Goal: Task Accomplishment & Management: Manage account settings

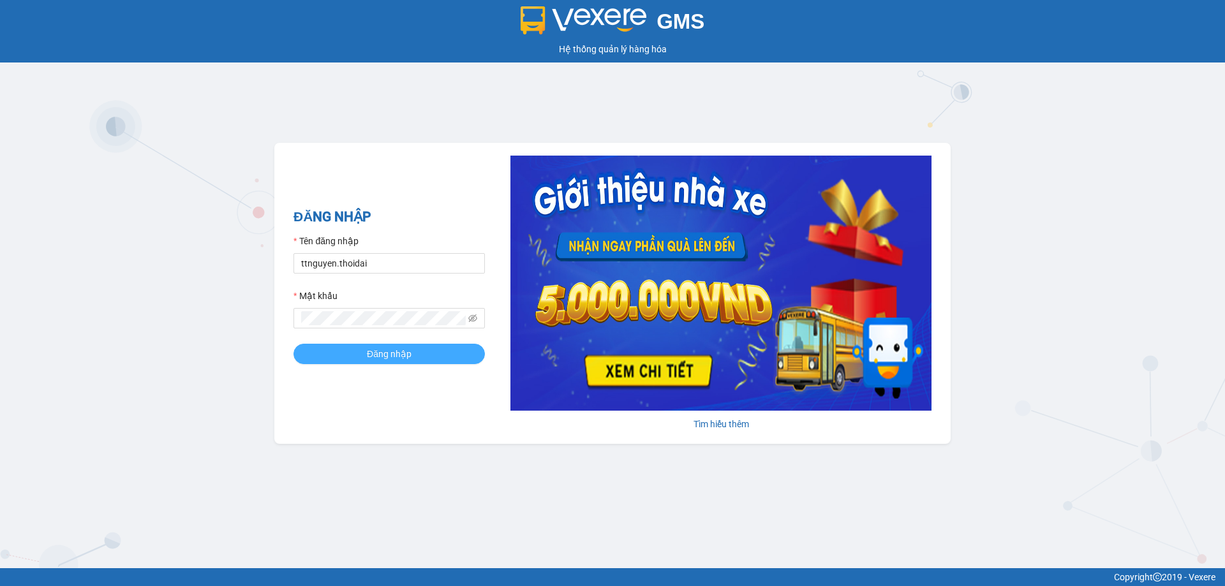
click at [370, 353] on span "Đăng nhập" at bounding box center [389, 354] width 45 height 14
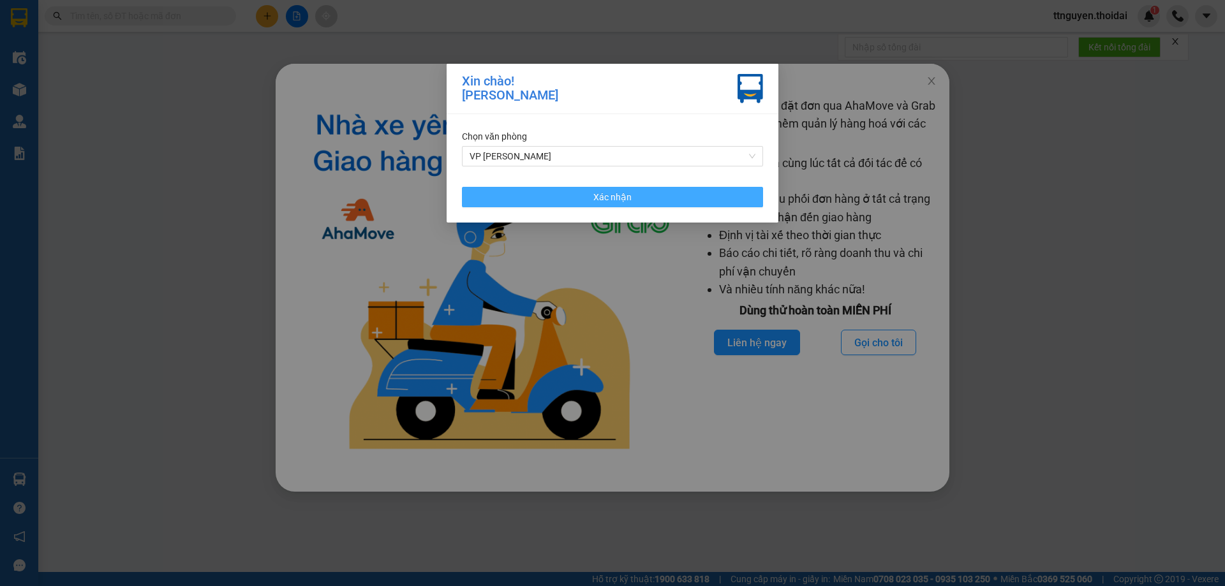
click at [561, 193] on button "Xác nhận" at bounding box center [612, 197] width 301 height 20
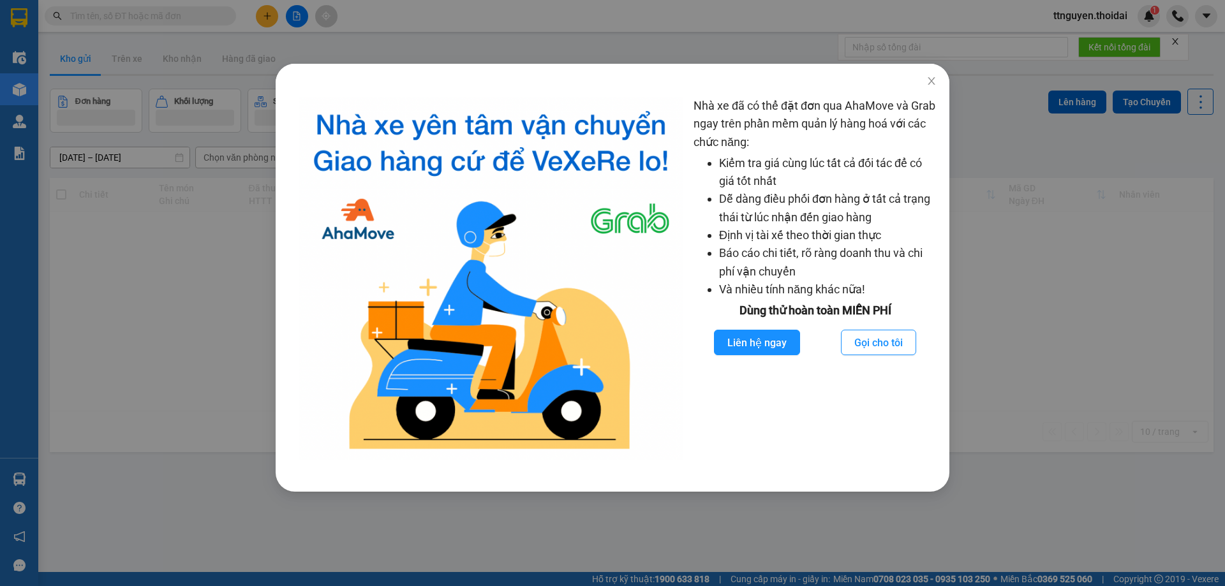
click at [146, 196] on div "Nhà xe đã có thể đặt đơn qua AhaMove và Grab ngay trên phần mềm quản lý hàng ho…" at bounding box center [612, 293] width 1225 height 586
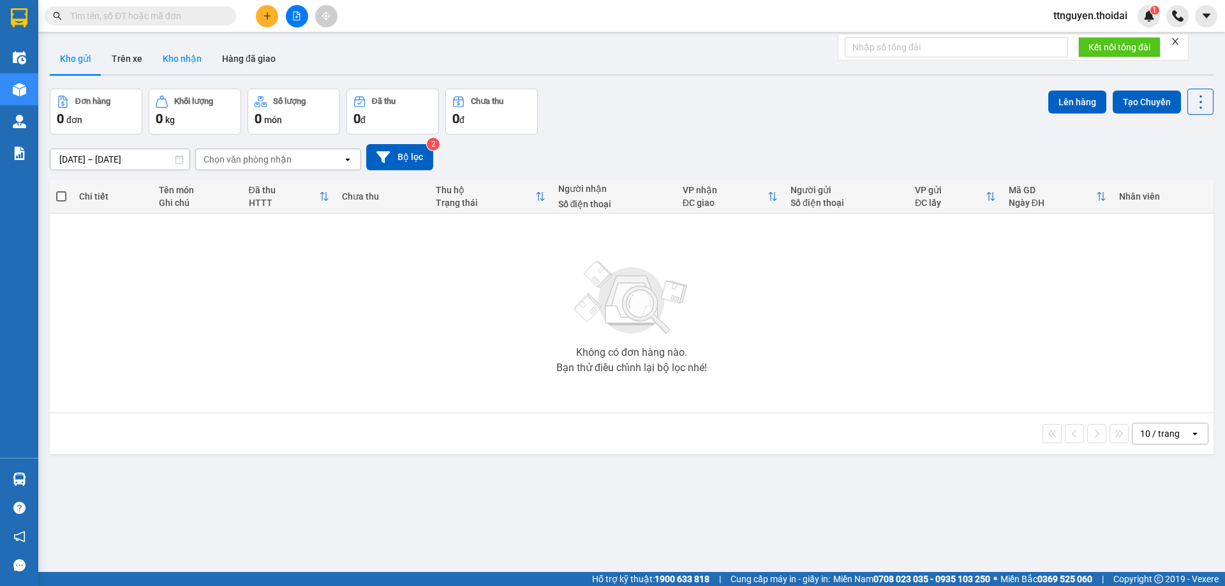
click at [175, 67] on button "Kho nhận" at bounding box center [181, 58] width 59 height 31
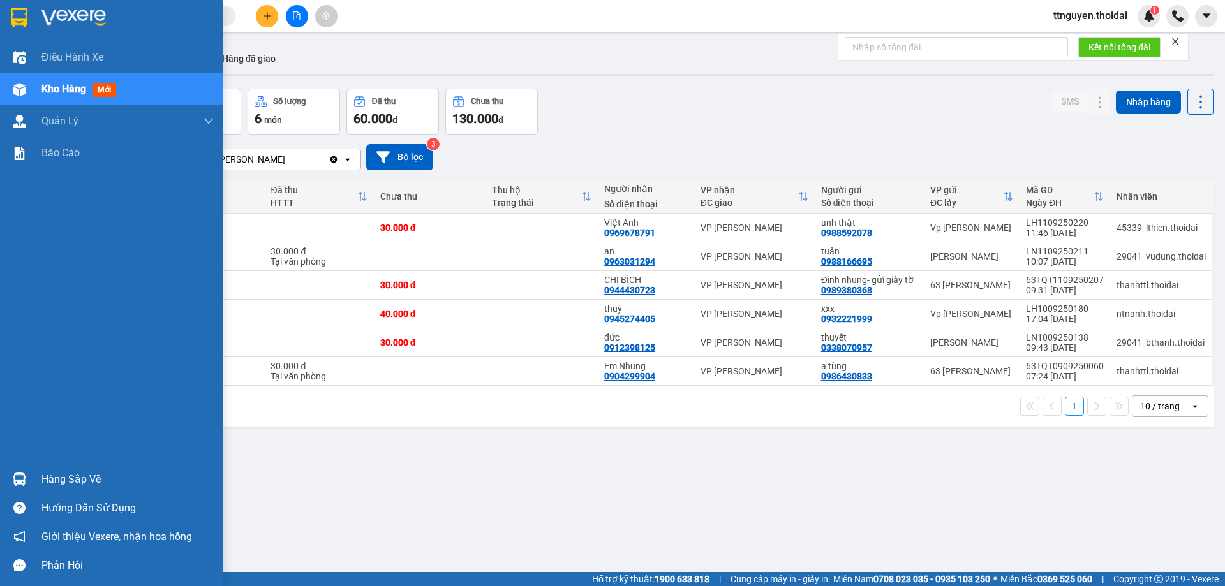
drag, startPoint x: 77, startPoint y: 479, endPoint x: 84, endPoint y: 477, distance: 6.7
click at [78, 479] on div "Hàng sắp về" at bounding box center [127, 479] width 172 height 19
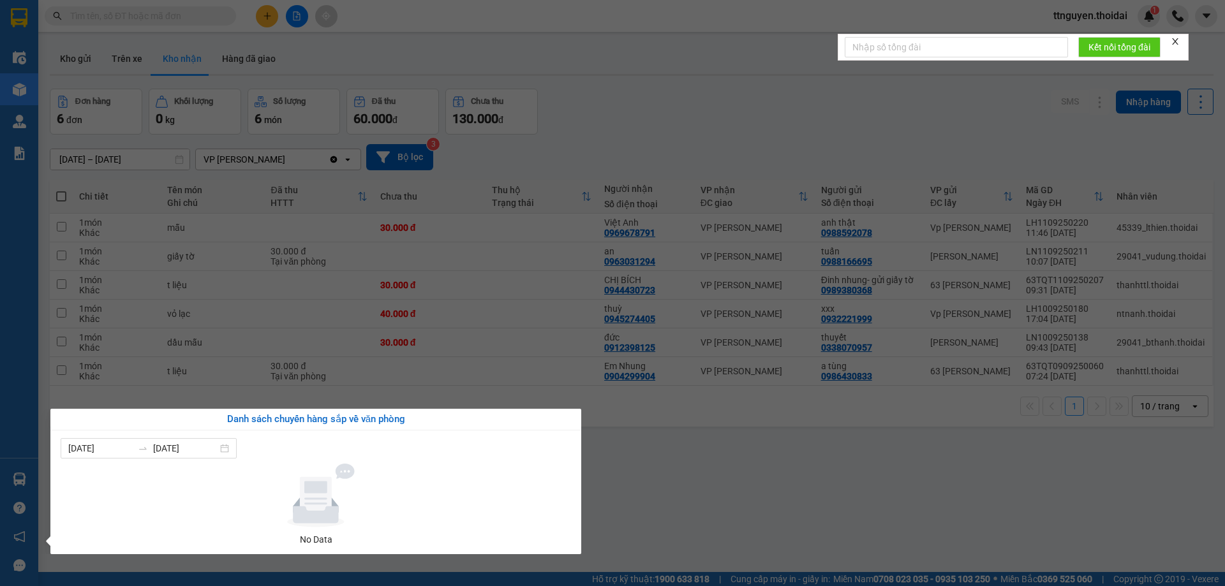
click at [615, 485] on section "Kết quả tìm kiếm ( 0 ) Bộ lọc No Data ttnguyen.thoidai 1 Điều hành xe Kho hàng …" at bounding box center [612, 293] width 1225 height 586
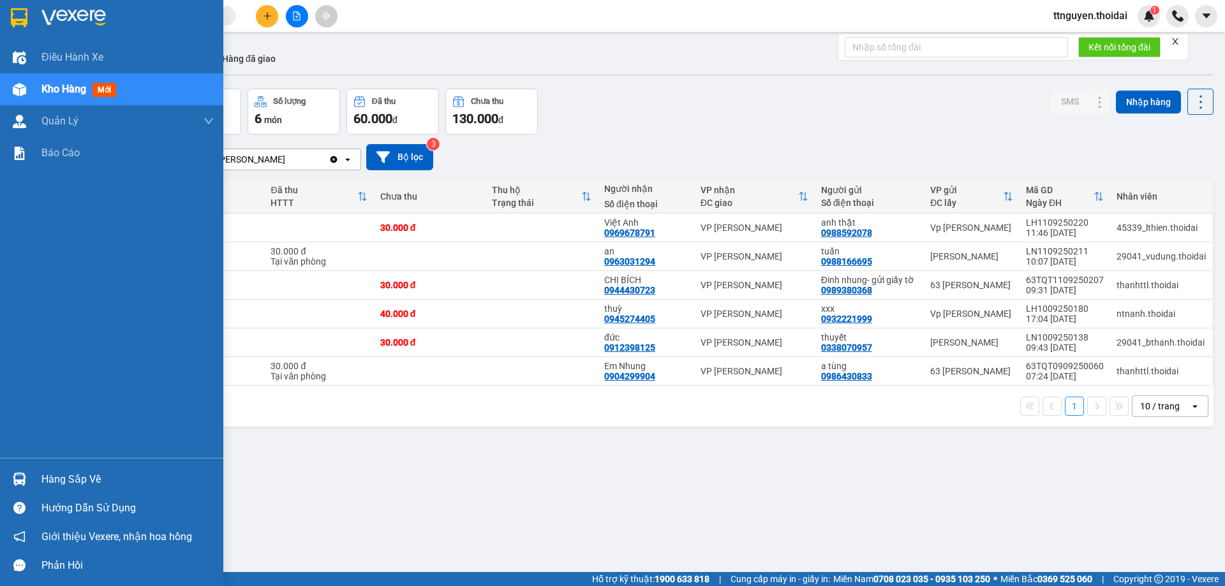
click at [59, 470] on div "Hàng sắp về" at bounding box center [127, 479] width 172 height 19
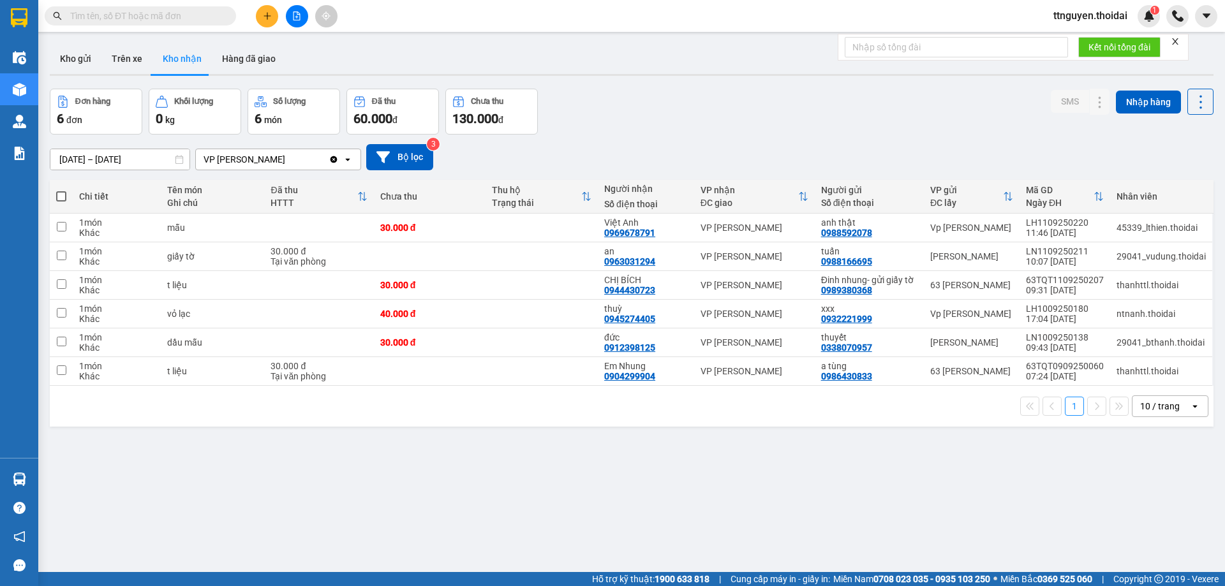
drag, startPoint x: 602, startPoint y: 484, endPoint x: 585, endPoint y: 475, distance: 19.7
click at [603, 484] on section "Kết quả tìm kiếm ( 0 ) Bộ lọc No Data ttnguyen.thoidai 1 Điều hành xe Kho hàng …" at bounding box center [612, 293] width 1225 height 586
click at [77, 65] on button "Kho gửi" at bounding box center [76, 58] width 52 height 31
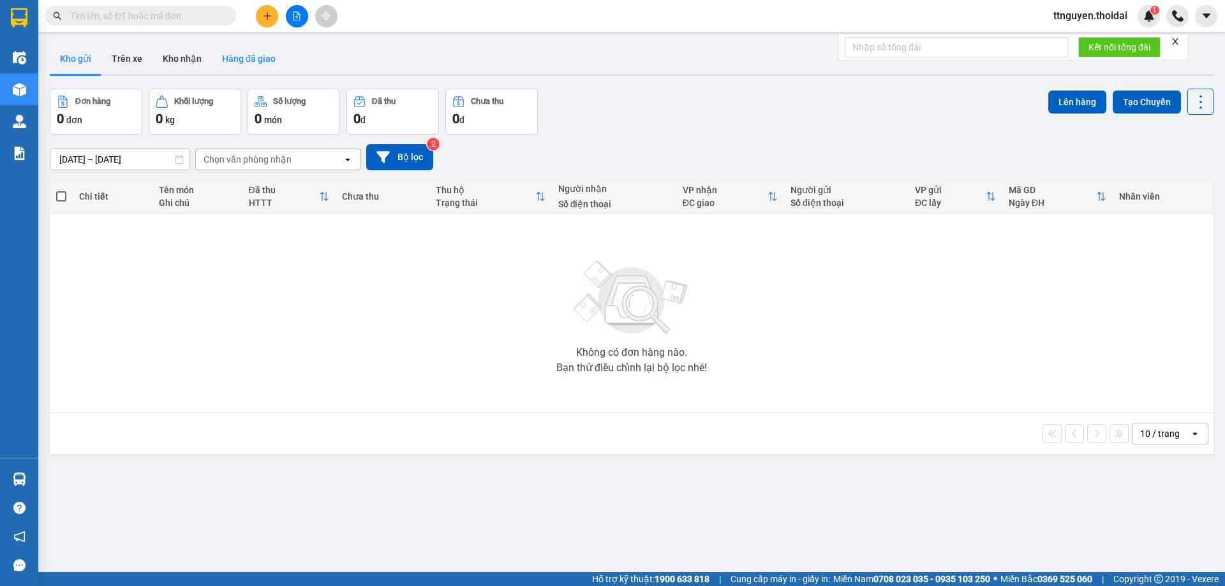
drag, startPoint x: 191, startPoint y: 71, endPoint x: 216, endPoint y: 71, distance: 24.9
click at [190, 70] on button "Kho nhận" at bounding box center [181, 58] width 59 height 31
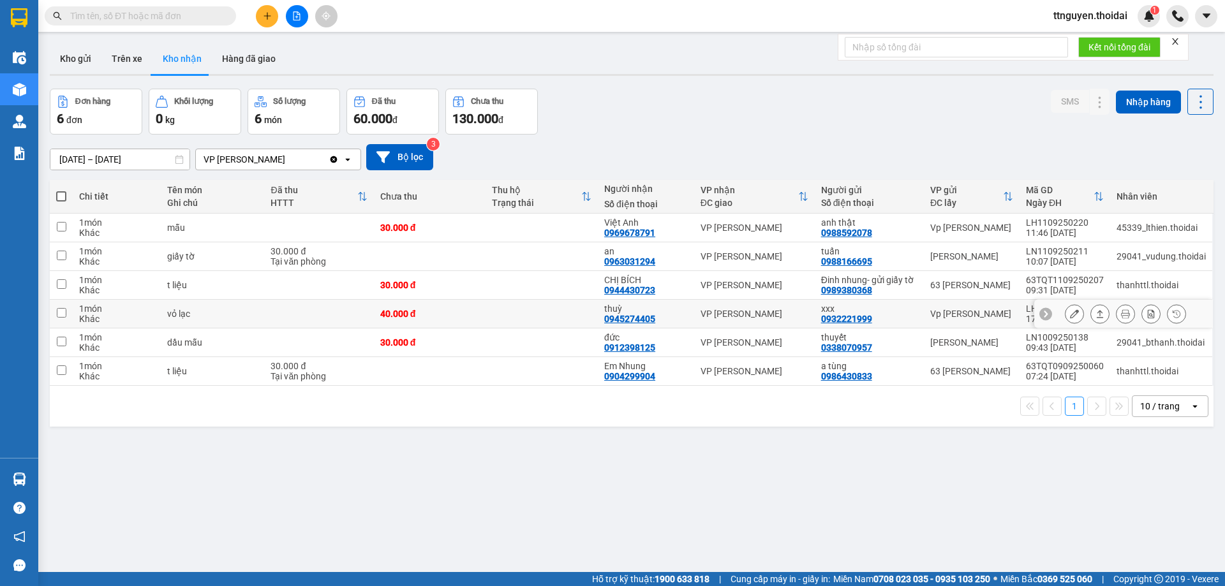
click at [1070, 315] on icon at bounding box center [1074, 313] width 9 height 9
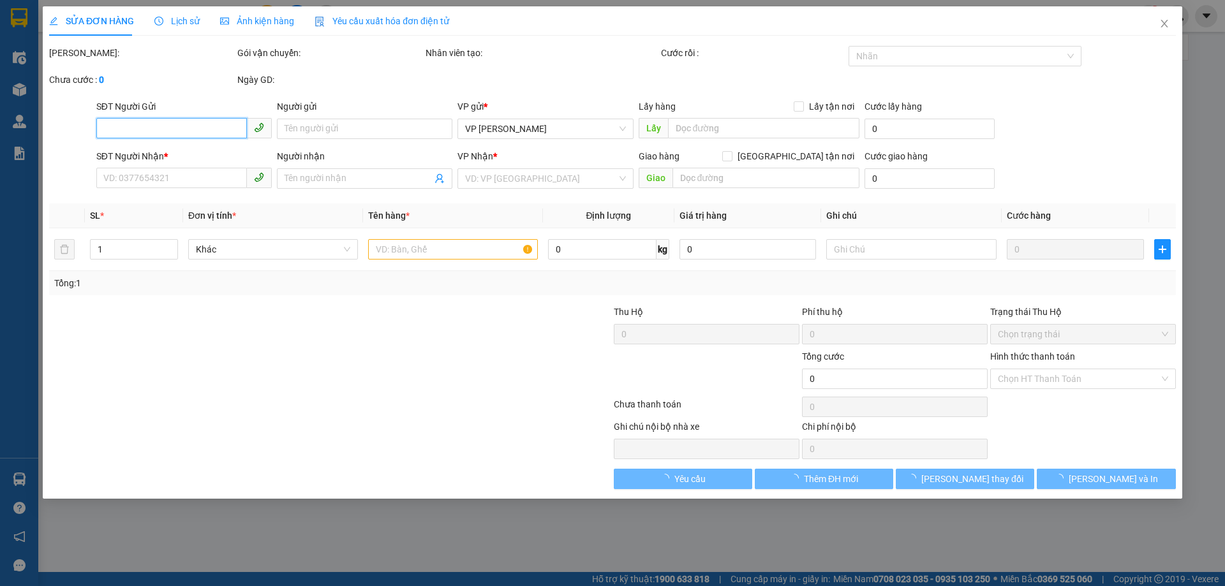
type input "0932221999"
type input "xxx"
type input "0945274405"
type input "thuỳ"
type input "40.000"
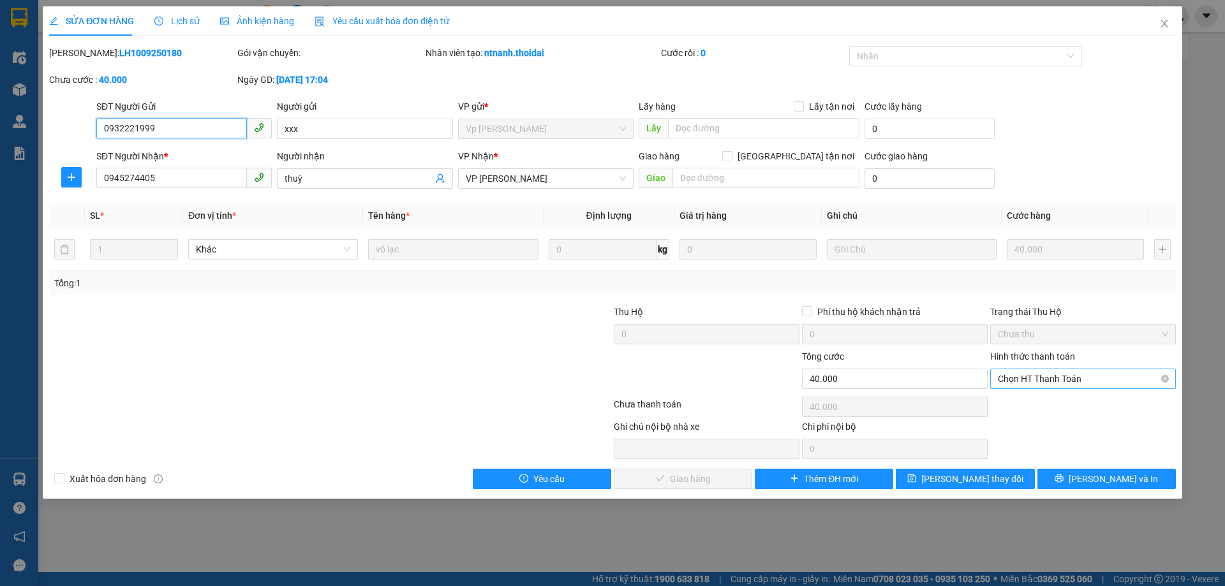
click at [1074, 378] on span "Chọn HT Thanh Toán" at bounding box center [1082, 378] width 170 height 19
click at [1045, 407] on div "Tại văn phòng" at bounding box center [1082, 404] width 170 height 14
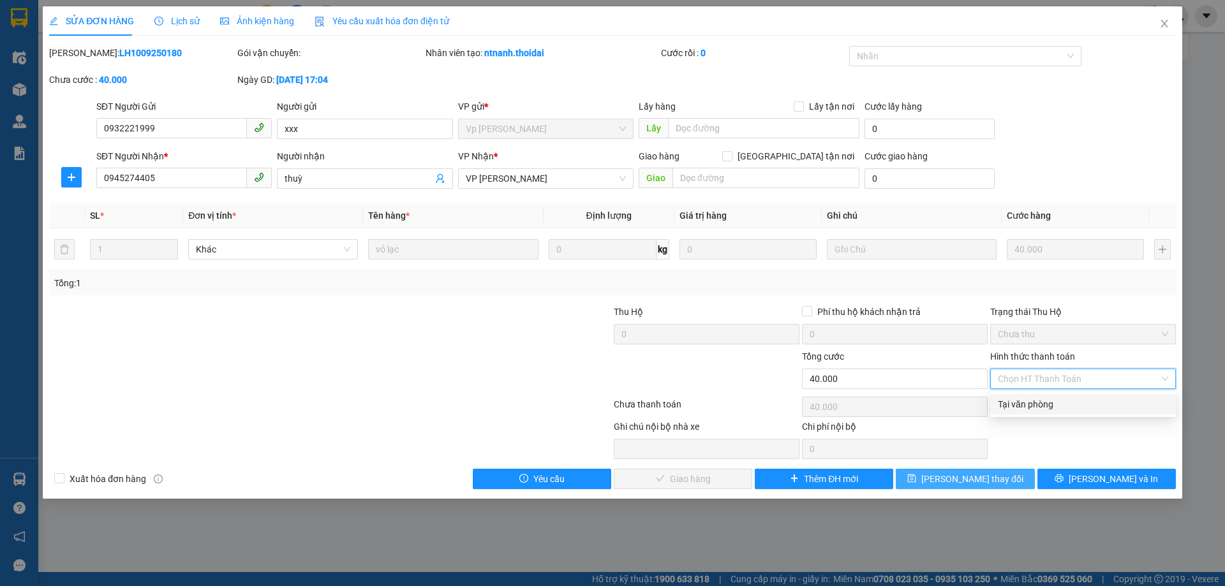
type input "0"
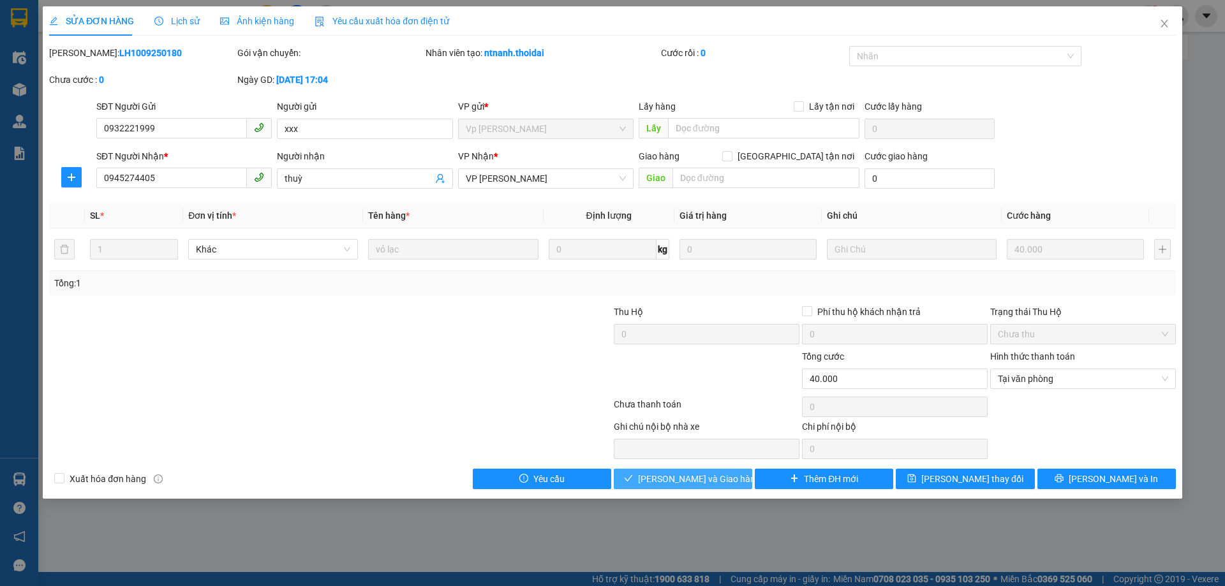
click at [708, 482] on span "[PERSON_NAME] và Giao hàng" at bounding box center [699, 479] width 122 height 14
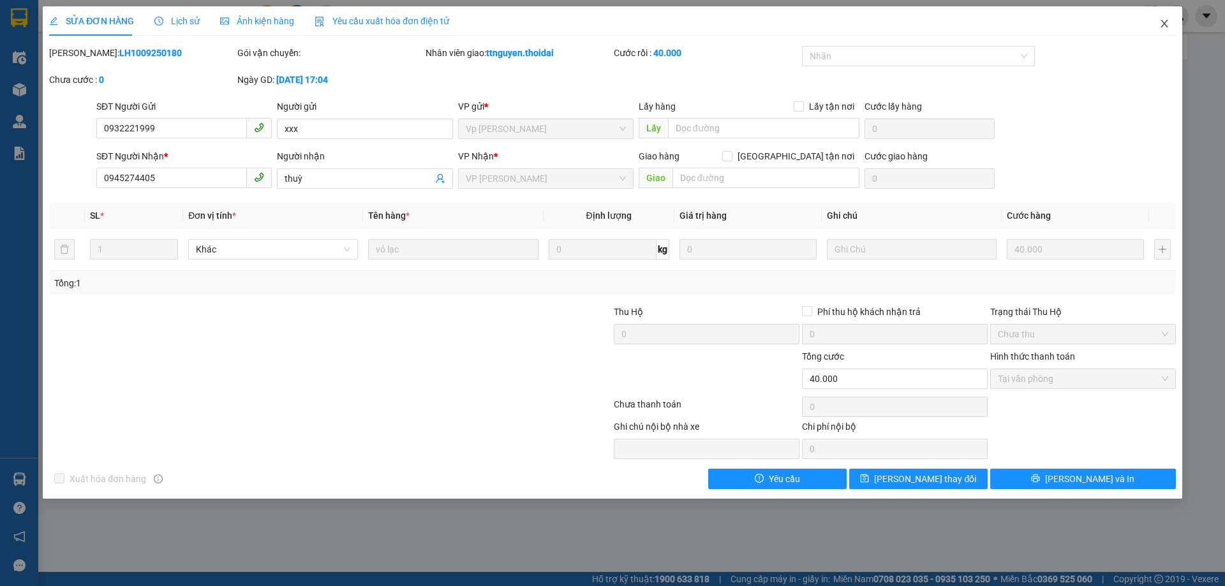
click at [1159, 23] on icon "close" at bounding box center [1164, 23] width 10 height 10
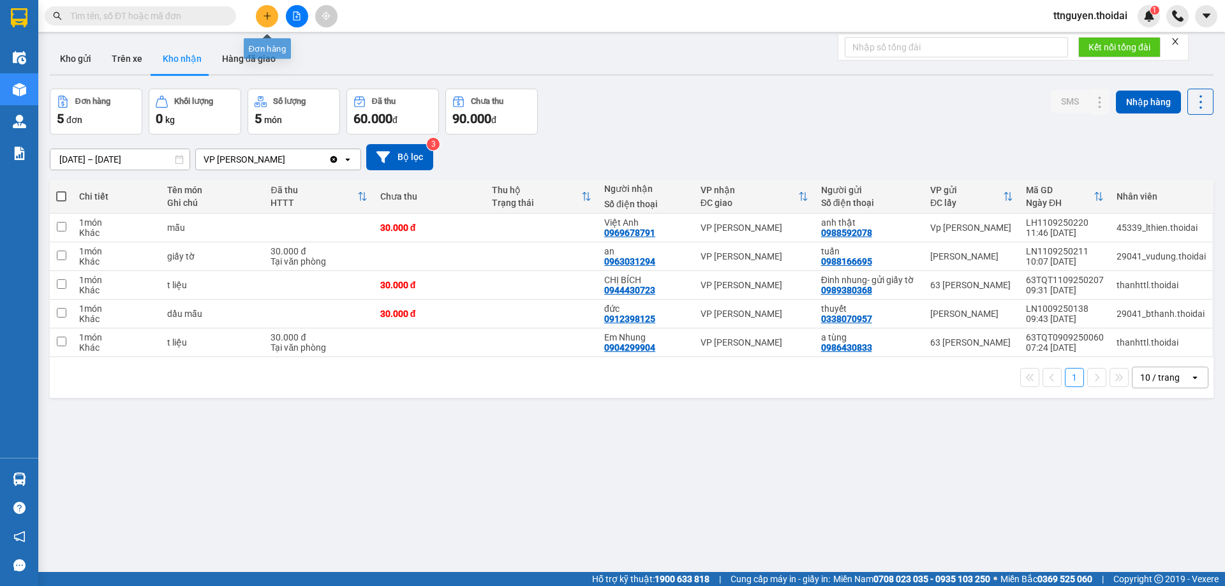
click at [269, 18] on icon "plus" at bounding box center [267, 15] width 9 height 9
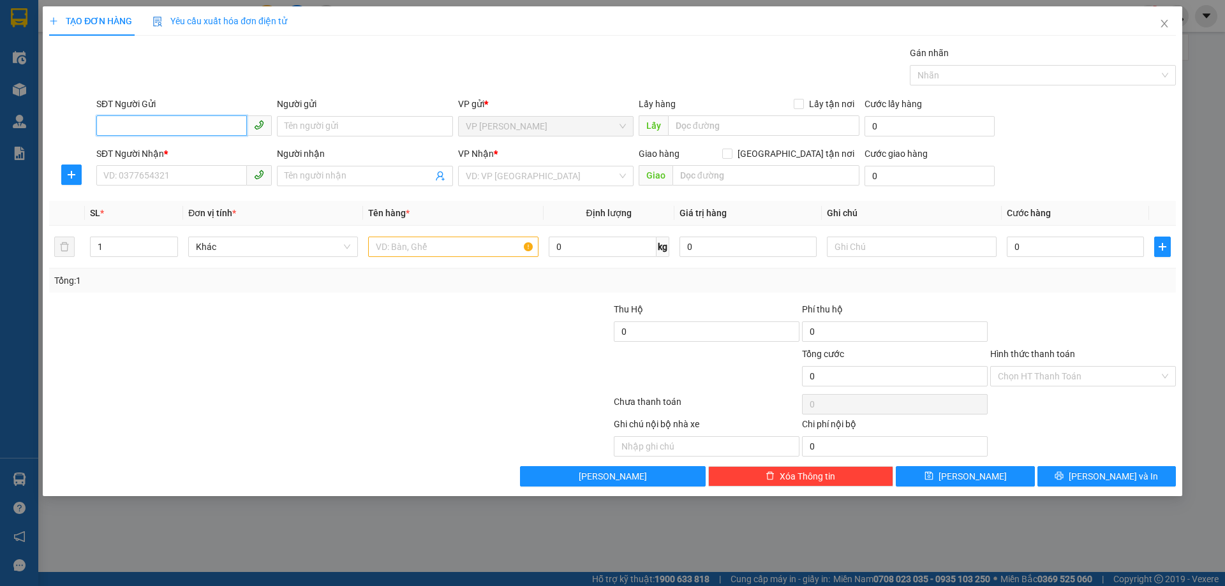
click at [189, 128] on input "SĐT Người Gửi" at bounding box center [171, 125] width 151 height 20
type input "0989310614"
click at [182, 149] on div "0989310614 - chị hảo" at bounding box center [184, 152] width 160 height 14
type input "chị hảo"
type input "0989310614"
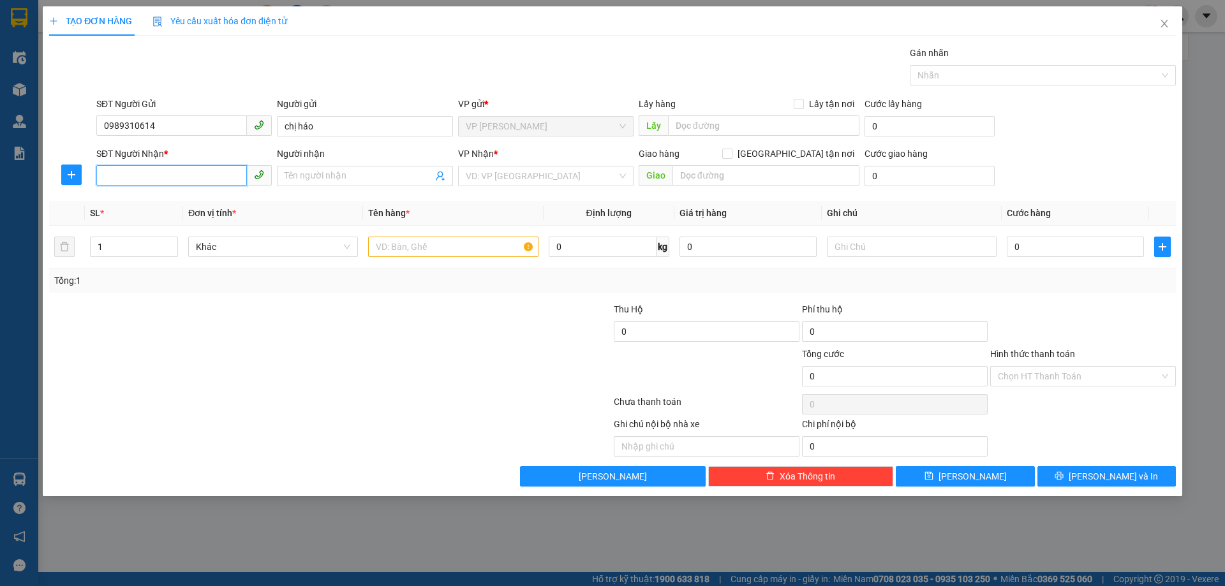
click at [170, 184] on input "SĐT Người Nhận *" at bounding box center [171, 175] width 151 height 20
type input "0828281999"
click at [223, 198] on div "0828281999 - THUẬN" at bounding box center [184, 202] width 160 height 14
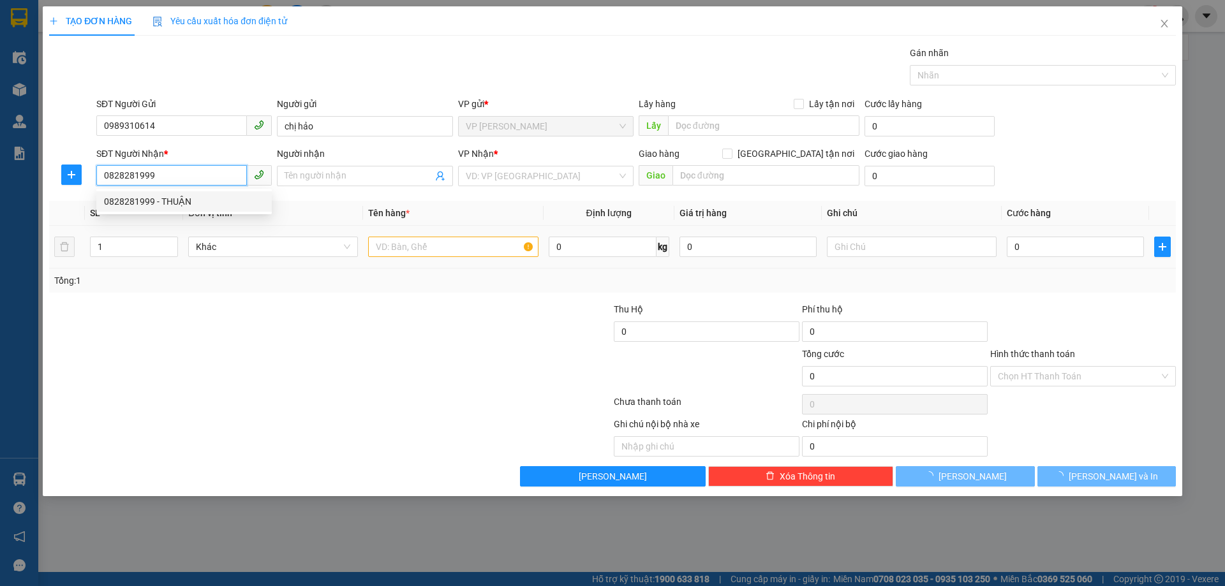
type input "THUẬN"
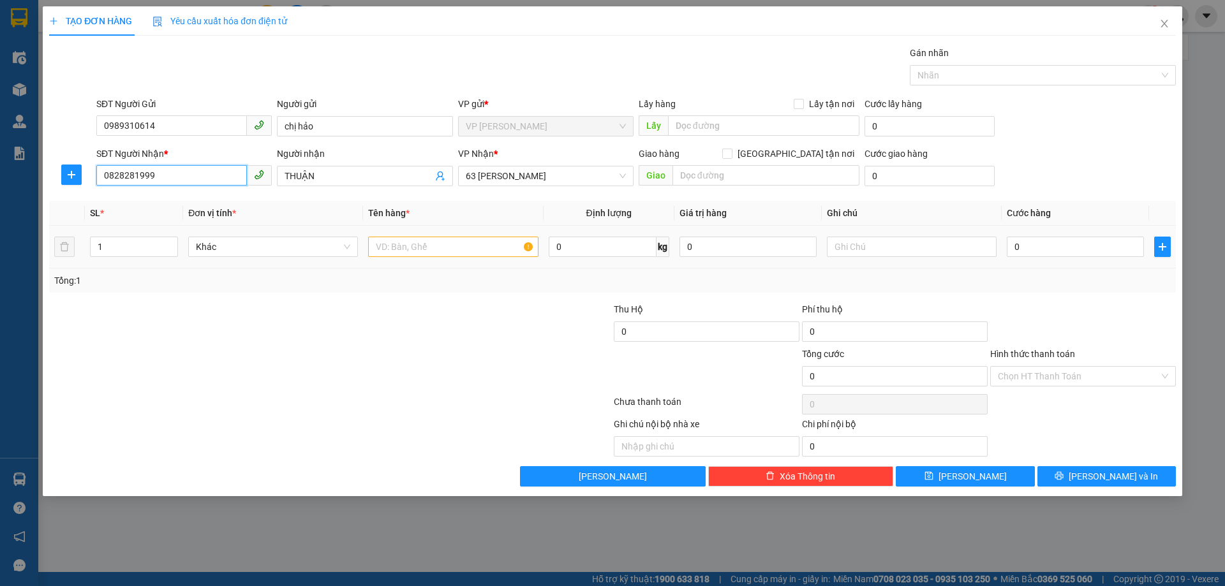
type input "0828281999"
click at [497, 247] on input "text" at bounding box center [453, 247] width 170 height 20
type input "giấy tờ"
click at [1116, 246] on input "0" at bounding box center [1074, 247] width 137 height 20
type input "03"
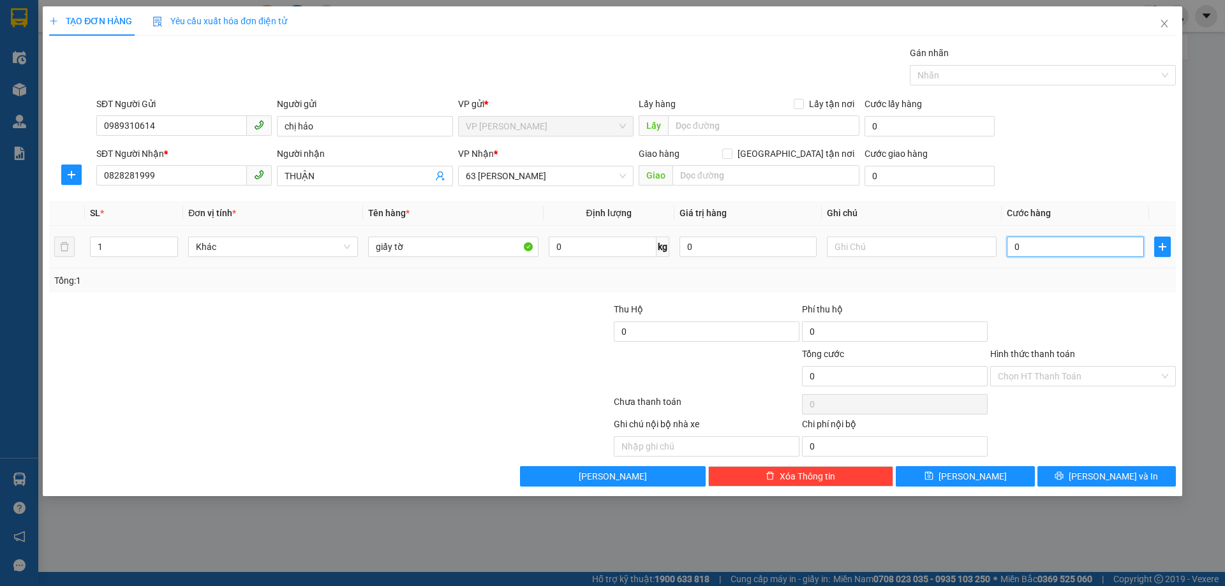
type input "3"
type input "030"
type input "30"
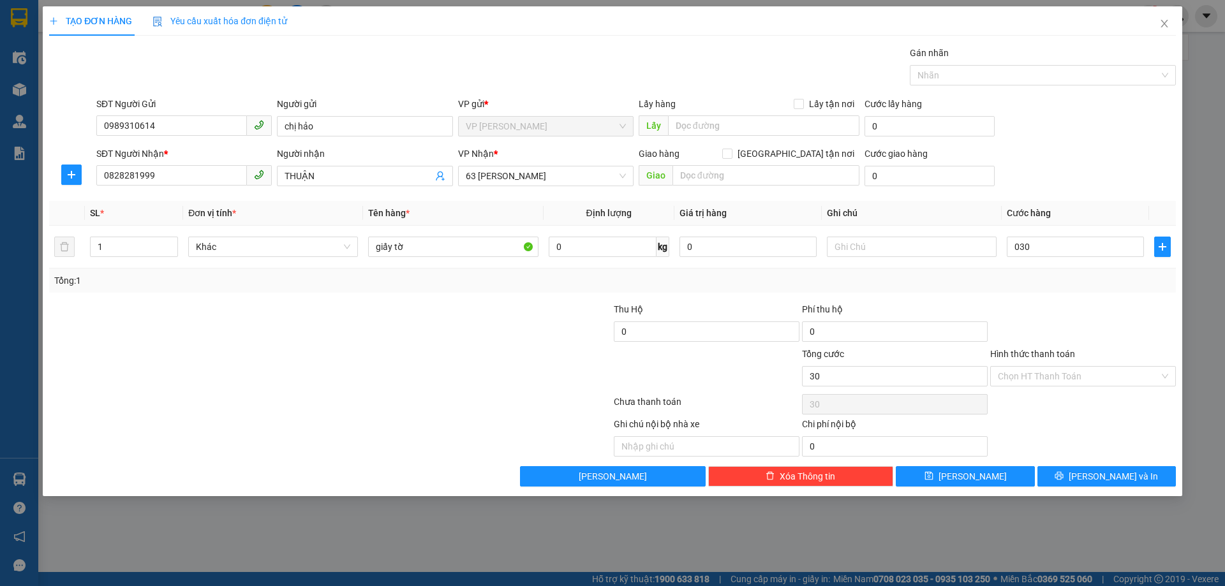
type input "30.000"
click at [1109, 300] on div "Transit Pickup Surcharge Ids Transit Deliver Surcharge Ids Transit Deliver Surc…" at bounding box center [612, 266] width 1126 height 441
click at [1110, 475] on span "[PERSON_NAME] và In" at bounding box center [1112, 476] width 89 height 14
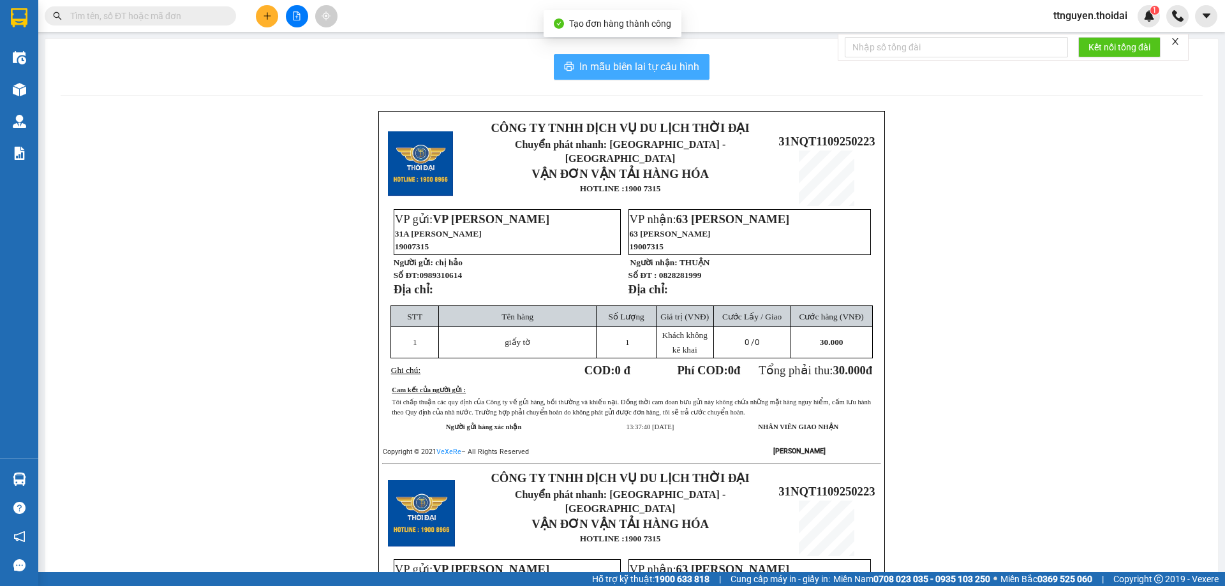
click at [610, 71] on span "In mẫu biên lai tự cấu hình" at bounding box center [639, 67] width 120 height 16
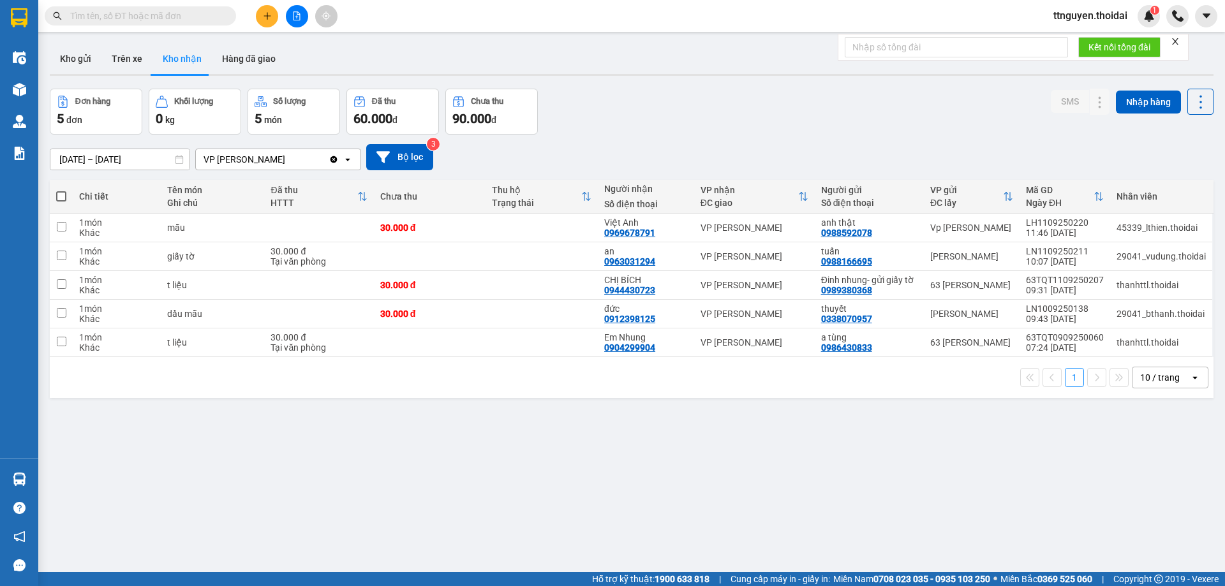
click at [267, 14] on icon "plus" at bounding box center [267, 15] width 1 height 7
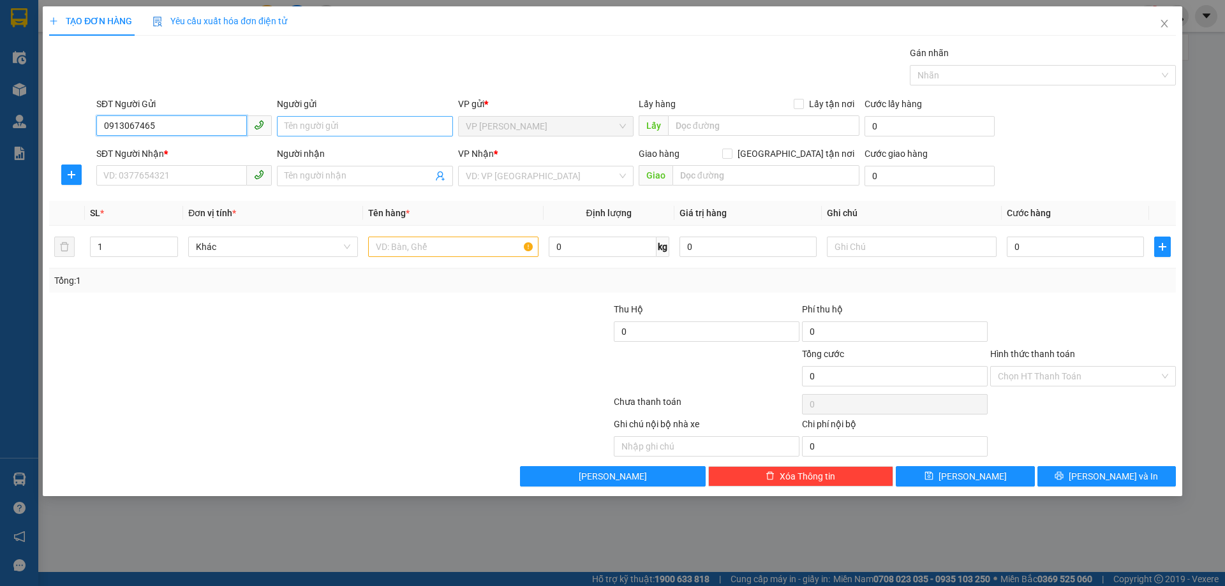
type input "0913067465"
drag, startPoint x: 321, startPoint y: 125, endPoint x: 332, endPoint y: 111, distance: 18.1
click at [322, 125] on input "Người gửi" at bounding box center [364, 126] width 175 height 20
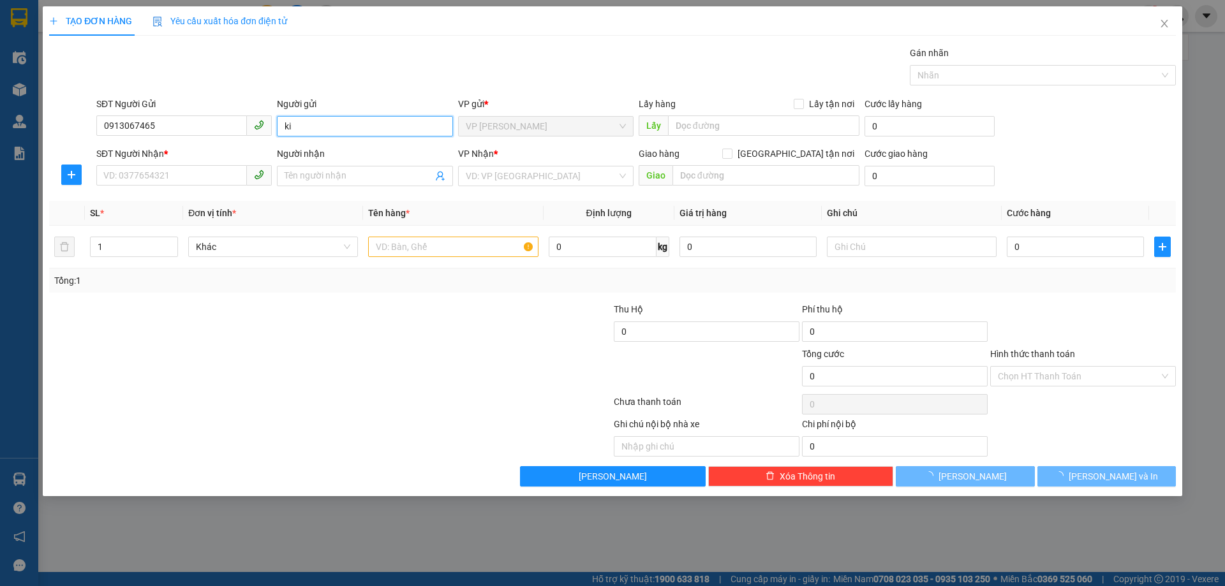
type input "k"
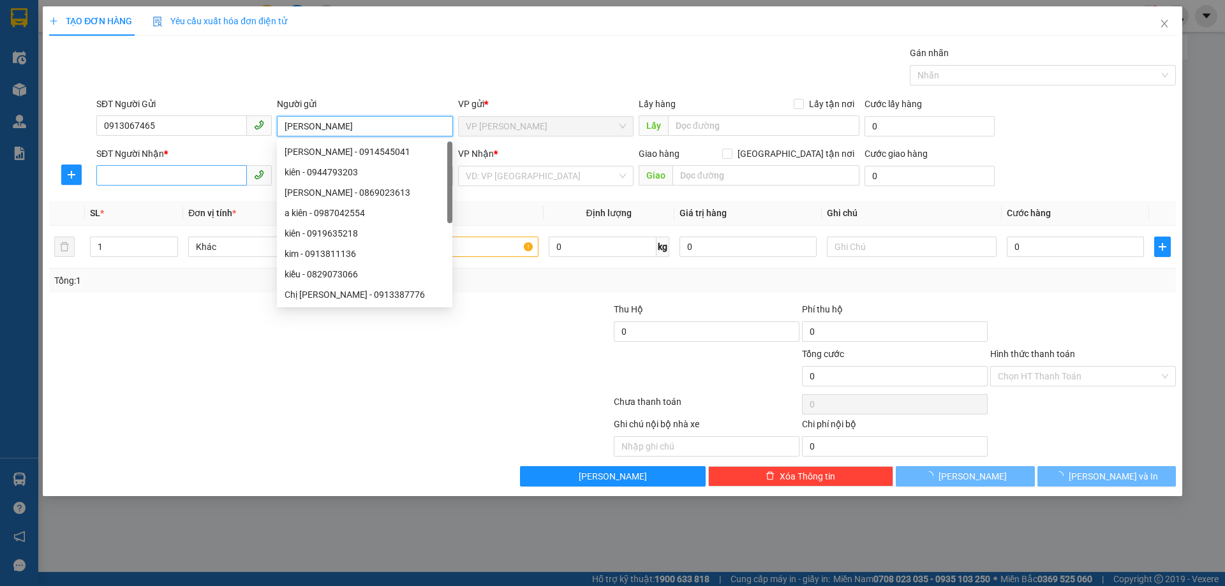
type input "[PERSON_NAME]"
click at [122, 179] on input "SĐT Người Nhận *" at bounding box center [171, 175] width 151 height 20
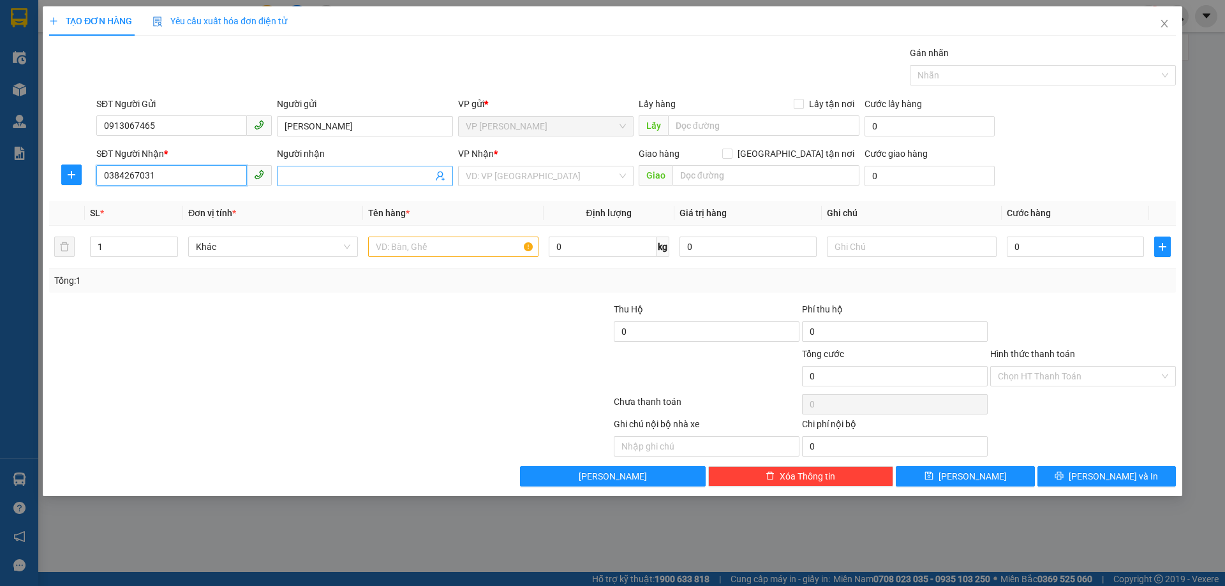
type input "0384267031"
click at [320, 175] on input "Người nhận" at bounding box center [357, 176] width 147 height 14
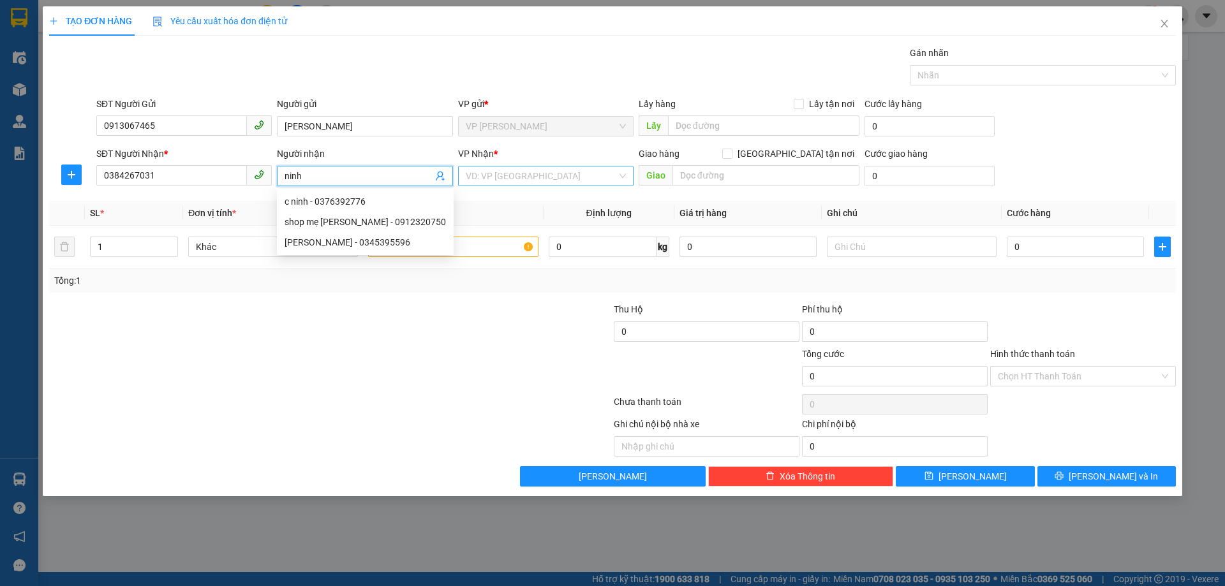
type input "ninh"
click at [522, 180] on input "search" at bounding box center [541, 175] width 151 height 19
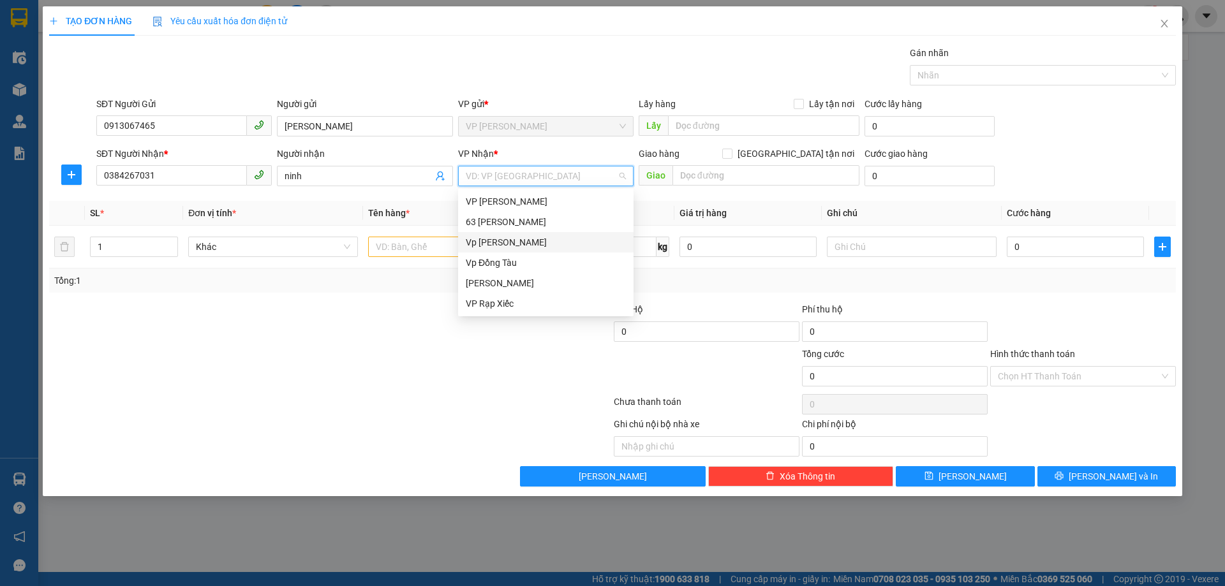
click at [511, 244] on div "Vp [PERSON_NAME]" at bounding box center [546, 242] width 160 height 14
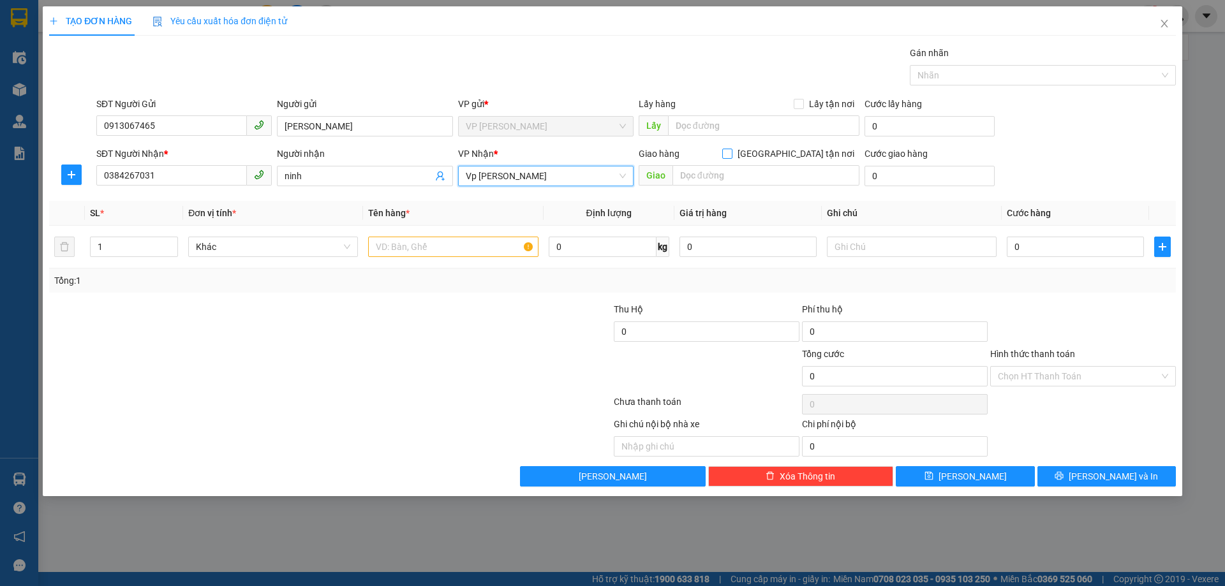
click at [731, 156] on input "[GEOGRAPHIC_DATA] tận nơi" at bounding box center [726, 153] width 9 height 9
checkbox input "true"
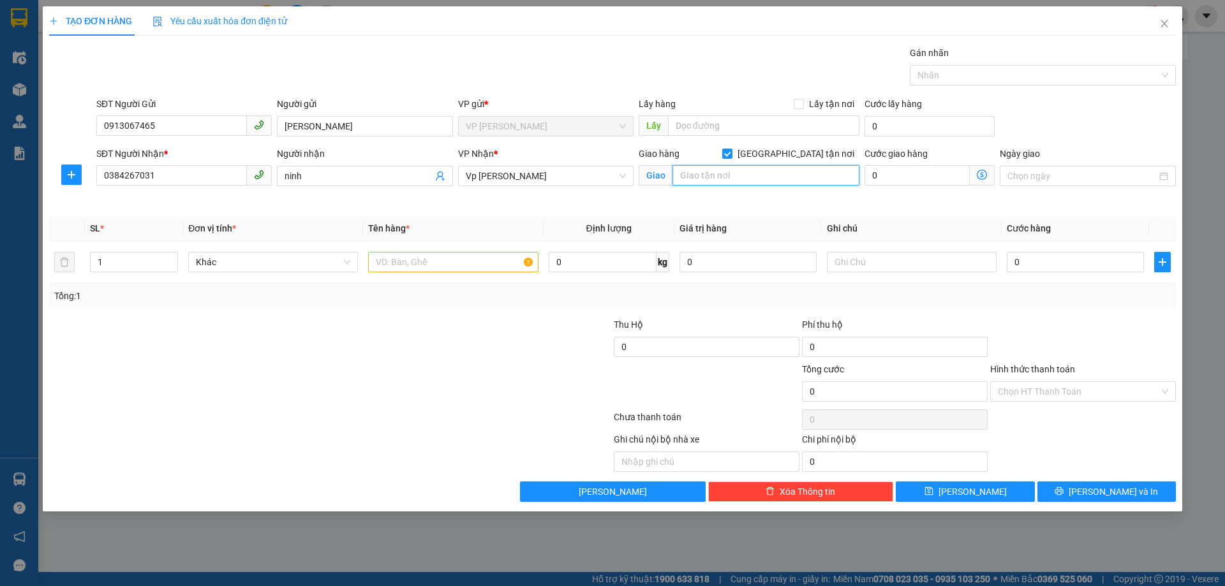
click at [753, 175] on input "text" at bounding box center [765, 175] width 187 height 20
type input "sn 27 ngõ 144 lê công thanh"
click at [447, 260] on input "text" at bounding box center [453, 262] width 170 height 20
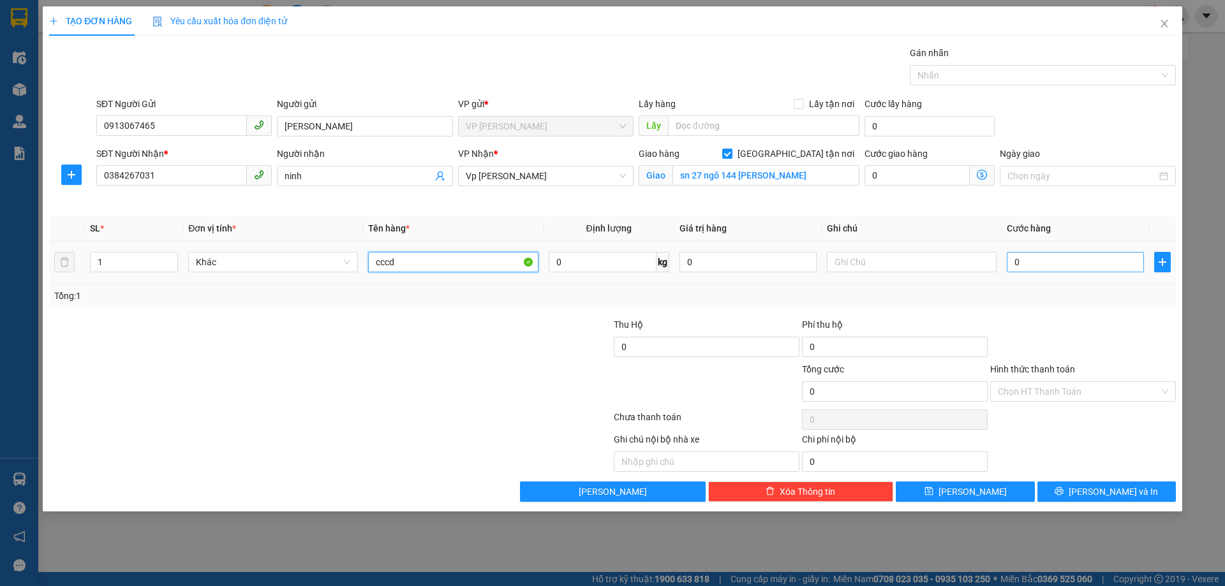
type input "cccd"
click at [1036, 261] on input "0" at bounding box center [1074, 262] width 137 height 20
type input "01"
type input "1"
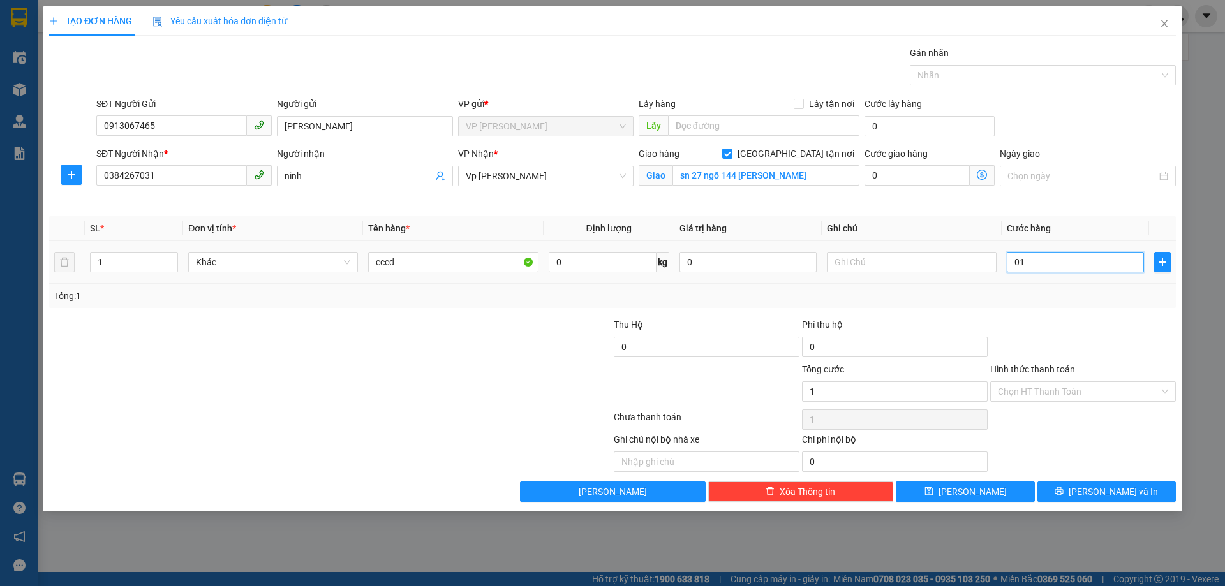
type input "010"
type input "10"
type input "0.100"
type input "100"
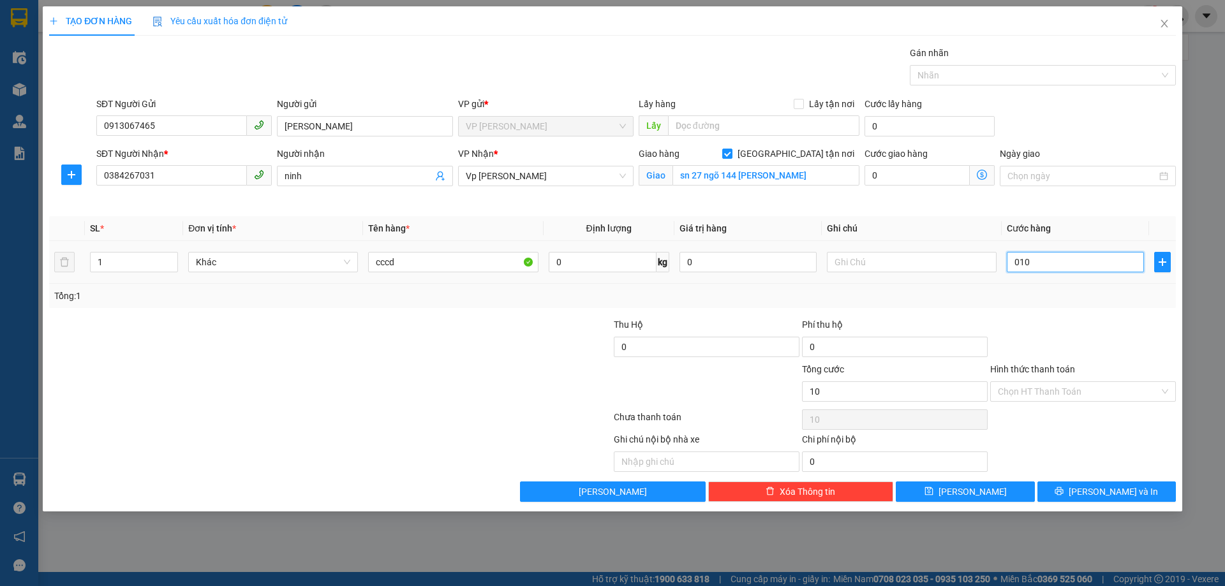
type input "100"
type input "100.000"
click at [1101, 312] on div "Transit Pickup Surcharge Ids Transit Deliver Surcharge Ids Transit Deliver Surc…" at bounding box center [612, 274] width 1126 height 456
click at [1070, 395] on input "Hình thức thanh toán" at bounding box center [1077, 391] width 161 height 19
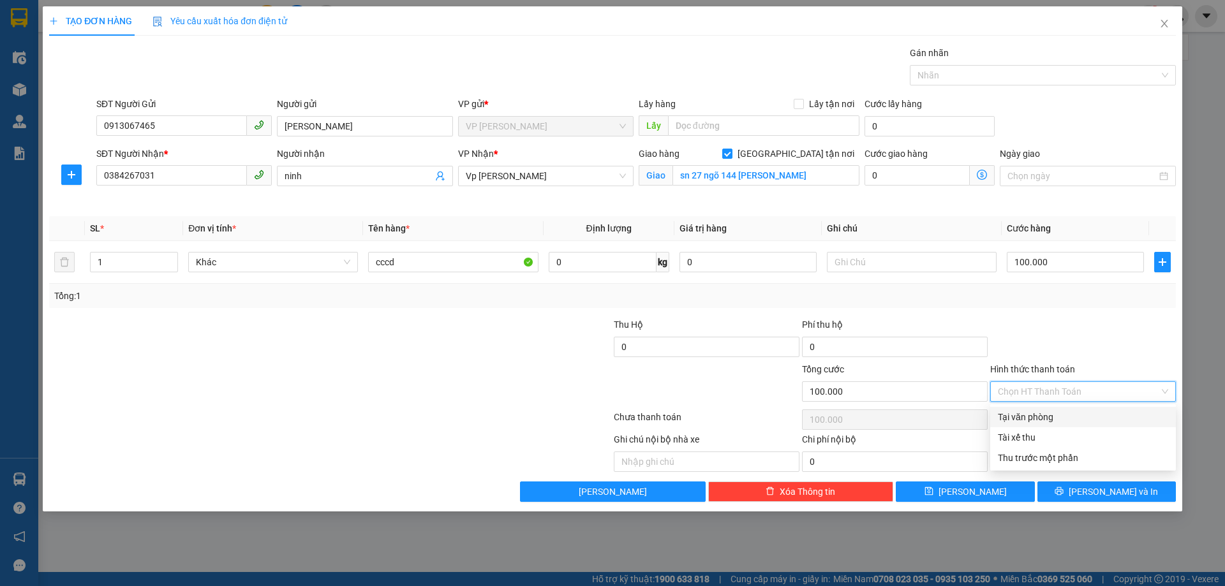
click at [1070, 416] on div "Tại văn phòng" at bounding box center [1082, 417] width 170 height 14
type input "0"
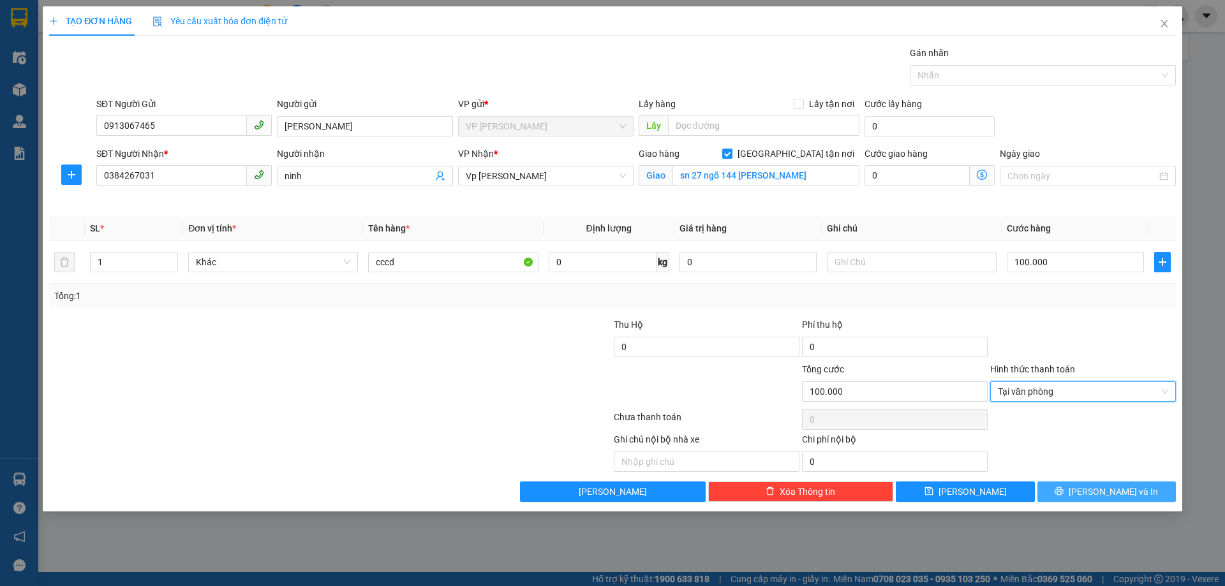
click at [1063, 492] on icon "printer" at bounding box center [1059, 491] width 8 height 8
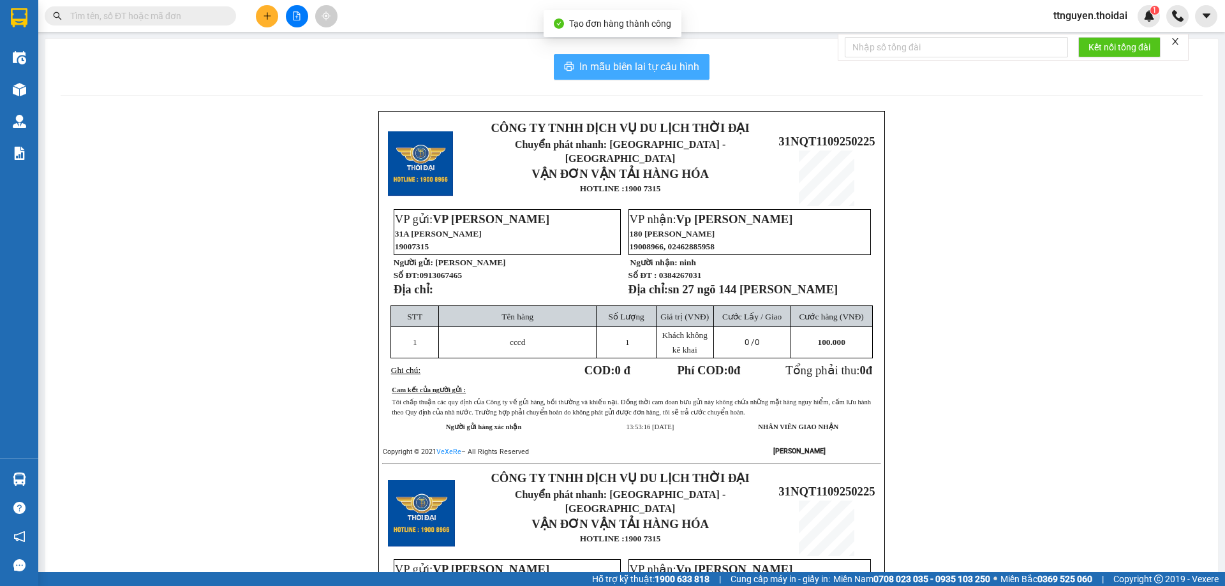
click at [582, 63] on span "In mẫu biên lai tự cấu hình" at bounding box center [639, 67] width 120 height 16
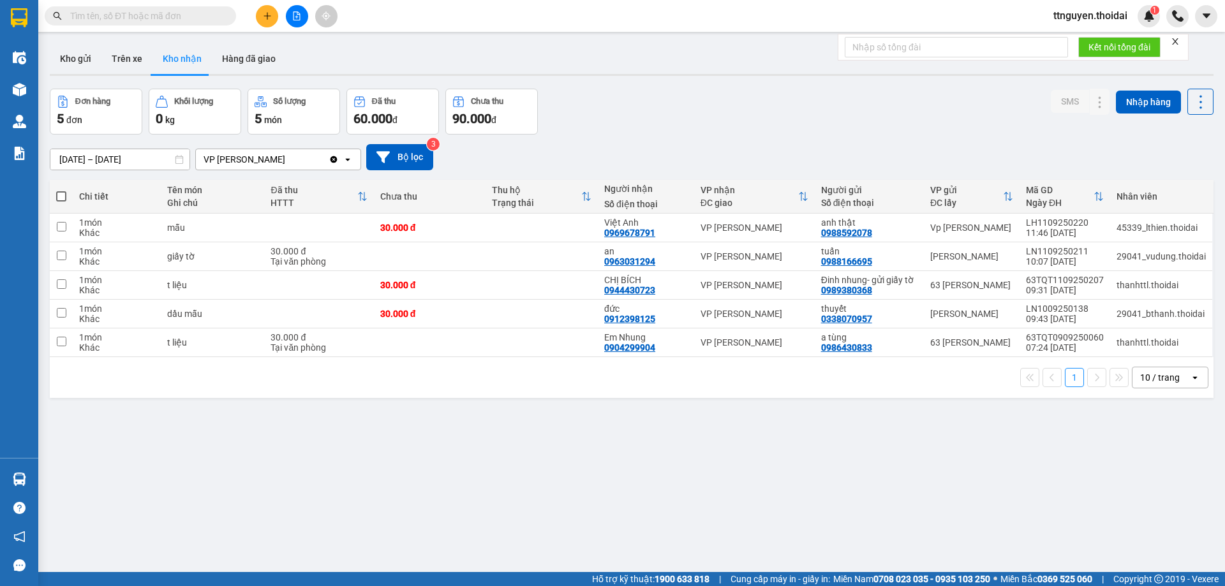
click at [193, 20] on input "text" at bounding box center [145, 16] width 151 height 14
click at [270, 15] on icon "plus" at bounding box center [267, 15] width 9 height 9
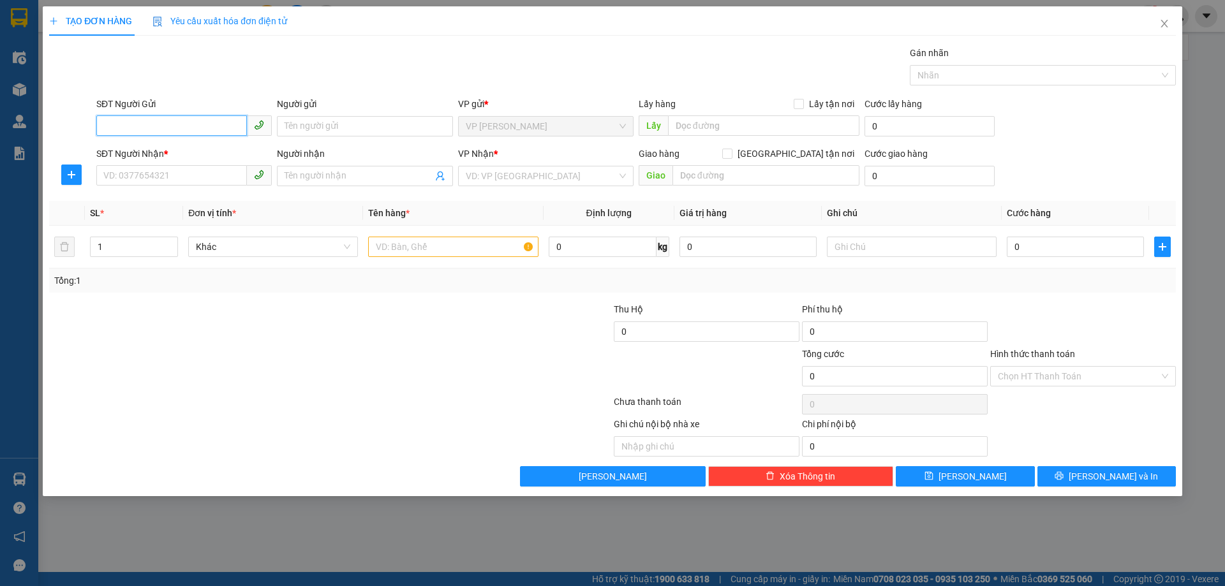
drag, startPoint x: 167, startPoint y: 125, endPoint x: 179, endPoint y: 117, distance: 14.7
click at [166, 126] on input "SĐT Người Gửi" at bounding box center [171, 125] width 151 height 20
type input "0828520998"
click at [157, 152] on div "0828520998 - cxx" at bounding box center [184, 152] width 160 height 14
type input "cxx"
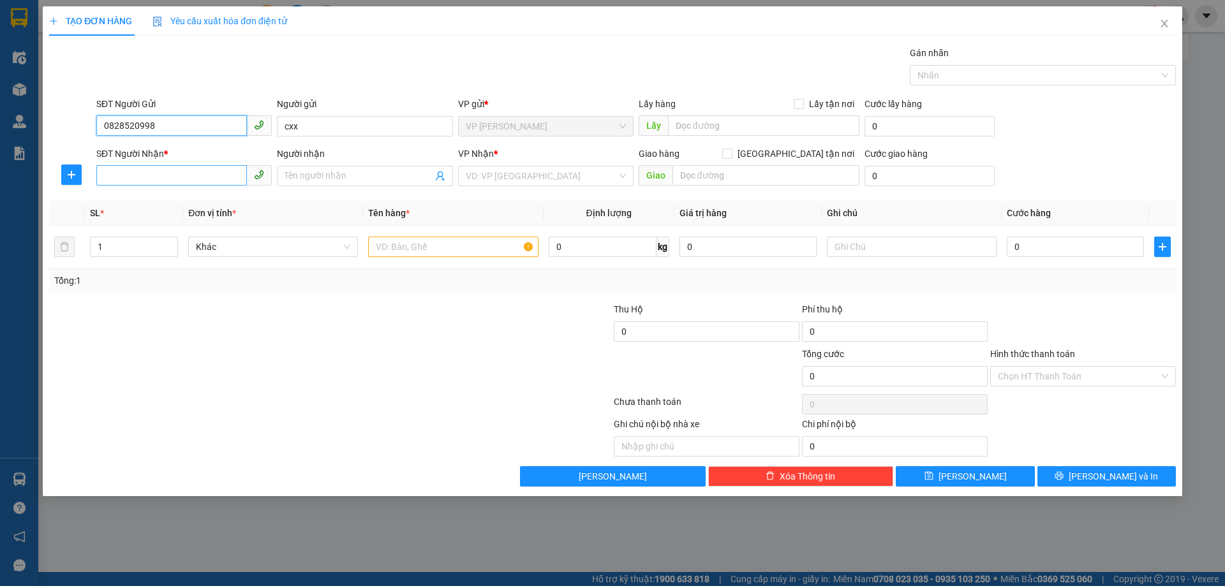
type input "0828520998"
click at [161, 177] on input "SĐT Người Nhận *" at bounding box center [171, 175] width 151 height 20
type input "0985722912"
click at [233, 199] on div "0985722912 - giang" at bounding box center [184, 202] width 160 height 14
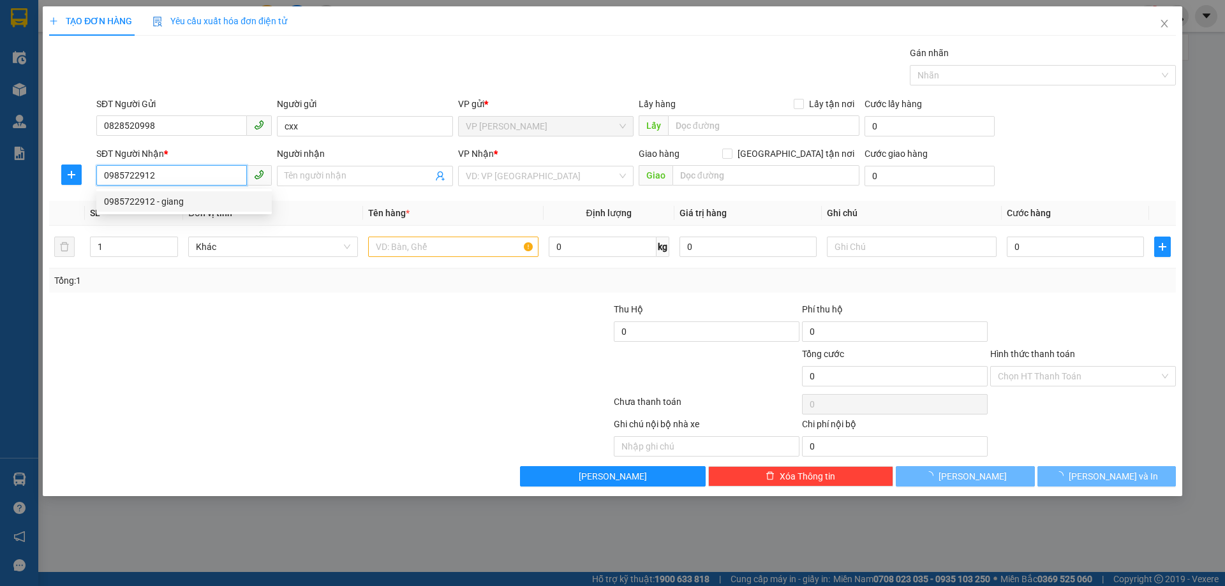
type input "giang"
checkbox input "true"
type input "gâm cầu đồng văn"
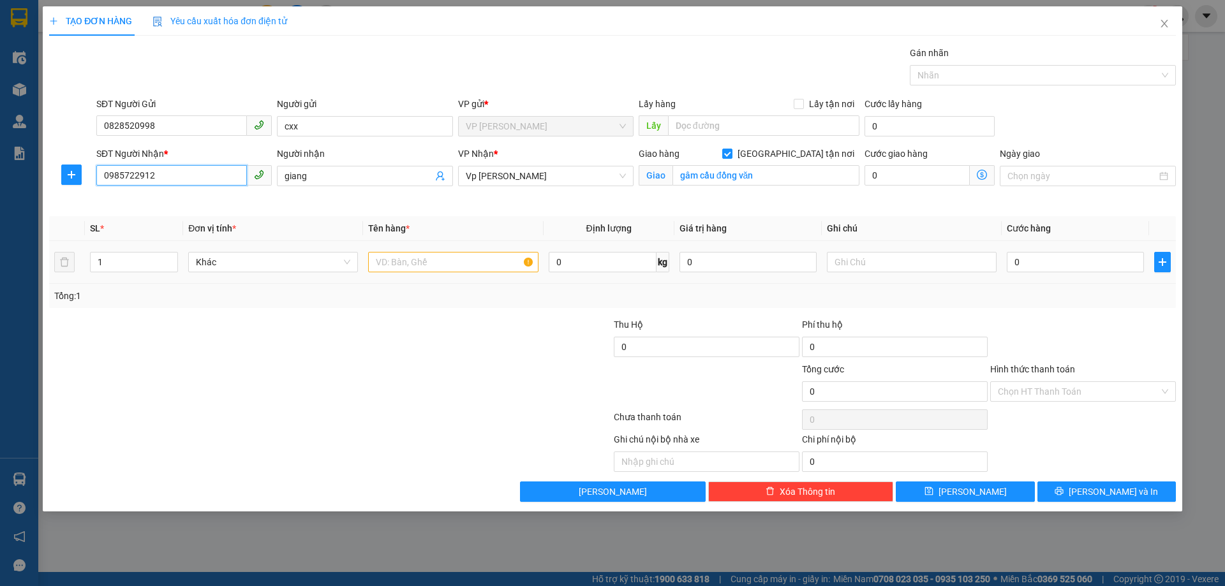
type input "0985722912"
click at [461, 263] on input "text" at bounding box center [453, 262] width 170 height 20
click at [473, 263] on input "text" at bounding box center [453, 262] width 170 height 20
type input "hộp mứt"
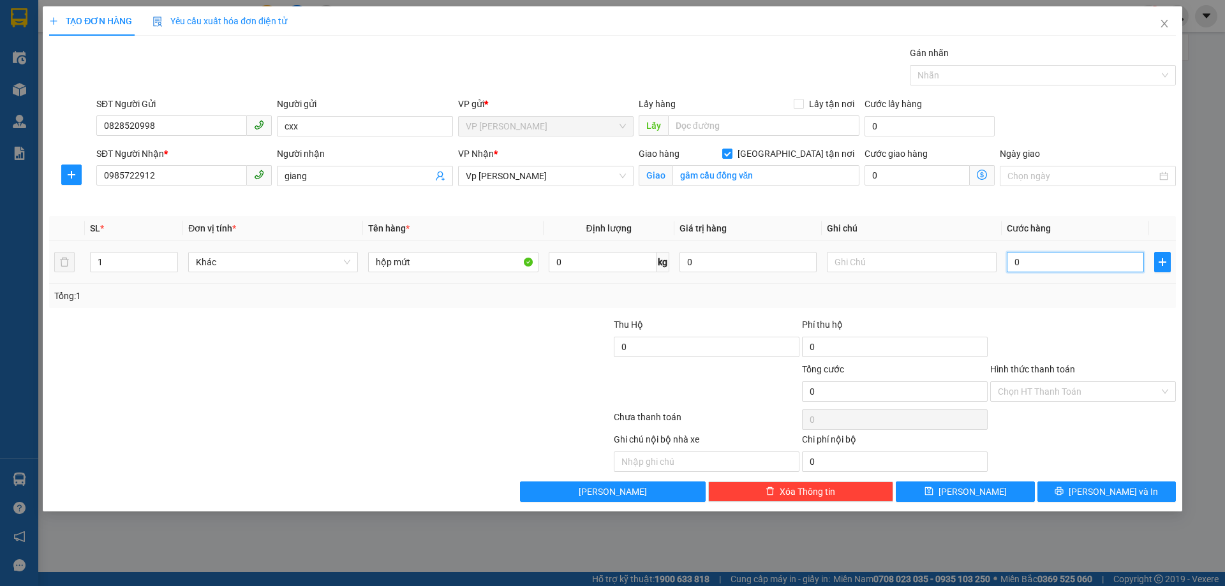
click at [1049, 261] on input "0" at bounding box center [1074, 262] width 137 height 20
type input "01"
type input "1"
type input "010"
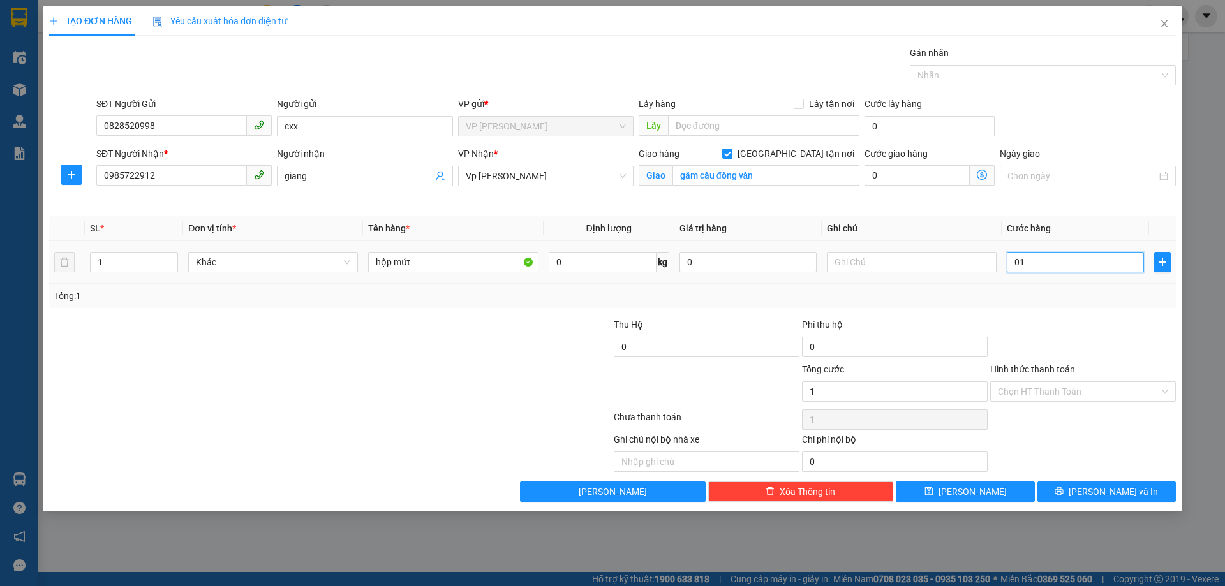
type input "10"
type input "0.100"
type input "100"
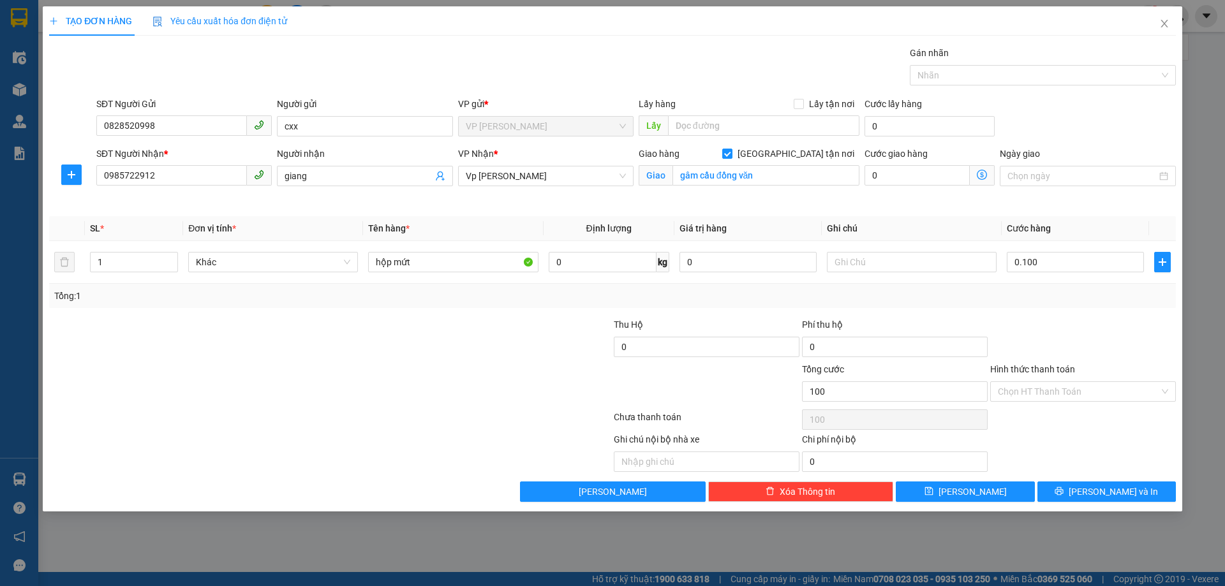
type input "100.000"
click at [1047, 289] on div "Tổng: 1" at bounding box center [612, 296] width 1116 height 14
click at [1078, 487] on button "[PERSON_NAME] và In" at bounding box center [1106, 492] width 138 height 20
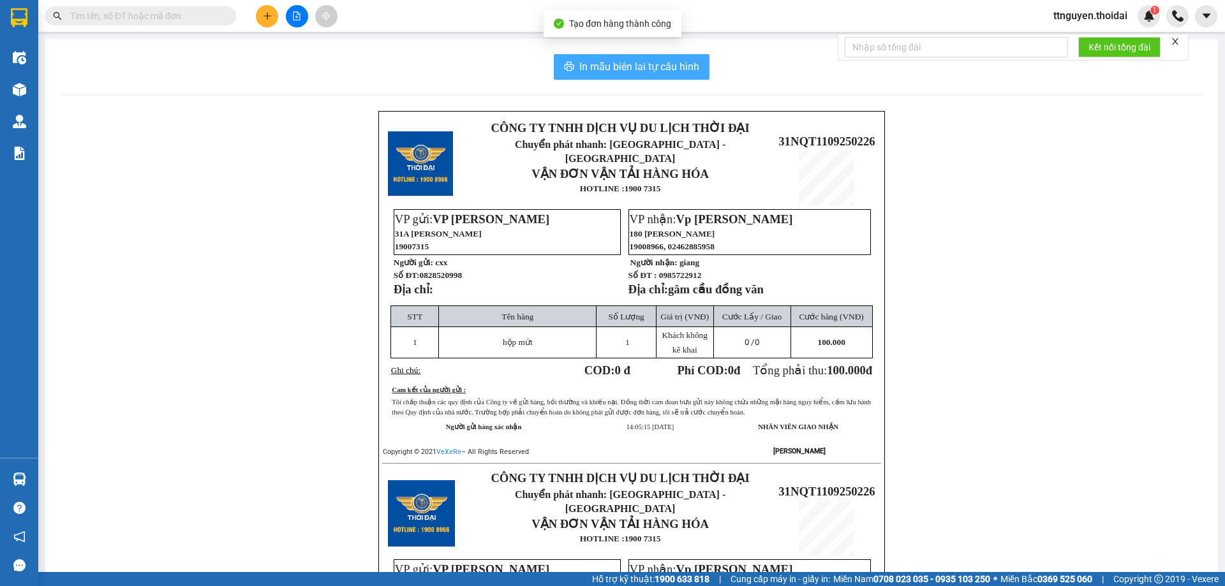
click at [615, 65] on span "In mẫu biên lai tự cấu hình" at bounding box center [639, 67] width 120 height 16
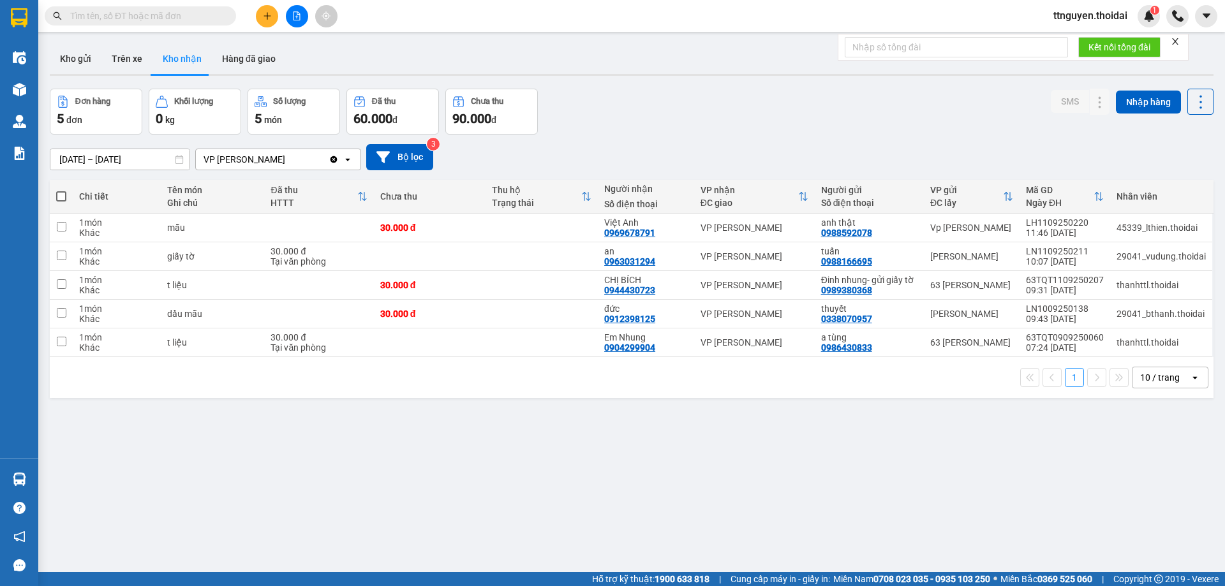
click at [464, 38] on div "ver 1.8.143 Kho gửi Trên xe Kho nhận Hàng đã giao Đơn hàng 5 đơn Khối lượng 0 k…" at bounding box center [632, 331] width 1174 height 586
click at [86, 58] on button "Kho gửi" at bounding box center [76, 58] width 52 height 31
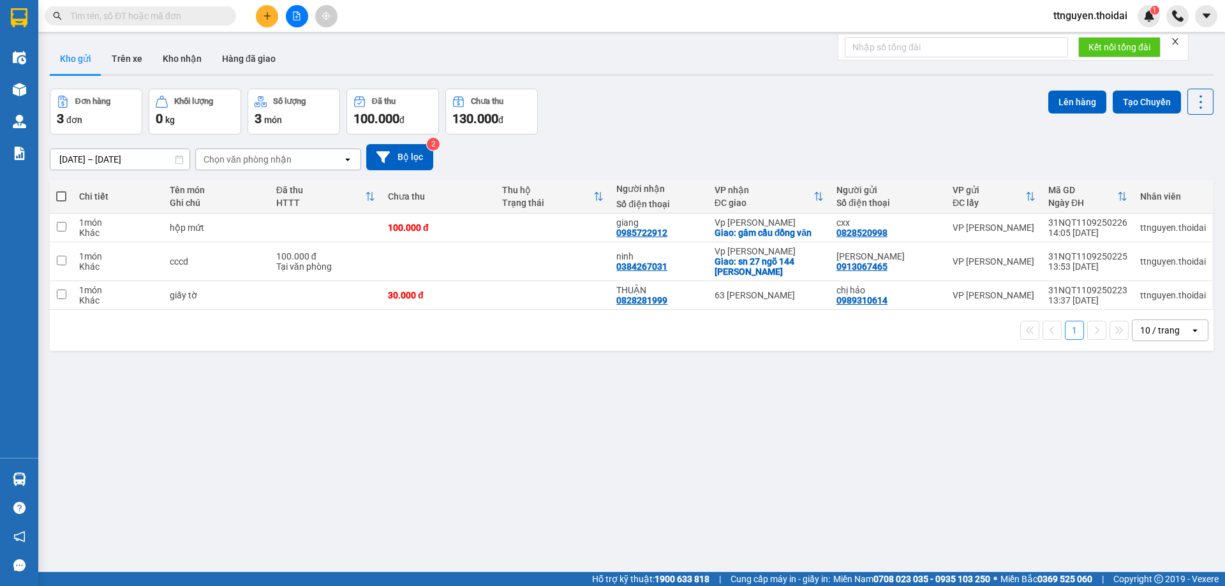
paste input "0866628229"
type input "0866628229"
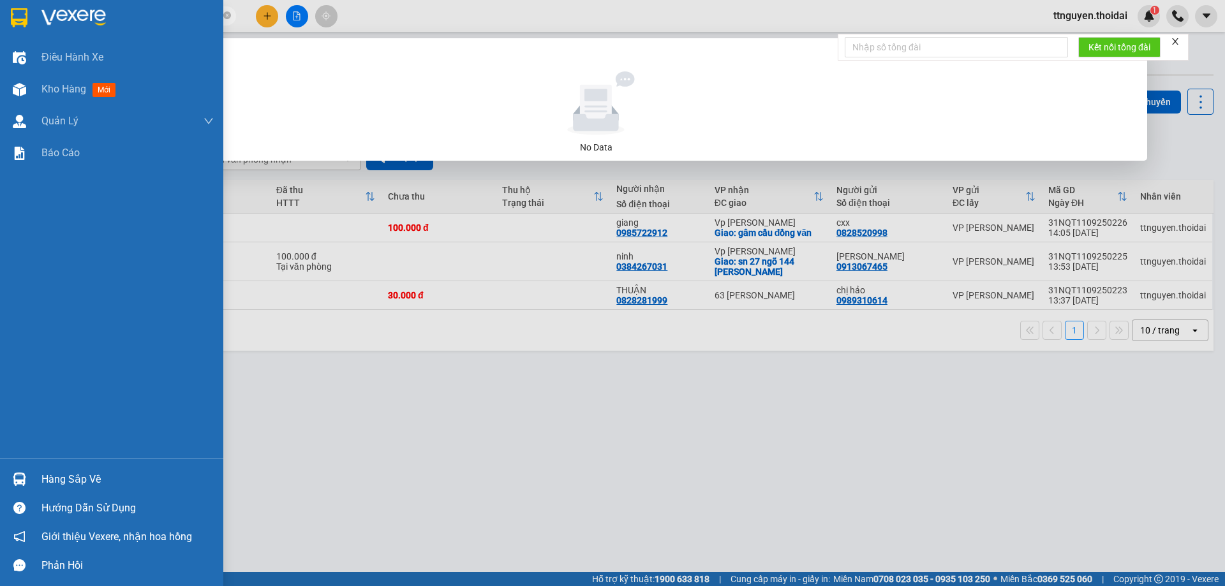
drag, startPoint x: 38, startPoint y: 21, endPoint x: 3, endPoint y: 36, distance: 37.4
click at [0, 36] on section "Kết quả tìm kiếm ( 0 ) Bộ lọc No Data 0866628229 ttnguyen.thoidai 1 Điều hành x…" at bounding box center [612, 293] width 1225 height 586
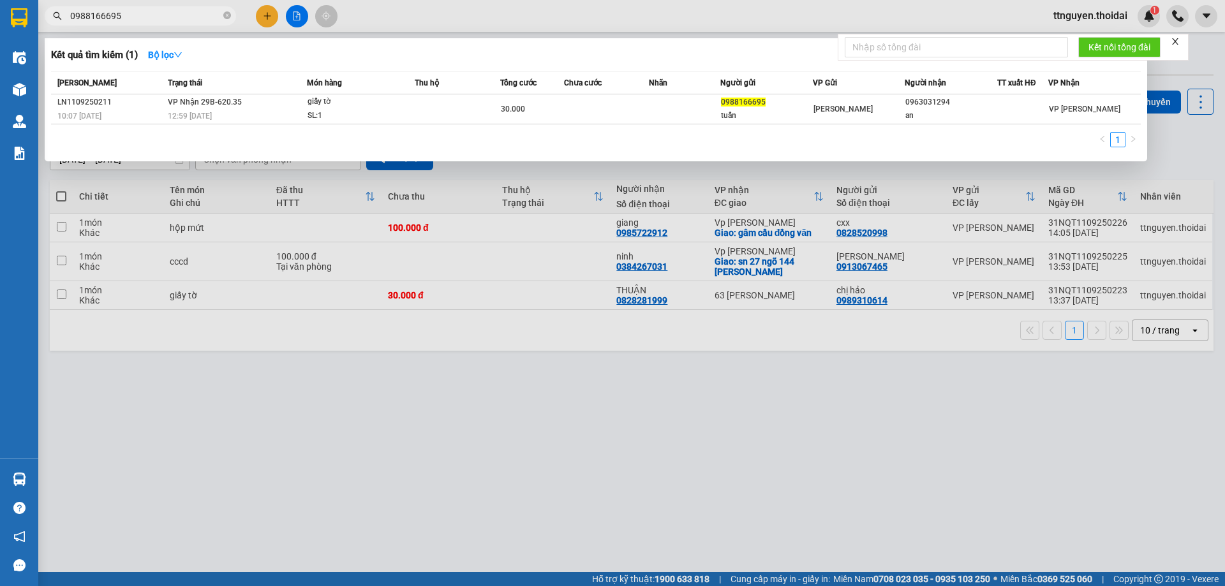
type input "0988166695"
click at [736, 411] on div at bounding box center [612, 293] width 1225 height 586
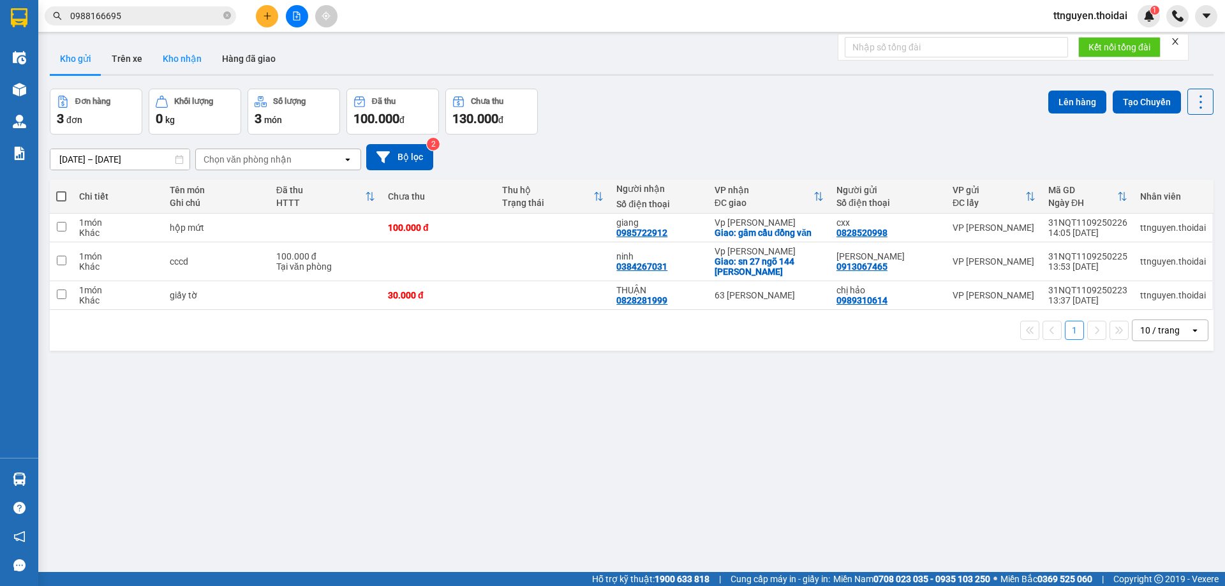
click at [202, 57] on button "Kho nhận" at bounding box center [181, 58] width 59 height 31
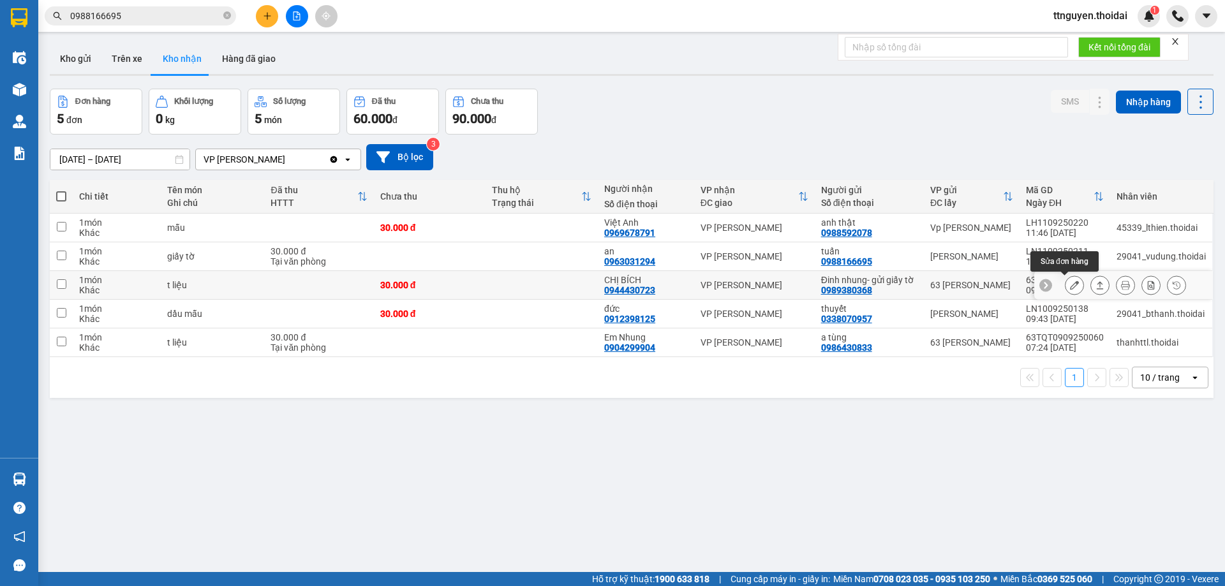
click at [1070, 284] on icon at bounding box center [1074, 285] width 9 height 9
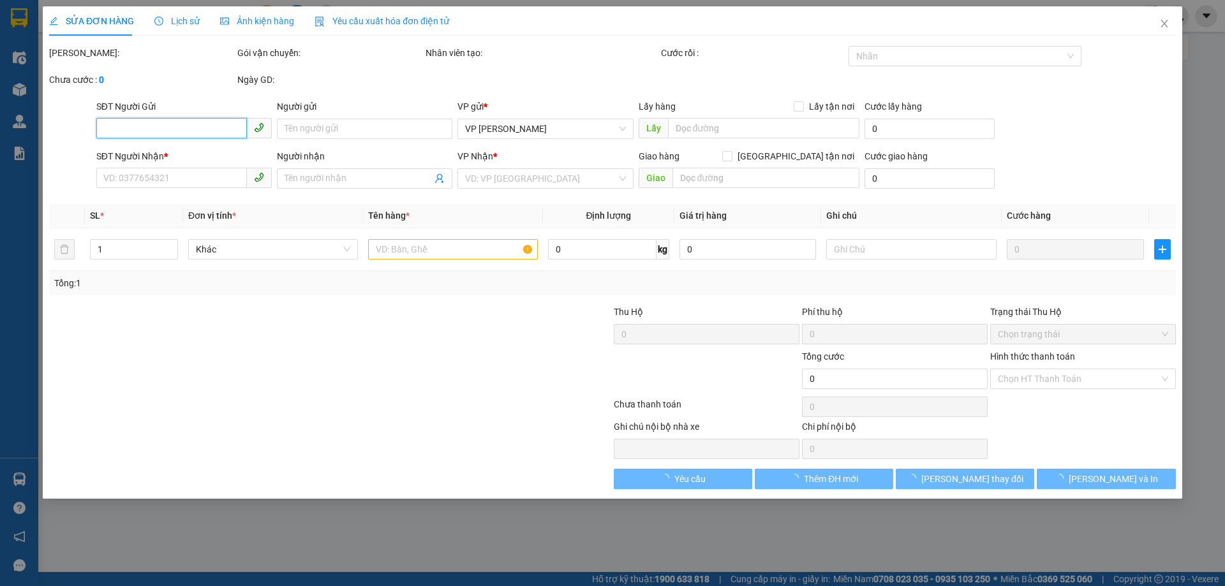
type input "0989380368"
type input "Đinh nhung- gửi giấy tờ"
type input "0944430723"
type input "CHỊ BÍCH"
type input "30.000"
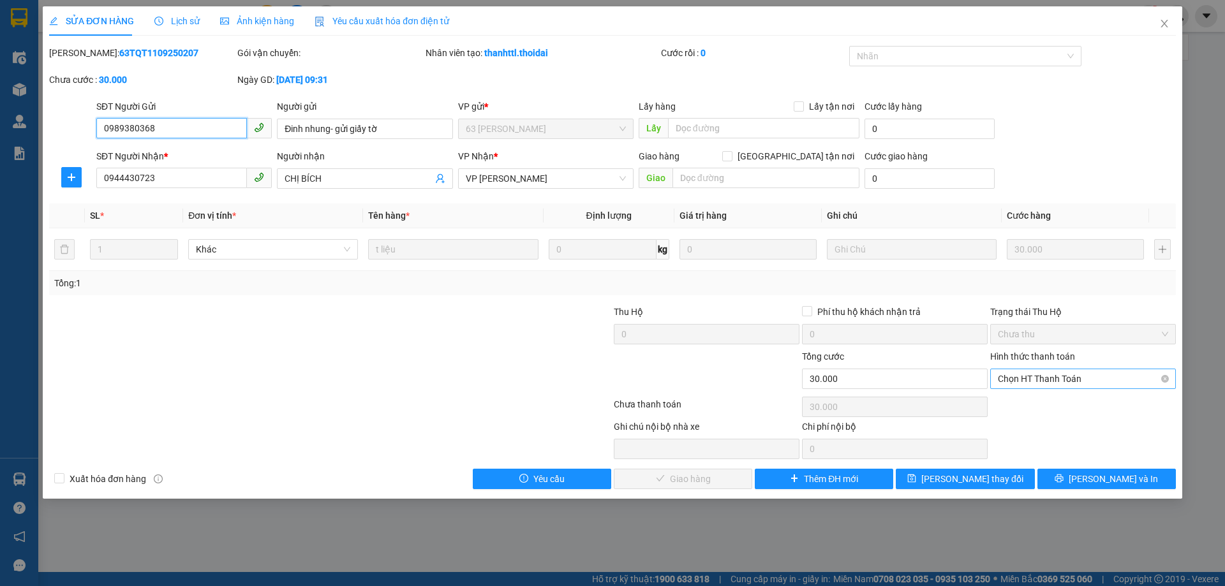
click at [1027, 373] on span "Chọn HT Thanh Toán" at bounding box center [1082, 378] width 170 height 19
click at [1038, 402] on div "Tại văn phòng" at bounding box center [1082, 404] width 170 height 14
type input "0"
drag, startPoint x: 710, startPoint y: 482, endPoint x: 874, endPoint y: 381, distance: 191.9
click at [710, 482] on span "[PERSON_NAME] và Giao hàng" at bounding box center [699, 479] width 122 height 14
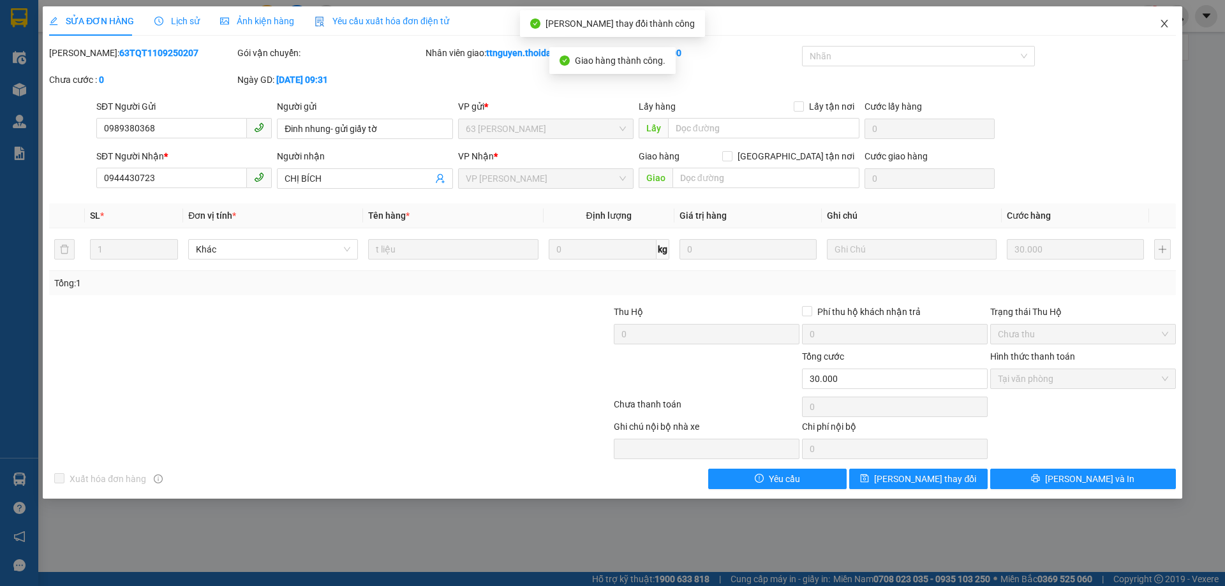
click at [1165, 26] on icon "close" at bounding box center [1163, 24] width 7 height 8
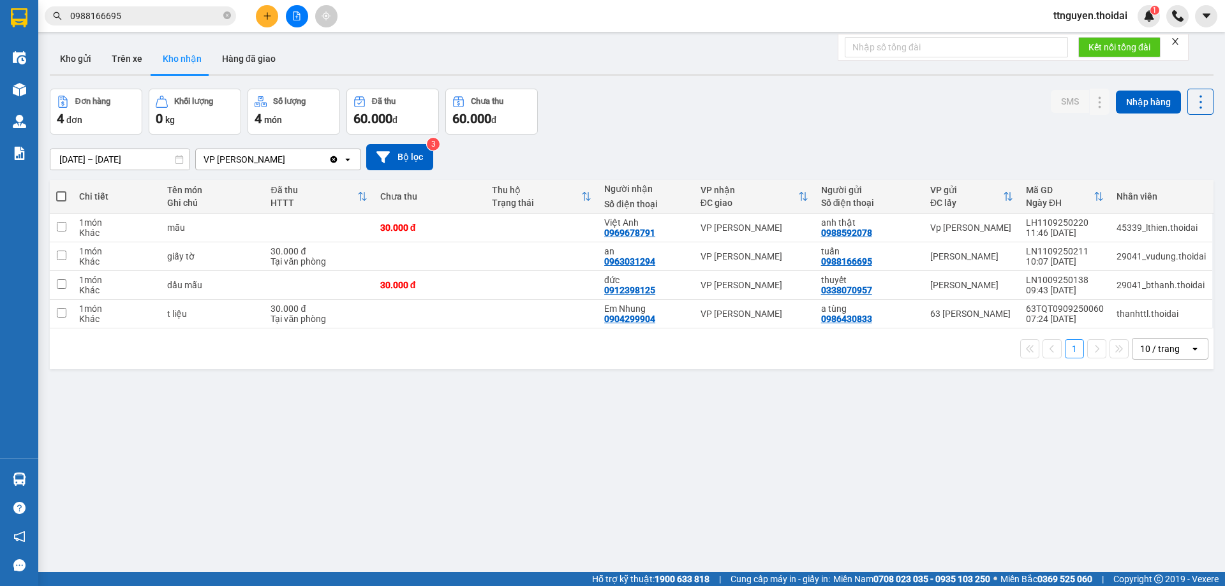
click at [156, 19] on input "0988166695" at bounding box center [145, 16] width 151 height 14
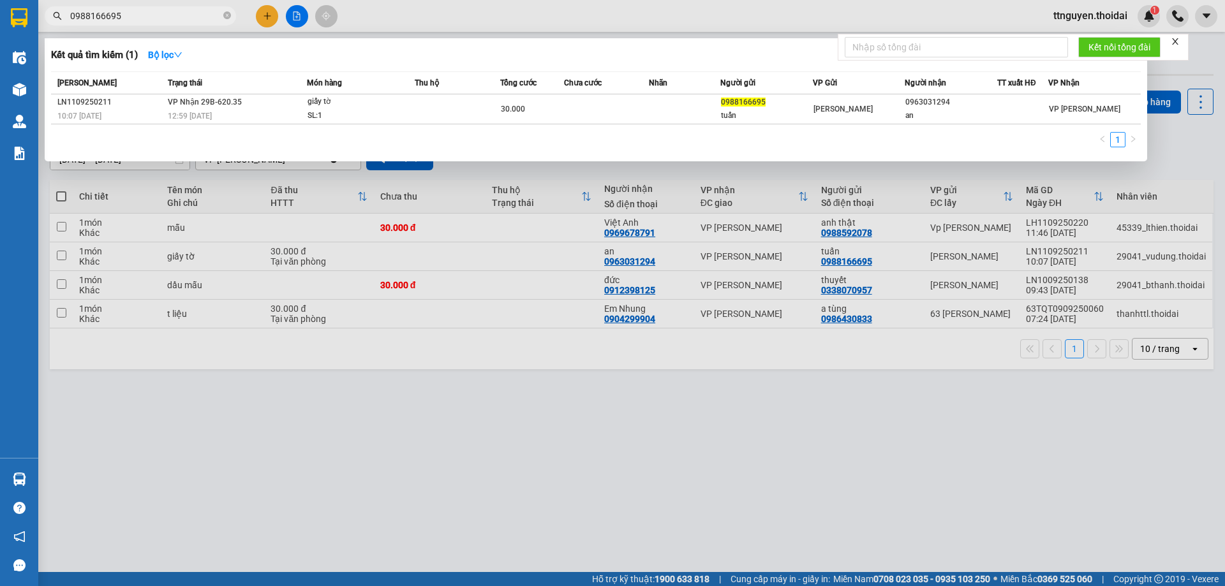
click at [156, 19] on input "0988166695" at bounding box center [145, 16] width 151 height 14
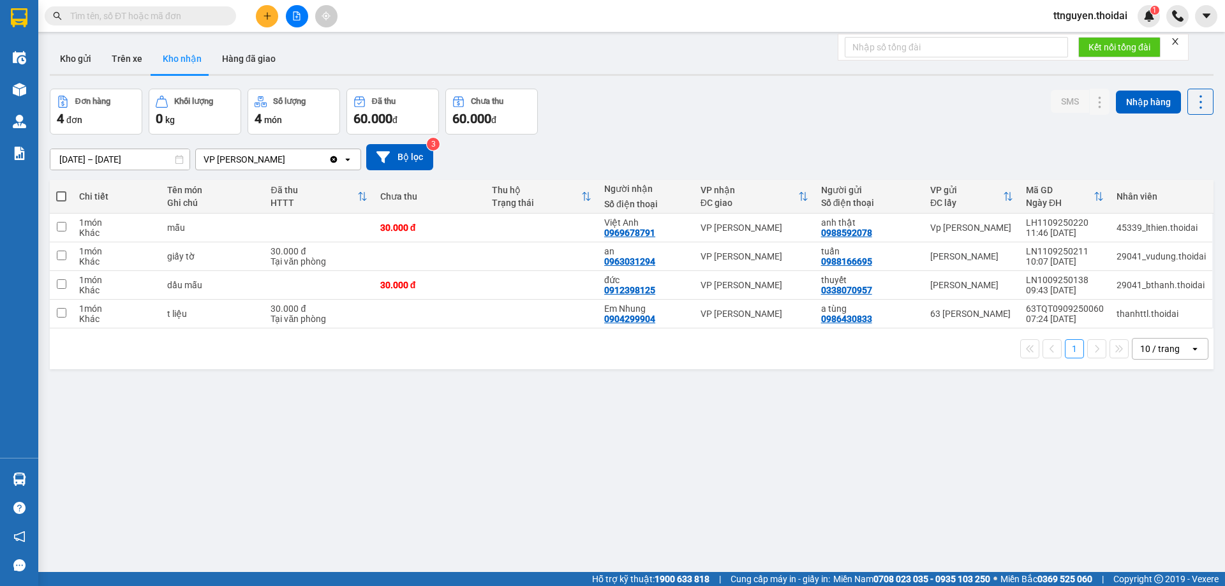
paste input "0963031294"
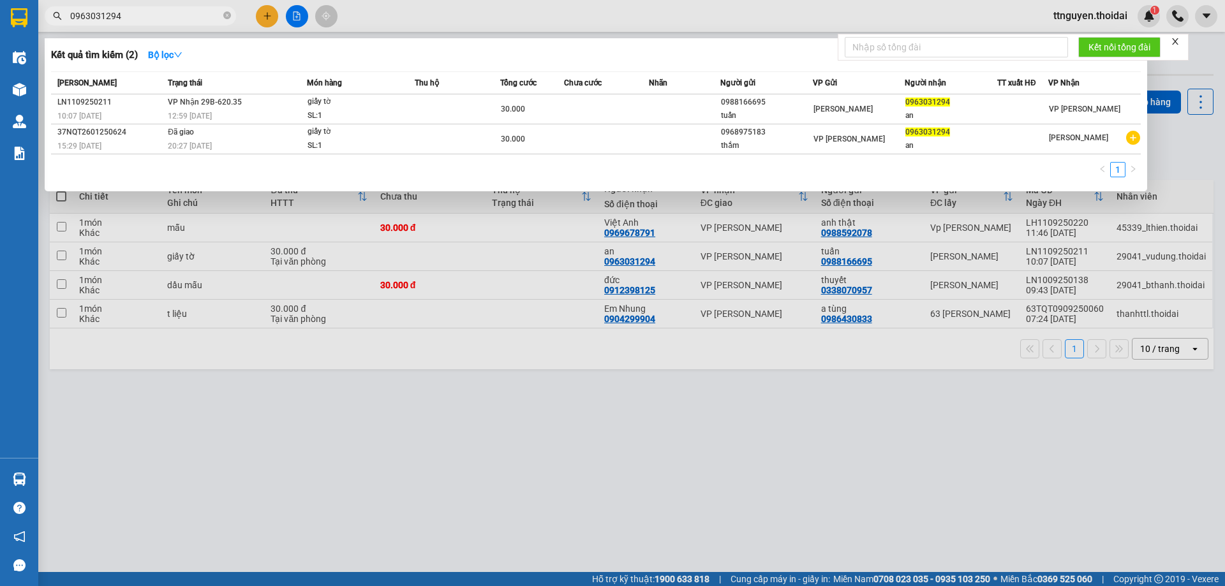
type input "0963031294"
click at [597, 416] on div at bounding box center [612, 293] width 1225 height 586
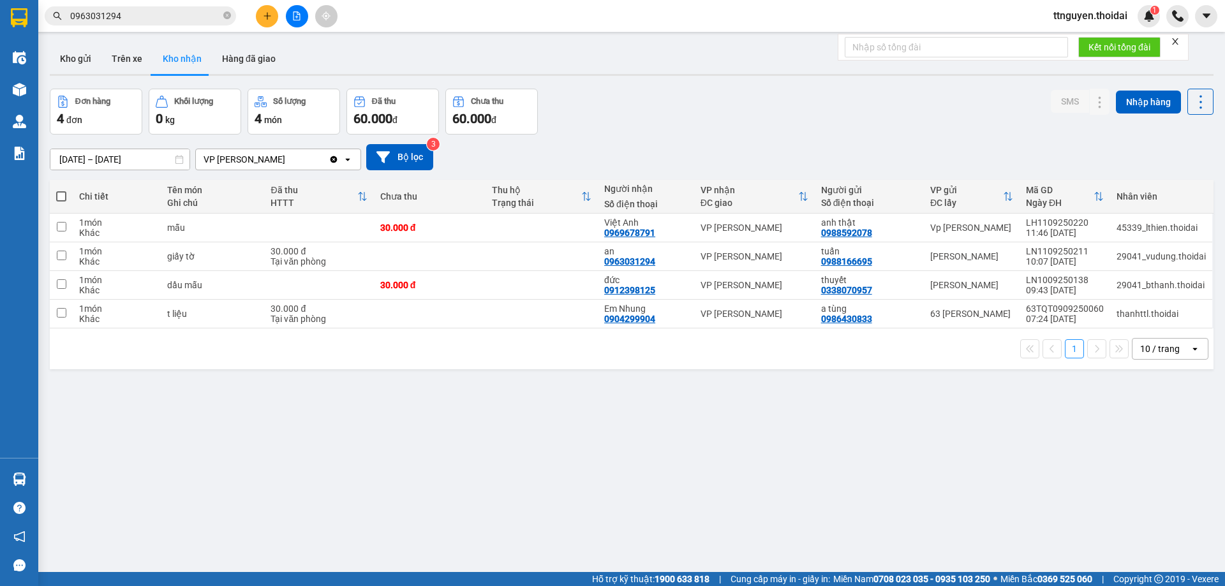
click at [269, 15] on icon "plus" at bounding box center [267, 15] width 9 height 9
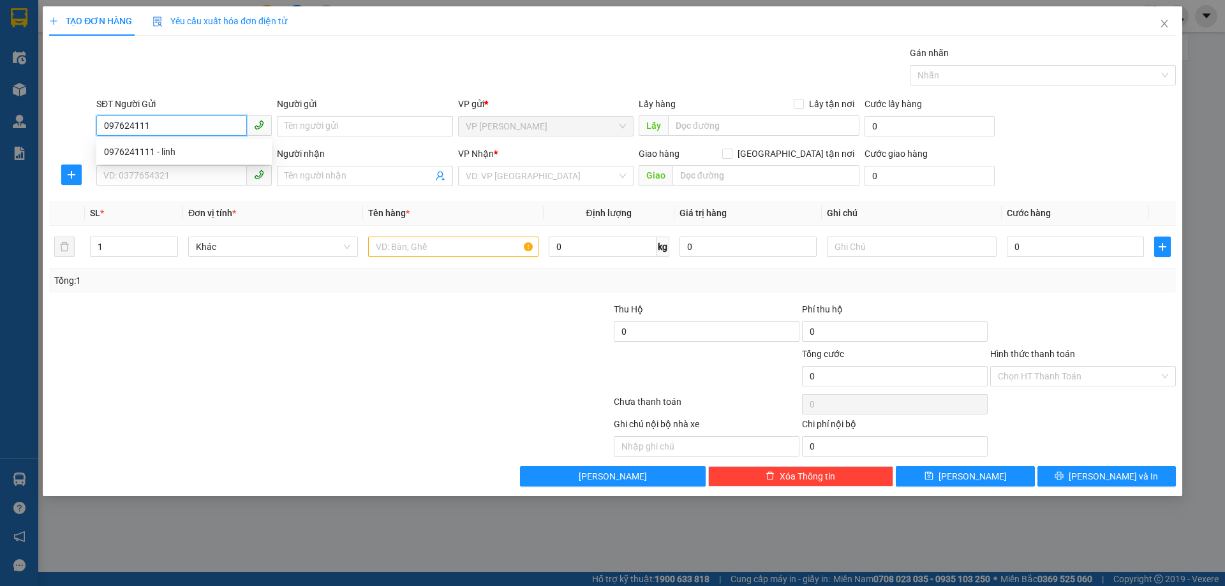
type input "0976241111"
click at [200, 148] on div "0976241111 - linh" at bounding box center [184, 152] width 160 height 14
type input "linh"
type input "0976241111"
click at [199, 187] on div "SĐT Người Nhận * VD: 0377654321" at bounding box center [183, 169] width 175 height 45
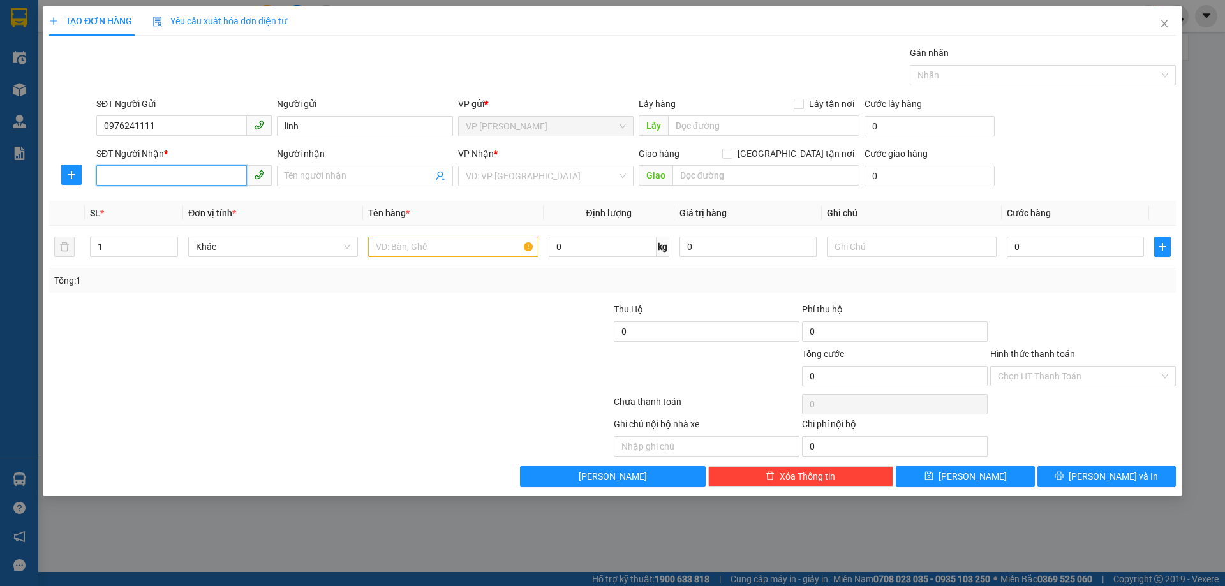
click at [210, 177] on input "SĐT Người Nhận *" at bounding box center [171, 175] width 151 height 20
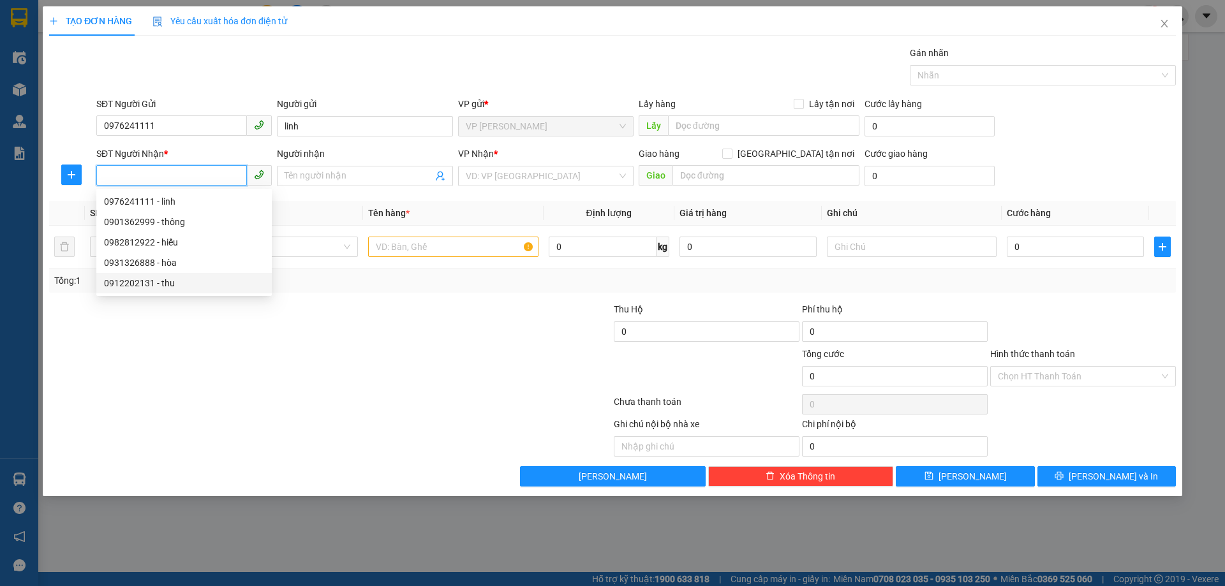
click at [193, 283] on div "0912202131 - thu" at bounding box center [184, 283] width 160 height 14
type input "0912202131"
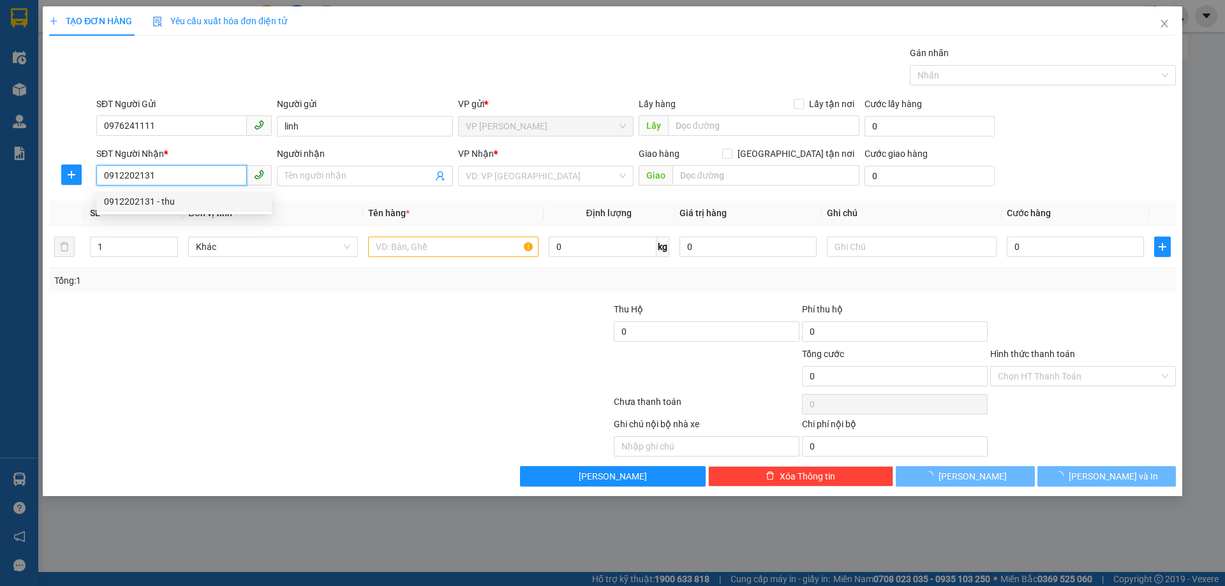
type input "thu"
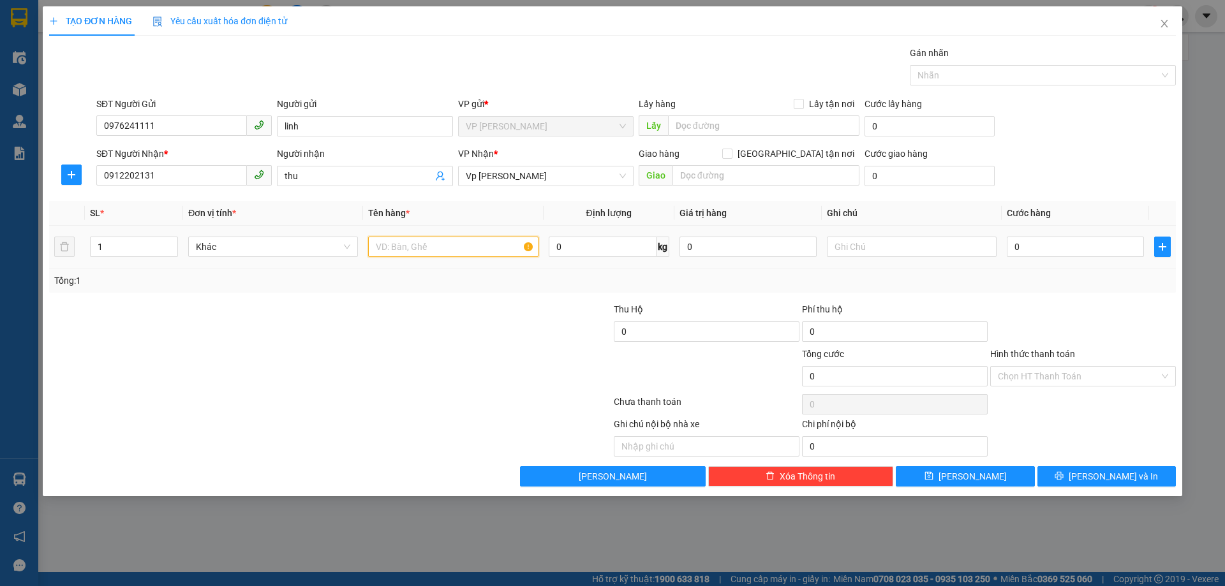
click at [439, 246] on input "text" at bounding box center [453, 247] width 170 height 20
type input "vợt pick"
type input "03"
type input "3"
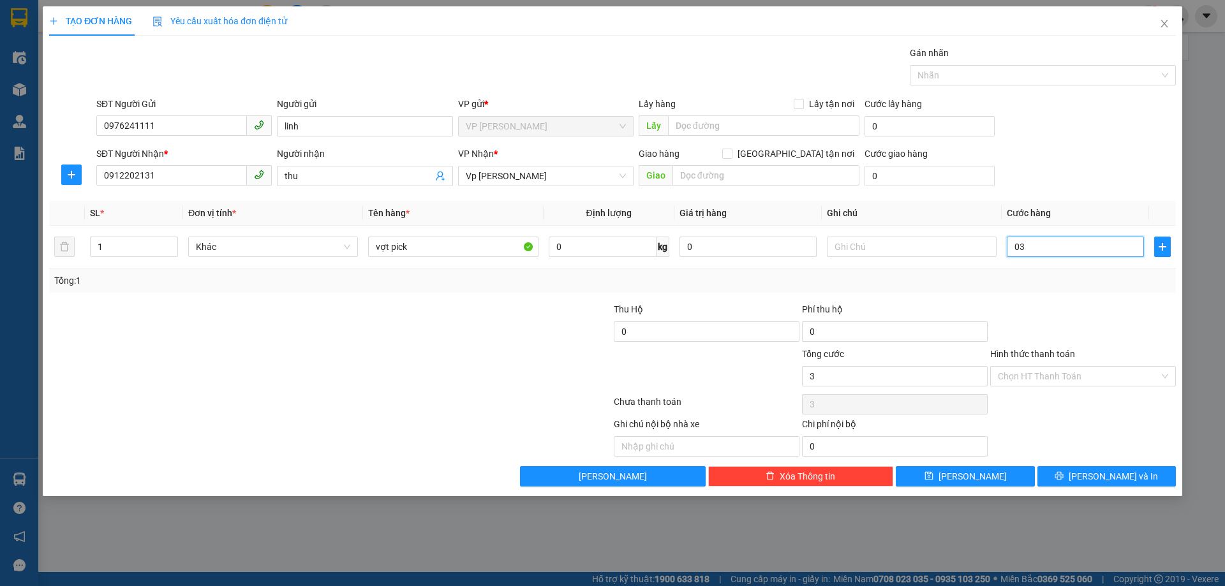
type input "030"
type input "30"
type input "30.000"
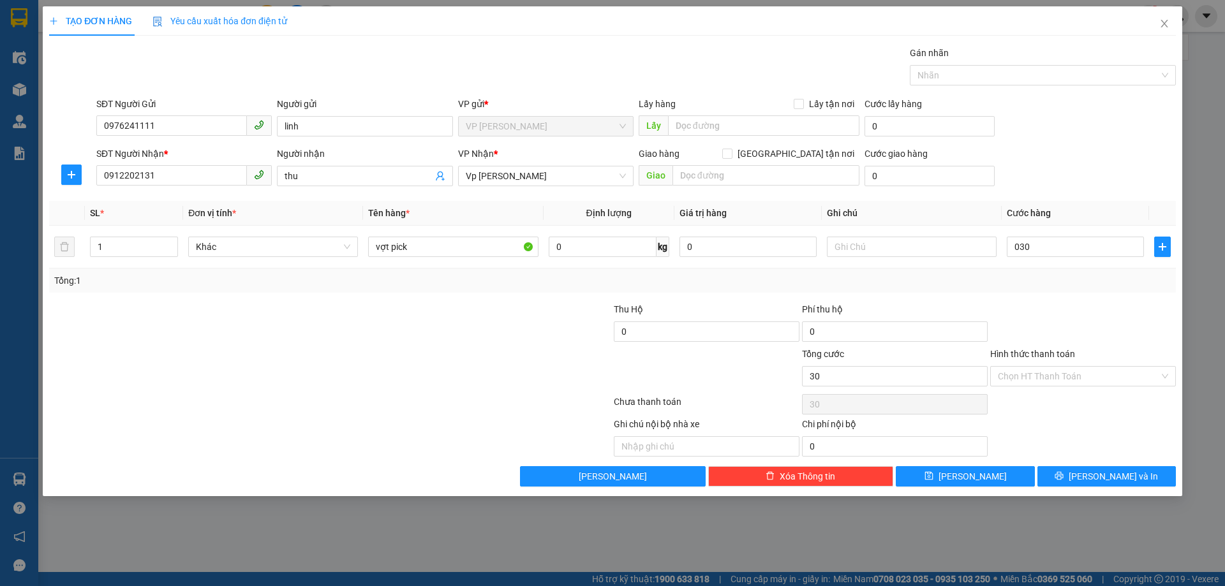
type input "30.000"
click at [1049, 281] on div "Tổng: 1" at bounding box center [612, 281] width 1116 height 14
click at [1093, 469] on button "[PERSON_NAME] và In" at bounding box center [1106, 476] width 138 height 20
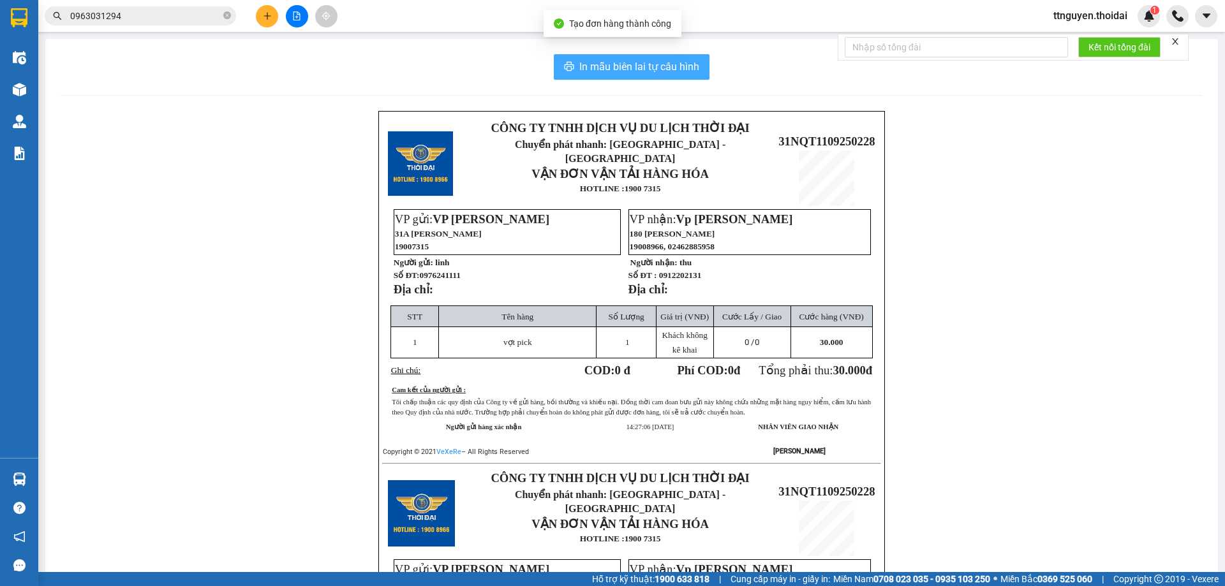
click at [610, 69] on span "In mẫu biên lai tự cấu hình" at bounding box center [639, 67] width 120 height 16
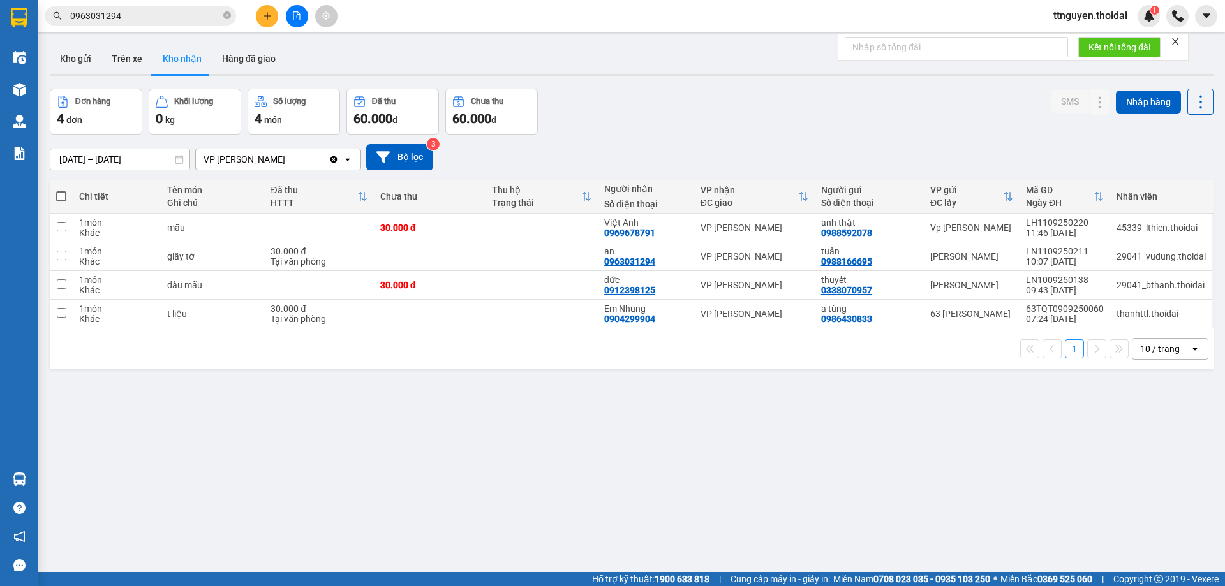
drag, startPoint x: 654, startPoint y: 90, endPoint x: 529, endPoint y: 77, distance: 125.7
click at [654, 90] on div "Đơn hàng 4 đơn Khối lượng 0 kg Số lượng 4 món Đã thu 60.000 đ Chưa thu 60.000 đ…" at bounding box center [631, 112] width 1163 height 46
click at [70, 58] on button "Kho gửi" at bounding box center [76, 58] width 52 height 31
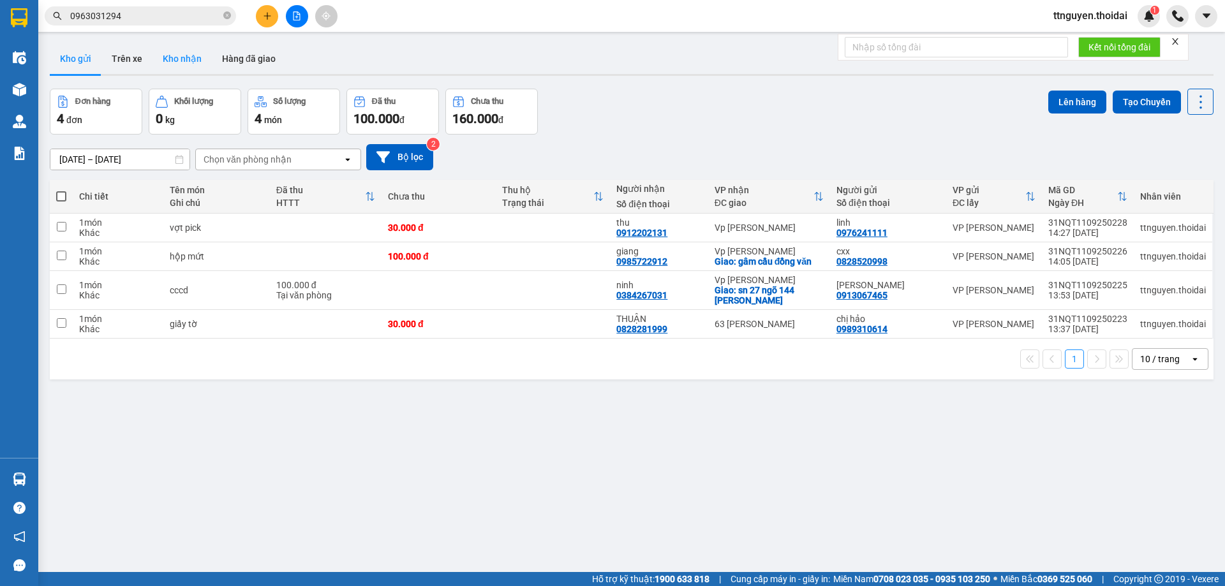
click at [195, 52] on button "Kho nhận" at bounding box center [181, 58] width 59 height 31
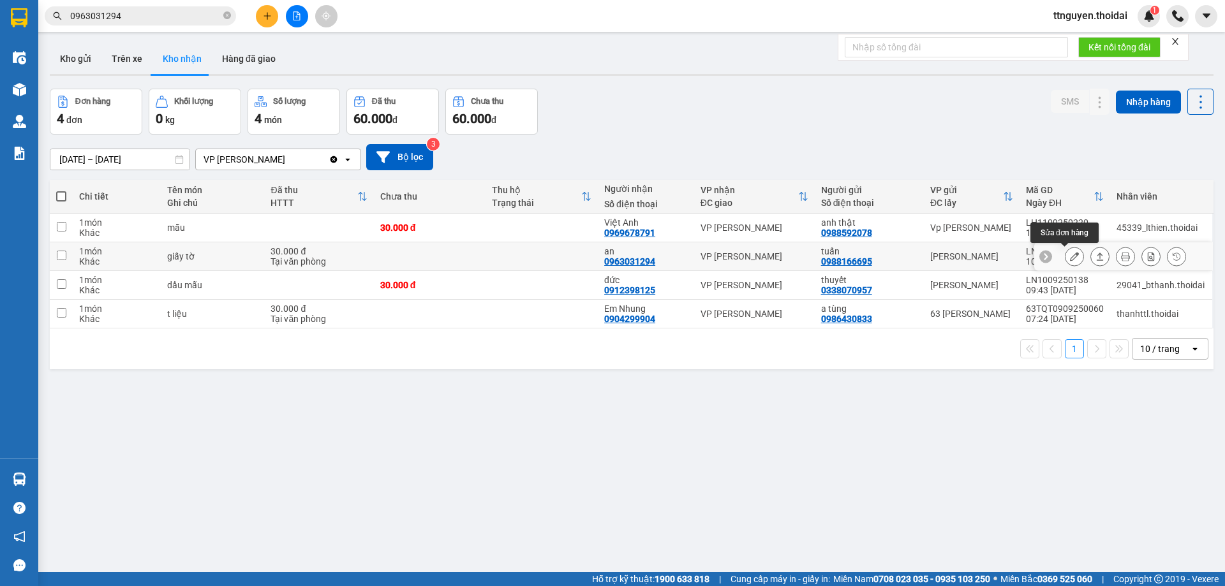
click at [1065, 258] on button at bounding box center [1074, 257] width 18 height 22
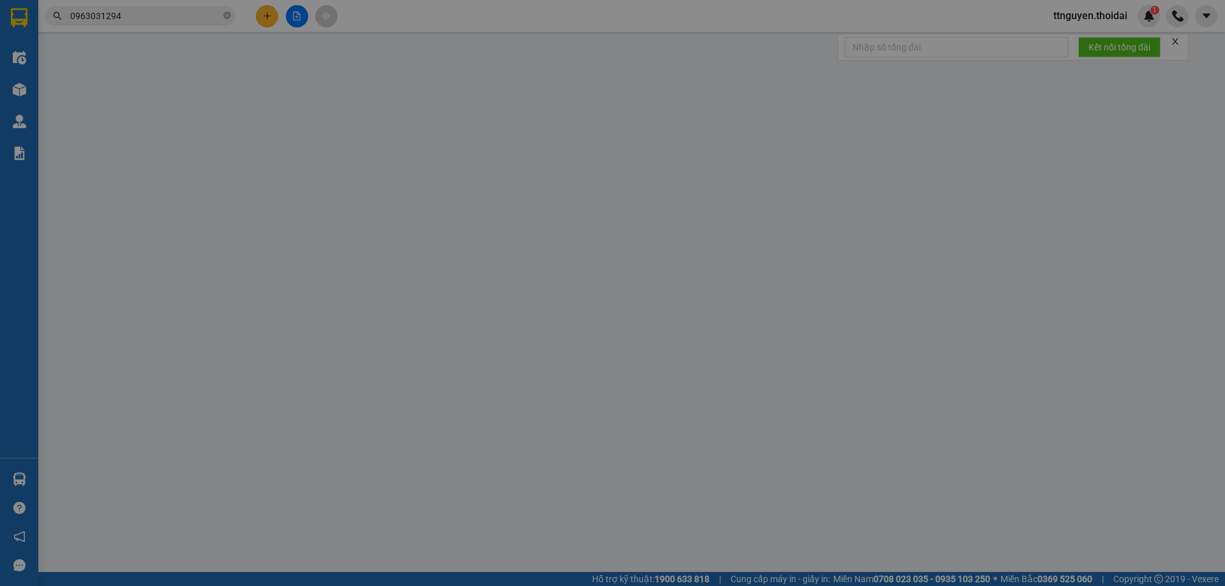
type input "0988166695"
type input "tuấn"
type input "0963031294"
type input "an"
type input "30.000"
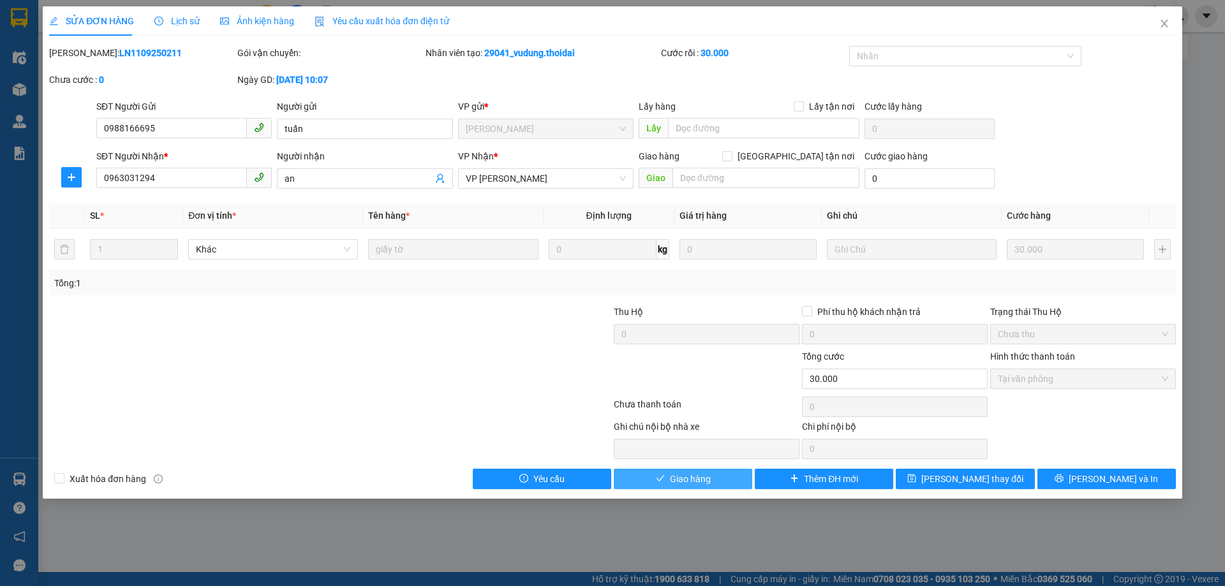
click at [693, 482] on span "Giao hàng" at bounding box center [690, 479] width 41 height 14
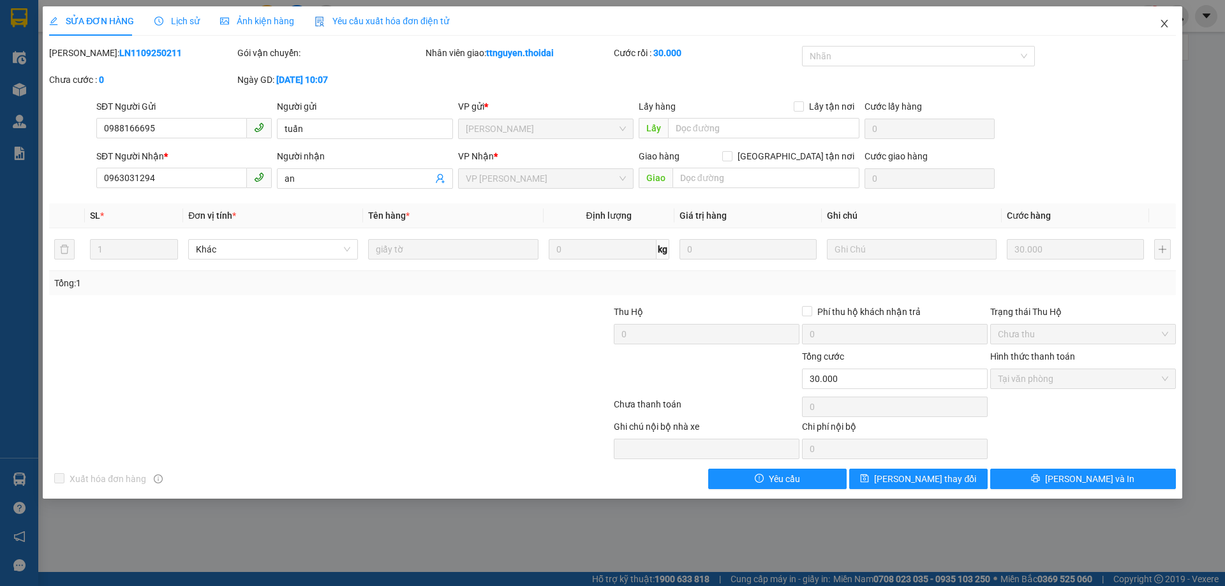
click at [1166, 22] on icon "close" at bounding box center [1164, 23] width 10 height 10
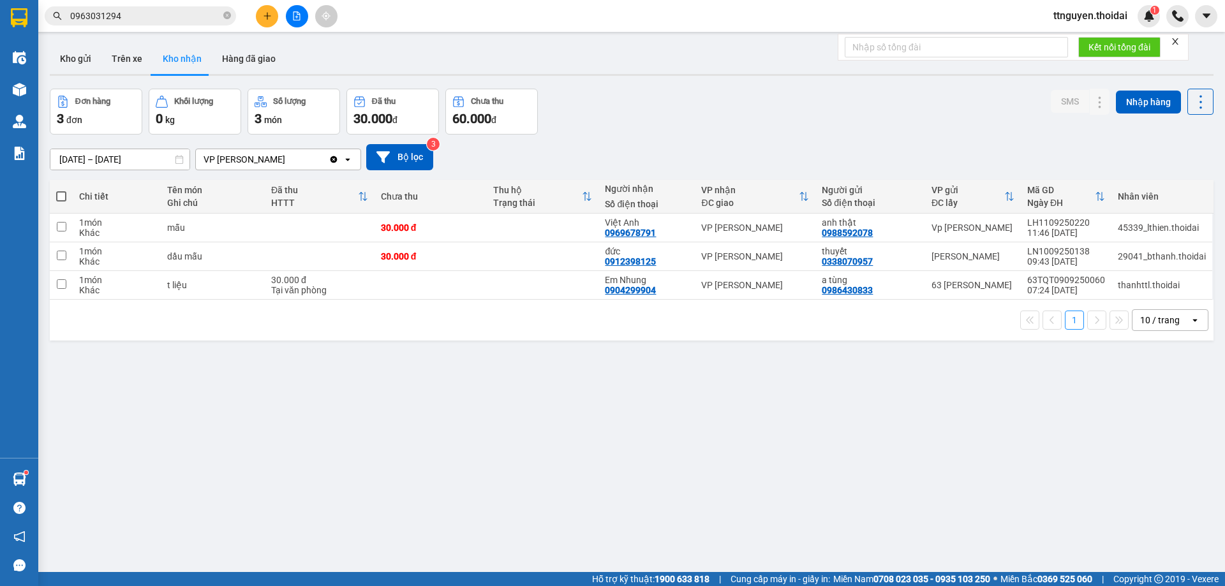
click at [262, 22] on button at bounding box center [267, 16] width 22 height 22
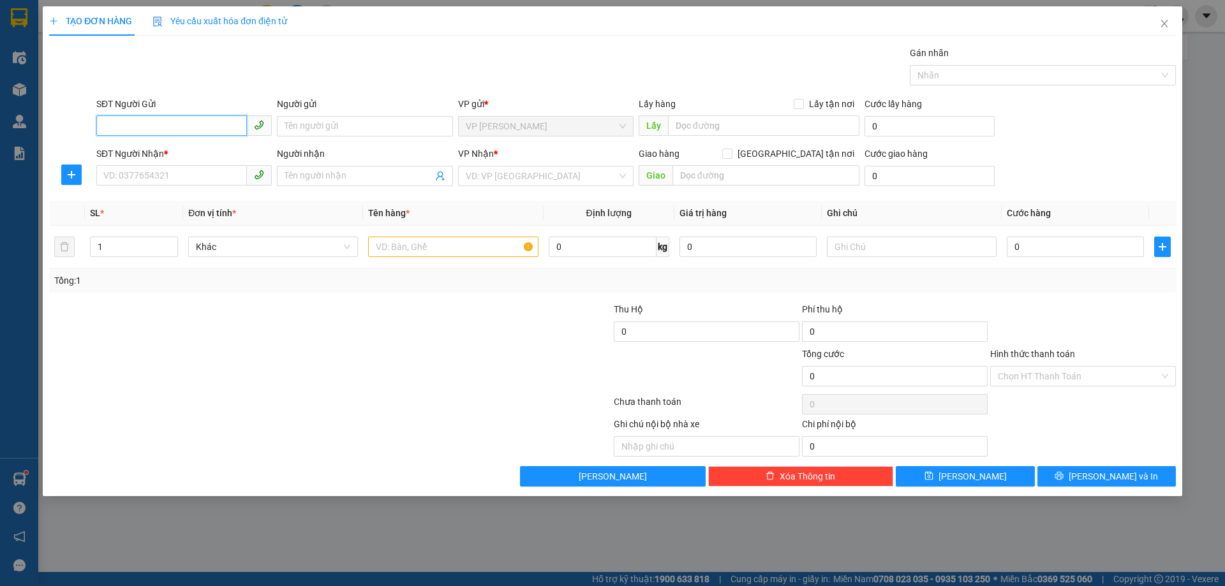
drag, startPoint x: 168, startPoint y: 124, endPoint x: 462, endPoint y: 6, distance: 316.2
click at [186, 117] on input "SĐT Người Gửi" at bounding box center [171, 125] width 151 height 20
type input "9"
click at [179, 154] on div "0982980404 - việt anh" at bounding box center [184, 152] width 160 height 14
type input "0982980404"
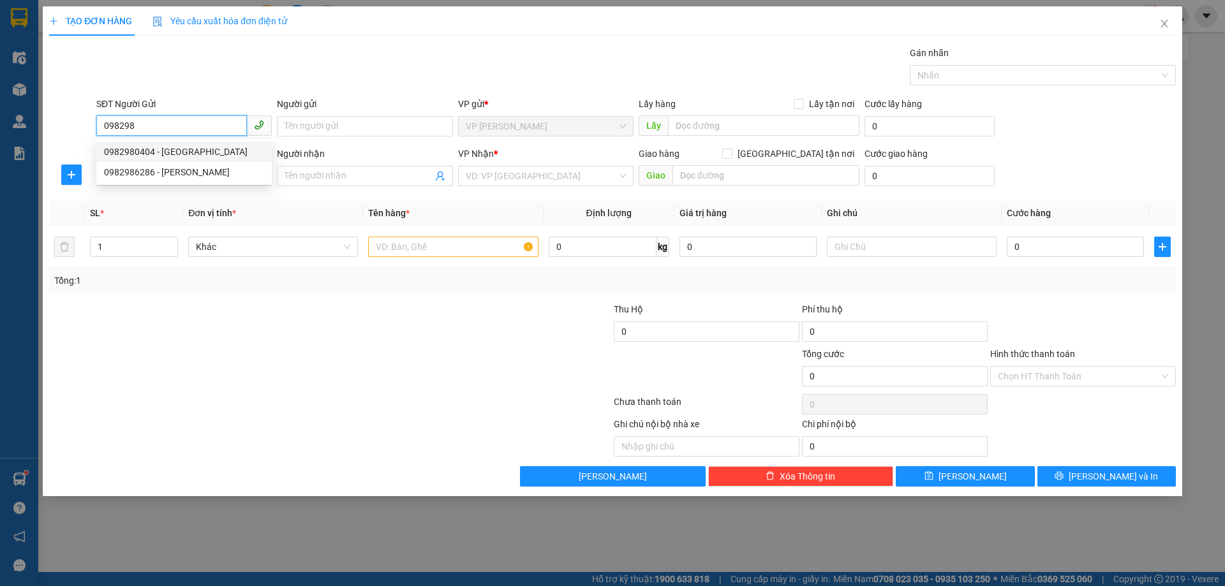
type input "việt anh"
type input "0982980404"
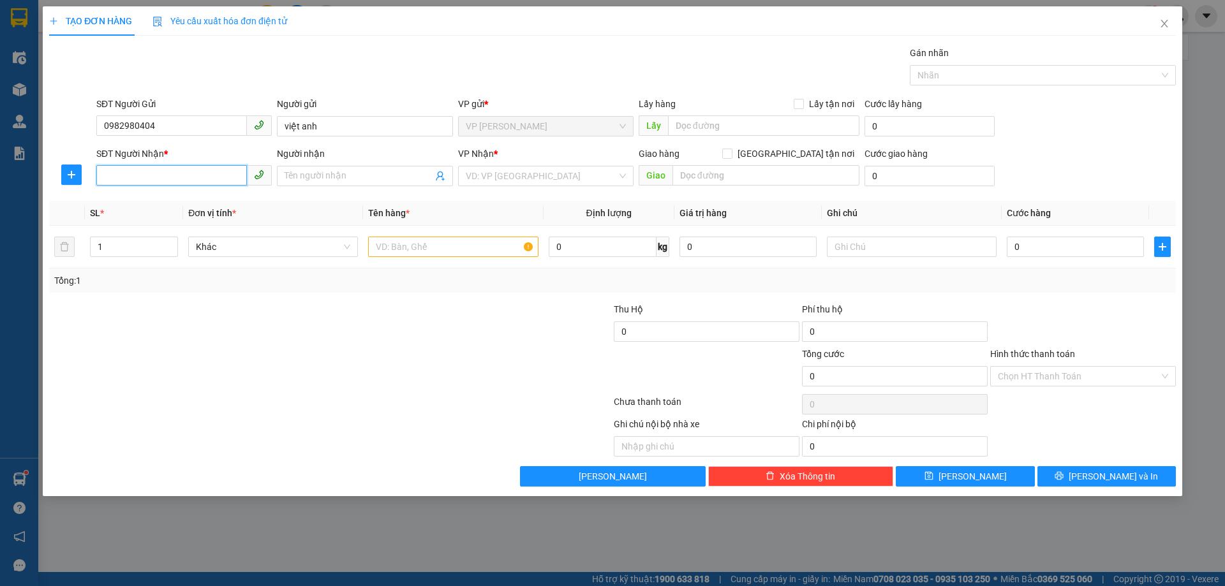
click at [175, 173] on input "SĐT Người Nhận *" at bounding box center [171, 175] width 151 height 20
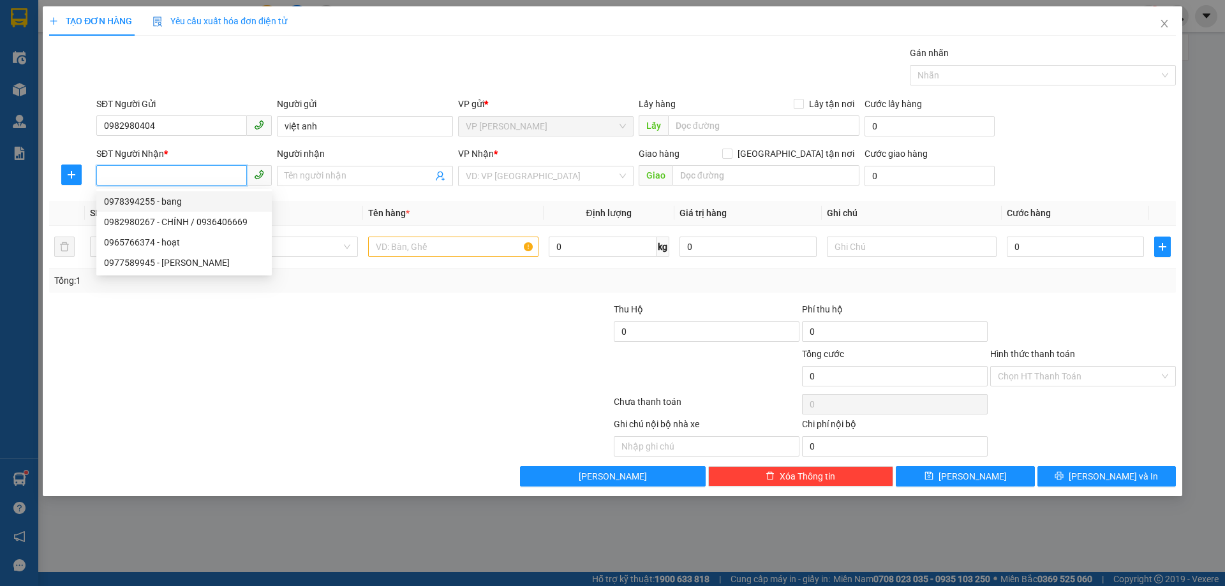
click at [197, 203] on div "0978394255 - bang" at bounding box center [184, 202] width 160 height 14
type input "0978394255"
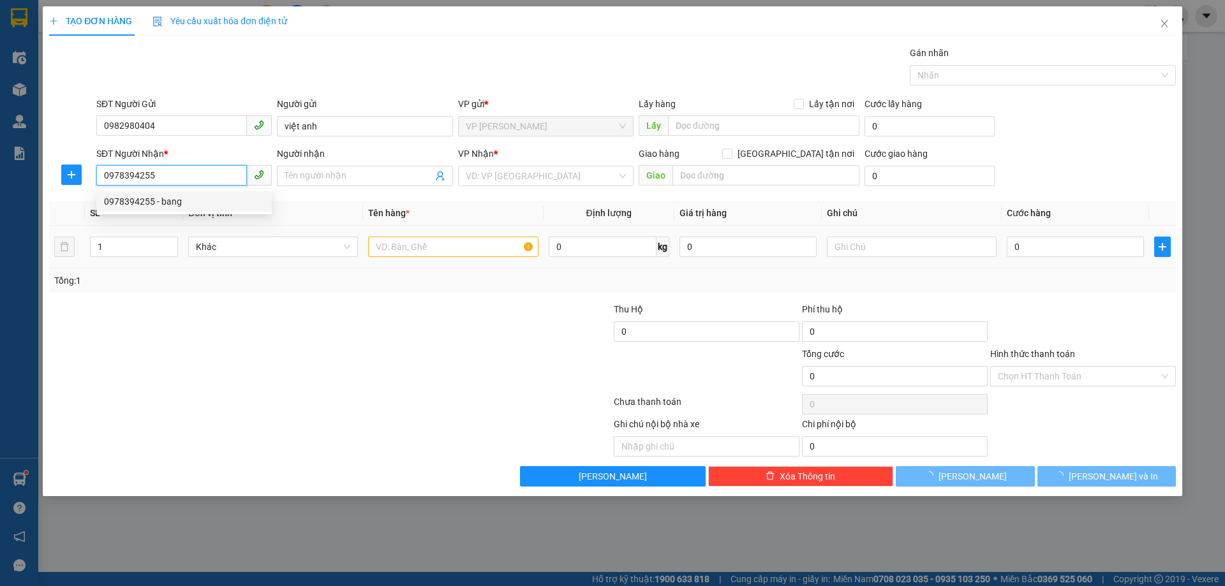
type input "bang"
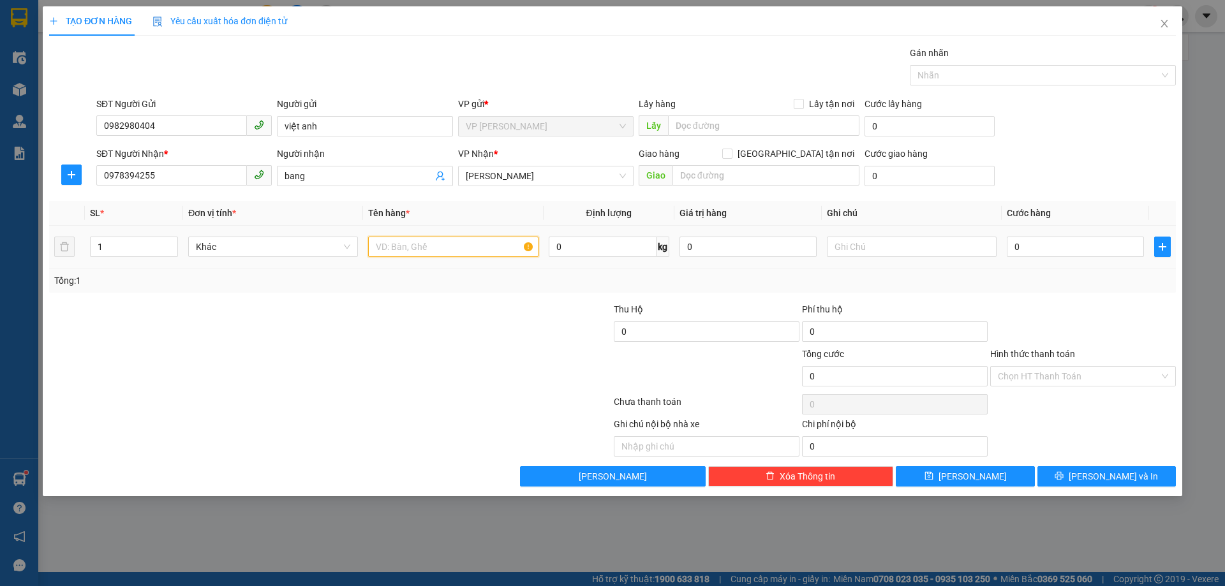
click at [495, 250] on input "text" at bounding box center [453, 247] width 170 height 20
type input "máy đo nồng độ cồn"
click at [1066, 239] on input "0" at bounding box center [1074, 247] width 137 height 20
type input "03"
type input "3"
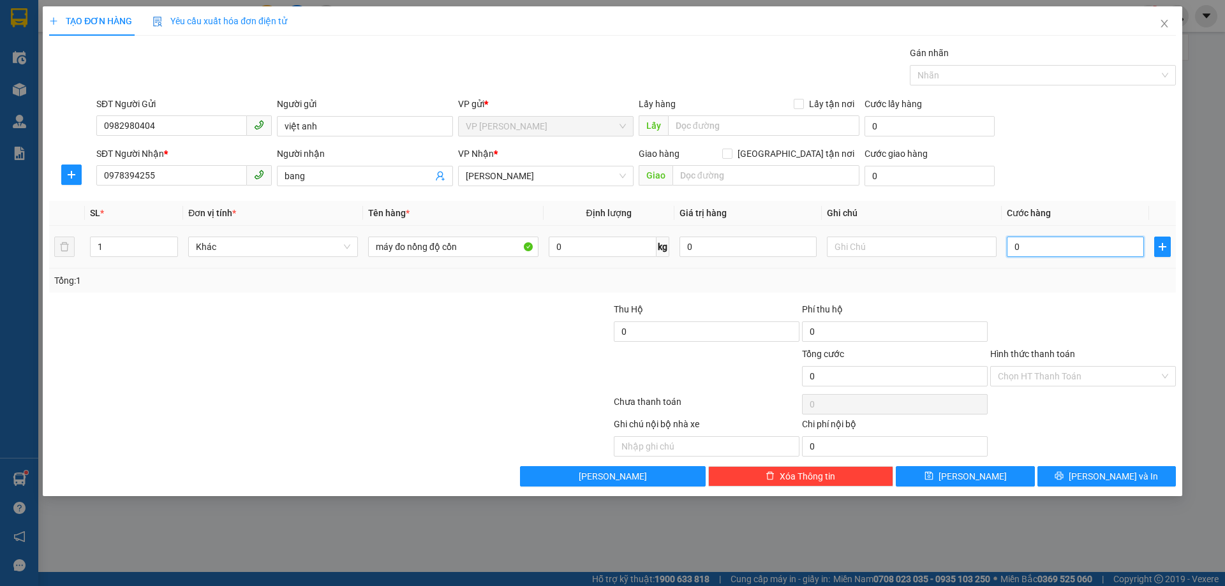
type input "3"
type input "030"
type input "30"
click at [1022, 281] on div "Tổng: 1" at bounding box center [612, 281] width 1116 height 14
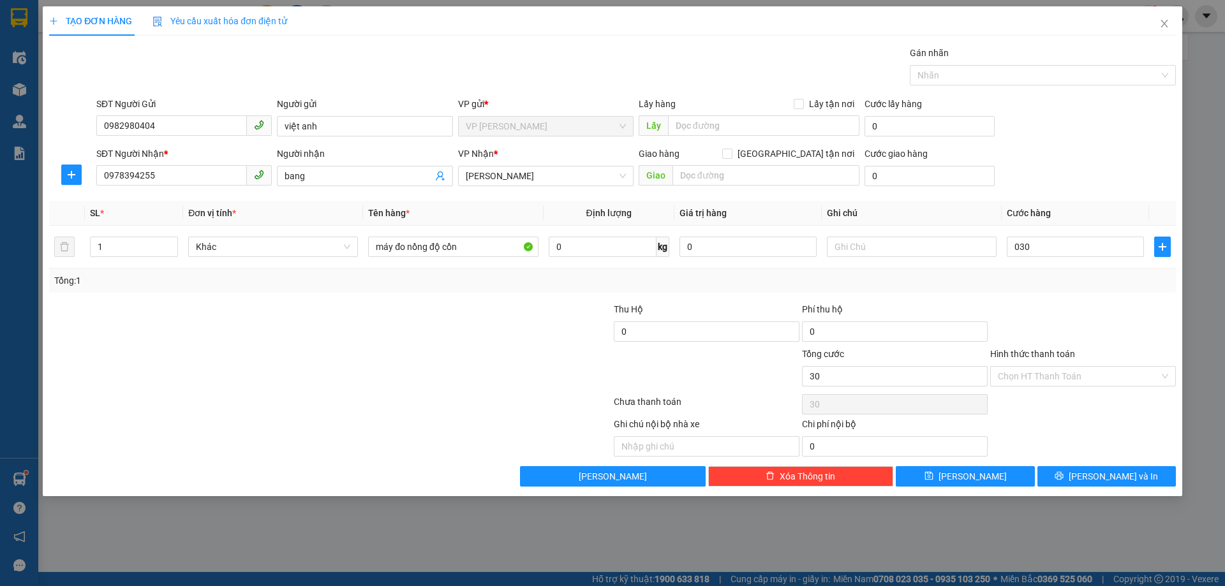
type input "30.000"
click at [1063, 372] on input "Hình thức thanh toán" at bounding box center [1077, 376] width 161 height 19
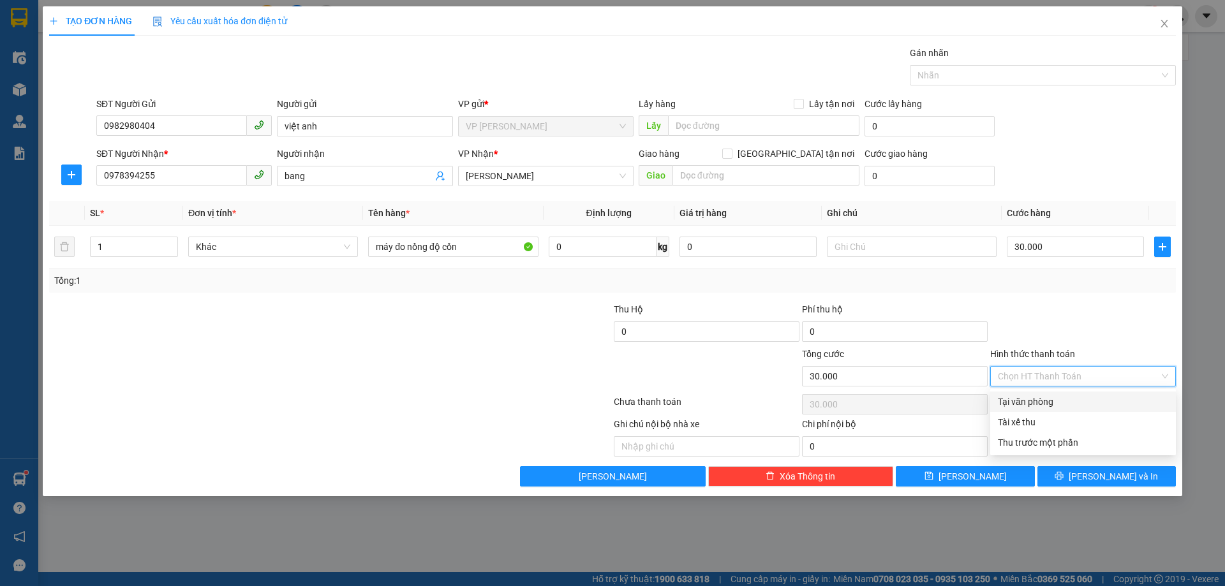
click at [1029, 406] on div "Tại văn phòng" at bounding box center [1082, 402] width 170 height 14
type input "0"
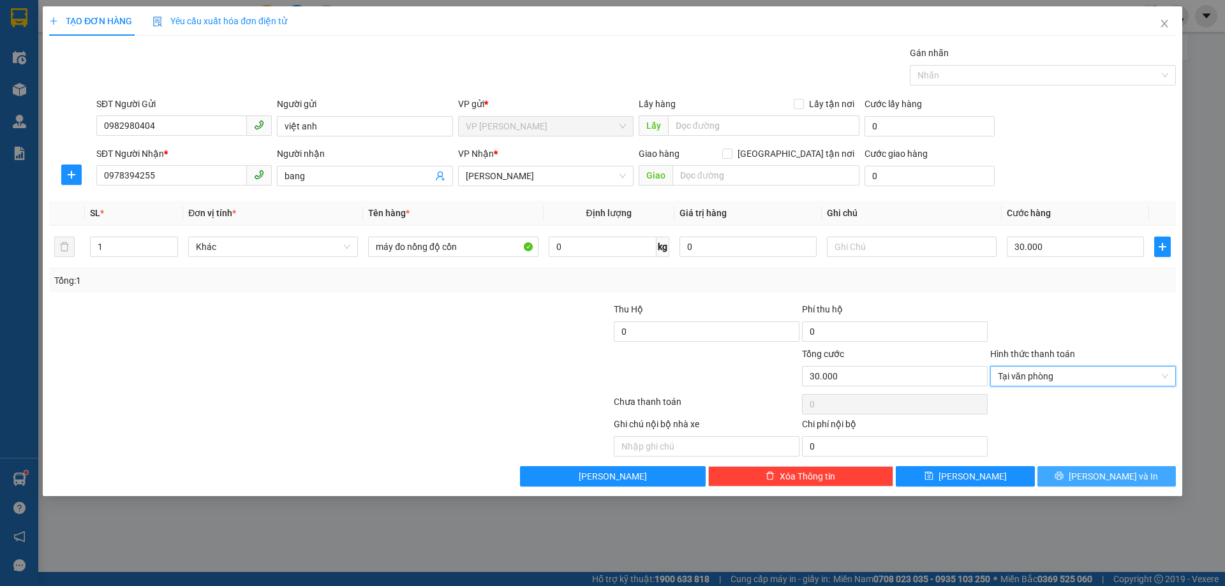
click at [1096, 476] on span "[PERSON_NAME] và In" at bounding box center [1112, 476] width 89 height 14
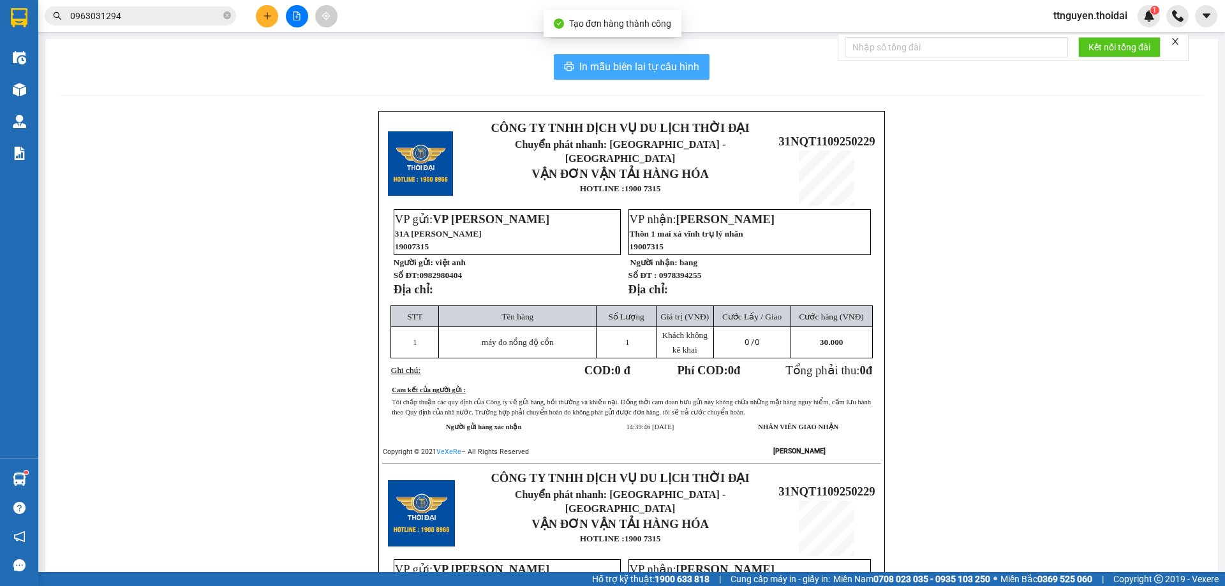
click at [619, 64] on span "In mẫu biên lai tự cấu hình" at bounding box center [639, 67] width 120 height 16
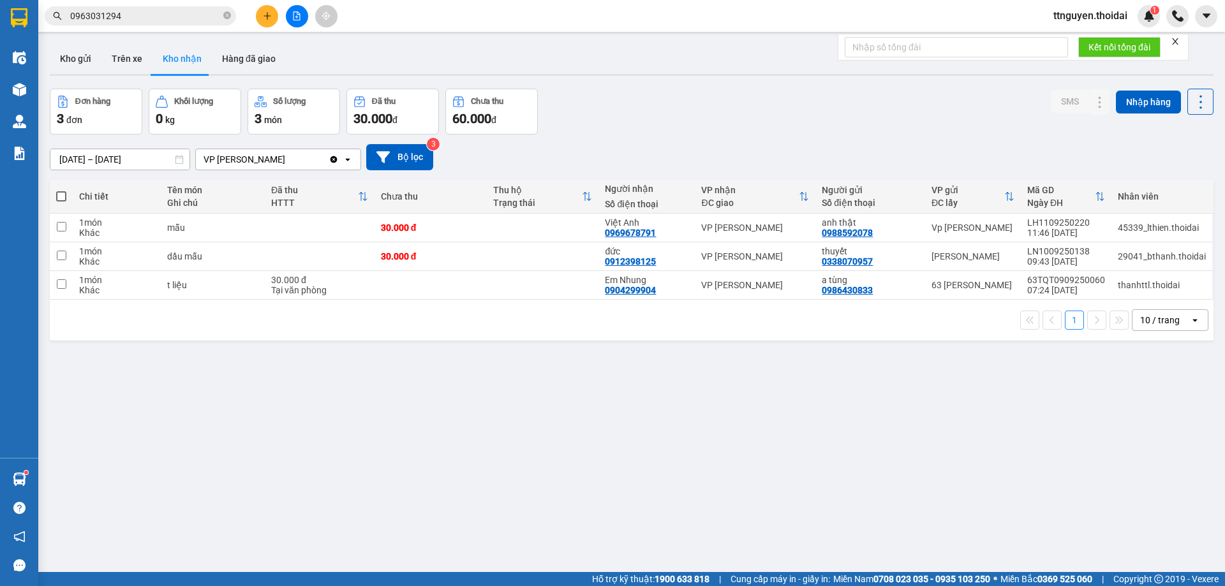
click at [642, 112] on div "Đơn hàng 3 đơn Khối lượng 0 kg Số lượng 3 món Đã thu 30.000 đ Chưa thu 60.000 đ…" at bounding box center [631, 112] width 1163 height 46
click at [1065, 228] on button at bounding box center [1074, 228] width 18 height 22
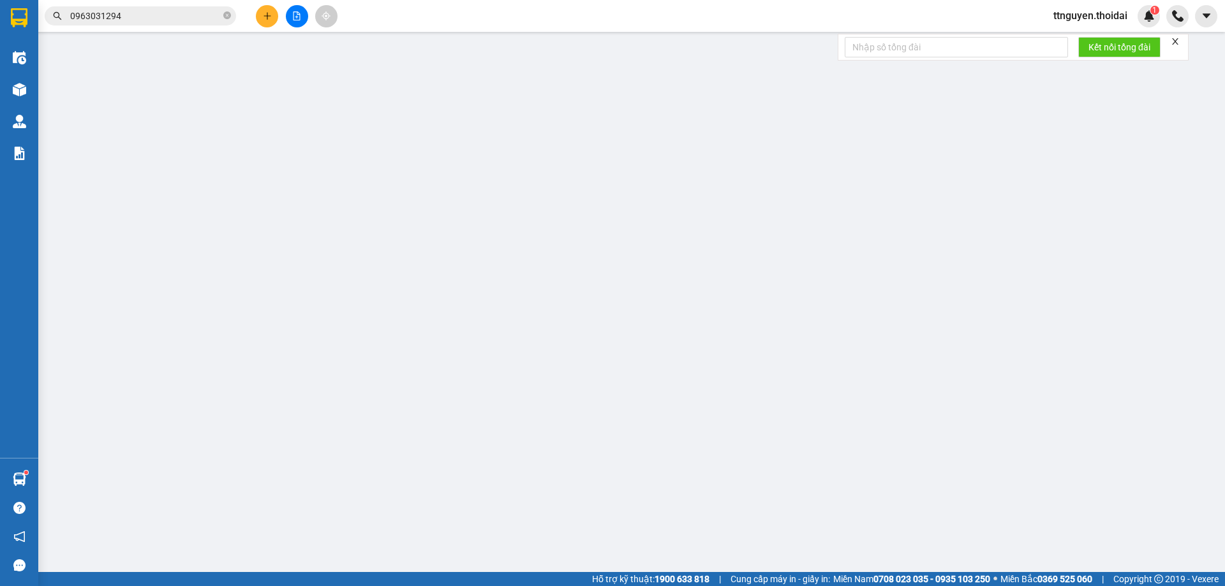
type input "0988592078"
type input "anh thật"
type input "0969678791"
type input "Việt Anh"
type input "30.000"
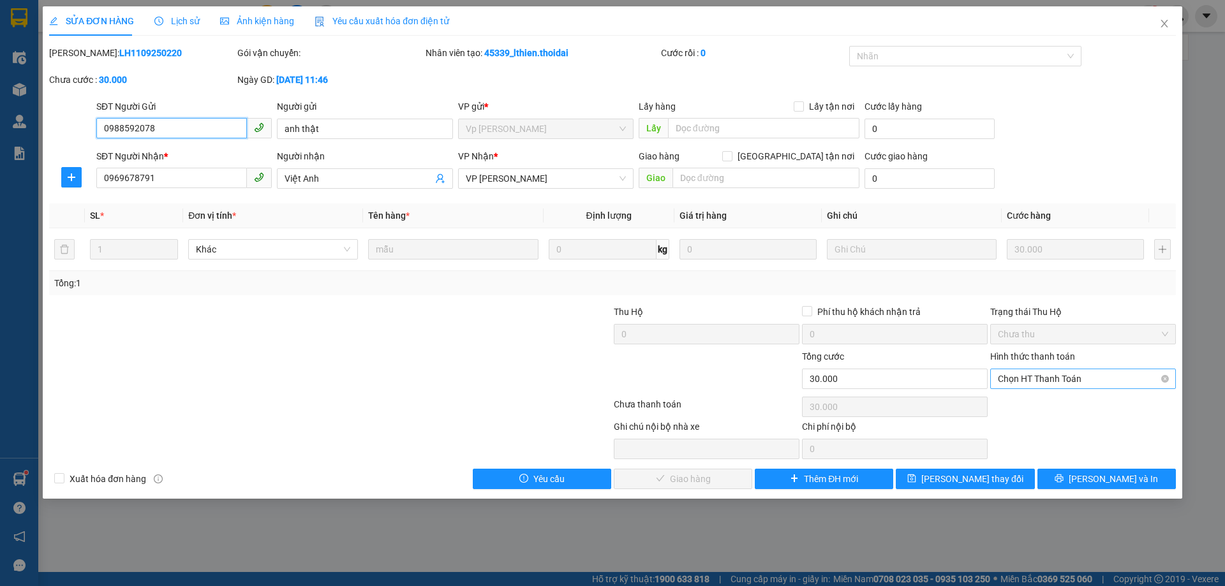
click at [1041, 377] on span "Chọn HT Thanh Toán" at bounding box center [1082, 378] width 170 height 19
click at [1024, 400] on div "Tại văn phòng" at bounding box center [1082, 404] width 170 height 14
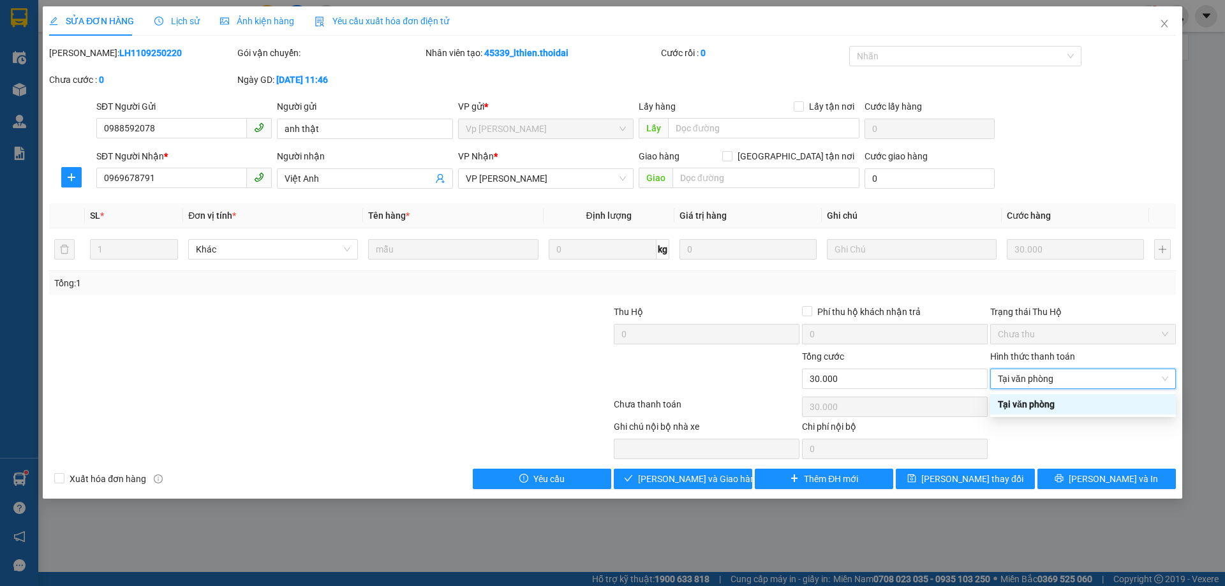
type input "0"
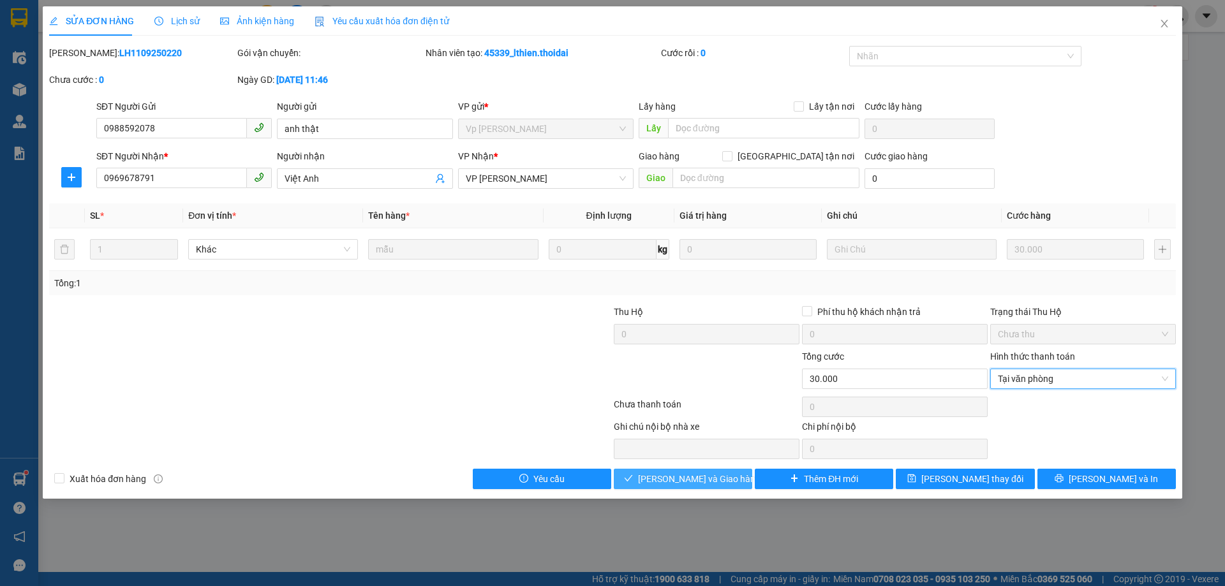
click at [666, 474] on span "[PERSON_NAME] và Giao hàng" at bounding box center [699, 479] width 122 height 14
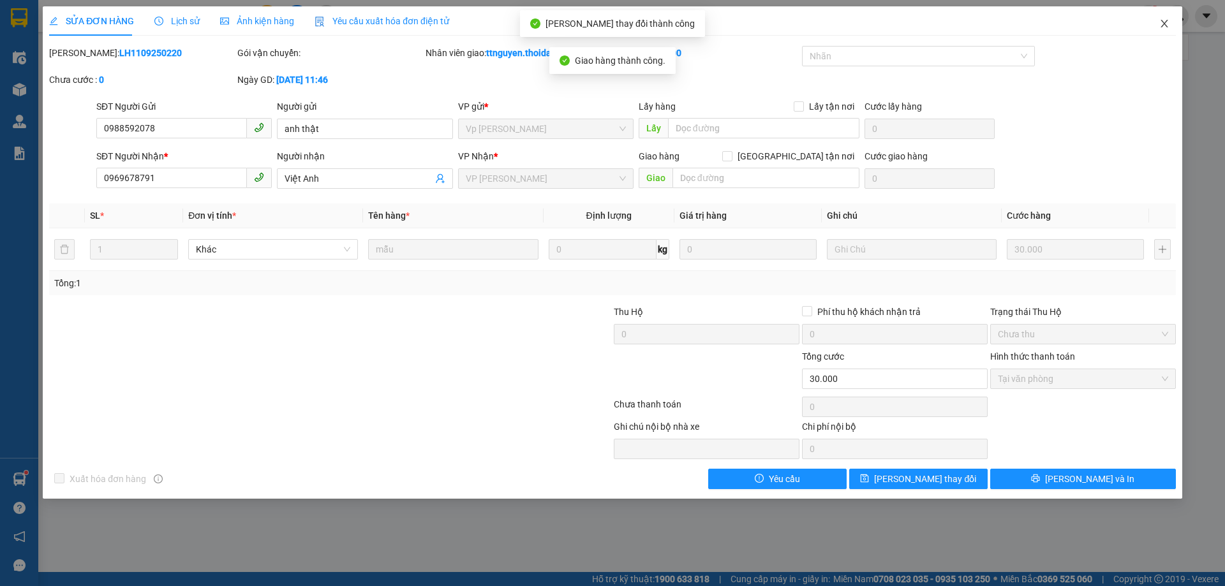
click at [1161, 22] on icon "close" at bounding box center [1163, 24] width 7 height 8
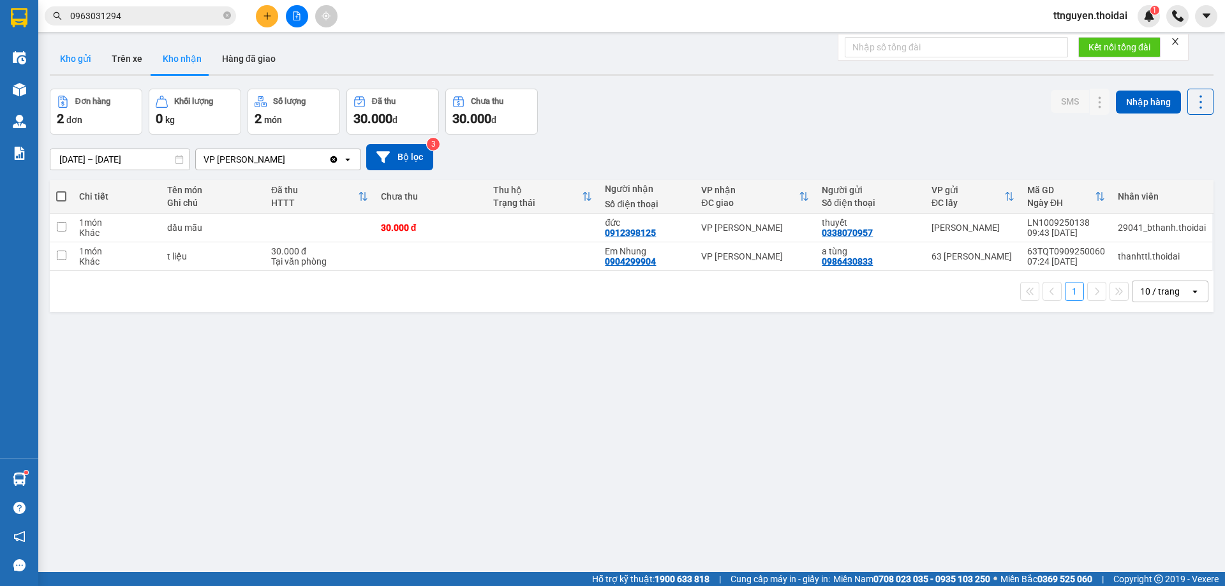
click at [73, 62] on button "Kho gửi" at bounding box center [76, 58] width 52 height 31
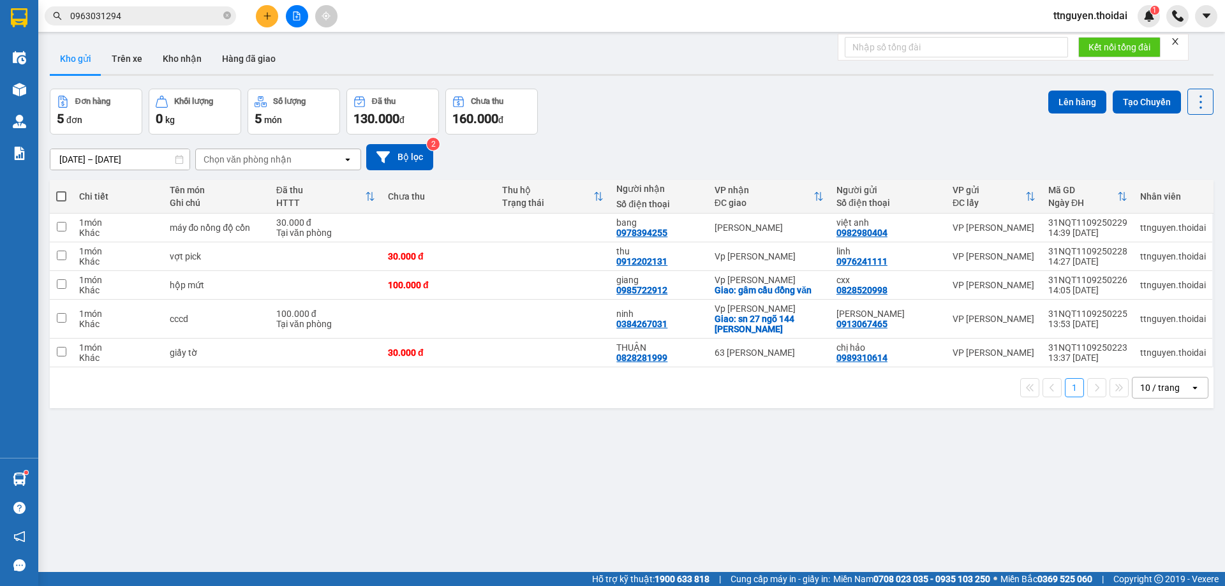
click at [267, 18] on icon "plus" at bounding box center [267, 15] width 1 height 7
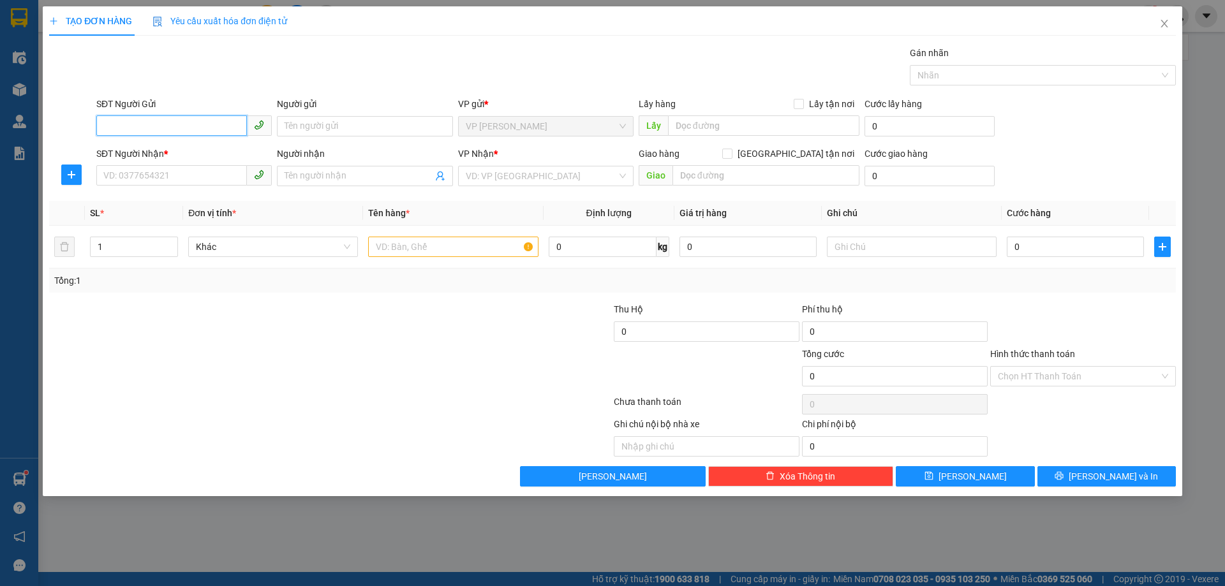
click at [193, 129] on input "SĐT Người Gửi" at bounding box center [171, 125] width 151 height 20
drag, startPoint x: 199, startPoint y: 156, endPoint x: 168, endPoint y: 180, distance: 39.5
click at [198, 156] on div "0944430733 - bích" at bounding box center [184, 152] width 160 height 14
type input "0944430733"
type input "bích"
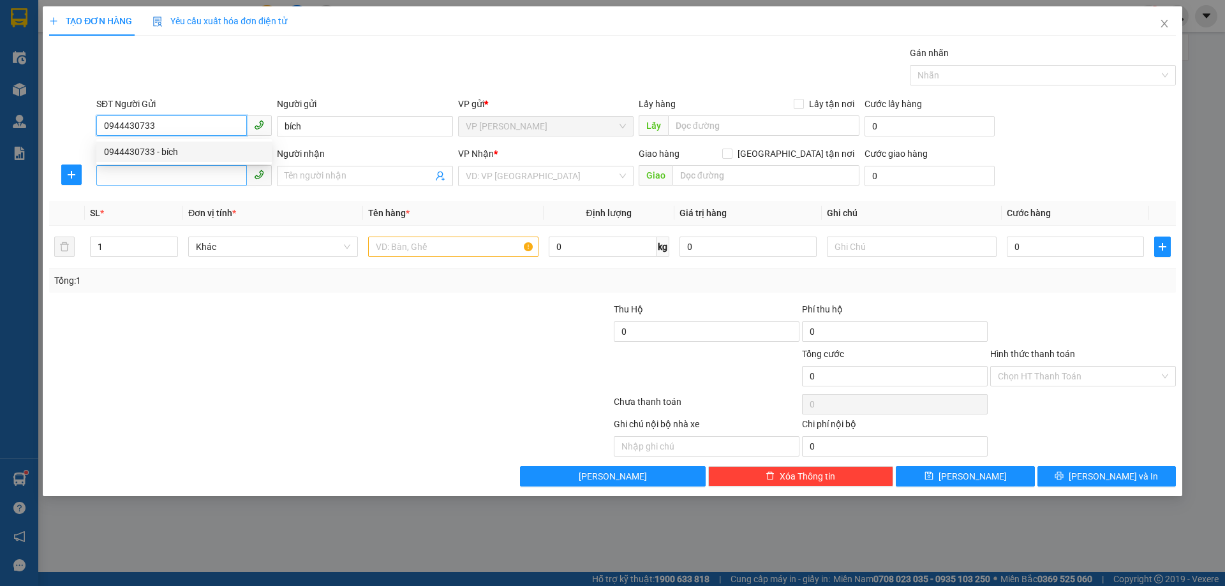
type input "0944430733"
click at [166, 177] on input "SĐT Người Nhận *" at bounding box center [171, 175] width 151 height 20
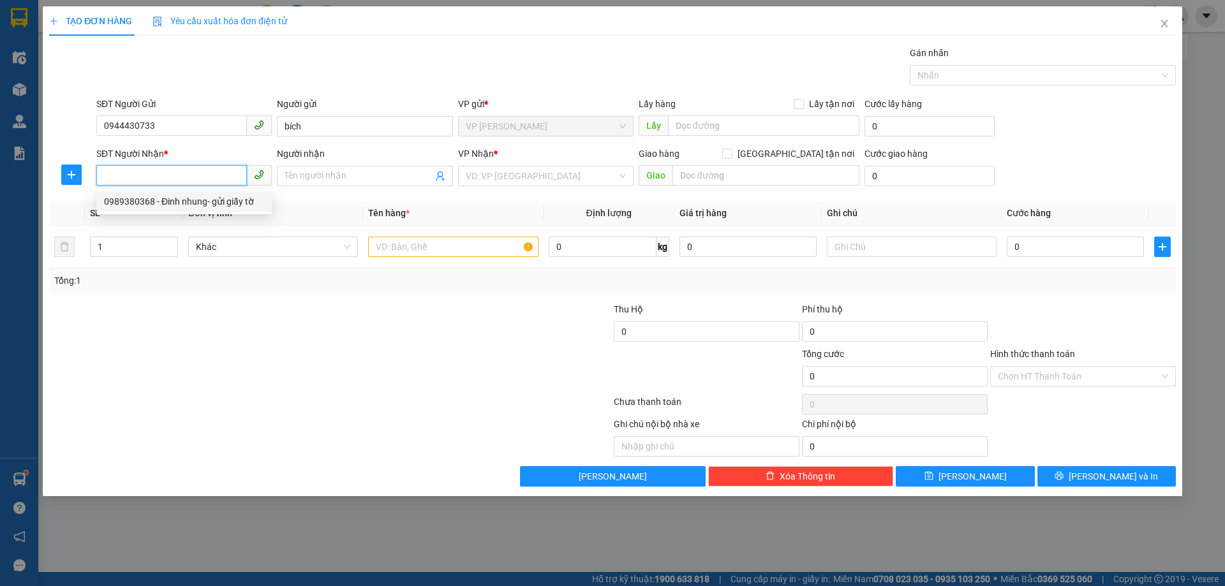
click at [185, 203] on div "0989380368 - Đinh nhung- gửi giấy tờ" at bounding box center [184, 202] width 160 height 14
type input "0989380368"
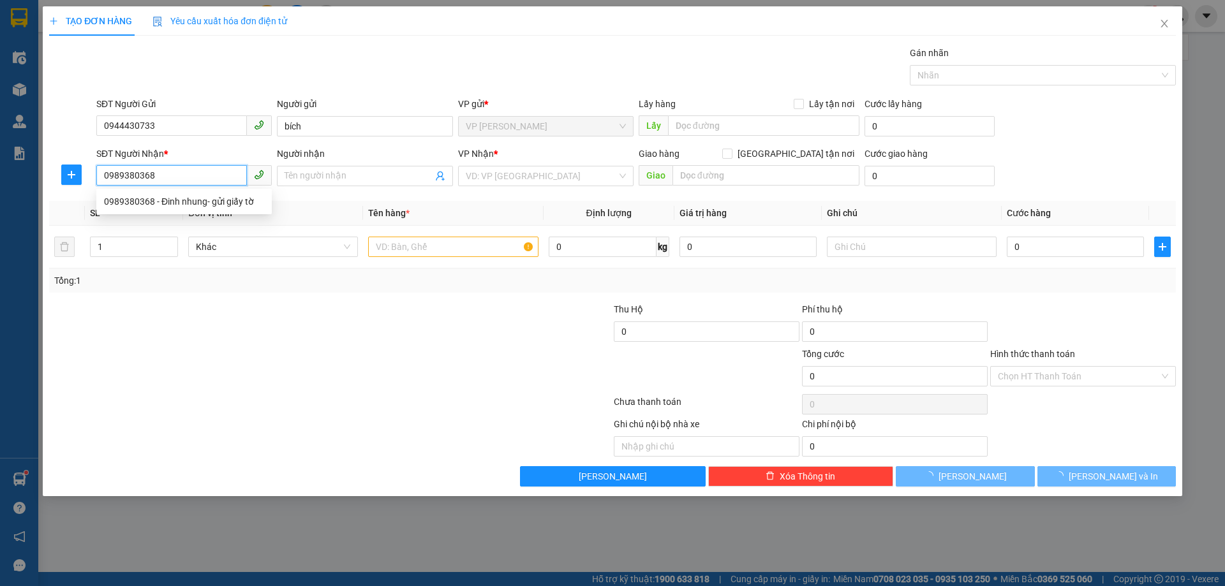
type input "Đinh nhung- gửi giấy tờ"
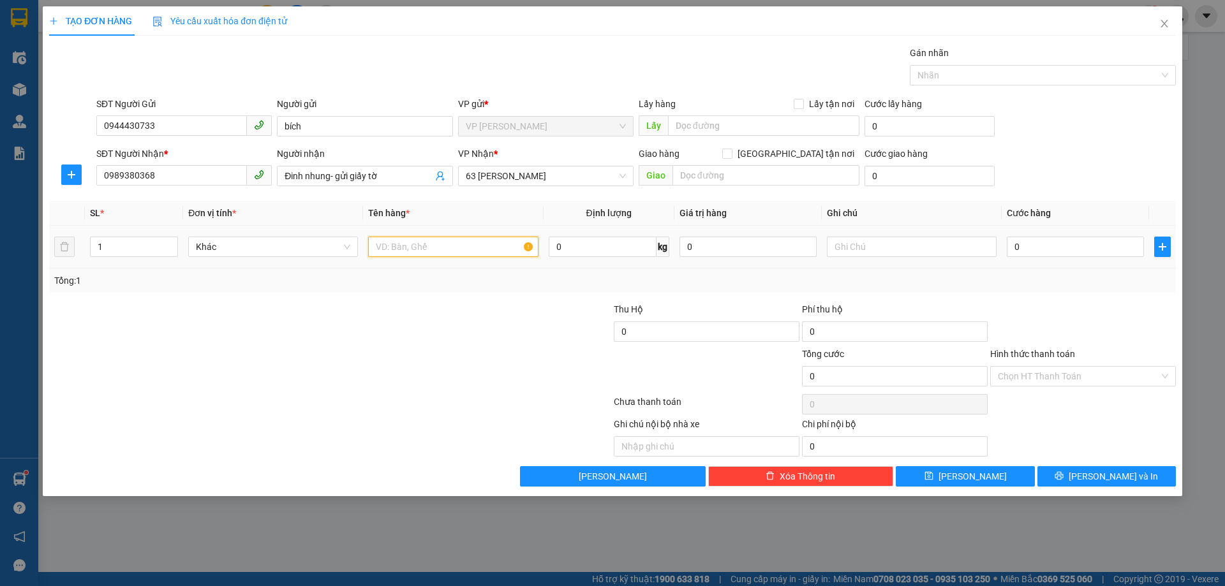
click at [473, 246] on input "text" at bounding box center [453, 247] width 170 height 20
type input "giấy tờ"
click at [1054, 253] on input "0" at bounding box center [1074, 247] width 137 height 20
type input "03"
type input "3"
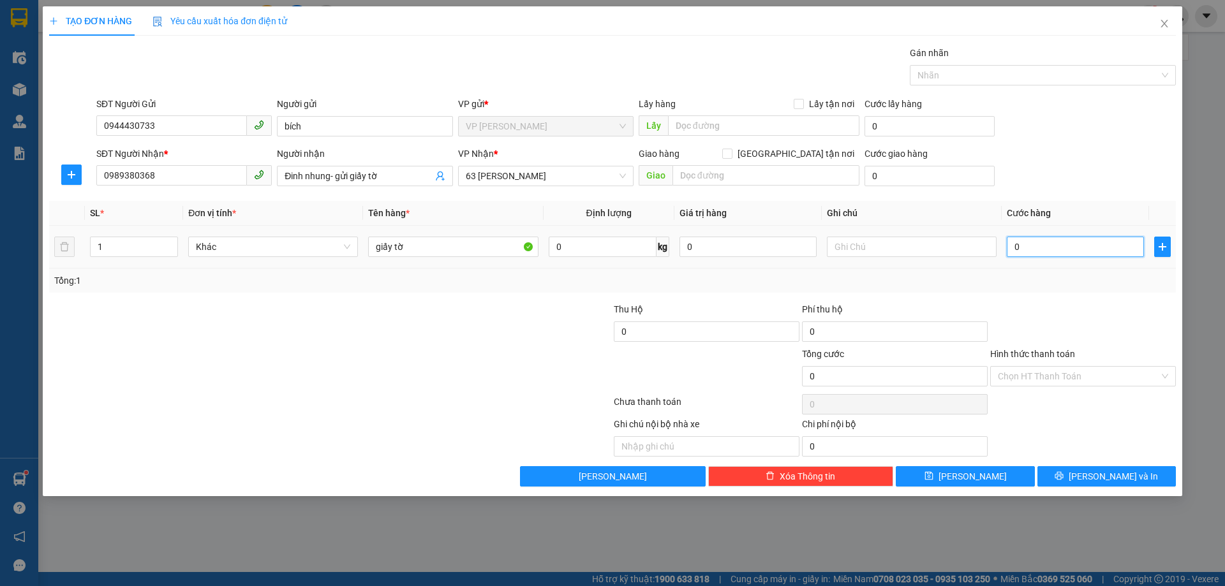
type input "3"
type input "030"
type input "30"
click at [1043, 283] on div "Tổng: 1" at bounding box center [612, 281] width 1116 height 14
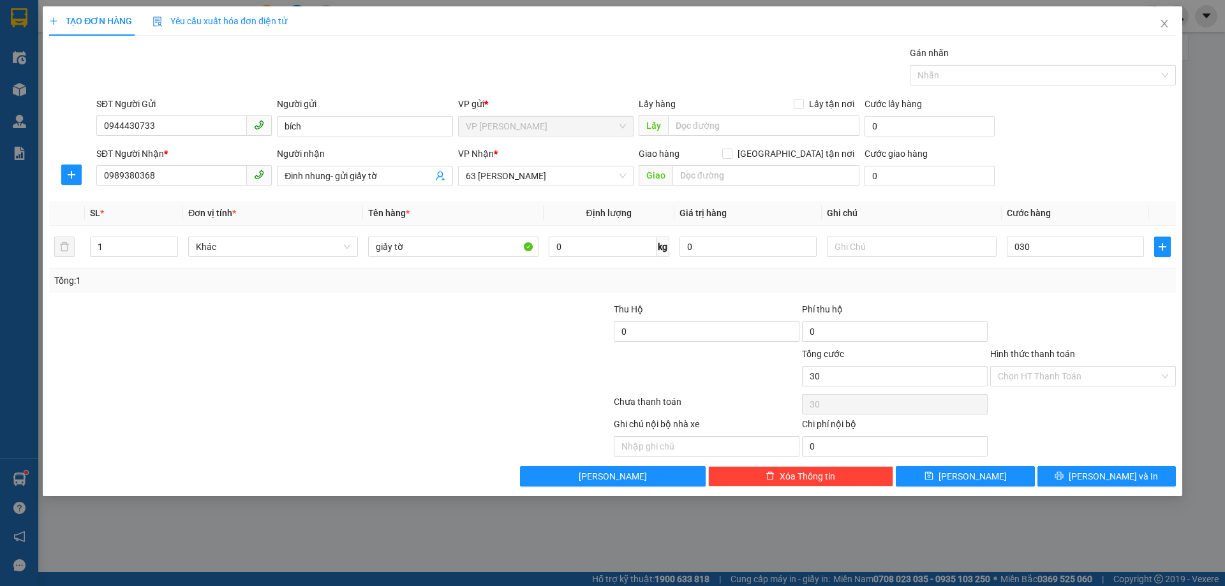
type input "30.000"
click at [1082, 377] on input "Hình thức thanh toán" at bounding box center [1077, 376] width 161 height 19
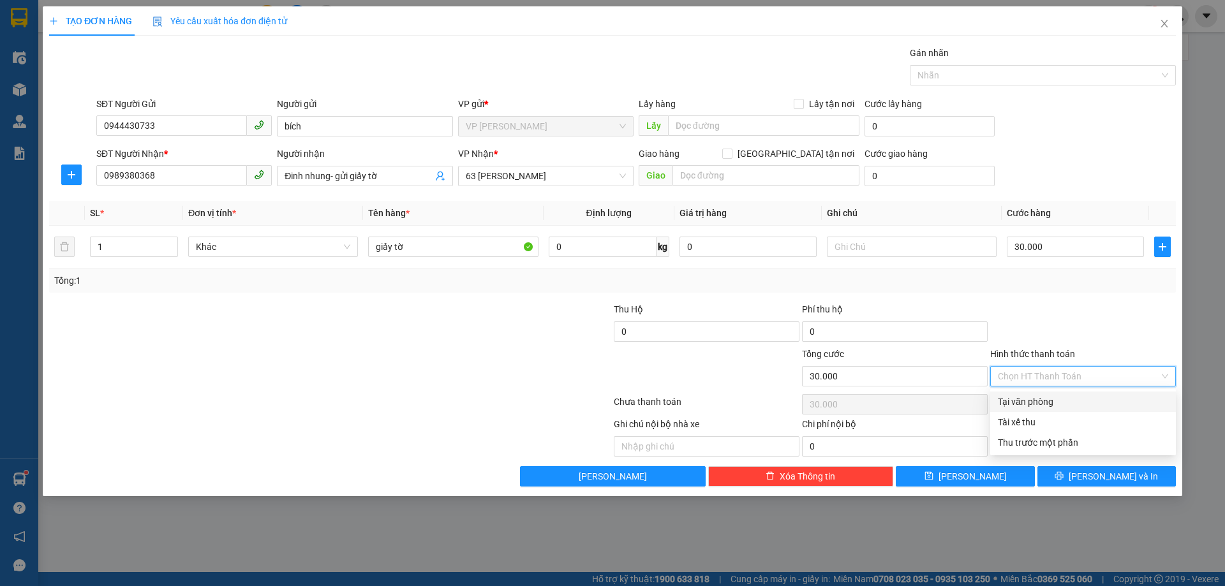
click at [1083, 329] on div at bounding box center [1083, 324] width 188 height 45
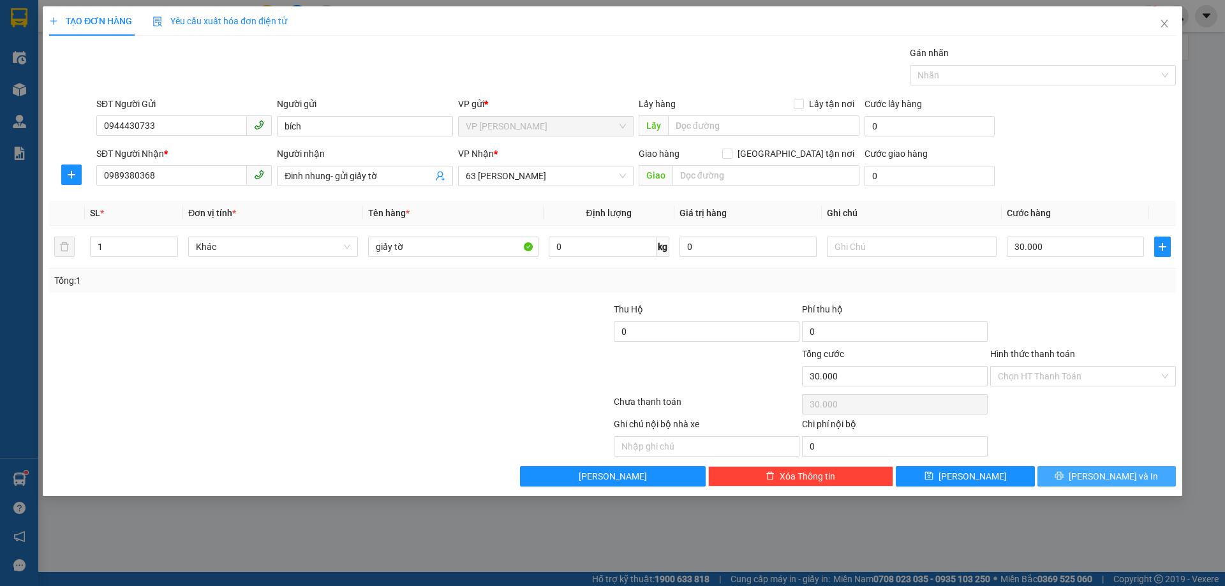
click at [1096, 468] on button "[PERSON_NAME] và In" at bounding box center [1106, 476] width 138 height 20
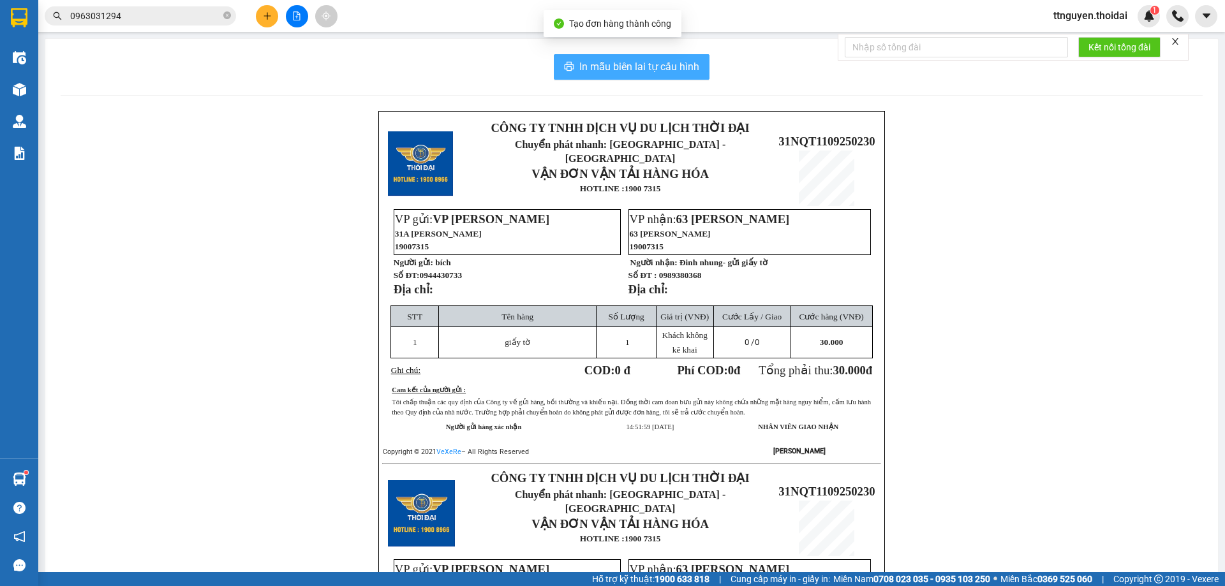
click at [582, 64] on span "In mẫu biên lai tự cấu hình" at bounding box center [639, 67] width 120 height 16
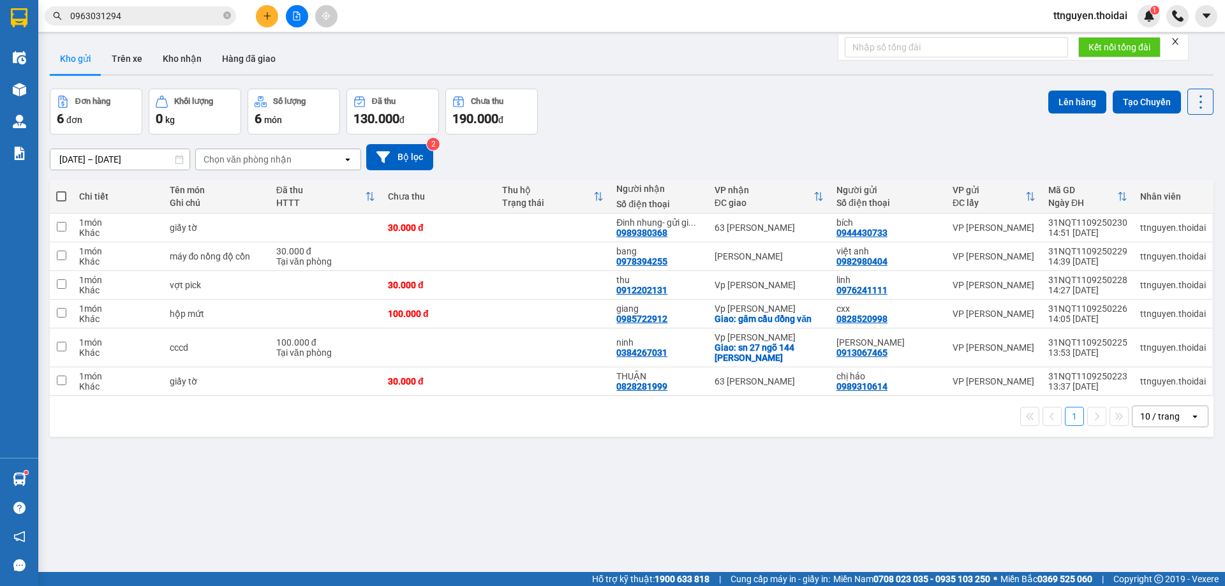
click at [688, 53] on div "Kho gửi Trên xe Kho nhận Hàng đã giao" at bounding box center [631, 60] width 1163 height 34
click at [65, 193] on span at bounding box center [61, 196] width 10 height 10
click at [61, 190] on input "checkbox" at bounding box center [61, 190] width 0 height 0
checkbox input "true"
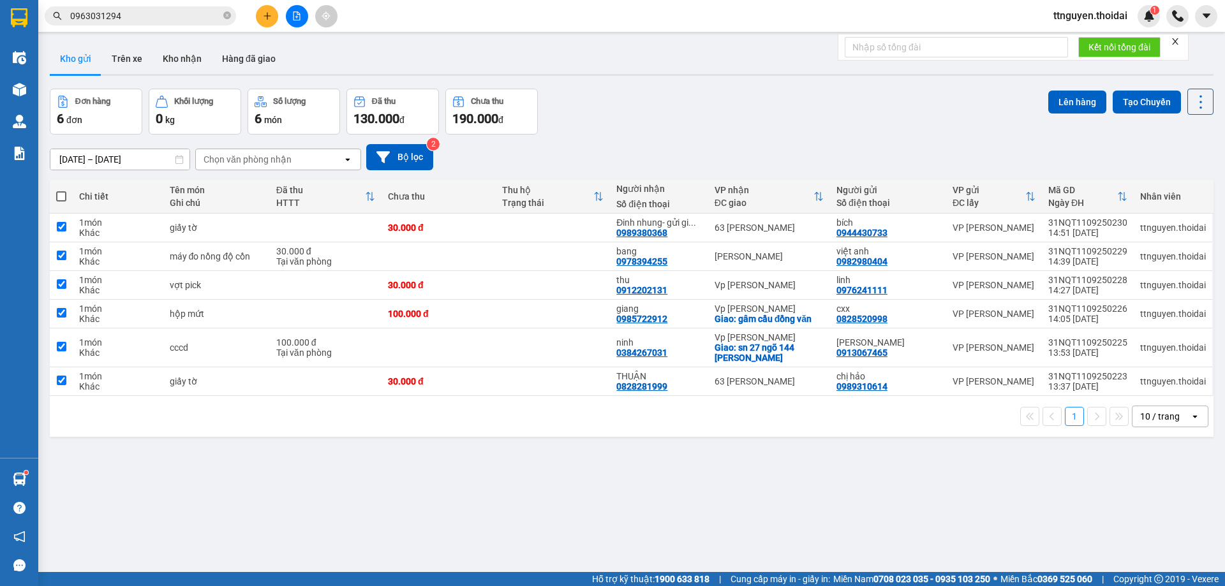
checkbox input "true"
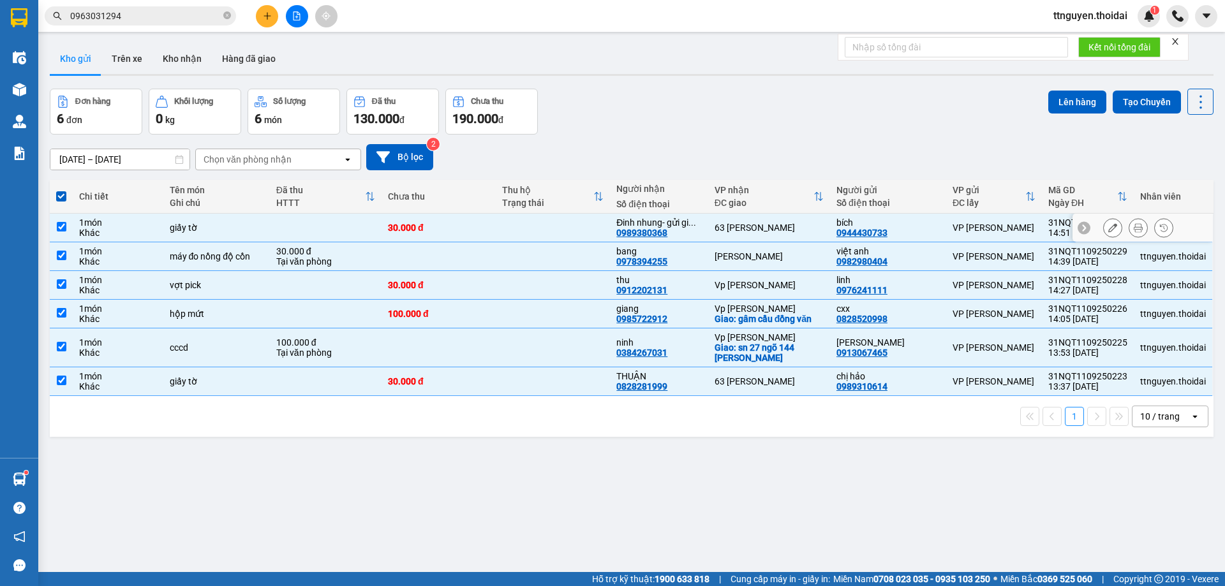
click at [55, 224] on td at bounding box center [61, 228] width 23 height 29
checkbox input "false"
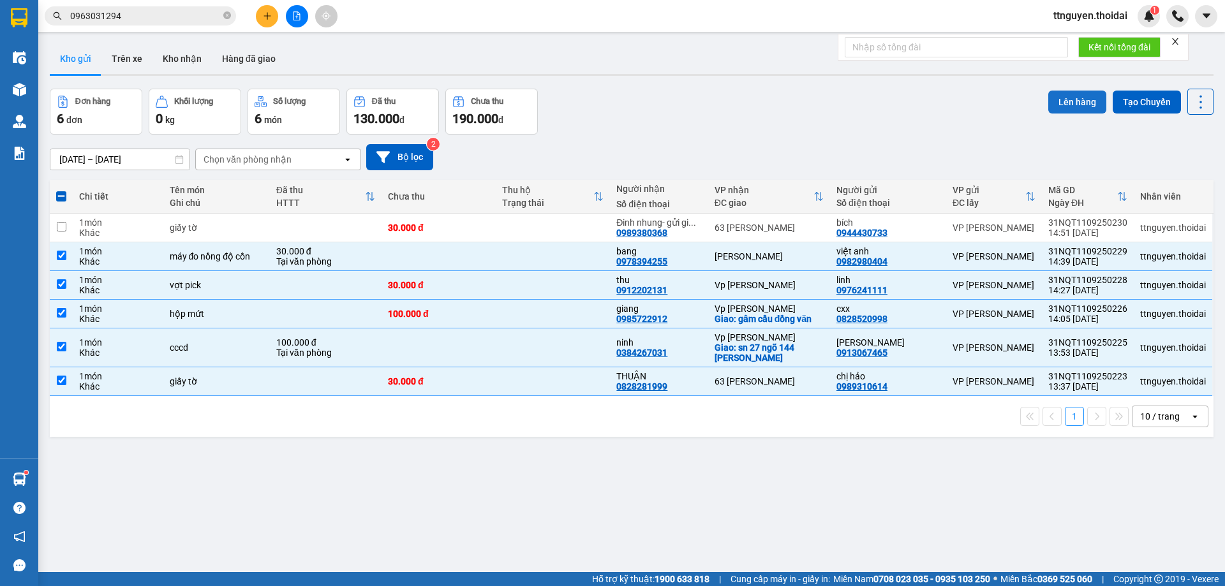
click at [1073, 99] on button "Lên hàng" at bounding box center [1077, 102] width 58 height 23
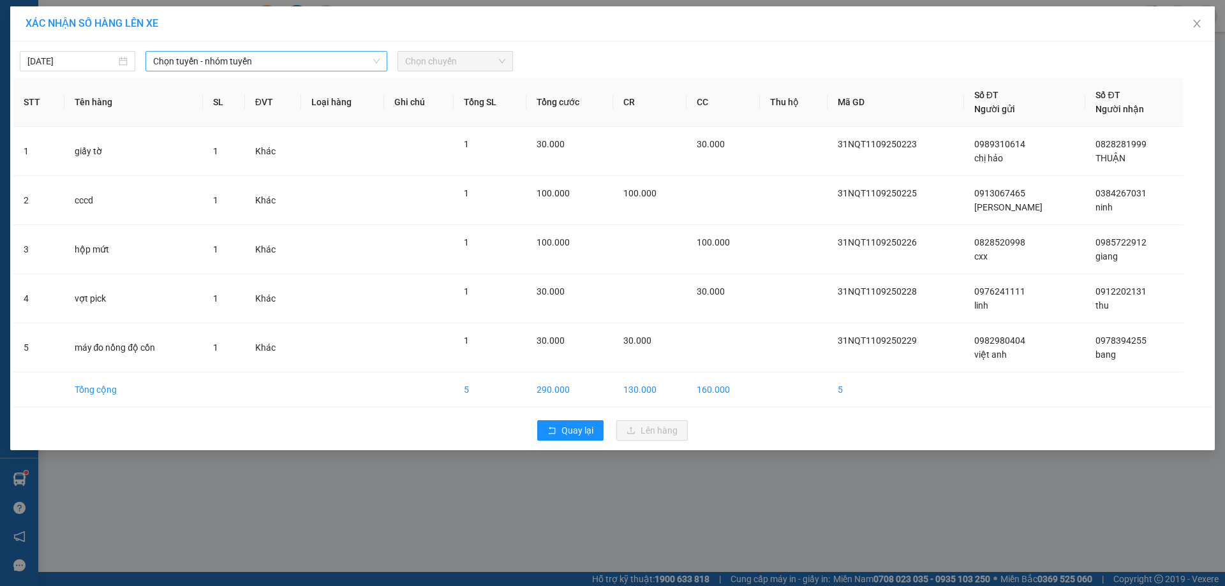
click at [243, 63] on span "Chọn tuyến - nhóm tuyến" at bounding box center [266, 61] width 226 height 19
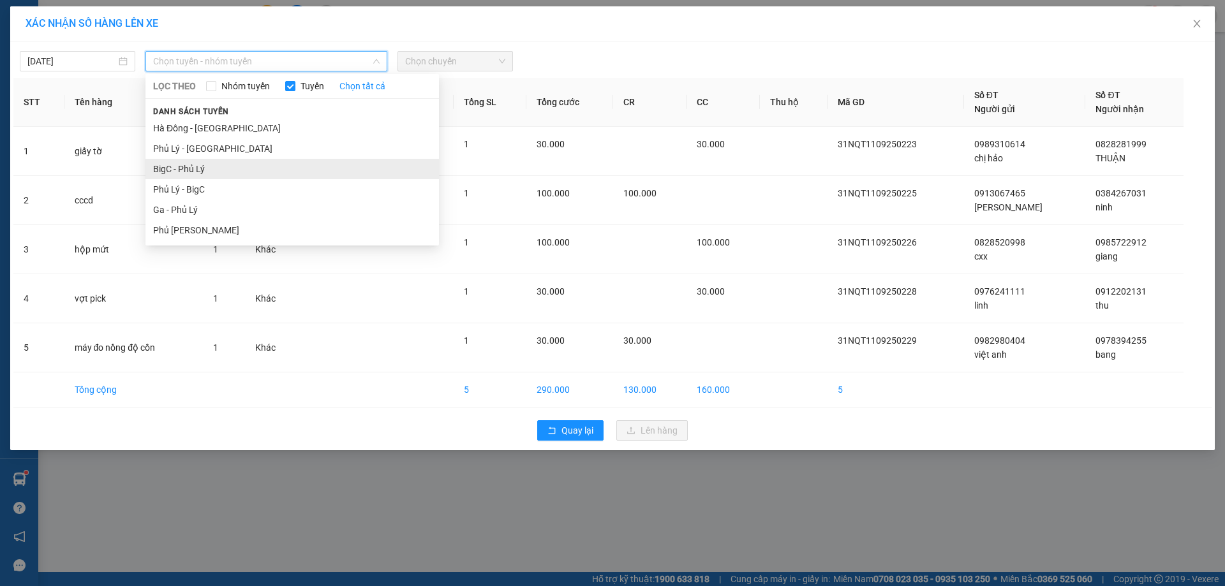
click at [241, 162] on li "BigC - Phủ Lý" at bounding box center [291, 169] width 293 height 20
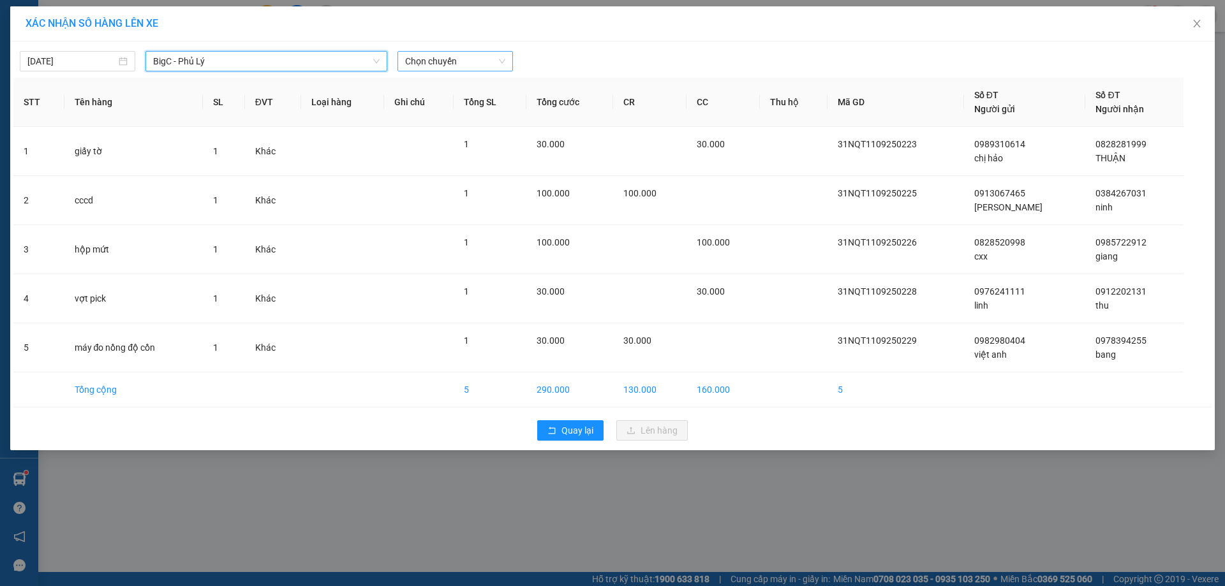
click at [448, 57] on span "Chọn chuyến" at bounding box center [455, 61] width 100 height 19
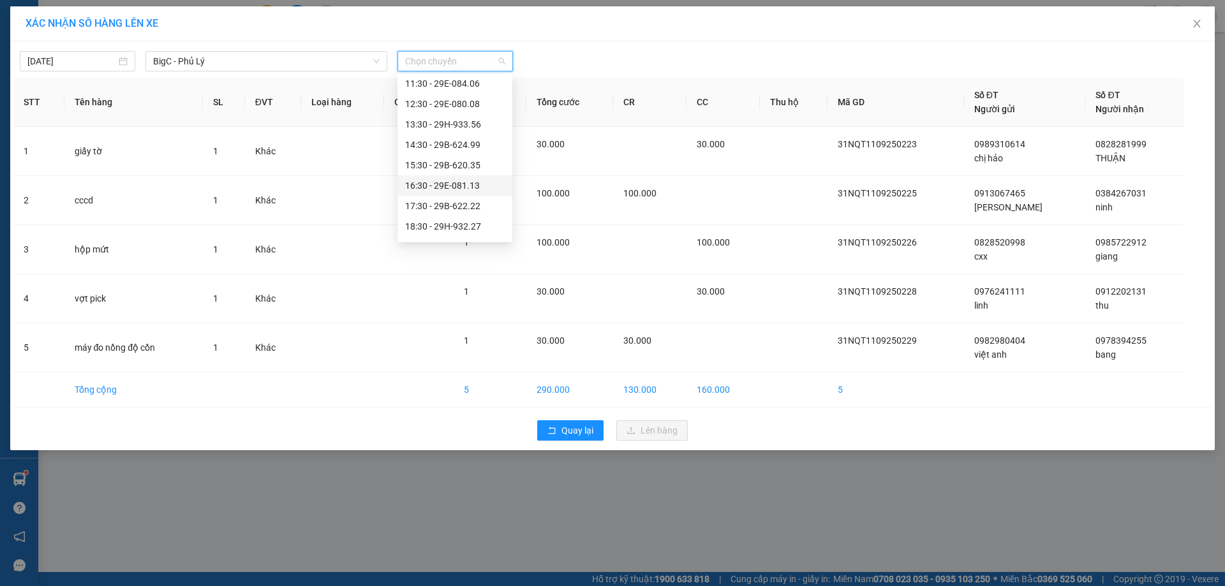
scroll to position [128, 0]
click at [455, 166] on div "14:30 - 29B-624.99" at bounding box center [454, 163] width 99 height 14
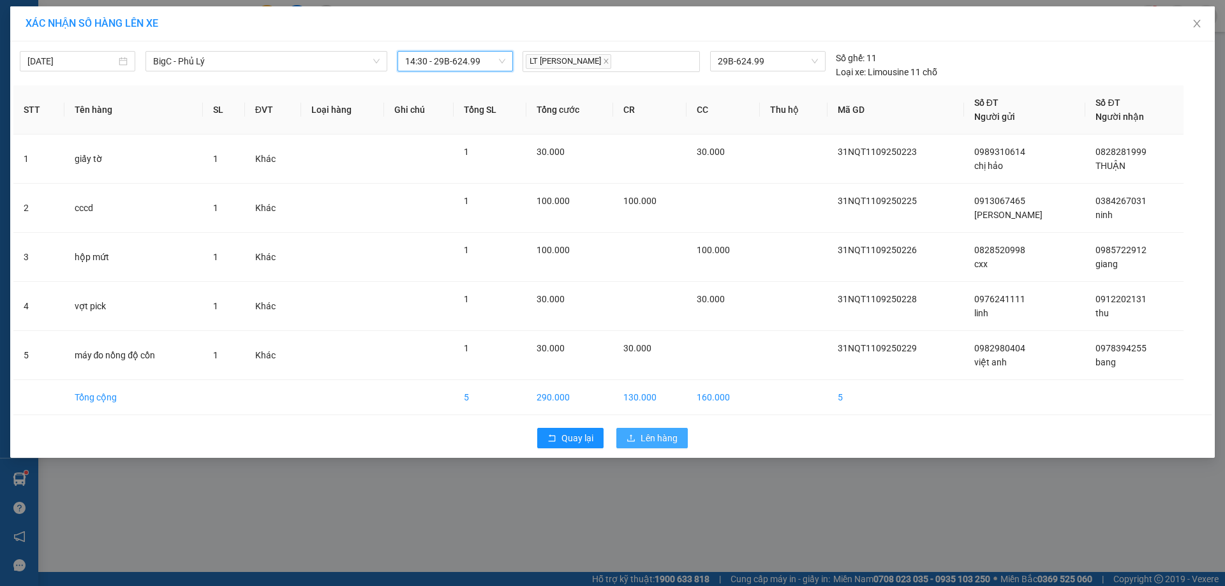
click at [662, 436] on span "Lên hàng" at bounding box center [658, 438] width 37 height 14
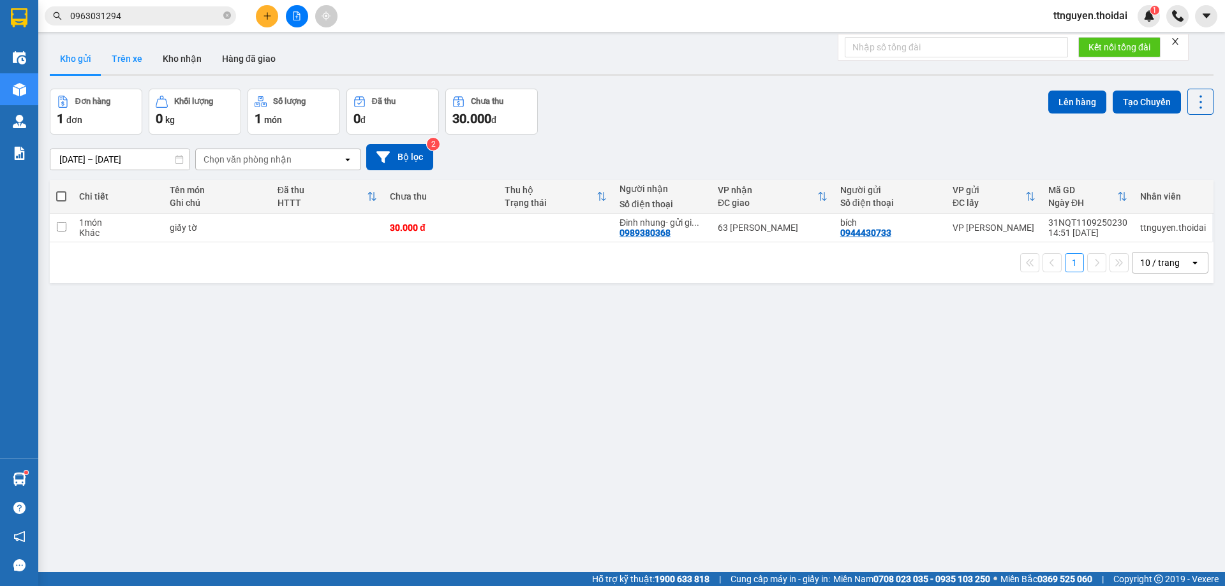
click at [121, 63] on button "Trên xe" at bounding box center [126, 58] width 51 height 31
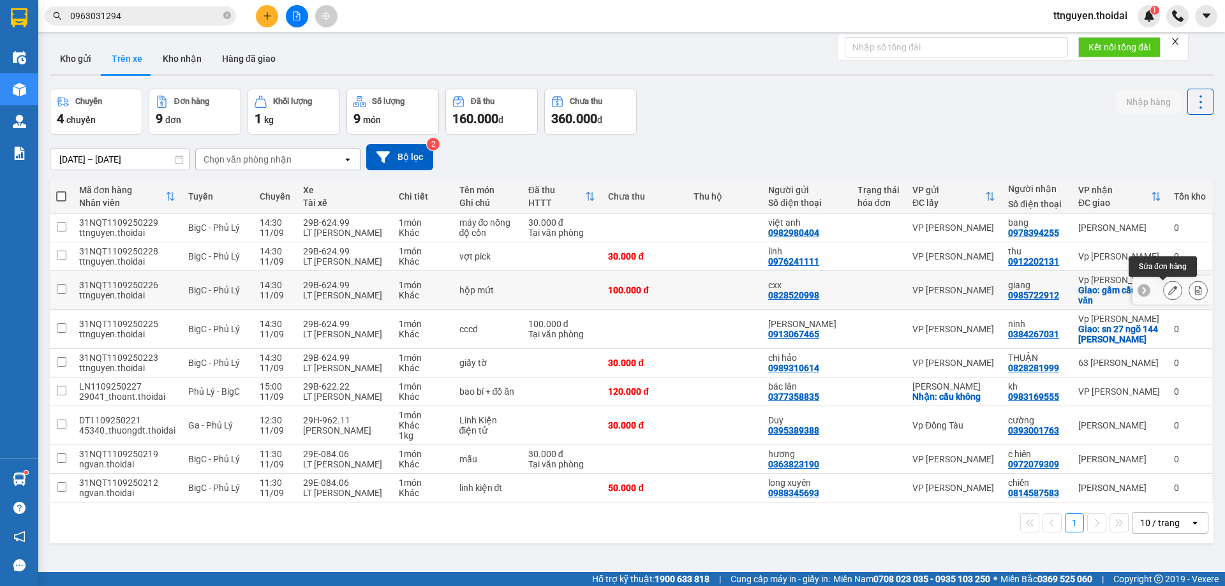
click at [1168, 286] on icon at bounding box center [1172, 290] width 9 height 9
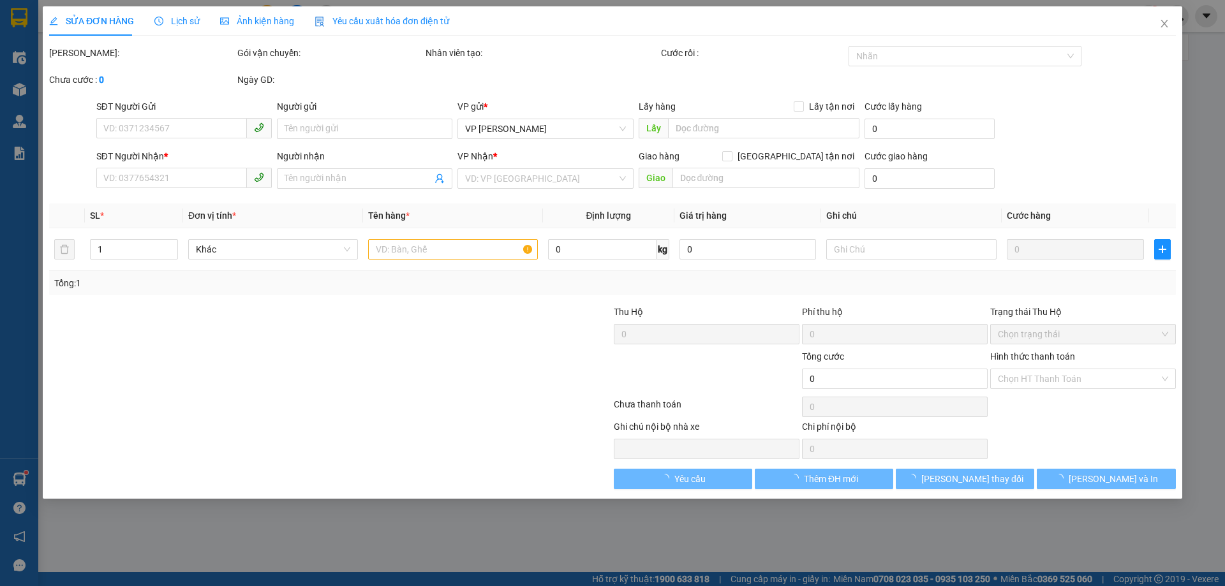
type input "0828520998"
type input "cxx"
type input "0985722912"
type input "giang"
checkbox input "true"
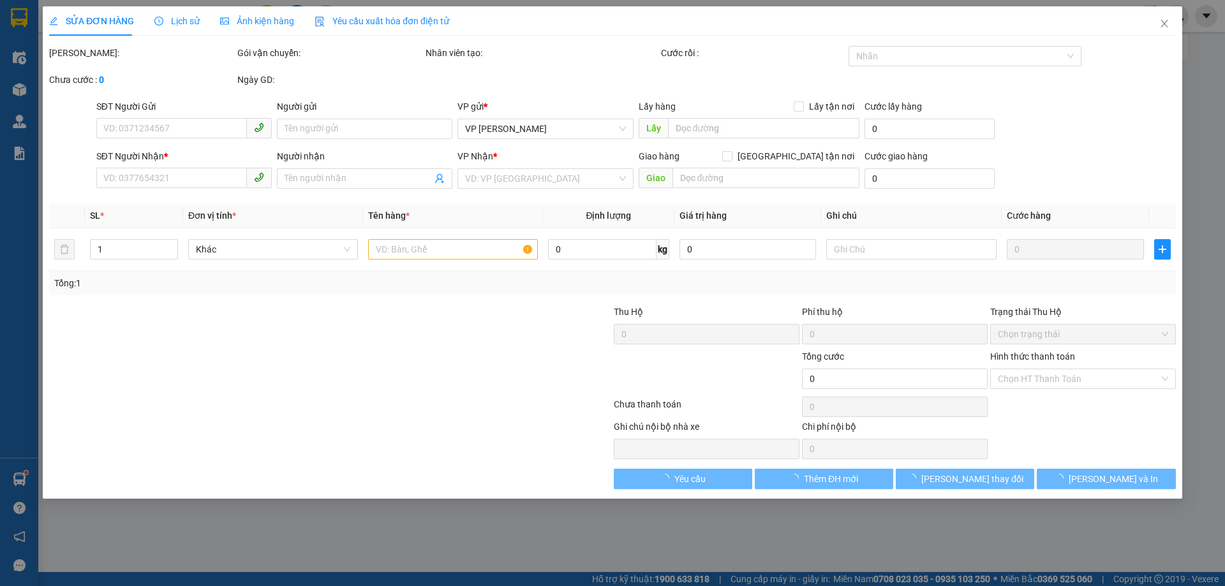
type input "gâm cầu đồng văn"
type input "100.000"
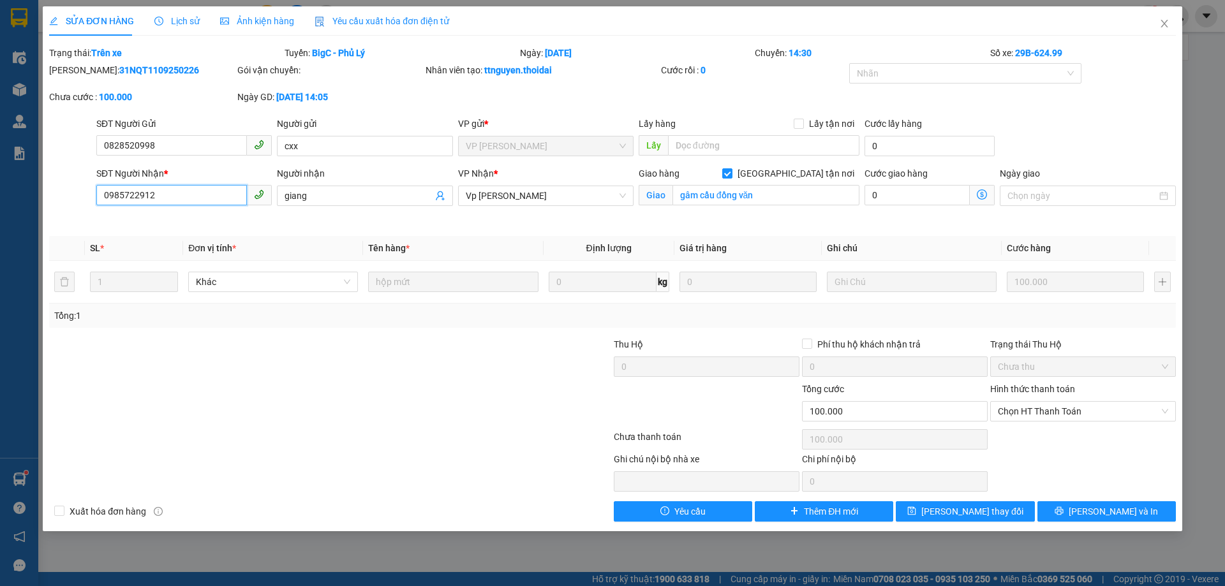
drag, startPoint x: 170, startPoint y: 194, endPoint x: 99, endPoint y: 189, distance: 70.9
click at [99, 189] on input "0985722912" at bounding box center [171, 195] width 151 height 20
click at [1165, 23] on icon "close" at bounding box center [1163, 24] width 7 height 8
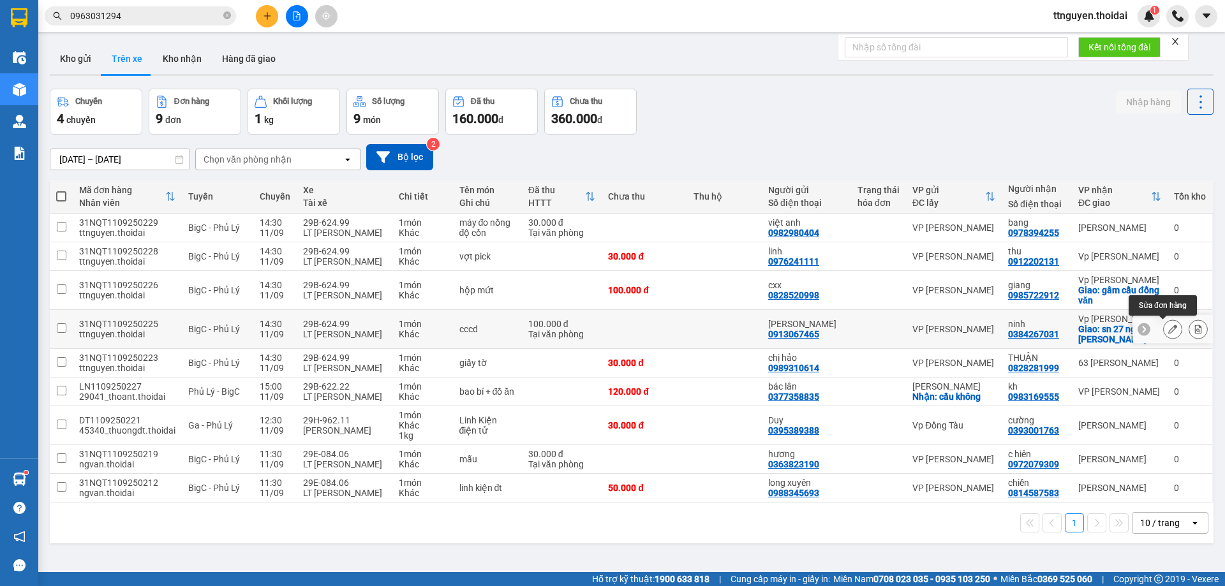
click at [1163, 334] on button at bounding box center [1172, 329] width 18 height 22
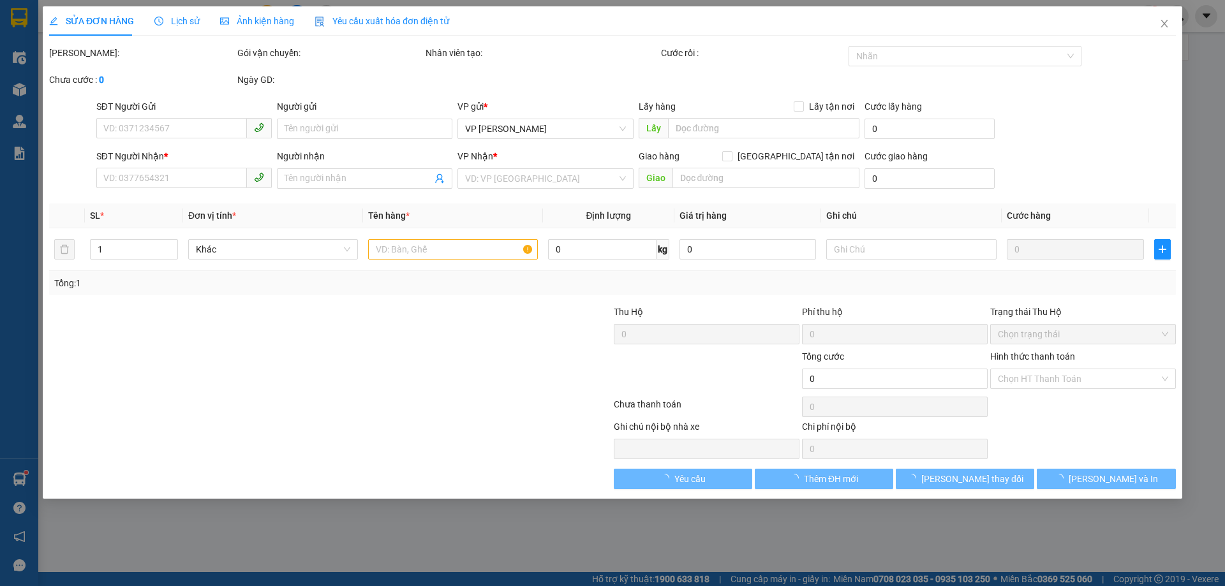
type input "0913067465"
type input "[PERSON_NAME]"
type input "0384267031"
type input "ninh"
checkbox input "true"
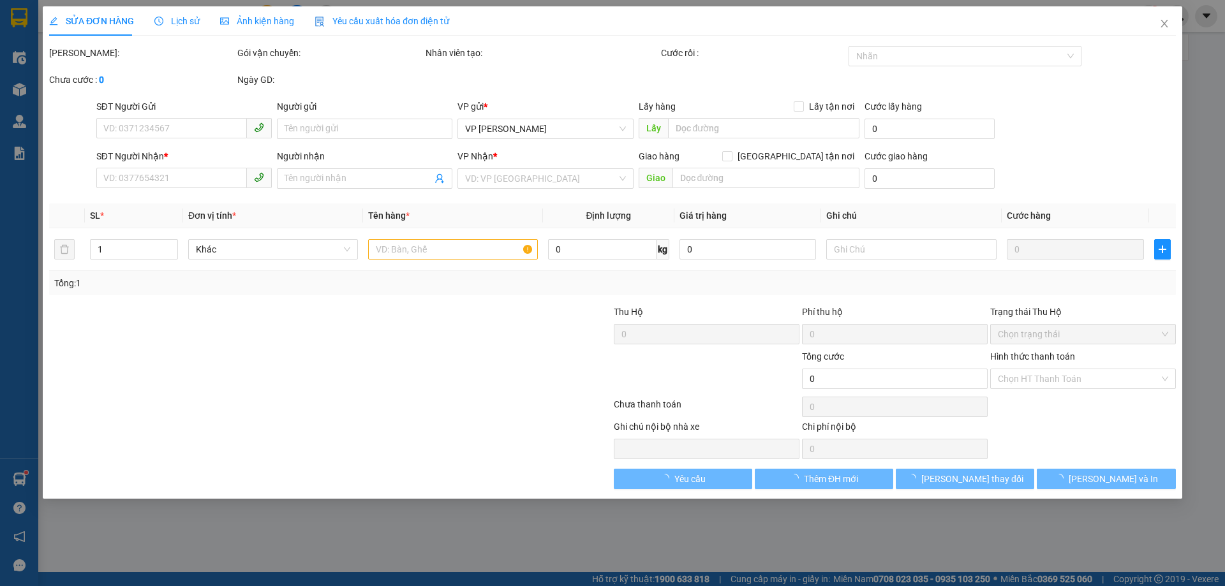
type input "sn 27 ngõ 144 lê công thanh"
type input "100.000"
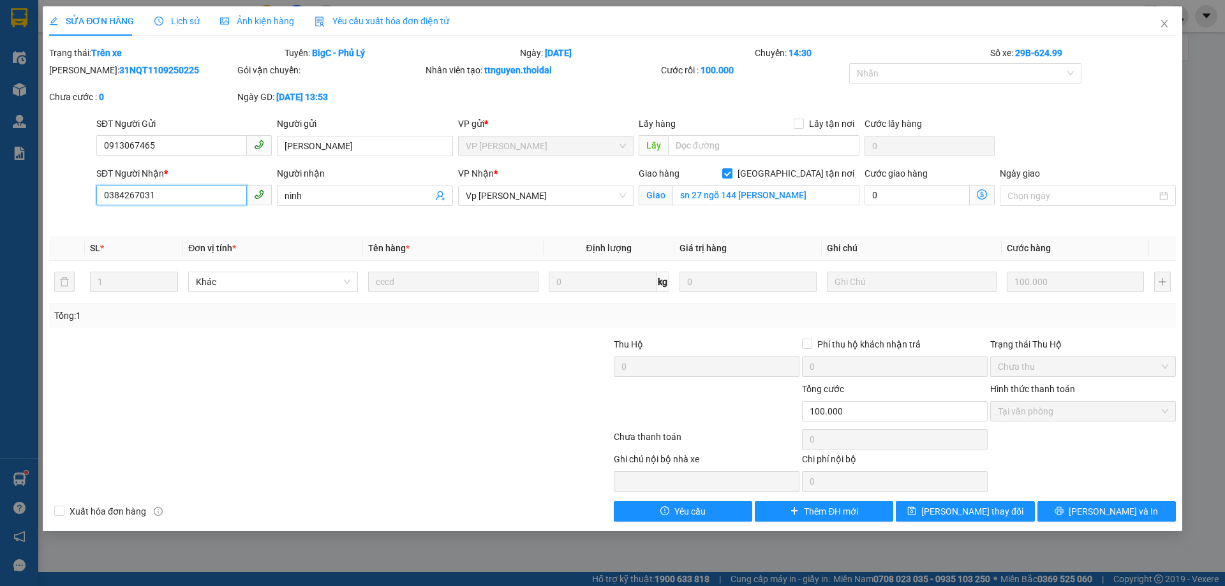
drag, startPoint x: 179, startPoint y: 196, endPoint x: 89, endPoint y: 202, distance: 90.1
click at [89, 202] on div "SĐT Người Nhận * 0384267031 0384267031 Người nhận ninh VP Nhận * Vp Lê Hoàn Gia…" at bounding box center [612, 196] width 1129 height 60
click at [1163, 27] on icon "close" at bounding box center [1164, 23] width 10 height 10
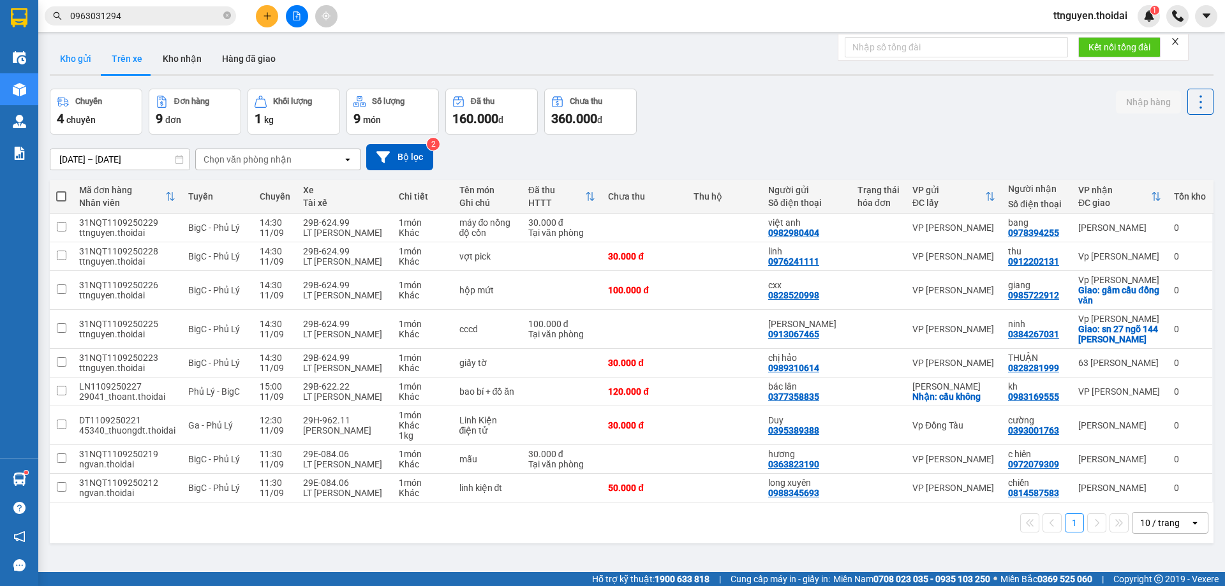
click at [78, 54] on button "Kho gửi" at bounding box center [76, 58] width 52 height 31
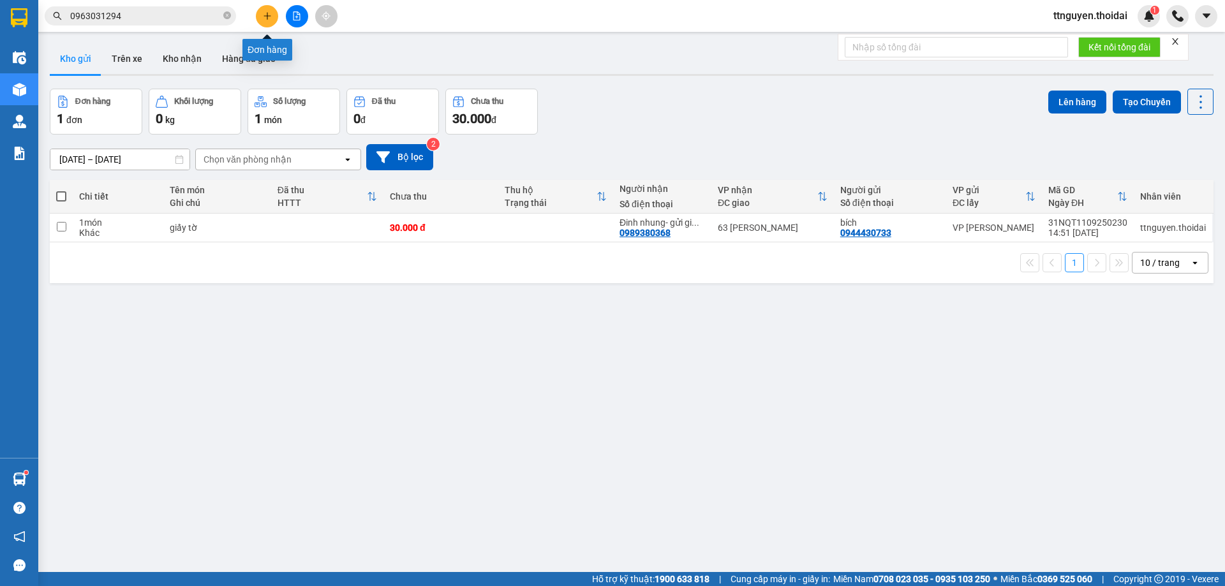
click at [272, 18] on button at bounding box center [267, 16] width 22 height 22
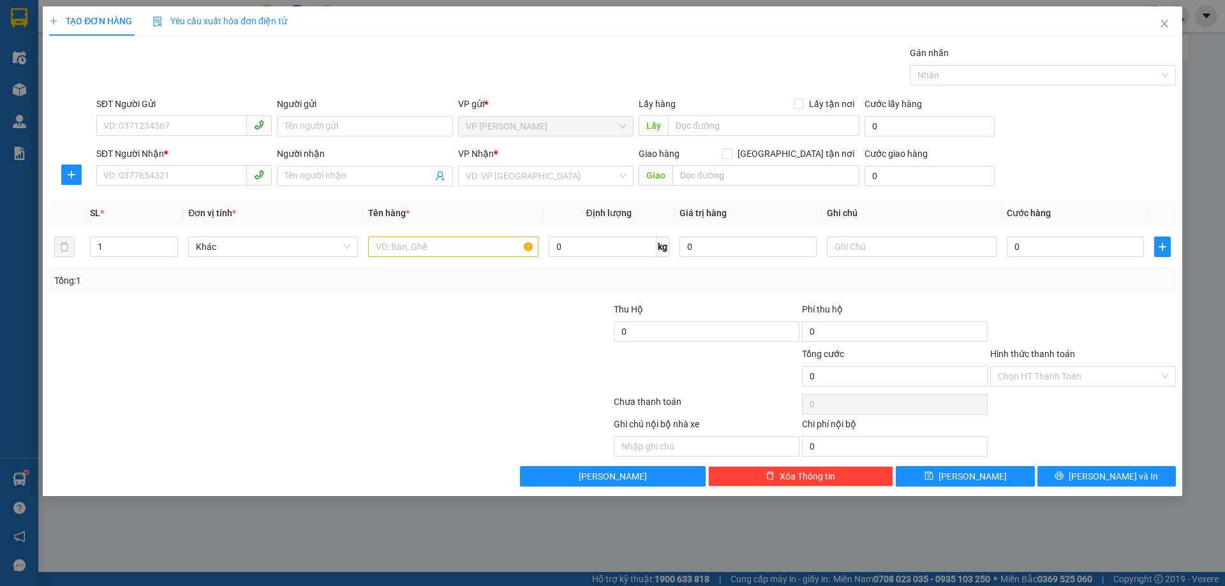
click at [179, 140] on div "SĐT Người Gửi VD: 0371234567" at bounding box center [183, 119] width 175 height 45
click at [214, 130] on input "SĐT Người Gửi" at bounding box center [171, 125] width 151 height 20
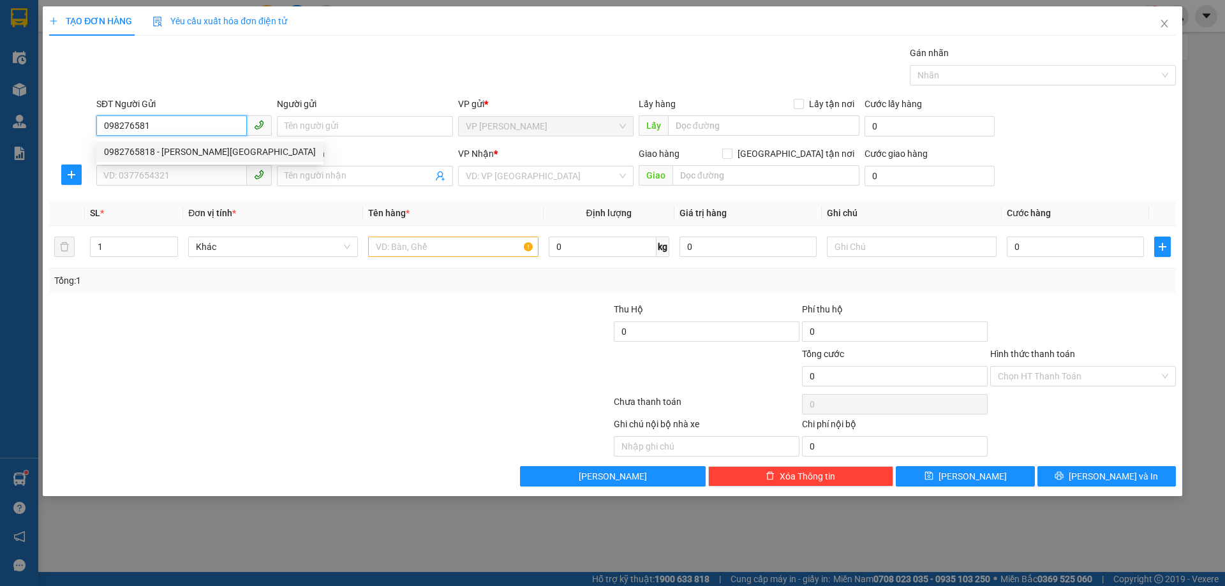
click at [211, 151] on div "0982765818 - anh đức" at bounding box center [210, 152] width 212 height 14
type input "0982765818"
type input "anh đức"
type input "0982765818"
click at [191, 183] on input "SĐT Người Nhận *" at bounding box center [171, 175] width 151 height 20
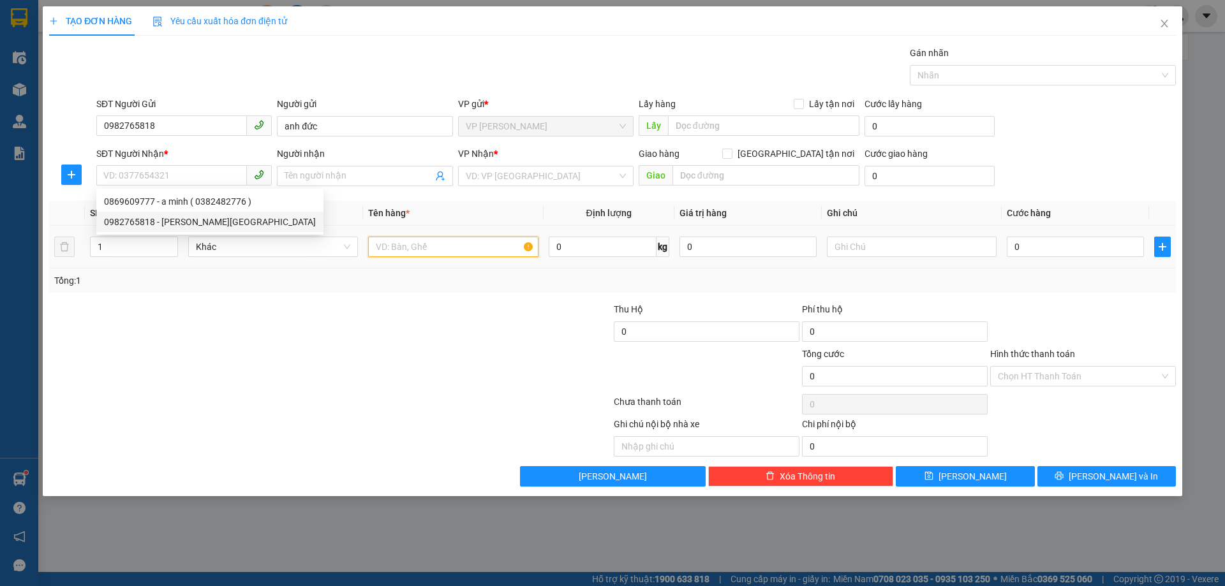
click at [446, 247] on input "text" at bounding box center [453, 247] width 170 height 20
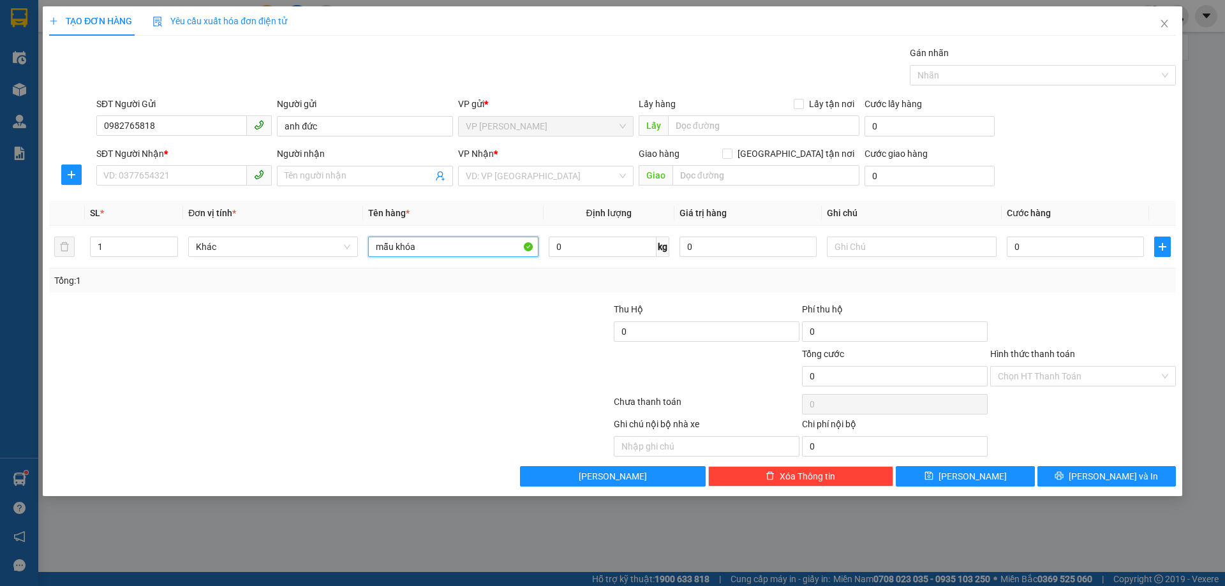
type input "mẫu khóa"
click at [165, 173] on input "SĐT Người Nhận *" at bounding box center [171, 175] width 151 height 20
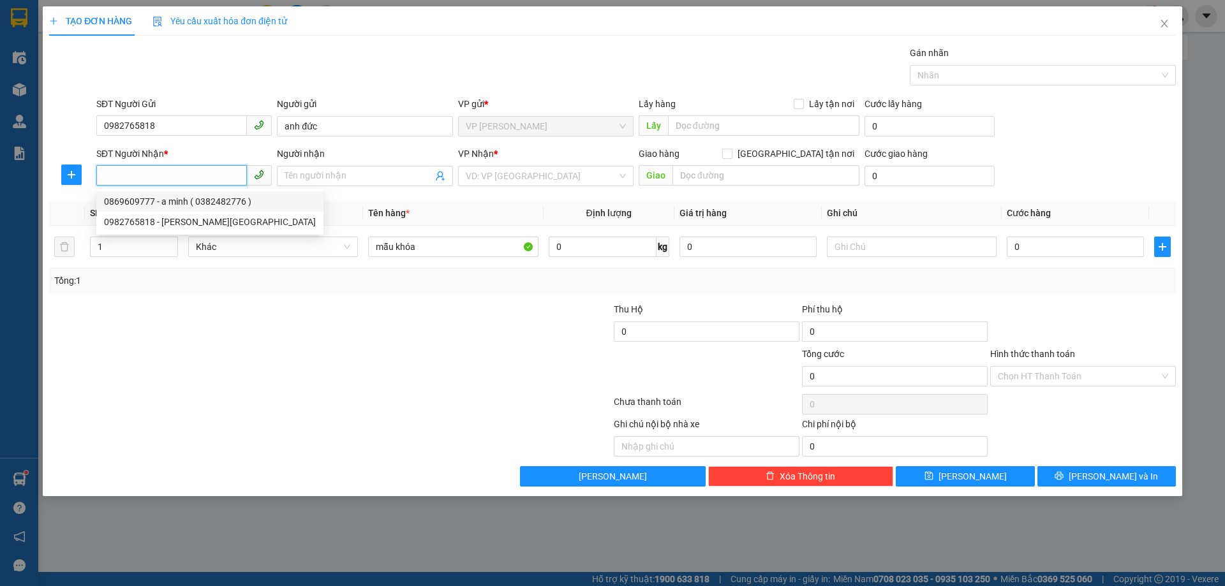
click at [189, 200] on div "0869609777 - a minh ( 0382482776 )" at bounding box center [210, 202] width 212 height 14
type input "0869609777"
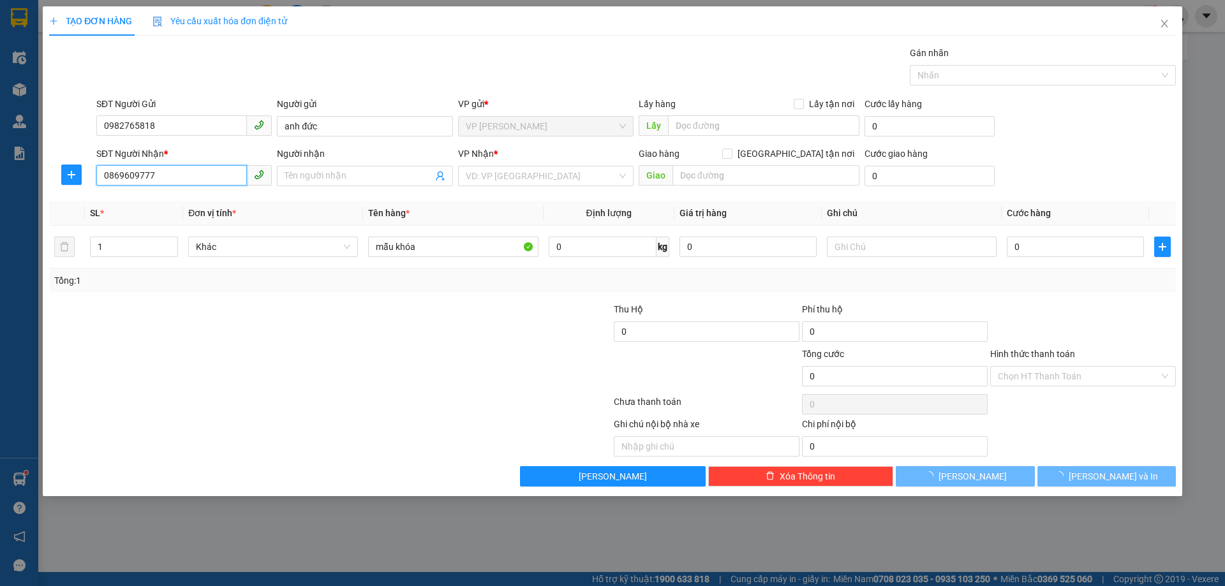
type input "a minh ( 0382482776 )"
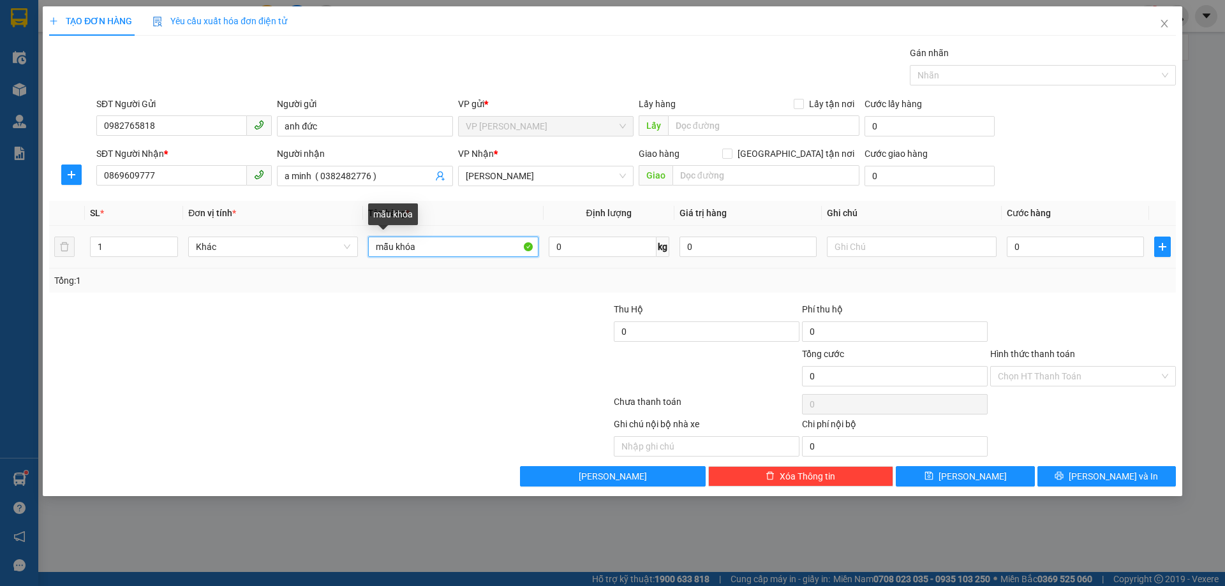
click at [480, 245] on input "mẫu khóa" at bounding box center [453, 247] width 170 height 20
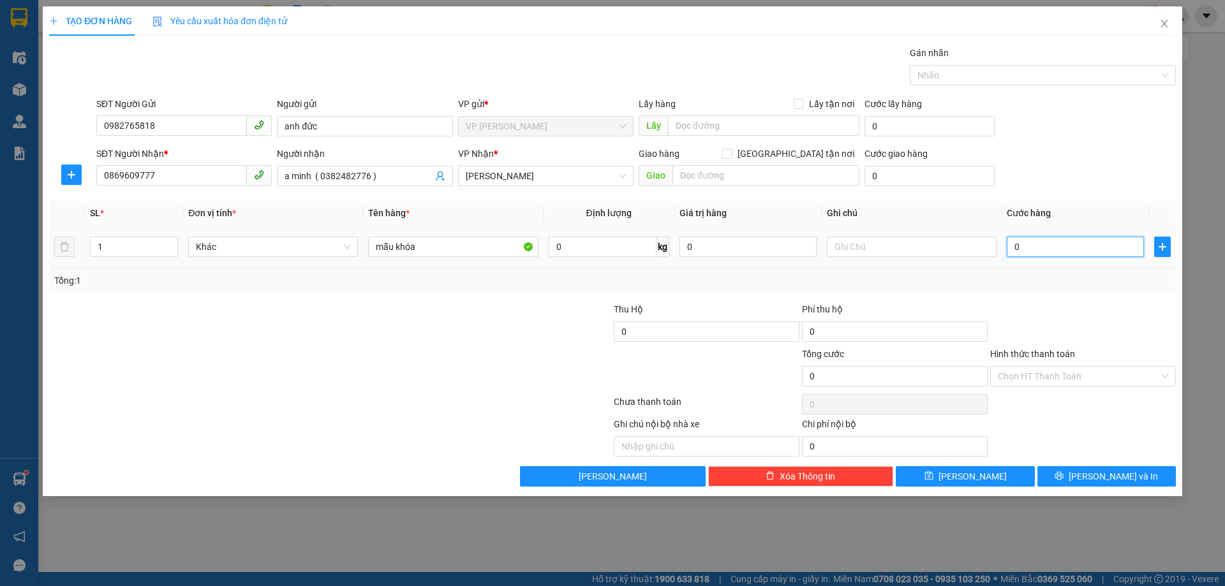
click at [1084, 244] on input "0" at bounding box center [1074, 247] width 137 height 20
type input "03"
type input "3"
type input "030"
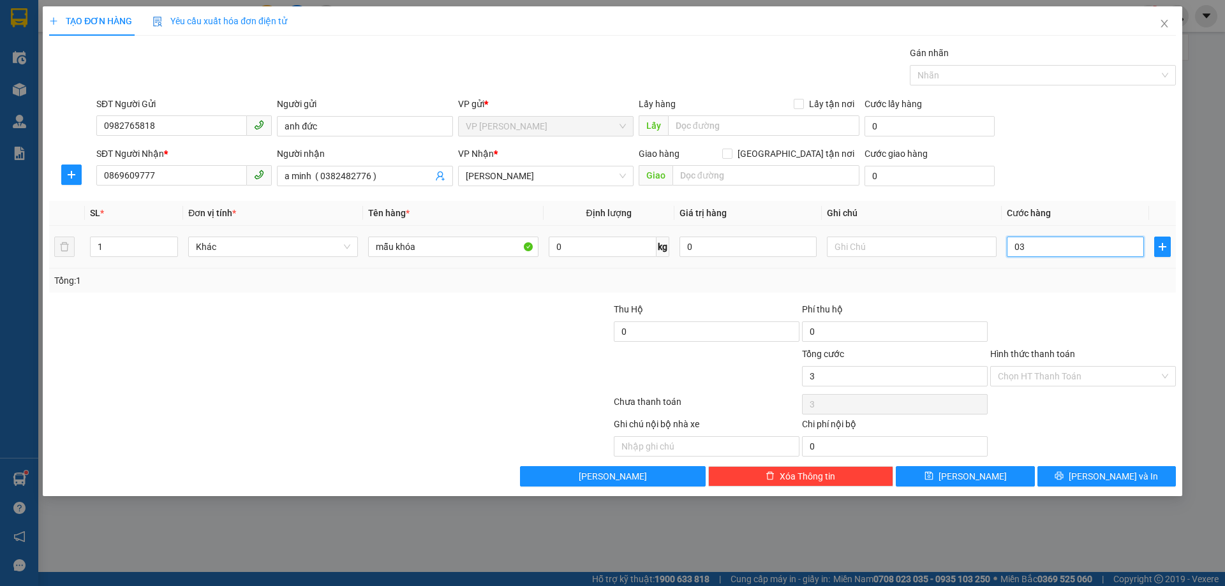
type input "30"
type input "30.000"
click at [1063, 282] on div "Tổng: 1" at bounding box center [612, 281] width 1116 height 14
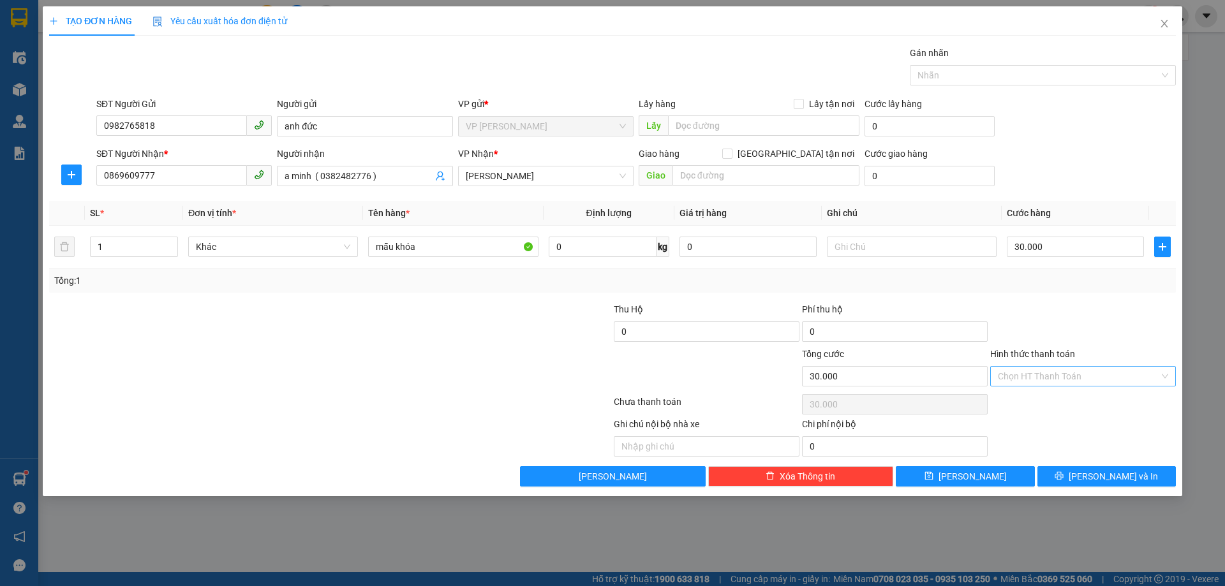
click at [1082, 374] on input "Hình thức thanh toán" at bounding box center [1077, 376] width 161 height 19
click at [1085, 397] on div "Tại văn phòng" at bounding box center [1082, 402] width 170 height 14
type input "0"
click at [1105, 471] on span "[PERSON_NAME] và In" at bounding box center [1112, 476] width 89 height 14
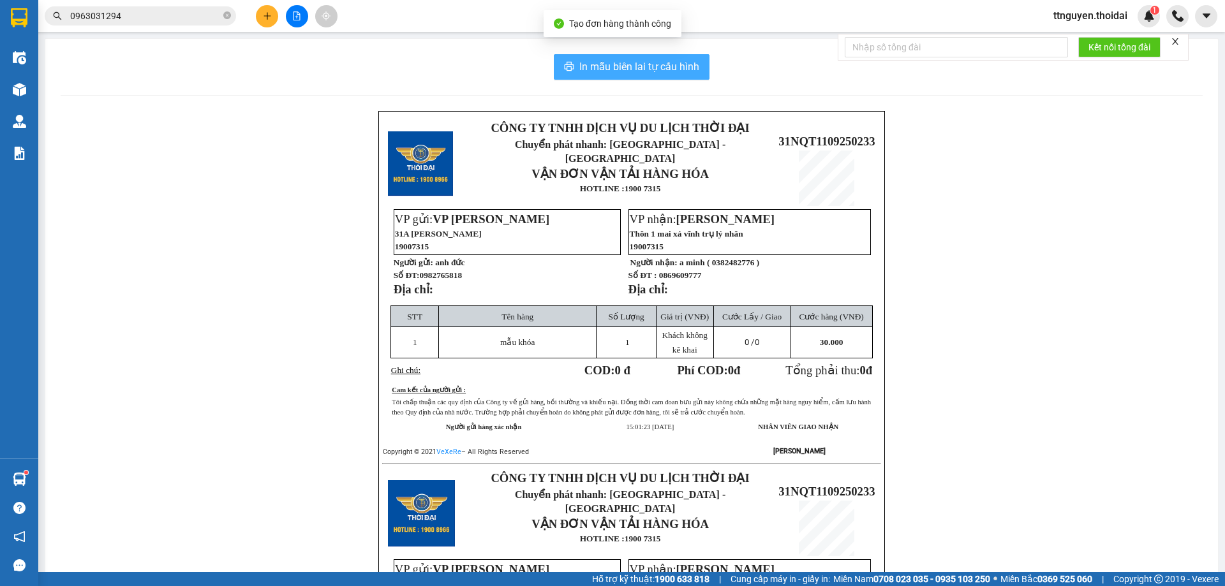
click at [641, 57] on button "In mẫu biên lai tự cấu hình" at bounding box center [632, 67] width 156 height 26
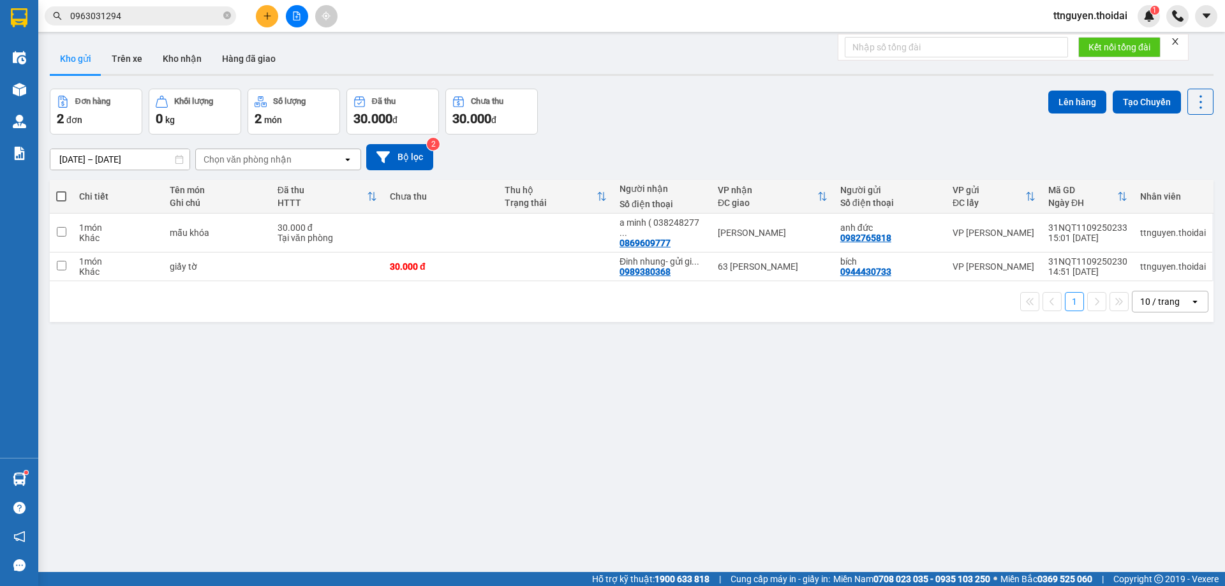
click at [598, 408] on div "ver 1.8.143 Kho gửi Trên xe Kho nhận Hàng đã giao Đơn hàng 2 đơn Khối lượng 0 k…" at bounding box center [632, 331] width 1174 height 586
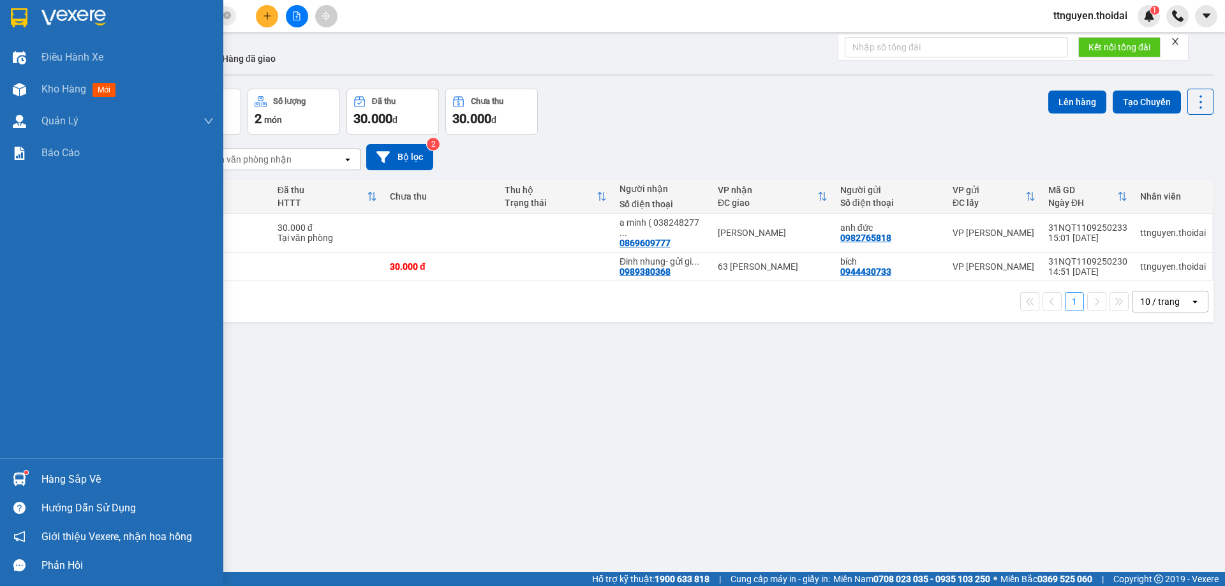
click at [55, 480] on div "Hàng sắp về" at bounding box center [127, 479] width 172 height 19
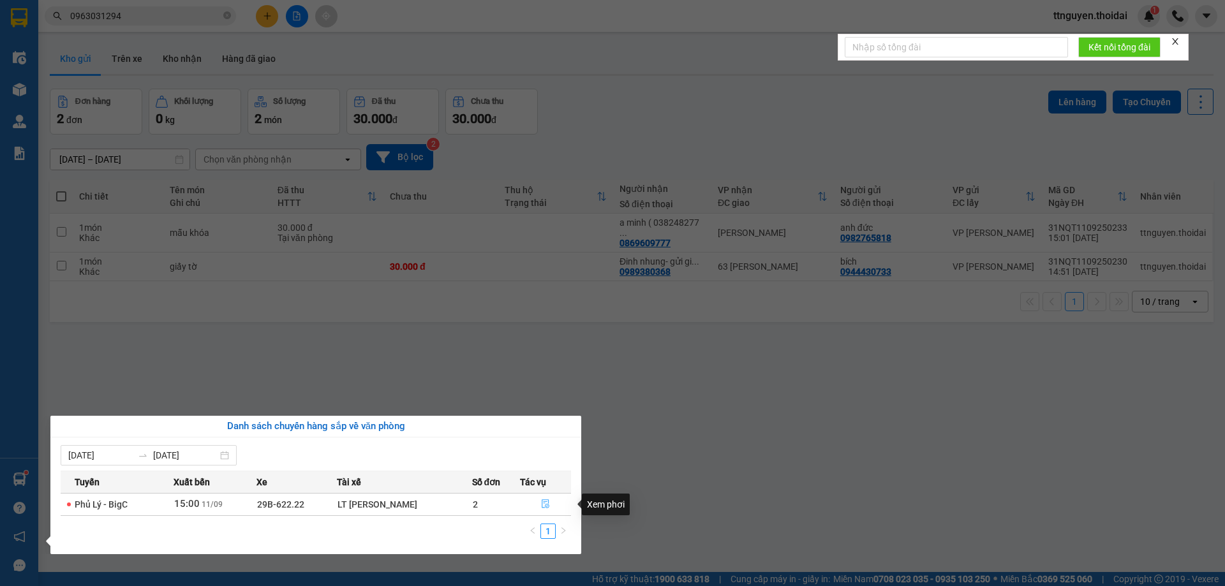
click at [552, 503] on button "button" at bounding box center [545, 504] width 50 height 20
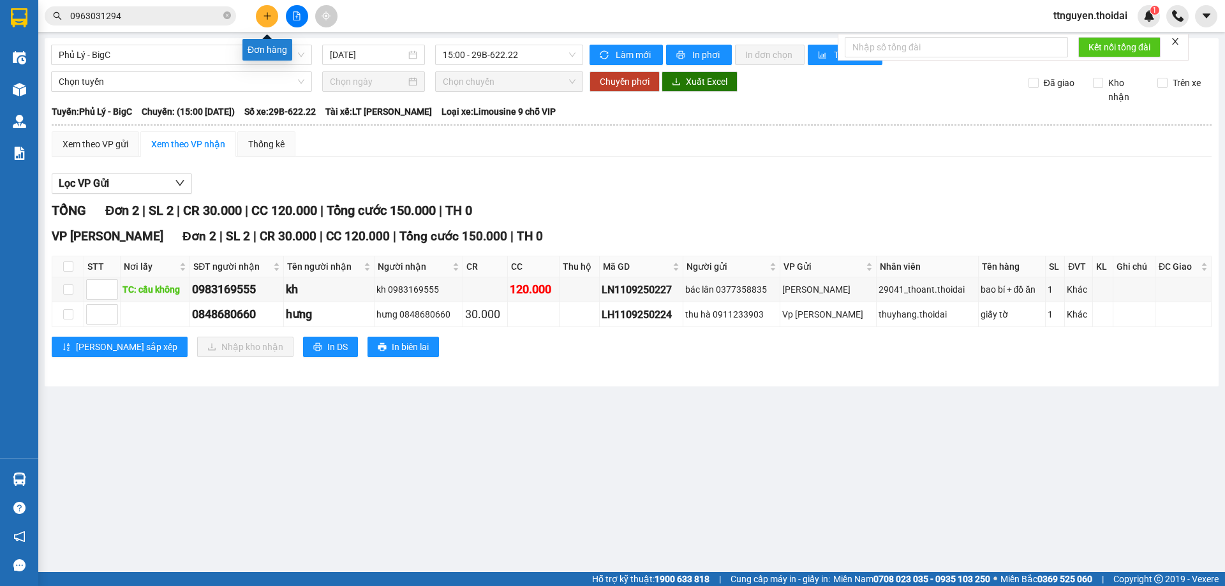
click at [266, 4] on div "Kết quả tìm kiếm ( 2 ) Bộ lọc Mã ĐH Trạng thái Món hàng Thu hộ Tổng cước Chưa c…" at bounding box center [612, 16] width 1225 height 32
click at [270, 12] on icon "plus" at bounding box center [267, 15] width 9 height 9
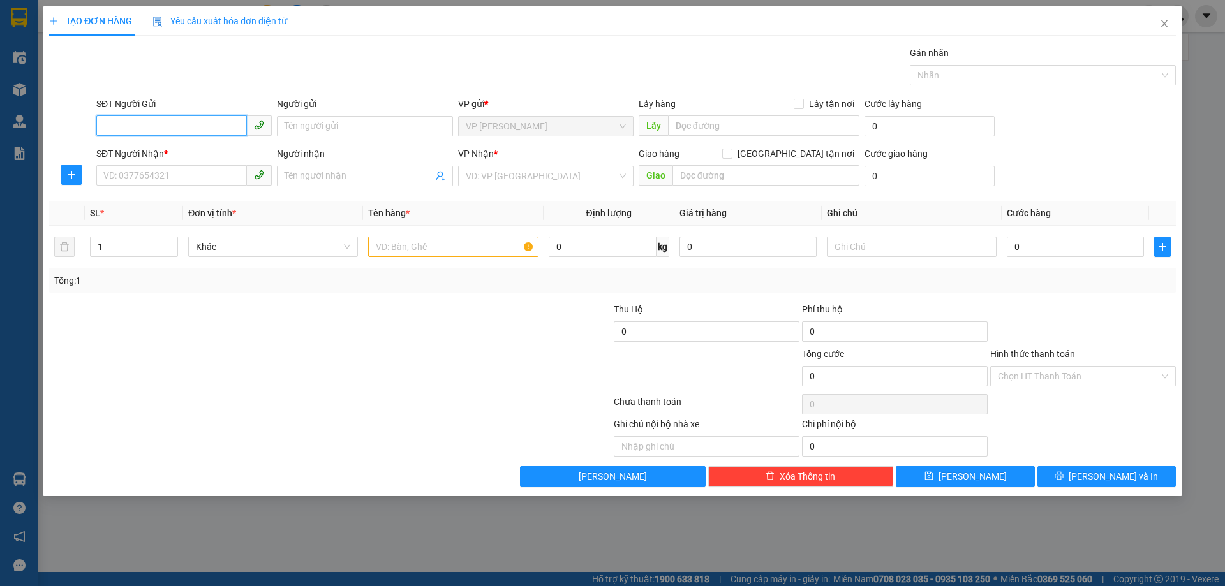
click at [202, 129] on input "SĐT Người Gửi" at bounding box center [171, 125] width 151 height 20
type input "0968810385"
click at [309, 129] on input "Người gửi" at bounding box center [364, 126] width 175 height 20
type input "hoa quả green"
click at [197, 176] on input "SĐT Người Nhận *" at bounding box center [171, 175] width 151 height 20
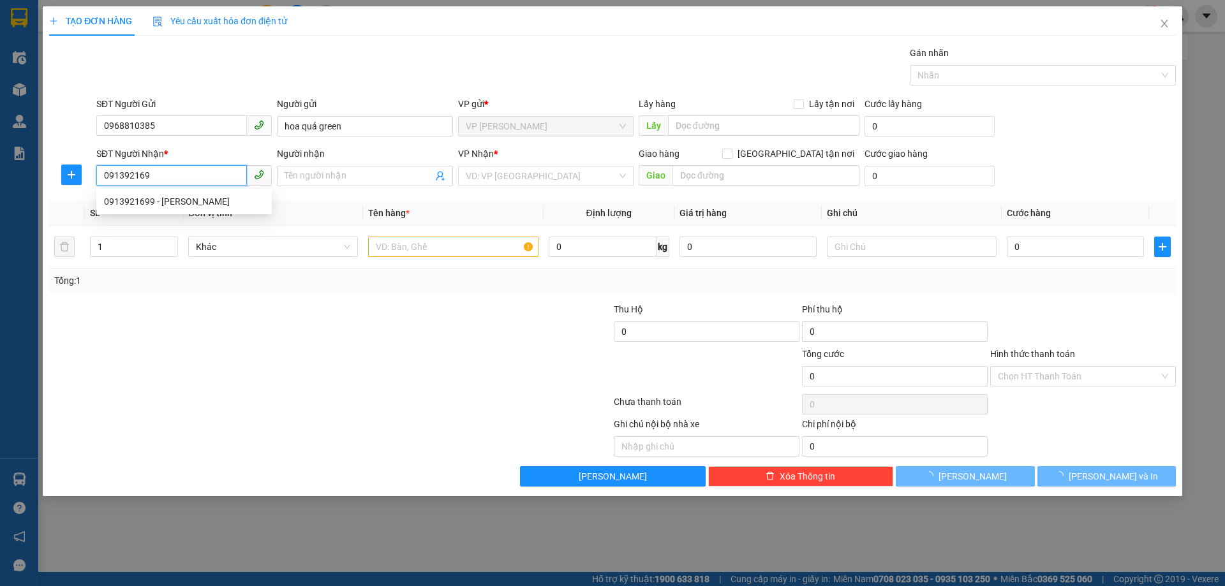
type input "0913921699"
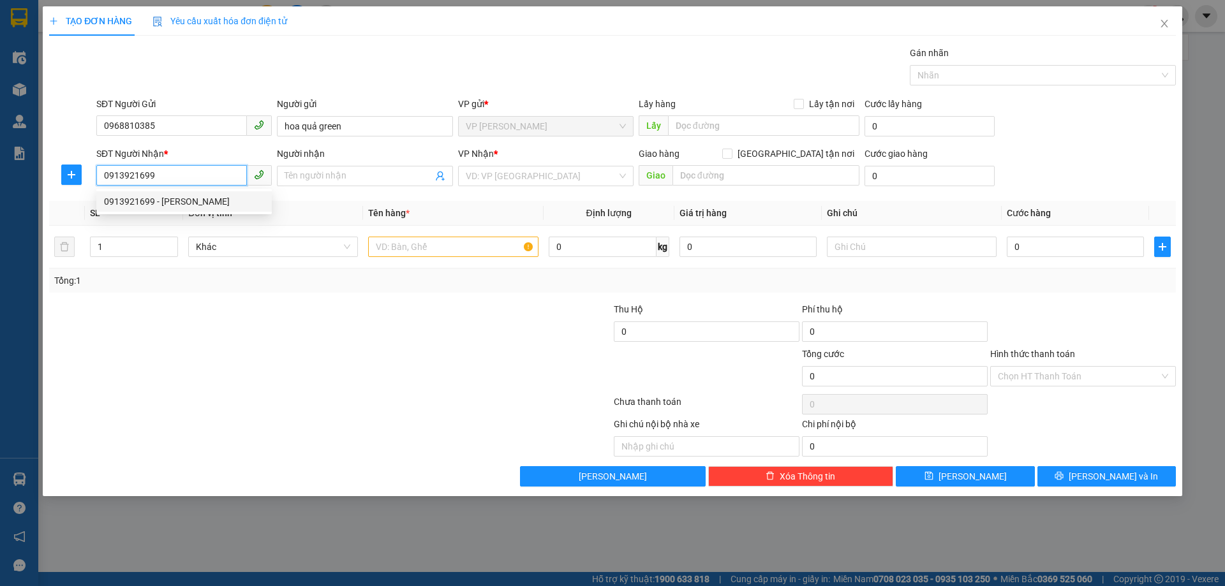
click at [198, 204] on div "0913921699 - bùi ngọc hậu" at bounding box center [184, 202] width 160 height 14
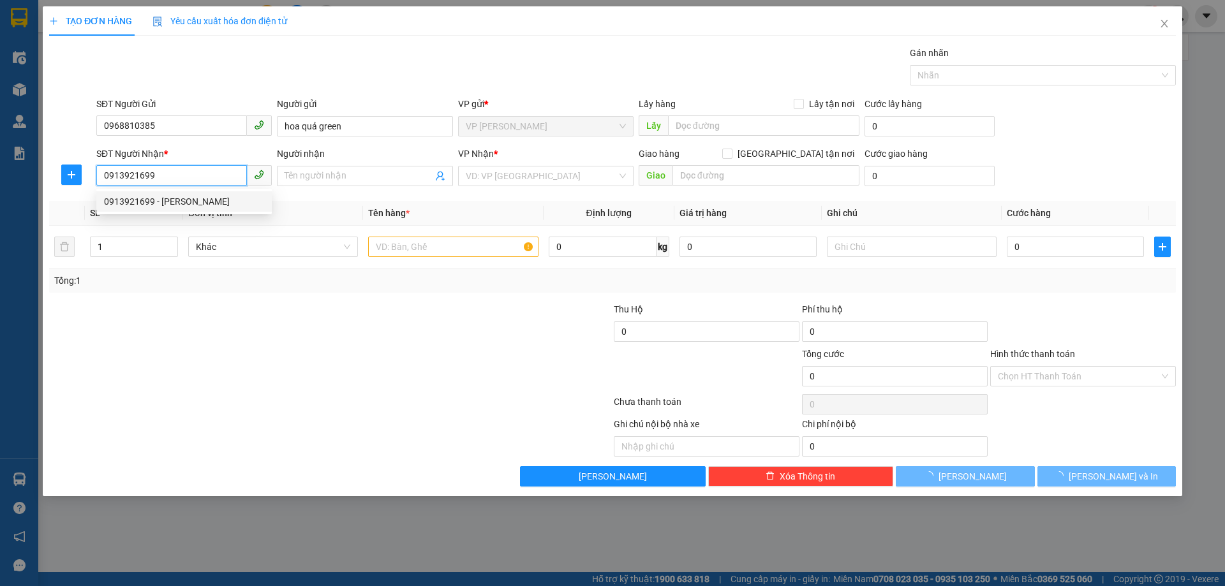
type input "bùi ngọc hậu"
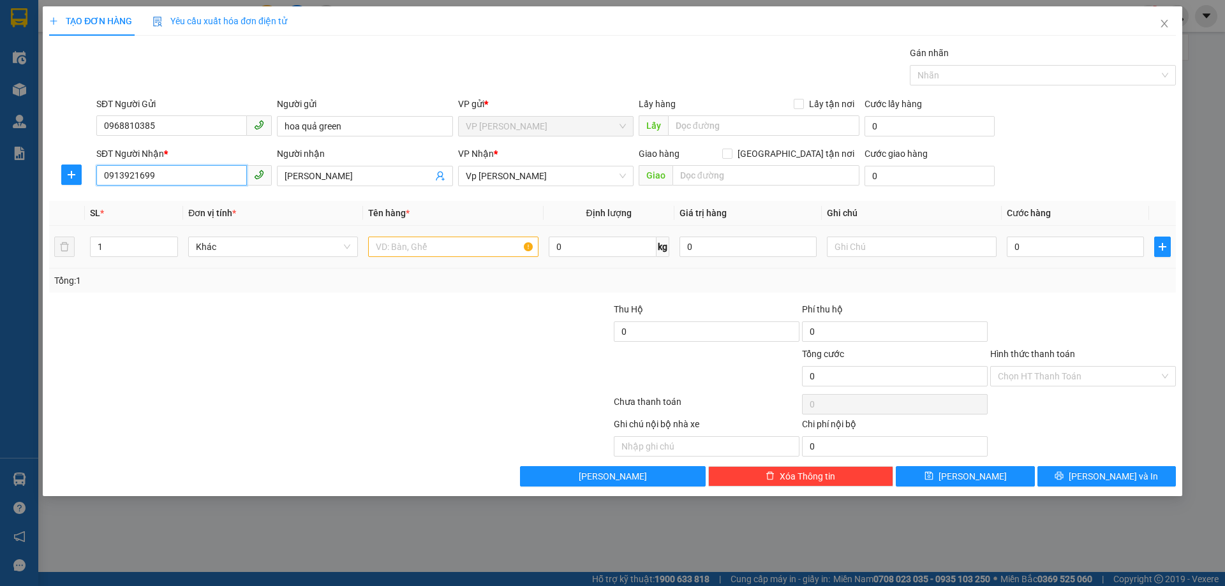
type input "0913921699"
click at [400, 250] on input "text" at bounding box center [453, 247] width 170 height 20
type input "2 thùng hoa quả"
click at [739, 184] on input "text" at bounding box center [765, 175] width 187 height 20
click at [1053, 246] on input "0" at bounding box center [1074, 247] width 137 height 20
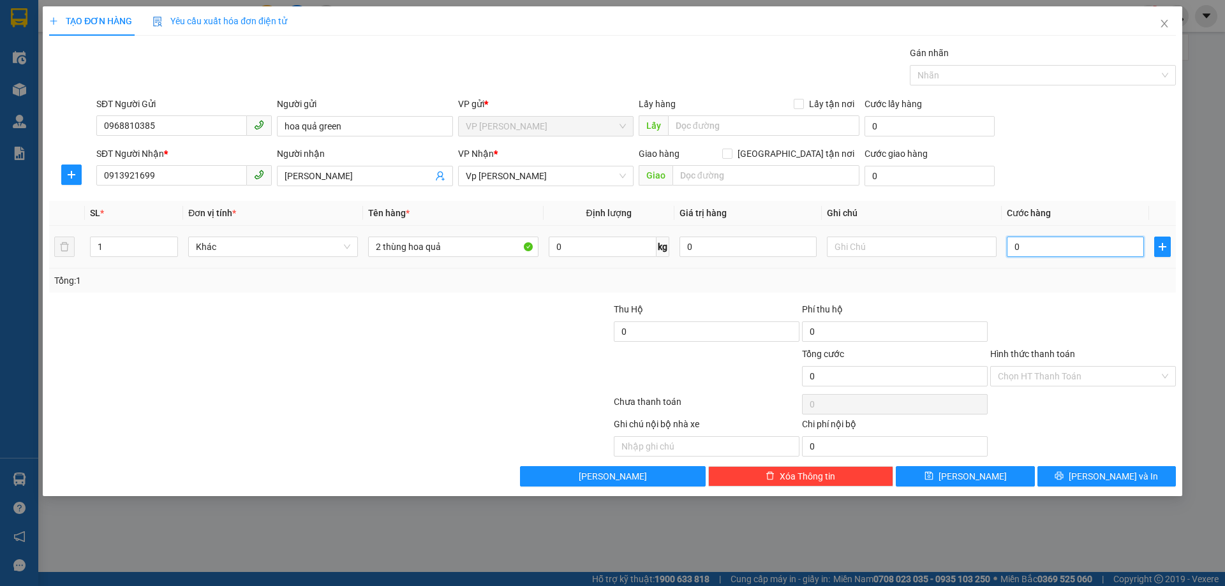
type input "01"
type input "1"
type input "010"
type input "10"
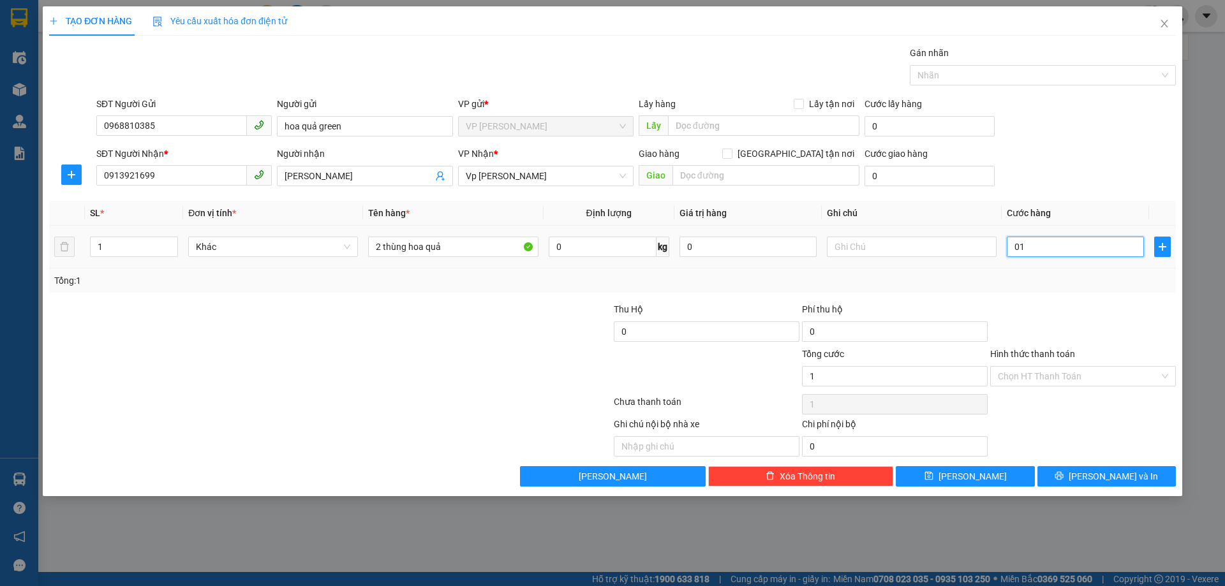
type input "10"
type input "01"
type input "1"
type input "012"
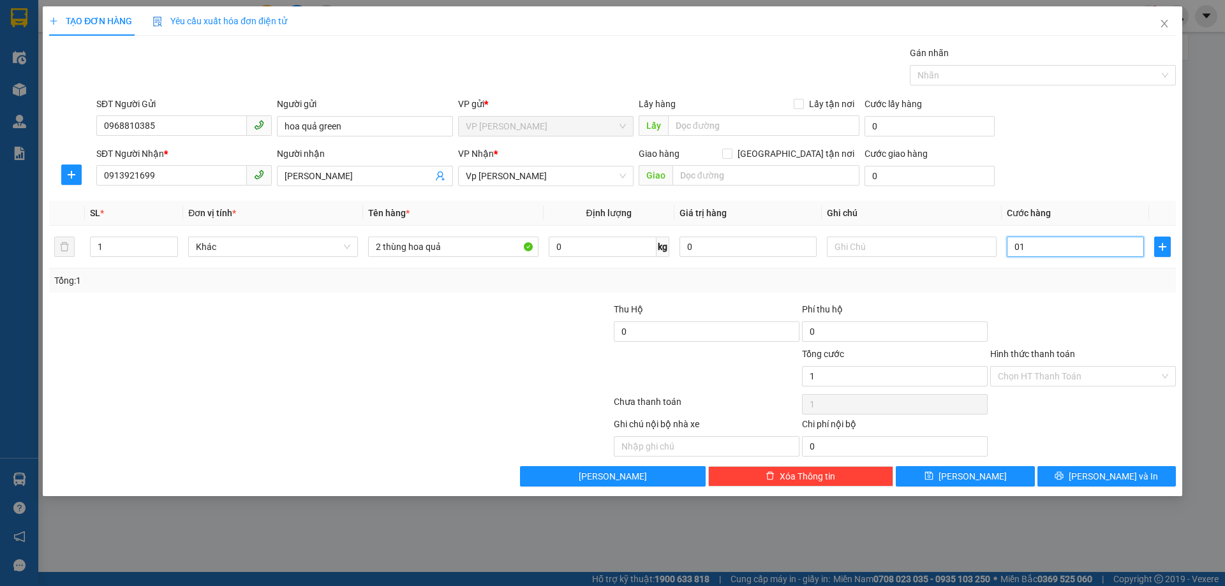
type input "12"
type input "0.120"
type input "120"
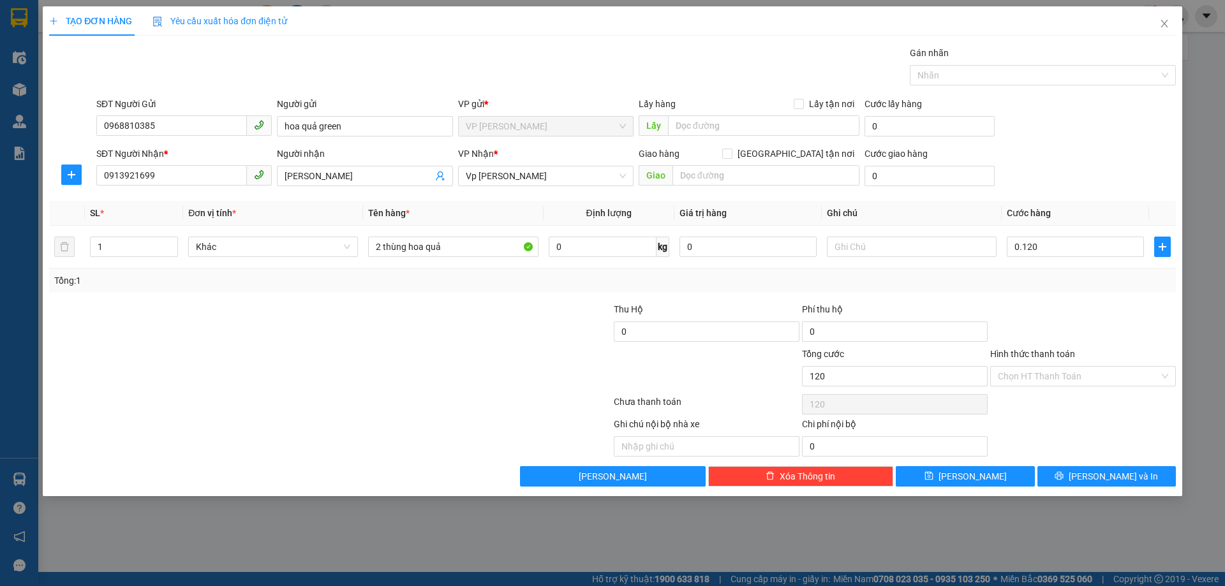
type input "120.000"
click at [1052, 297] on div "Transit Pickup Surcharge Ids Transit Deliver Surcharge Ids Transit Deliver Surc…" at bounding box center [612, 266] width 1126 height 441
click at [1038, 303] on div at bounding box center [1083, 324] width 188 height 45
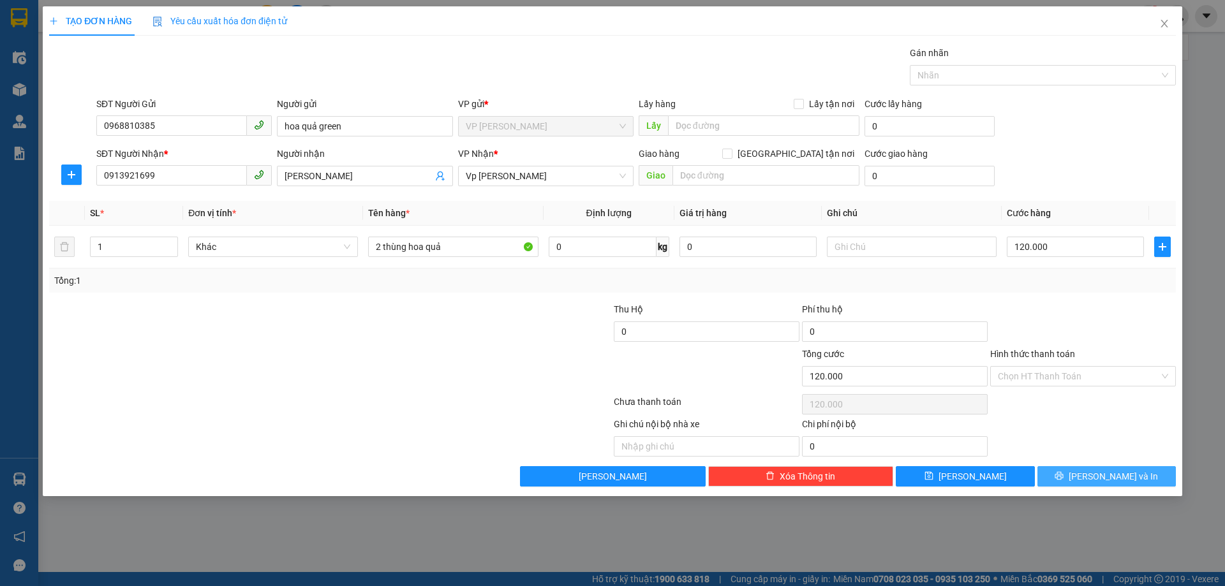
click at [1063, 473] on icon "printer" at bounding box center [1058, 475] width 9 height 9
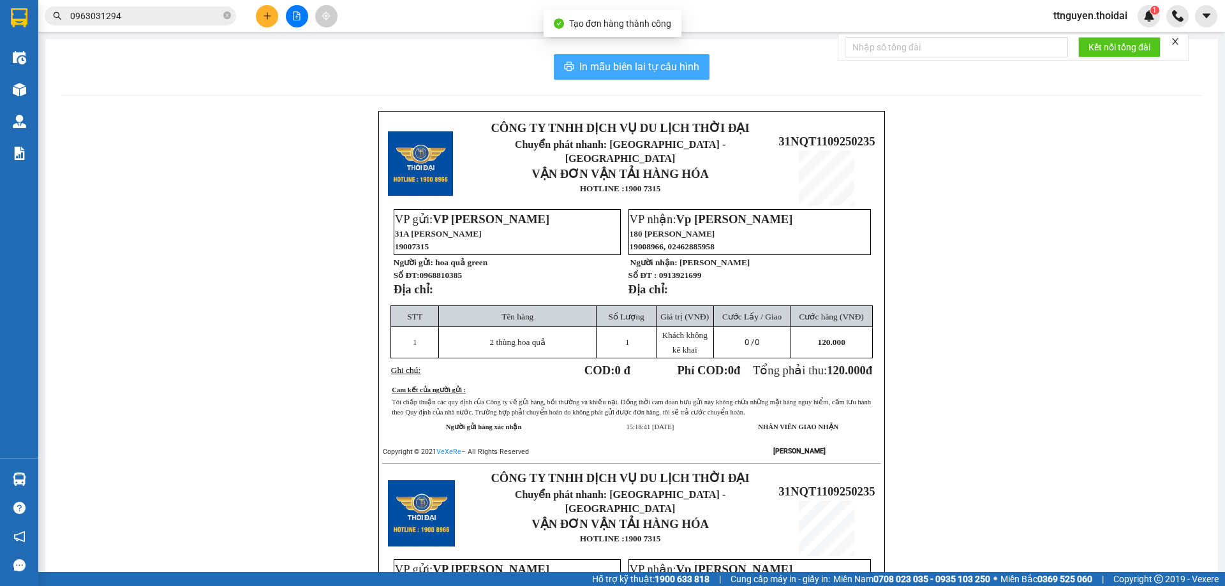
click at [598, 71] on span "In mẫu biên lai tự cấu hình" at bounding box center [639, 67] width 120 height 16
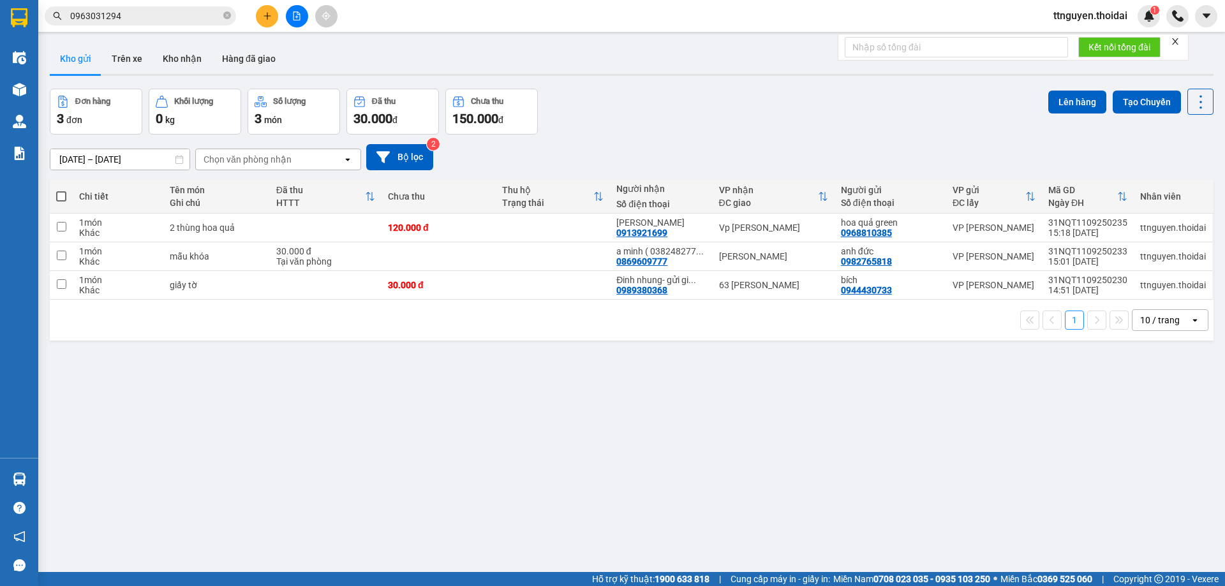
click at [636, 124] on div "Đơn hàng 3 đơn Khối lượng 0 kg Số lượng 3 món Đã thu 30.000 đ Chưa thu 150.000 …" at bounding box center [631, 112] width 1163 height 46
click at [184, 17] on input "0963031294" at bounding box center [145, 16] width 151 height 14
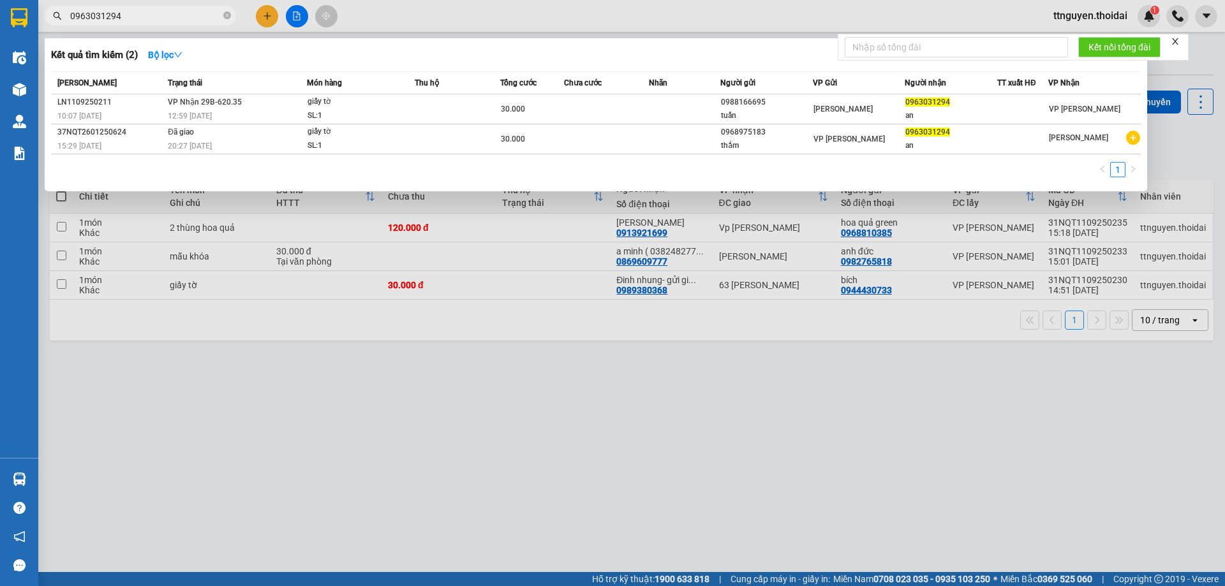
click at [184, 17] on input "0963031294" at bounding box center [145, 16] width 151 height 14
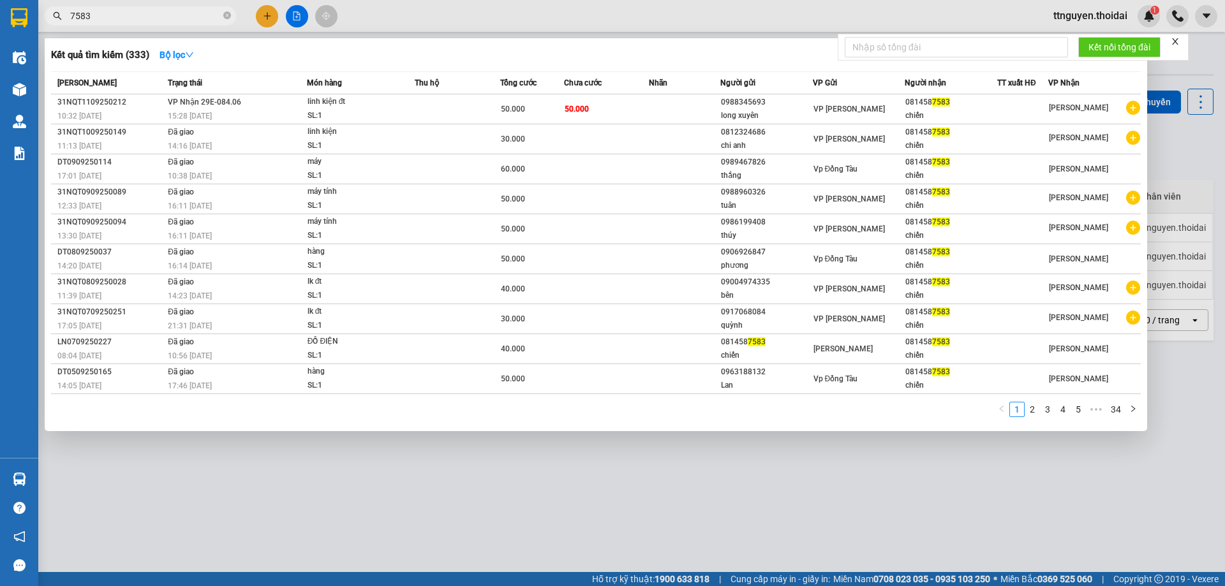
type input "7583"
click at [290, 492] on div at bounding box center [612, 293] width 1225 height 586
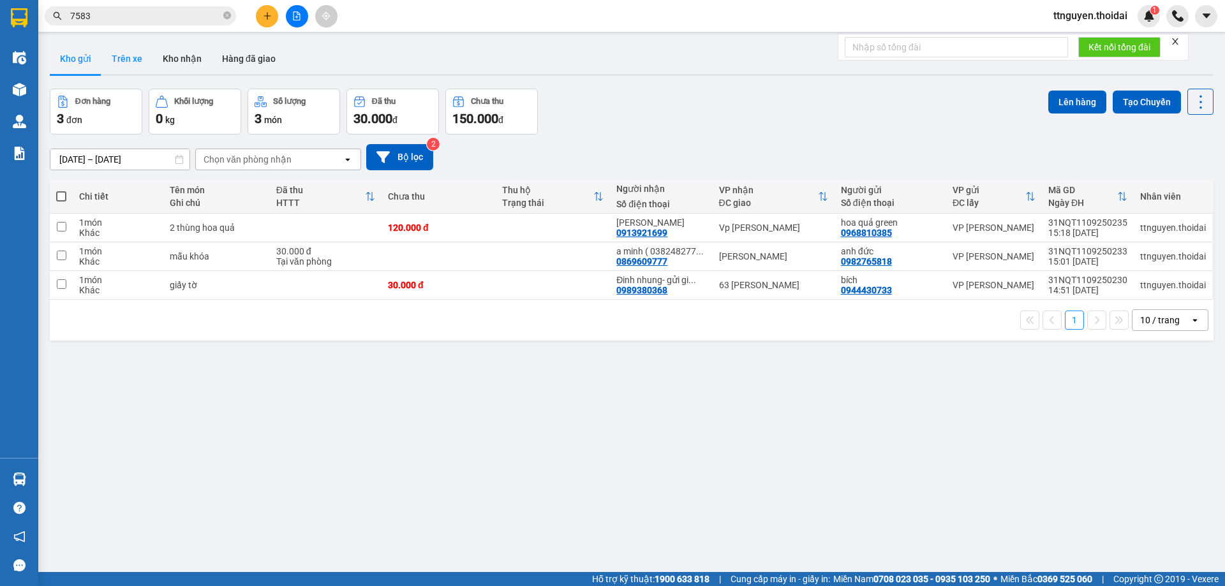
click at [115, 52] on button "Trên xe" at bounding box center [126, 58] width 51 height 31
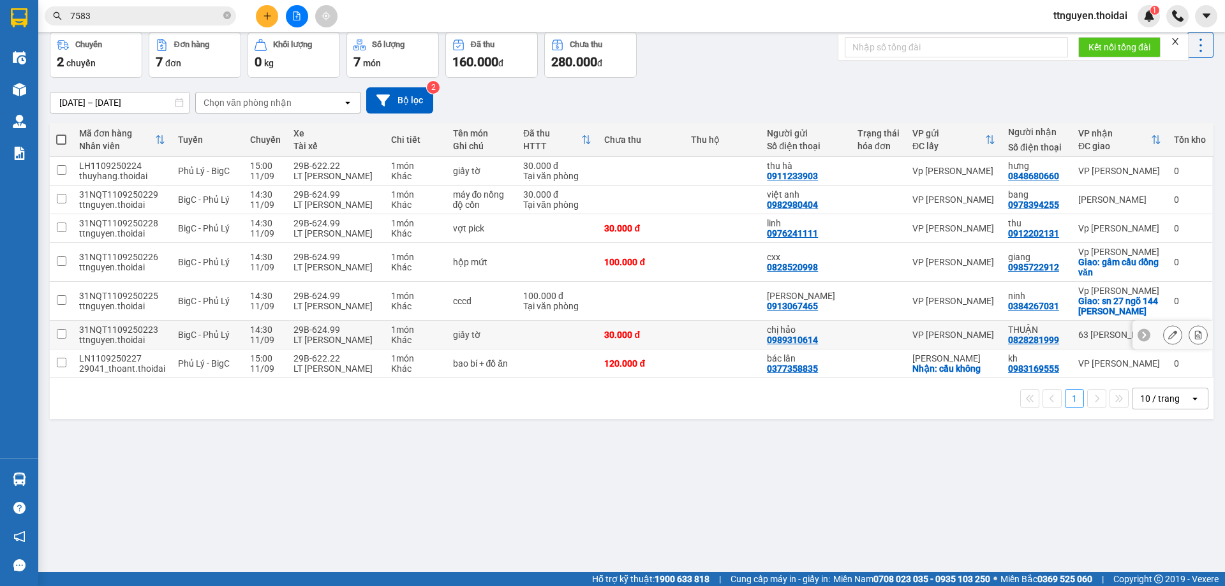
scroll to position [59, 0]
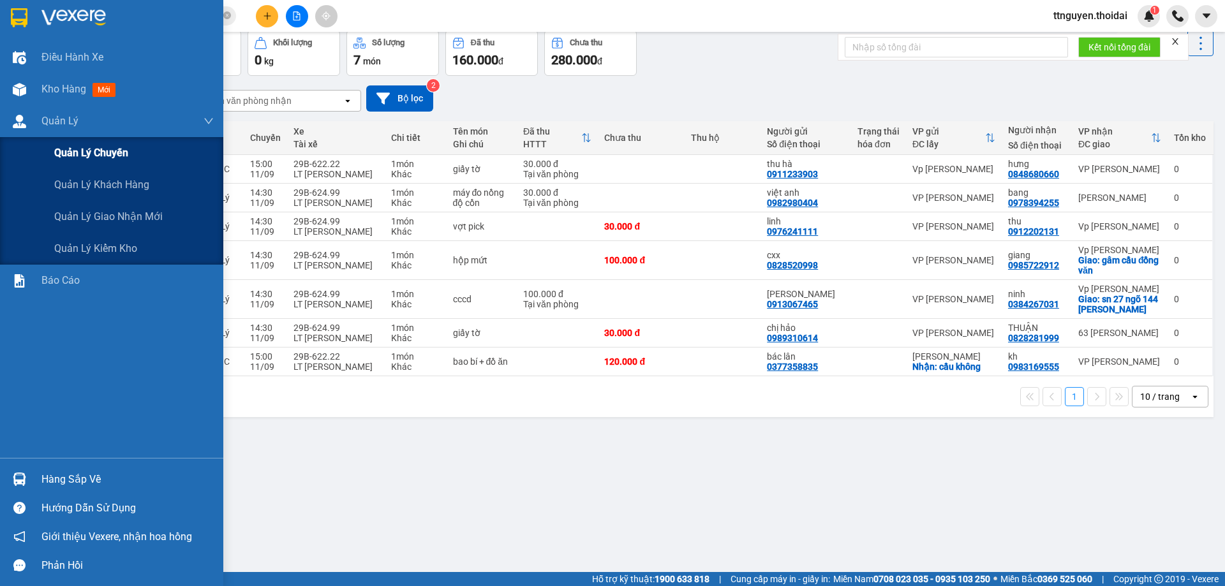
click at [77, 159] on span "Quản lý chuyến" at bounding box center [91, 153] width 74 height 16
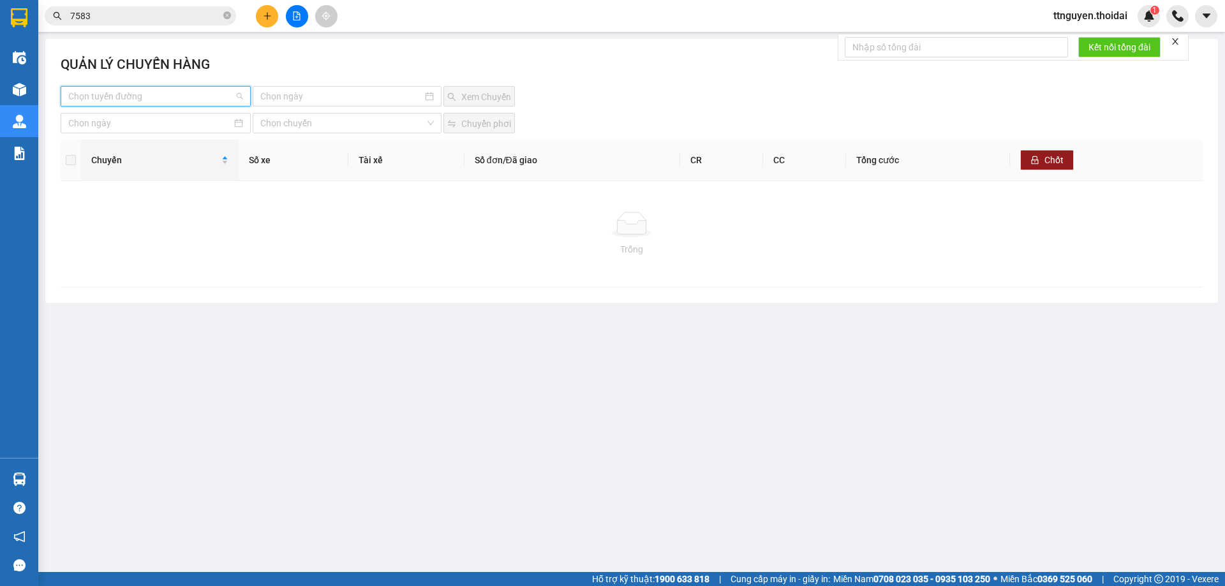
click at [147, 97] on input "search" at bounding box center [151, 96] width 166 height 19
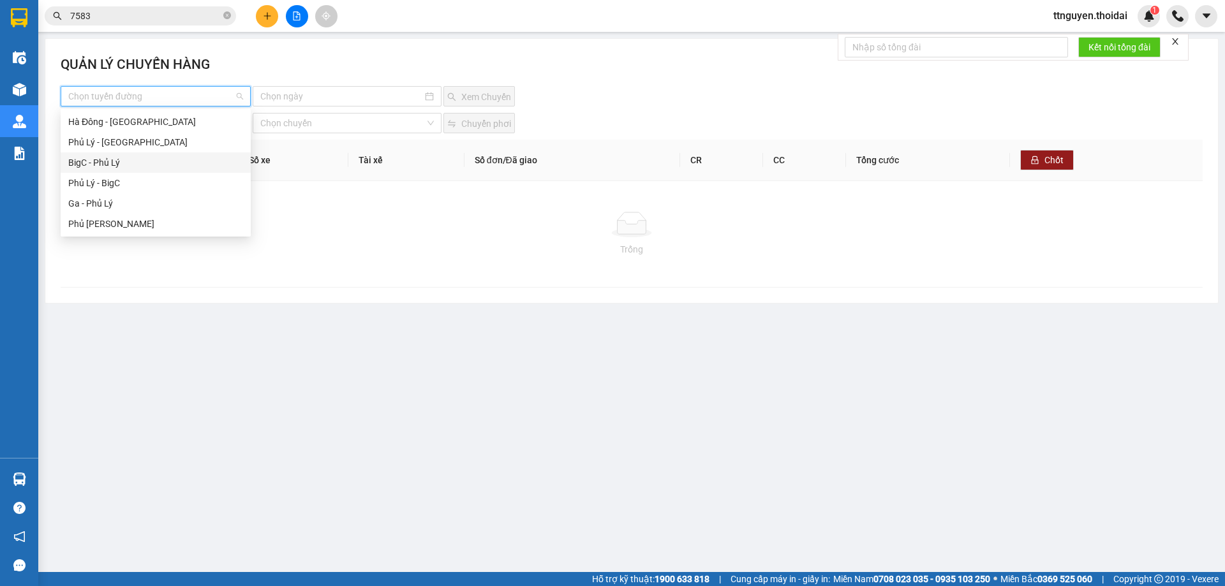
click at [128, 163] on div "BigC - Phủ Lý" at bounding box center [155, 163] width 175 height 14
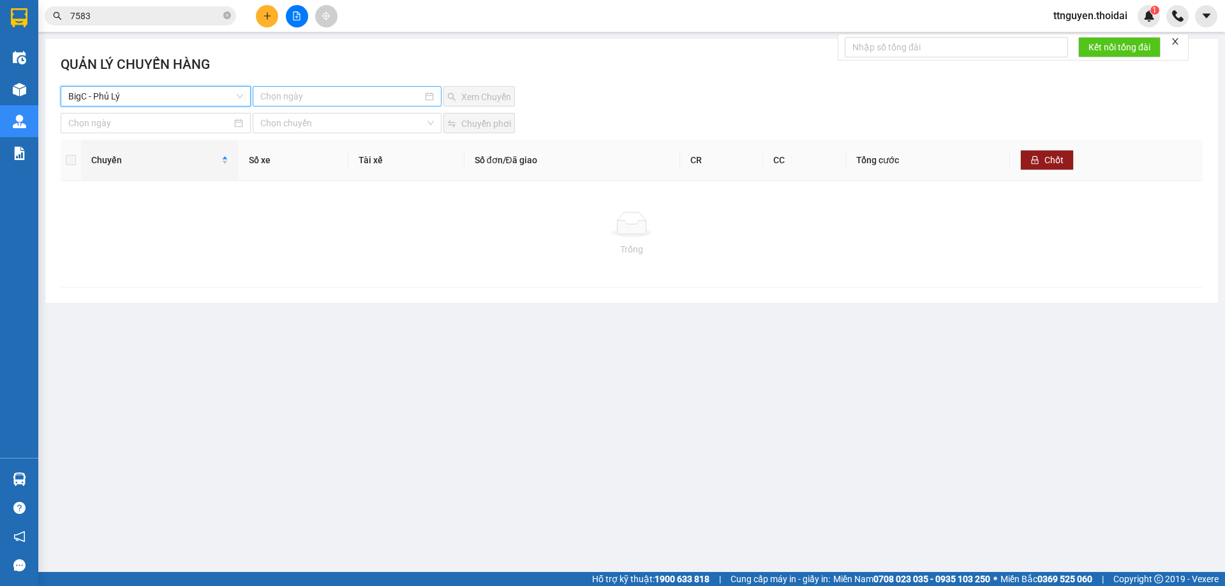
click at [303, 101] on input at bounding box center [340, 96] width 161 height 14
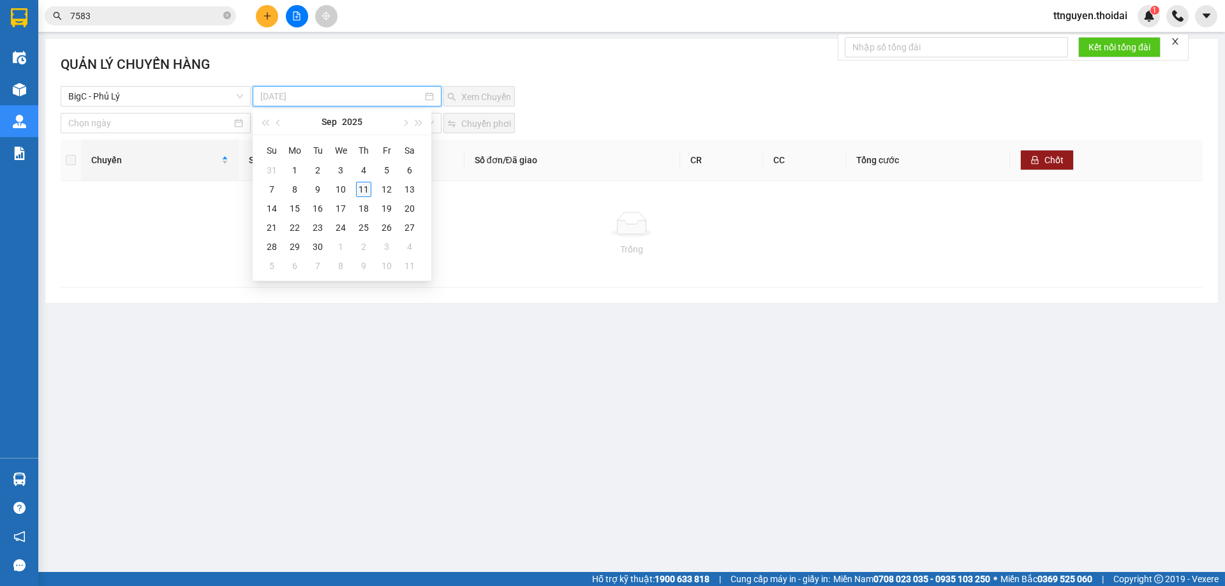
type input "11-09-2025"
click at [359, 186] on div "11" at bounding box center [363, 189] width 15 height 15
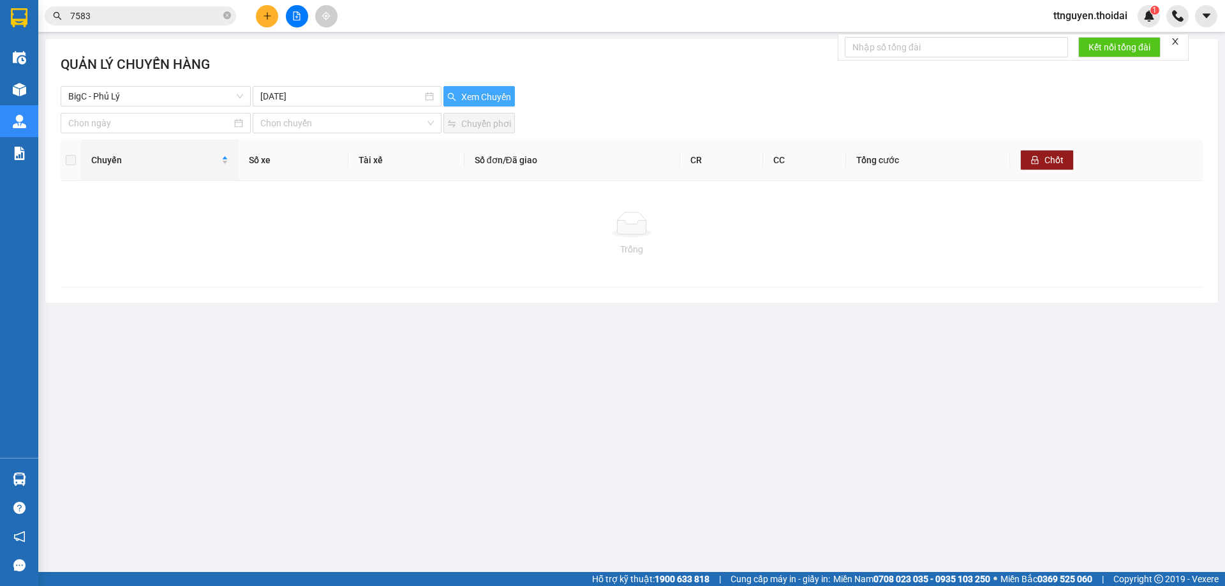
click at [459, 99] on button "Xem Chuyến" at bounding box center [478, 96] width 71 height 20
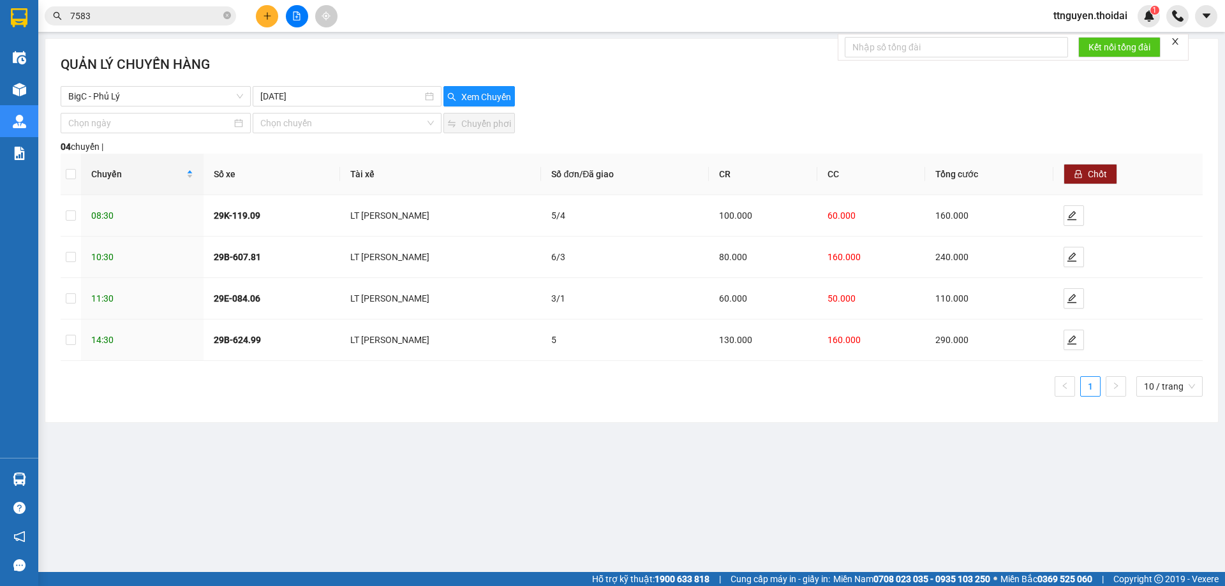
click at [108, 18] on input "7583" at bounding box center [145, 16] width 151 height 14
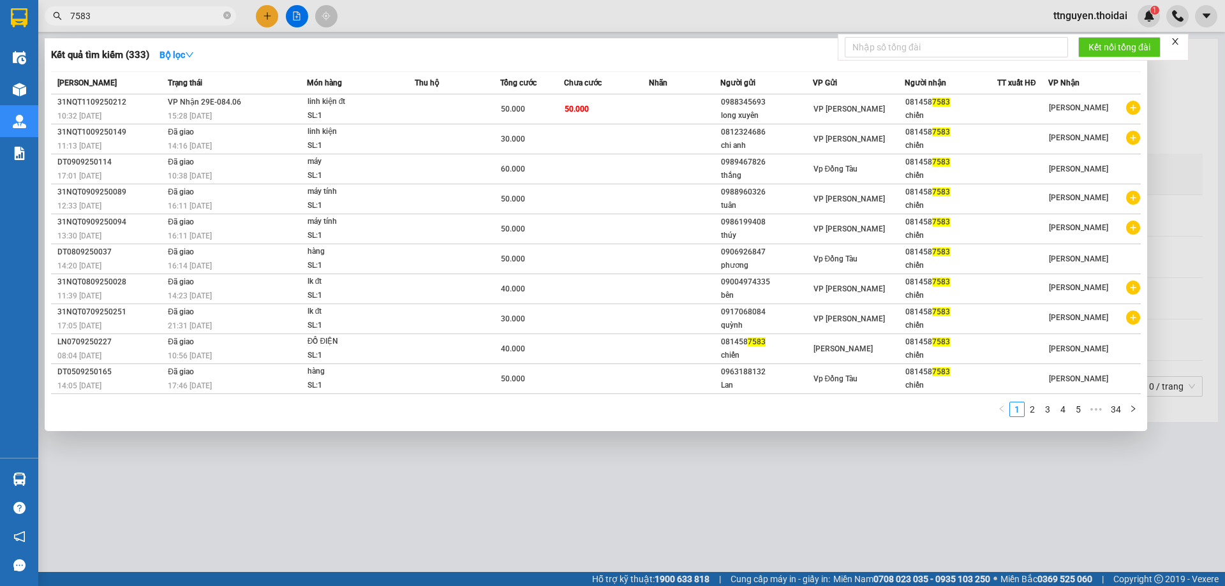
click at [260, 15] on div at bounding box center [612, 293] width 1225 height 586
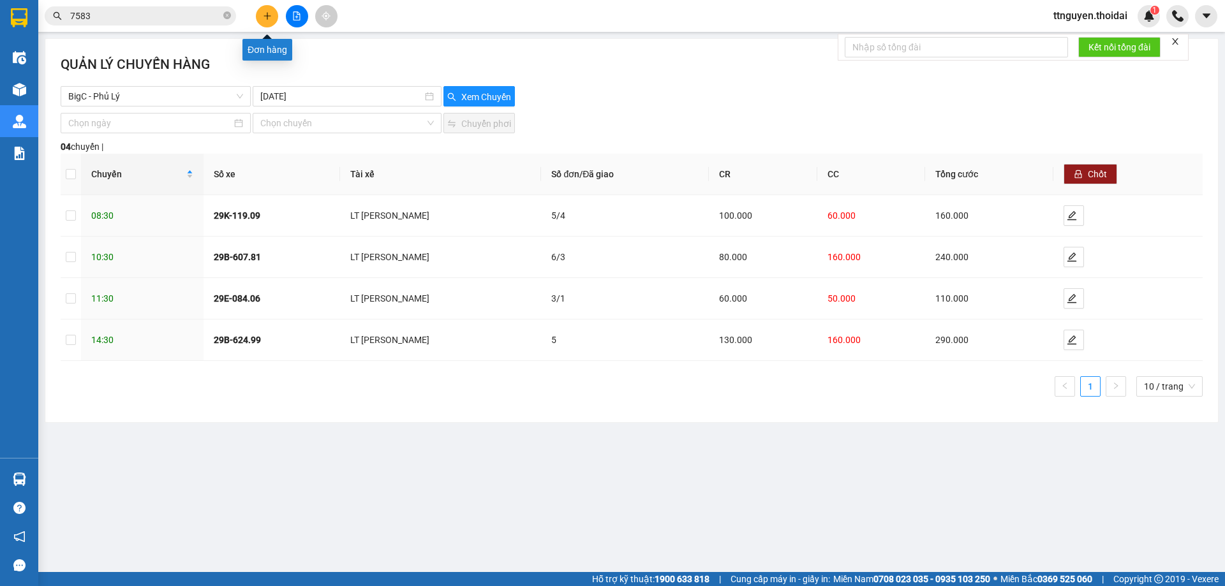
click at [274, 15] on button at bounding box center [267, 16] width 22 height 22
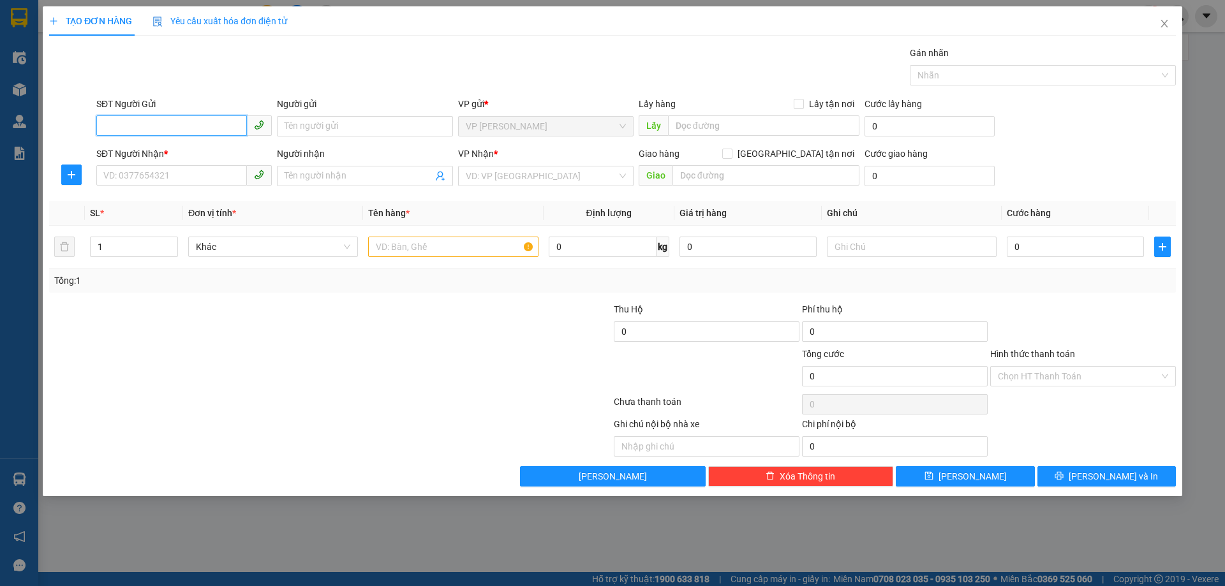
drag, startPoint x: 175, startPoint y: 128, endPoint x: 211, endPoint y: 115, distance: 38.1
click at [176, 128] on input "SĐT Người Gửi" at bounding box center [171, 125] width 151 height 20
click at [195, 147] on div "0914755069 - liên" at bounding box center [184, 152] width 160 height 14
type input "0914755069"
type input "liên"
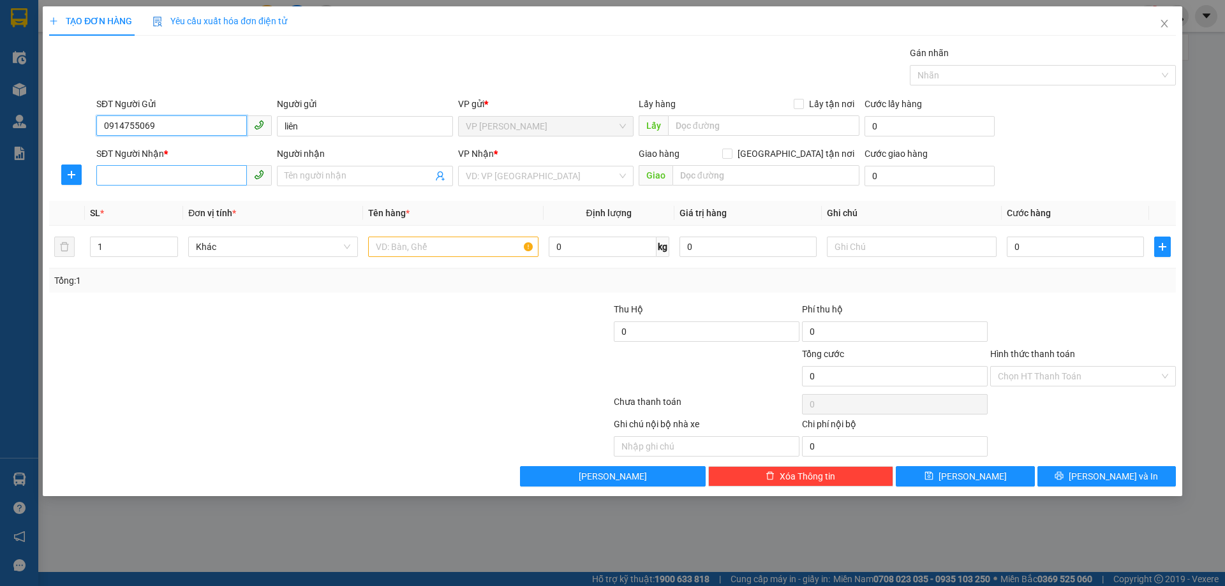
type input "0914755069"
click at [185, 171] on input "SĐT Người Nhận *" at bounding box center [171, 175] width 151 height 20
click at [191, 198] on div "0987673376 - hưng" at bounding box center [184, 202] width 160 height 14
type input "0987673376"
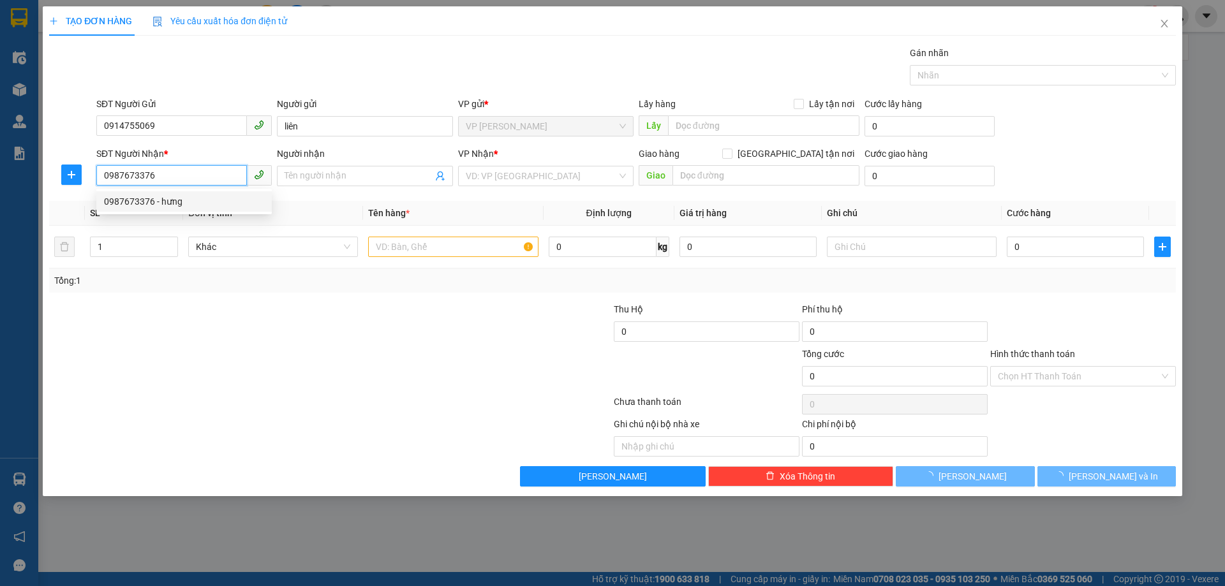
type input "hưng"
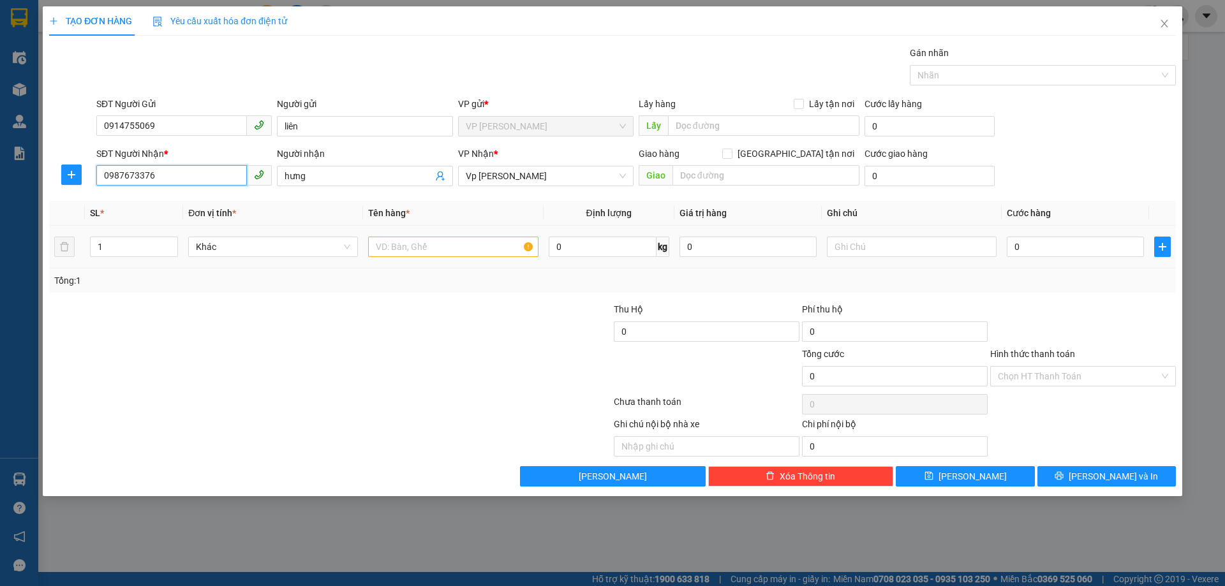
type input "0987673376"
click at [468, 243] on input "text" at bounding box center [453, 247] width 170 height 20
type input "thùng giấy"
click at [1067, 244] on input "0" at bounding box center [1074, 247] width 137 height 20
click at [1036, 302] on div at bounding box center [1083, 324] width 188 height 45
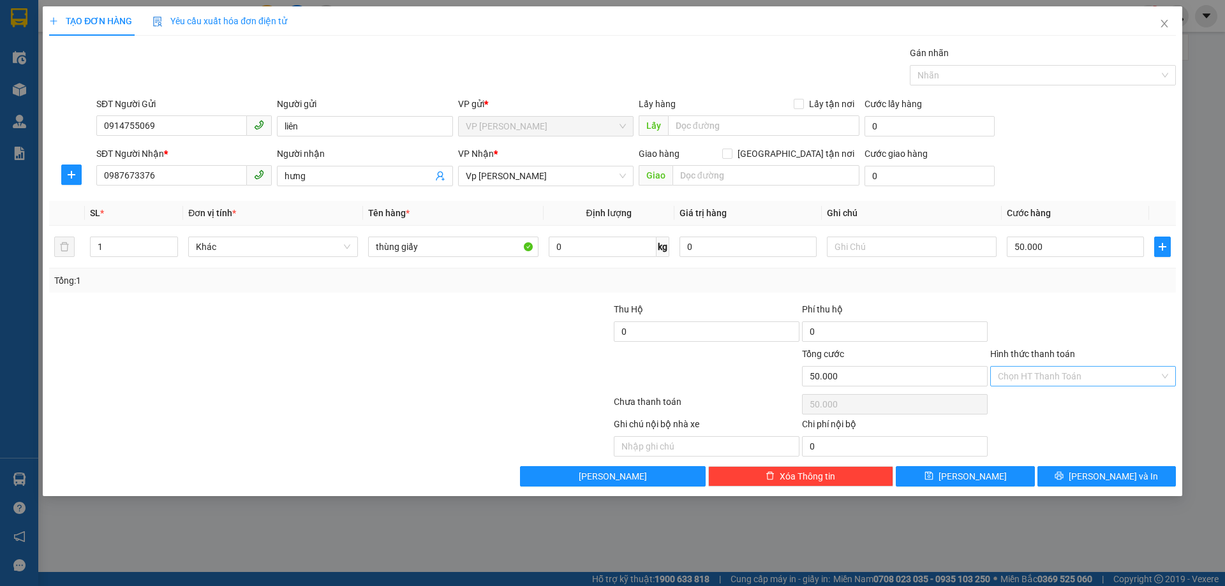
click at [1057, 379] on input "Hình thức thanh toán" at bounding box center [1077, 376] width 161 height 19
click at [1042, 406] on div "Tại văn phòng" at bounding box center [1082, 402] width 170 height 14
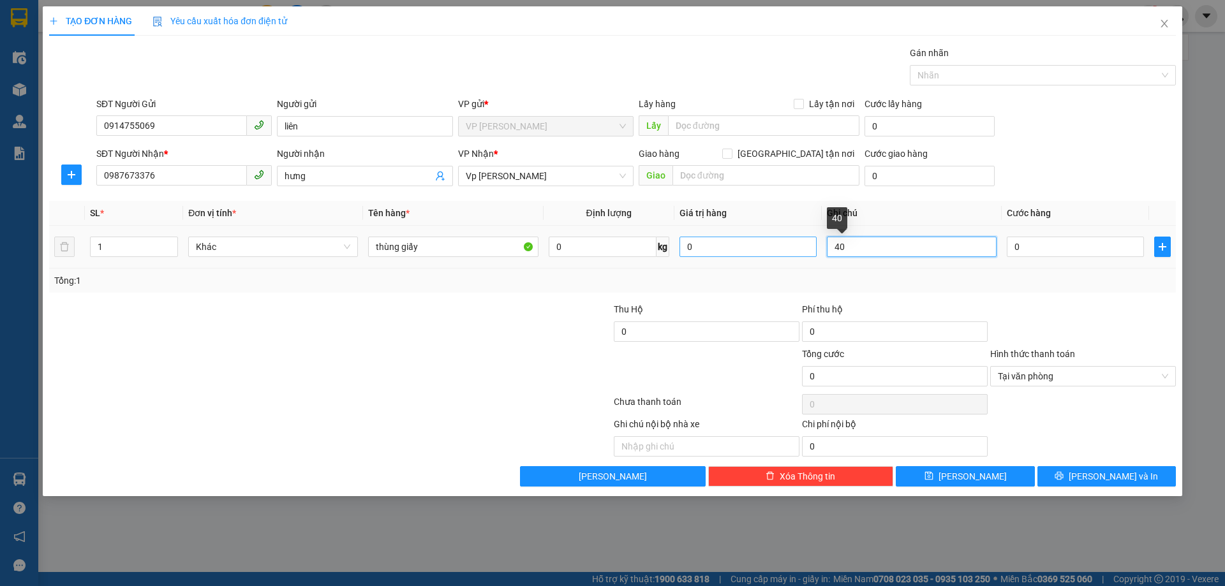
drag, startPoint x: 882, startPoint y: 251, endPoint x: 781, endPoint y: 248, distance: 100.8
click at [781, 248] on tr "1 Khác thùng giấy 0 kg 0 40 0" at bounding box center [612, 247] width 1126 height 43
click at [1025, 297] on div "Transit Pickup Surcharge Ids Transit Deliver Surcharge Ids Transit Deliver Surc…" at bounding box center [612, 266] width 1126 height 441
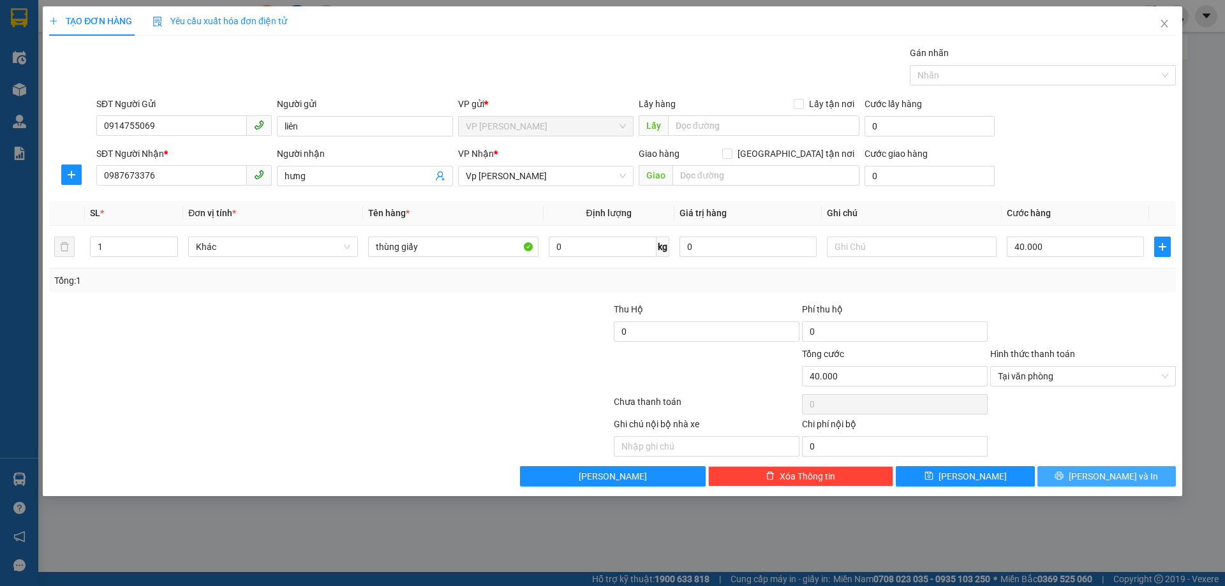
click at [1104, 468] on button "[PERSON_NAME] và In" at bounding box center [1106, 476] width 138 height 20
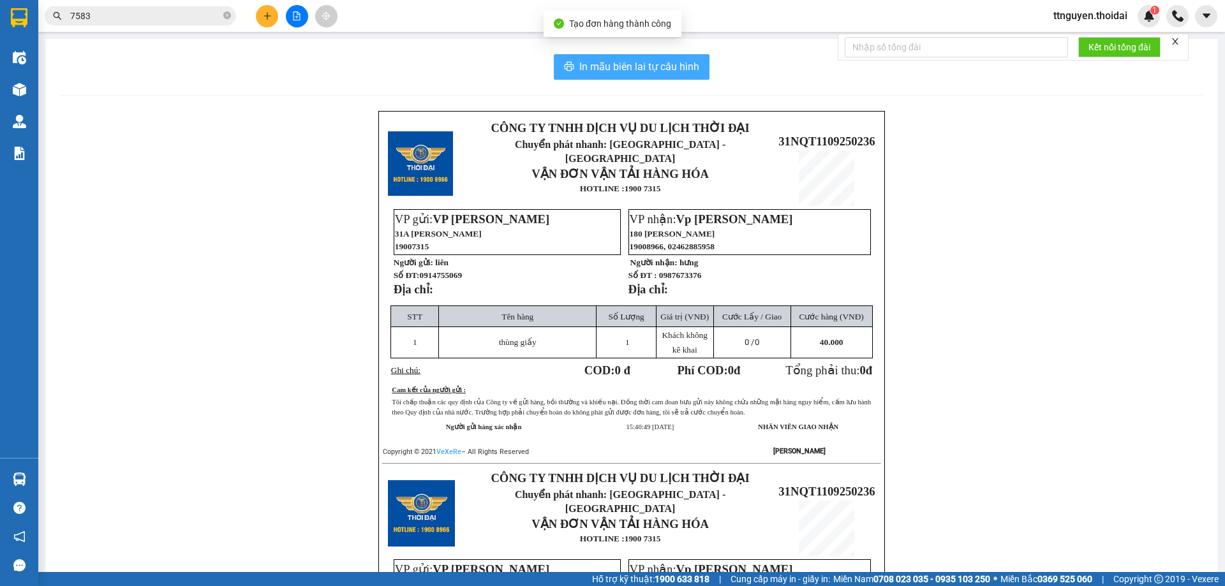
click at [603, 66] on span "In mẫu biên lai tự cấu hình" at bounding box center [639, 67] width 120 height 16
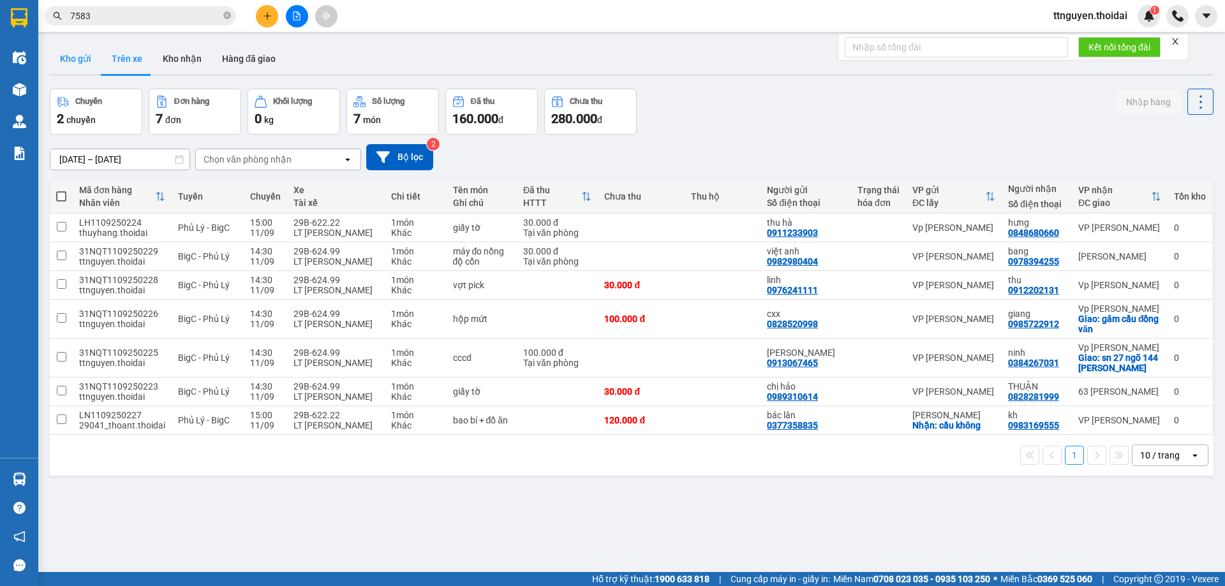
click at [77, 64] on button "Kho gửi" at bounding box center [76, 58] width 52 height 31
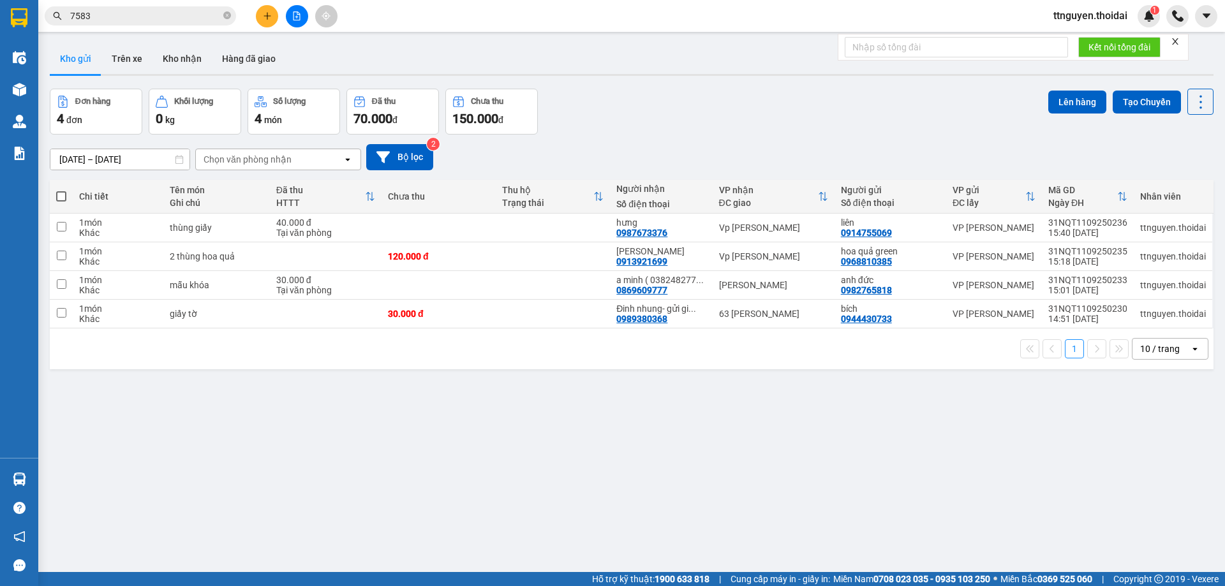
click at [61, 196] on span at bounding box center [61, 196] width 10 height 10
click at [61, 190] on input "checkbox" at bounding box center [61, 190] width 0 height 0
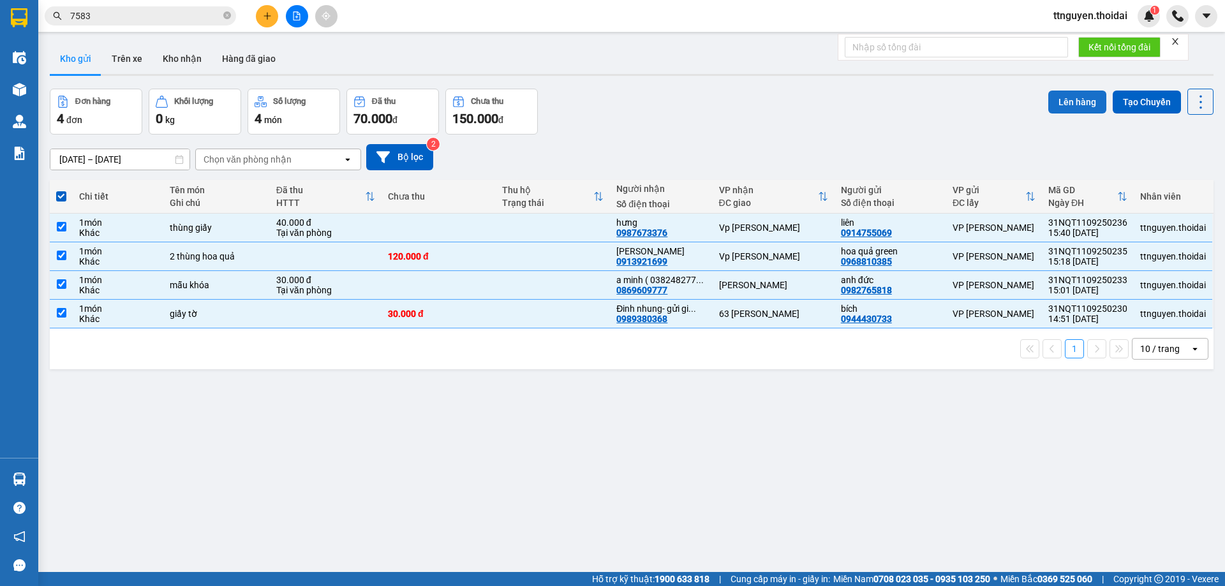
click at [1087, 98] on button "Lên hàng" at bounding box center [1077, 102] width 58 height 23
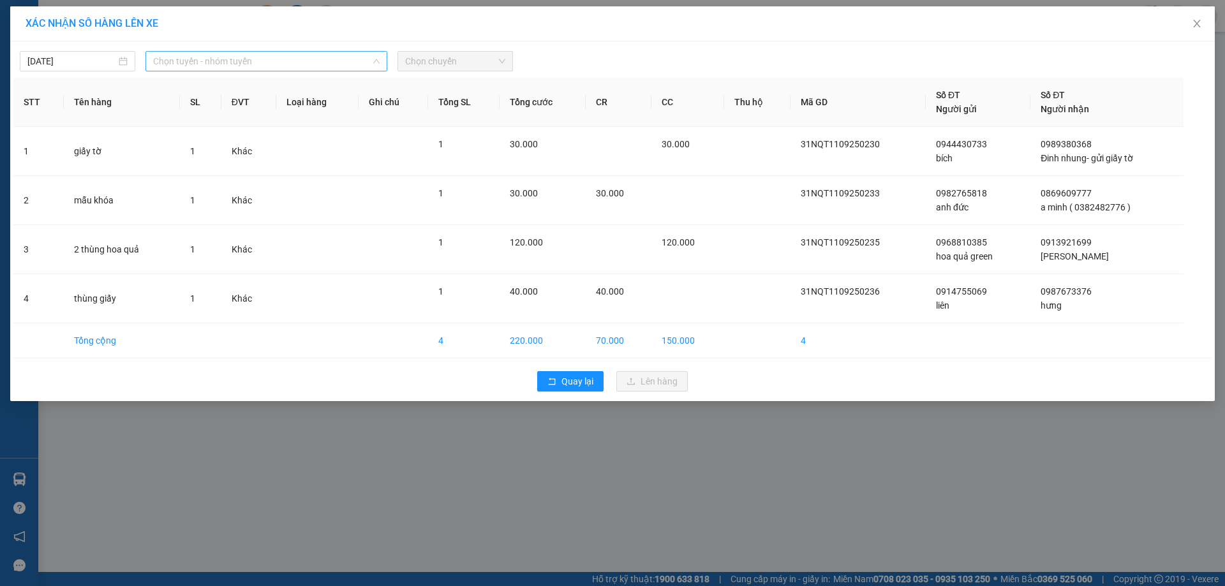
click at [245, 64] on span "Chọn tuyến - nhóm tuyến" at bounding box center [266, 61] width 226 height 19
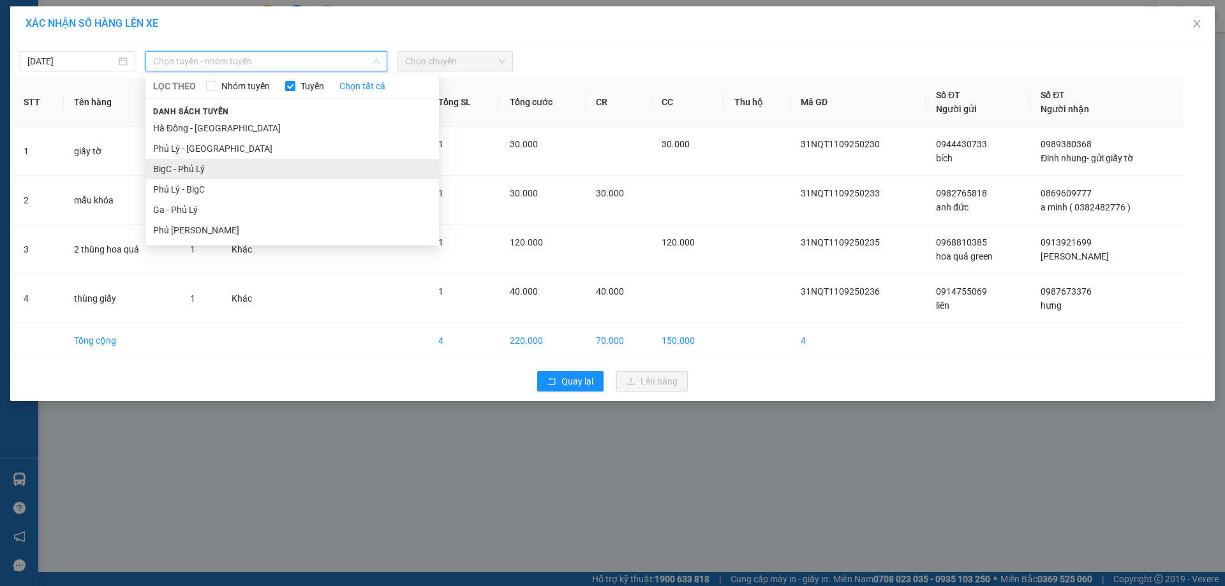
click at [223, 170] on li "BigC - Phủ Lý" at bounding box center [291, 169] width 293 height 20
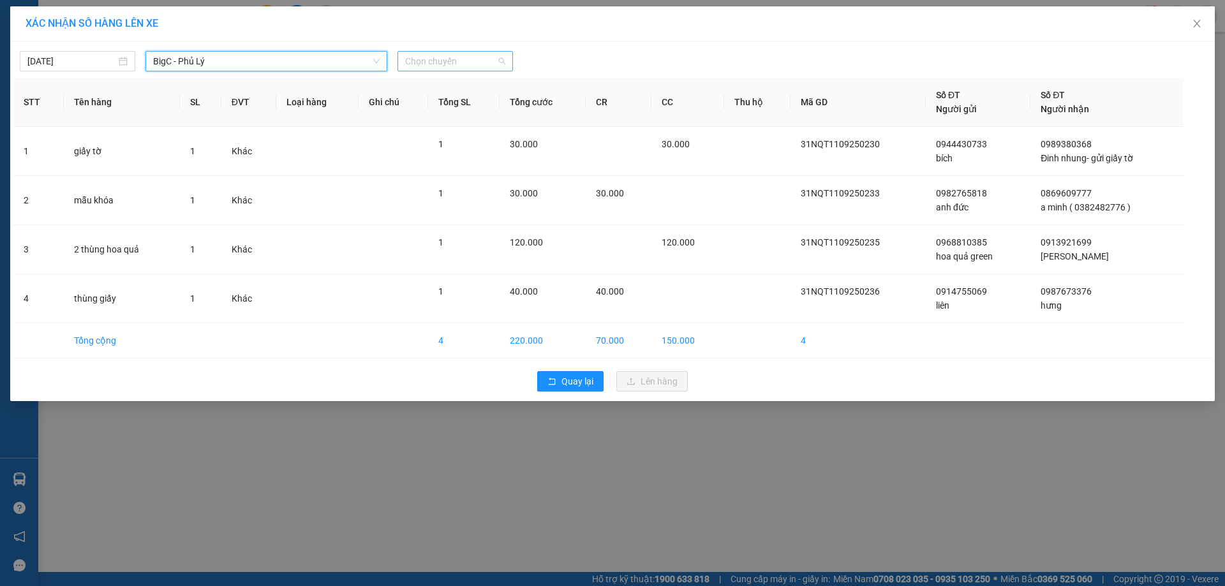
click at [410, 60] on span "Chọn chuyến" at bounding box center [455, 61] width 100 height 19
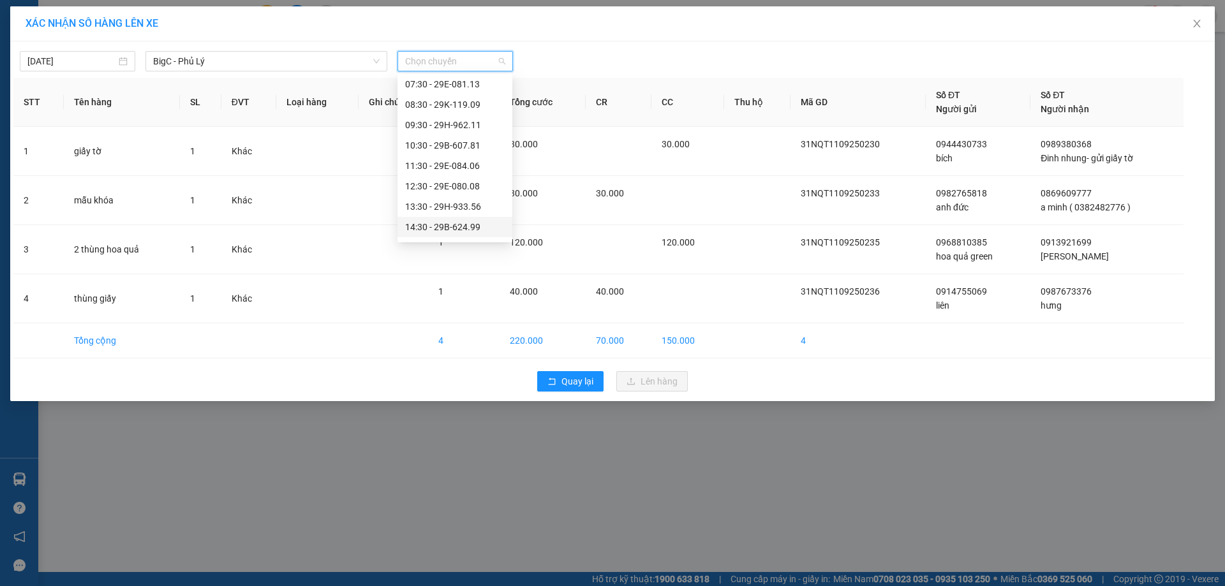
scroll to position [128, 0]
click at [471, 190] on div "15:30 - 29B-620.35" at bounding box center [454, 184] width 99 height 14
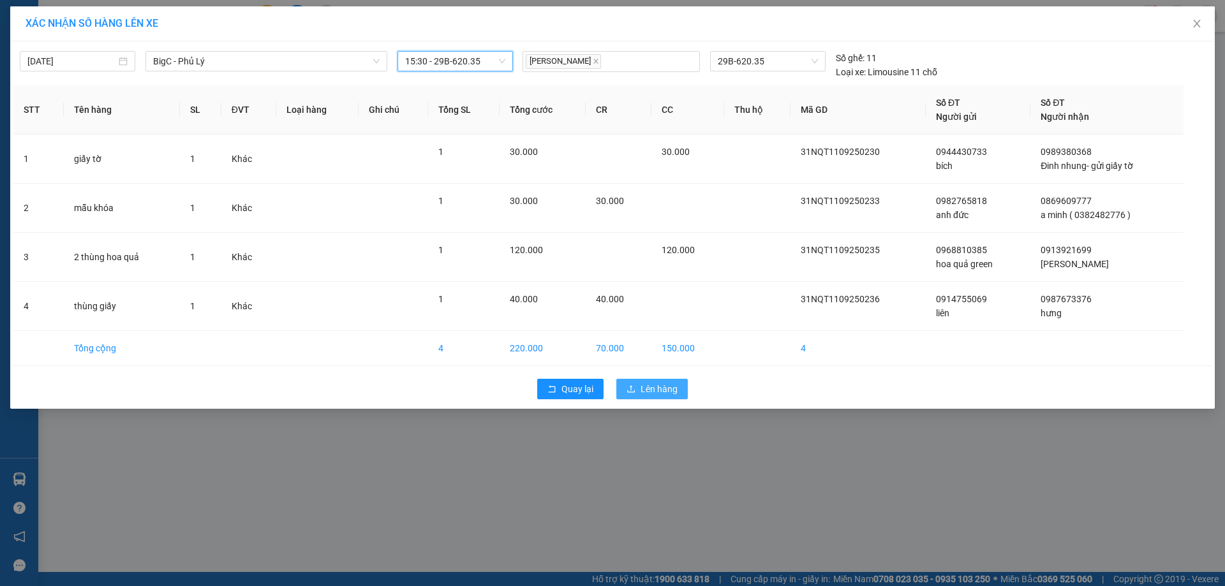
click at [649, 386] on span "Lên hàng" at bounding box center [658, 389] width 37 height 14
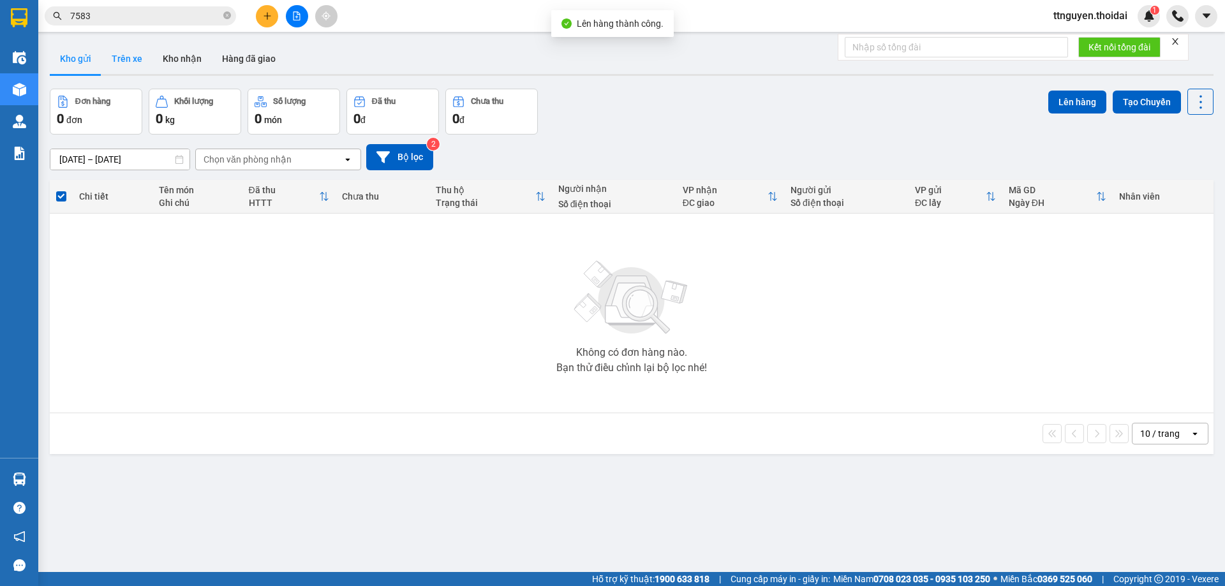
click at [138, 59] on button "Trên xe" at bounding box center [126, 58] width 51 height 31
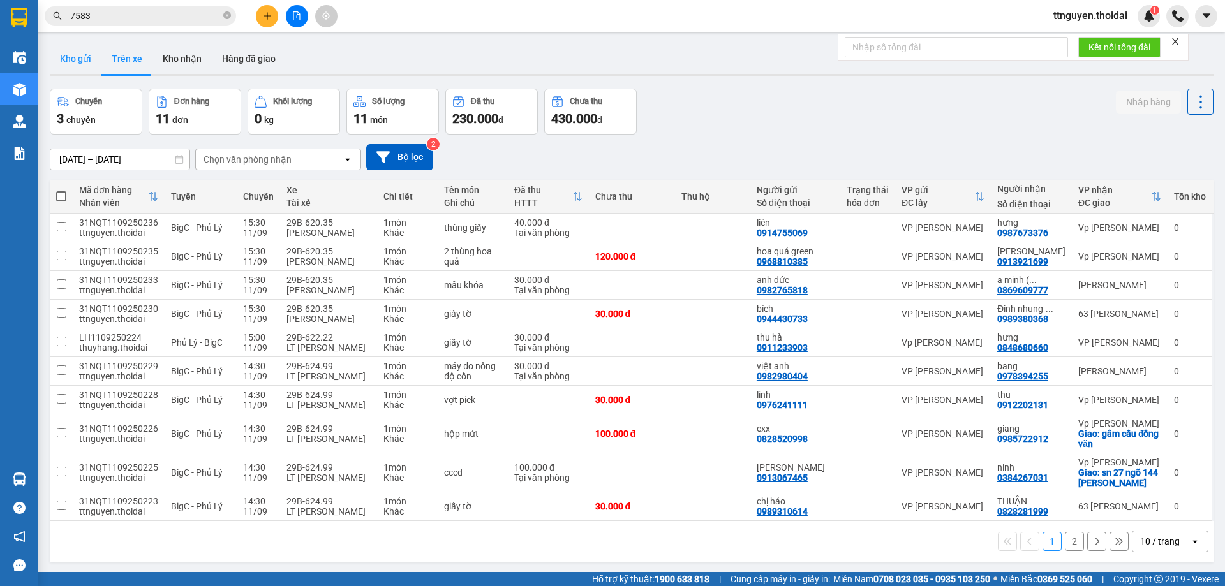
click at [89, 66] on button "Kho gửi" at bounding box center [76, 58] width 52 height 31
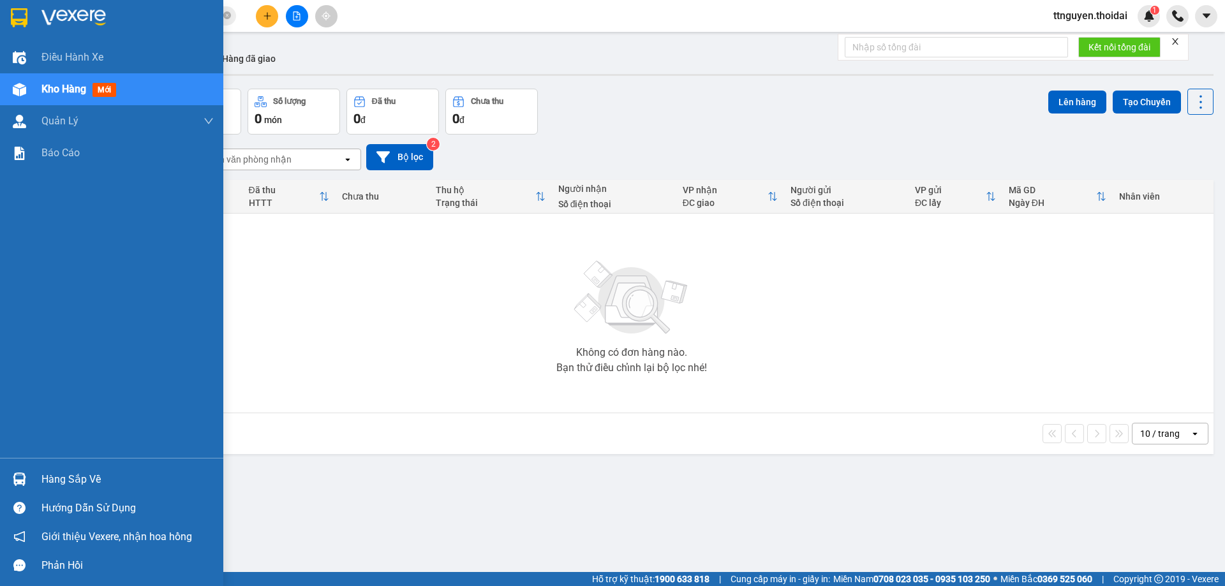
click at [77, 476] on div "Hàng sắp về" at bounding box center [127, 479] width 172 height 19
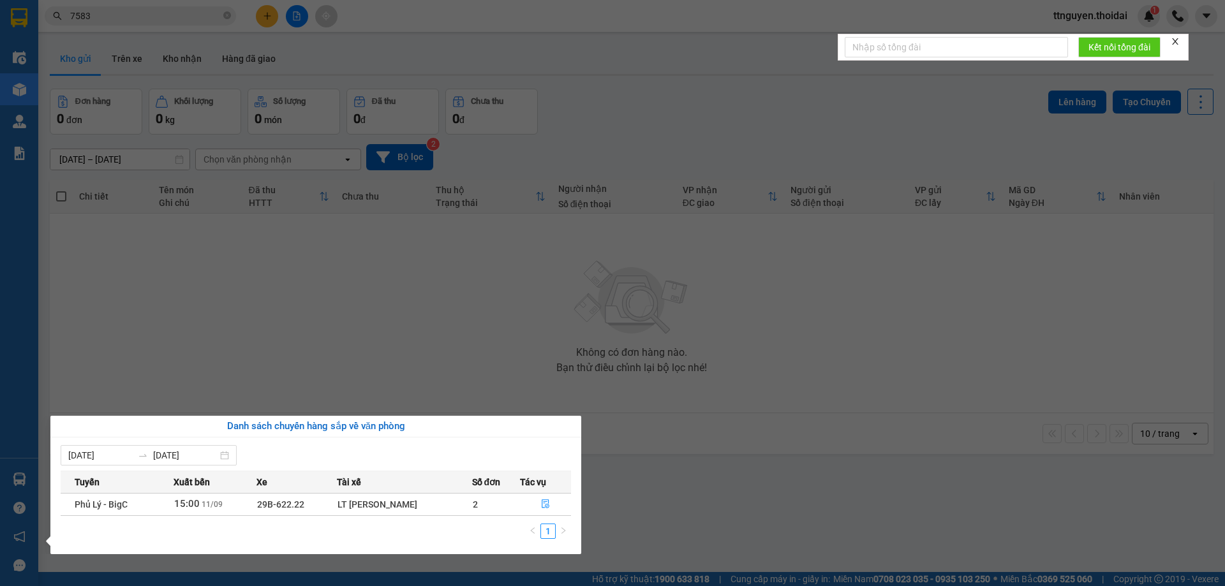
drag, startPoint x: 396, startPoint y: 348, endPoint x: 356, endPoint y: 339, distance: 41.3
click at [395, 348] on section "Kết quả tìm kiếm ( 333 ) Bộ lọc Mã ĐH Trạng thái Món hàng Thu hộ Tổng cước Chưa…" at bounding box center [612, 293] width 1225 height 586
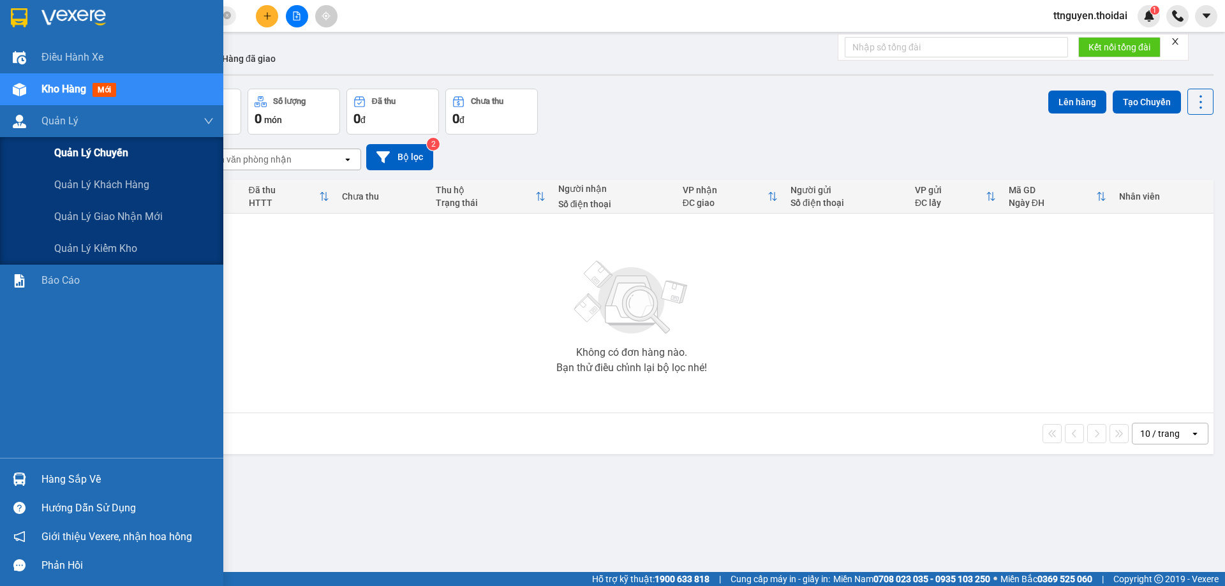
click at [87, 150] on span "Quản lý chuyến" at bounding box center [91, 153] width 74 height 16
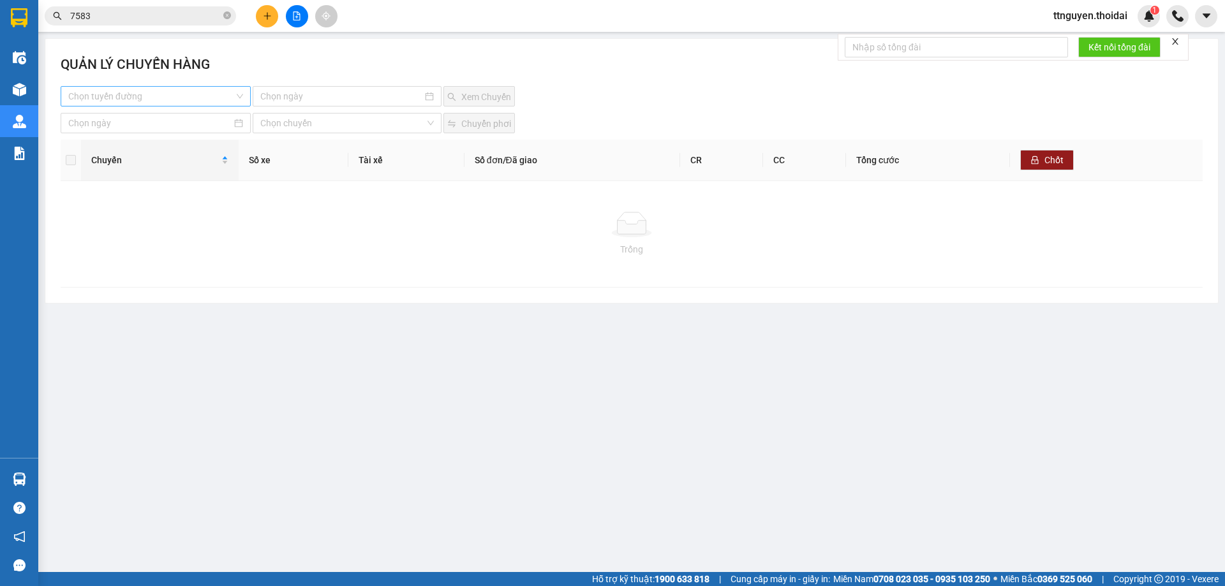
click at [199, 96] on input "search" at bounding box center [151, 96] width 166 height 19
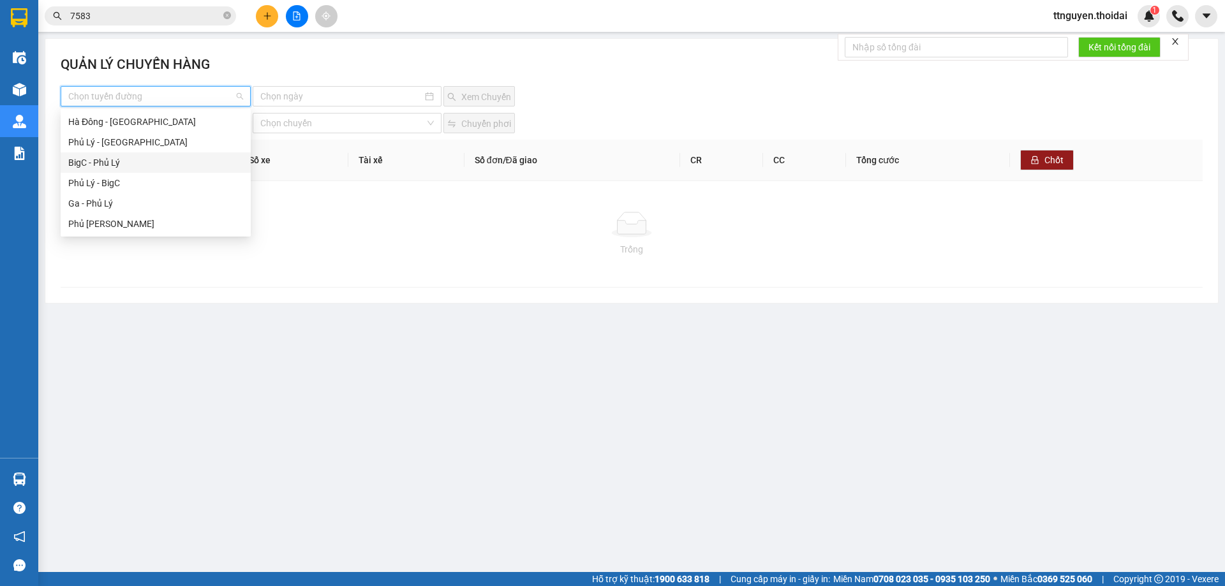
click at [126, 160] on div "BigC - Phủ Lý" at bounding box center [155, 163] width 175 height 14
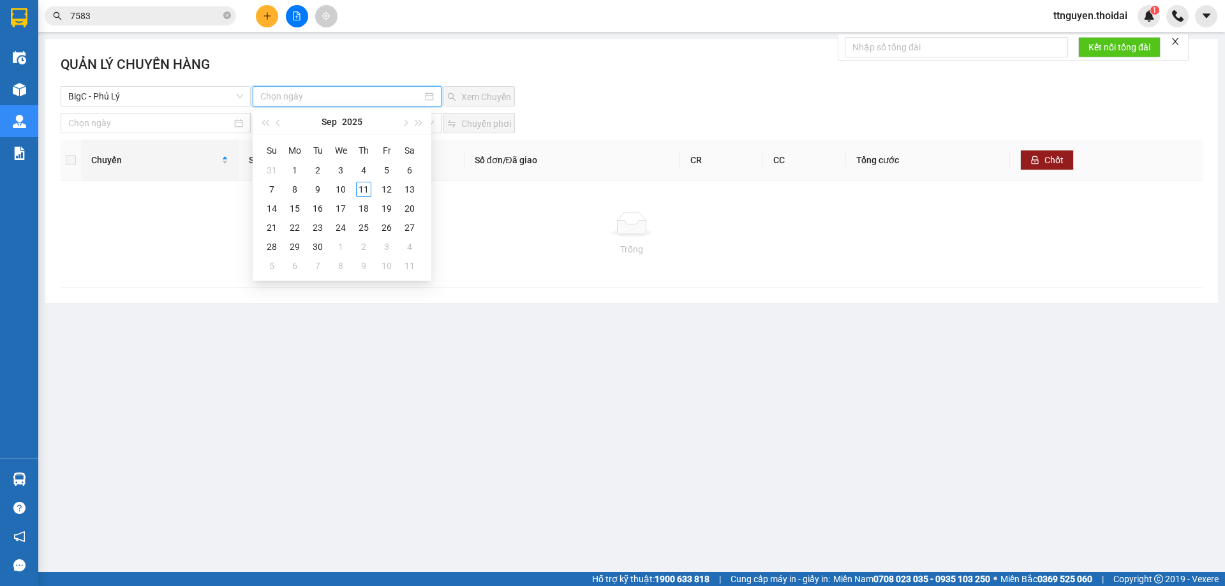
click at [311, 93] on input at bounding box center [340, 96] width 161 height 14
click at [368, 184] on div "11" at bounding box center [363, 189] width 15 height 15
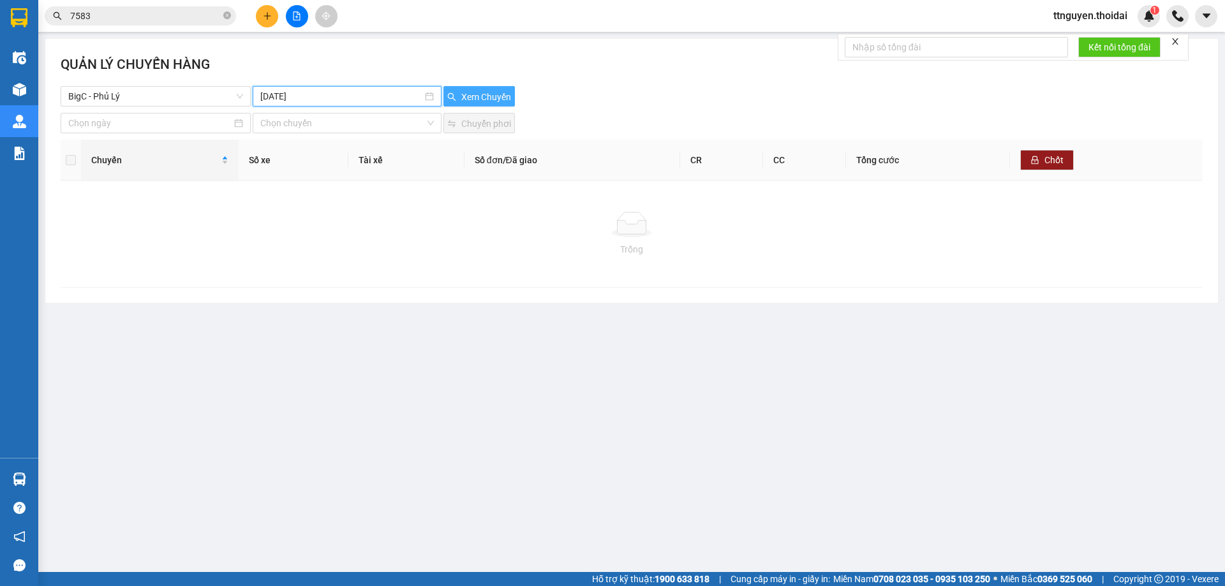
click at [464, 94] on span "Xem Chuyến" at bounding box center [486, 97] width 50 height 14
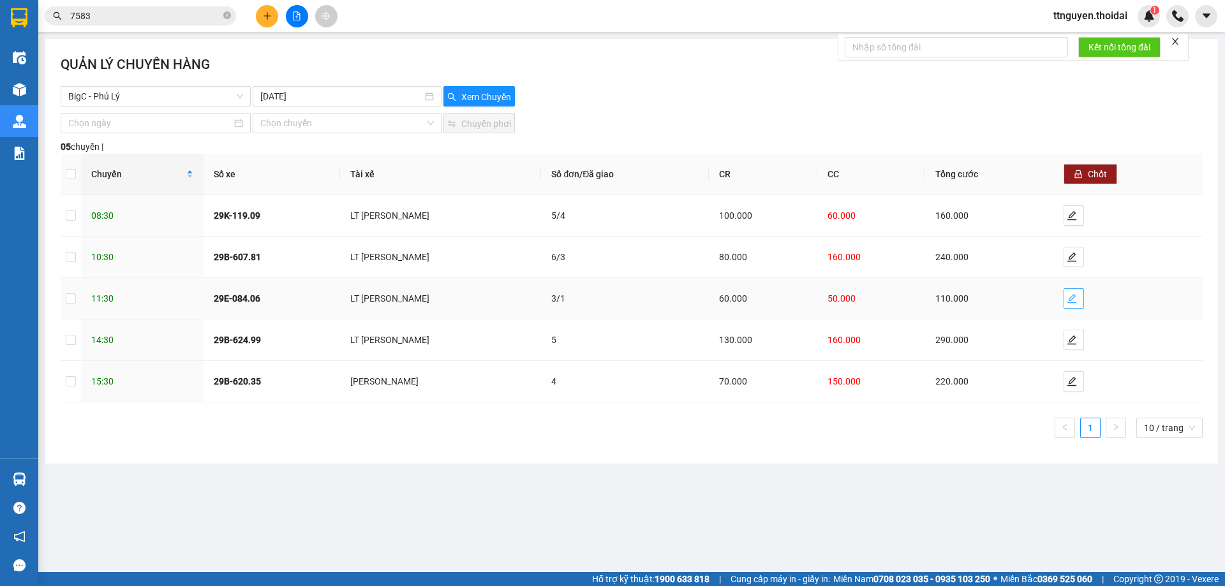
click at [1073, 296] on icon "edit" at bounding box center [1071, 298] width 10 height 10
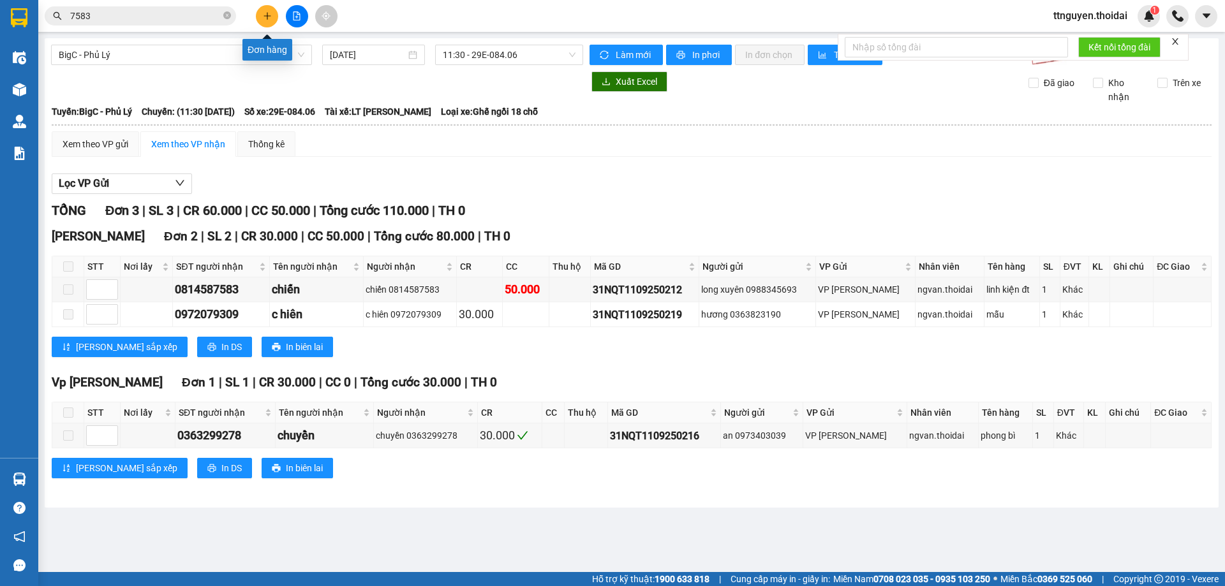
click at [259, 22] on button at bounding box center [267, 16] width 22 height 22
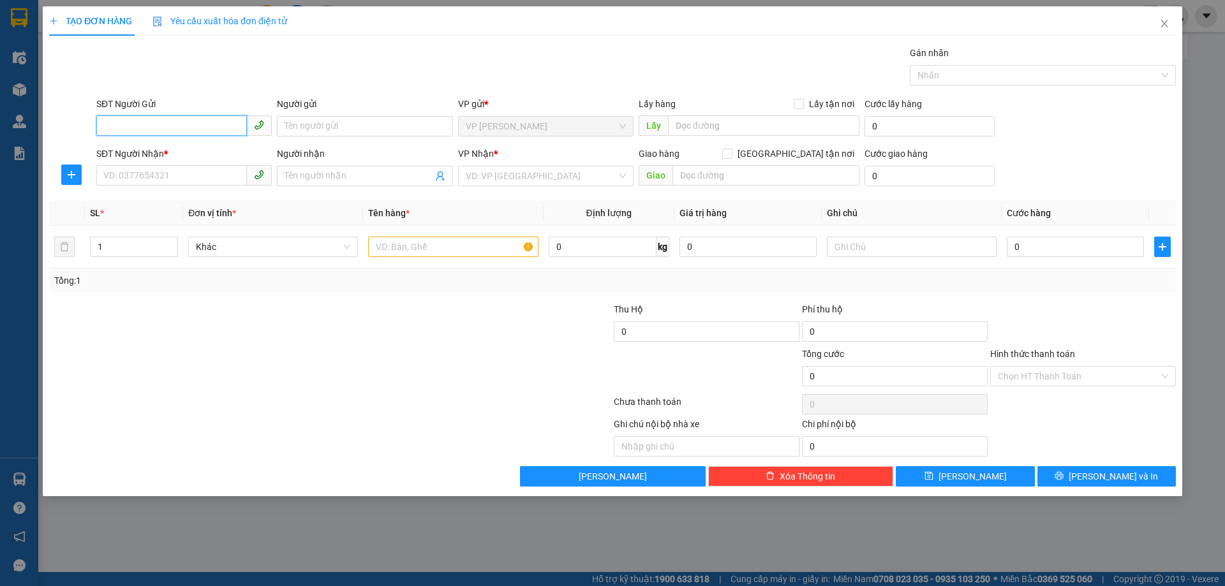
click at [208, 129] on input "SĐT Người Gửi" at bounding box center [171, 125] width 151 height 20
type input "0983412602"
click at [197, 177] on input "SĐT Người Nhận *" at bounding box center [171, 175] width 151 height 20
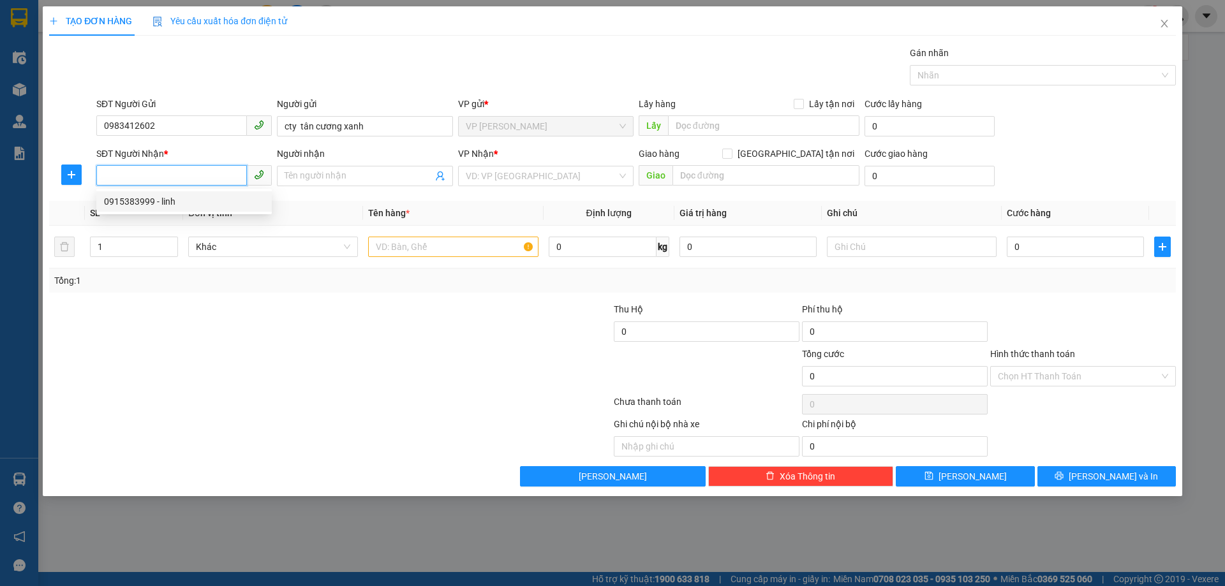
click at [189, 202] on div "0915383999 - linh" at bounding box center [184, 202] width 160 height 14
type input "0915383999"
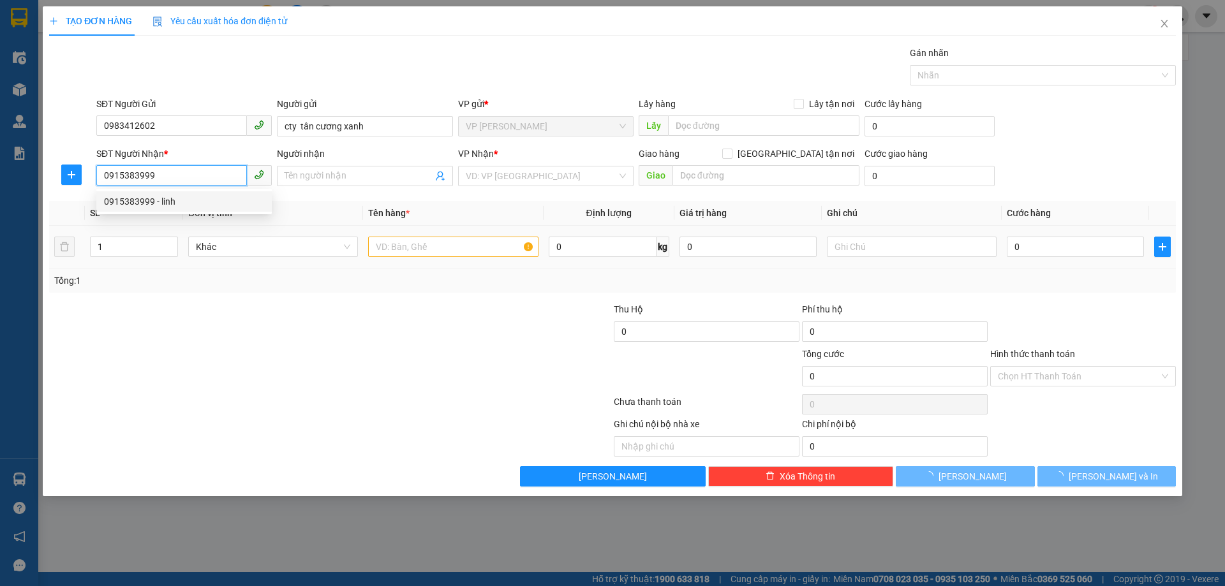
type input "linh"
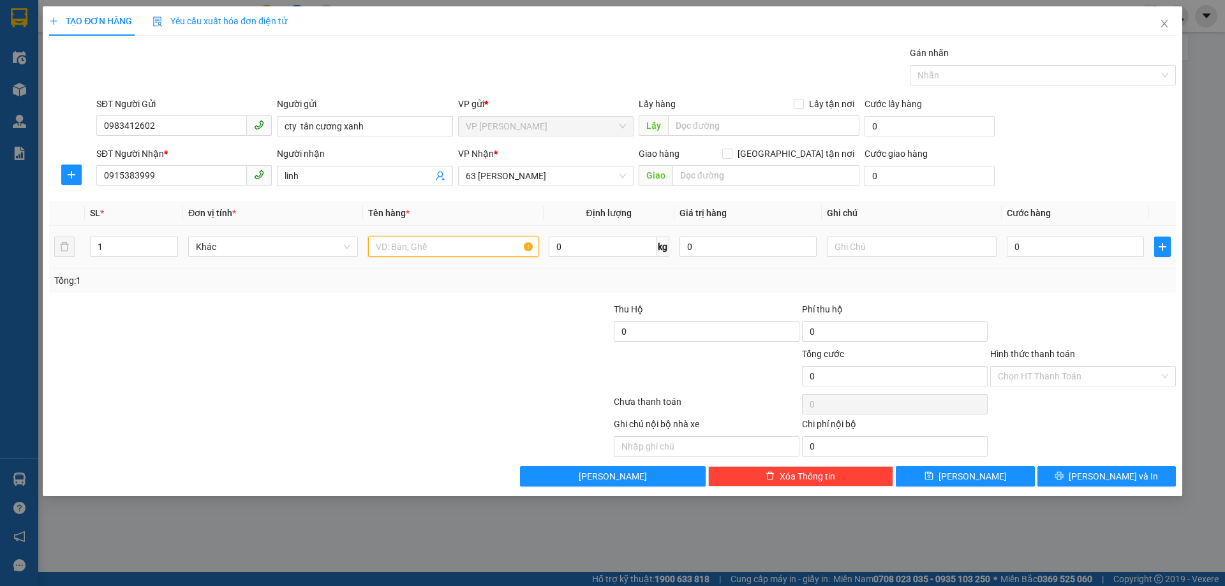
click at [423, 242] on input "text" at bounding box center [453, 247] width 170 height 20
type input "thùng chè"
click at [1082, 249] on input "0" at bounding box center [1074, 247] width 137 height 20
click at [1044, 239] on input "0" at bounding box center [1074, 247] width 137 height 20
type input "04"
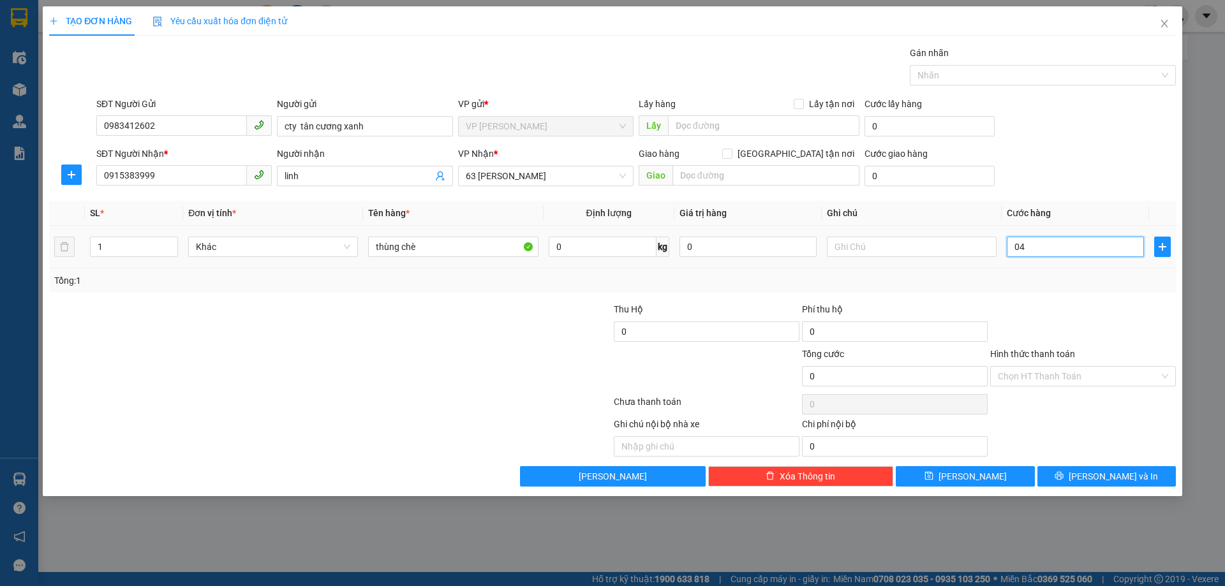
type input "4"
type input "040"
type input "40"
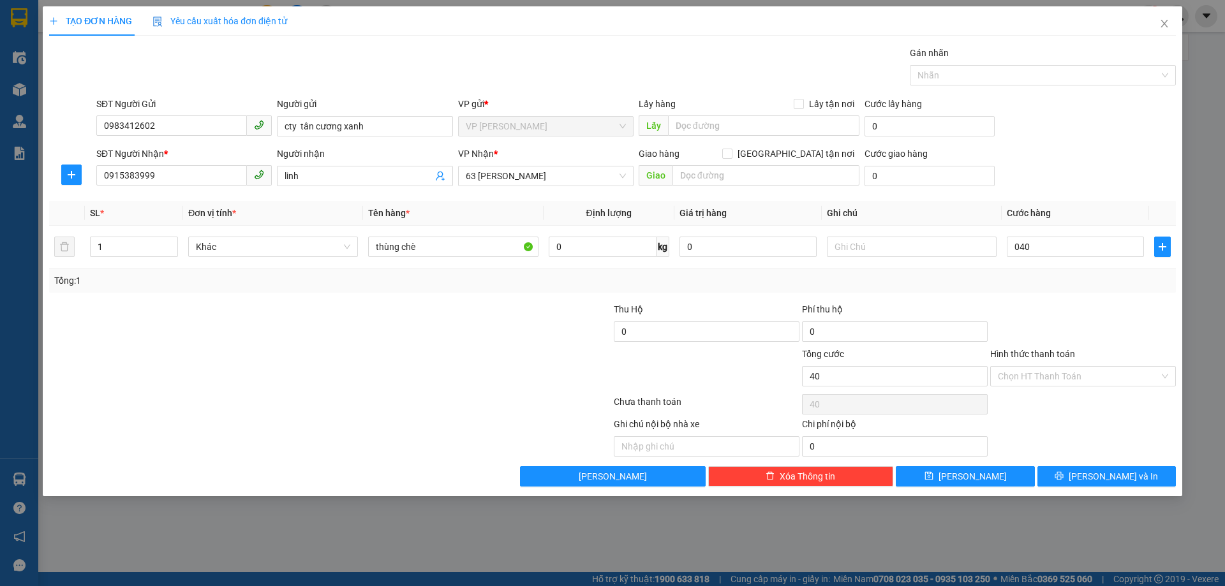
type input "40.000"
click at [1027, 297] on div "Transit Pickup Surcharge Ids Transit Deliver Surcharge Ids Transit Deliver Surc…" at bounding box center [612, 266] width 1126 height 441
click at [1114, 471] on span "[PERSON_NAME] và In" at bounding box center [1112, 476] width 89 height 14
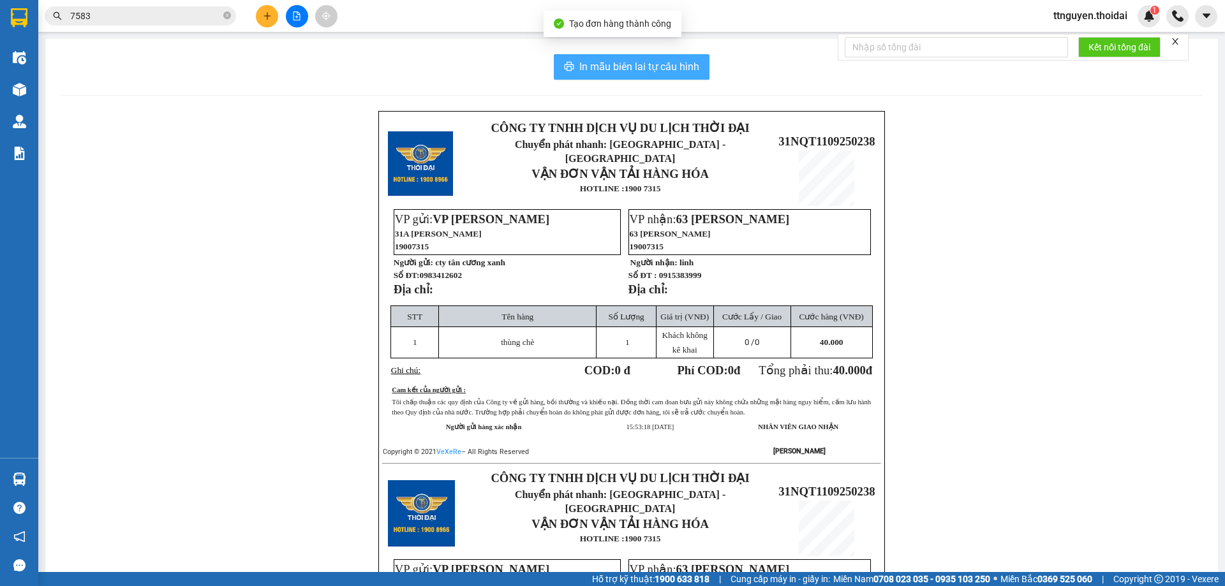
click at [611, 62] on span "In mẫu biên lai tự cấu hình" at bounding box center [639, 67] width 120 height 16
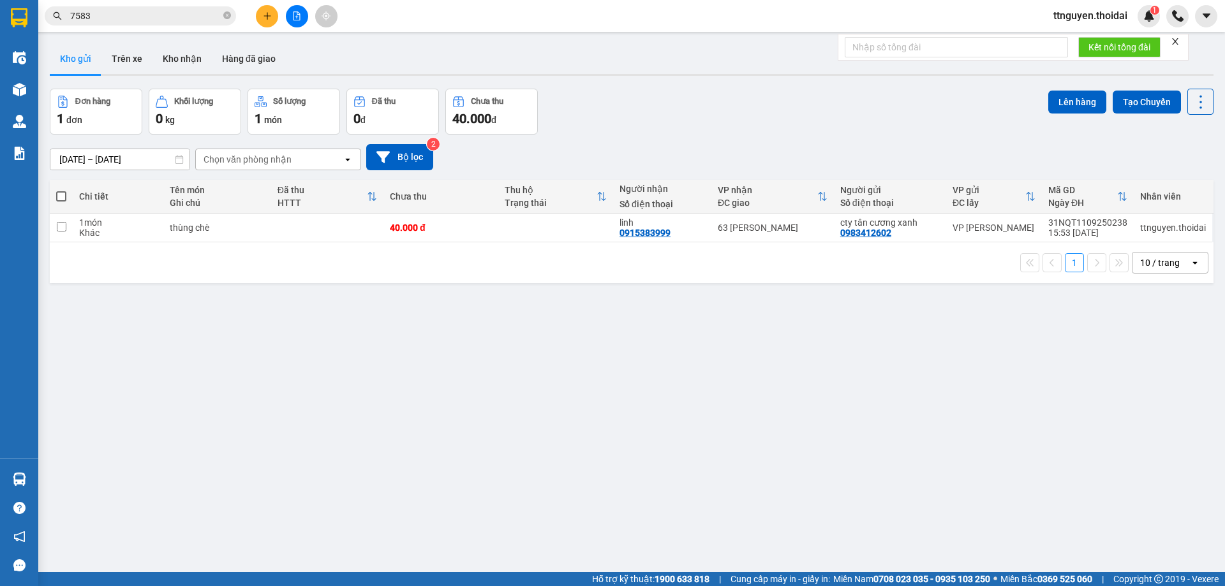
click at [605, 113] on div "Đơn hàng 1 đơn Khối lượng 0 kg Số lượng 1 món Đã thu 0 đ Chưa thu 40.000 đ Lên …" at bounding box center [631, 112] width 1163 height 46
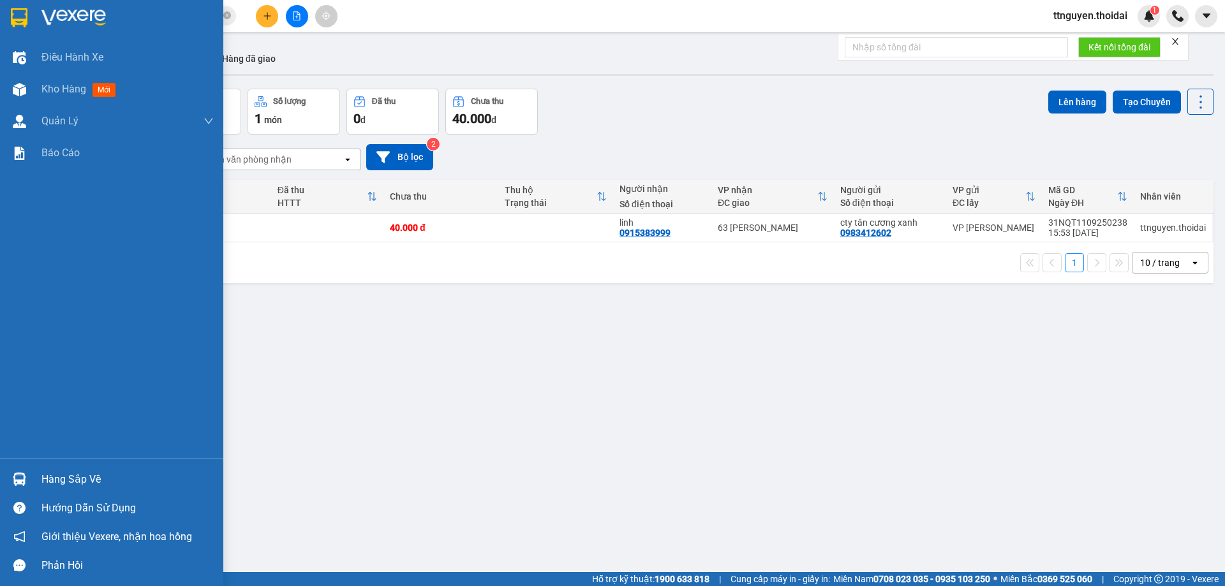
drag, startPoint x: 73, startPoint y: 478, endPoint x: 166, endPoint y: 481, distance: 93.2
click at [78, 478] on div "Hàng sắp về" at bounding box center [127, 479] width 172 height 19
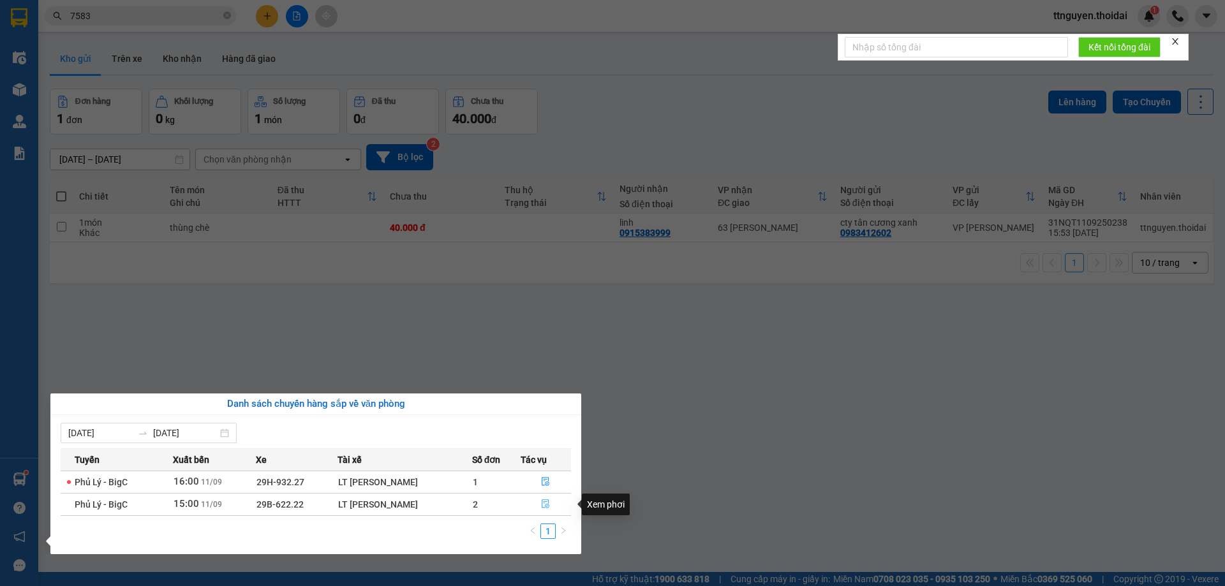
click at [546, 501] on icon "file-done" at bounding box center [545, 503] width 9 height 9
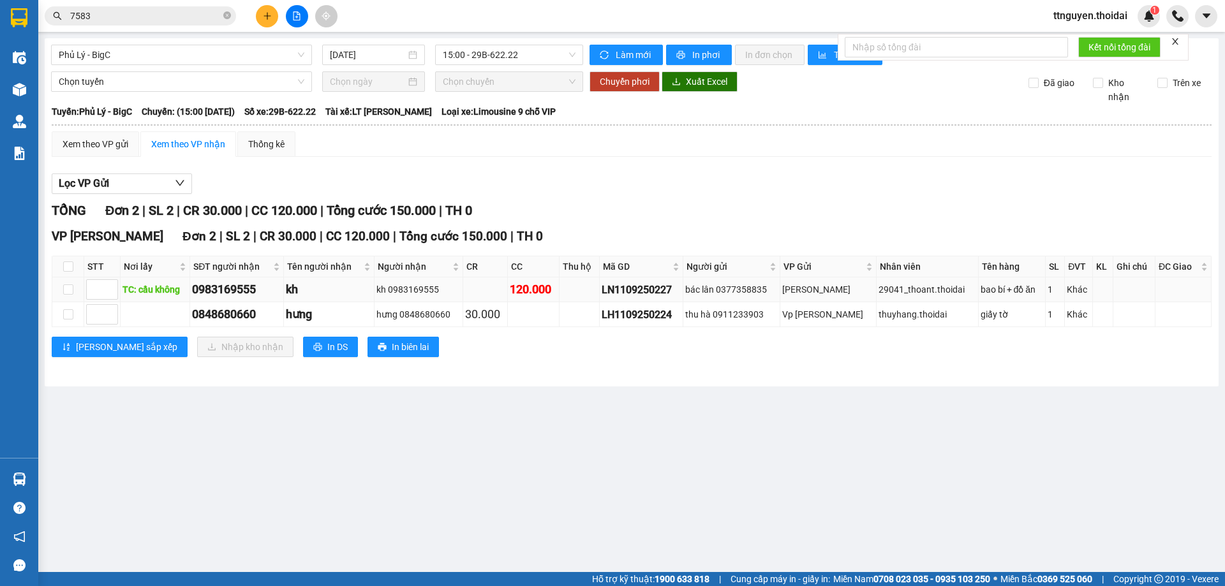
drag, startPoint x: 68, startPoint y: 283, endPoint x: 71, endPoint y: 300, distance: 18.1
click at [68, 284] on label at bounding box center [68, 290] width 10 height 14
click at [68, 284] on input "checkbox" at bounding box center [68, 289] width 10 height 10
checkbox input "true"
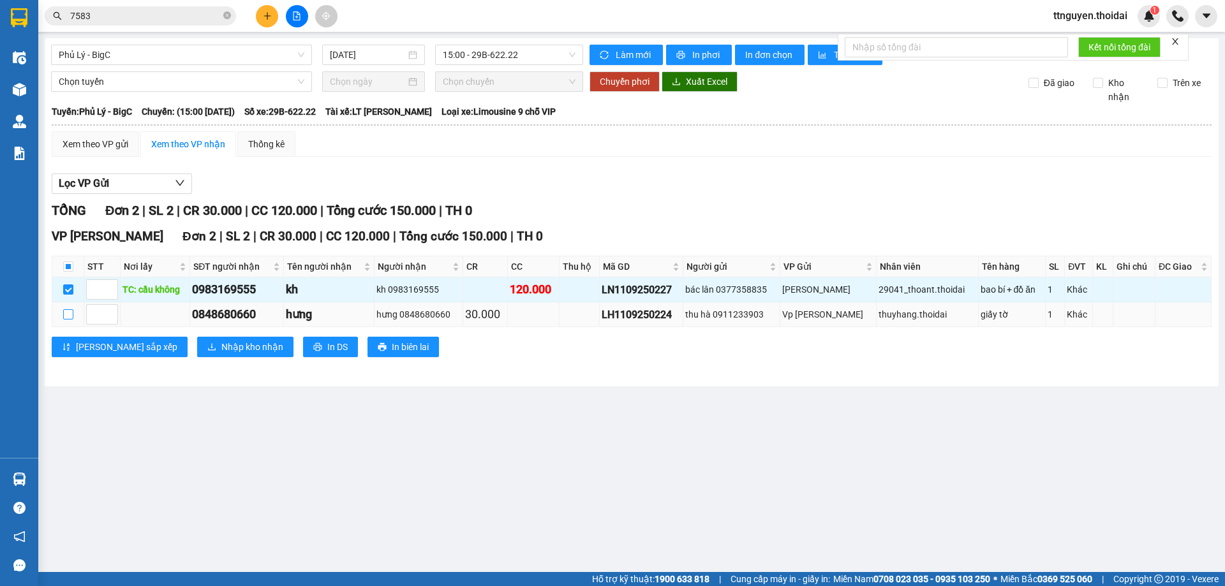
click at [69, 315] on input "checkbox" at bounding box center [68, 314] width 10 height 10
checkbox input "true"
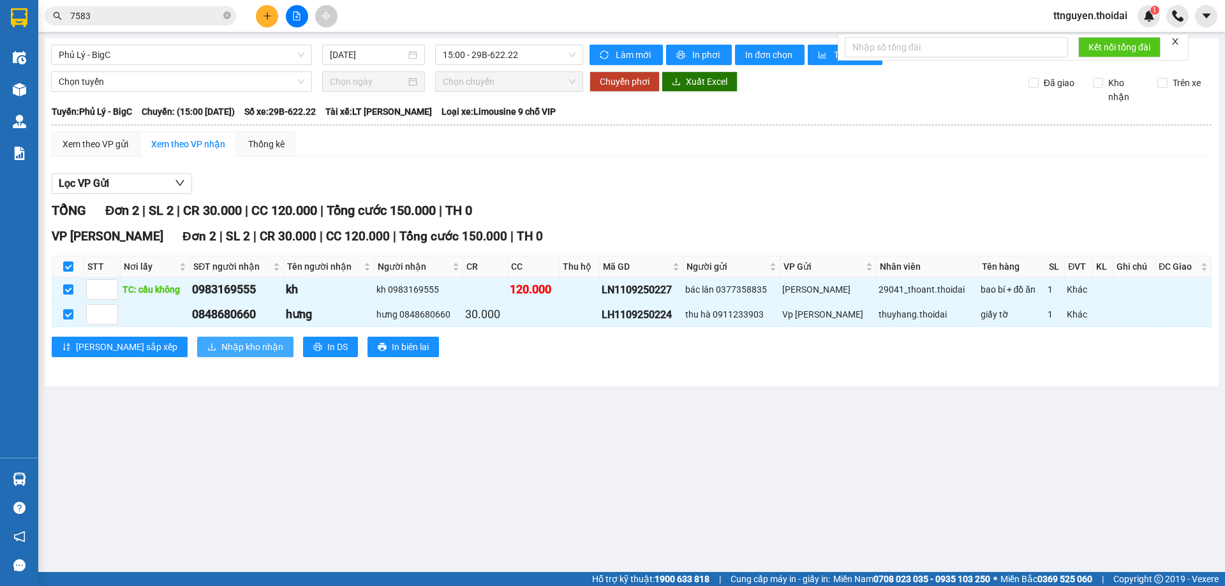
click at [205, 339] on button "Nhập kho nhận" at bounding box center [245, 347] width 96 height 20
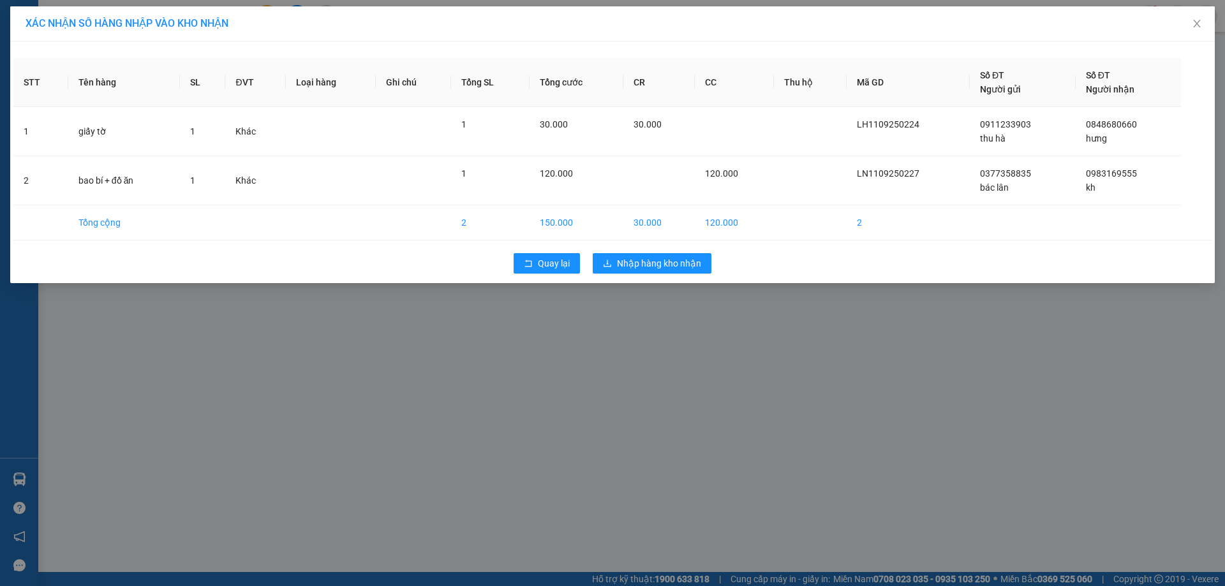
click at [667, 253] on div "Quay lại Nhập hàng kho nhận" at bounding box center [612, 263] width 1198 height 33
click at [666, 256] on span "Nhập hàng kho nhận" at bounding box center [659, 263] width 84 height 14
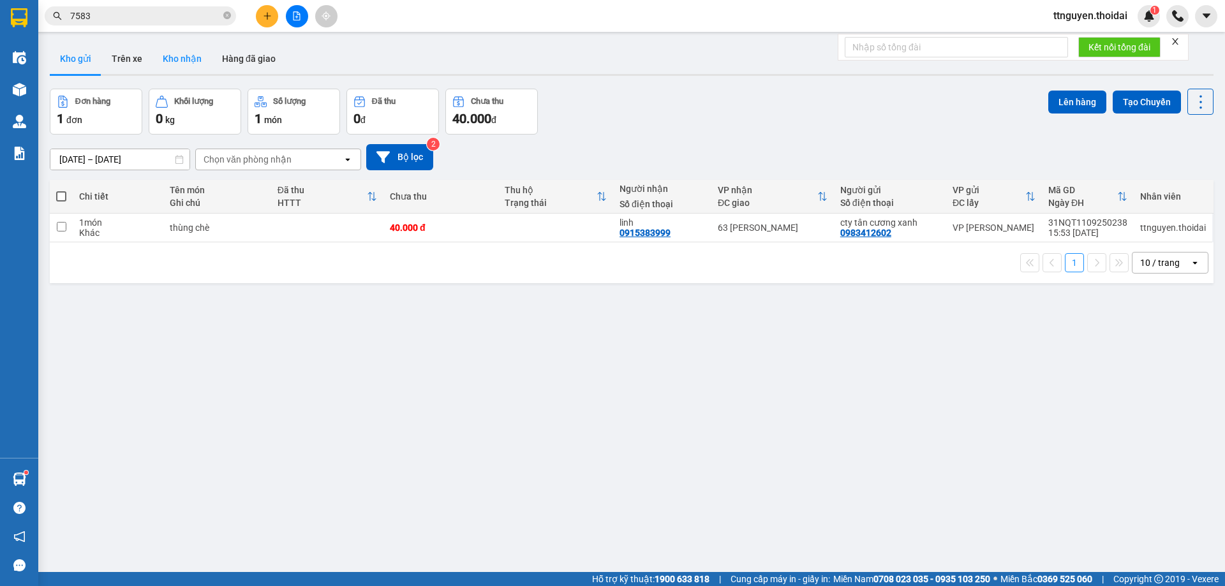
click at [184, 63] on button "Kho nhận" at bounding box center [181, 58] width 59 height 31
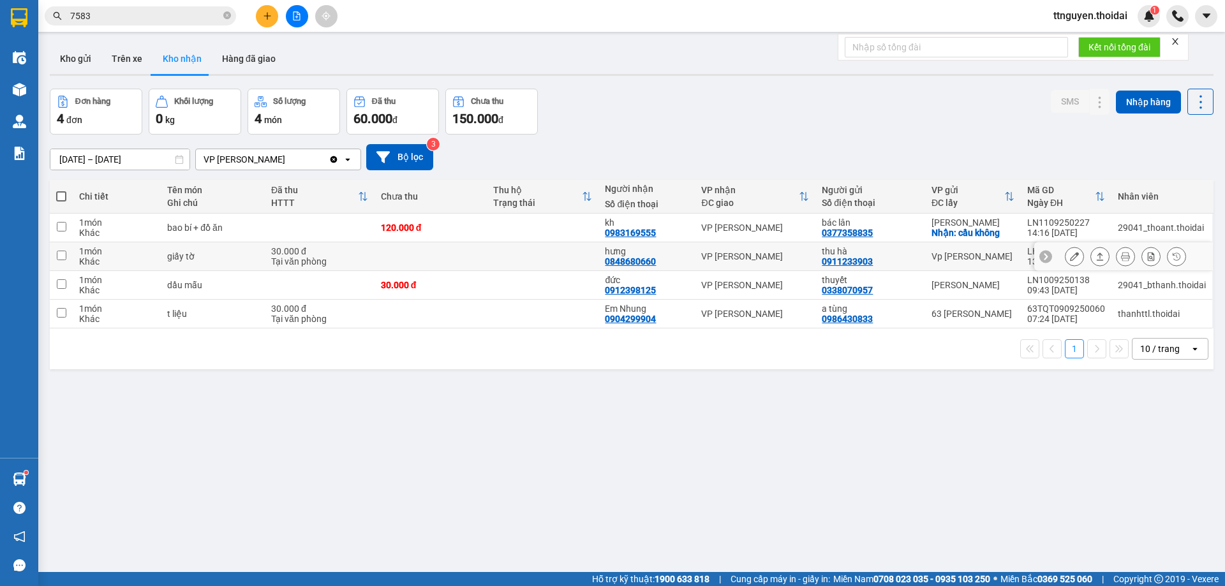
click at [1070, 255] on icon at bounding box center [1074, 256] width 9 height 9
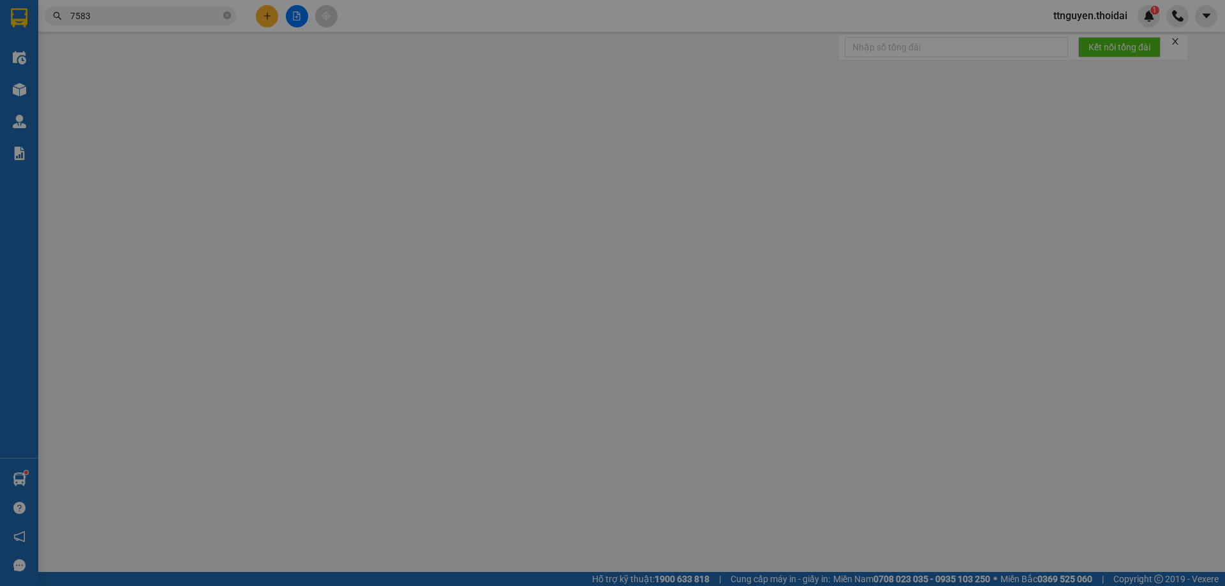
type input "0911233903"
type input "thu hà"
type input "0848680660"
type input "hưng"
type input "30.000"
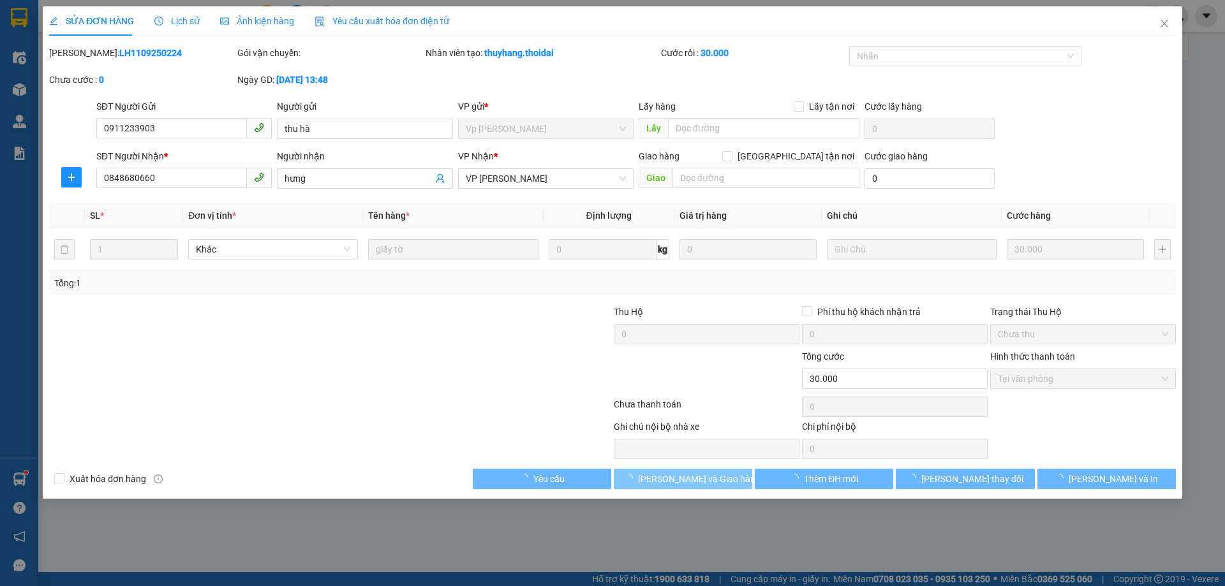
click at [684, 482] on span "[PERSON_NAME] và Giao hàng" at bounding box center [699, 479] width 122 height 14
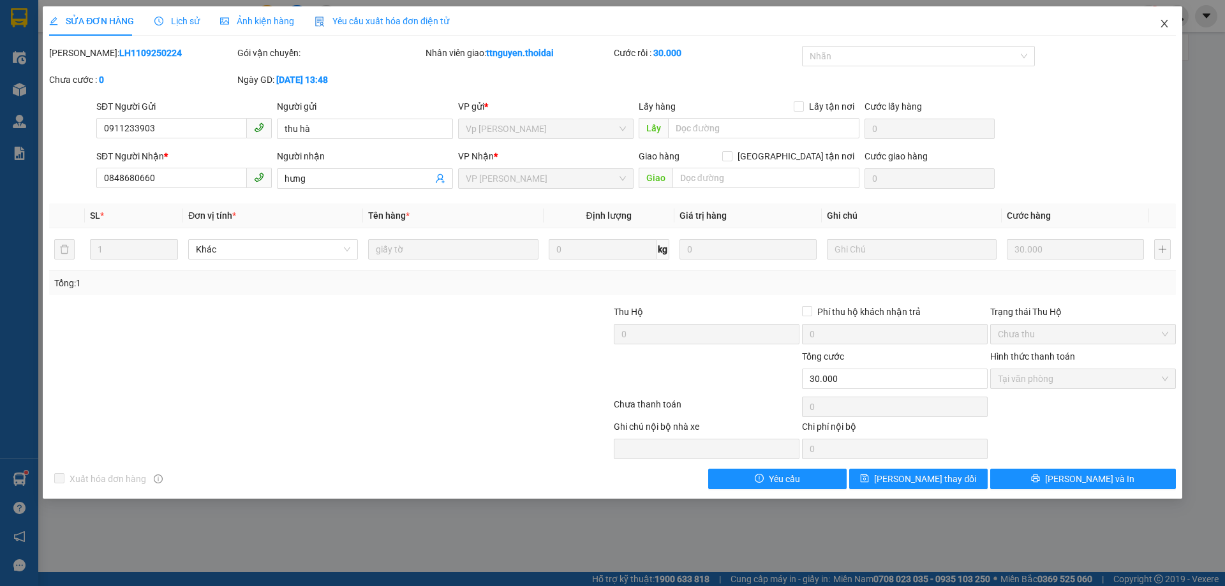
click at [1165, 28] on icon "close" at bounding box center [1164, 23] width 10 height 10
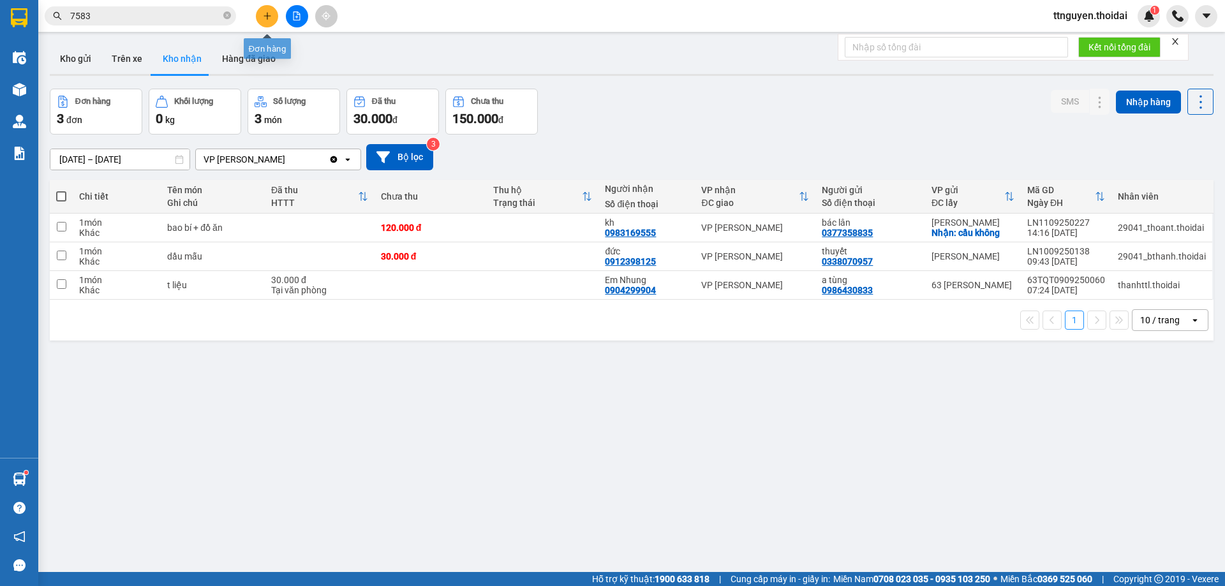
click at [270, 12] on icon "plus" at bounding box center [267, 15] width 9 height 9
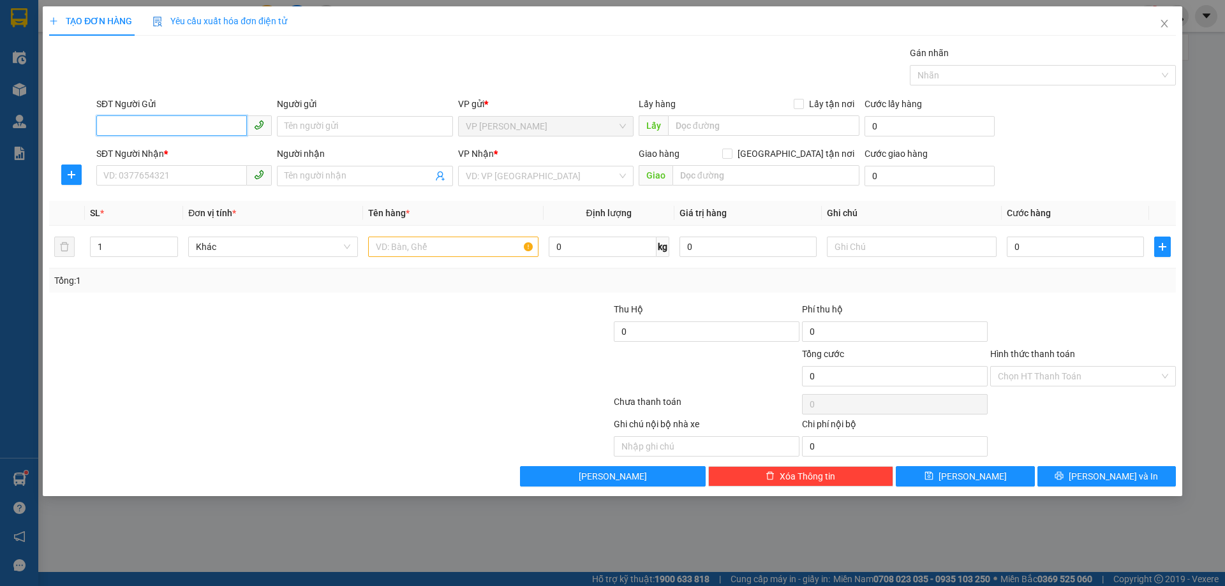
click at [193, 117] on input "SĐT Người Gửi" at bounding box center [171, 125] width 151 height 20
type input "0372911911"
click at [402, 123] on input "Người gửi" at bounding box center [364, 126] width 175 height 20
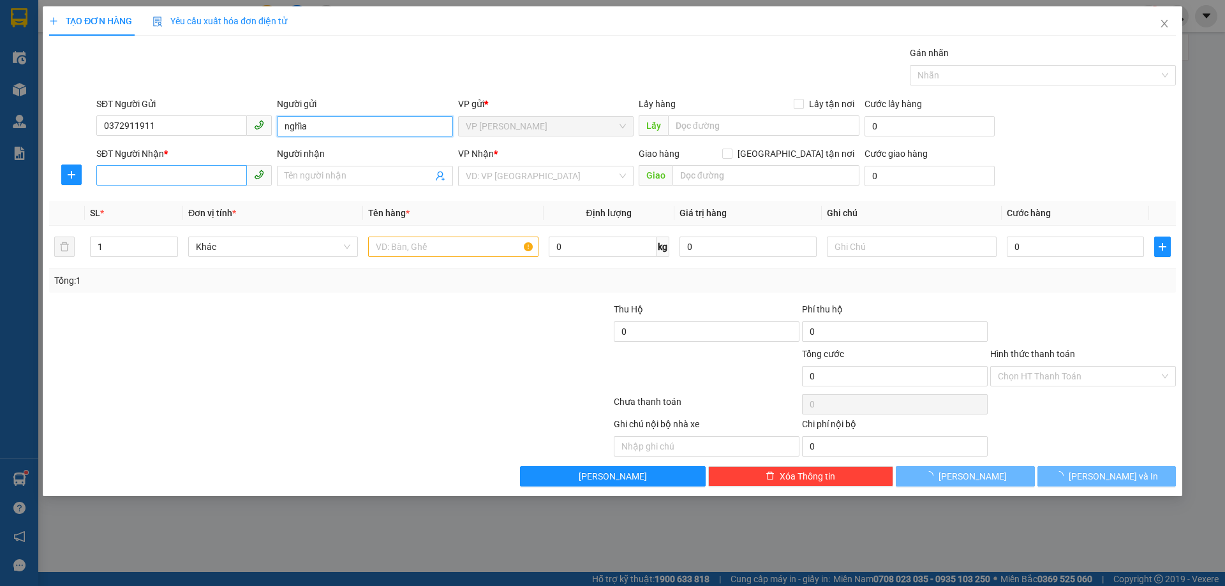
type input "nghĩa"
click at [214, 170] on input "SĐT Người Nhận *" at bounding box center [171, 175] width 151 height 20
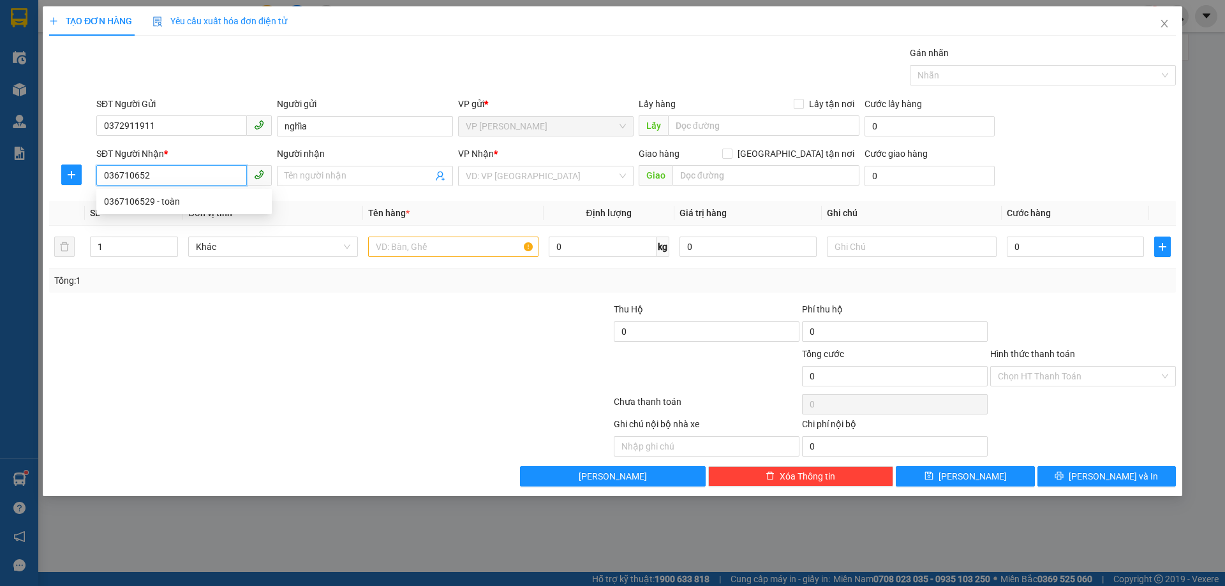
type input "0367106529"
click at [235, 197] on div "0367106529 - toàn" at bounding box center [184, 202] width 160 height 14
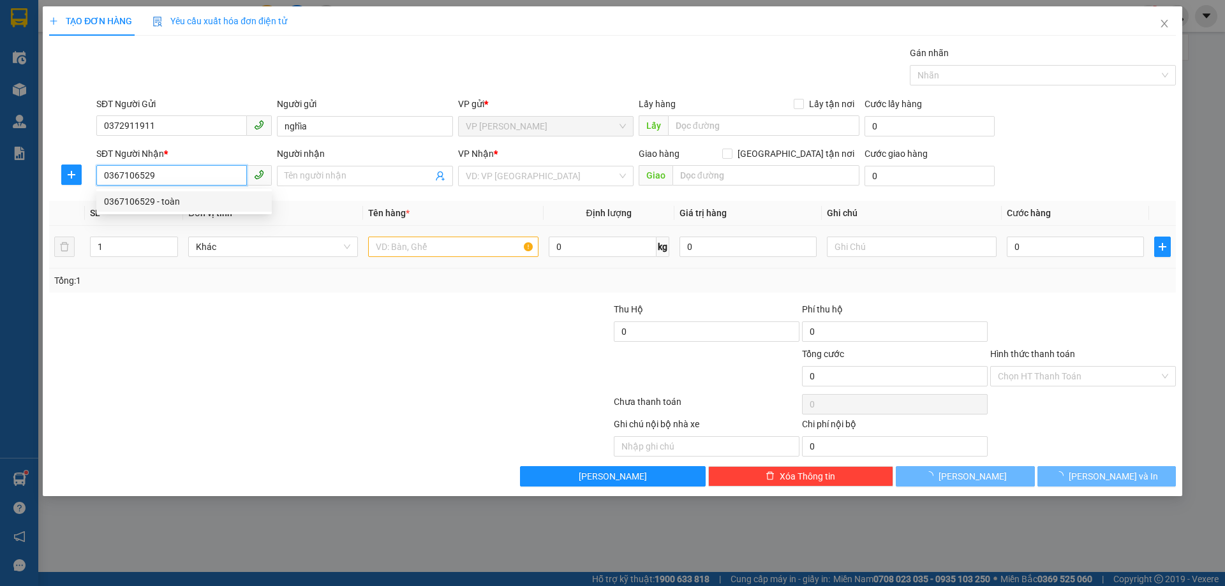
type input "toàn"
checkbox input "true"
type input "64 châu cầu"
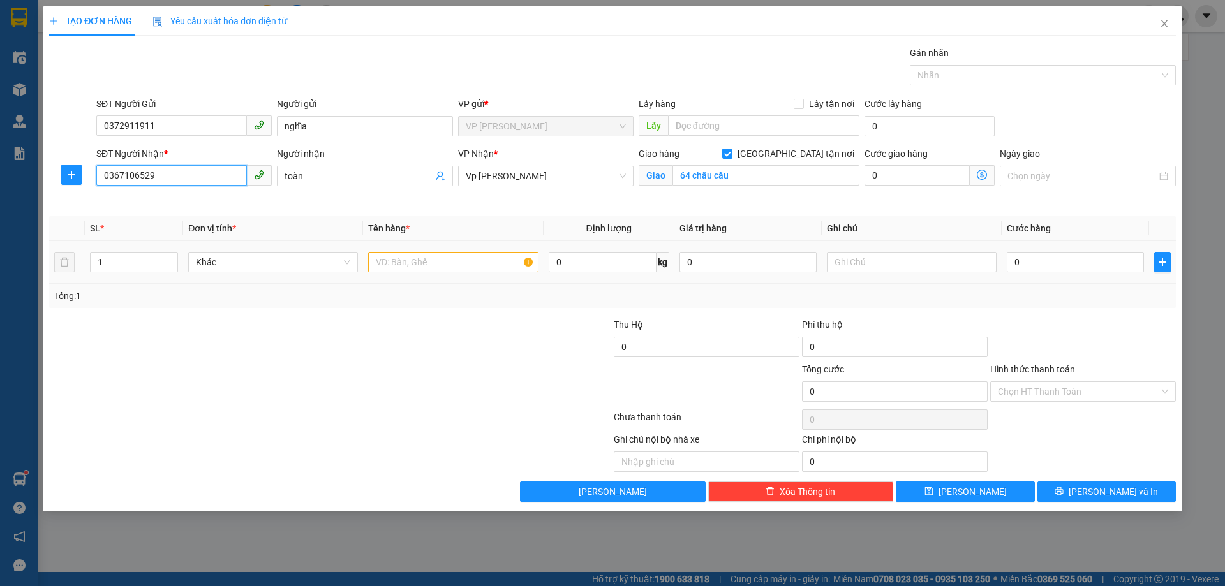
type input "0367106529"
click at [473, 253] on input "text" at bounding box center [453, 262] width 170 height 20
type input "hộp dầu gội"
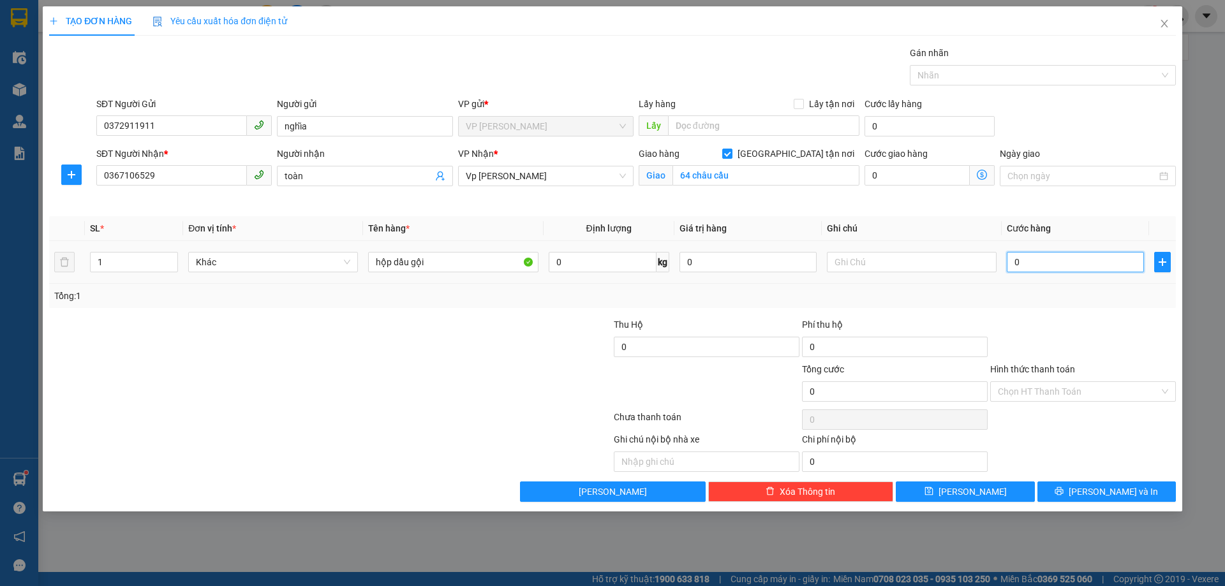
click at [1074, 257] on input "0" at bounding box center [1074, 262] width 137 height 20
type input "01"
type input "1"
type input "010"
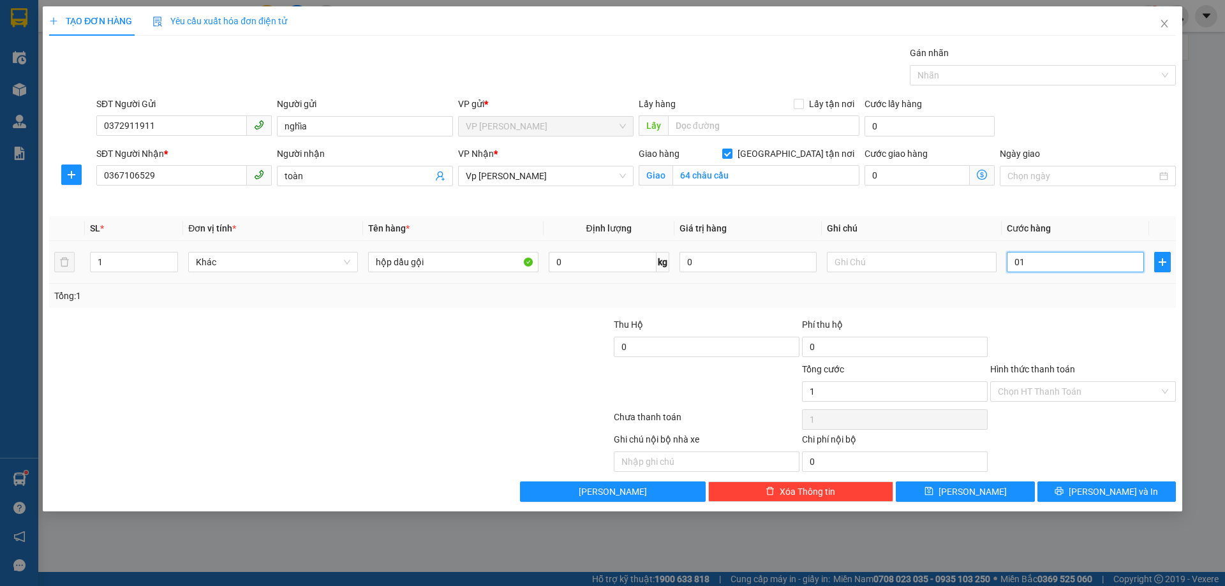
type input "10"
type input "0.100"
type input "100"
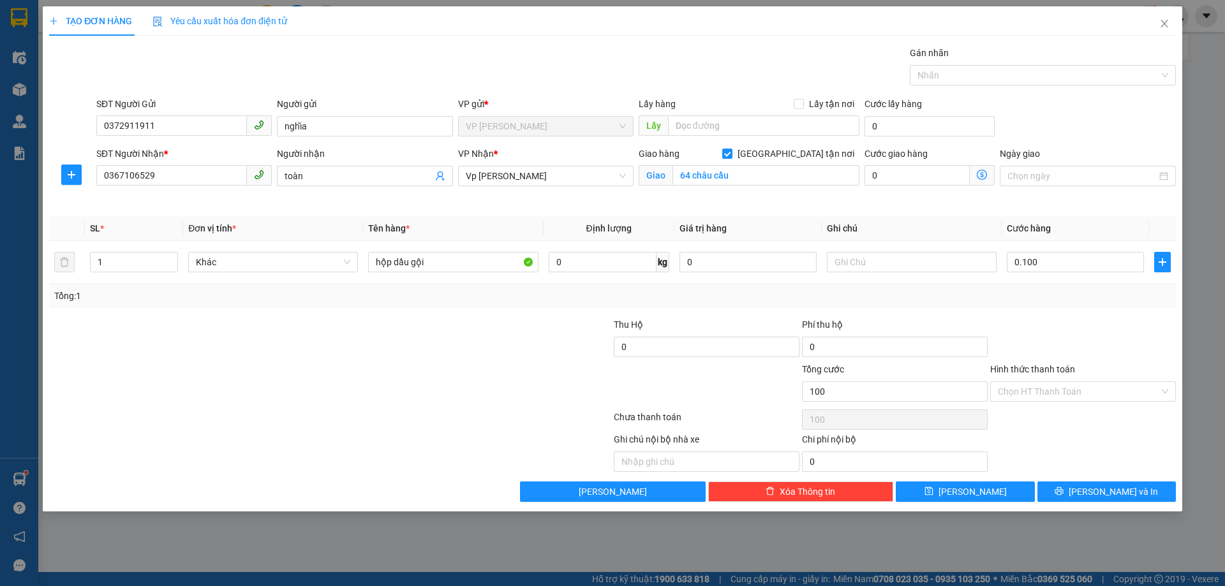
type input "100.000"
click at [1049, 300] on div "Tổng: 1" at bounding box center [612, 296] width 1116 height 14
click at [1077, 393] on input "Hình thức thanh toán" at bounding box center [1077, 391] width 161 height 19
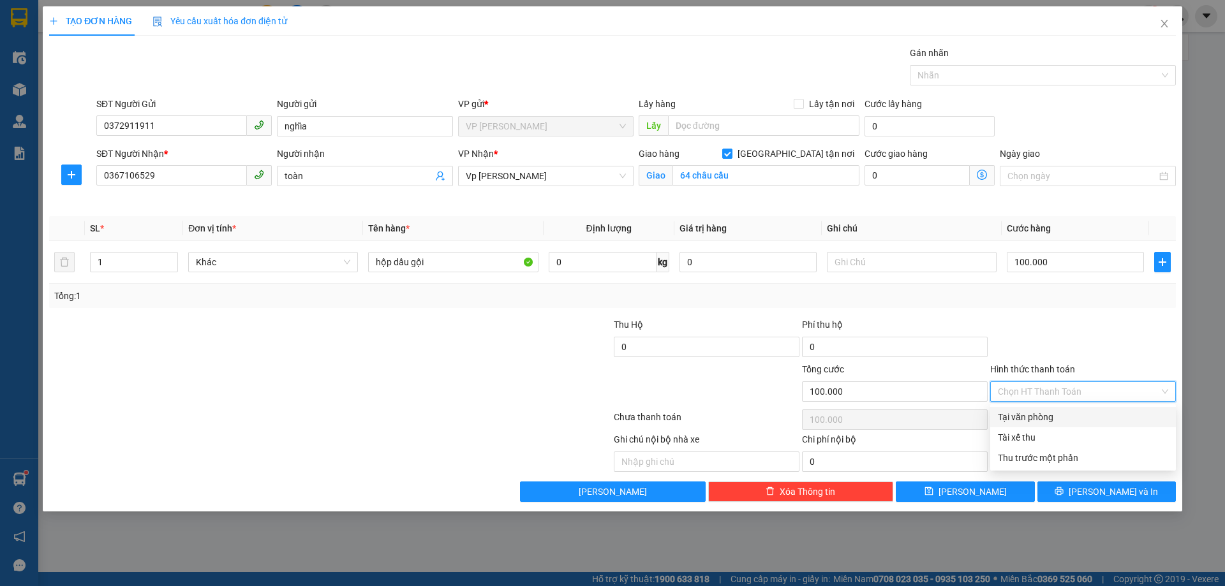
click at [1070, 426] on div "Tại văn phòng" at bounding box center [1083, 417] width 186 height 20
type input "0"
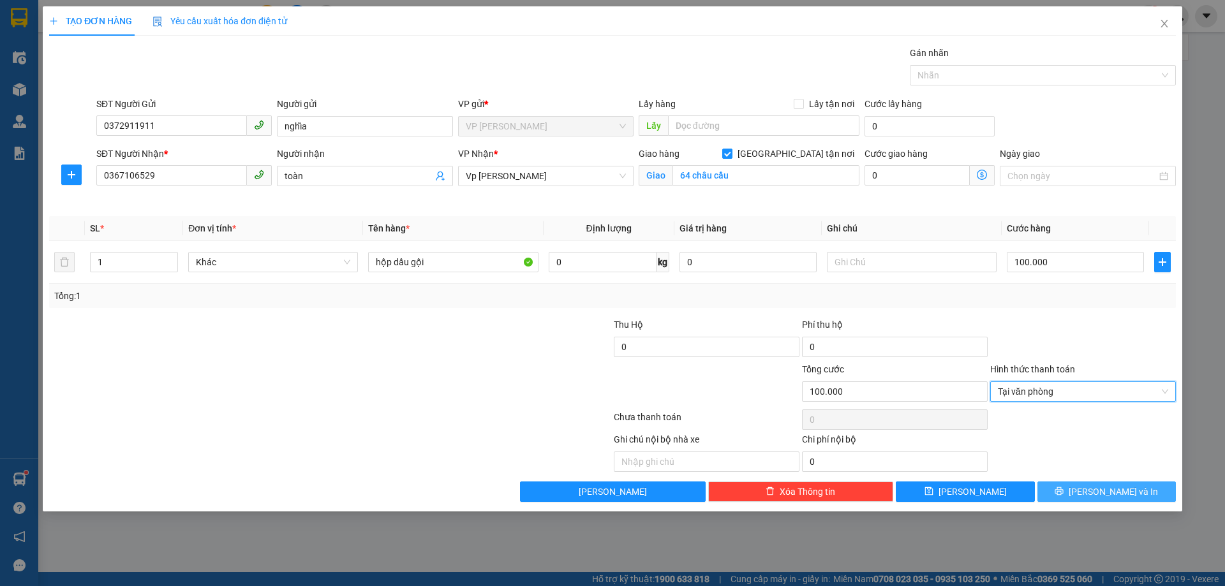
click at [1095, 483] on button "[PERSON_NAME] và In" at bounding box center [1106, 492] width 138 height 20
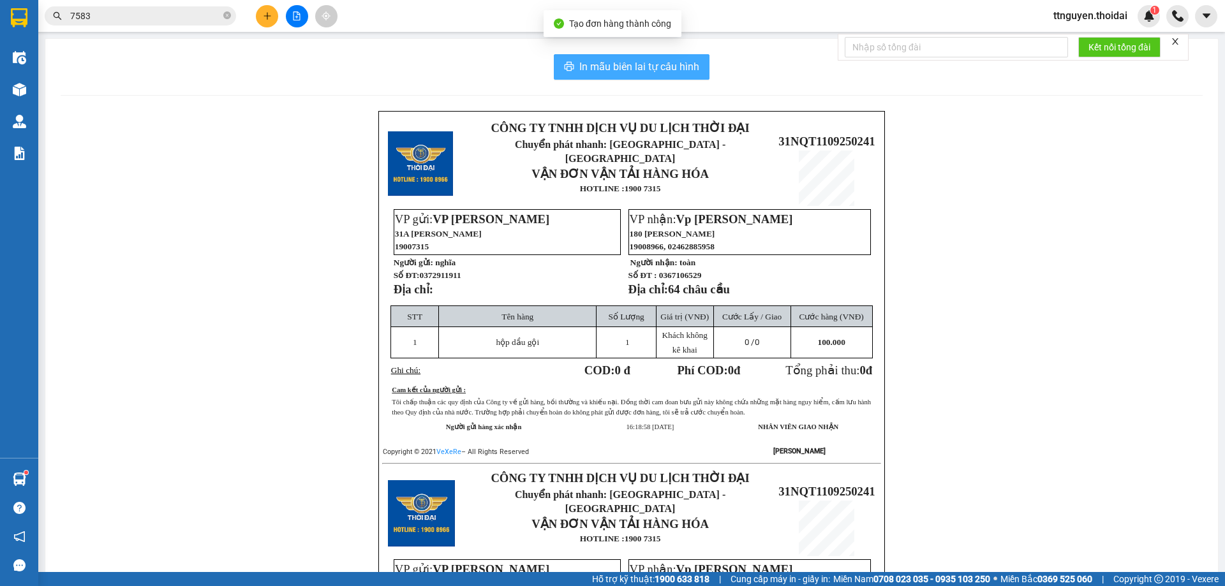
click at [579, 72] on span "In mẫu biên lai tự cấu hình" at bounding box center [639, 67] width 120 height 16
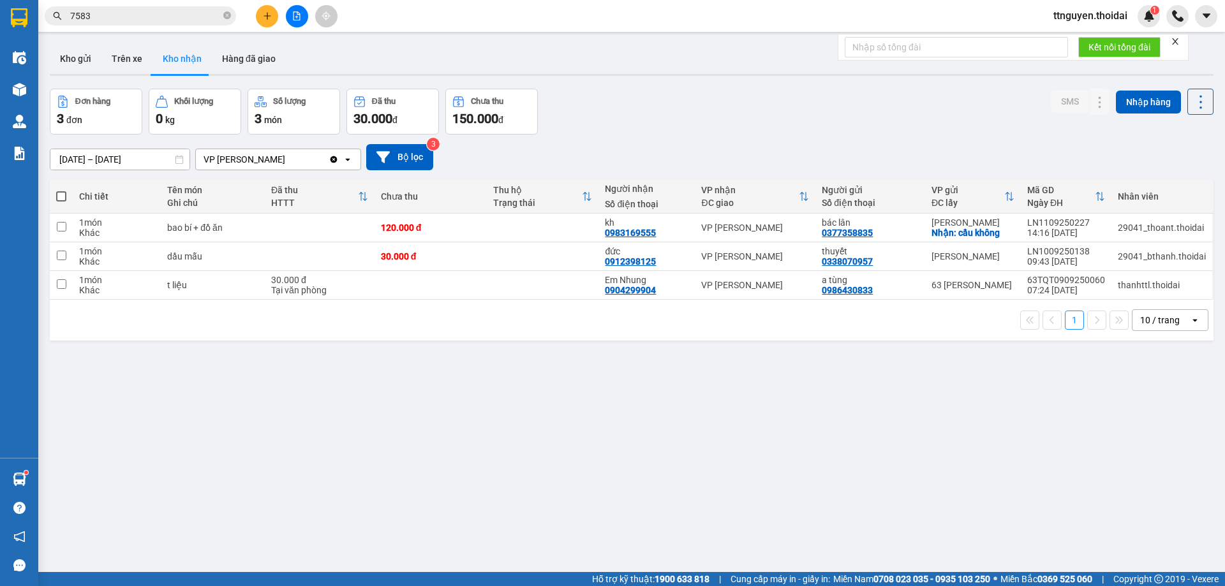
click at [636, 128] on div "Đơn hàng 3 đơn Khối lượng 0 kg Số lượng 3 món Đã thu 30.000 đ Chưa thu 150.000 …" at bounding box center [631, 112] width 1163 height 46
click at [85, 63] on button "Kho gửi" at bounding box center [76, 58] width 52 height 31
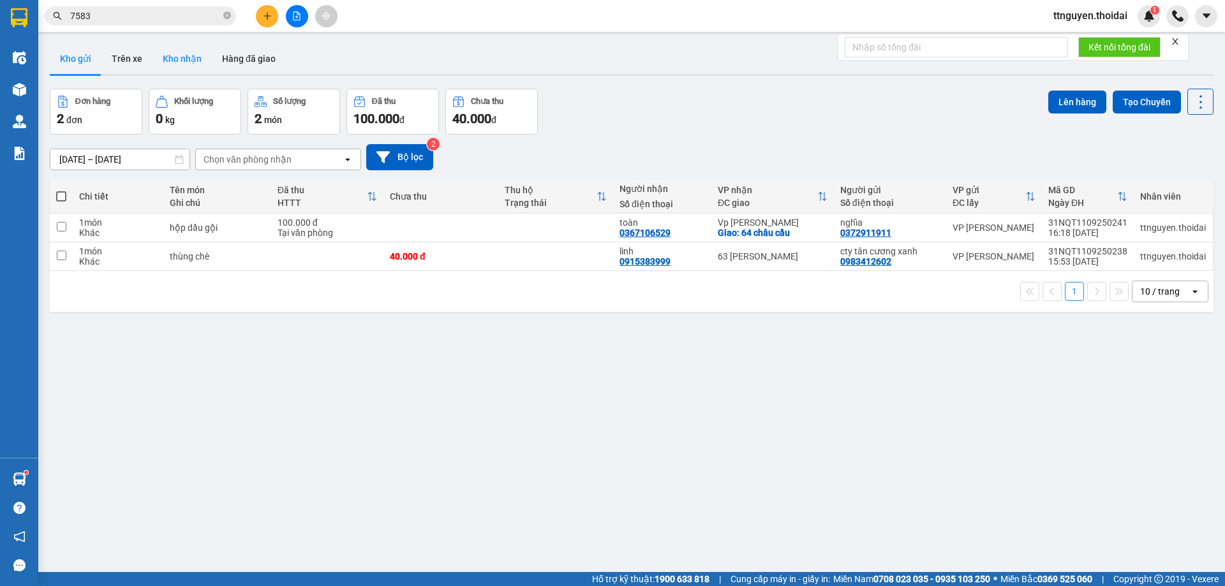
click at [177, 62] on button "Kho nhận" at bounding box center [181, 58] width 59 height 31
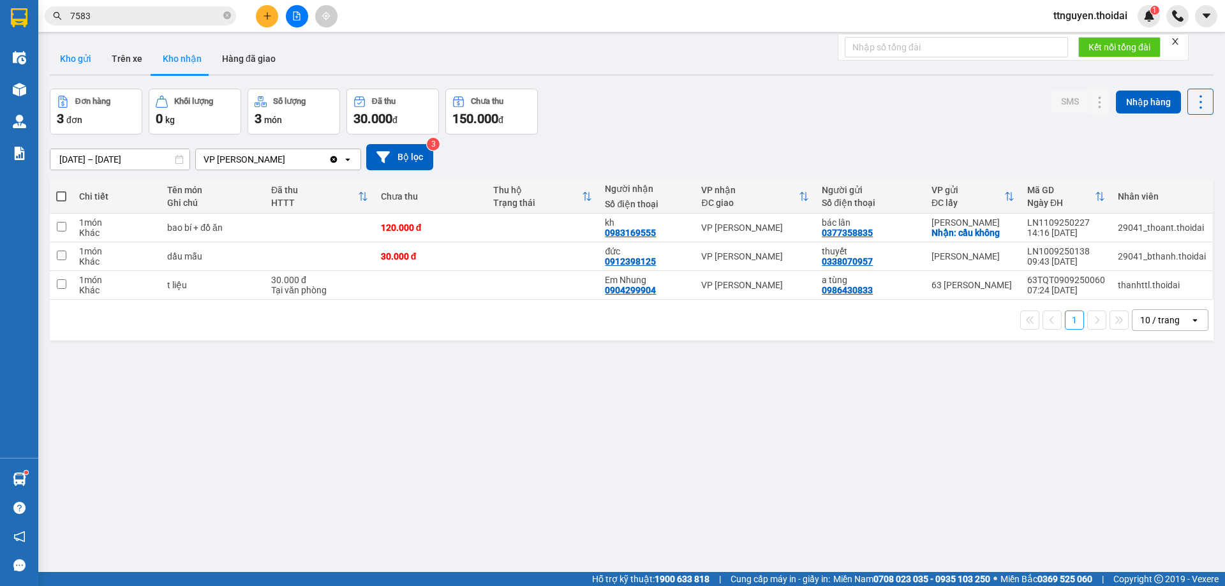
click at [73, 54] on button "Kho gửi" at bounding box center [76, 58] width 52 height 31
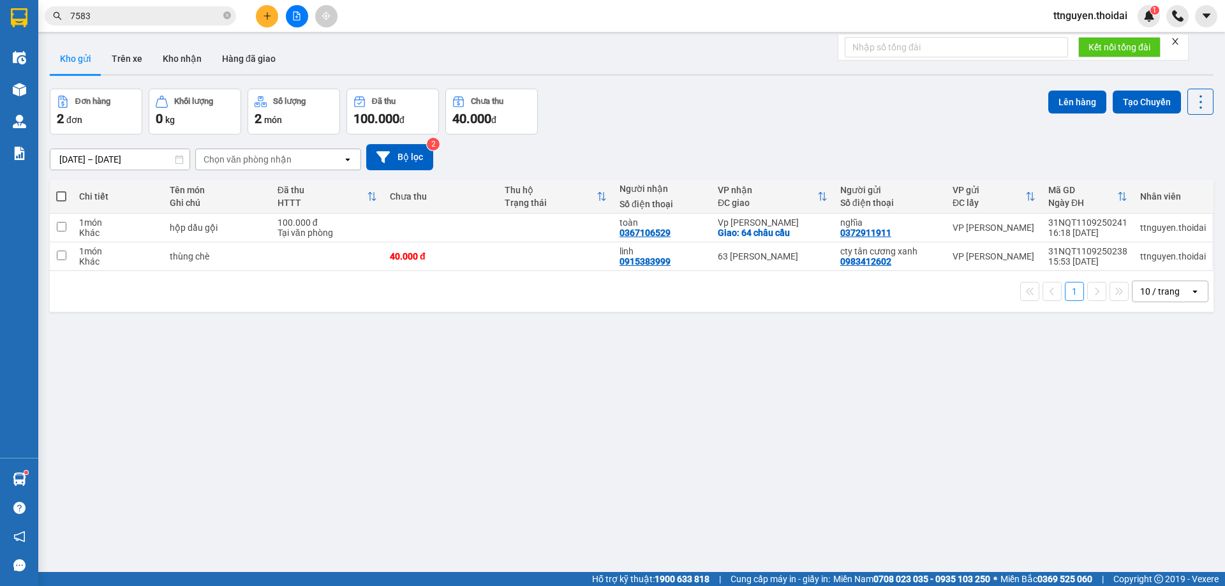
click at [261, 18] on button at bounding box center [267, 16] width 22 height 22
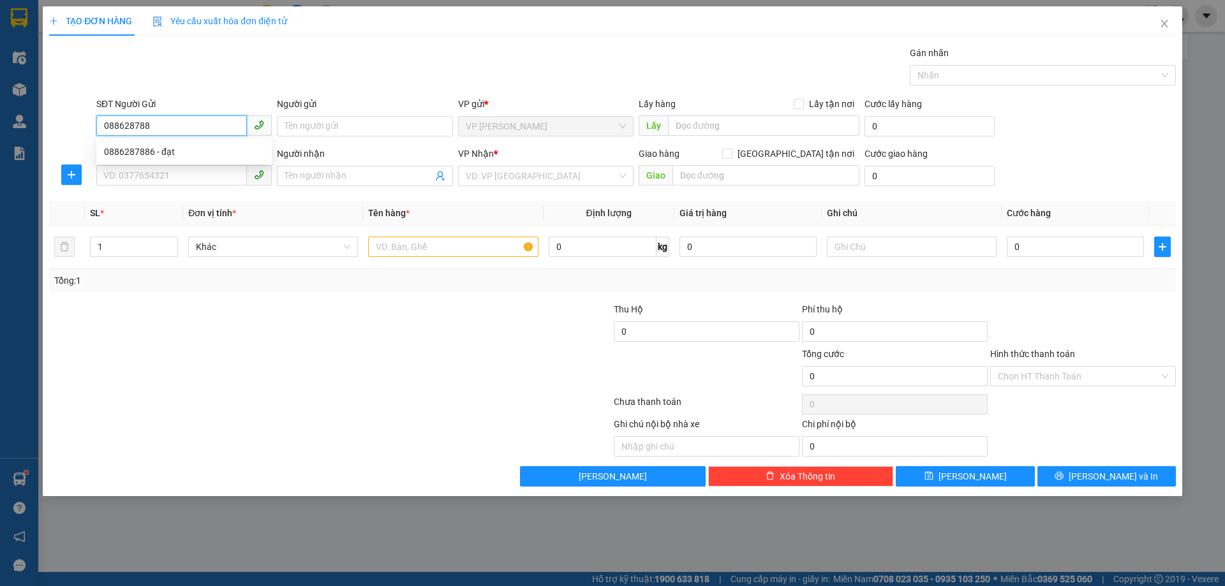
type input "0886287886"
click at [197, 158] on div "0886287886 - đạt" at bounding box center [184, 152] width 160 height 14
type input "đạt"
type input "0886287886"
click at [175, 179] on input "SĐT Người Nhận *" at bounding box center [171, 175] width 151 height 20
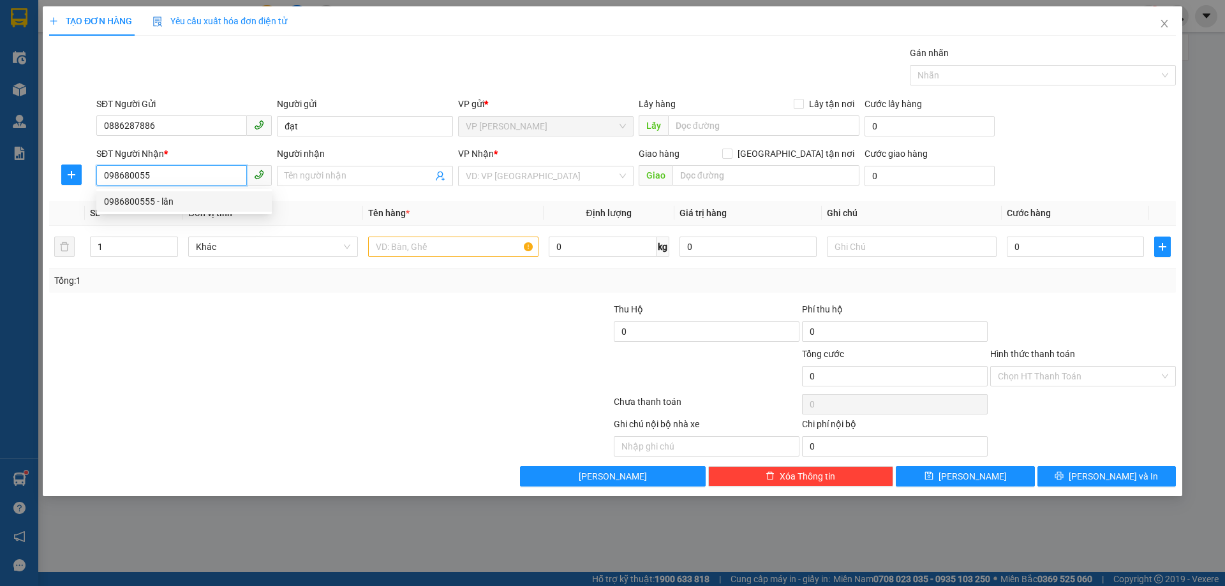
click at [166, 207] on div "0986800555 - lân" at bounding box center [184, 202] width 160 height 14
type input "0986800555"
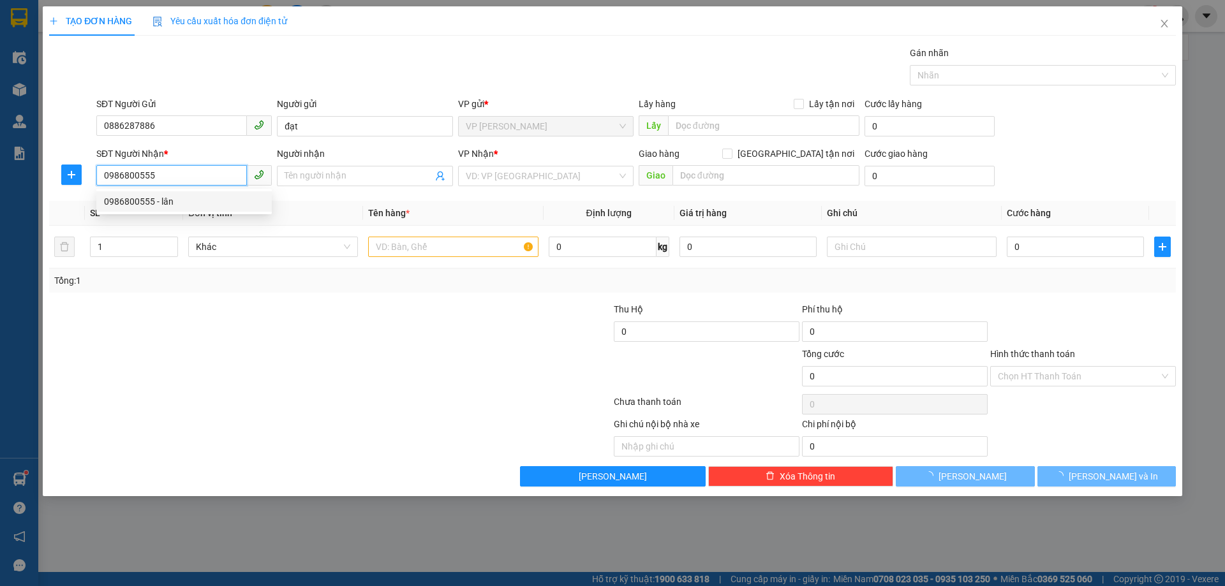
type input "lân"
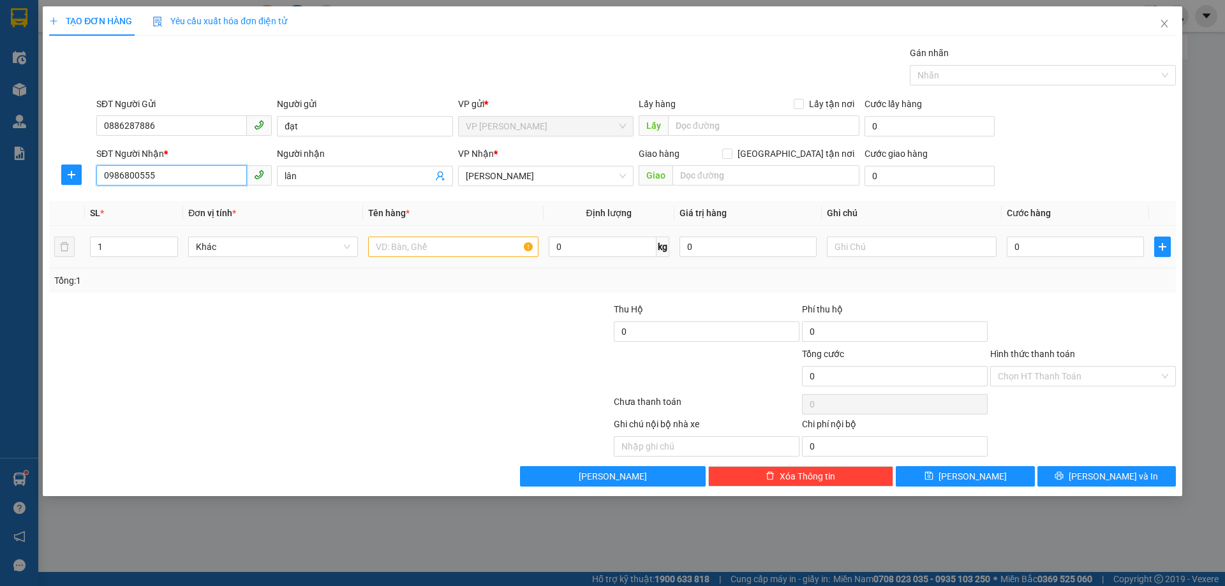
type input "0986800555"
click at [467, 251] on input "text" at bounding box center [453, 247] width 170 height 20
type input "giấy tờ"
click at [1059, 249] on input "0" at bounding box center [1074, 247] width 137 height 20
type input "03"
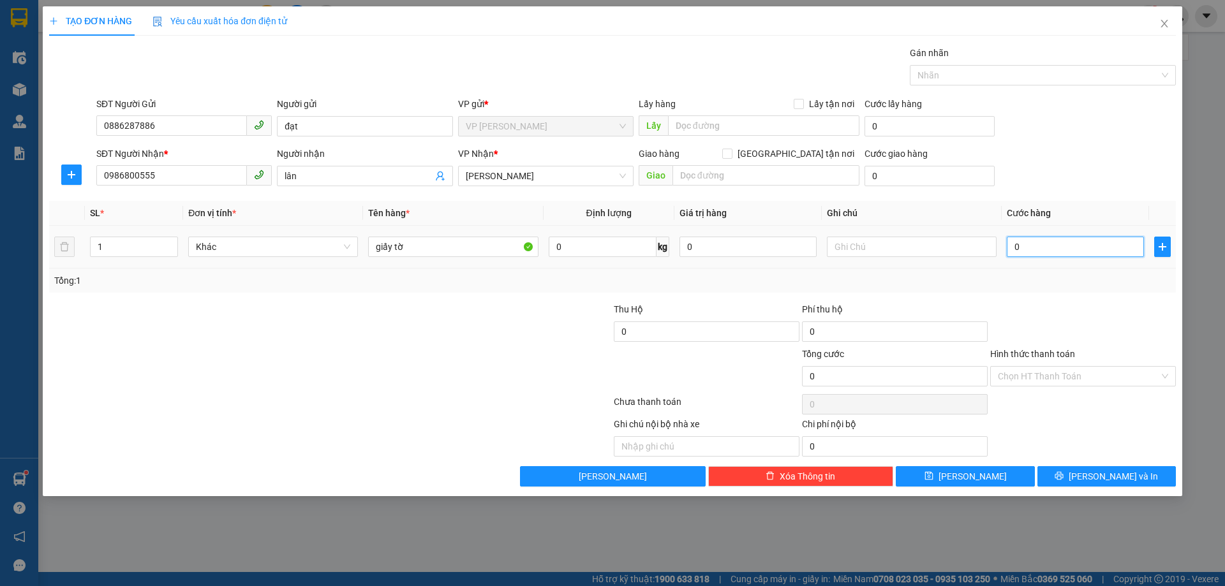
type input "3"
type input "030"
type input "30"
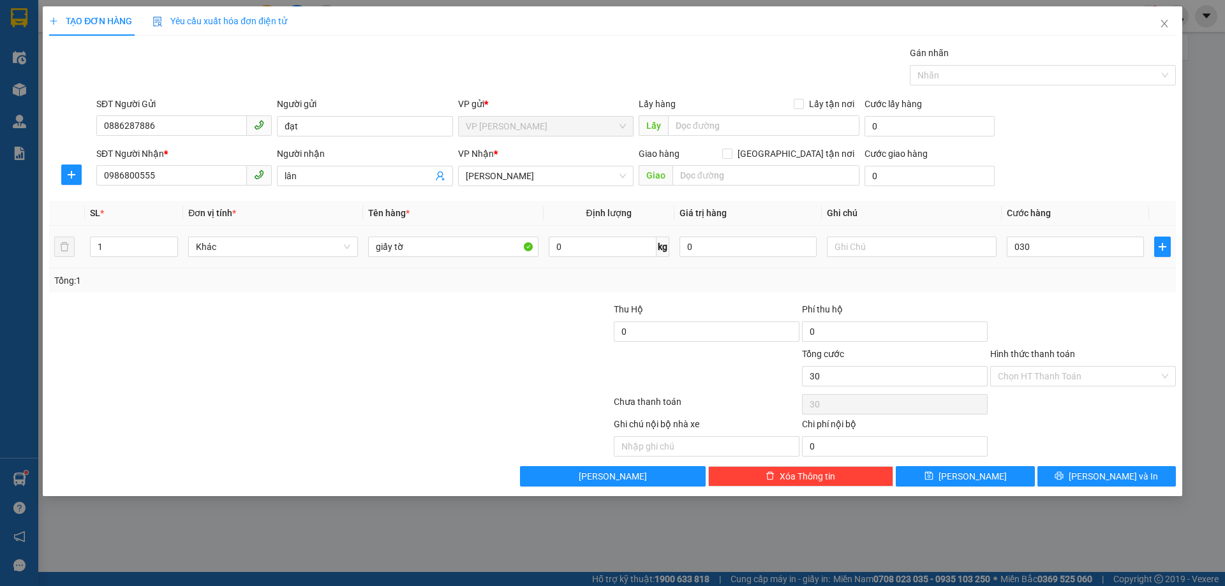
type input "30.000"
click at [1052, 290] on div "Tổng: 1" at bounding box center [612, 281] width 1126 height 24
click at [1049, 376] on input "Hình thức thanh toán" at bounding box center [1077, 376] width 161 height 19
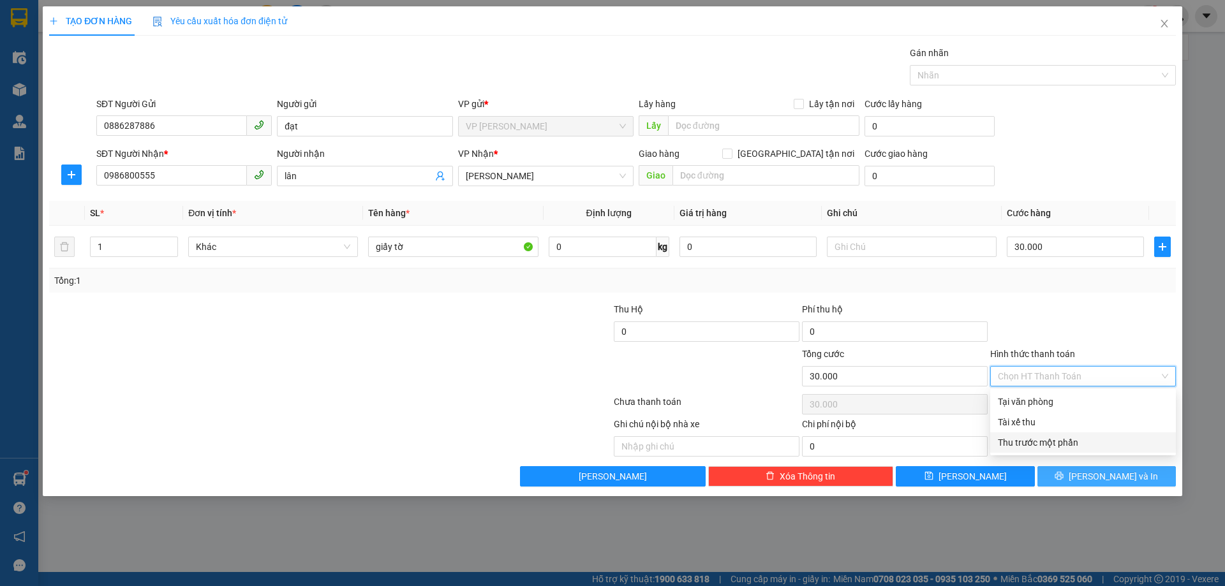
click at [1106, 479] on span "[PERSON_NAME] và In" at bounding box center [1112, 476] width 89 height 14
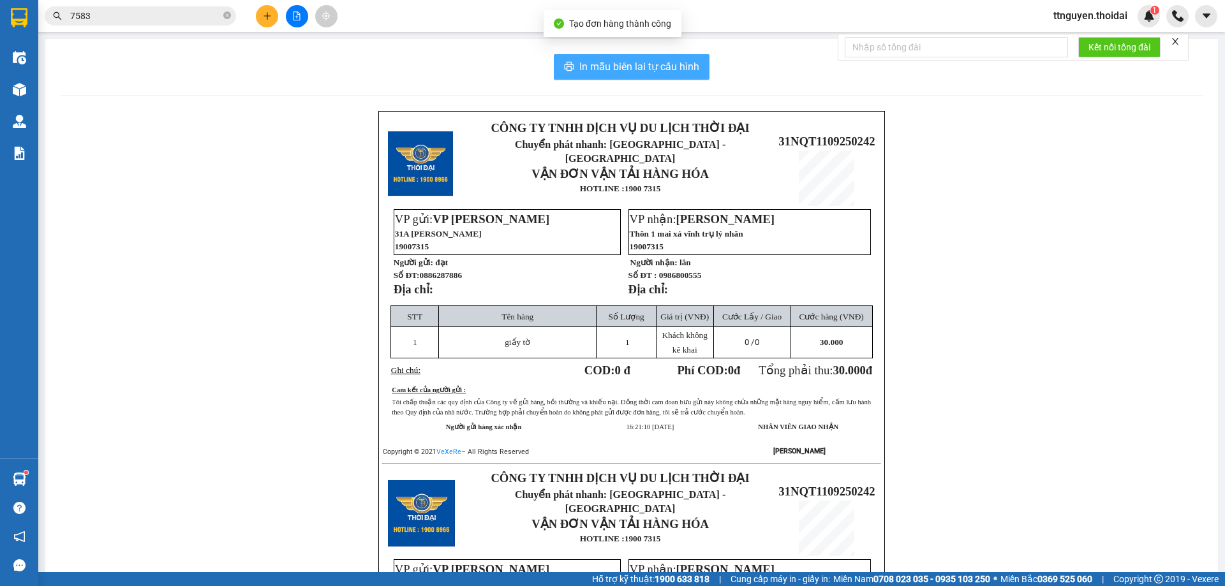
click at [621, 63] on span "In mẫu biên lai tự cấu hình" at bounding box center [639, 67] width 120 height 16
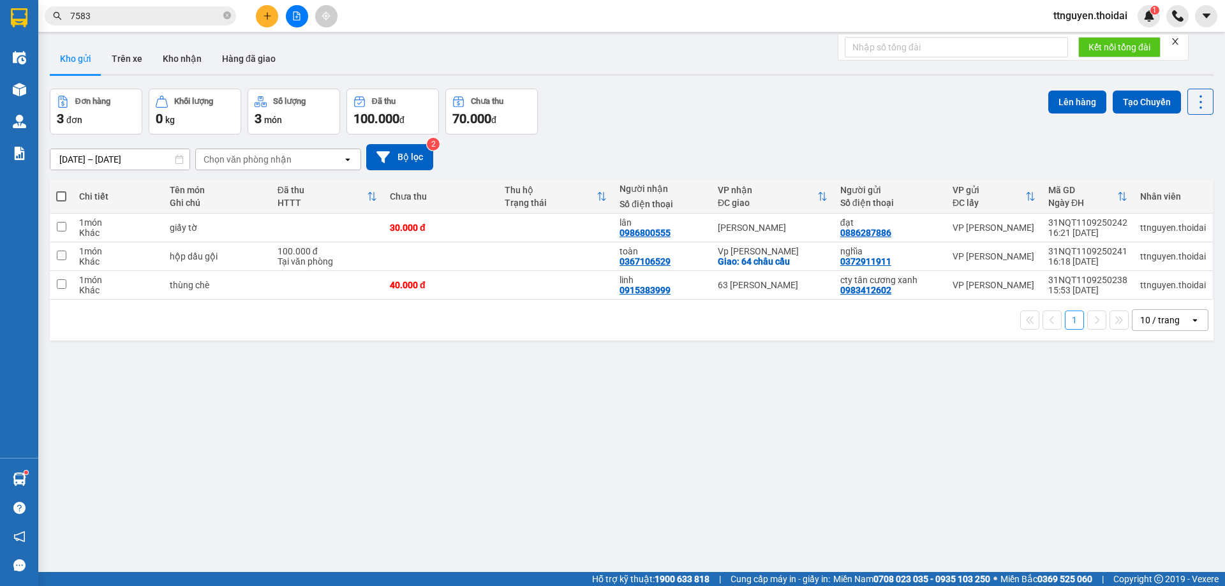
click at [837, 127] on div "Đơn hàng 3 đơn Khối lượng 0 kg Số lượng 3 món Đã thu 100.000 đ Chưa thu 70.000 …" at bounding box center [631, 112] width 1163 height 46
click at [1108, 260] on icon at bounding box center [1112, 256] width 9 height 9
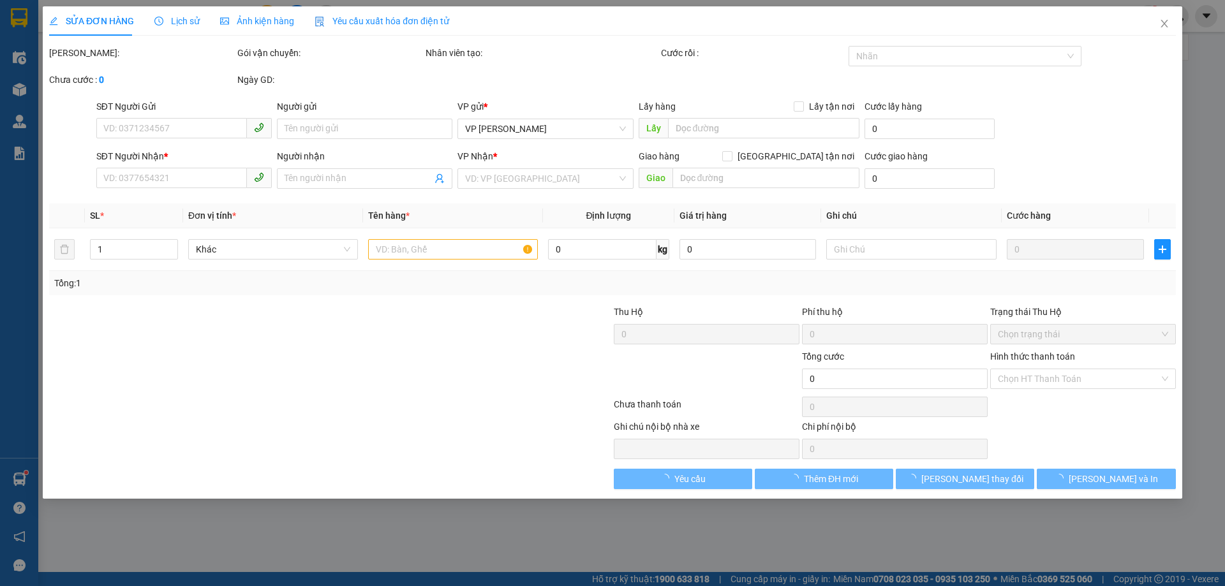
type input "0372911911"
type input "nghĩa"
type input "0367106529"
type input "toàn"
checkbox input "true"
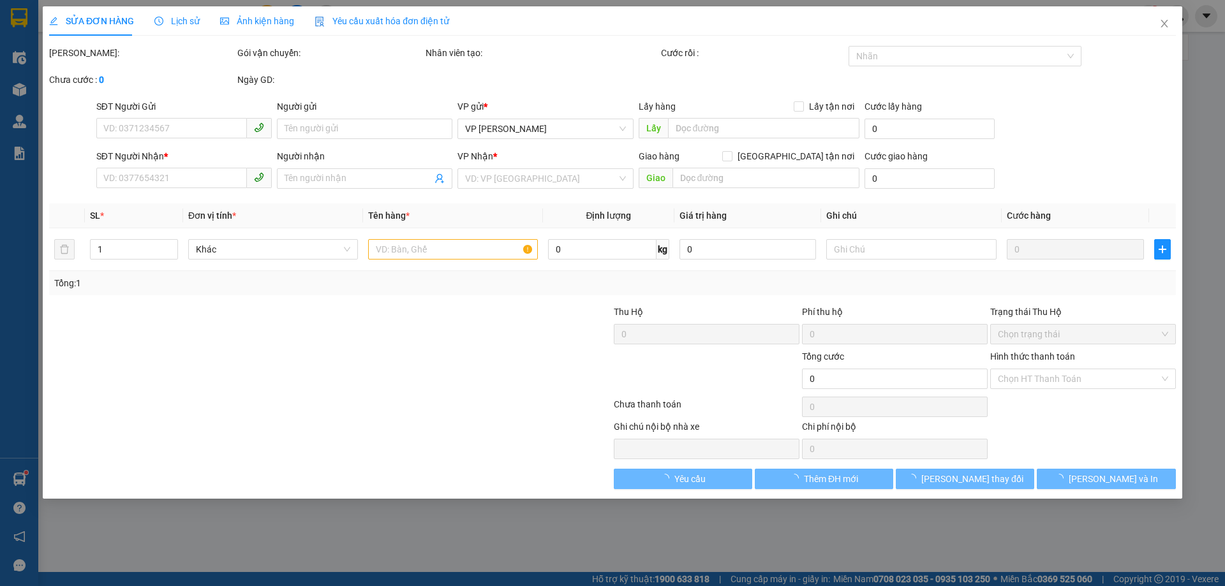
type input "64 châu cầu"
type input "100.000"
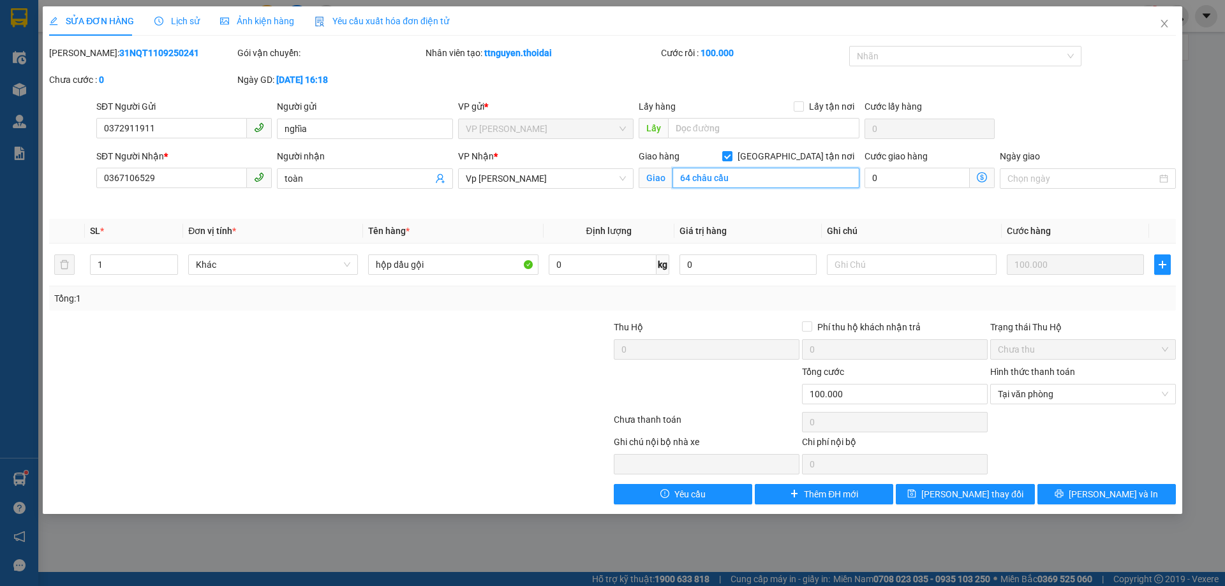
click at [684, 180] on input "64 châu cầu" at bounding box center [765, 178] width 187 height 20
click at [681, 179] on input "64 châu cầu" at bounding box center [765, 178] width 187 height 20
click at [685, 180] on input "64 châu cầu" at bounding box center [765, 178] width 187 height 20
type input "84 châu cầu"
click at [1098, 492] on span "[PERSON_NAME] và In" at bounding box center [1112, 494] width 89 height 14
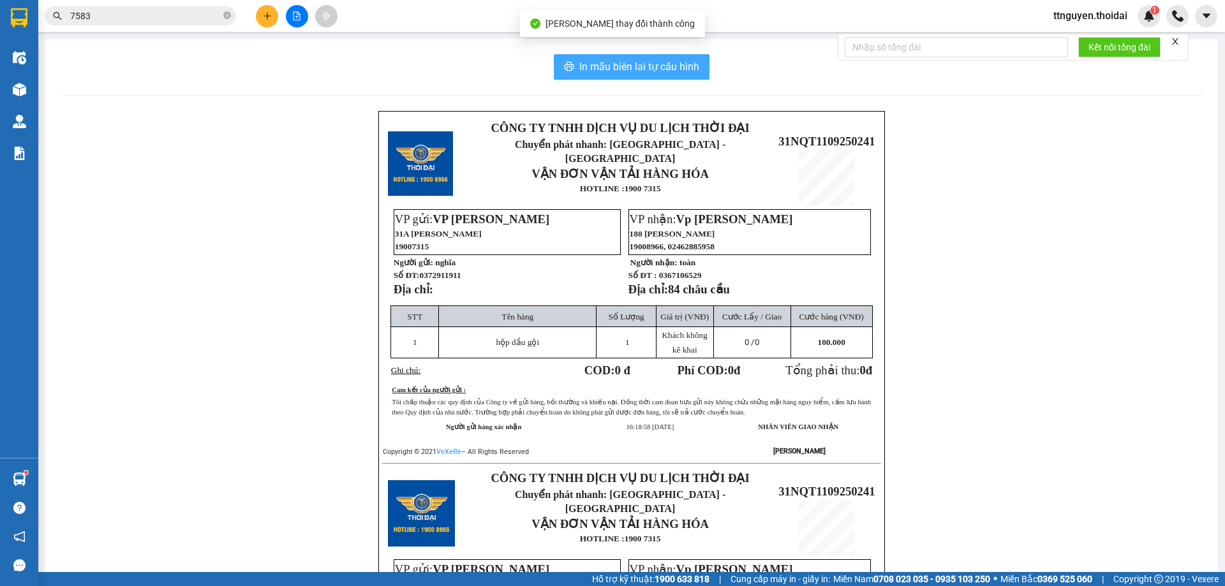
click at [640, 63] on span "In mẫu biên lai tự cấu hình" at bounding box center [639, 67] width 120 height 16
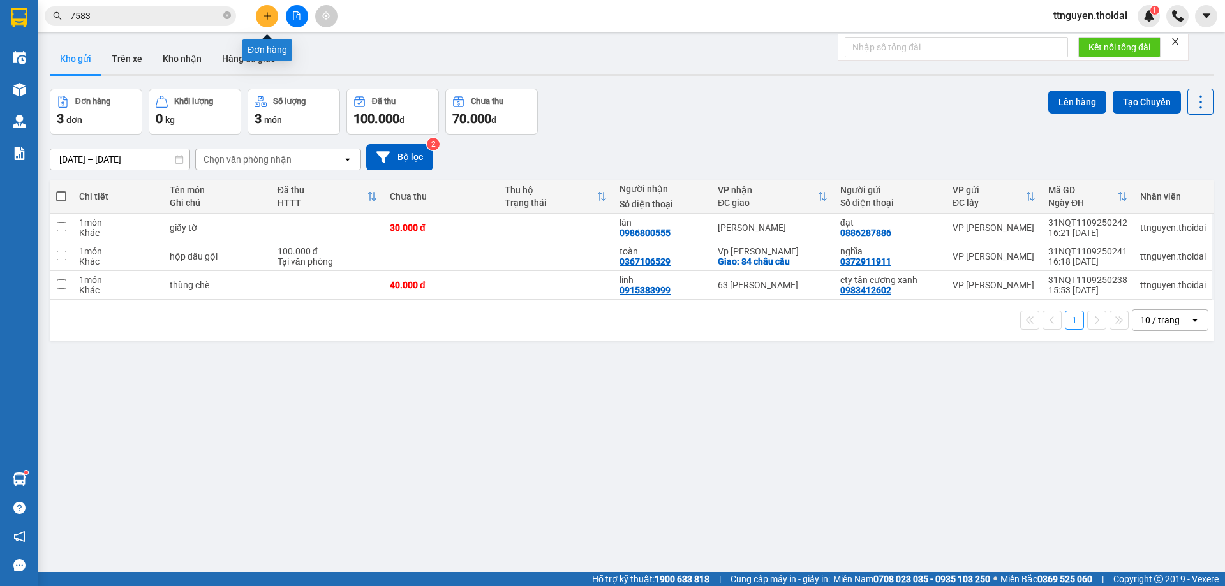
click at [264, 18] on icon "plus" at bounding box center [267, 15] width 9 height 9
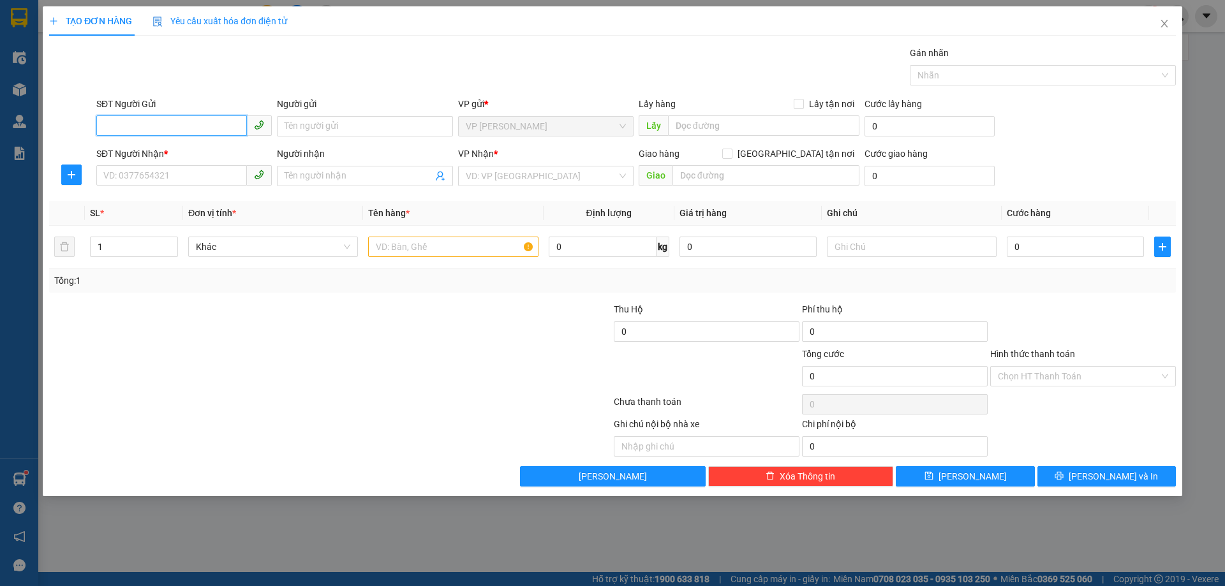
click at [159, 132] on input "SĐT Người Gửi" at bounding box center [171, 125] width 151 height 20
click at [220, 153] on div "0946683355 - Châm" at bounding box center [184, 152] width 160 height 14
type input "0946683355"
type input "Châm"
type input "0946683355"
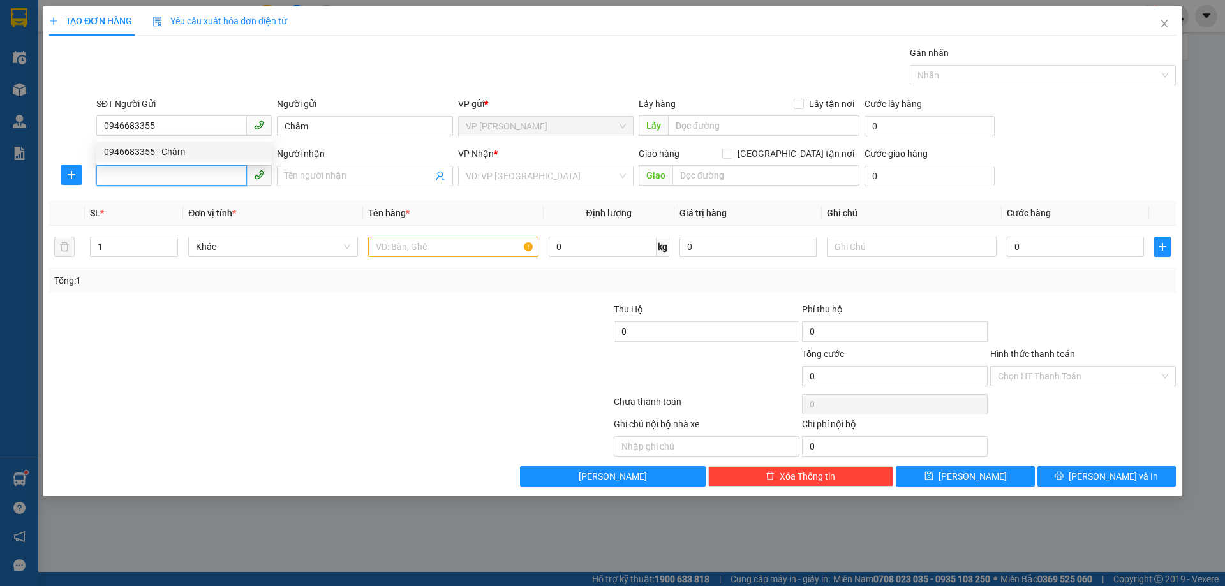
click at [195, 182] on input "SĐT Người Nhận *" at bounding box center [171, 175] width 151 height 20
type input "0986538753"
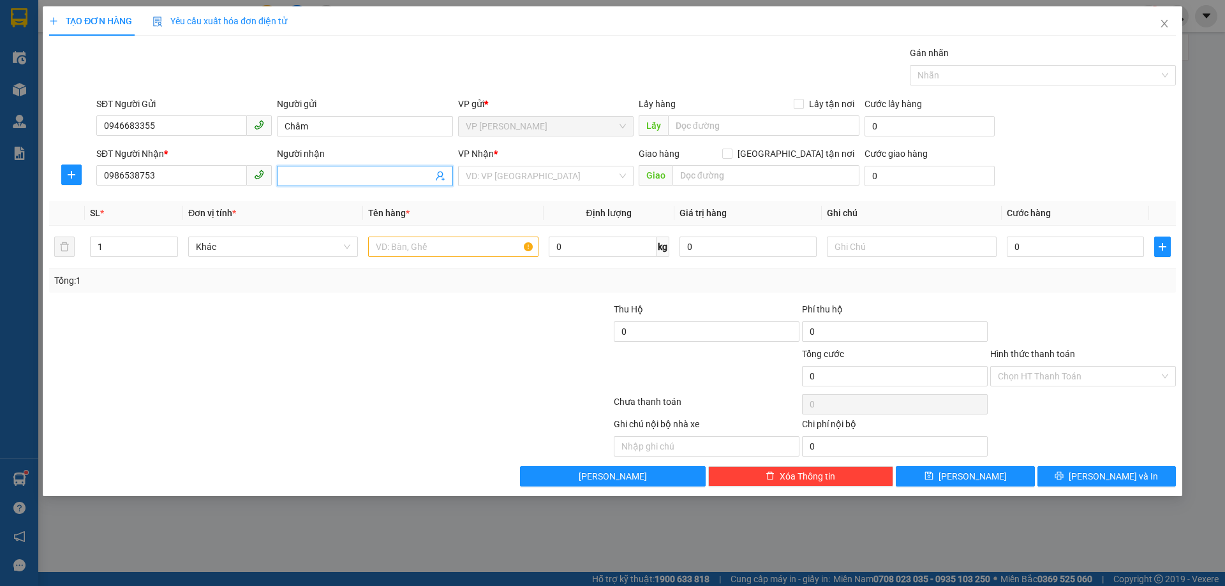
click at [305, 173] on input "Người nhận" at bounding box center [357, 176] width 147 height 14
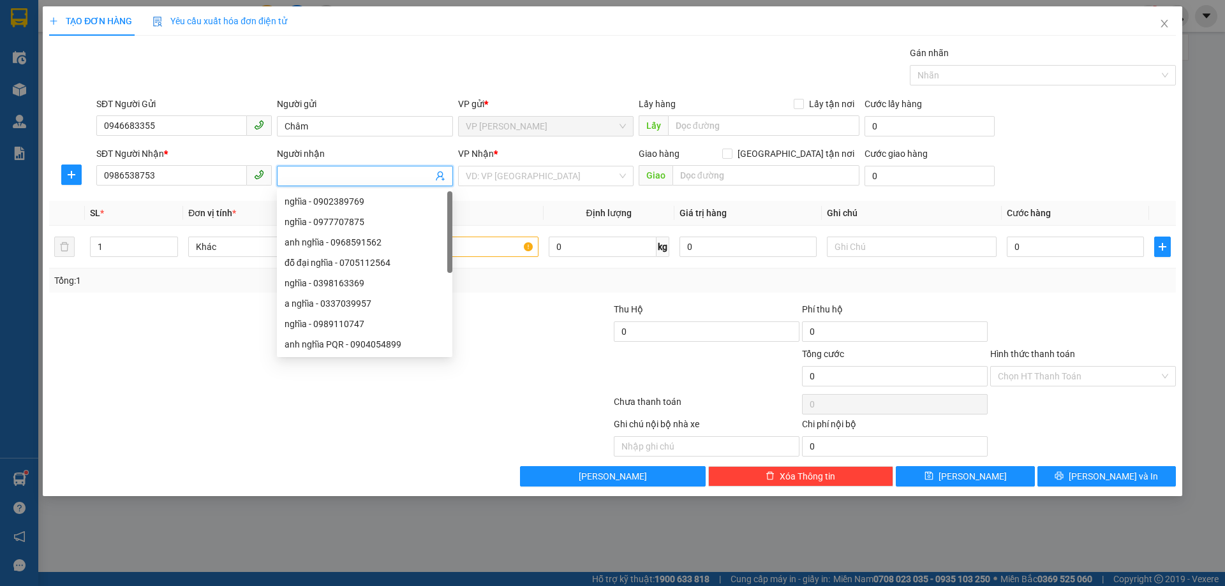
type input "d"
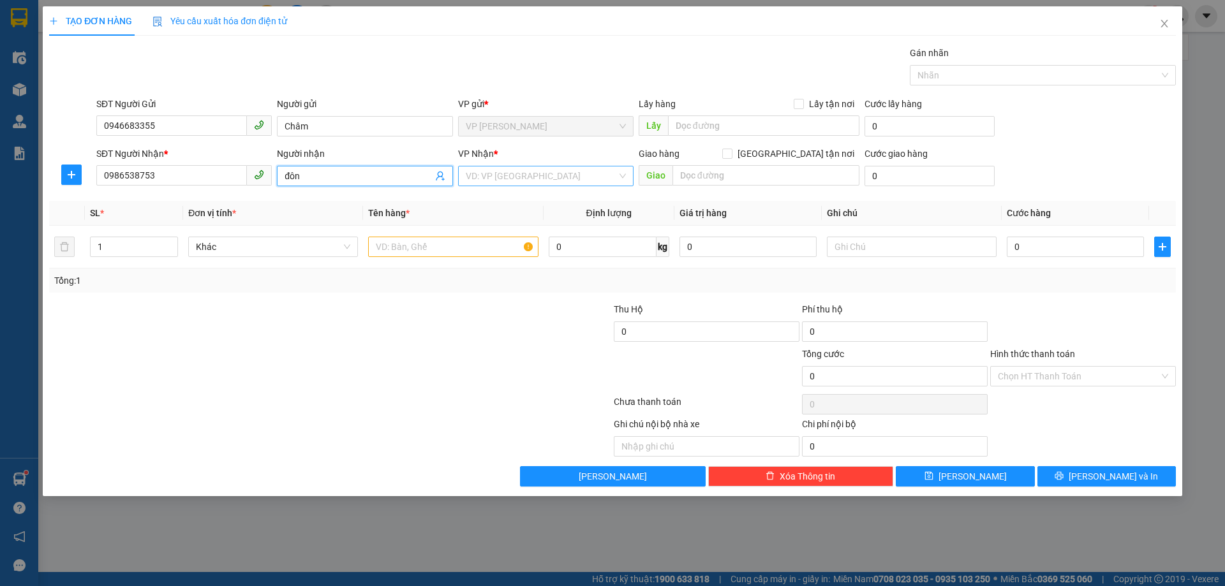
type input "đôn"
click at [556, 178] on input "search" at bounding box center [541, 175] width 151 height 19
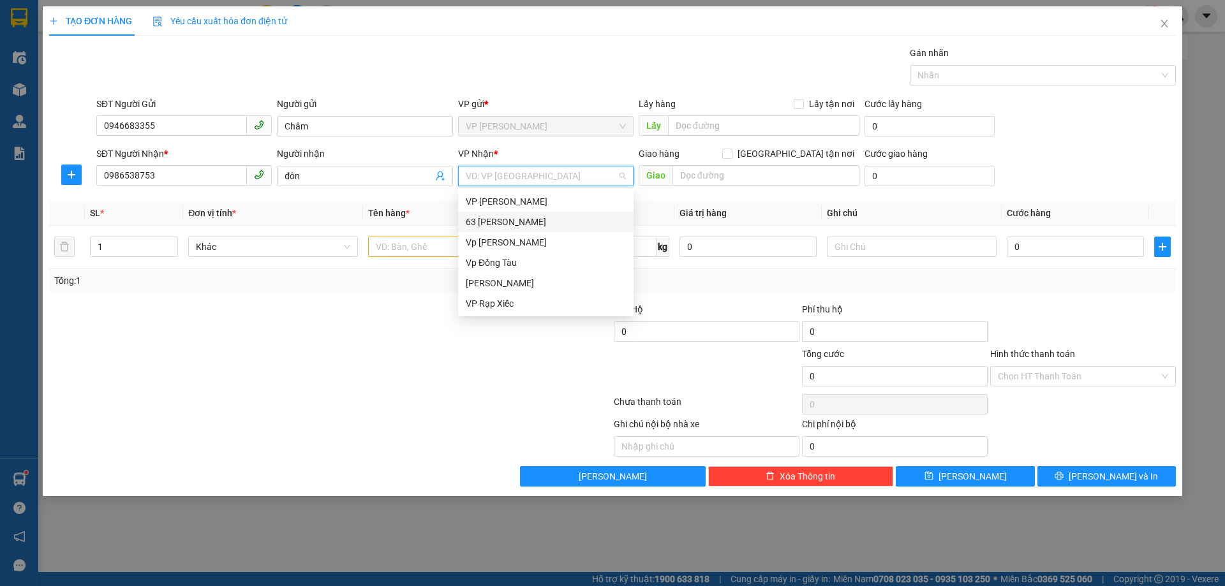
click at [522, 221] on div "63 [PERSON_NAME]" at bounding box center [546, 222] width 160 height 14
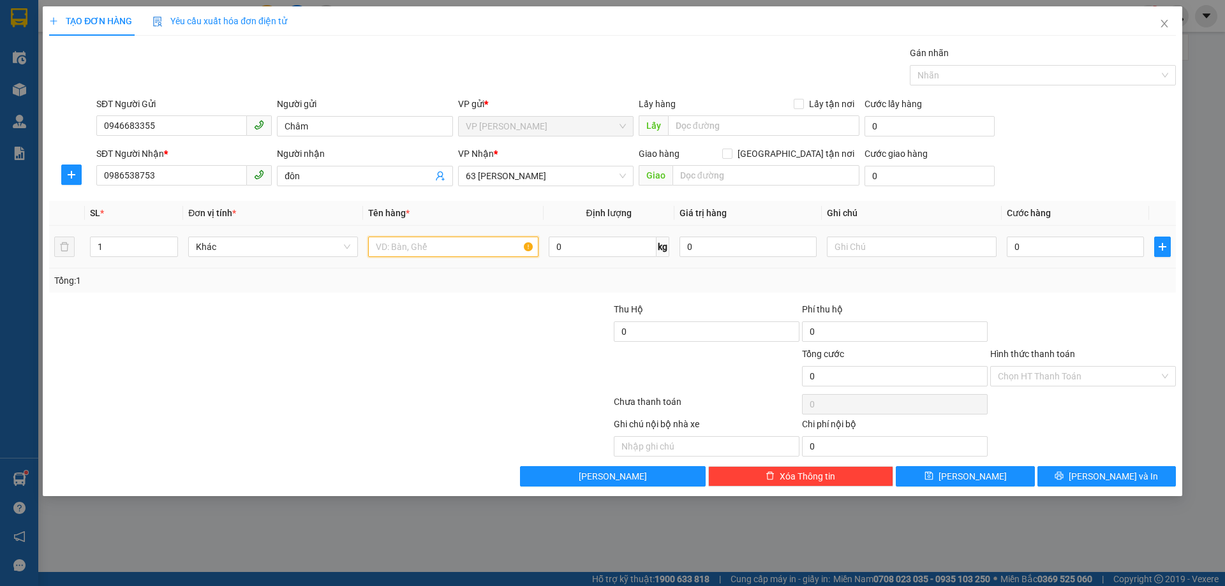
click at [436, 244] on input "text" at bounding box center [453, 247] width 170 height 20
type input "giấy tờ"
click at [1049, 250] on input "0" at bounding box center [1074, 247] width 137 height 20
type input "03"
type input "3"
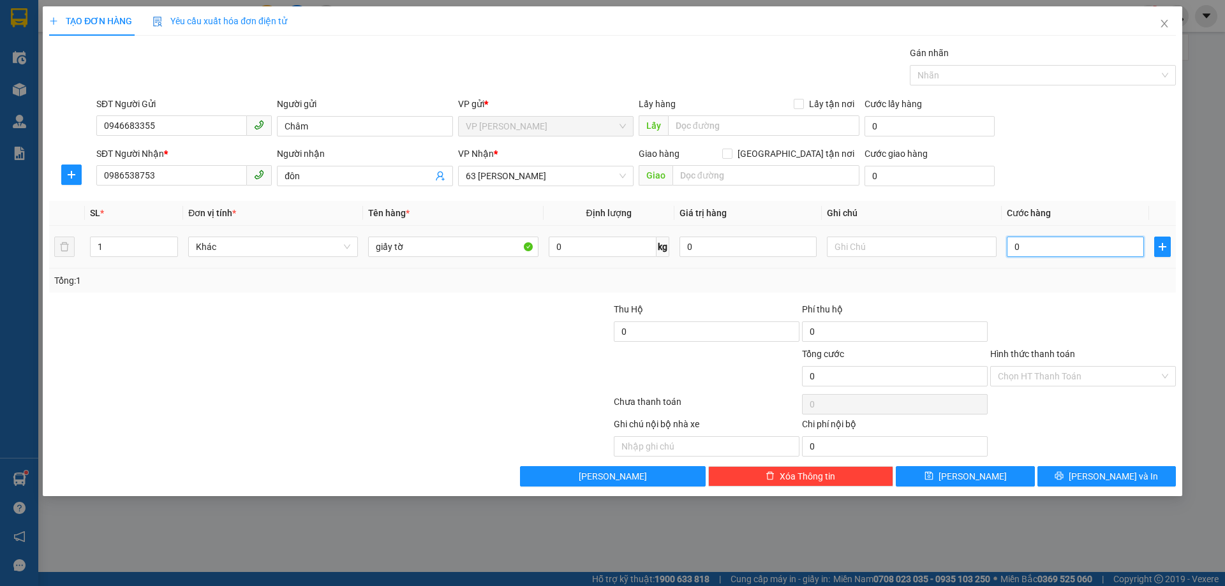
type input "3"
type input "030"
type input "30"
type input "30.000"
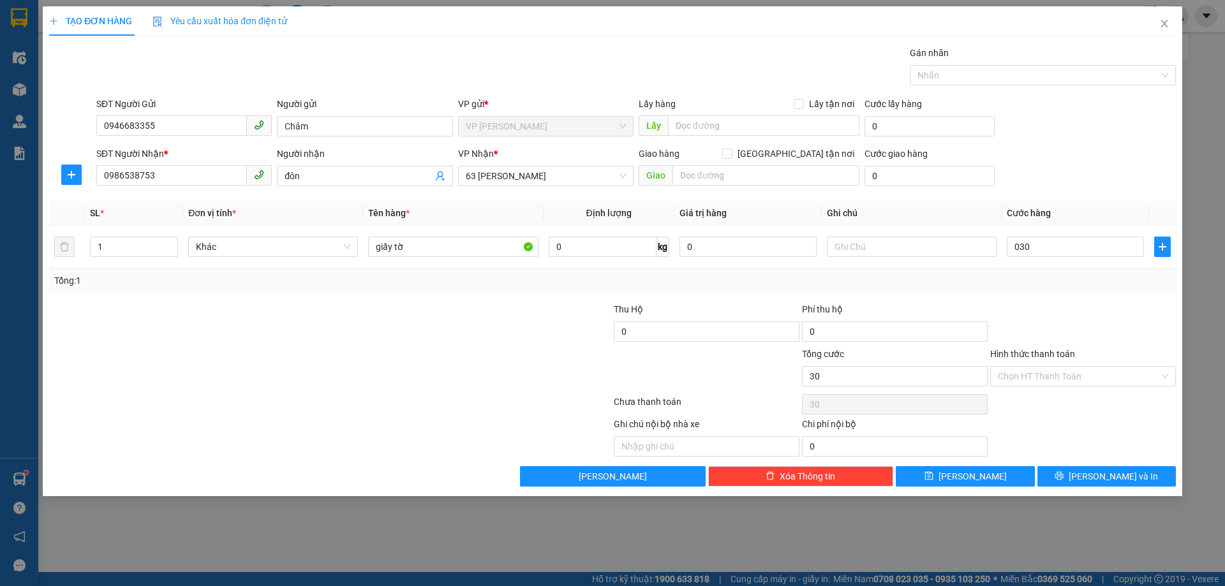
type input "30.000"
click at [1077, 315] on div at bounding box center [1083, 324] width 188 height 45
click at [1110, 478] on span "[PERSON_NAME] và In" at bounding box center [1112, 476] width 89 height 14
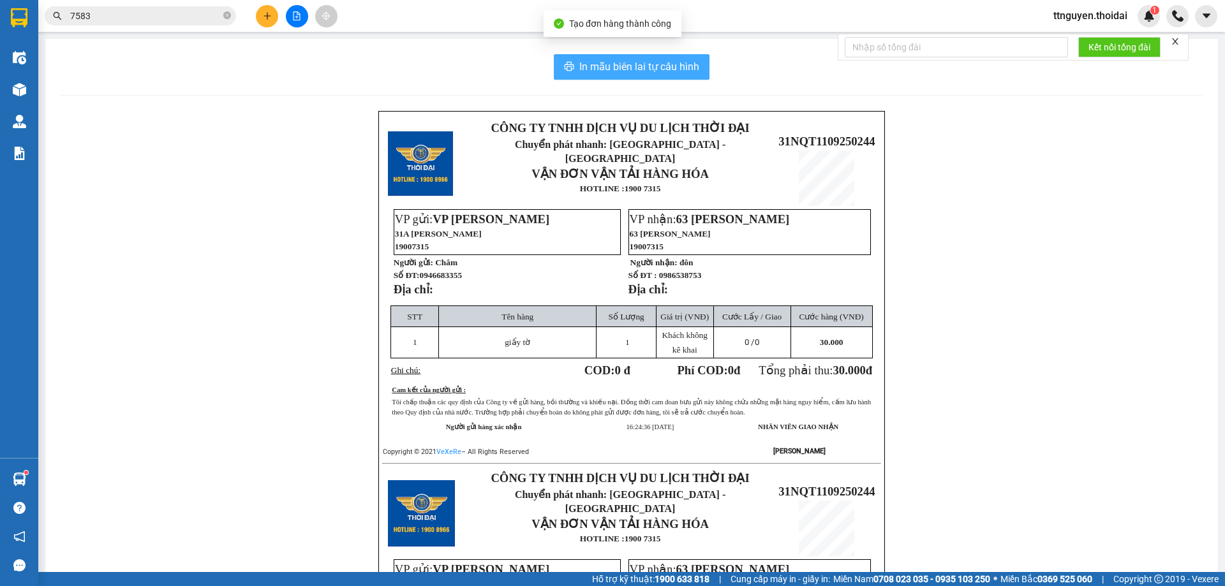
click at [607, 68] on span "In mẫu biên lai tự cấu hình" at bounding box center [639, 67] width 120 height 16
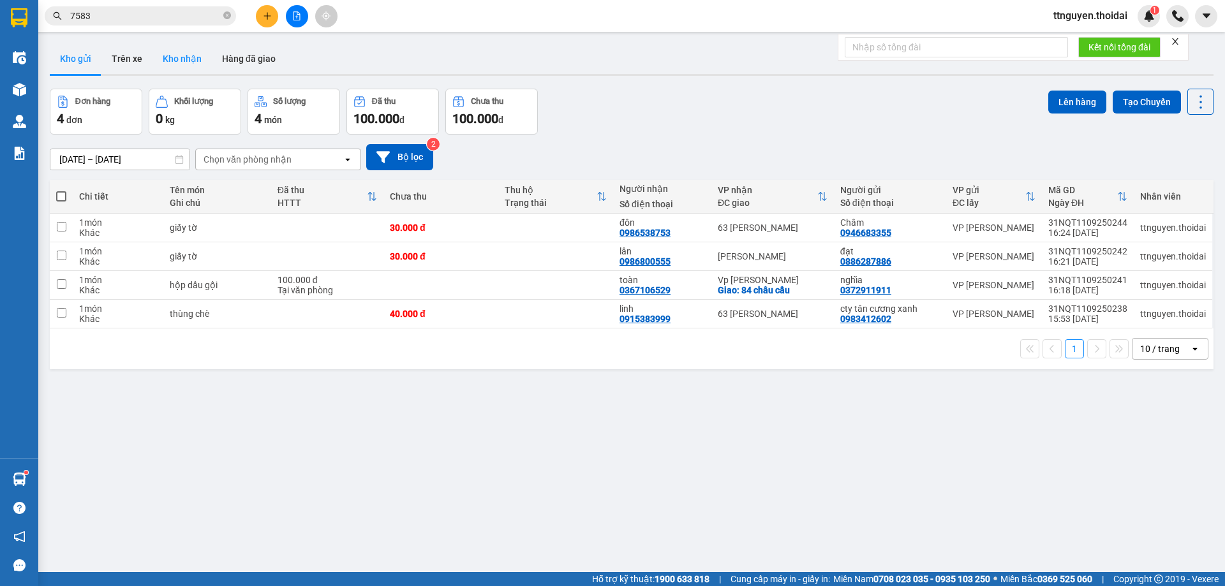
click at [182, 63] on button "Kho nhận" at bounding box center [181, 58] width 59 height 31
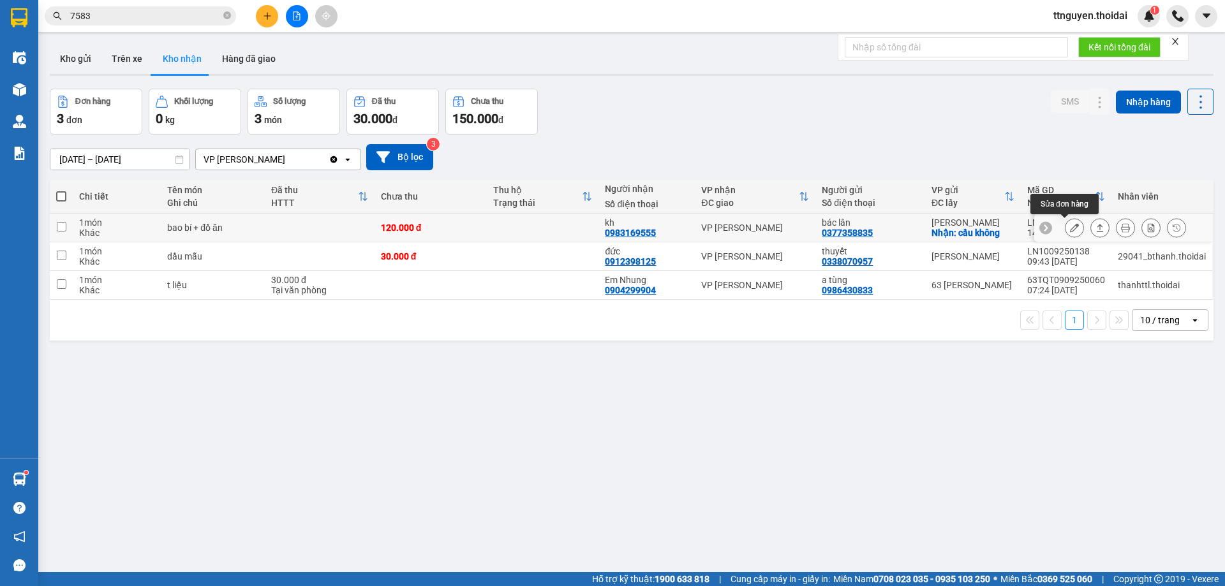
click at [1066, 221] on button at bounding box center [1074, 228] width 18 height 22
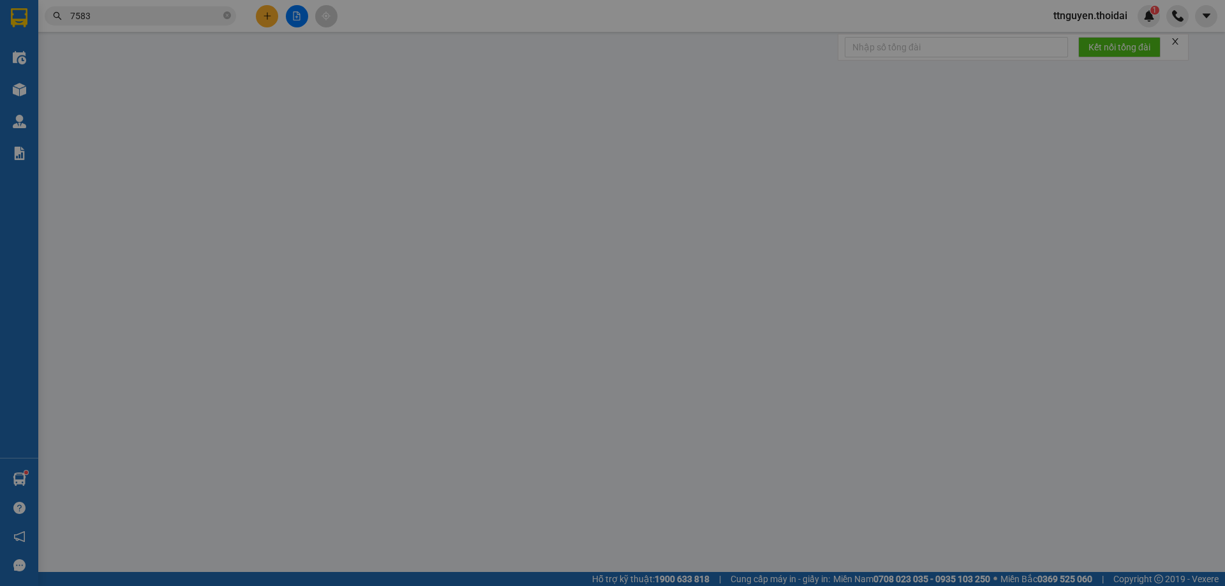
type input "0377358835"
type input "bác lân"
checkbox input "true"
type input "cầu không"
type input "0983169555"
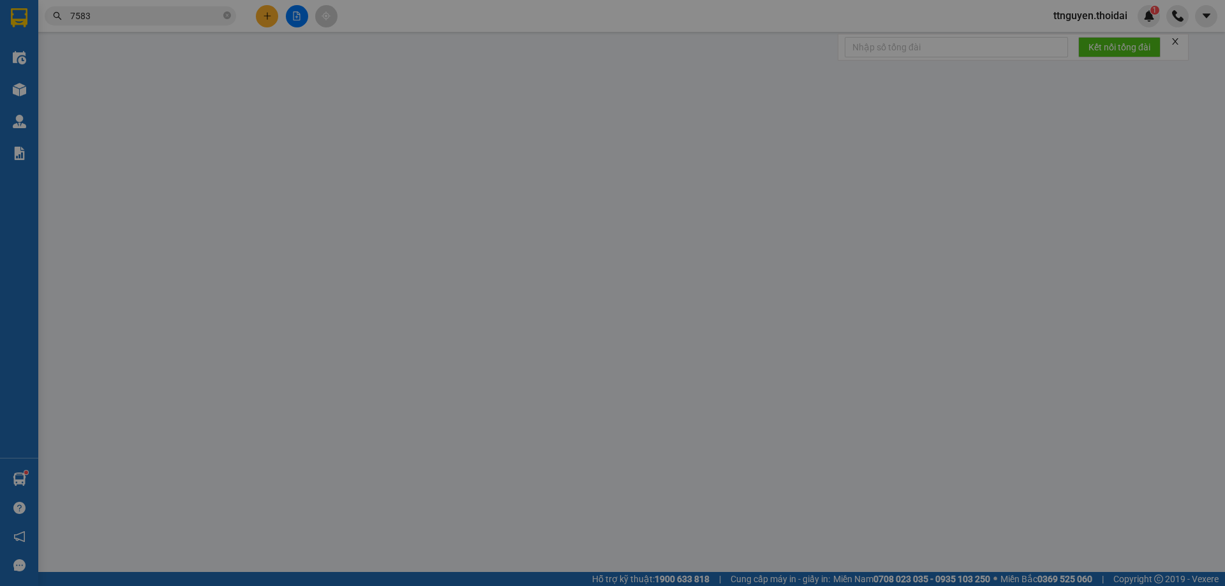
type input "kh"
type input "120.000"
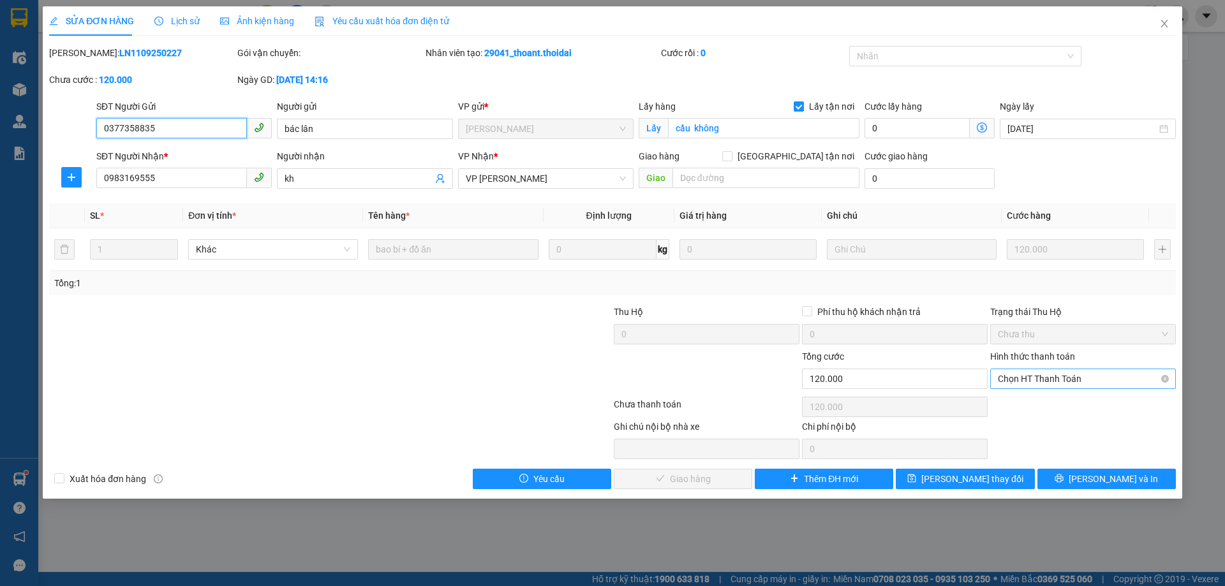
click at [1060, 374] on span "Chọn HT Thanh Toán" at bounding box center [1082, 378] width 170 height 19
click at [1047, 406] on div "Tại văn phòng" at bounding box center [1082, 404] width 170 height 14
type input "0"
drag, startPoint x: 662, startPoint y: 477, endPoint x: 769, endPoint y: 445, distance: 112.0
click at [663, 475] on span "[PERSON_NAME] và Giao hàng" at bounding box center [699, 479] width 122 height 14
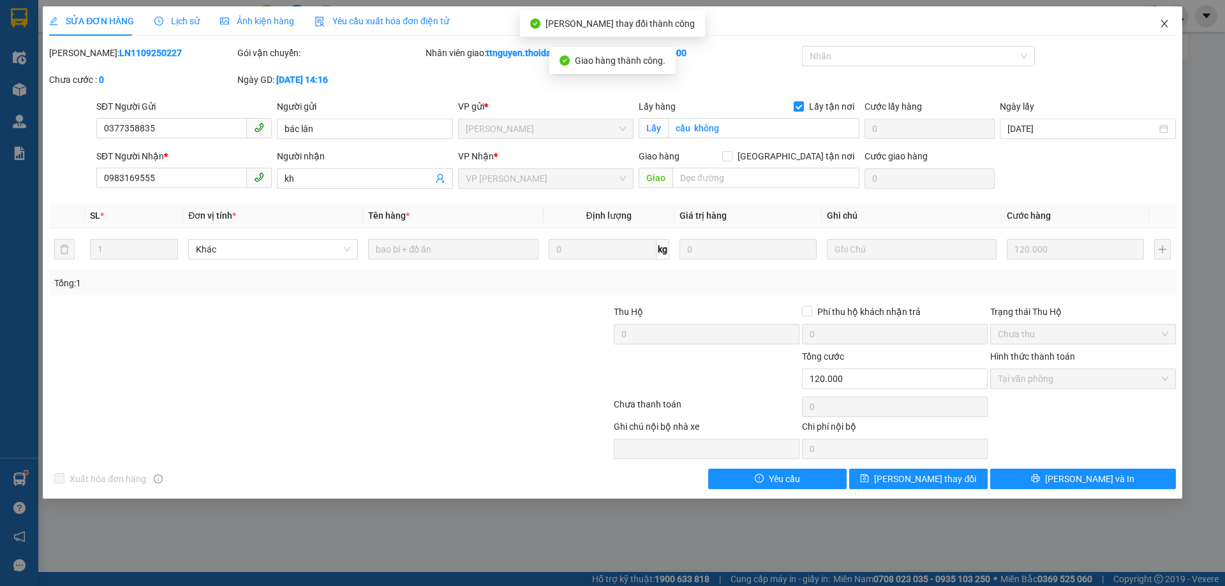
click at [1160, 24] on icon "close" at bounding box center [1164, 23] width 10 height 10
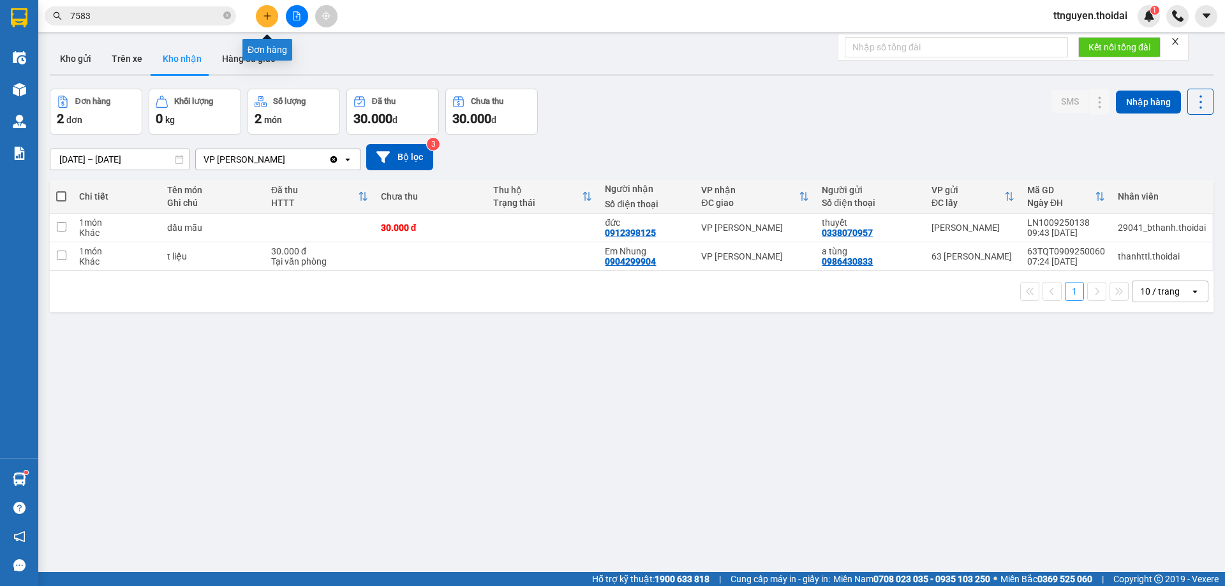
click at [259, 13] on button at bounding box center [267, 16] width 22 height 22
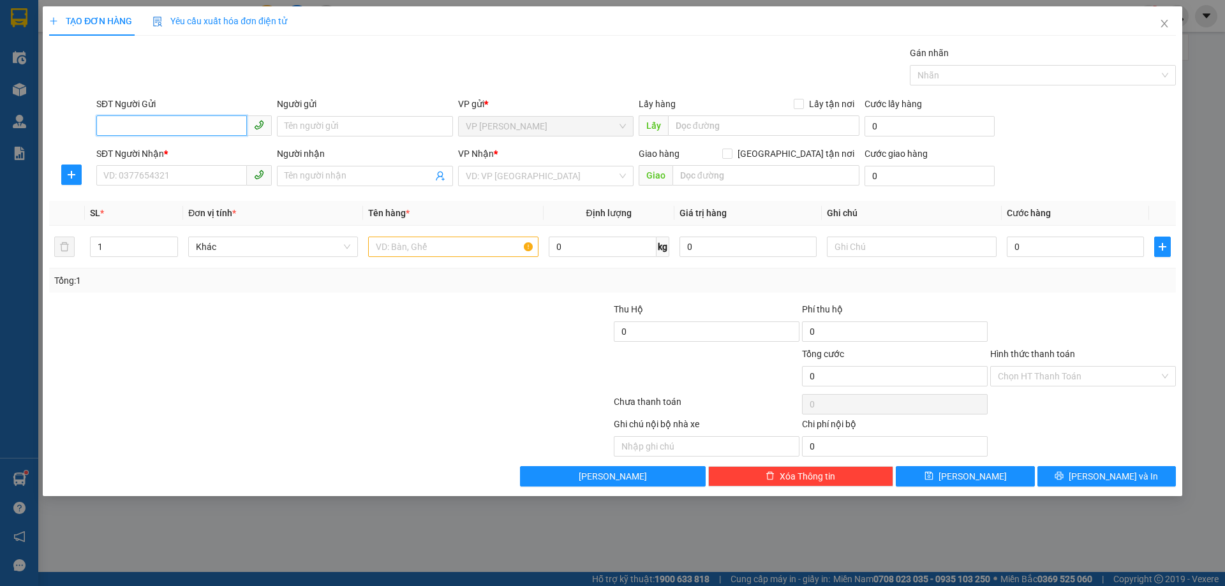
click at [212, 122] on input "SĐT Người Gửi" at bounding box center [171, 125] width 151 height 20
type input "0"
type input "0396867847"
click at [332, 124] on input "Người gửi" at bounding box center [364, 126] width 175 height 20
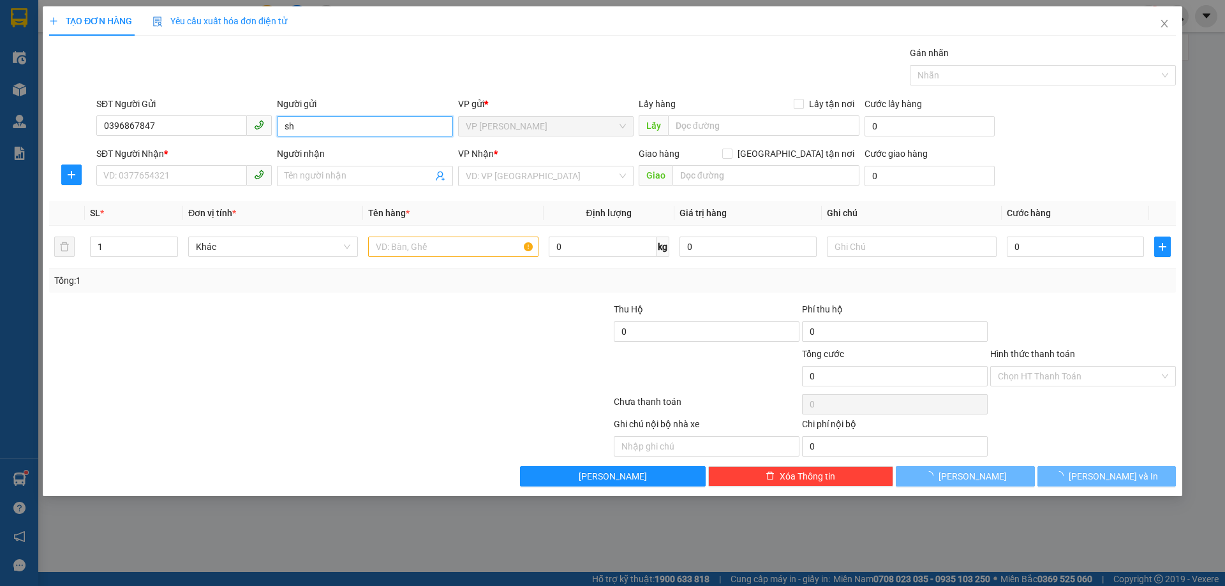
type input "s"
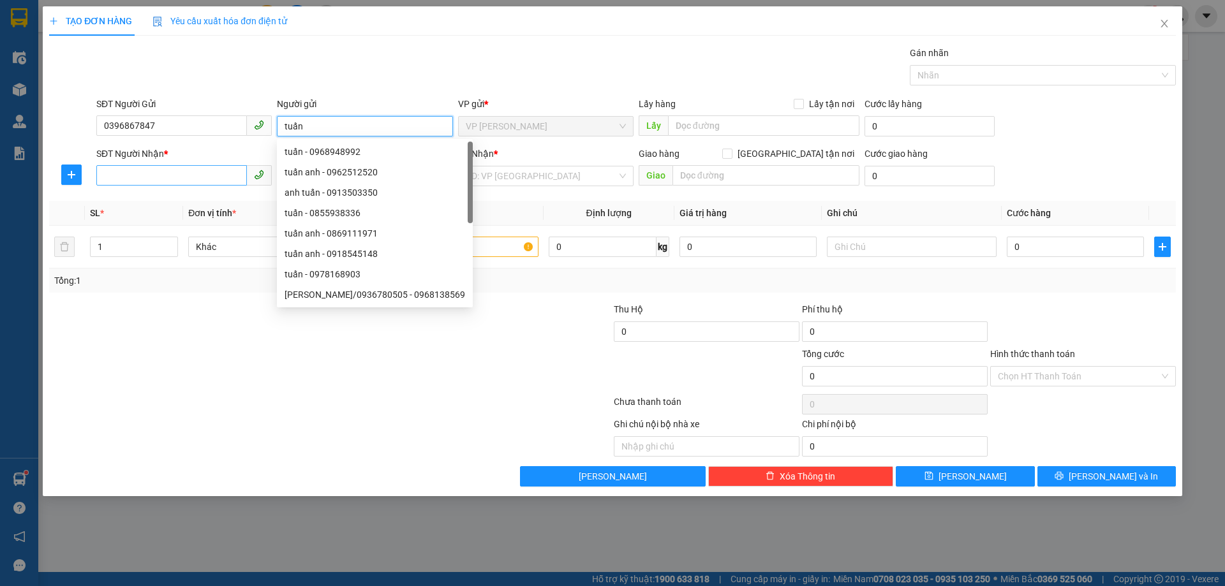
type input "tuấn"
click at [159, 173] on input "SĐT Người Nhận *" at bounding box center [171, 175] width 151 height 20
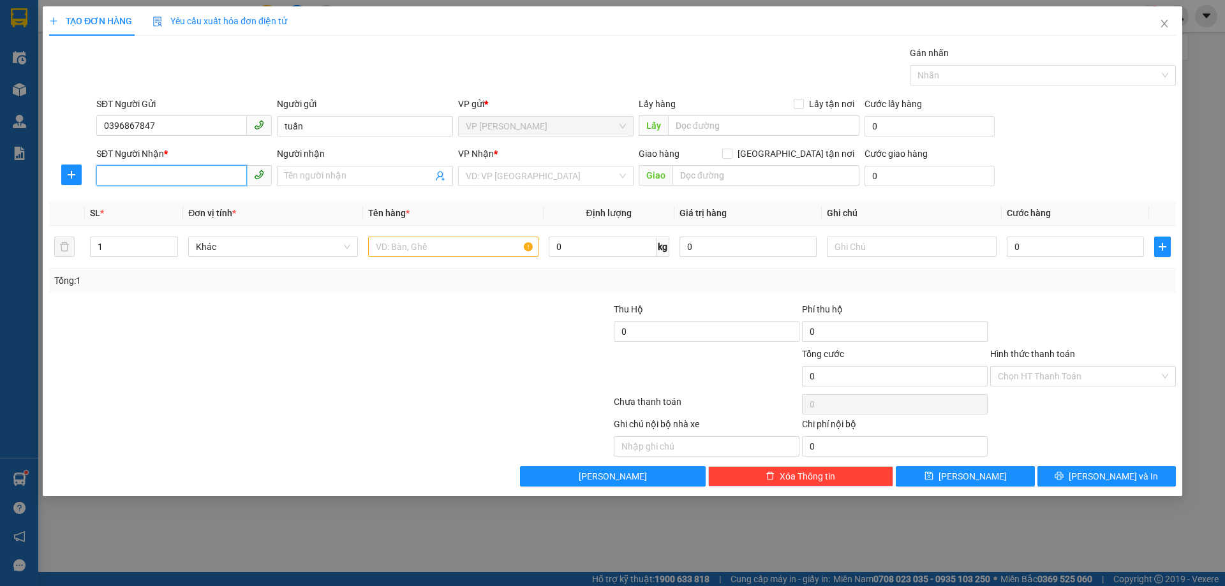
click at [185, 181] on input "SĐT Người Nhận *" at bounding box center [171, 175] width 151 height 20
click at [432, 254] on input "text" at bounding box center [453, 247] width 170 height 20
type input "t"
type input "mỹ phẩm"
drag, startPoint x: 179, startPoint y: 133, endPoint x: 0, endPoint y: 145, distance: 179.6
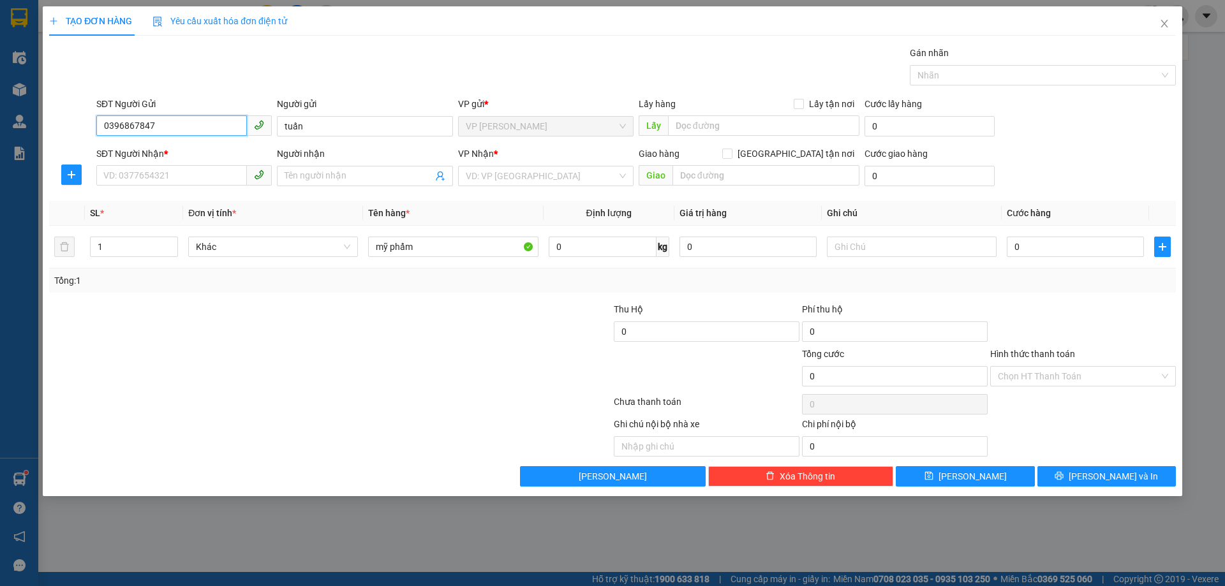
click at [0, 145] on div "TẠO ĐƠN HÀNG Yêu cầu xuất hóa đơn điện tử Transit Pickup Surcharge Ids Transit …" at bounding box center [612, 293] width 1225 height 586
type input "0963777655"
click at [179, 145] on div "0963777655 - xx" at bounding box center [184, 152] width 160 height 14
type input "xx"
type input "0963777655"
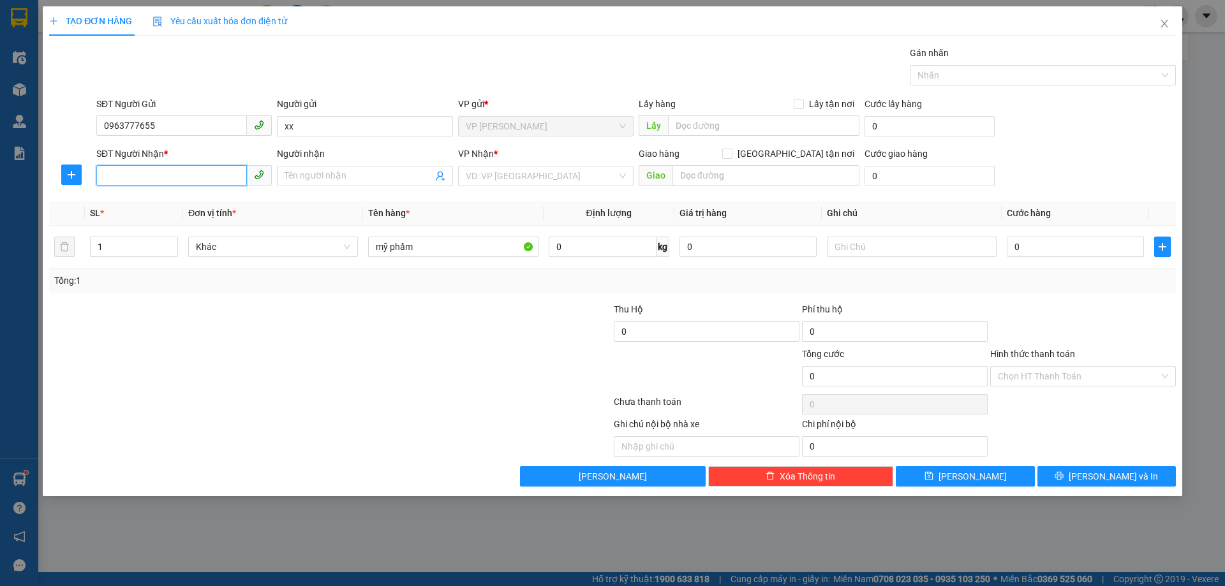
click at [166, 177] on input "SĐT Người Nhận *" at bounding box center [171, 175] width 151 height 20
click at [193, 204] on div "09282222999 - trinh" at bounding box center [184, 202] width 160 height 14
type input "09282222999"
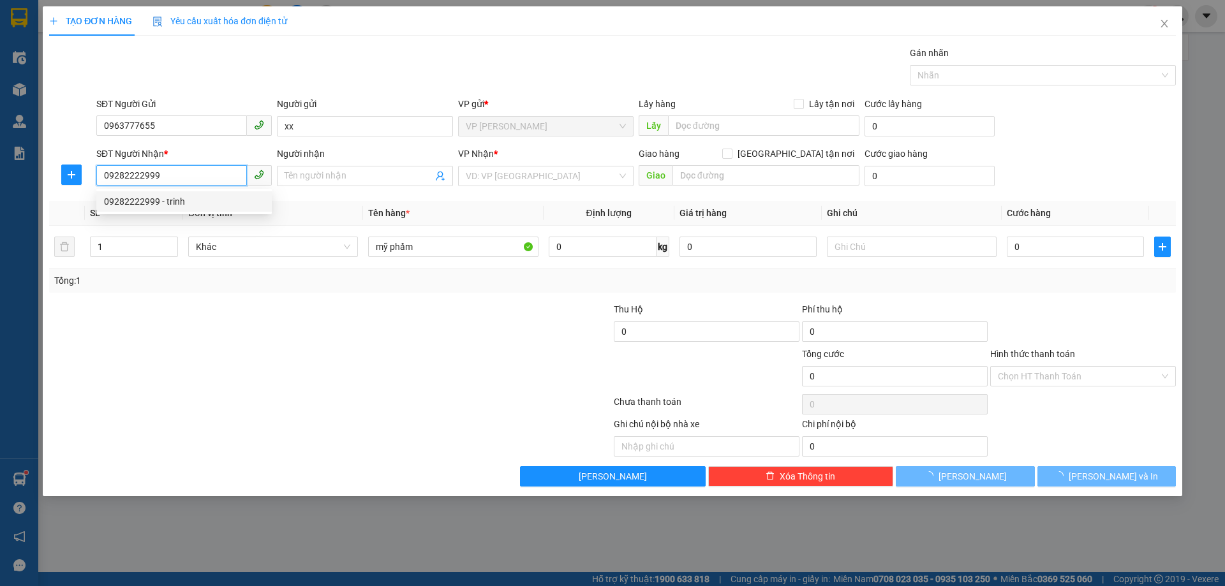
type input "trinh"
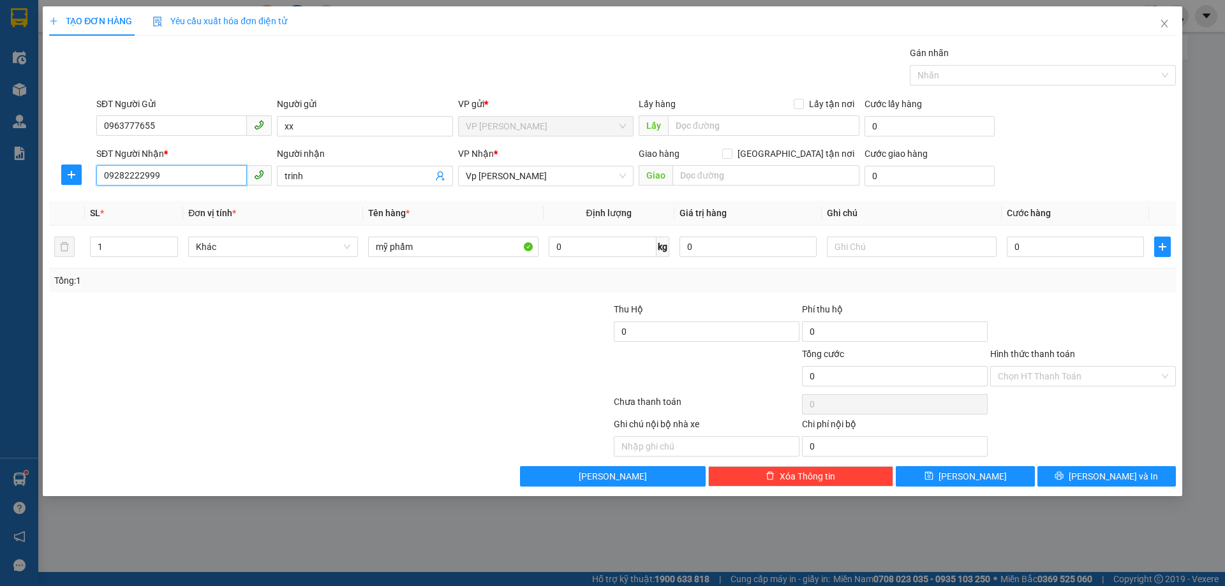
click at [214, 177] on input "09282222999" at bounding box center [171, 175] width 151 height 20
drag, startPoint x: 203, startPoint y: 177, endPoint x: 0, endPoint y: 204, distance: 205.2
click at [0, 204] on div "TẠO ĐƠN HÀNG Yêu cầu xuất hóa đơn điện tử Transit Pickup Surcharge Ids Transit …" at bounding box center [612, 293] width 1225 height 586
click at [131, 225] on div "0982222999 - trinh" at bounding box center [184, 222] width 160 height 14
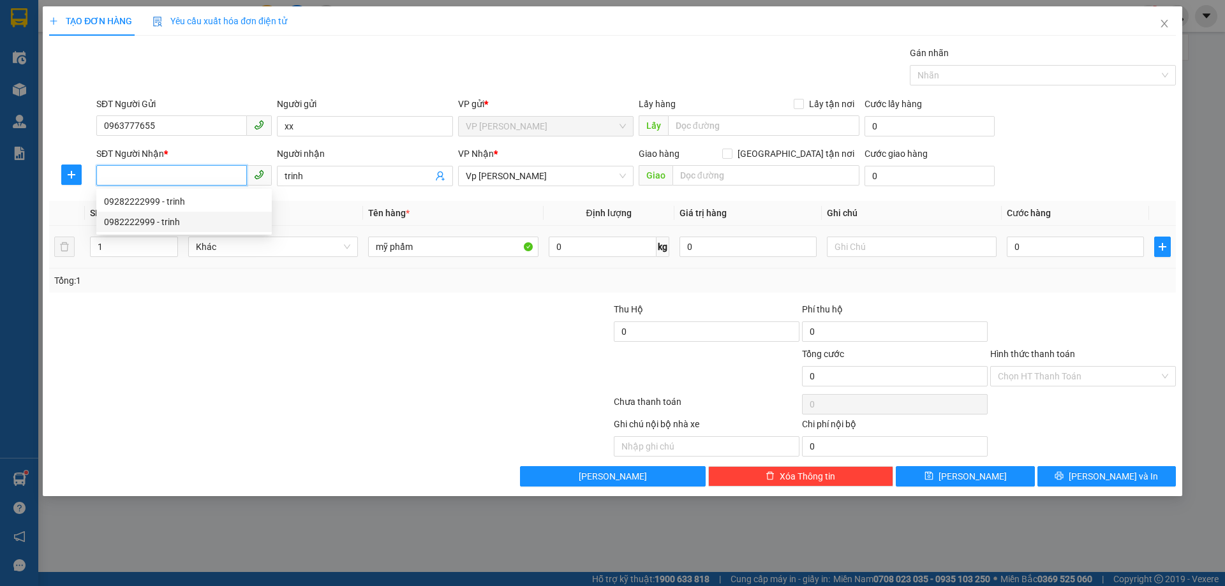
type input "0982222999"
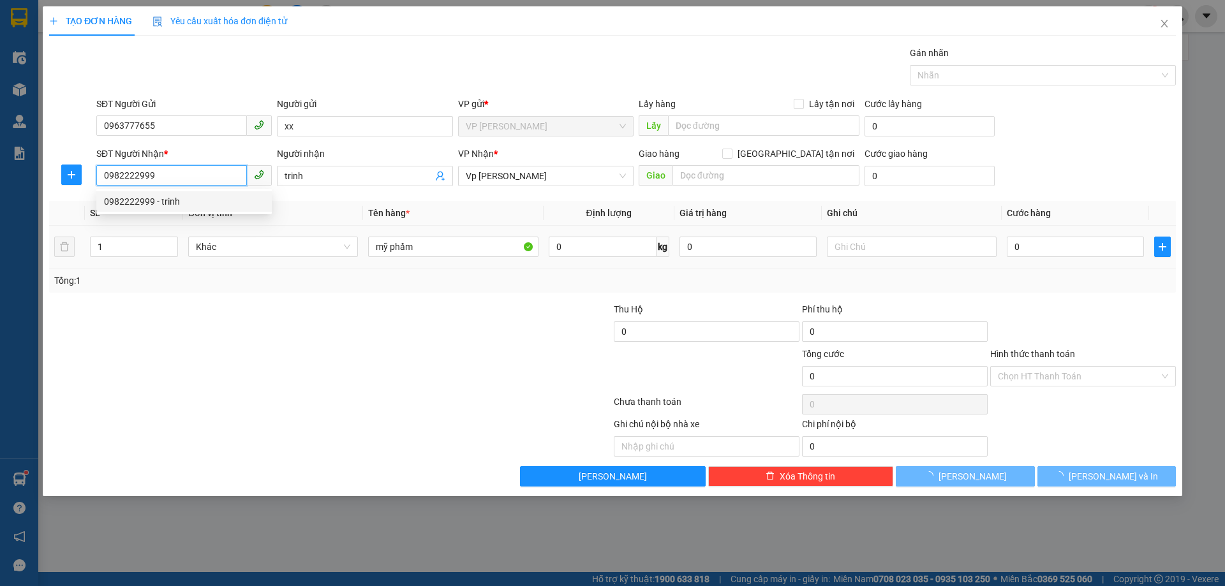
type input "trinh"
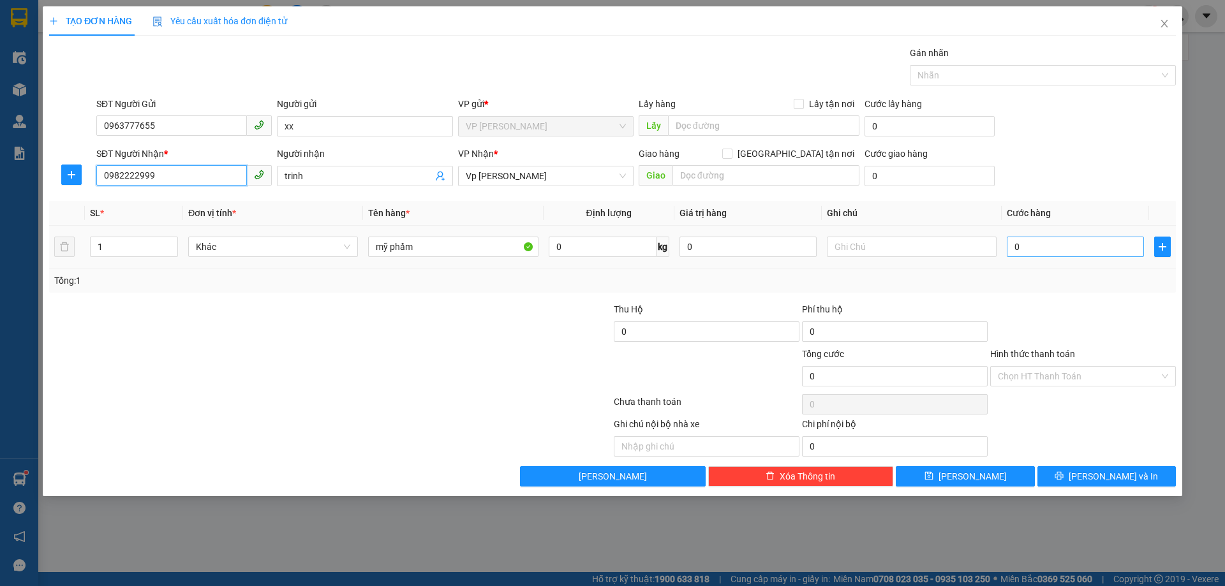
type input "0982222999"
click at [1107, 243] on input "0" at bounding box center [1074, 247] width 137 height 20
type input "04"
type input "4"
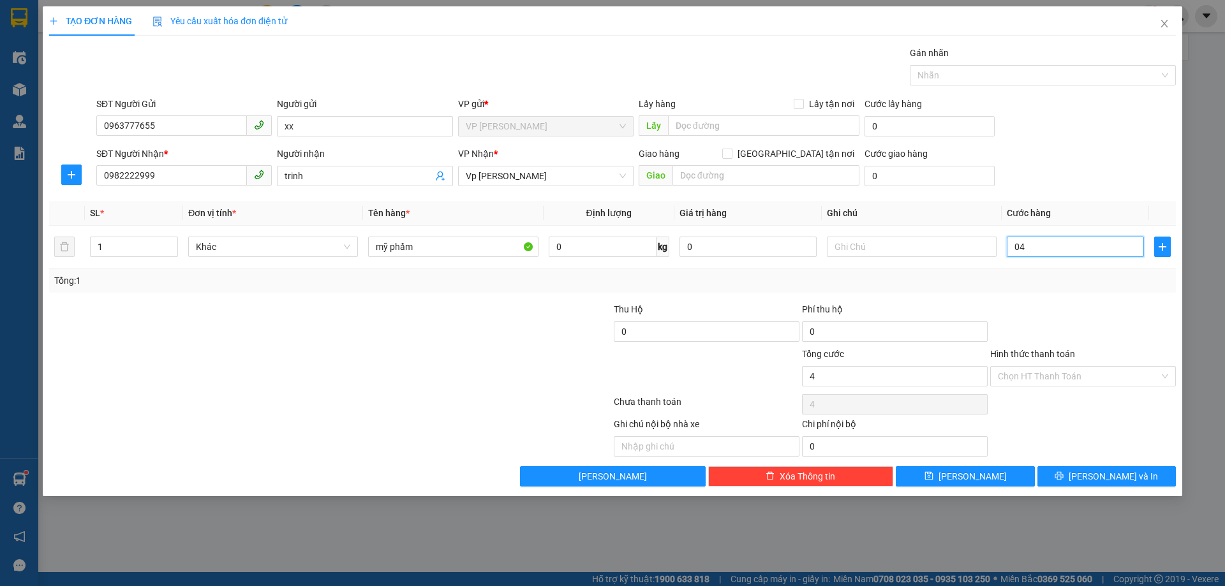
type input "040"
type input "40"
type input "40.000"
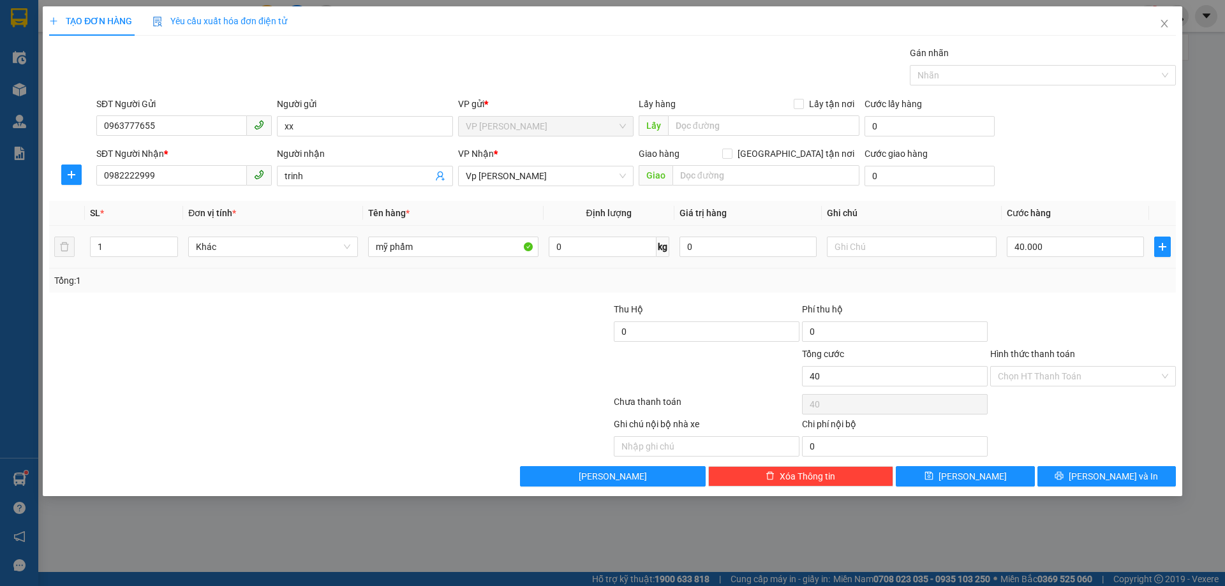
type input "40.000"
click at [1078, 291] on div "Tổng: 1" at bounding box center [612, 281] width 1126 height 24
click at [1102, 468] on button "[PERSON_NAME] và In" at bounding box center [1106, 476] width 138 height 20
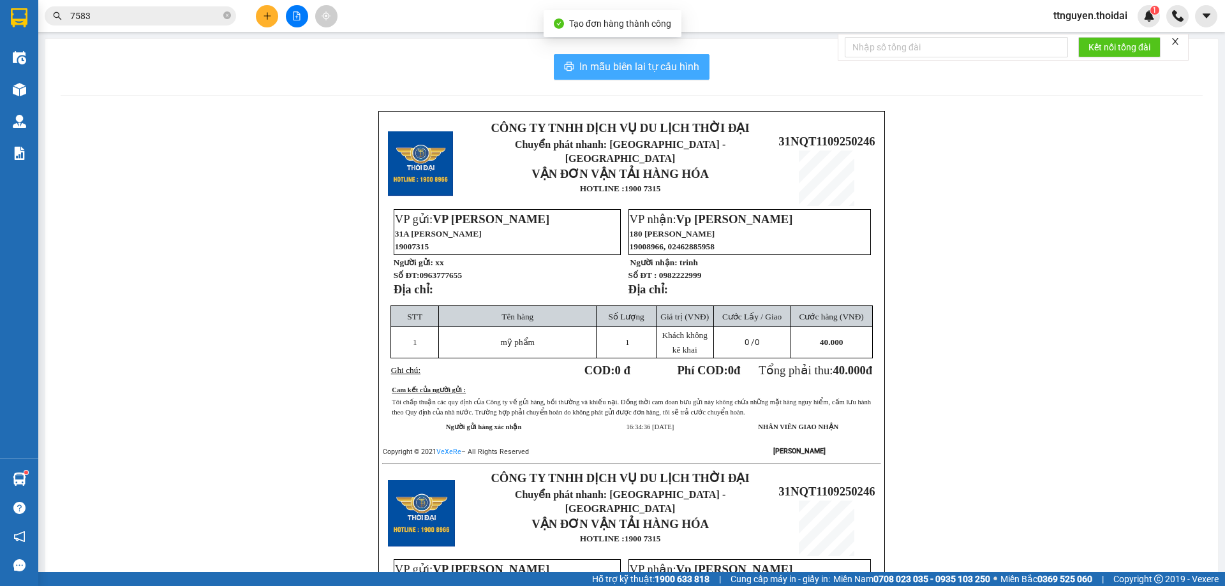
click at [642, 58] on button "In mẫu biên lai tự cấu hình" at bounding box center [632, 67] width 156 height 26
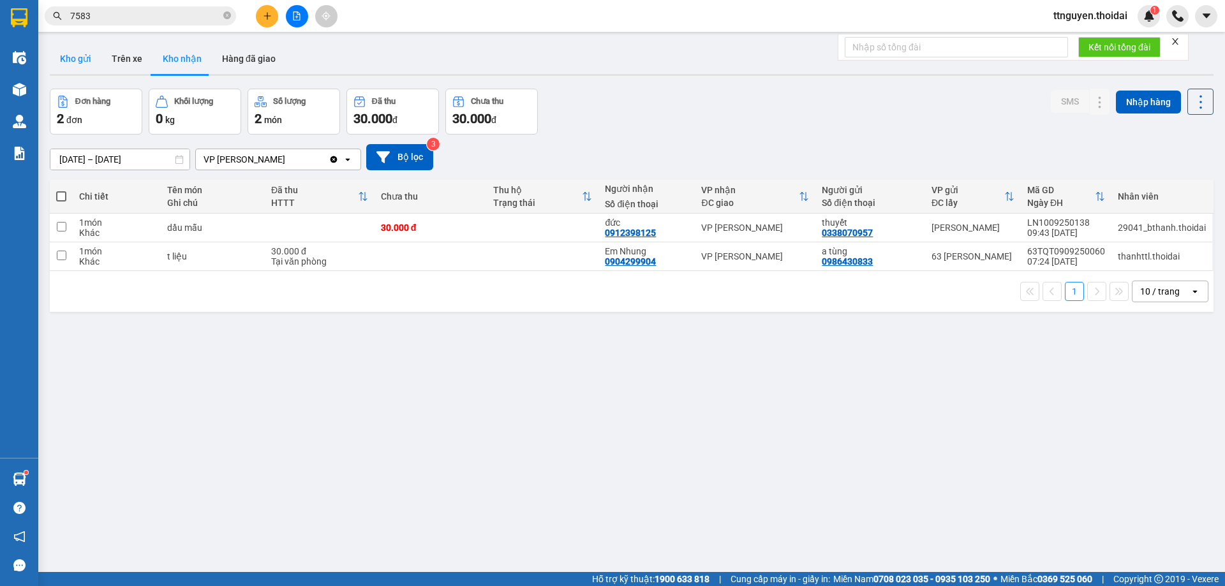
click at [87, 65] on button "Kho gửi" at bounding box center [76, 58] width 52 height 31
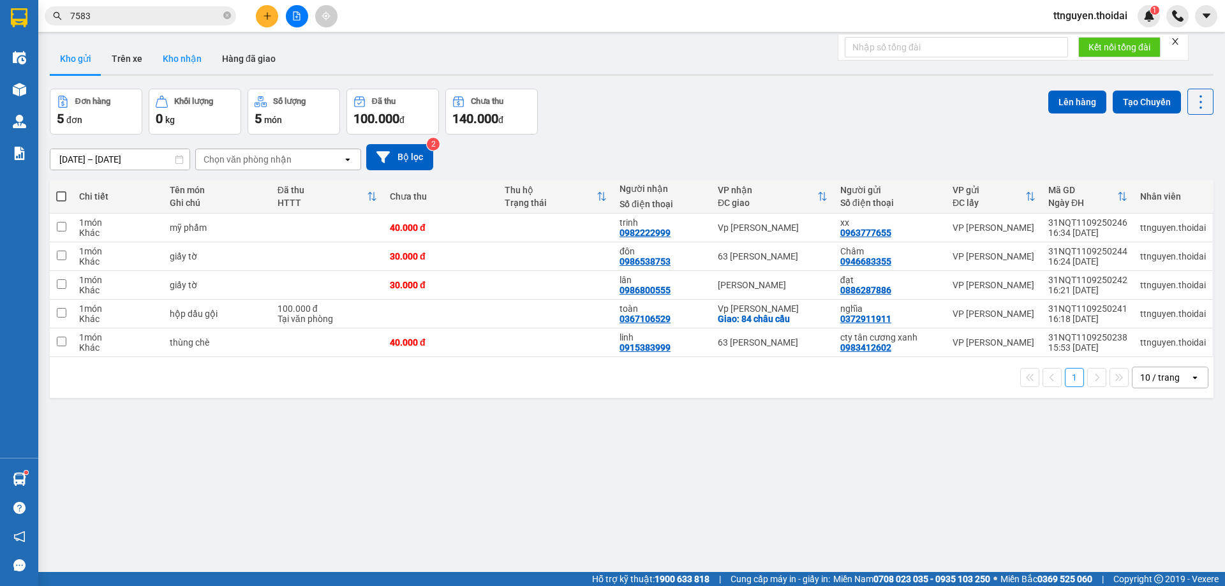
click at [162, 66] on button "Kho nhận" at bounding box center [181, 58] width 59 height 31
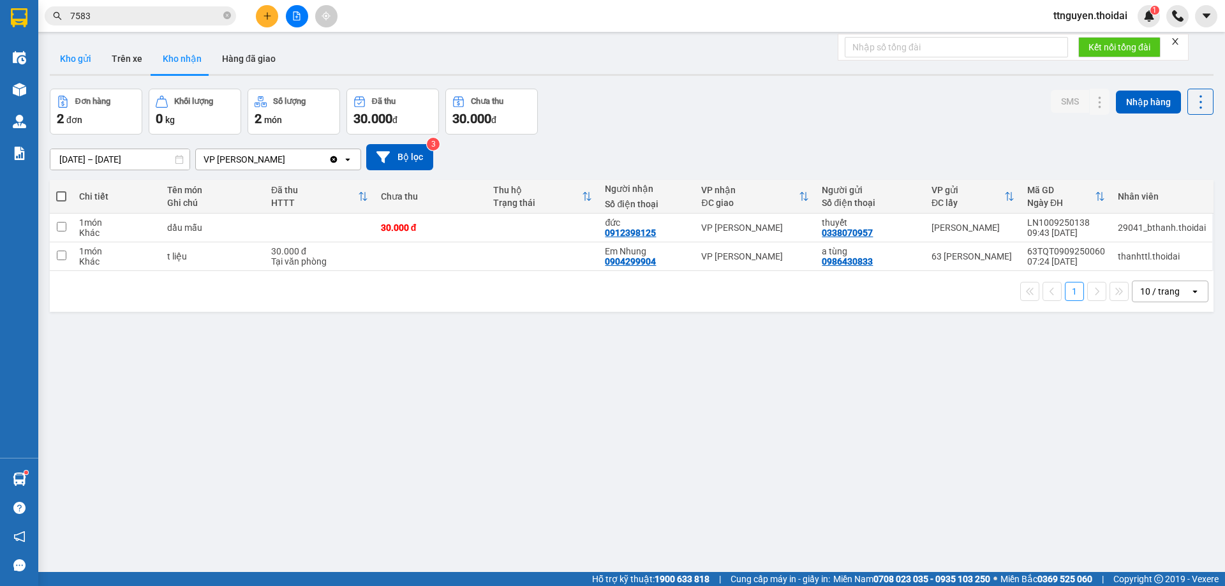
click at [89, 53] on button "Kho gửi" at bounding box center [76, 58] width 52 height 31
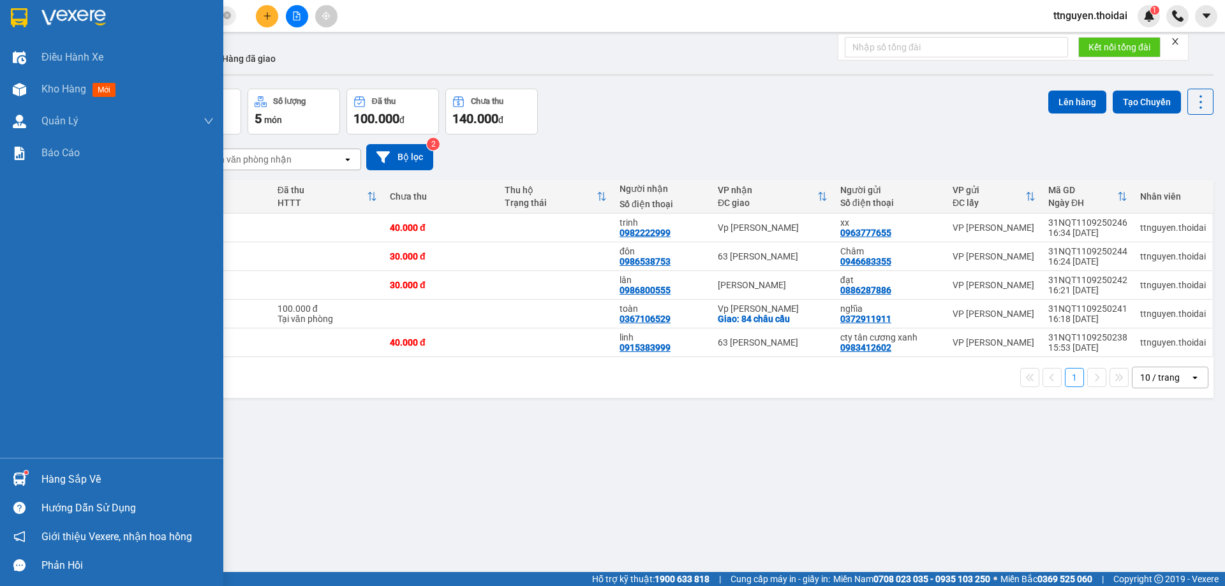
click at [73, 475] on div "Hàng sắp về" at bounding box center [127, 479] width 172 height 19
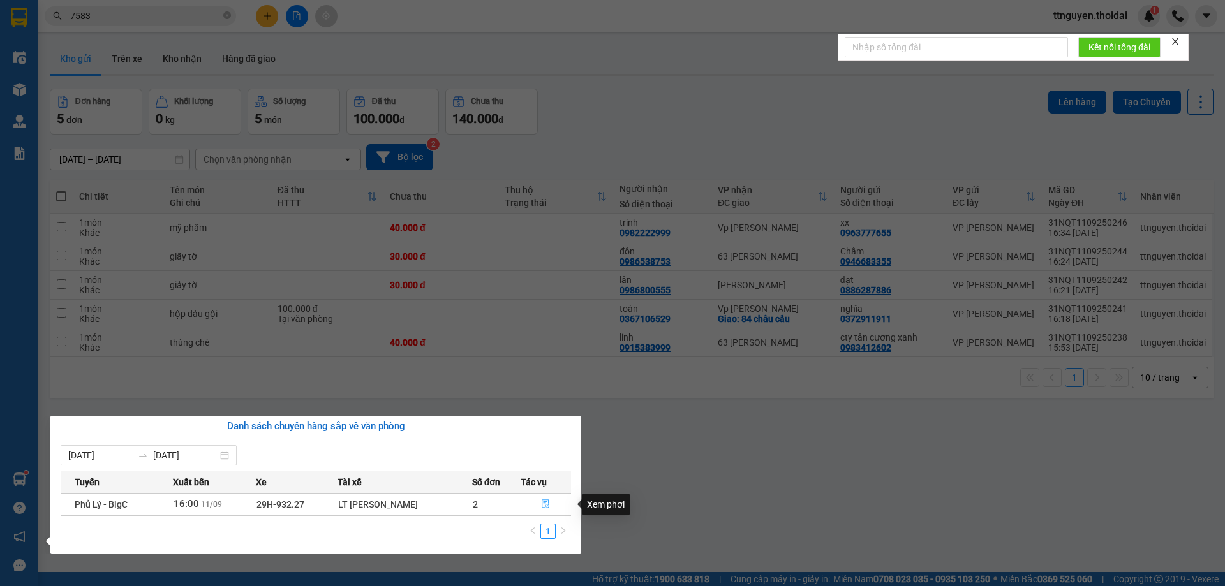
click at [544, 501] on icon "file-done" at bounding box center [545, 503] width 9 height 9
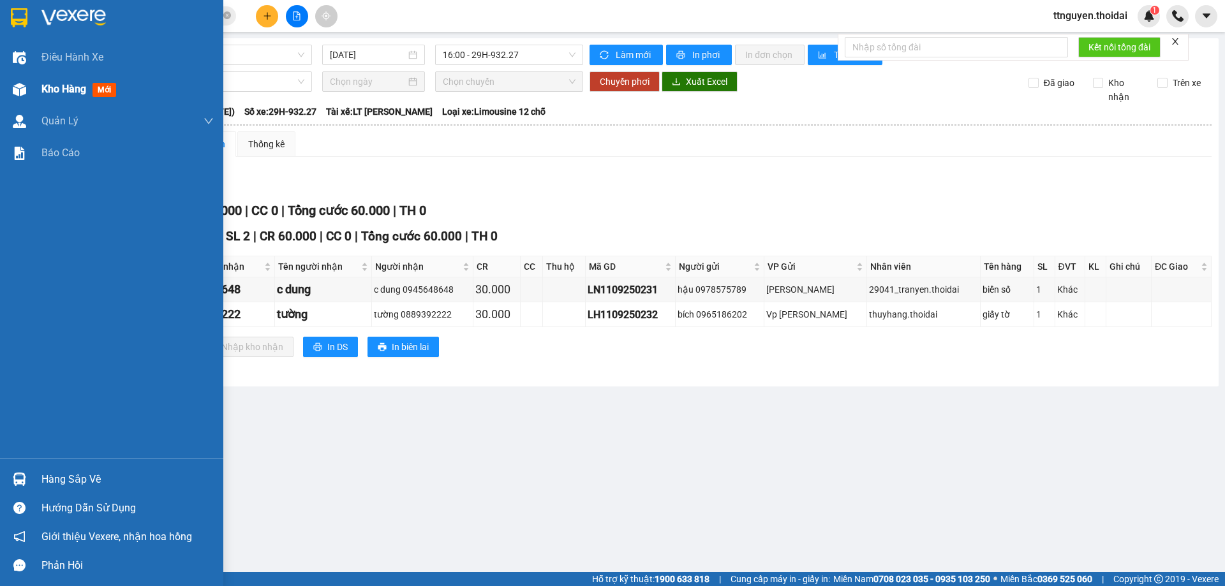
click at [63, 83] on span "Kho hàng" at bounding box center [63, 89] width 45 height 12
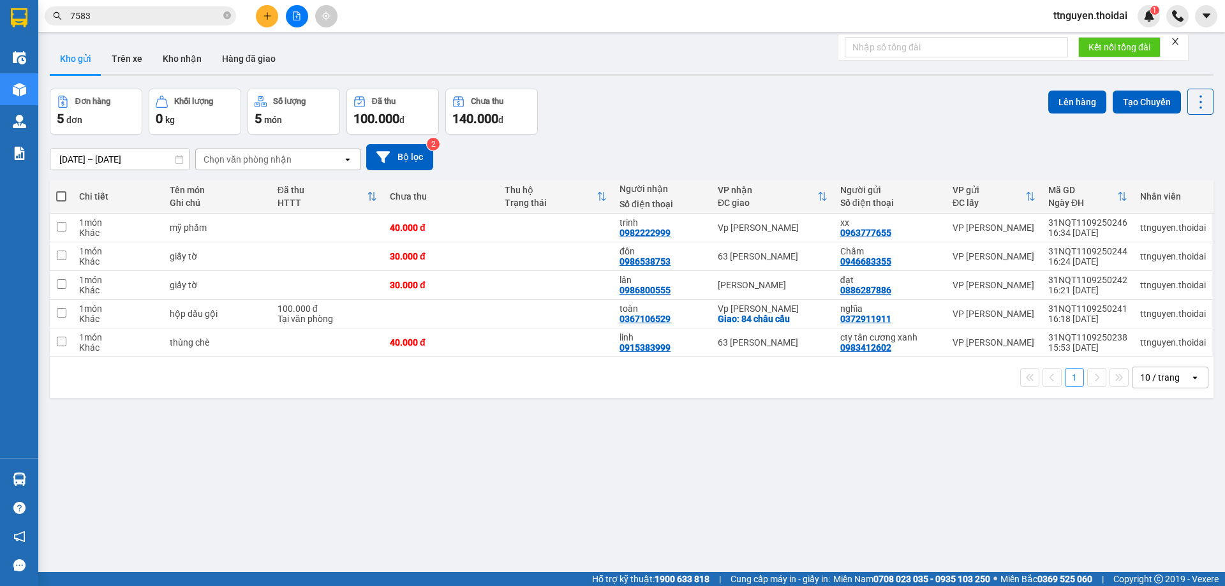
click at [59, 192] on span at bounding box center [61, 196] width 10 height 10
click at [61, 190] on input "checkbox" at bounding box center [61, 190] width 0 height 0
checkbox input "true"
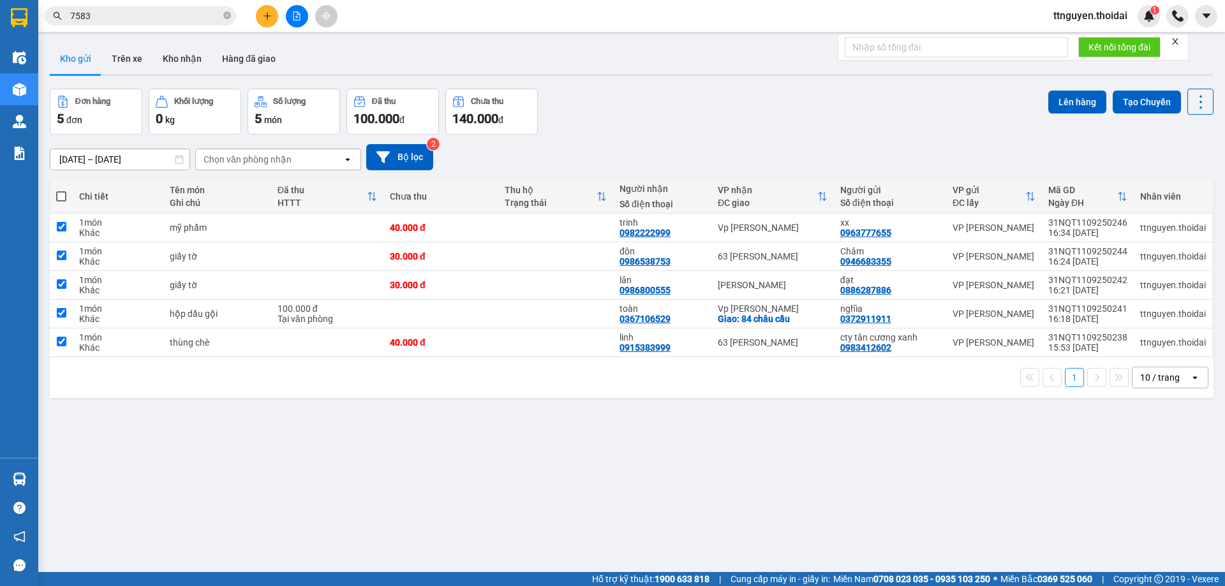
checkbox input "true"
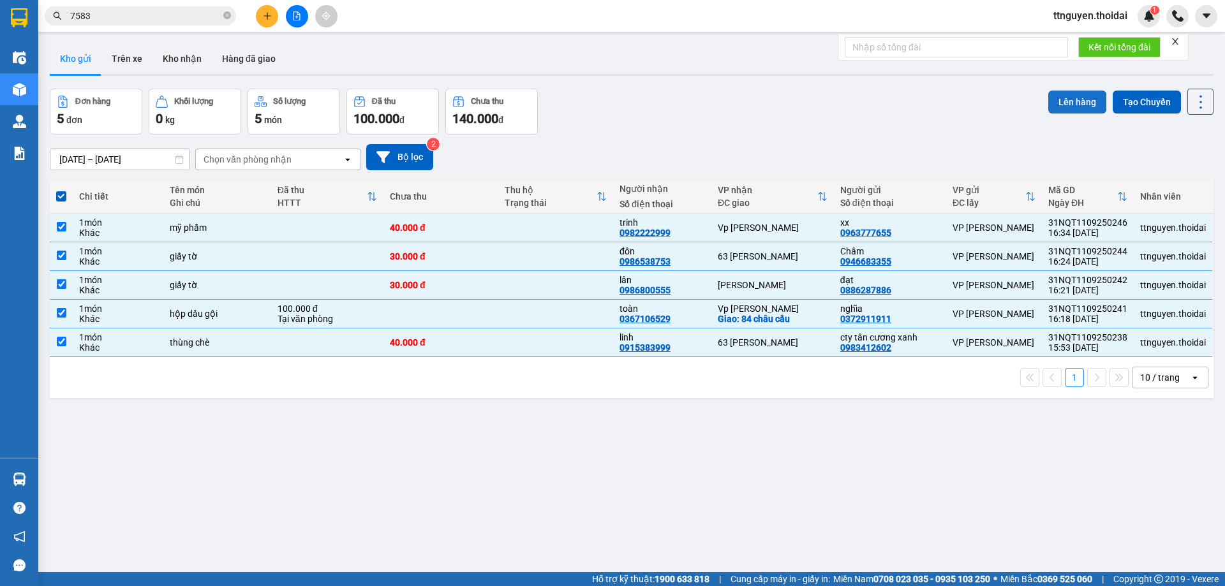
click at [1061, 104] on button "Lên hàng" at bounding box center [1077, 102] width 58 height 23
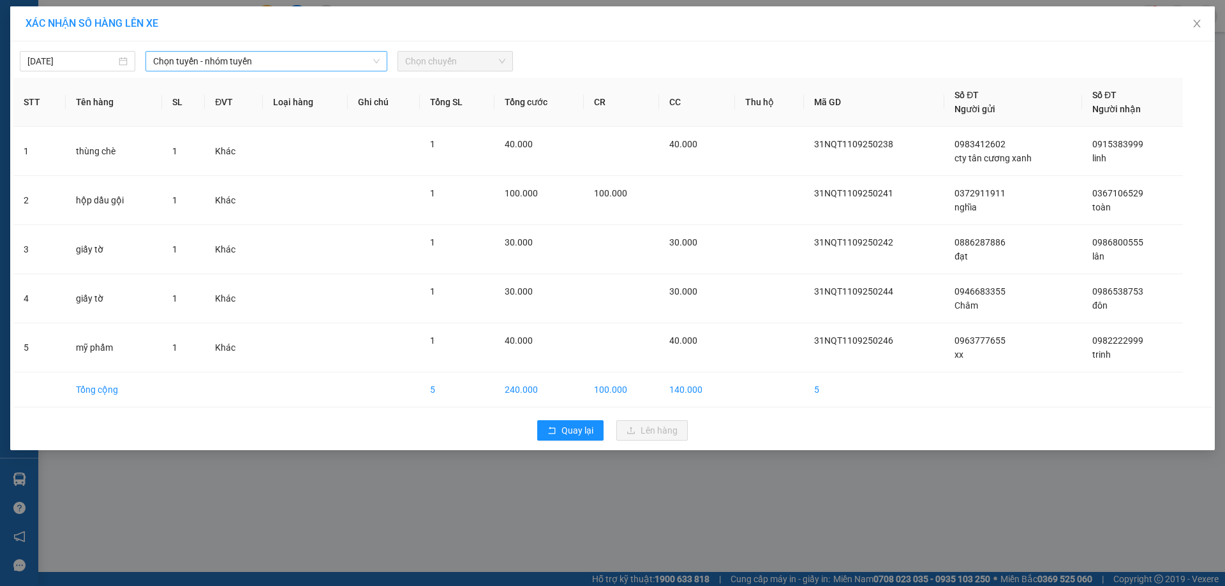
click at [272, 63] on span "Chọn tuyến - nhóm tuyến" at bounding box center [266, 61] width 226 height 19
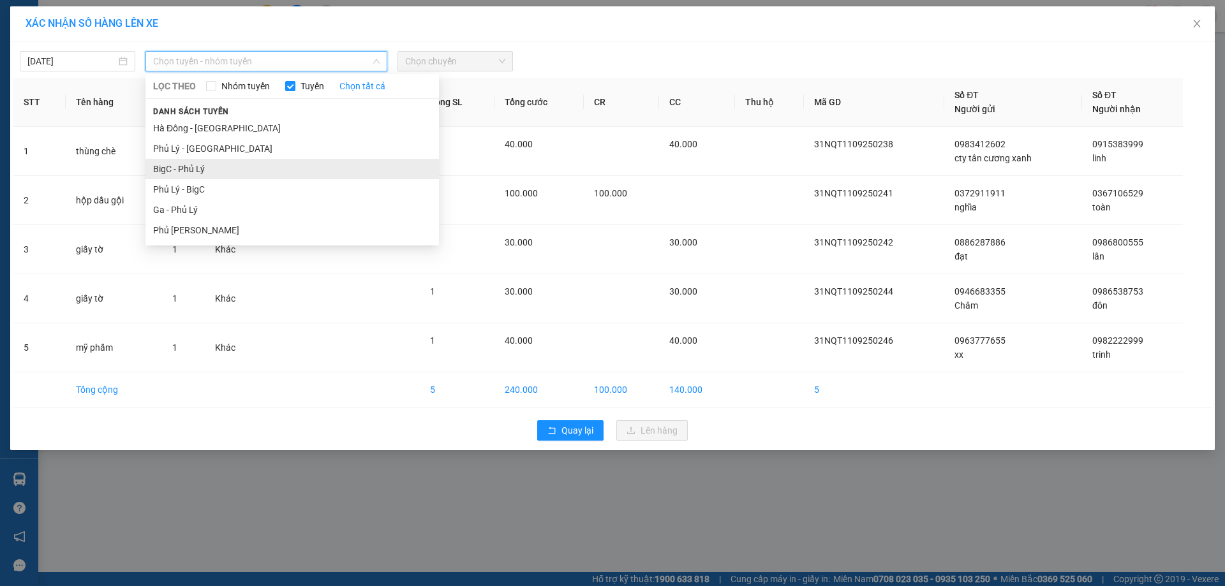
click at [219, 164] on li "BigC - Phủ Lý" at bounding box center [291, 169] width 293 height 20
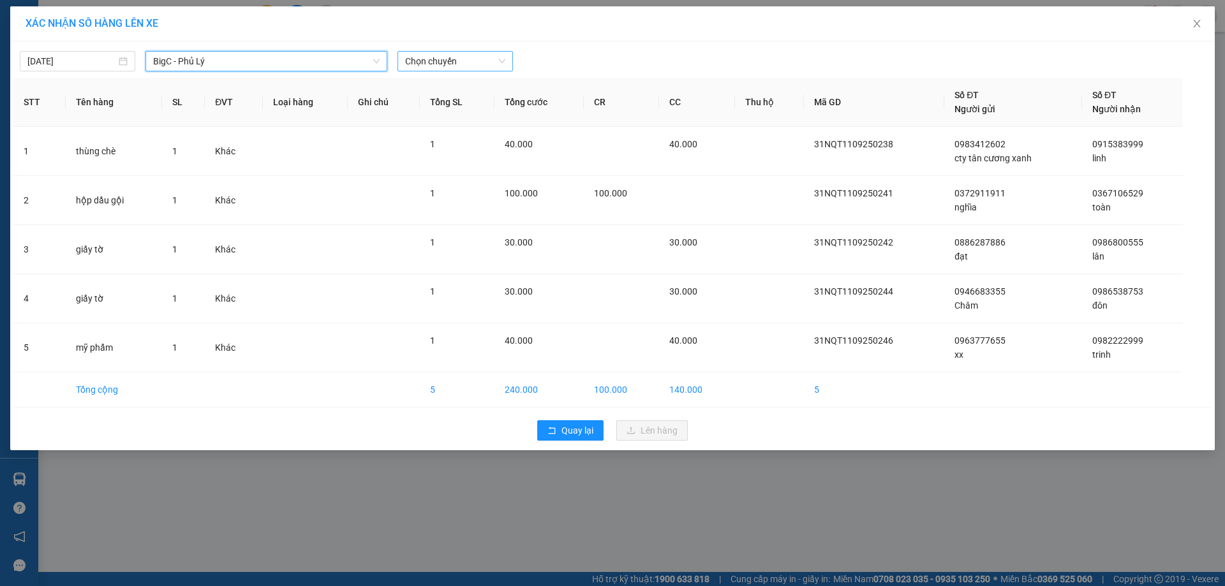
click at [457, 61] on span "Chọn chuyến" at bounding box center [455, 61] width 100 height 19
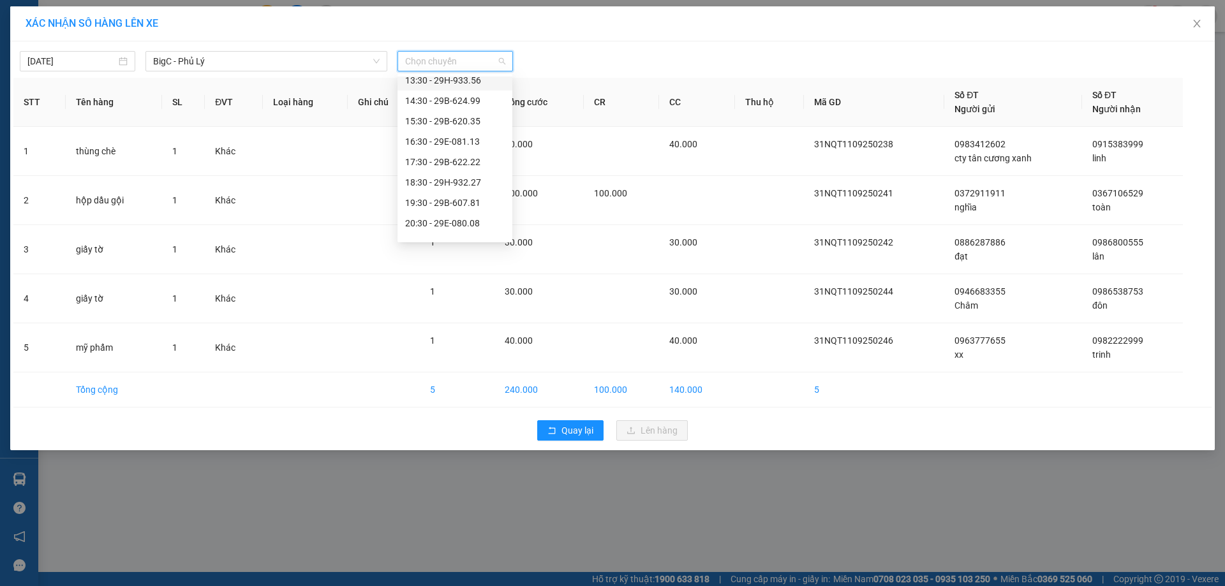
scroll to position [191, 0]
click at [464, 140] on div "16:30 - 29E-081.13" at bounding box center [454, 140] width 99 height 14
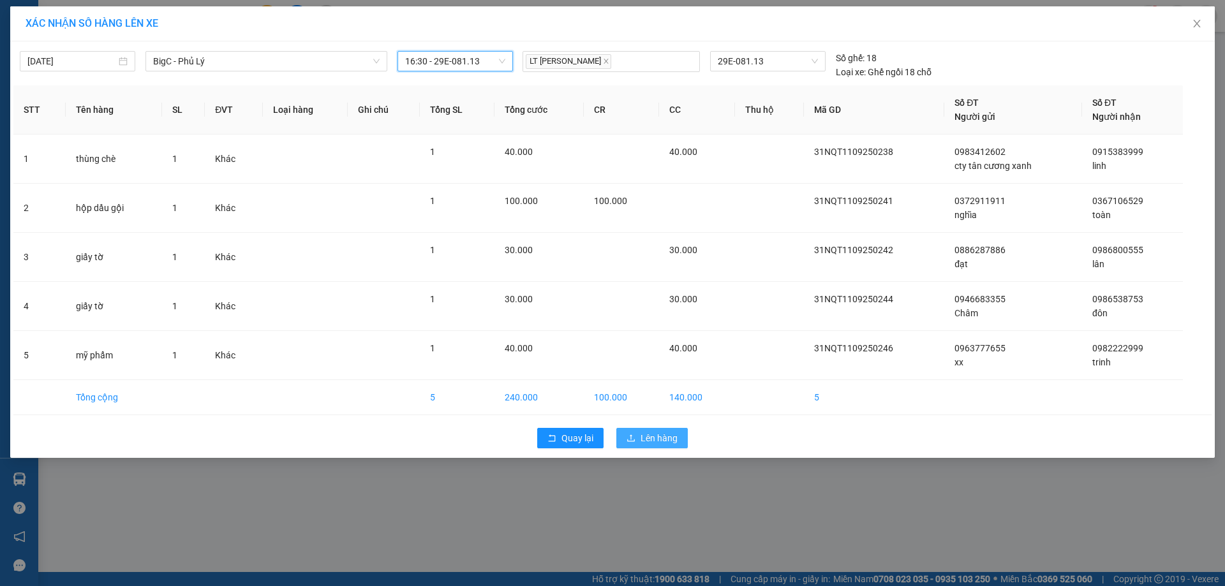
click at [658, 439] on span "Lên hàng" at bounding box center [658, 438] width 37 height 14
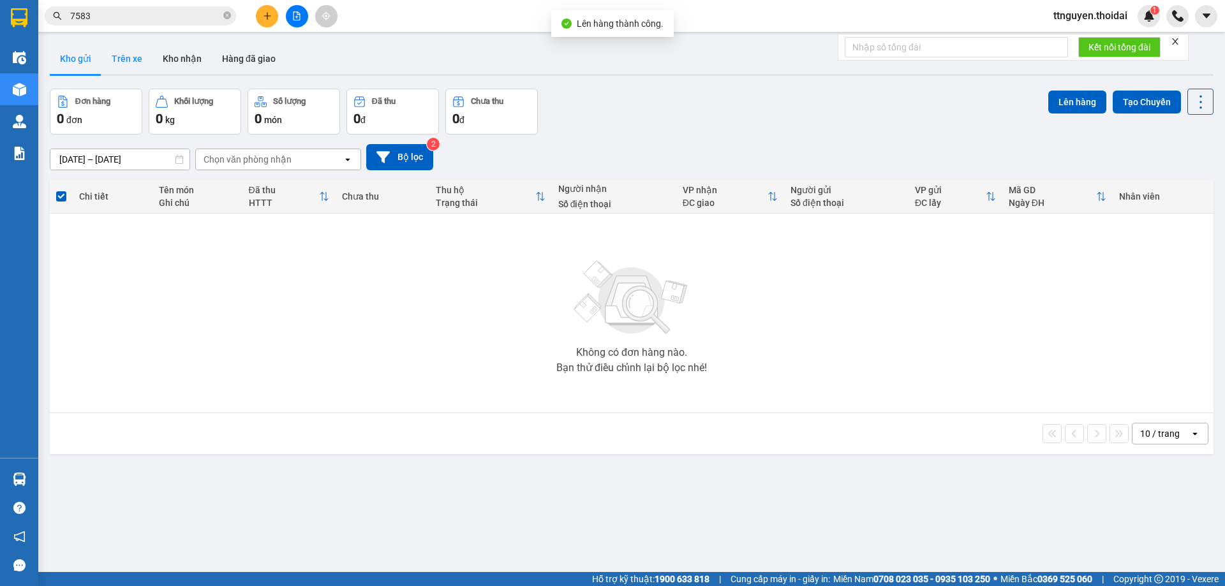
click at [136, 63] on button "Trên xe" at bounding box center [126, 58] width 51 height 31
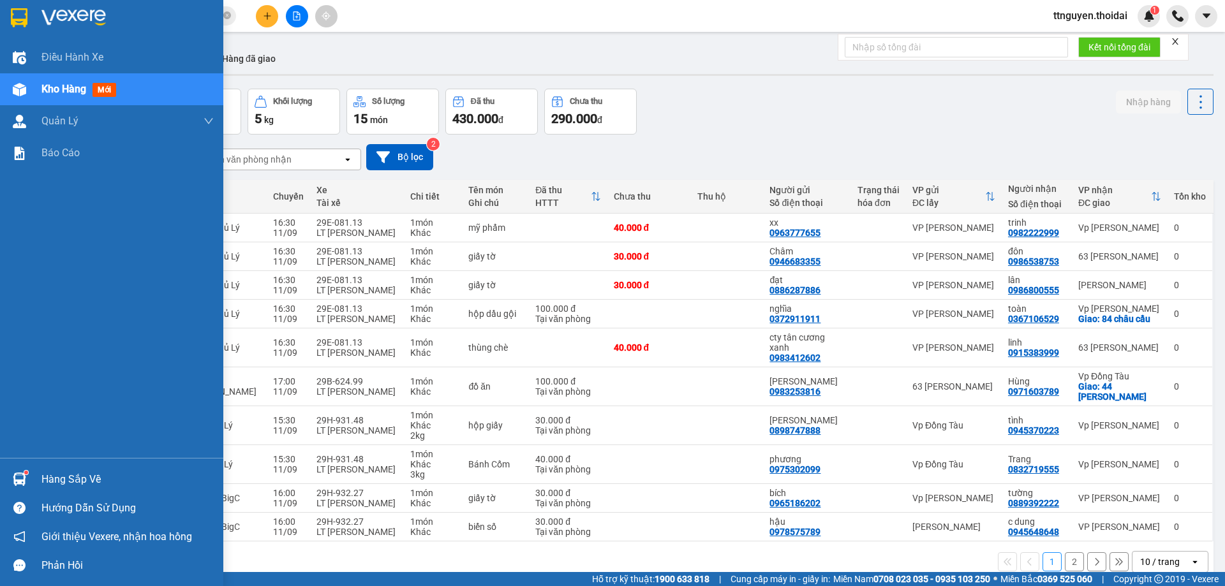
click at [73, 478] on div "Hàng sắp về" at bounding box center [127, 479] width 172 height 19
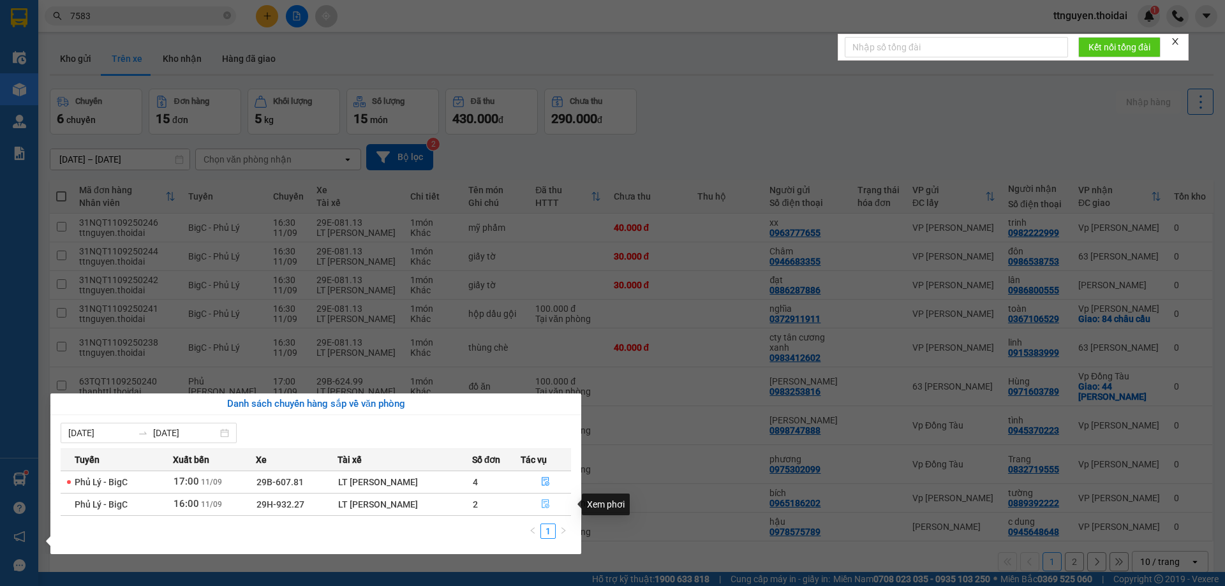
click at [542, 500] on icon "file-done" at bounding box center [546, 504] width 8 height 9
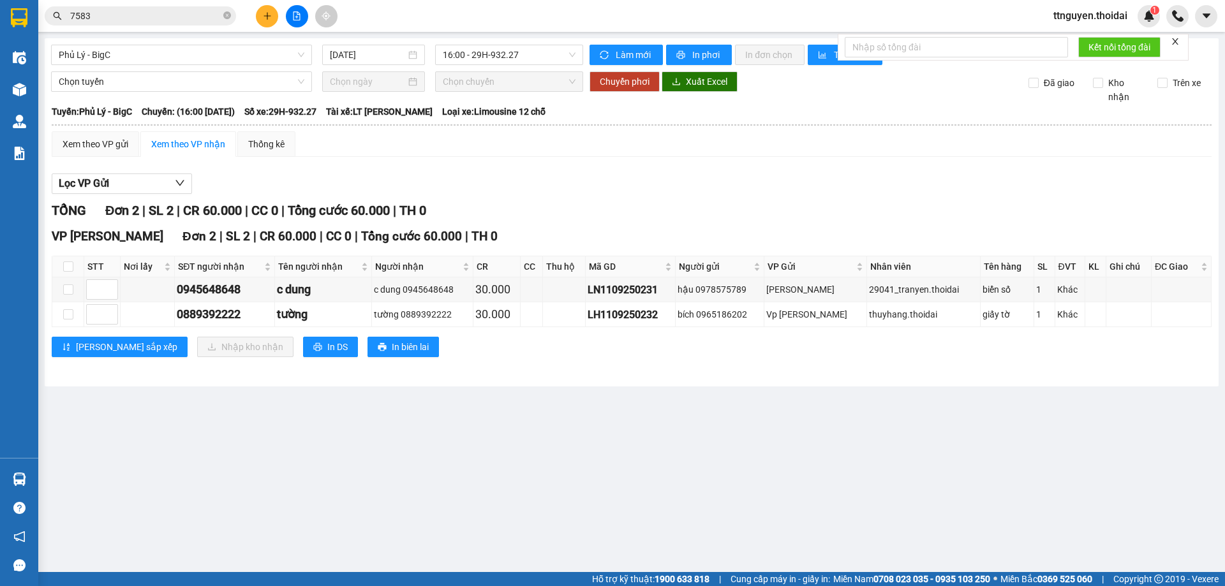
click at [68, 475] on main "Phủ Lý - BigC 11/09/2025 16:00 - 29H-932.27 Làm mới In phơi In đơn chọn Thống k…" at bounding box center [612, 286] width 1225 height 572
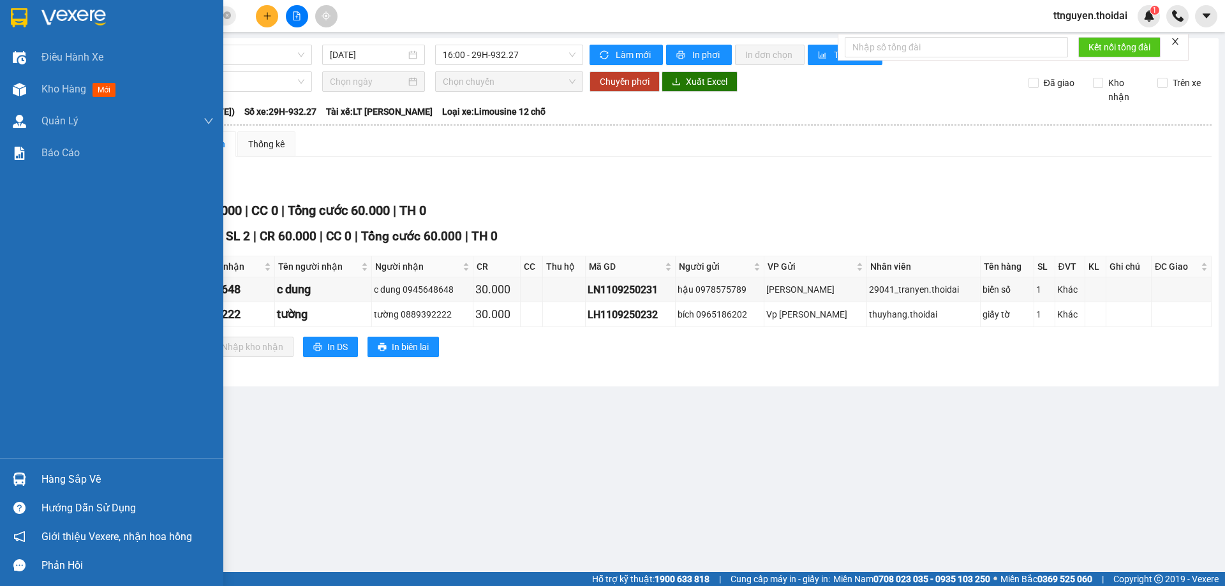
click at [66, 476] on div "Hàng sắp về" at bounding box center [127, 479] width 172 height 19
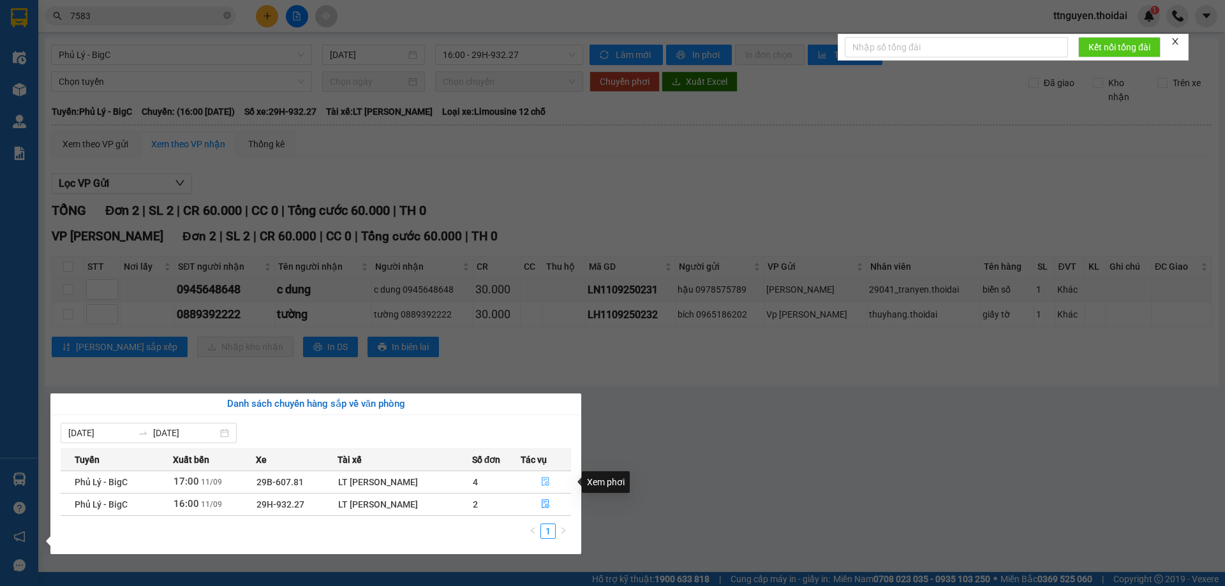
click at [544, 485] on icon "file-done" at bounding box center [545, 481] width 9 height 9
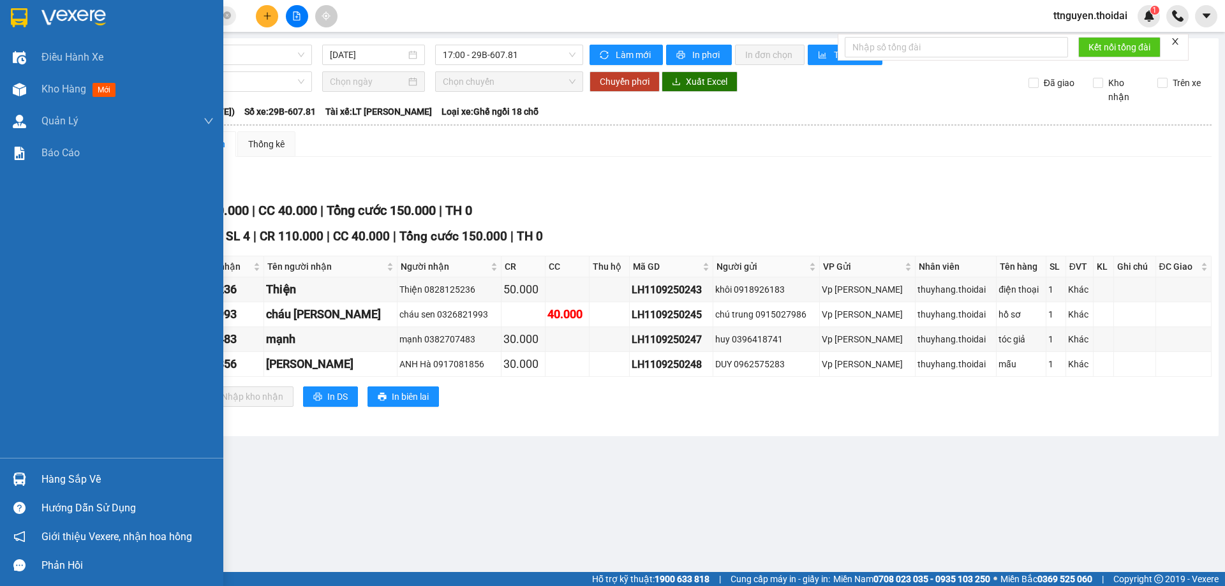
click at [56, 476] on div "Hàng sắp về" at bounding box center [127, 479] width 172 height 19
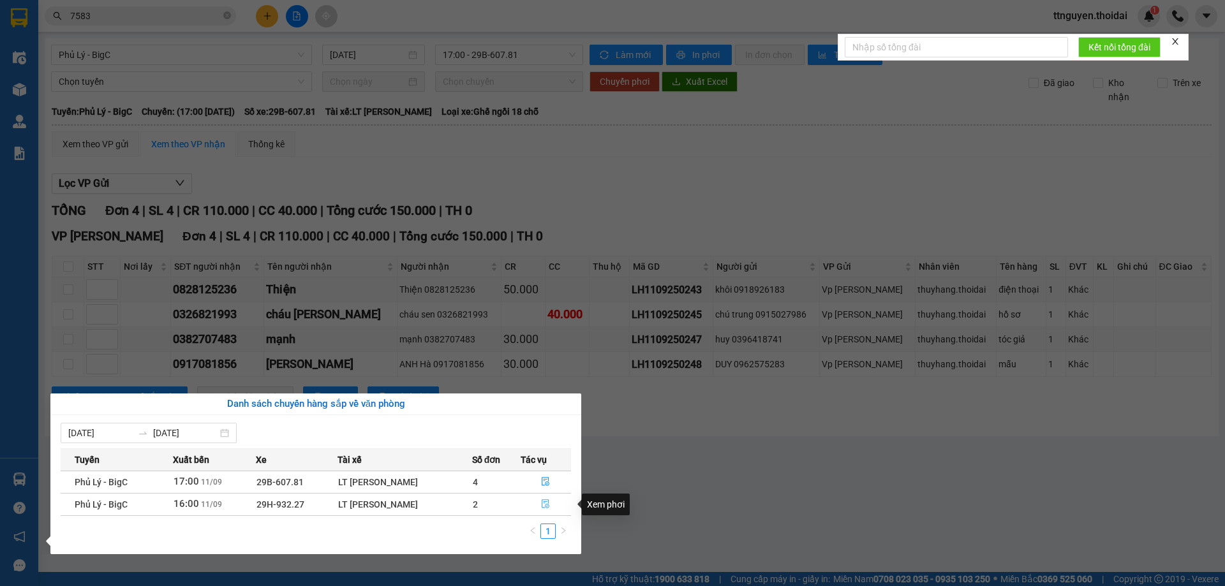
click at [543, 504] on icon "file-done" at bounding box center [545, 503] width 9 height 9
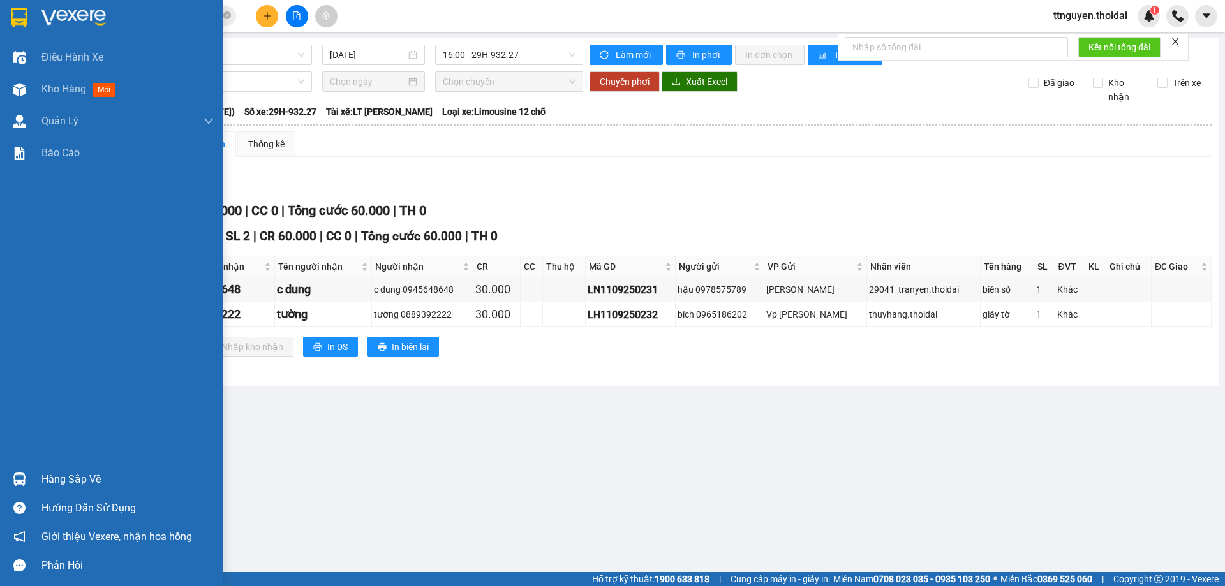
click at [83, 473] on div "Hàng sắp về" at bounding box center [127, 479] width 172 height 19
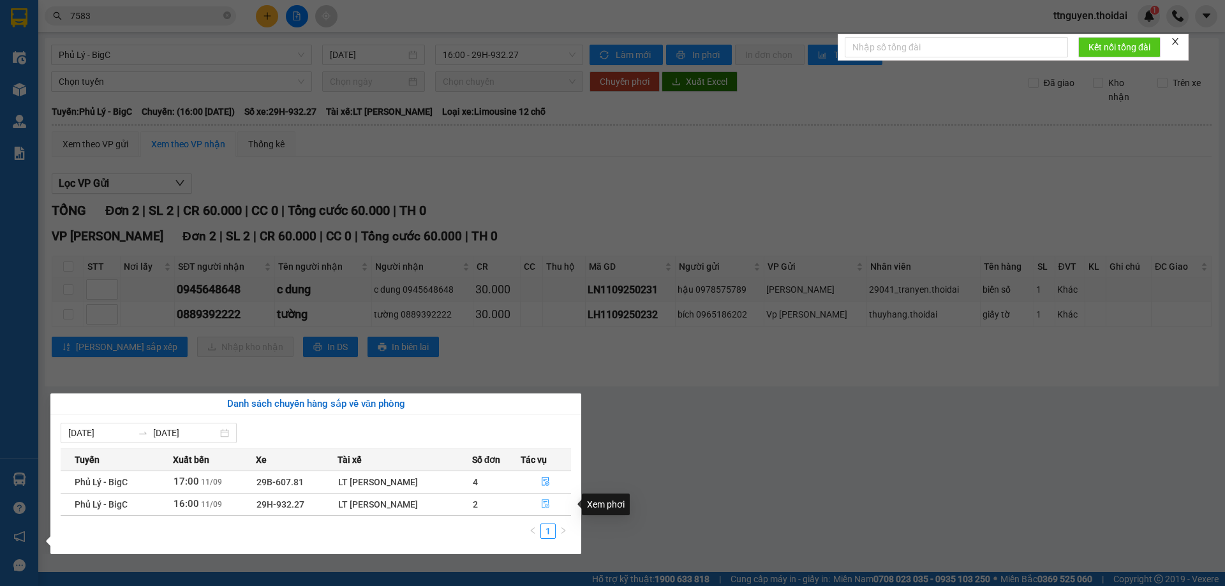
drag, startPoint x: 545, startPoint y: 500, endPoint x: 554, endPoint y: 490, distance: 13.1
click at [546, 500] on icon "file-done" at bounding box center [546, 504] width 8 height 9
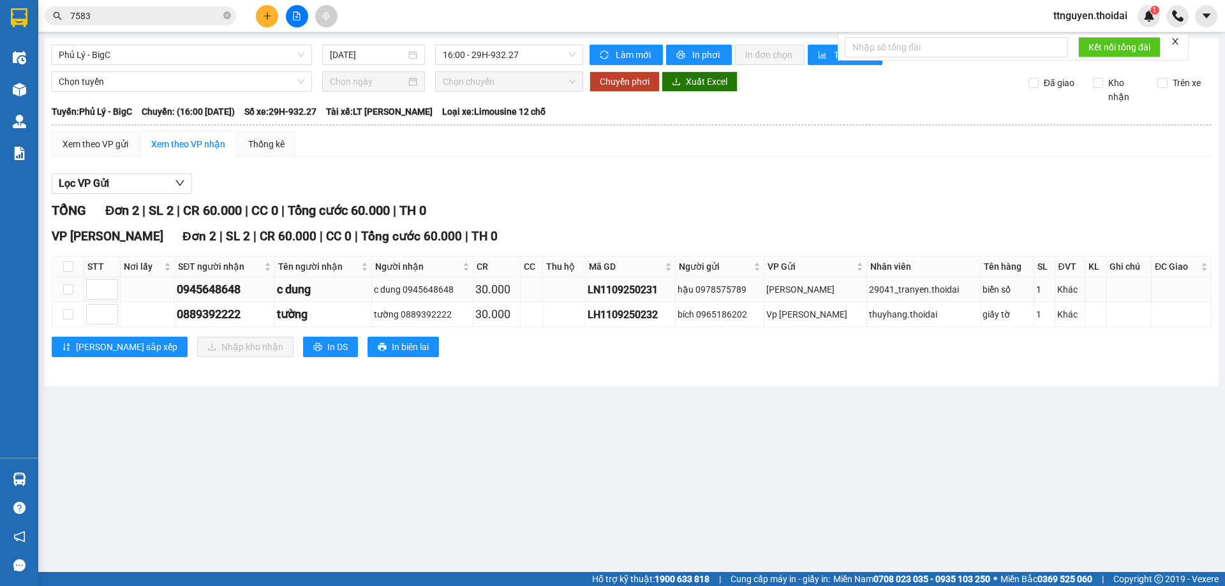
click at [66, 282] on td at bounding box center [68, 289] width 32 height 25
click at [67, 267] on input "checkbox" at bounding box center [68, 266] width 10 height 10
checkbox input "true"
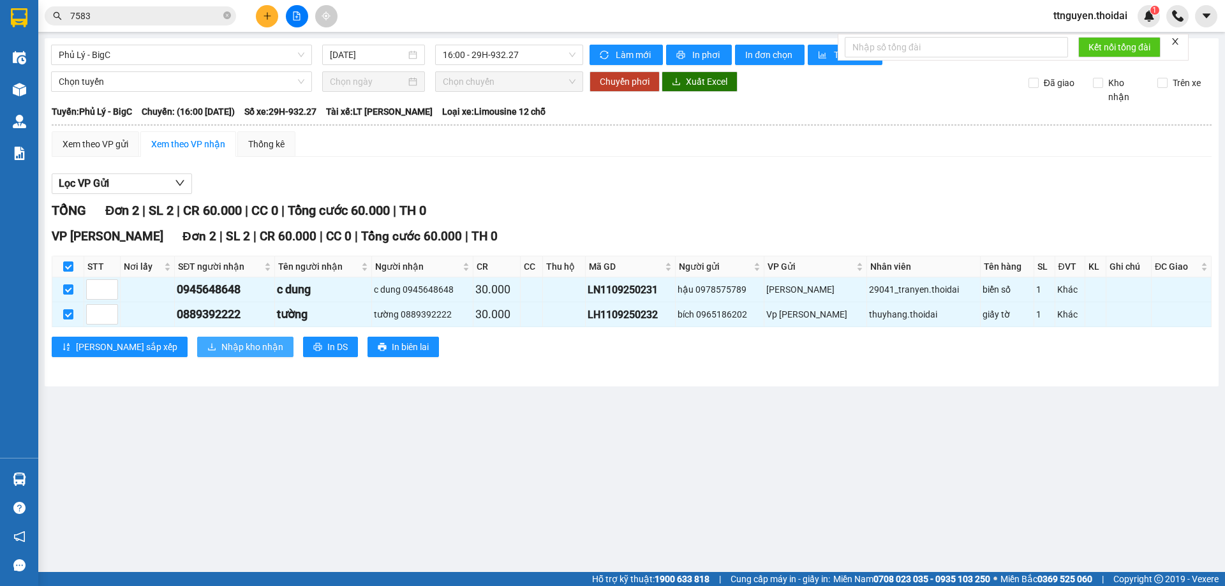
click at [197, 355] on button "Nhập kho nhận" at bounding box center [245, 347] width 96 height 20
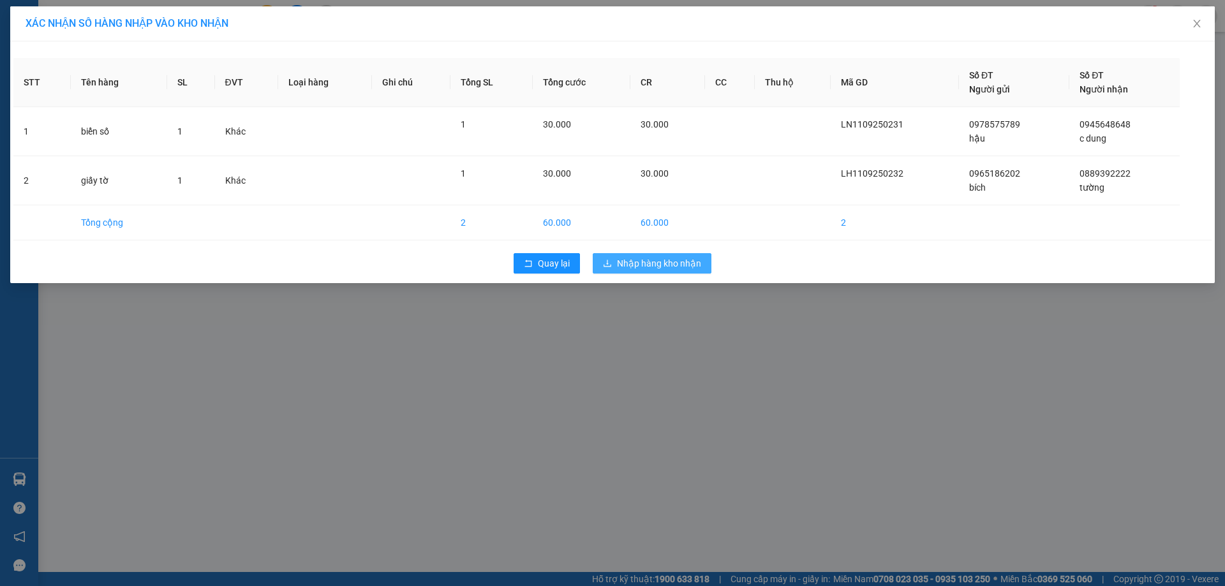
click at [676, 259] on span "Nhập hàng kho nhận" at bounding box center [659, 263] width 84 height 14
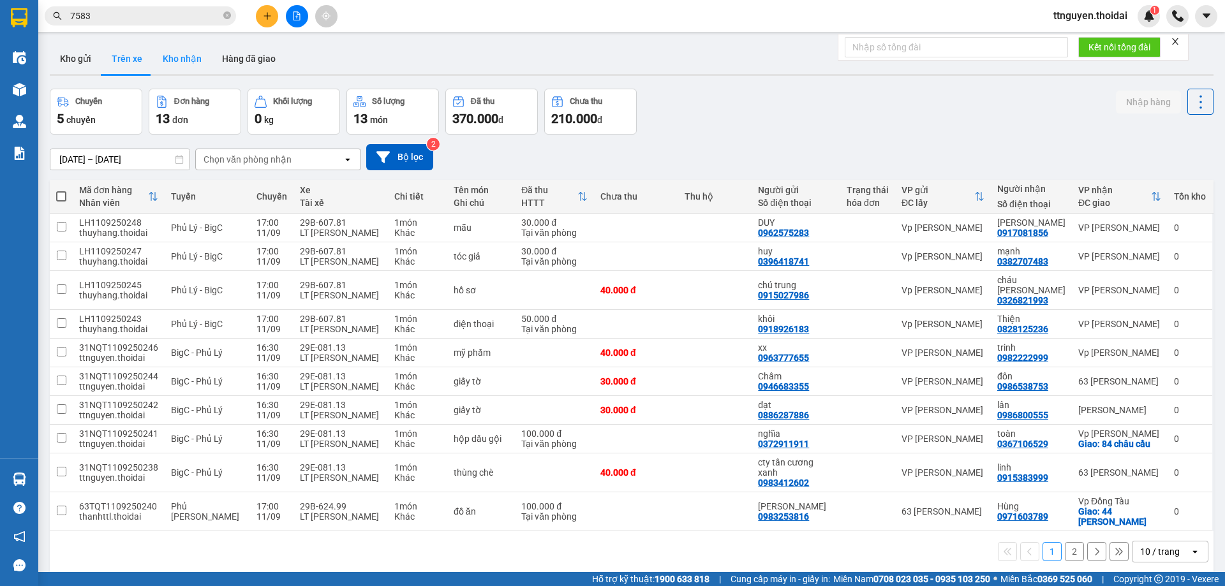
click at [193, 55] on button "Kho nhận" at bounding box center [181, 58] width 59 height 31
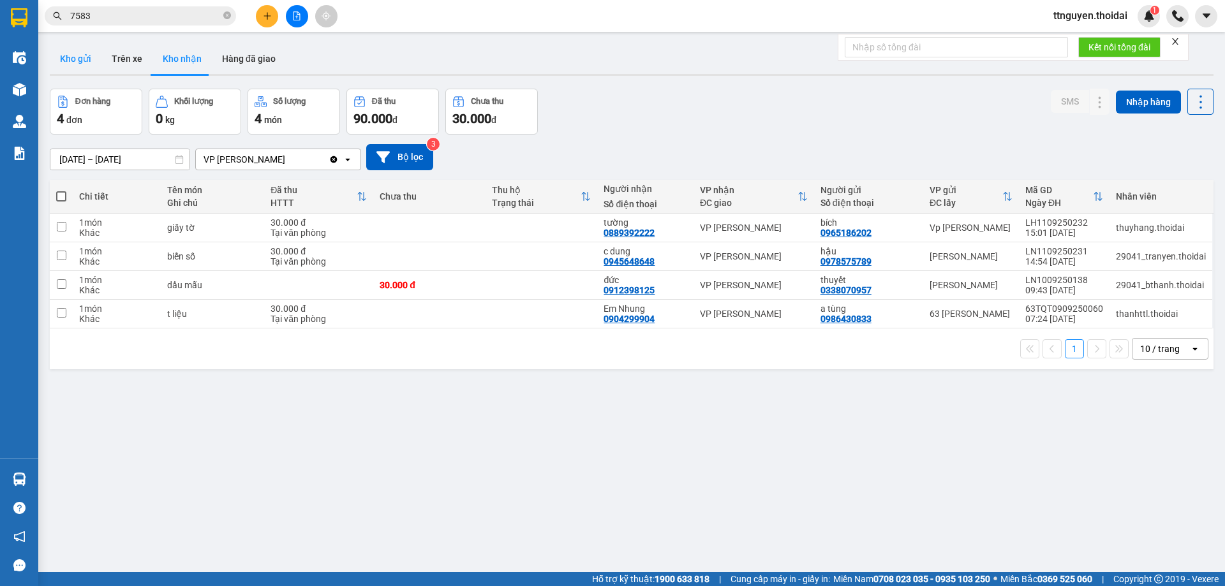
click at [75, 55] on button "Kho gửi" at bounding box center [76, 58] width 52 height 31
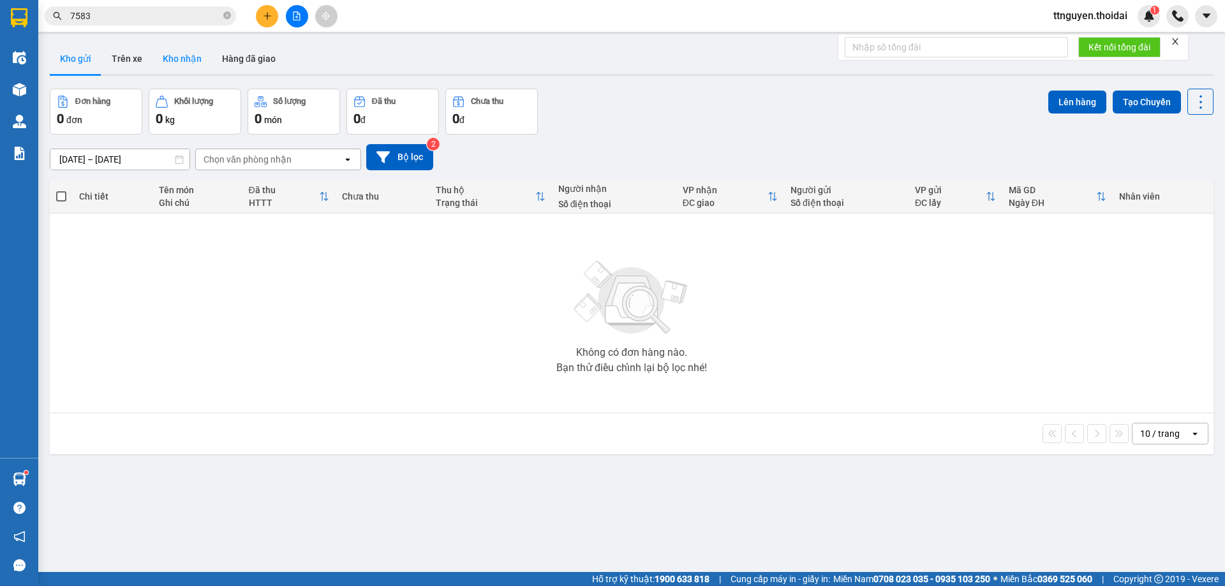
drag, startPoint x: 190, startPoint y: 60, endPoint x: 207, endPoint y: 63, distance: 16.8
click at [190, 60] on button "Kho nhận" at bounding box center [181, 58] width 59 height 31
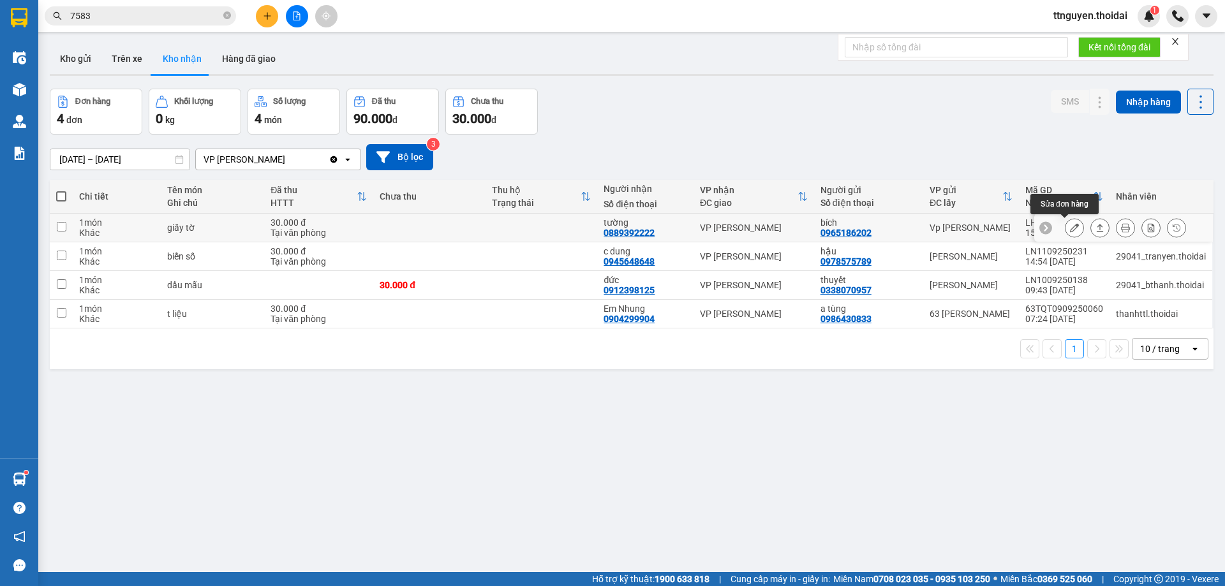
click at [1069, 228] on button at bounding box center [1074, 228] width 18 height 22
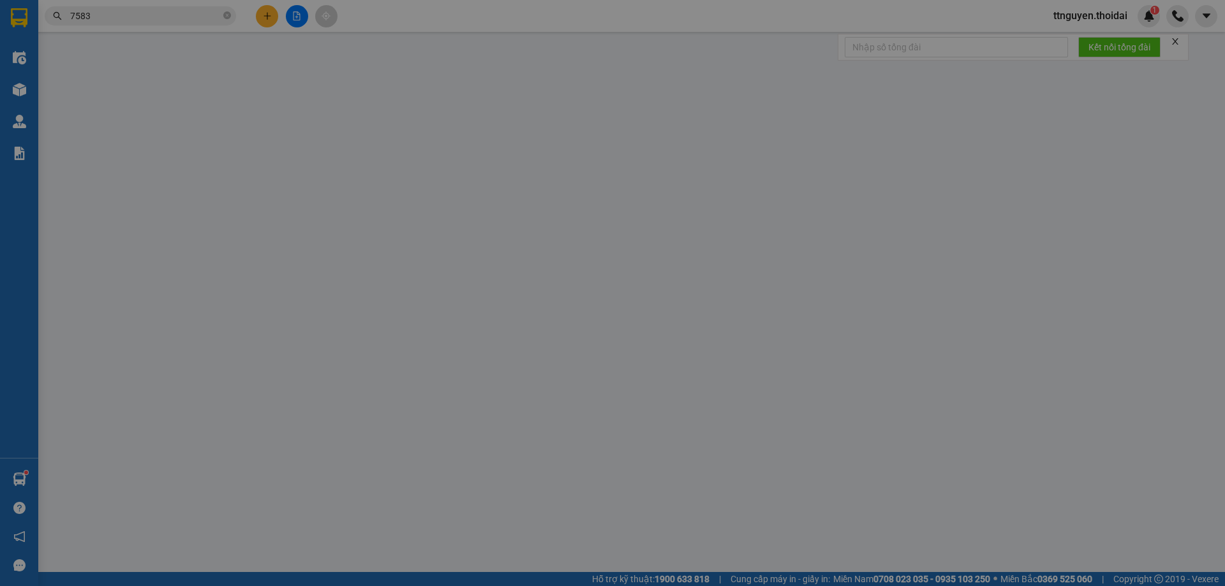
type input "0965186202"
type input "bích"
type input "0889392222"
type input "tường"
type input "30.000"
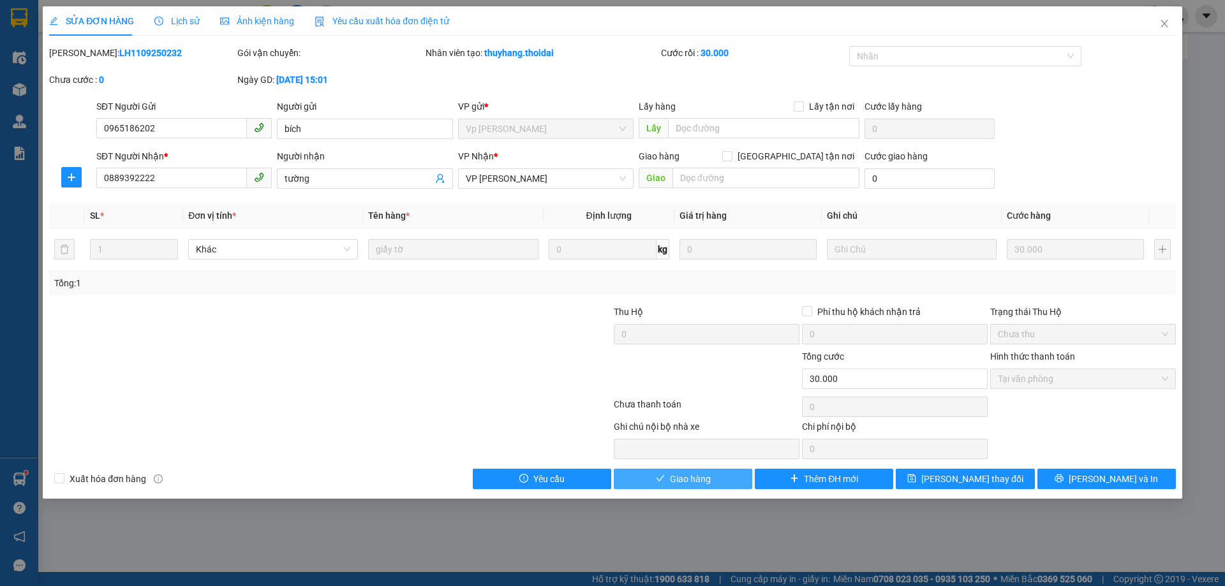
click at [703, 482] on span "Giao hàng" at bounding box center [690, 479] width 41 height 14
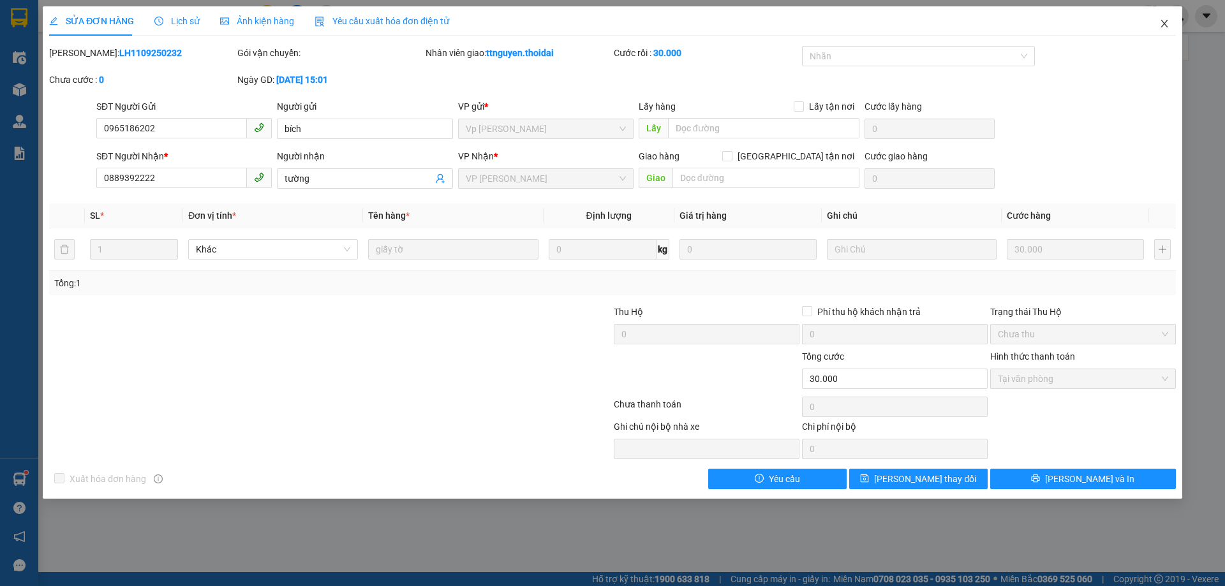
click at [1163, 25] on icon "close" at bounding box center [1164, 23] width 10 height 10
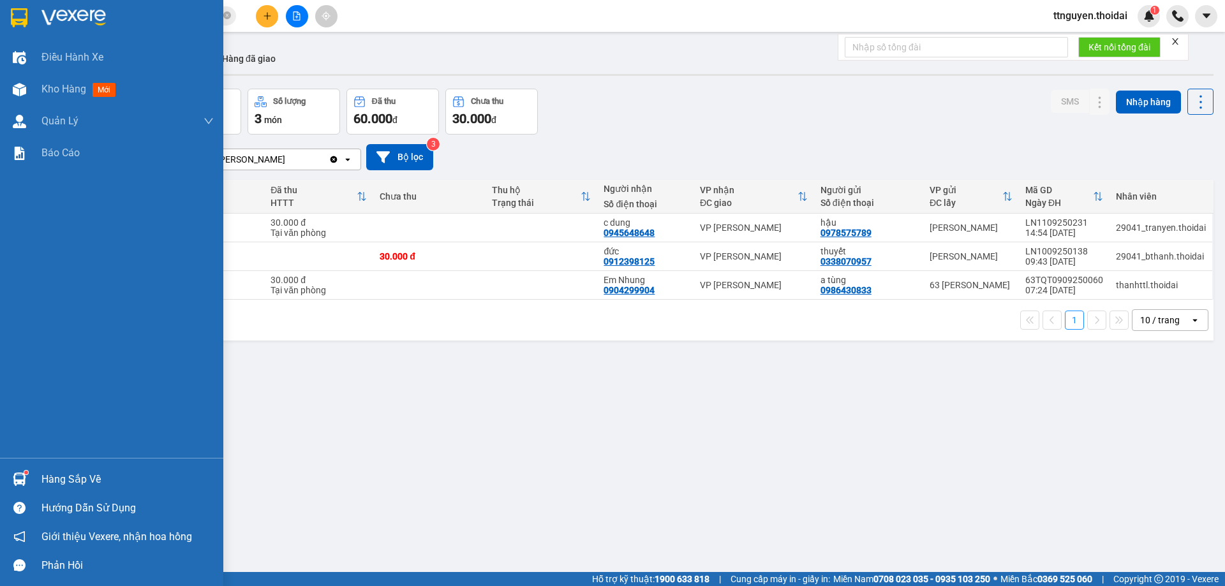
click at [51, 470] on div "Hàng sắp về" at bounding box center [127, 479] width 172 height 19
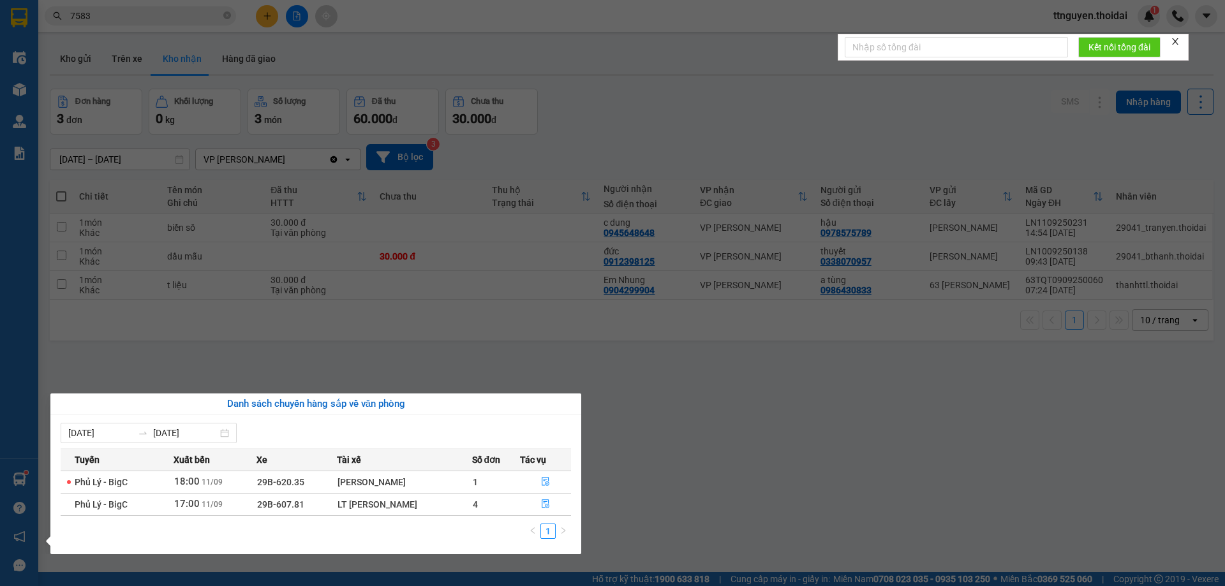
click at [621, 510] on section "Kết quả tìm kiếm ( 333 ) Bộ lọc Mã ĐH Trạng thái Món hàng Thu hộ Tổng cước Chưa…" at bounding box center [612, 293] width 1225 height 586
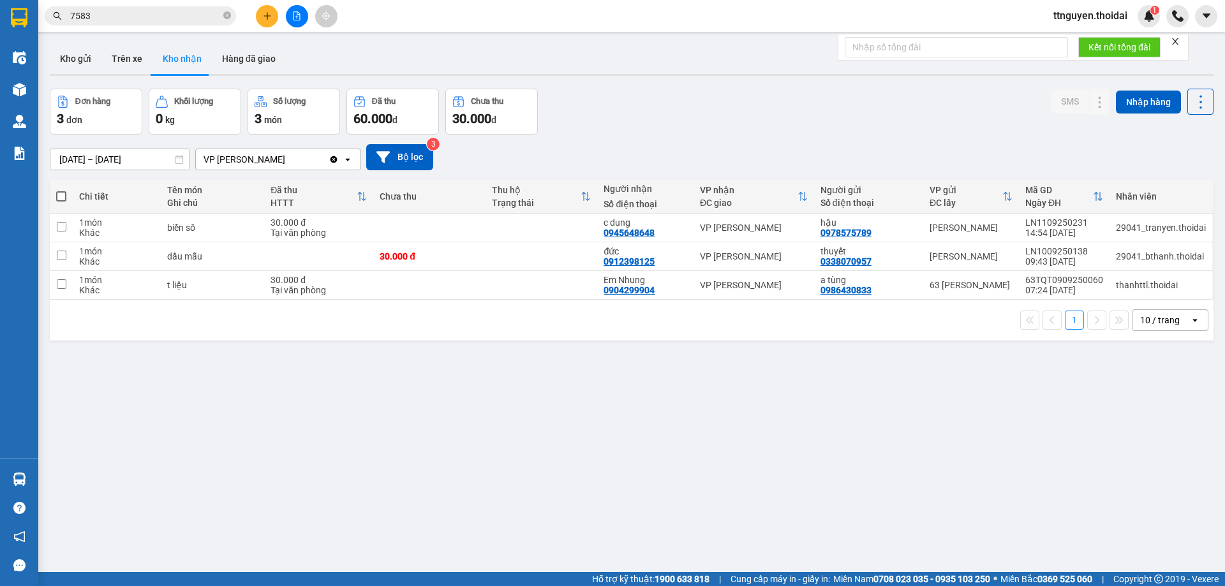
click at [87, 40] on div "ver 1.8.143 Kho gửi Trên xe Kho nhận Hàng đã giao Đơn hàng 3 đơn Khối lượng 0 k…" at bounding box center [632, 331] width 1174 height 586
click at [82, 58] on button "Kho gửi" at bounding box center [76, 58] width 52 height 31
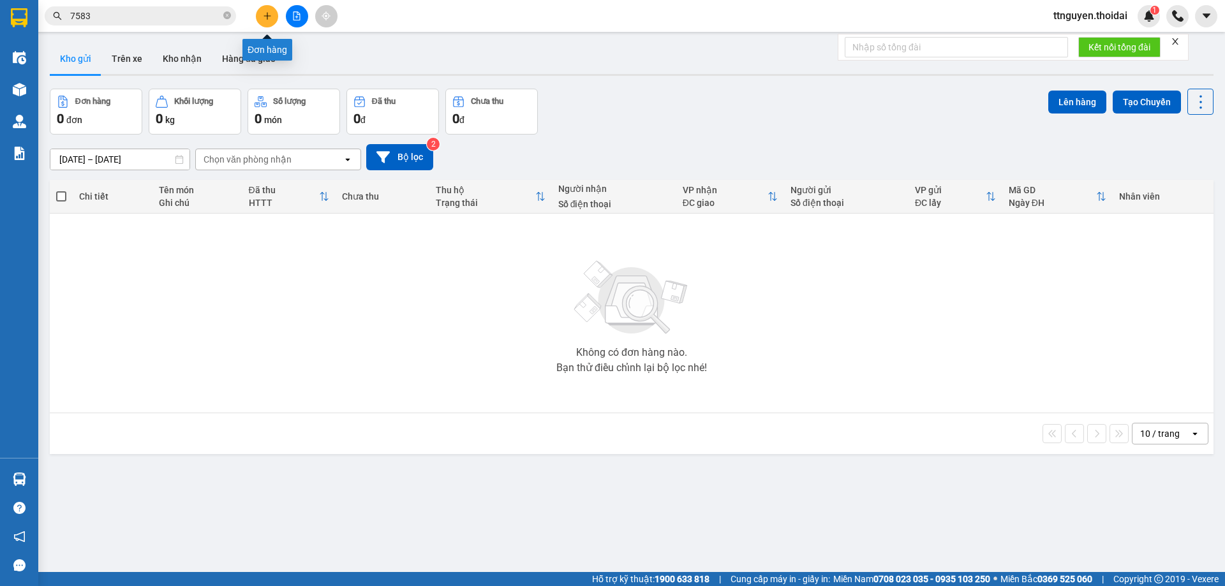
click at [260, 20] on button at bounding box center [267, 16] width 22 height 22
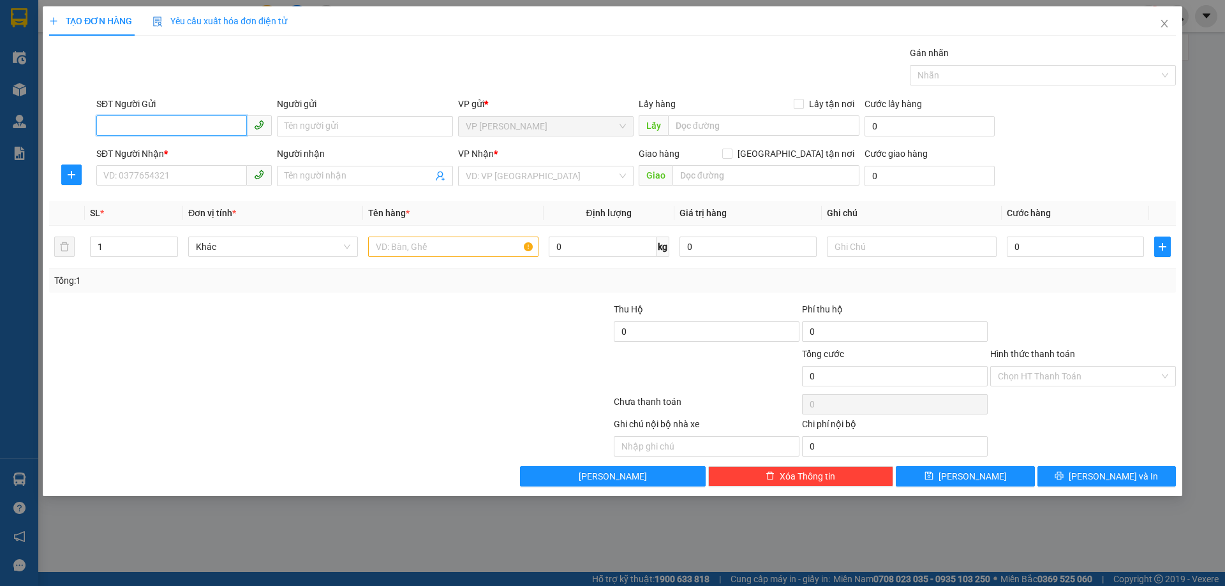
click at [184, 126] on input "SĐT Người Gửi" at bounding box center [171, 125] width 151 height 20
type input "0379711711"
click at [205, 154] on div "0379711711 - thảo" at bounding box center [184, 152] width 160 height 14
type input "thảo"
type input "0379711711"
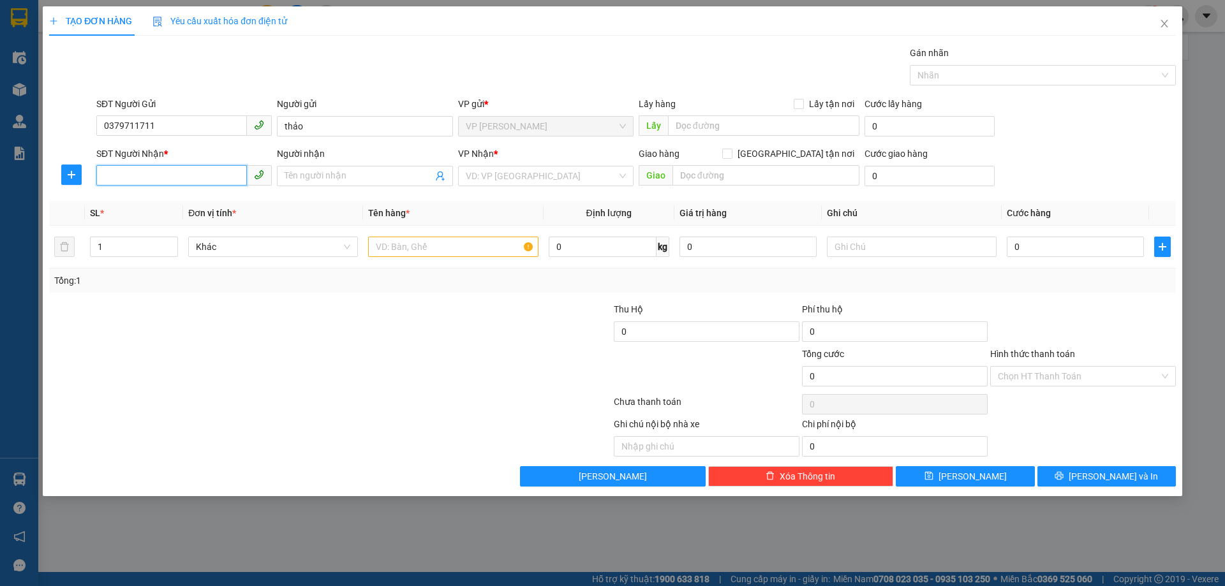
click at [186, 177] on input "SĐT Người Nhận *" at bounding box center [171, 175] width 151 height 20
click at [187, 222] on div "0825012345 - lâm" at bounding box center [184, 222] width 160 height 14
type input "0825012345"
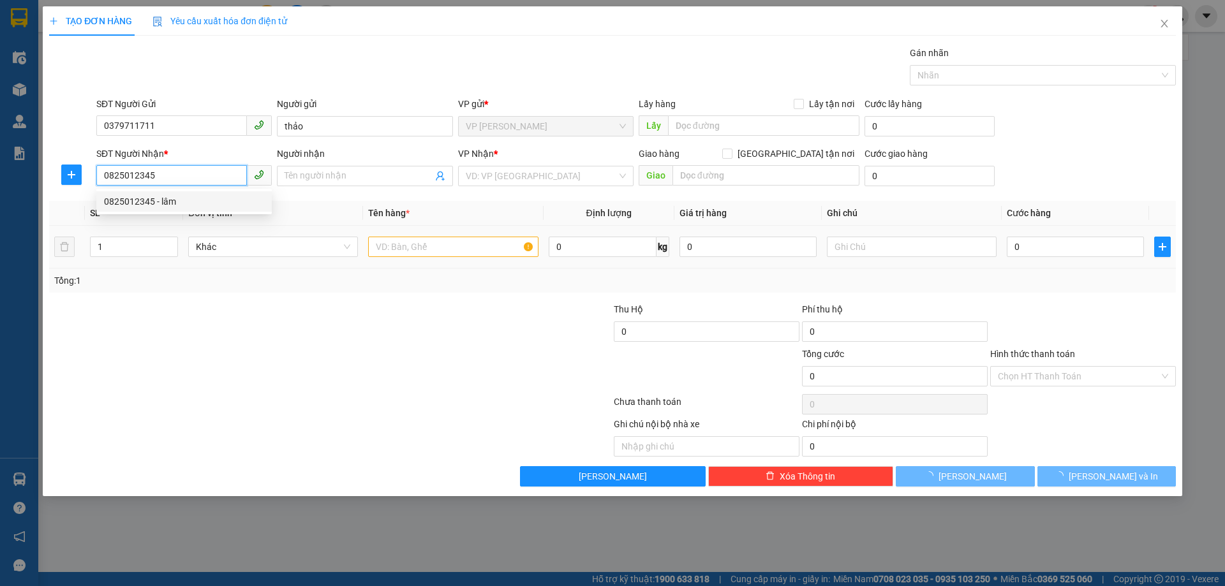
type input "lâm"
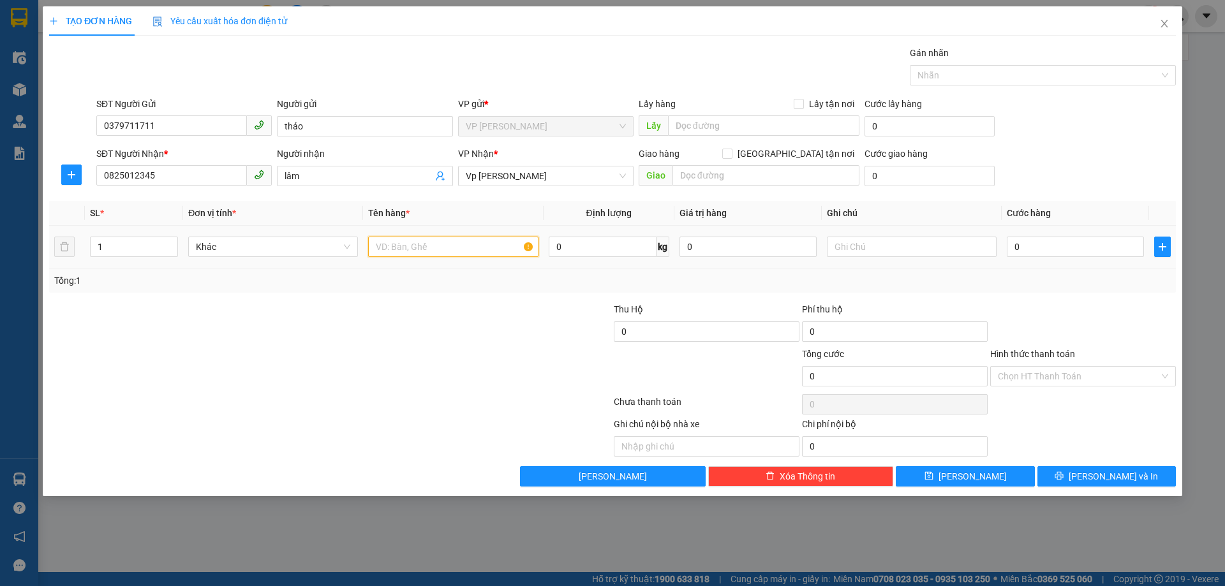
click at [457, 250] on input "text" at bounding box center [453, 247] width 170 height 20
type input "màn hình đt"
click at [1033, 240] on input "0" at bounding box center [1074, 247] width 137 height 20
type input "03"
type input "3"
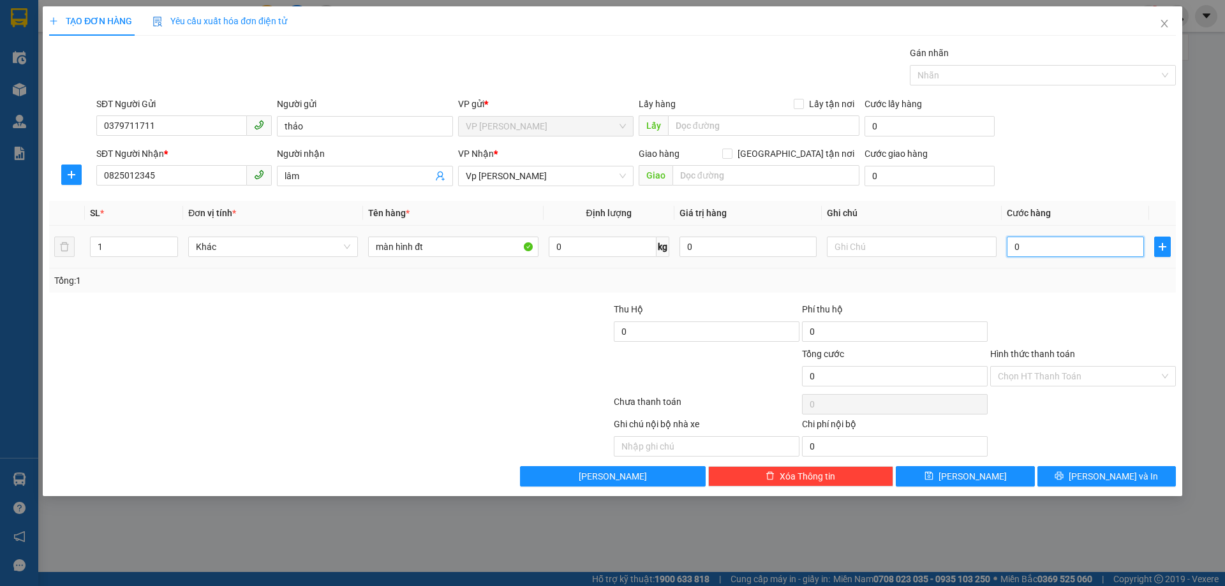
type input "3"
type input "030"
type input "30"
type input "30.000"
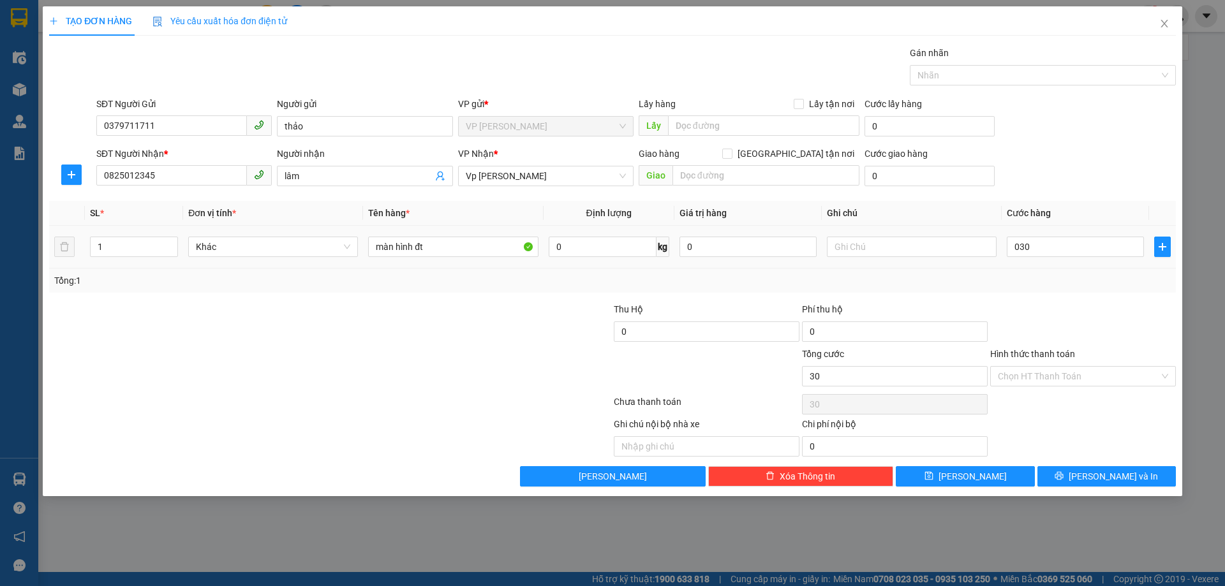
type input "30.000"
click at [1041, 269] on div "Tổng: 1" at bounding box center [612, 281] width 1126 height 24
drag, startPoint x: 1084, startPoint y: 473, endPoint x: 825, endPoint y: 378, distance: 275.6
click at [1063, 472] on icon "printer" at bounding box center [1059, 476] width 8 height 8
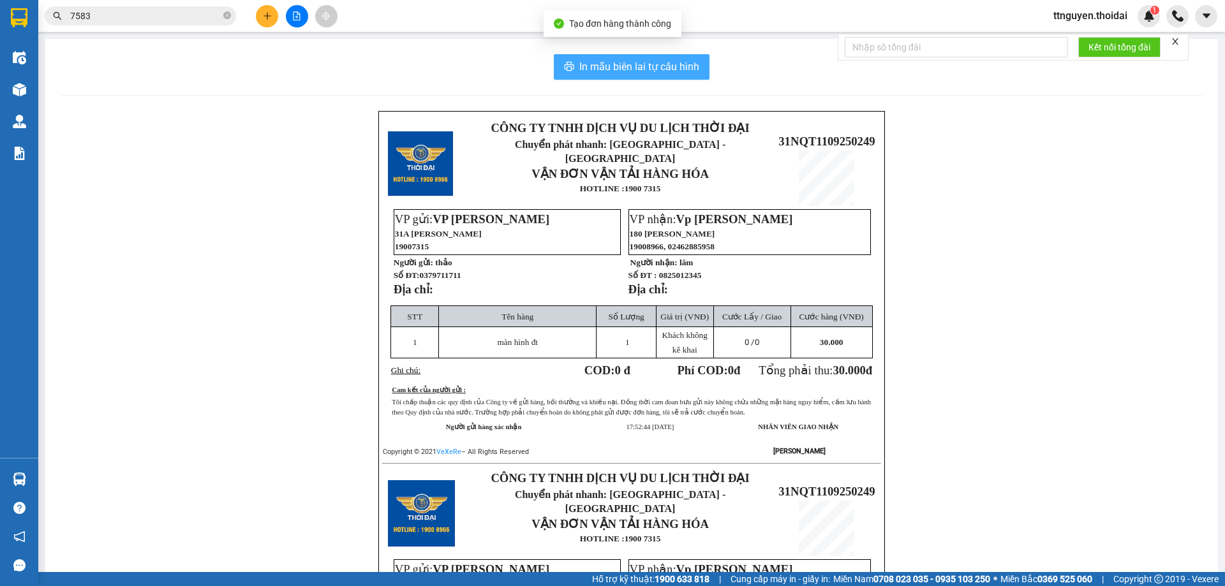
click at [605, 66] on span "In mẫu biên lai tự cấu hình" at bounding box center [639, 67] width 120 height 16
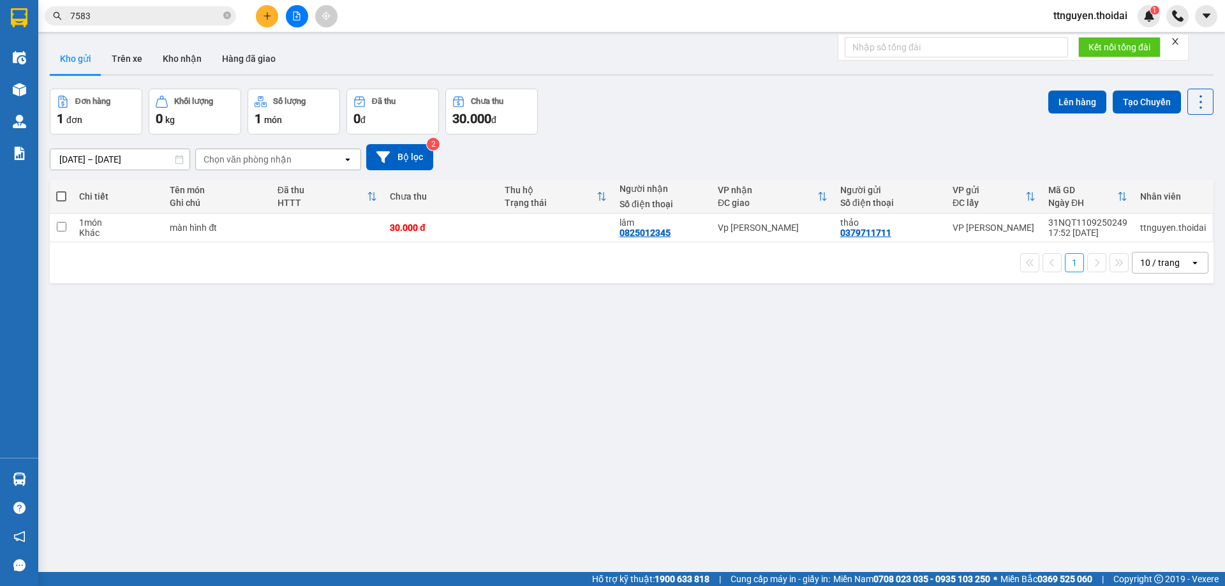
click at [131, 13] on input "7583" at bounding box center [145, 16] width 151 height 14
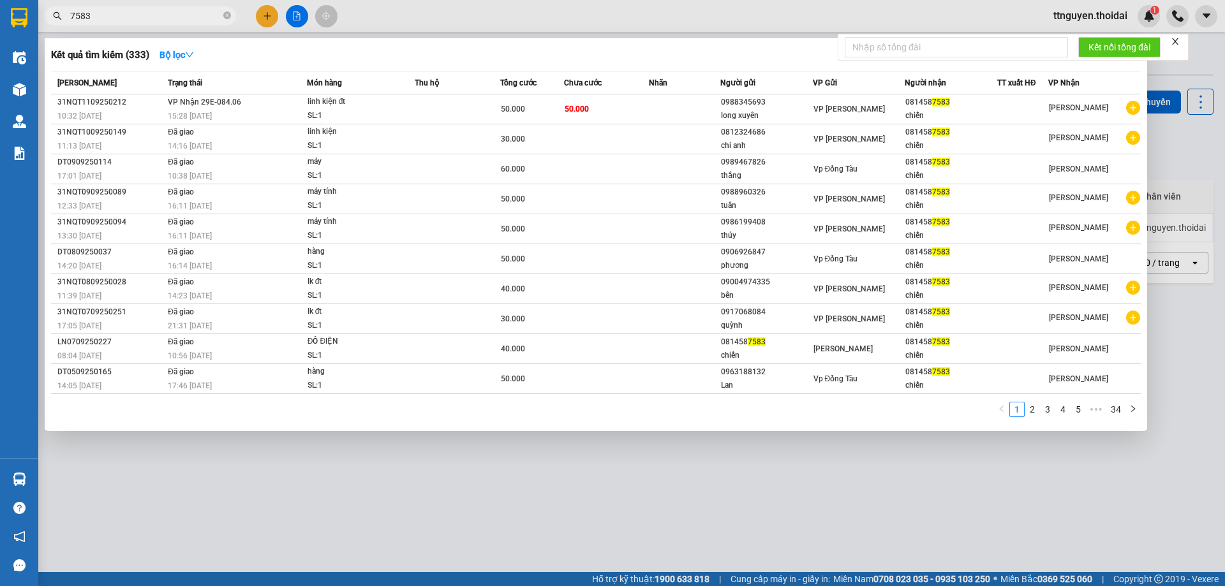
click at [131, 13] on input "7583" at bounding box center [145, 16] width 151 height 14
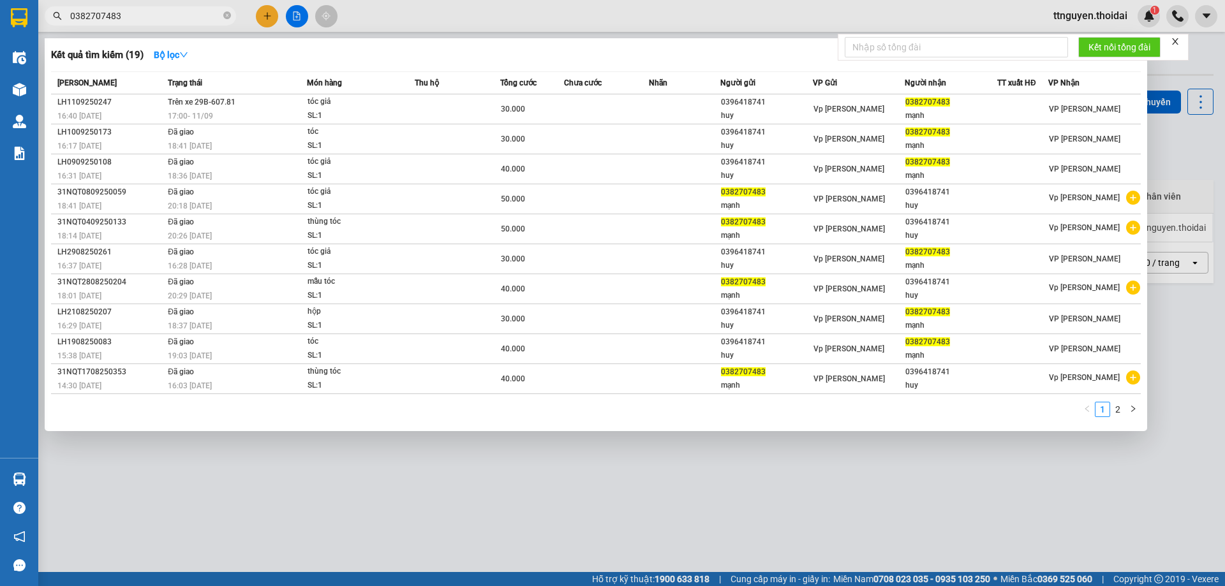
type input "0382707483"
click at [494, 464] on div at bounding box center [612, 293] width 1225 height 586
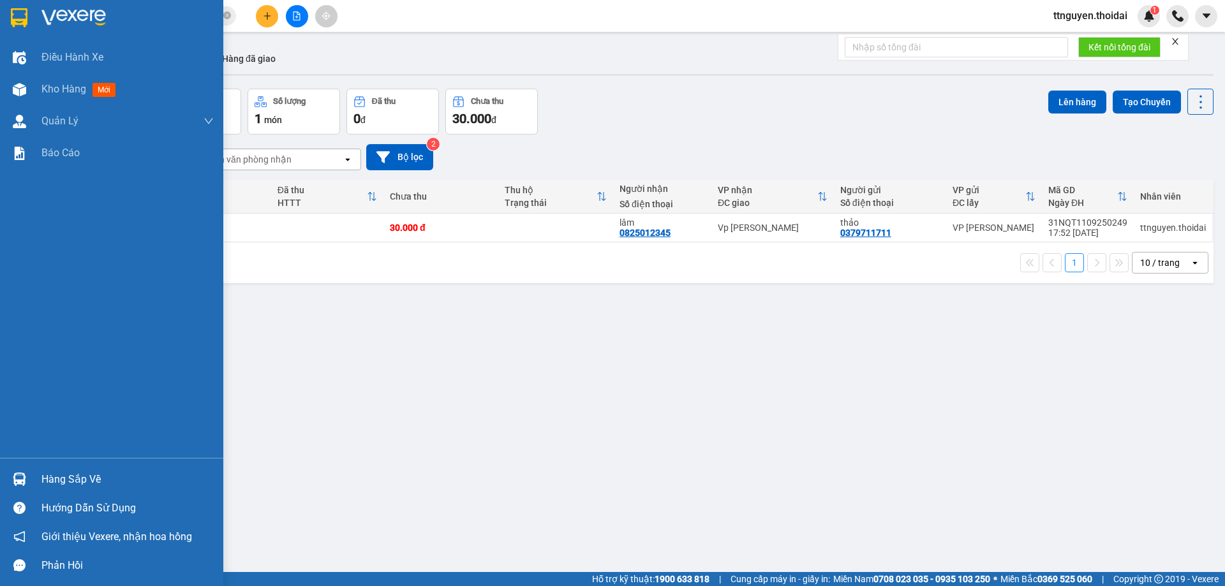
click at [71, 470] on div "Hàng sắp về" at bounding box center [127, 479] width 172 height 19
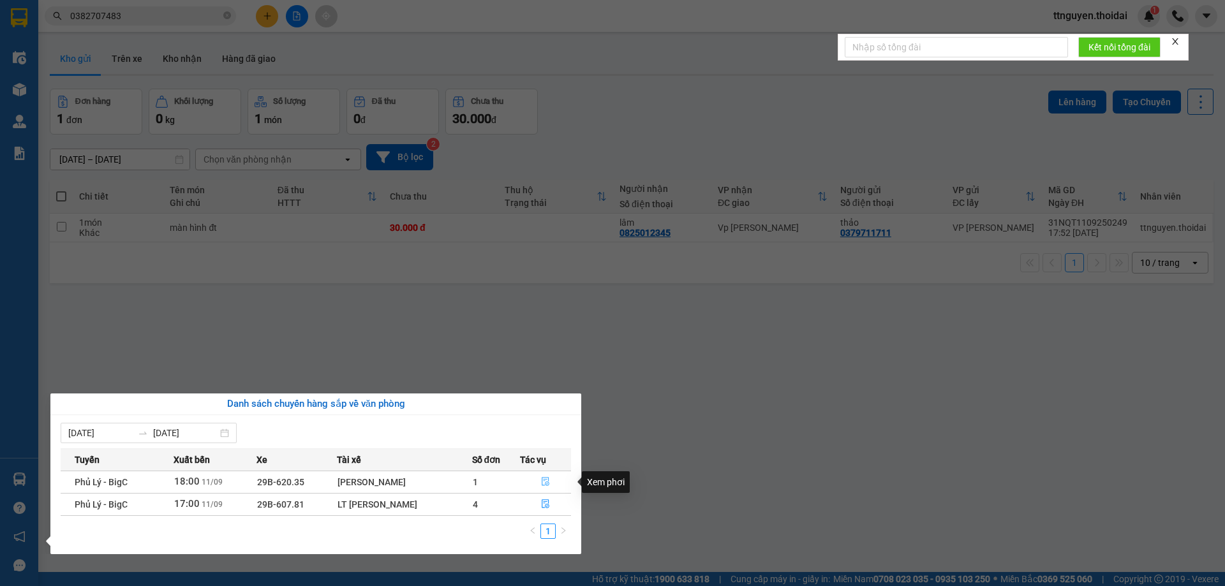
click at [541, 482] on icon "file-done" at bounding box center [545, 482] width 8 height 9
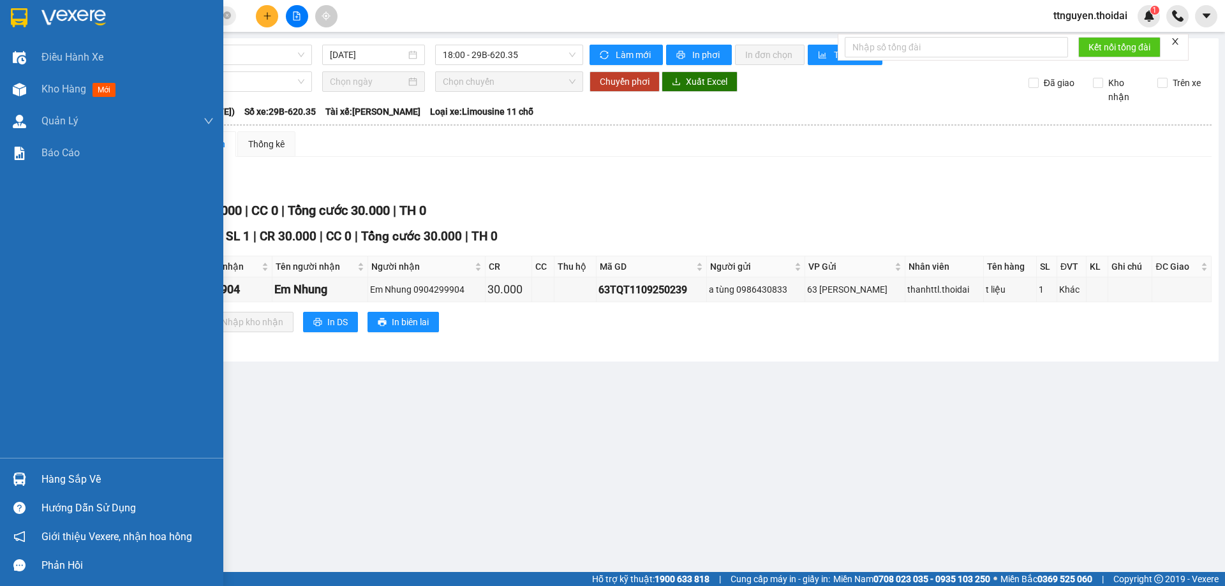
click at [51, 485] on div "Hàng sắp về" at bounding box center [127, 479] width 172 height 19
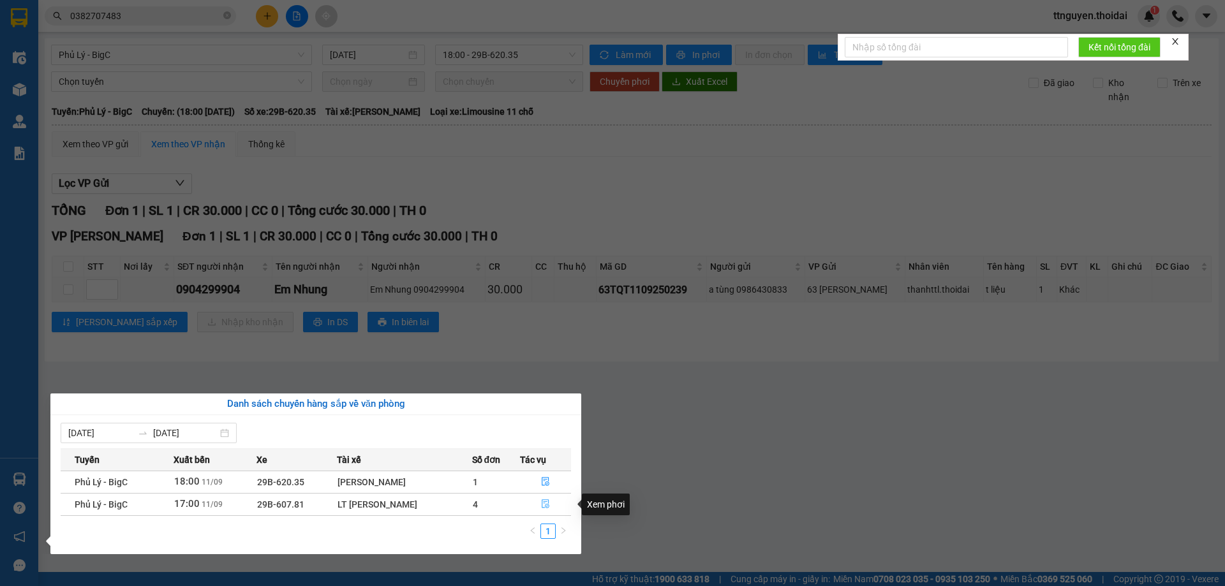
click at [545, 501] on icon "file-done" at bounding box center [545, 503] width 9 height 9
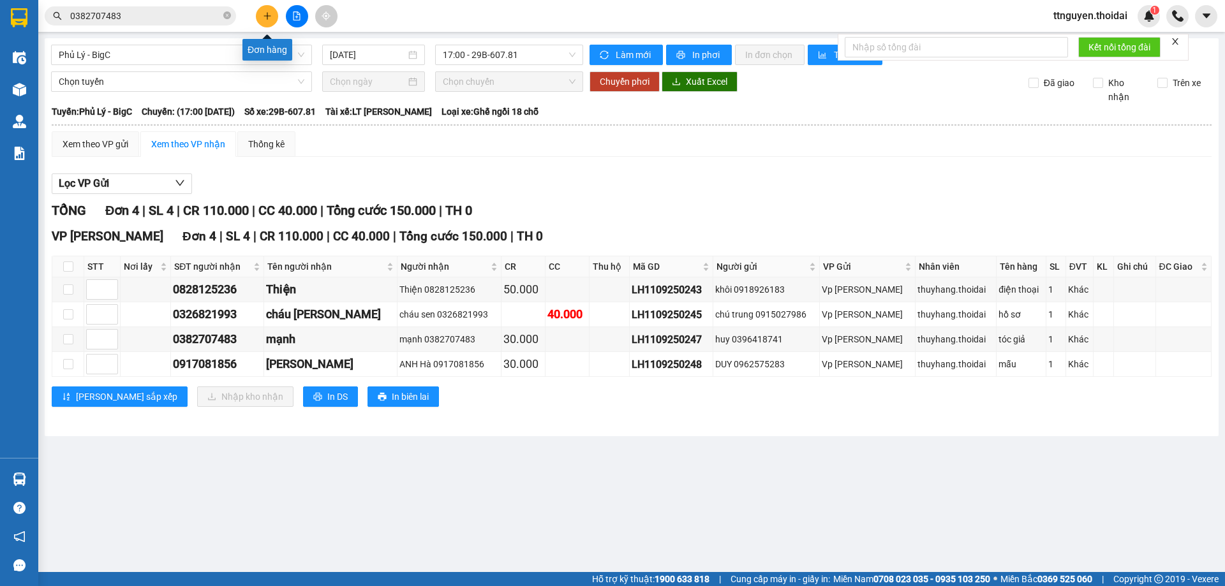
click at [267, 11] on button at bounding box center [267, 16] width 22 height 22
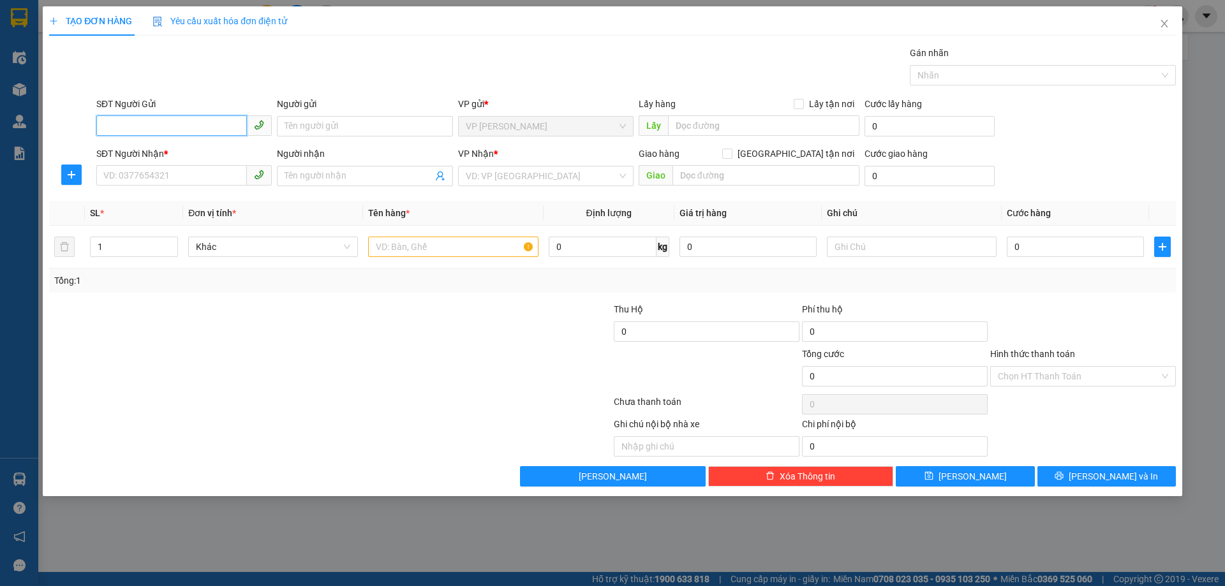
click at [169, 121] on input "SĐT Người Gửi" at bounding box center [171, 125] width 151 height 20
type input "0868016789"
click at [190, 159] on div "0868016789 - giang" at bounding box center [183, 152] width 175 height 20
type input "giang"
type input "0868016789"
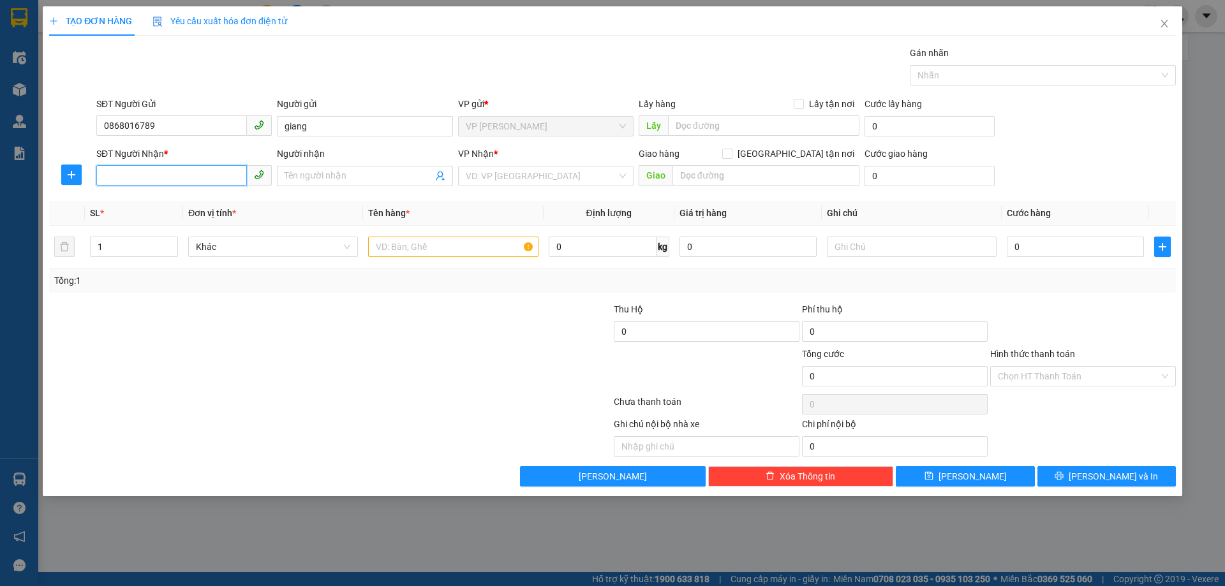
click at [196, 172] on input "SĐT Người Nhận *" at bounding box center [171, 175] width 151 height 20
click at [163, 179] on input "SĐT Người Nhận *" at bounding box center [171, 175] width 151 height 20
click at [159, 198] on div "0965996598 - hậu" at bounding box center [184, 202] width 160 height 14
type input "0965996598"
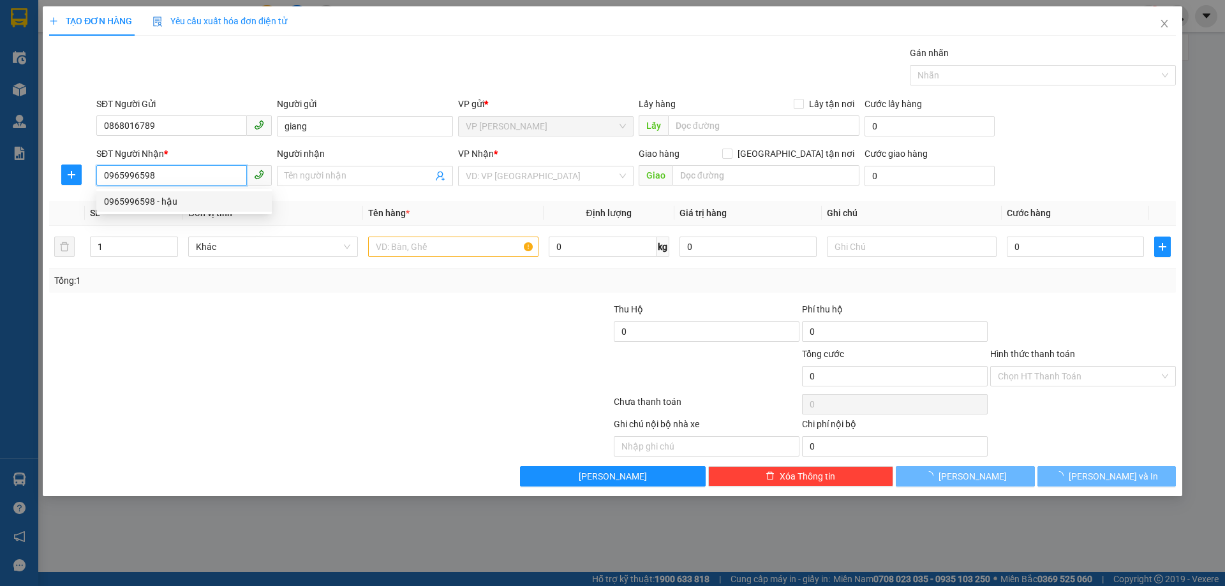
type input "hậu"
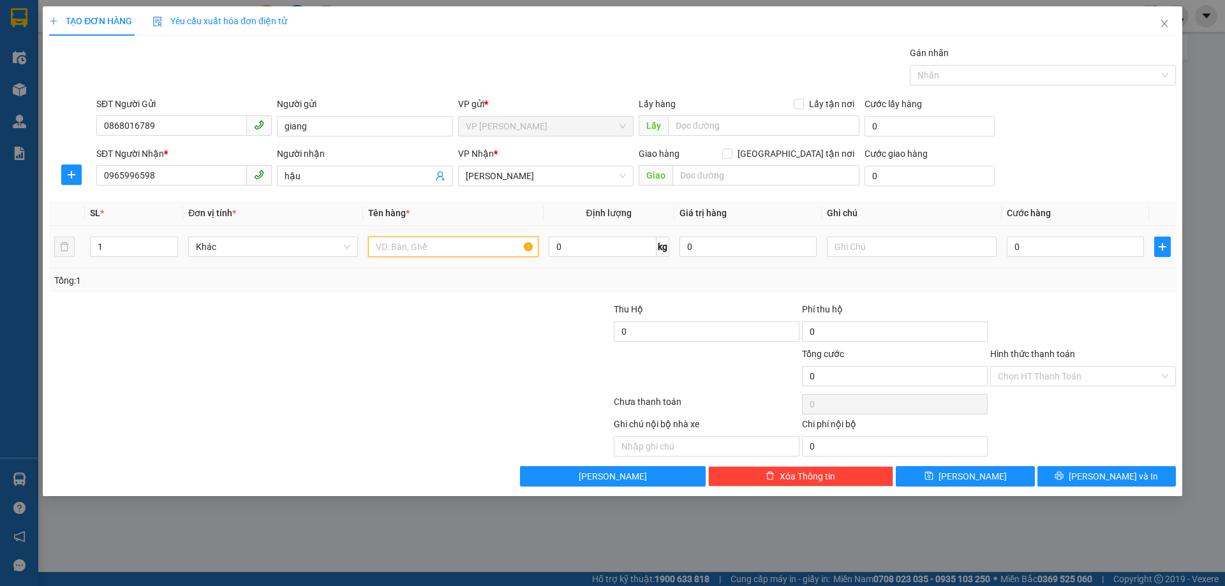
click at [443, 249] on input "text" at bounding box center [453, 247] width 170 height 20
click at [439, 250] on input "text" at bounding box center [453, 247] width 170 height 20
type input "thùng mực máy photo"
click at [1041, 248] on input "0" at bounding box center [1074, 247] width 137 height 20
type input "05"
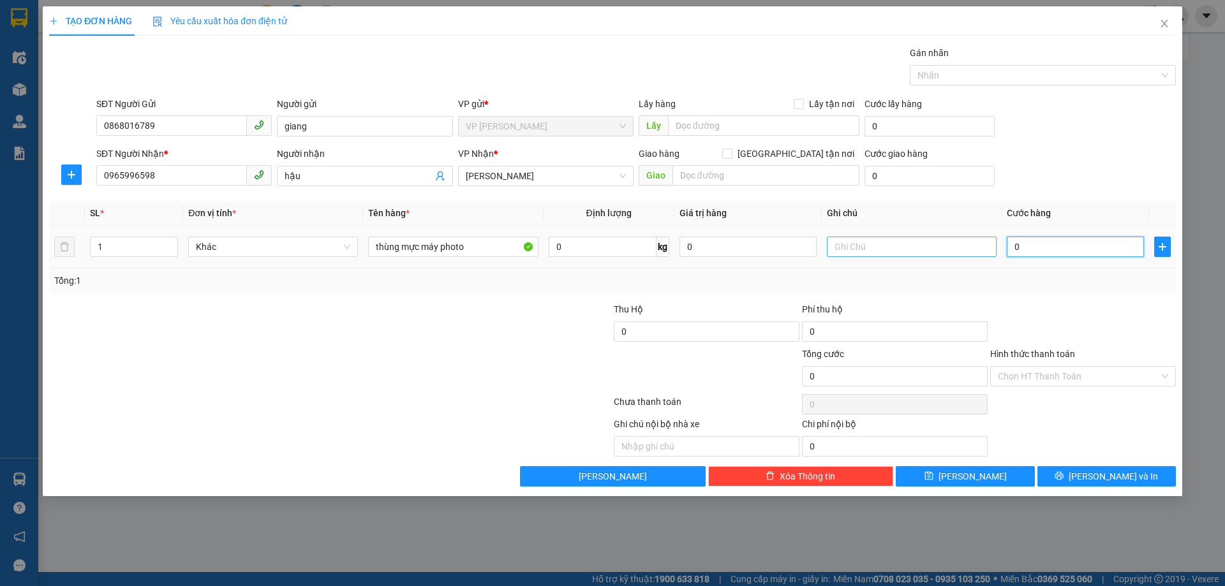
type input "5"
type input "050"
type input "50"
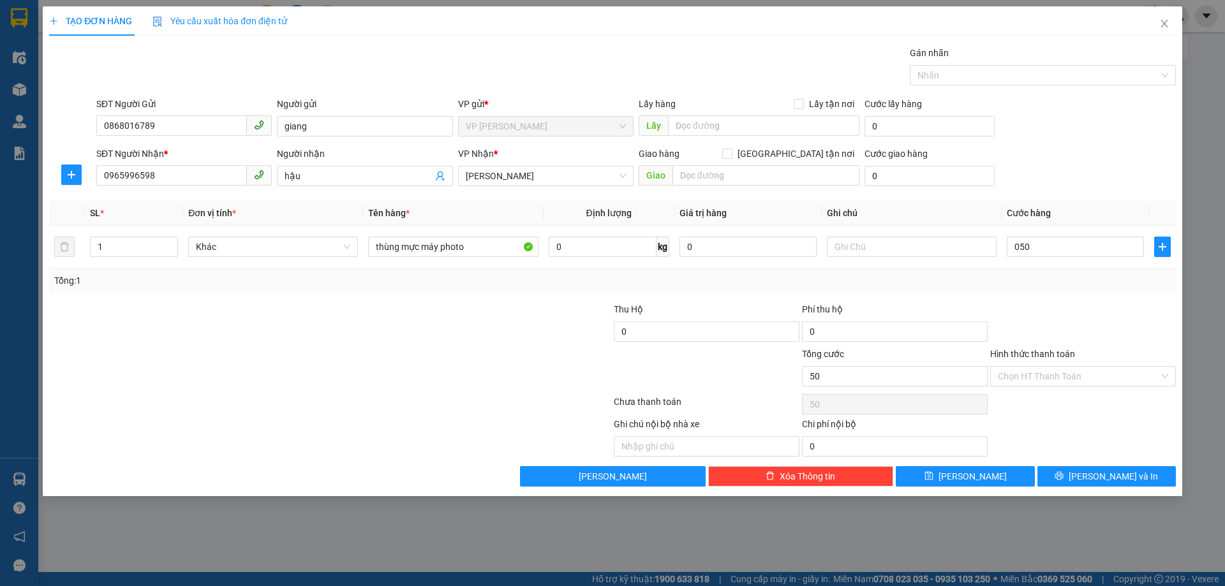
type input "50.000"
click at [1037, 276] on div "Tổng: 1" at bounding box center [612, 281] width 1116 height 14
click at [1099, 469] on span "[PERSON_NAME] và In" at bounding box center [1112, 476] width 89 height 14
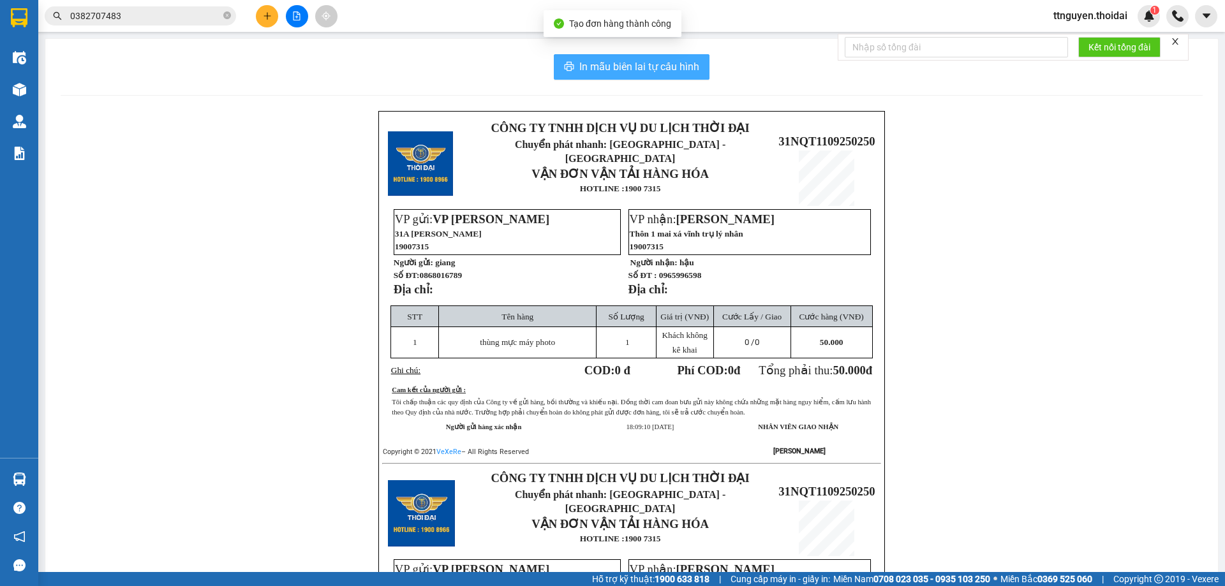
click at [570, 61] on button "In mẫu biên lai tự cấu hình" at bounding box center [632, 67] width 156 height 26
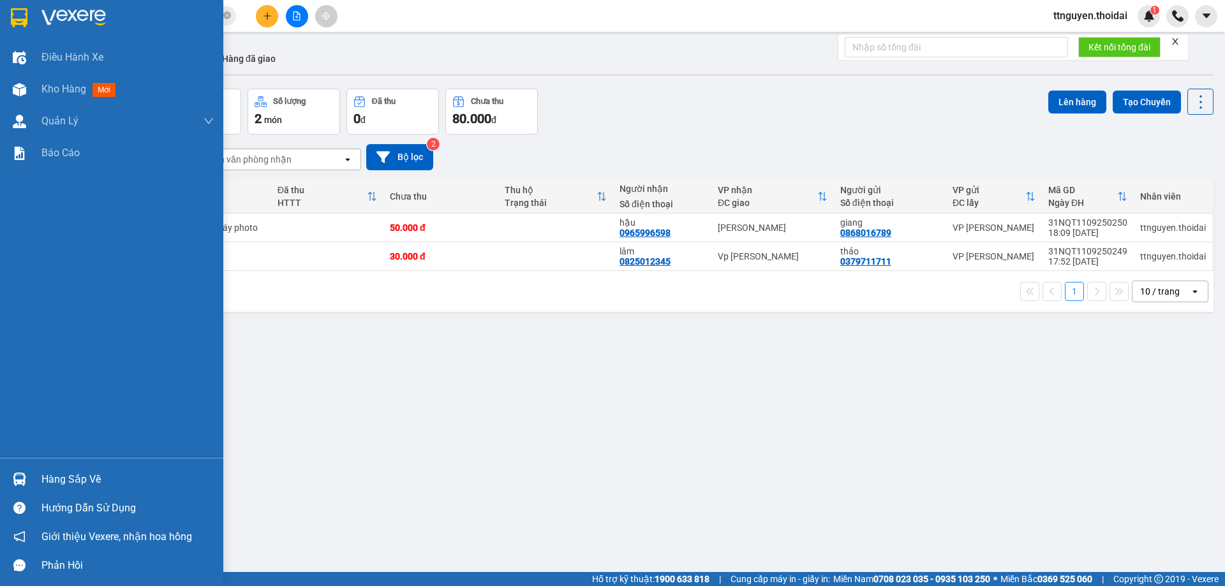
drag, startPoint x: 45, startPoint y: 477, endPoint x: 164, endPoint y: 493, distance: 120.3
click at [47, 477] on div "Hàng sắp về" at bounding box center [127, 479] width 172 height 19
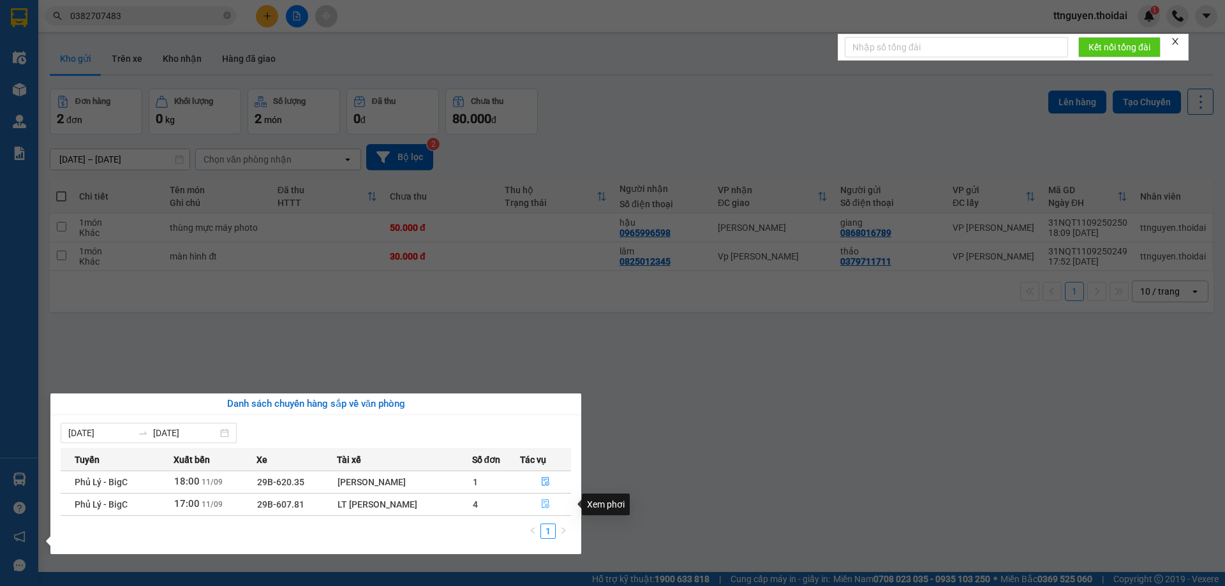
click at [541, 506] on icon "file-done" at bounding box center [545, 503] width 9 height 9
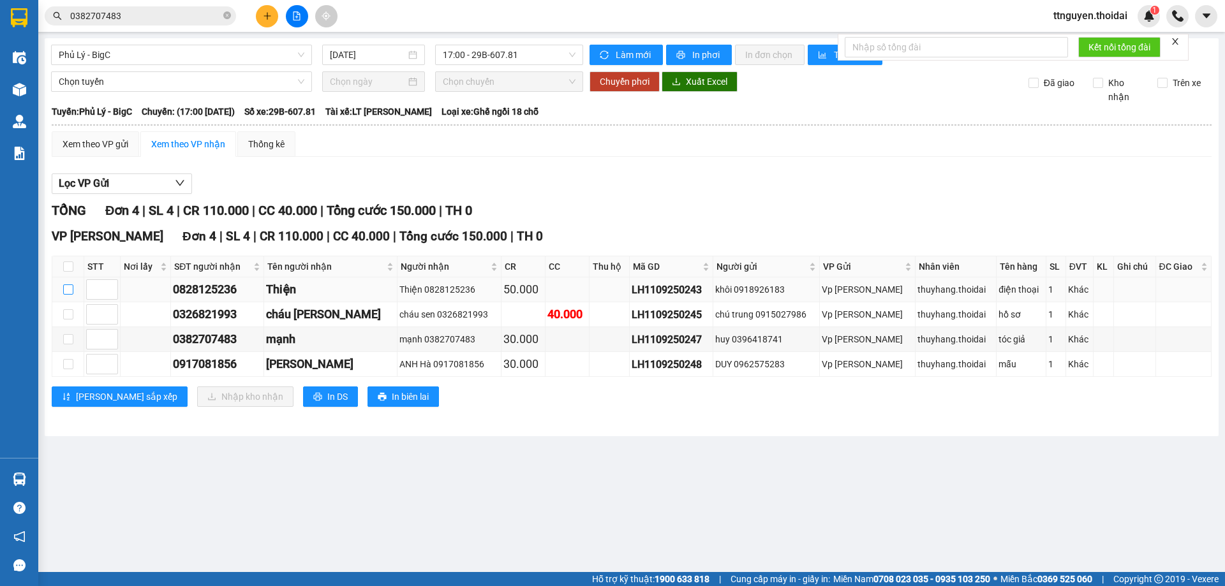
click at [63, 290] on input "checkbox" at bounding box center [68, 289] width 10 height 10
checkbox input "true"
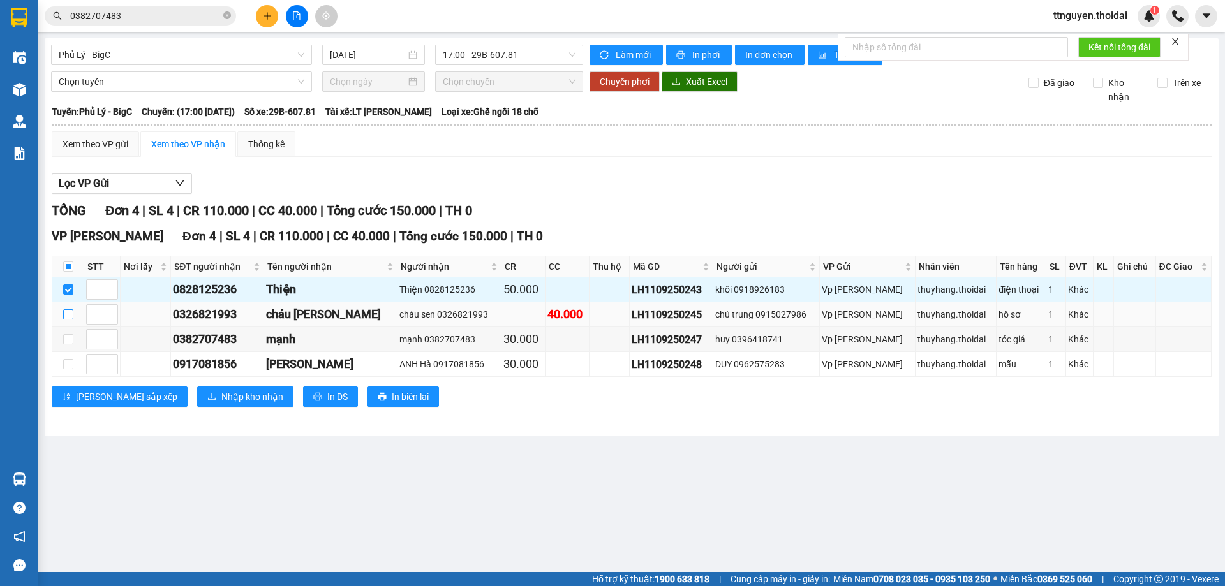
click at [68, 315] on input "checkbox" at bounding box center [68, 314] width 10 height 10
checkbox input "true"
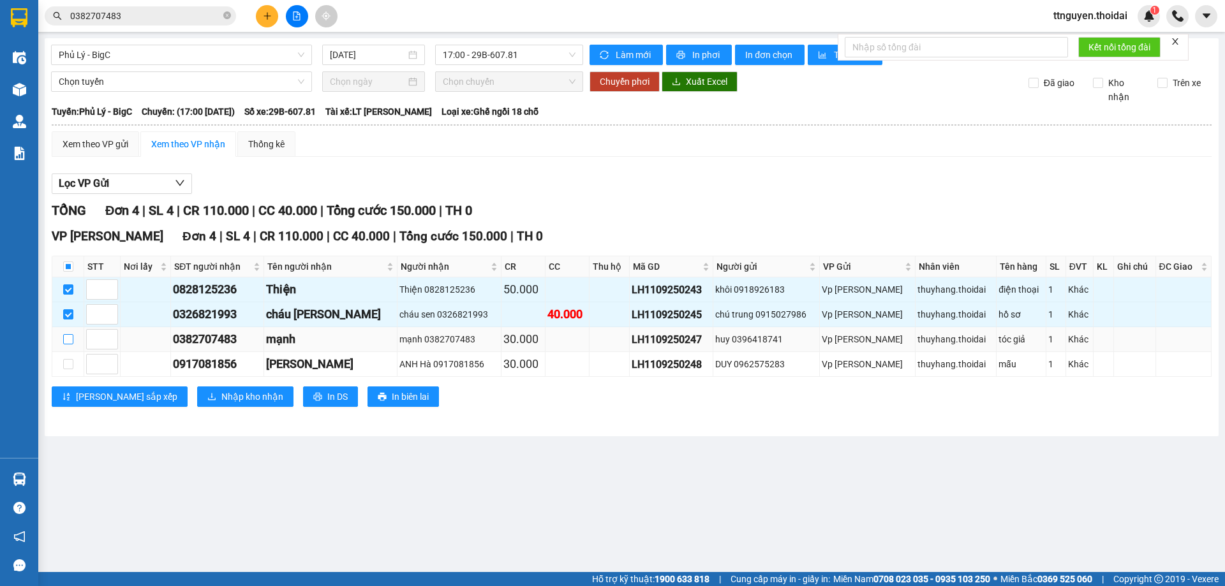
click at [70, 339] on input "checkbox" at bounding box center [68, 339] width 10 height 10
checkbox input "true"
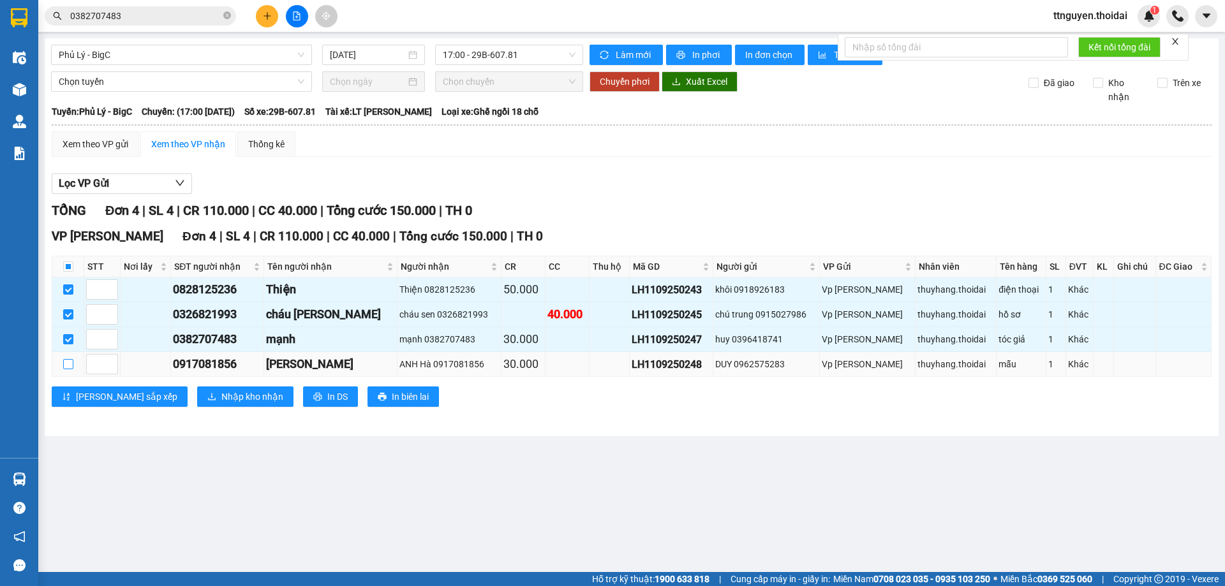
click at [70, 368] on input "checkbox" at bounding box center [68, 364] width 10 height 10
checkbox input "true"
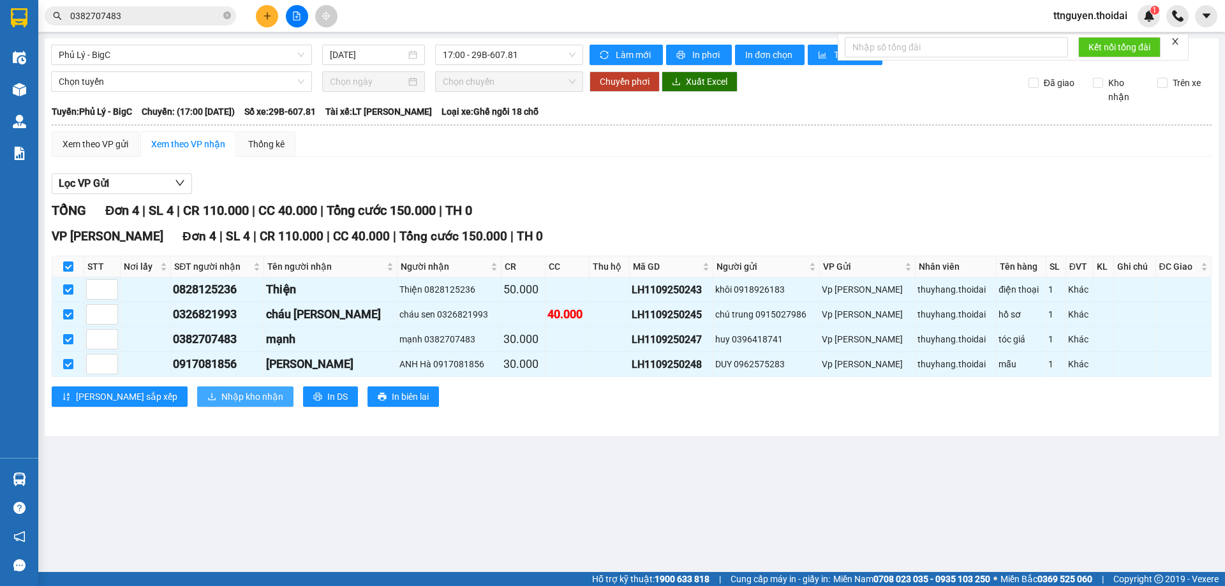
click at [203, 388] on button "Nhập kho nhận" at bounding box center [245, 396] width 96 height 20
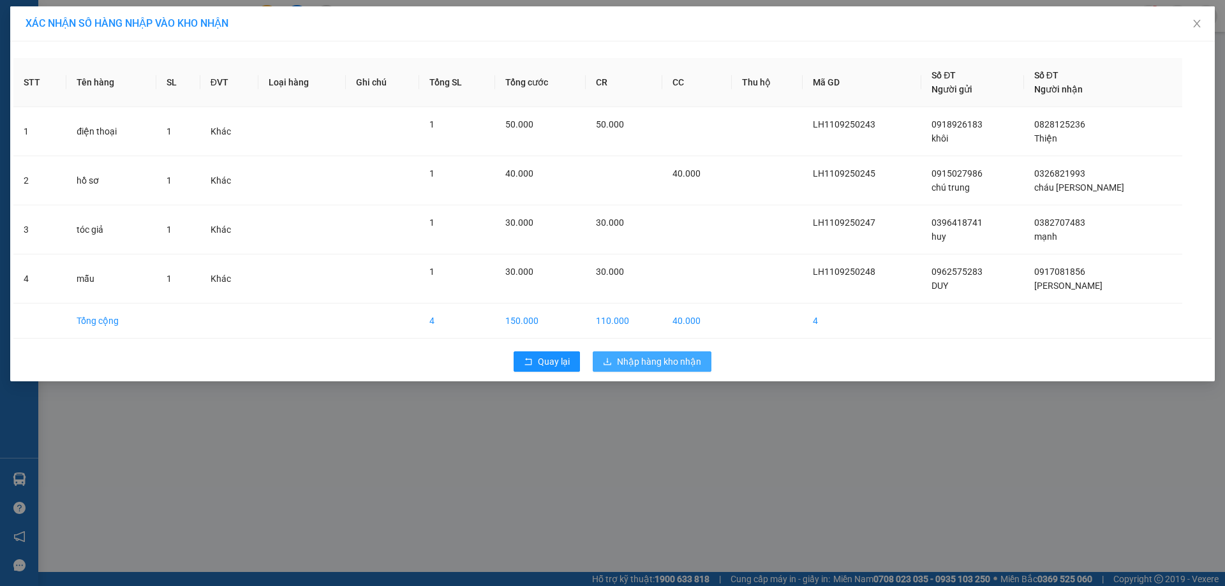
click at [661, 357] on span "Nhập hàng kho nhận" at bounding box center [659, 362] width 84 height 14
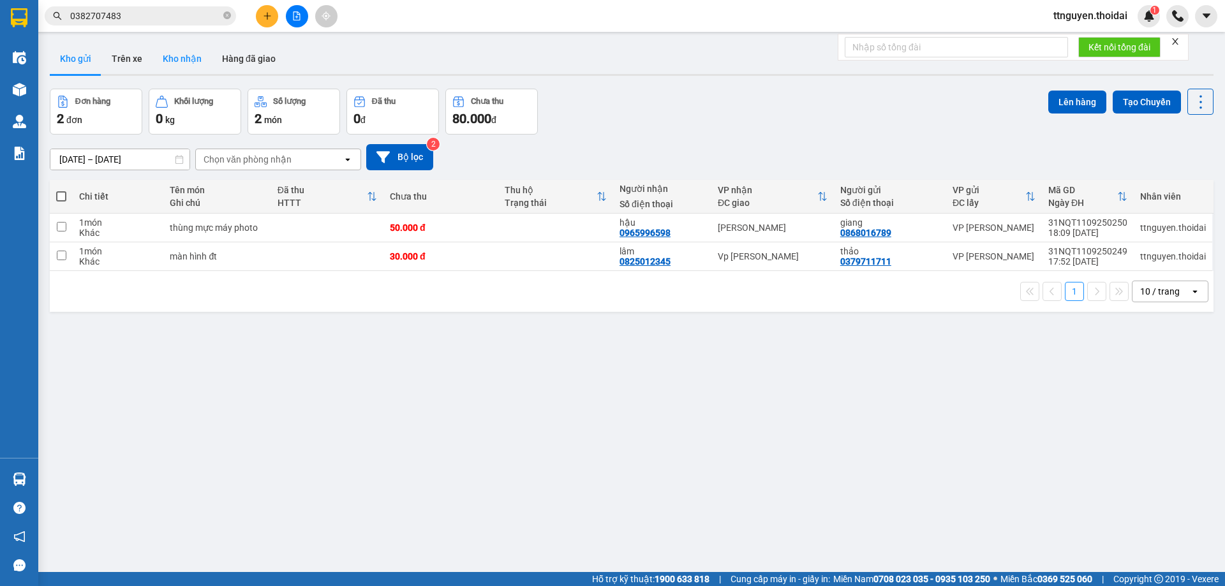
click at [177, 61] on button "Kho nhận" at bounding box center [181, 58] width 59 height 31
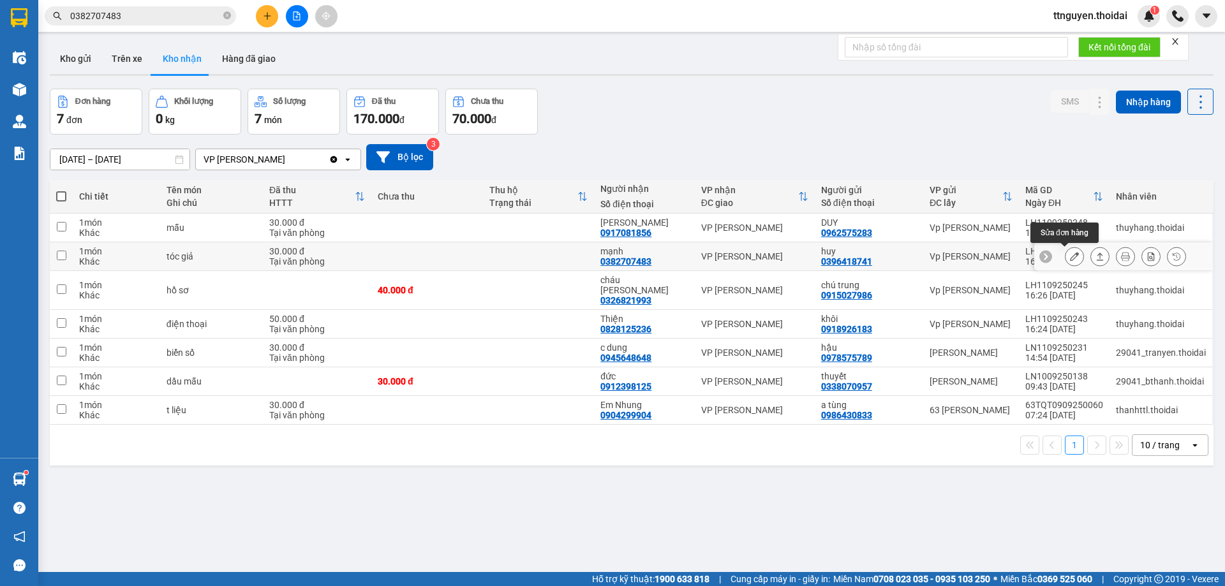
click at [1064, 256] on div at bounding box center [1073, 256] width 19 height 19
click at [1065, 256] on button at bounding box center [1074, 257] width 18 height 22
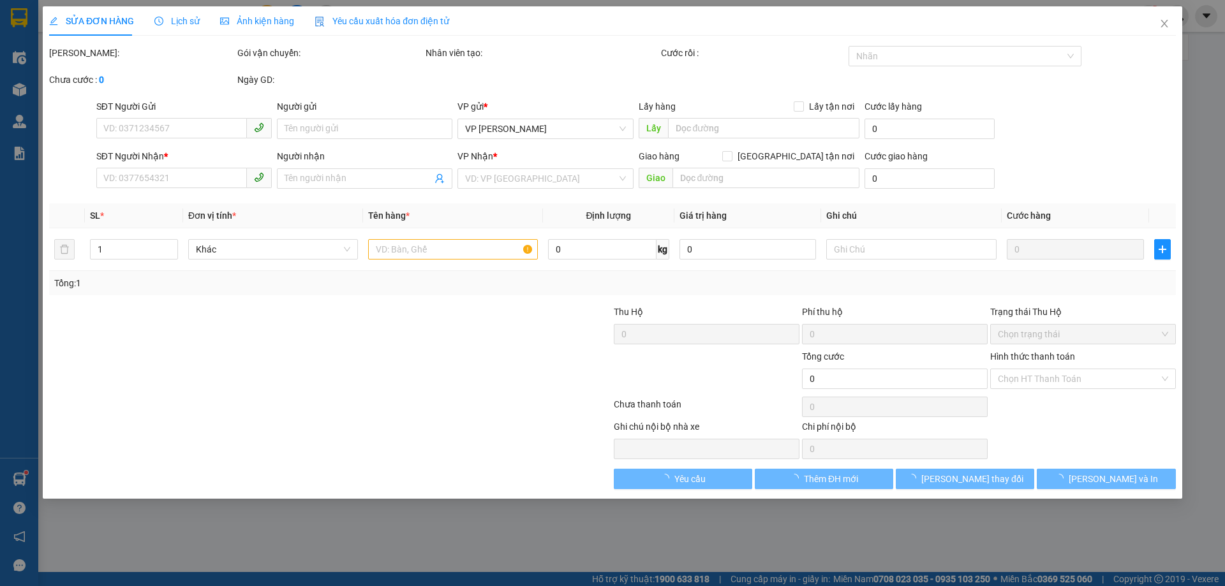
type input "0396418741"
type input "huy"
type input "0382707483"
type input "mạnh"
type input "30.000"
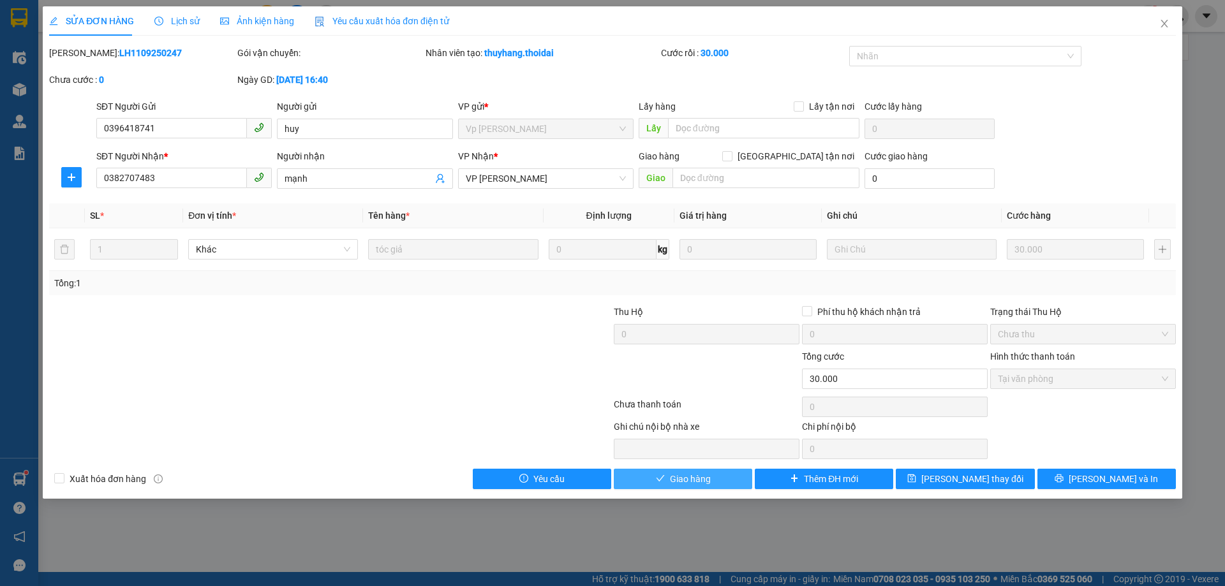
click at [687, 475] on span "Giao hàng" at bounding box center [690, 479] width 41 height 14
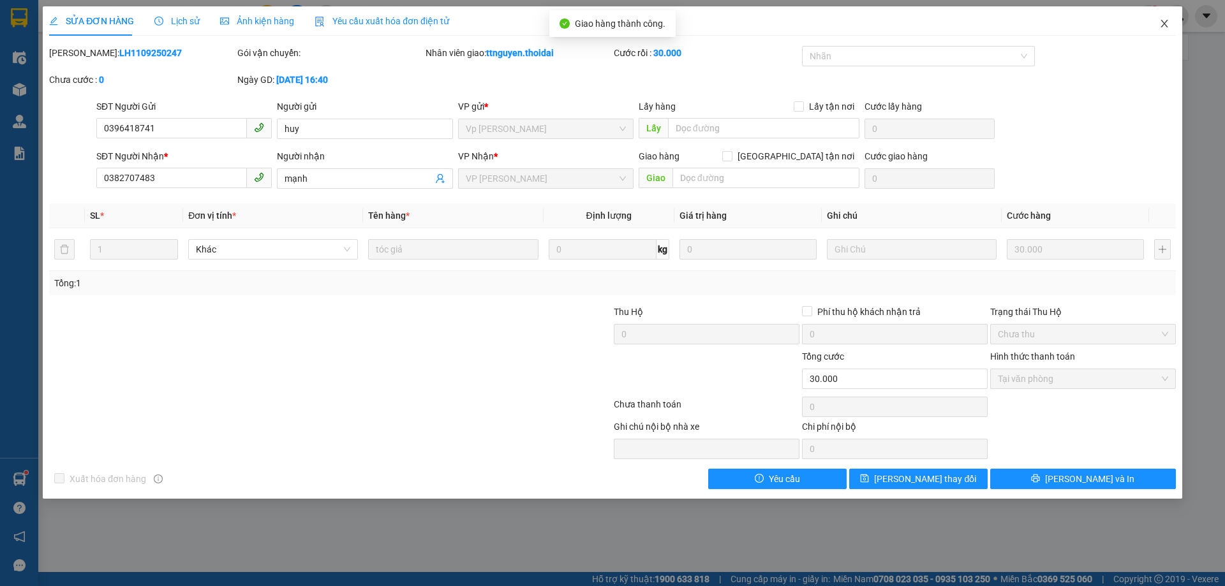
click at [1166, 22] on icon "close" at bounding box center [1163, 24] width 7 height 8
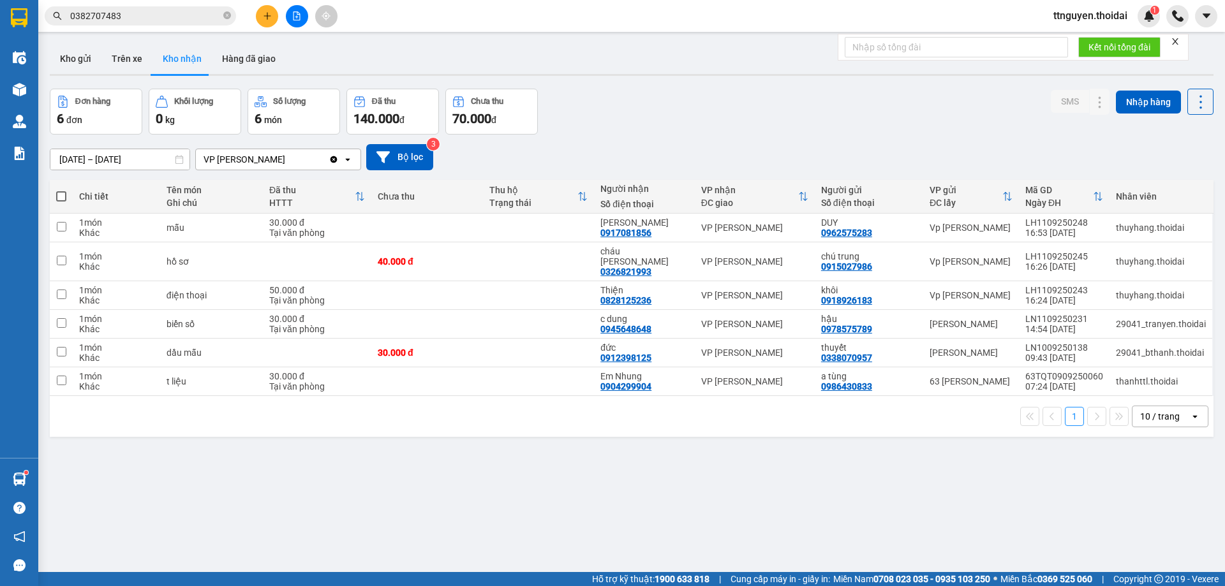
click at [265, 16] on icon "plus" at bounding box center [266, 15] width 7 height 1
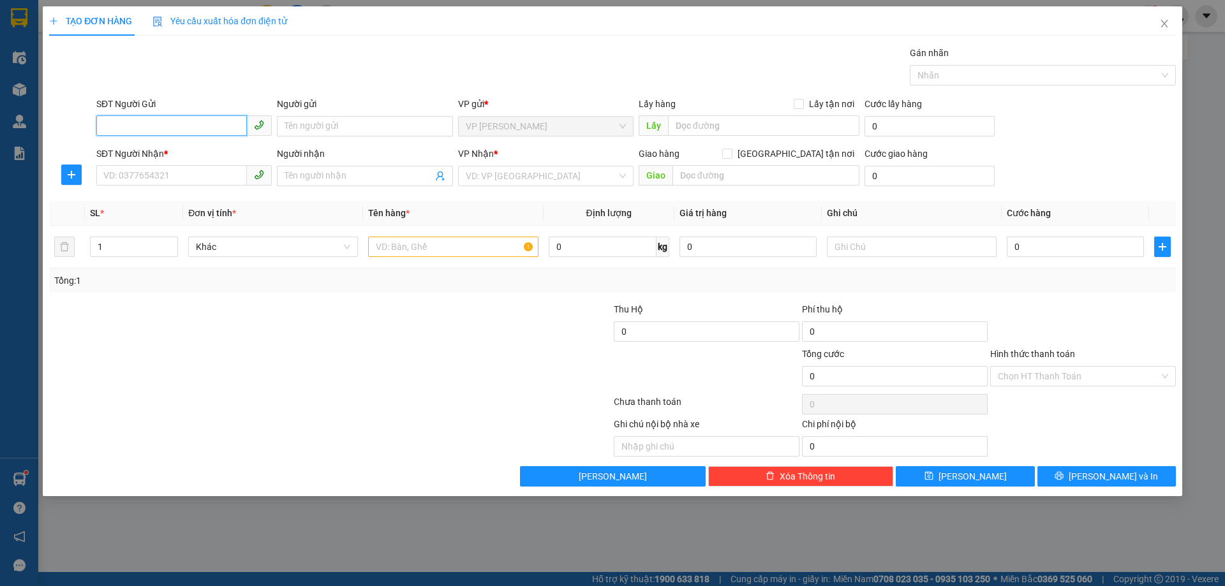
drag, startPoint x: 182, startPoint y: 121, endPoint x: 212, endPoint y: 119, distance: 29.4
click at [182, 122] on input "SĐT Người Gửi" at bounding box center [171, 125] width 151 height 20
type input "0363823190"
click at [151, 152] on div "0363823190 - hương" at bounding box center [184, 152] width 160 height 14
type input "hương"
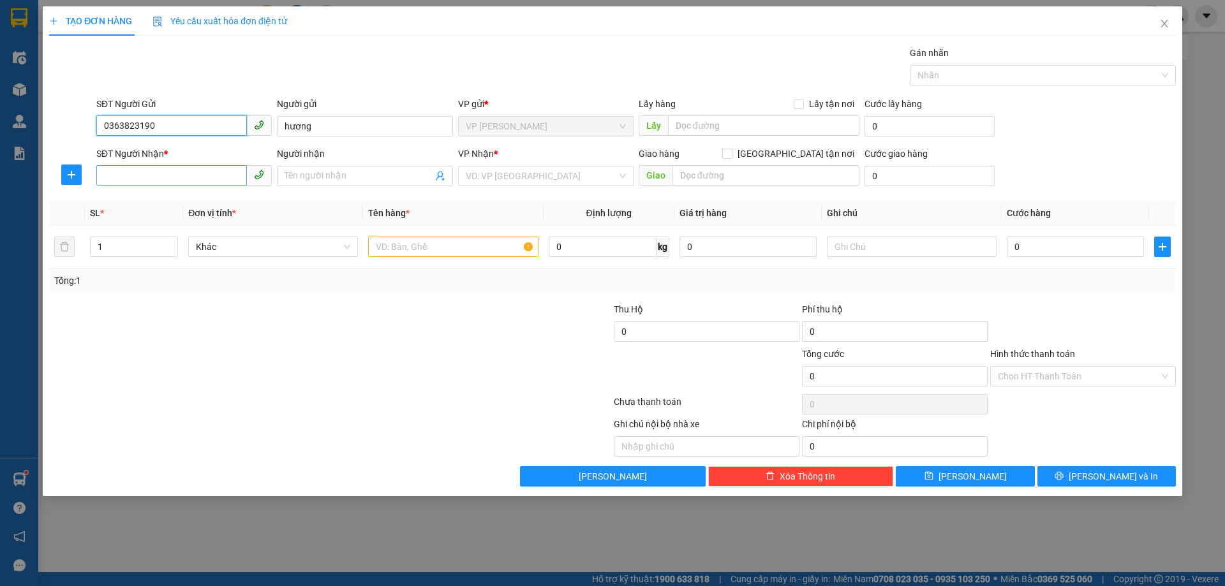
type input "0363823190"
click at [177, 174] on input "SĐT Người Nhận *" at bounding box center [171, 175] width 151 height 20
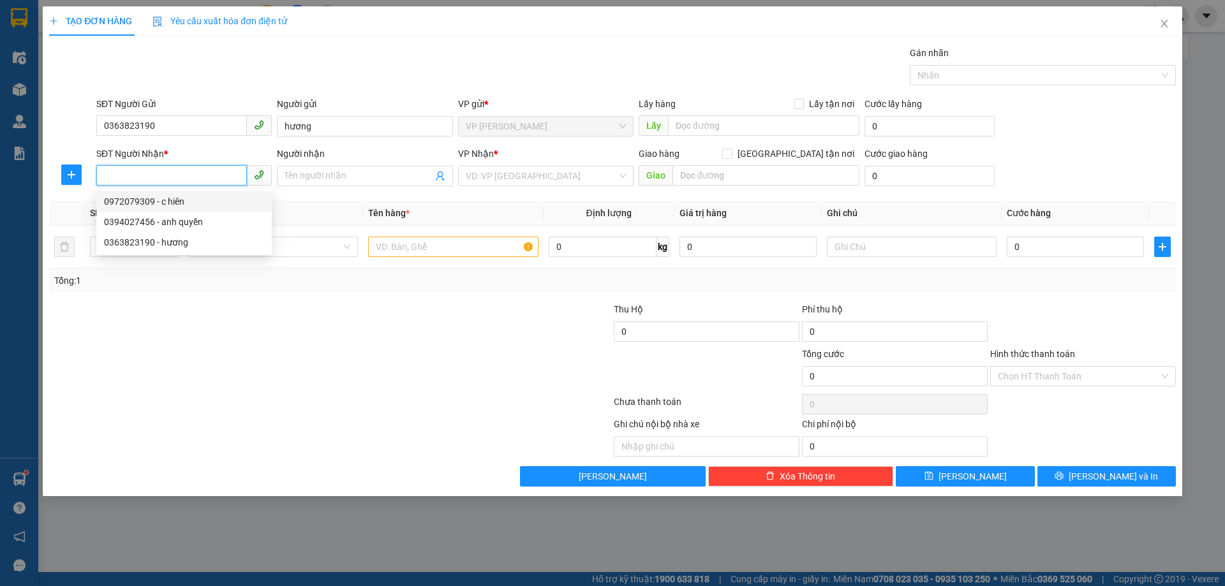
click at [199, 203] on div "0972079309 - c hiên" at bounding box center [184, 202] width 160 height 14
type input "0972079309"
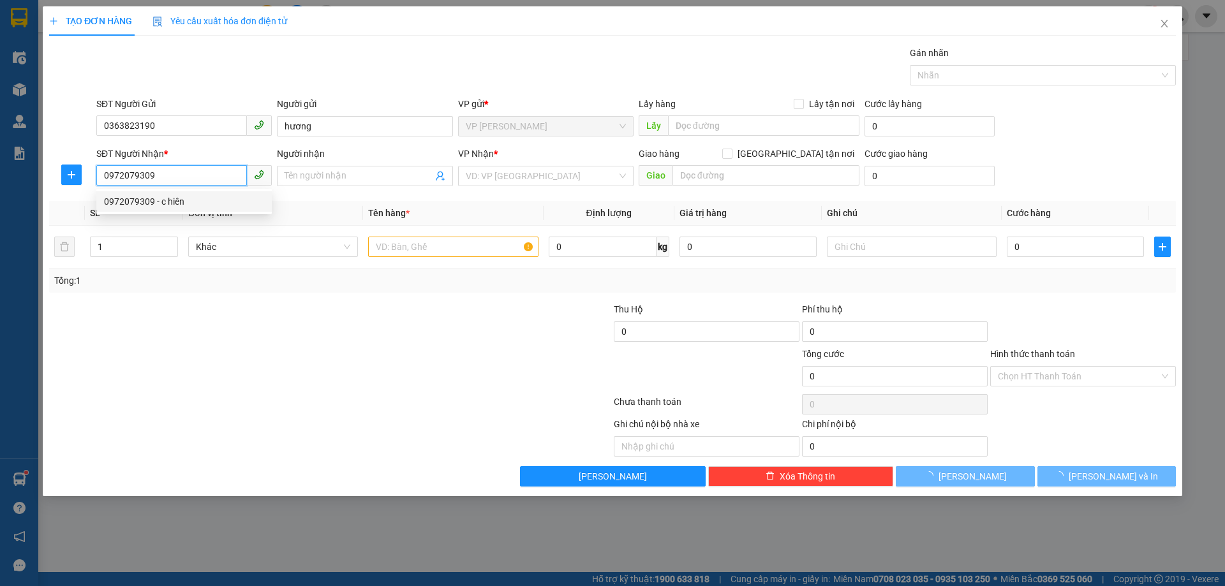
type input "c hiên"
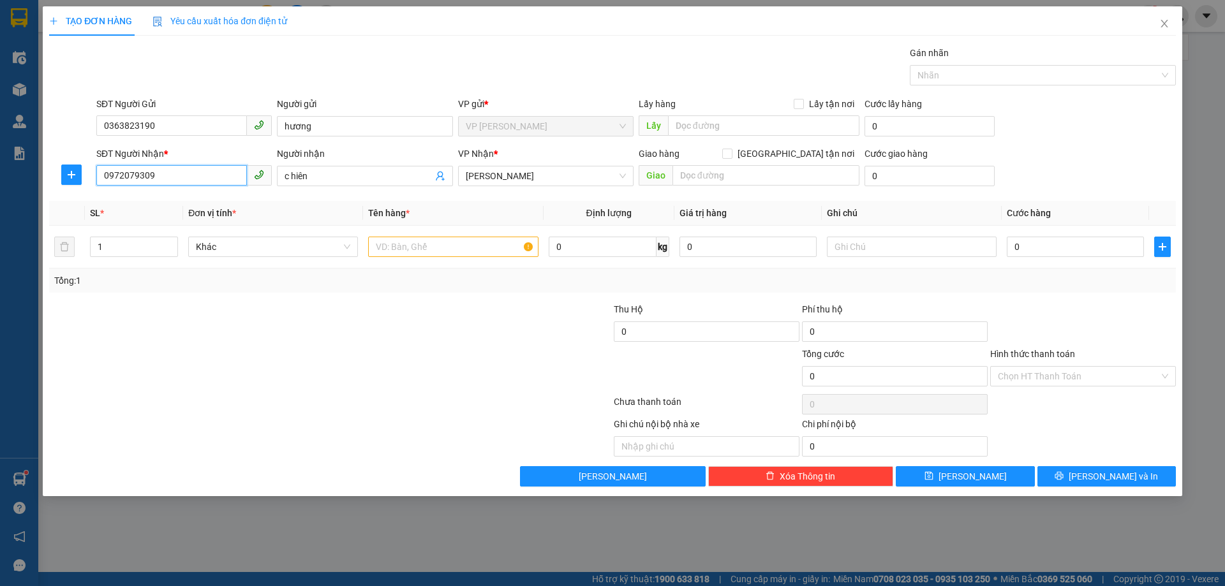
drag, startPoint x: 179, startPoint y: 169, endPoint x: 0, endPoint y: 198, distance: 181.5
click at [0, 198] on div "TẠO ĐƠN HÀNG Yêu cầu xuất hóa đơn điện tử Transit Pickup Surcharge Ids Transit …" at bounding box center [612, 293] width 1225 height 586
type input "0978831398"
click at [448, 249] on input "text" at bounding box center [453, 247] width 170 height 20
type input "quần áo"
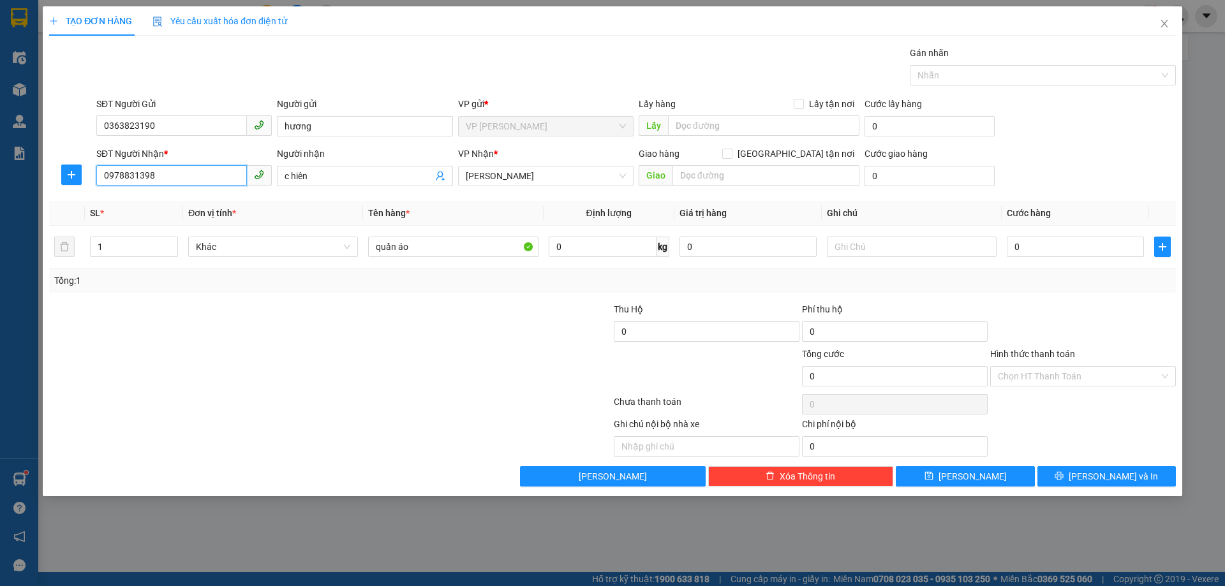
drag, startPoint x: 138, startPoint y: 177, endPoint x: 91, endPoint y: 177, distance: 47.2
click at [91, 177] on div "SĐT Người Nhận * 0978831398 0978831398 Người nhận c hiên VP Nhận * Lý Nhân Giao…" at bounding box center [612, 169] width 1129 height 45
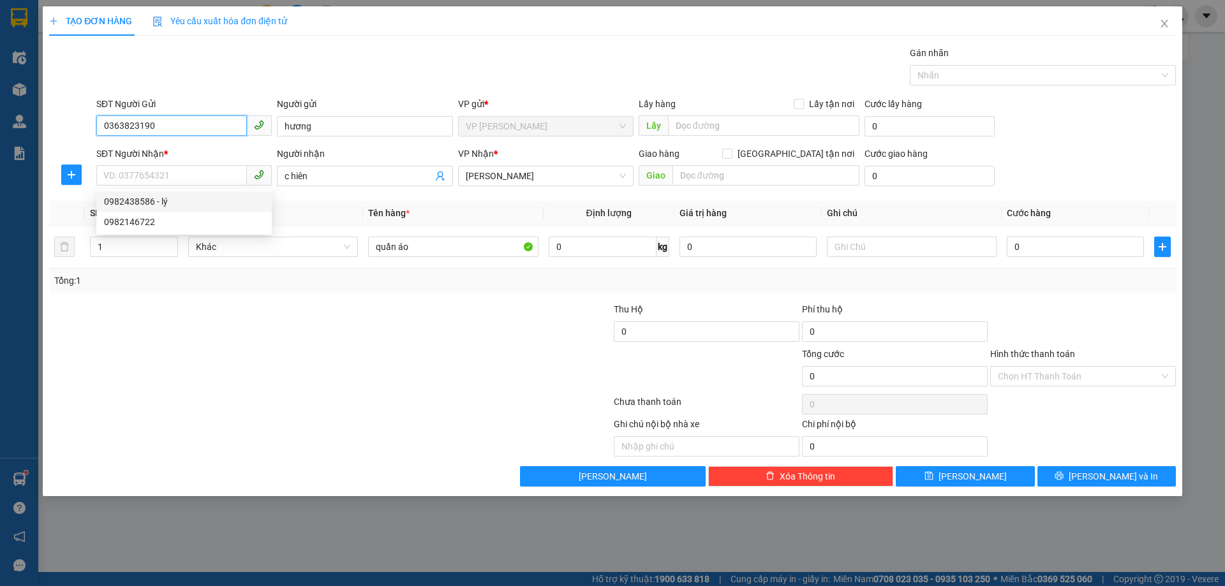
click at [176, 126] on input "0363823190" at bounding box center [171, 125] width 151 height 20
click at [172, 172] on input "SĐT Người Nhận *" at bounding box center [171, 175] width 151 height 20
paste input "0978831398"
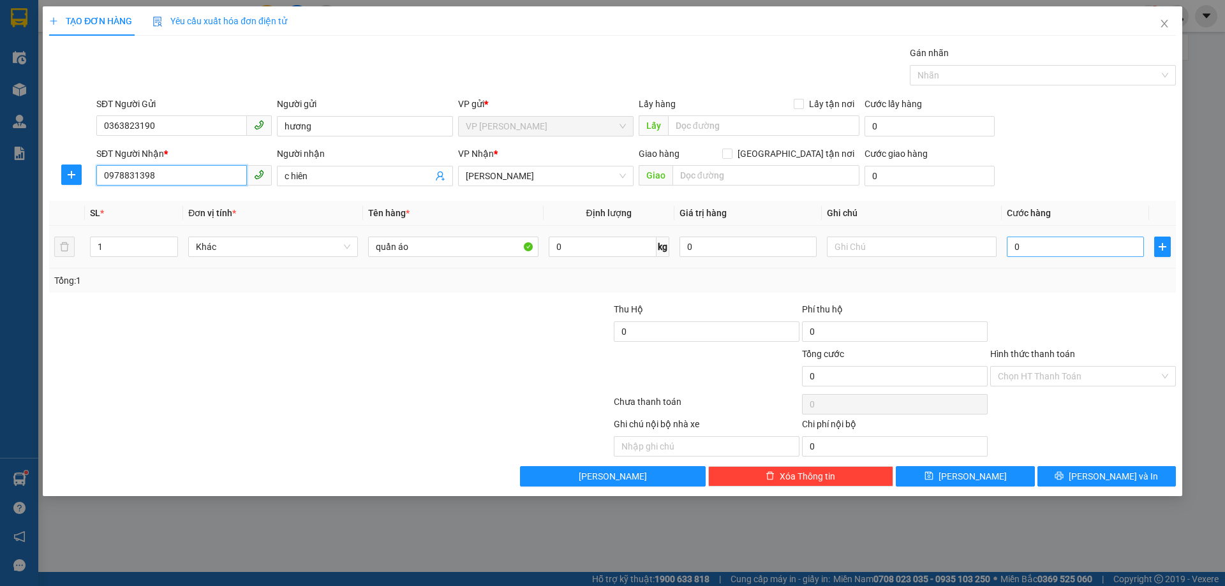
type input "0978831398"
click at [1034, 248] on input "0" at bounding box center [1074, 247] width 137 height 20
click at [1036, 252] on input "0" at bounding box center [1074, 247] width 137 height 20
type input "05"
type input "5"
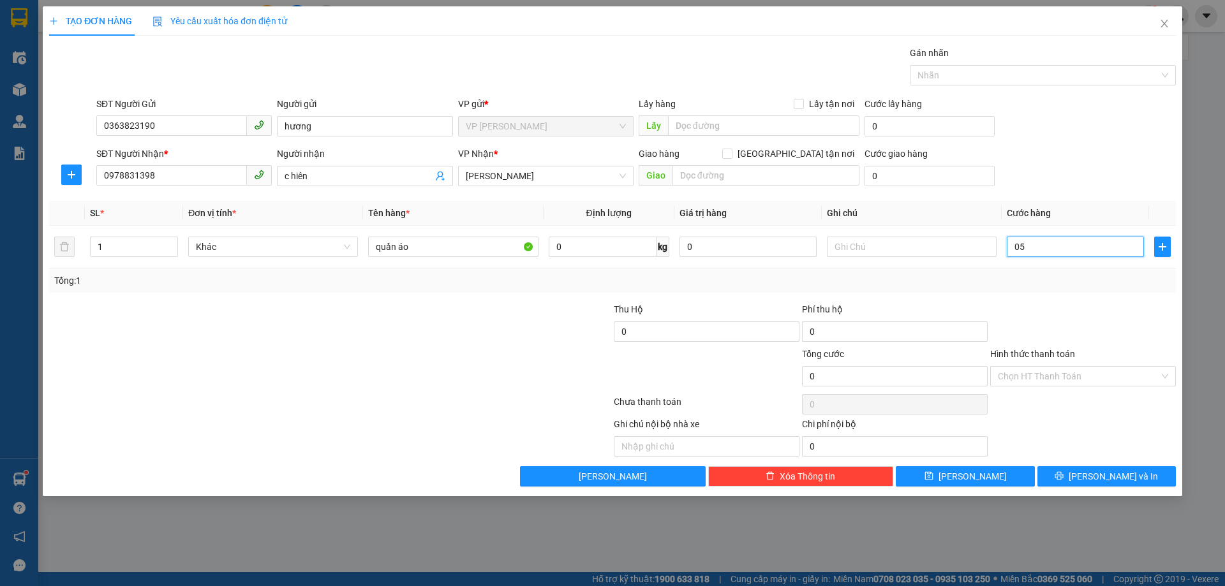
type input "5"
type input "050"
type input "50"
type input "50.000"
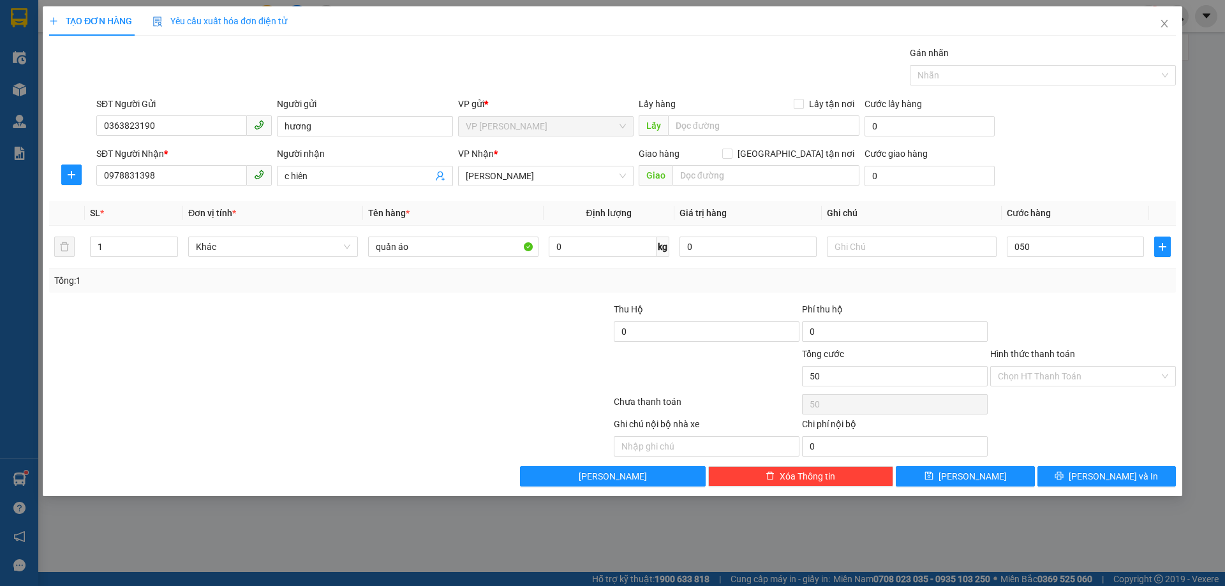
type input "50.000"
drag, startPoint x: 1082, startPoint y: 274, endPoint x: 1050, endPoint y: 177, distance: 102.1
click at [1078, 269] on div "Tổng: 1" at bounding box center [612, 281] width 1126 height 24
click at [1062, 374] on input "Hình thức thanh toán" at bounding box center [1077, 376] width 161 height 19
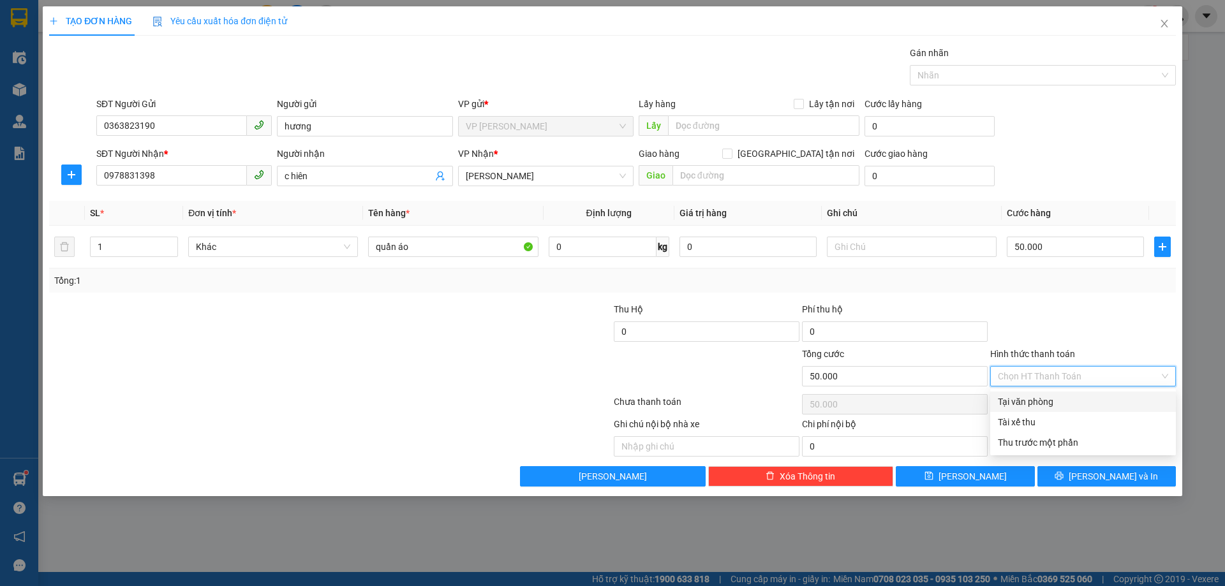
click at [1054, 399] on div "Tại văn phòng" at bounding box center [1082, 402] width 170 height 14
type input "0"
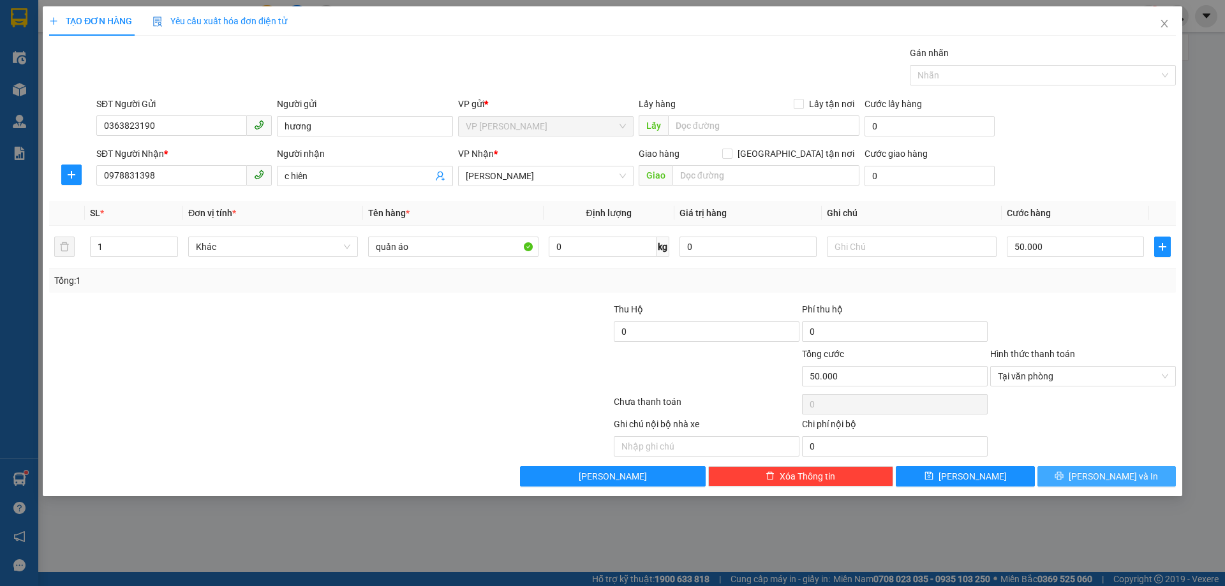
click at [1107, 471] on span "[PERSON_NAME] và In" at bounding box center [1112, 476] width 89 height 14
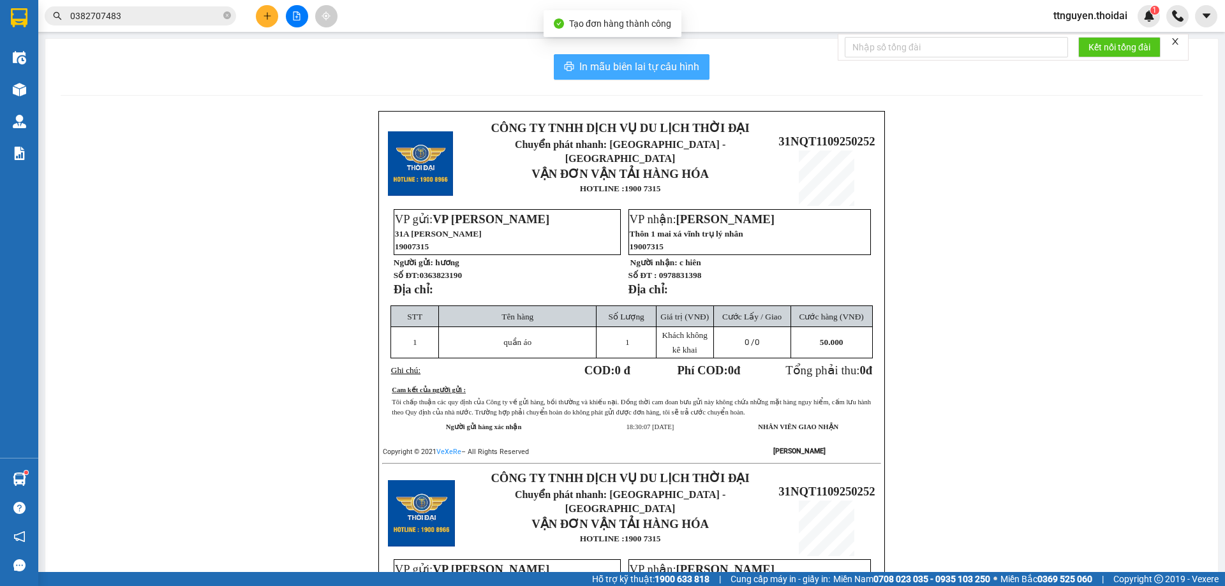
click at [584, 66] on span "In mẫu biên lai tự cấu hình" at bounding box center [639, 67] width 120 height 16
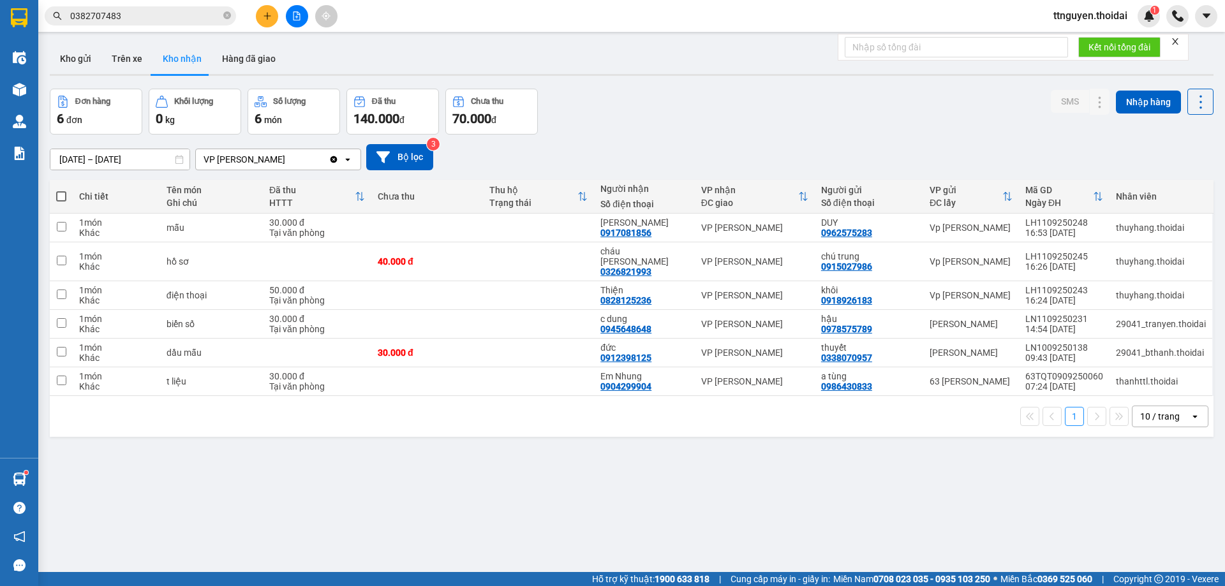
click at [614, 82] on div "ver 1.8.143 Kho gửi Trên xe Kho nhận Hàng đã giao Đơn hàng 6 đơn Khối lượng 0 k…" at bounding box center [632, 331] width 1174 height 586
click at [69, 59] on button "Kho gửi" at bounding box center [76, 58] width 52 height 31
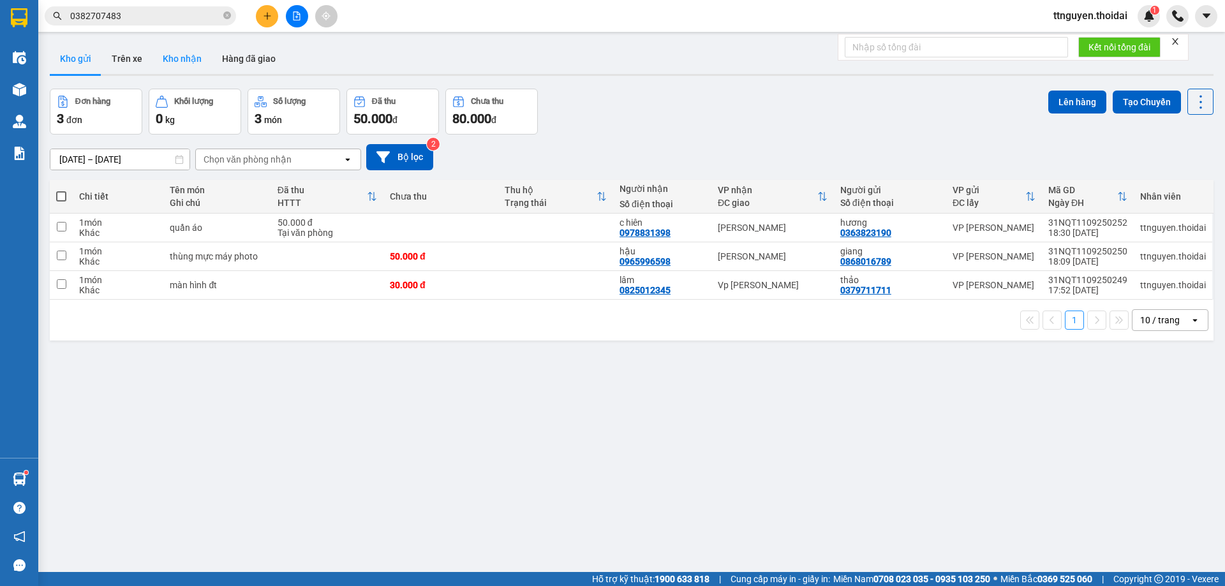
click at [175, 63] on button "Kho nhận" at bounding box center [181, 58] width 59 height 31
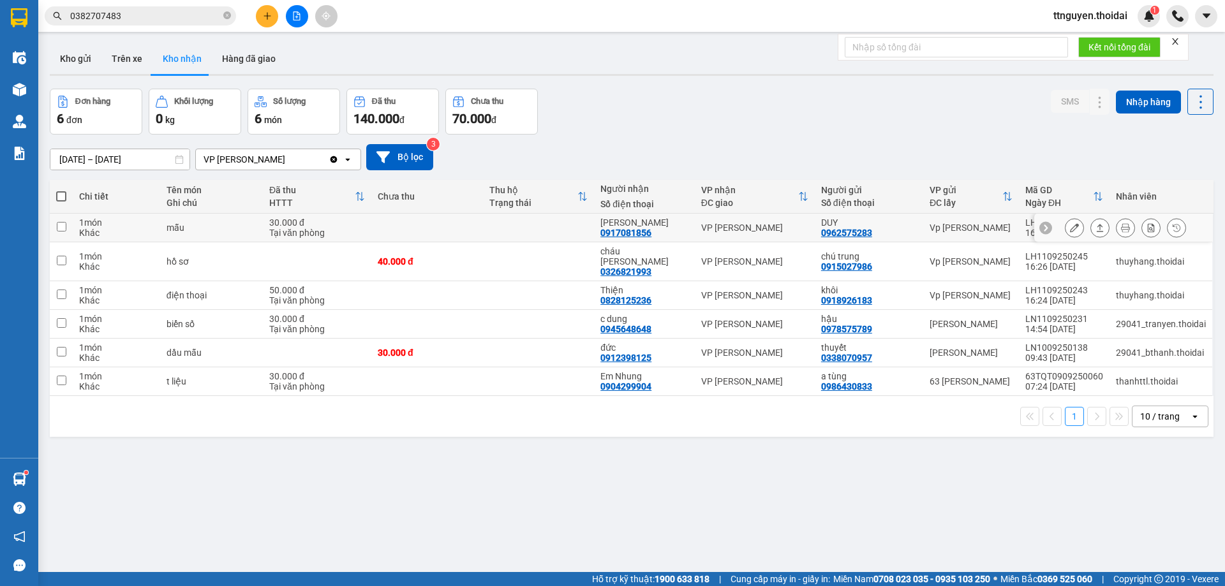
click at [1070, 230] on icon at bounding box center [1074, 227] width 9 height 9
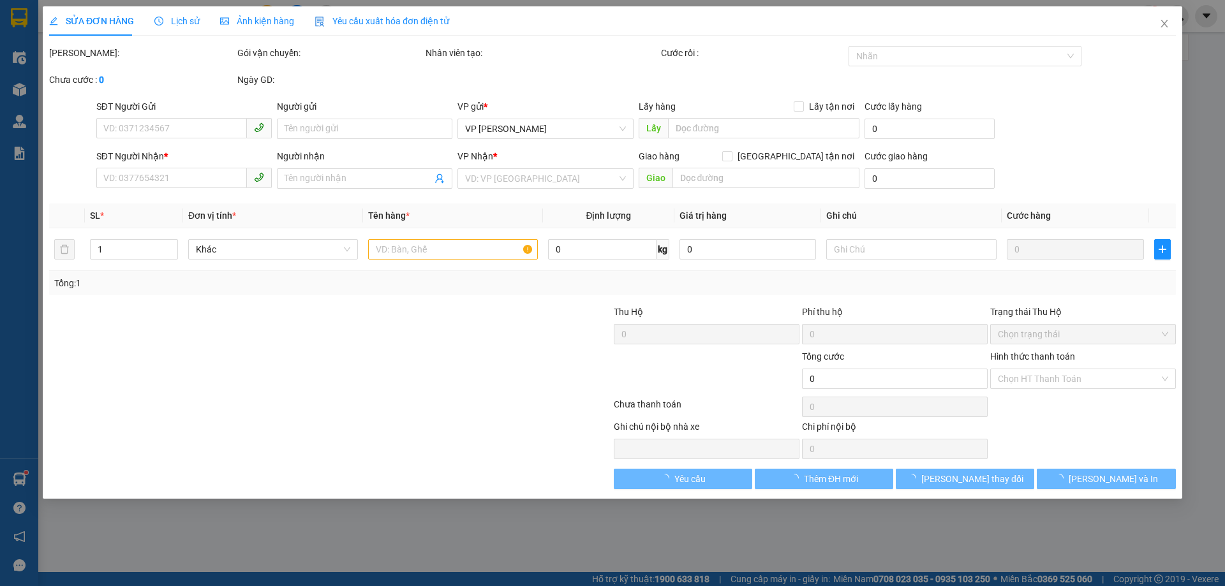
type input "0962575283"
type input "DUY"
type input "0917081856"
type input "[PERSON_NAME]"
type input "30.000"
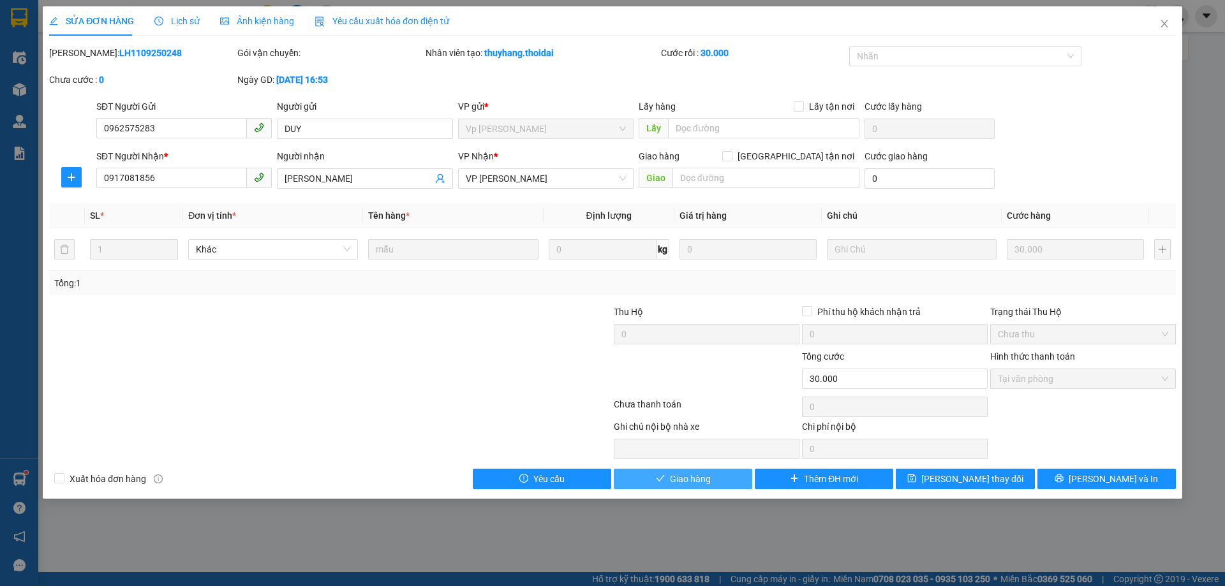
click at [697, 485] on span "Giao hàng" at bounding box center [690, 479] width 41 height 14
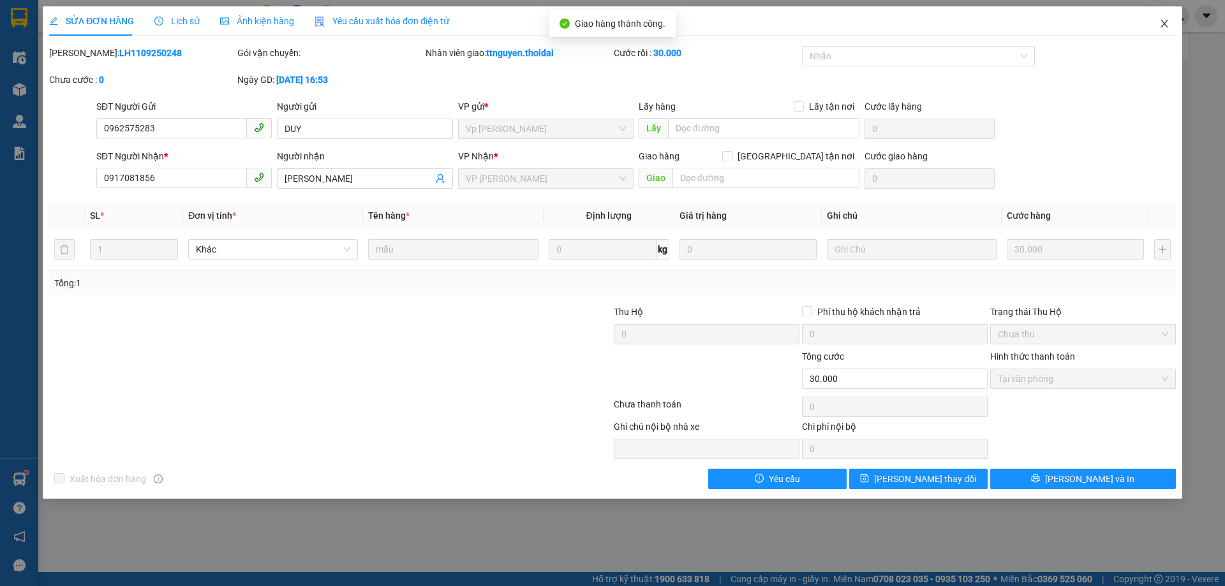
click at [1162, 24] on icon "close" at bounding box center [1164, 23] width 10 height 10
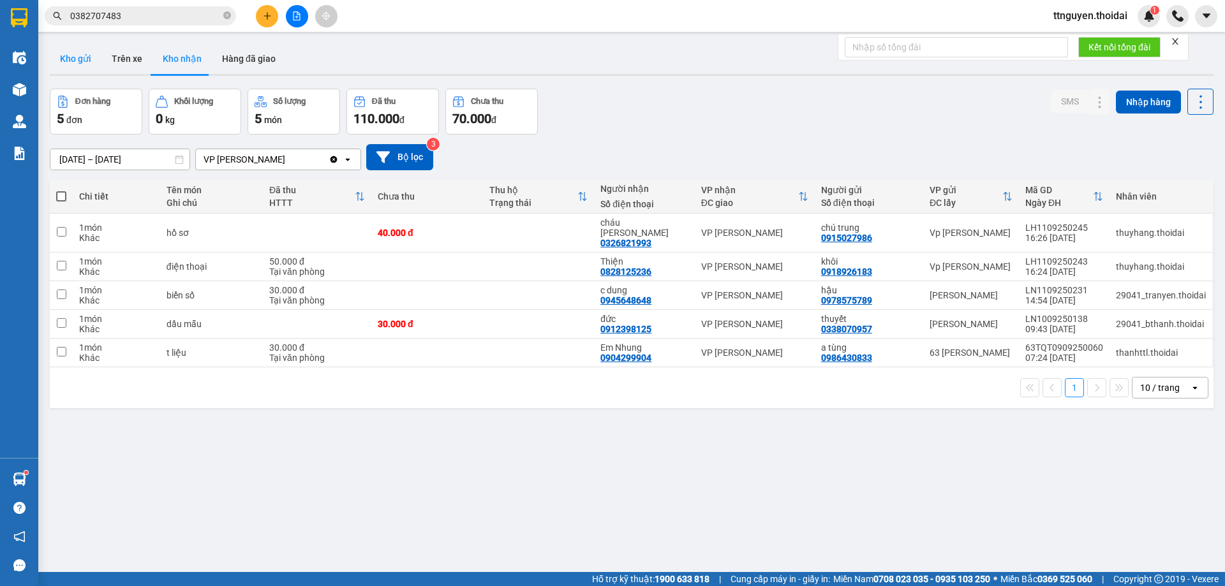
click at [85, 59] on button "Kho gửi" at bounding box center [76, 58] width 52 height 31
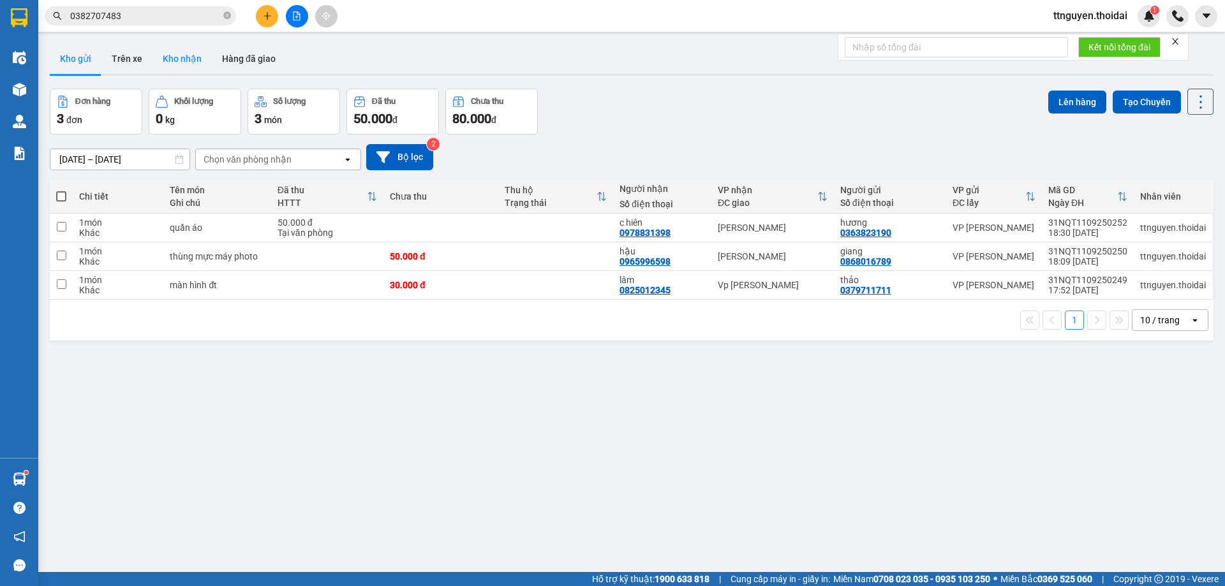
click at [200, 61] on button "Kho nhận" at bounding box center [181, 58] width 59 height 31
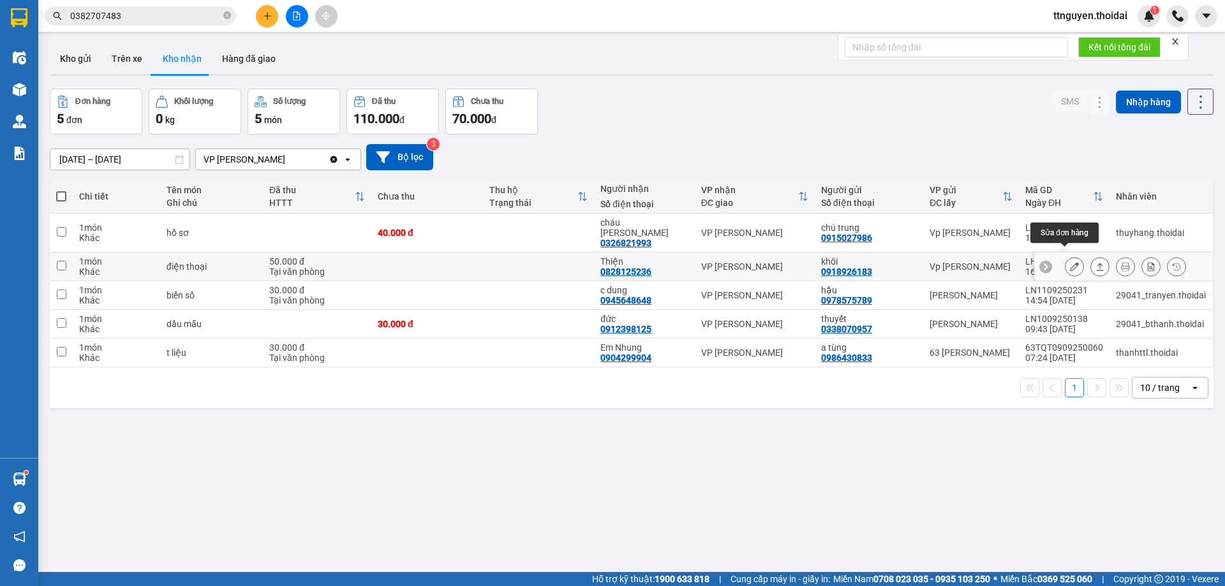
click at [1065, 256] on button at bounding box center [1074, 267] width 18 height 22
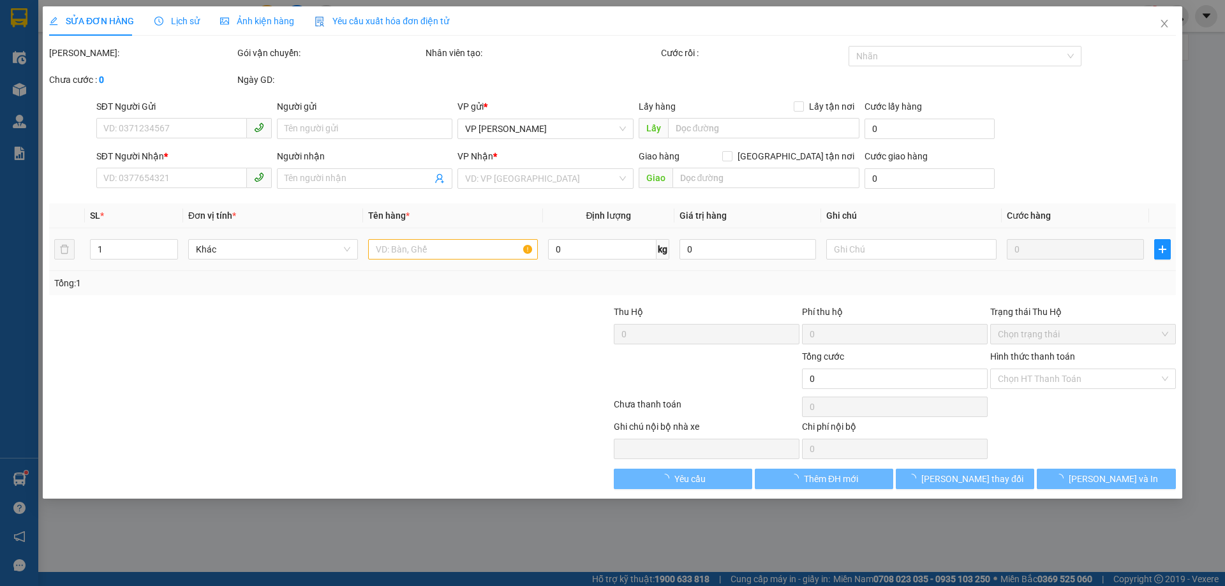
type input "0918926183"
type input "khôi"
type input "0828125236"
type input "Thiện"
type input "50.000"
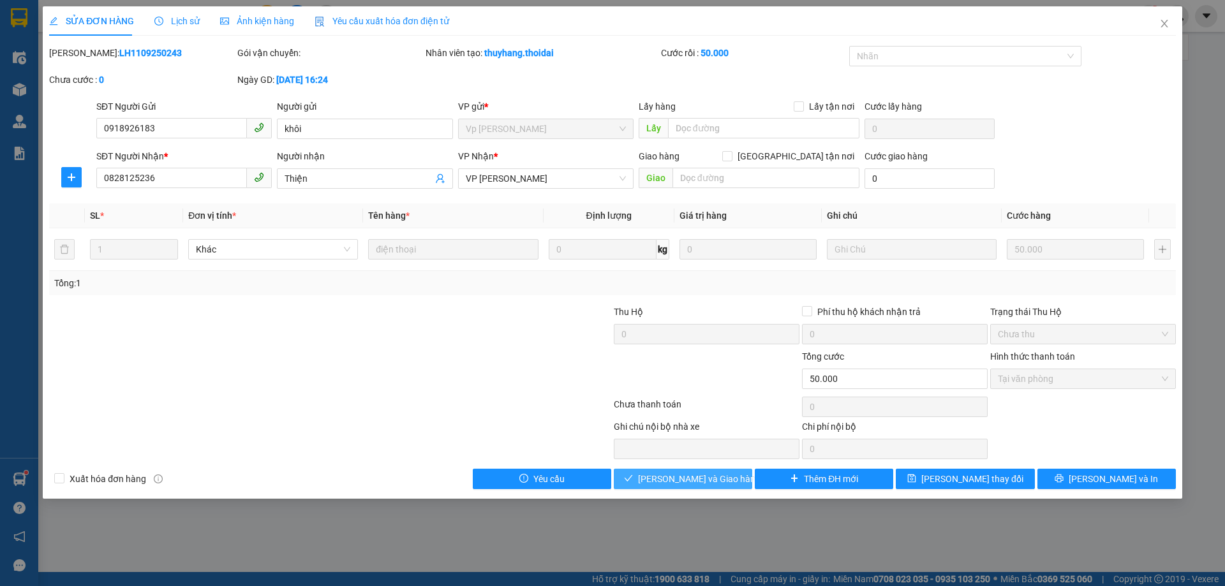
click at [666, 478] on span "[PERSON_NAME] và Giao hàng" at bounding box center [699, 479] width 122 height 14
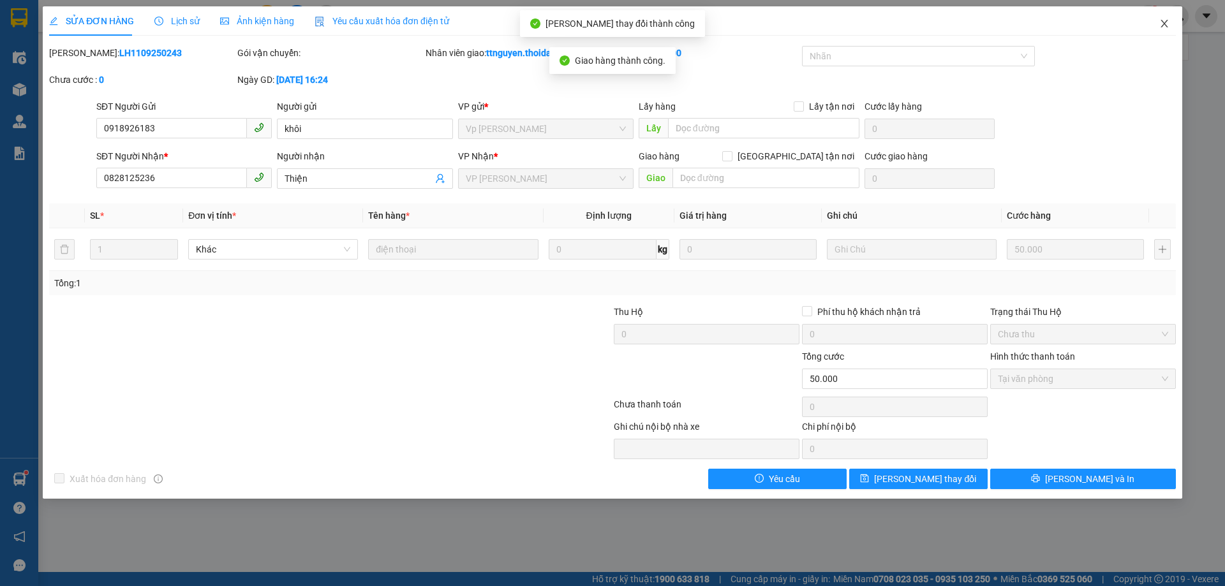
click at [1165, 23] on icon "close" at bounding box center [1163, 24] width 7 height 8
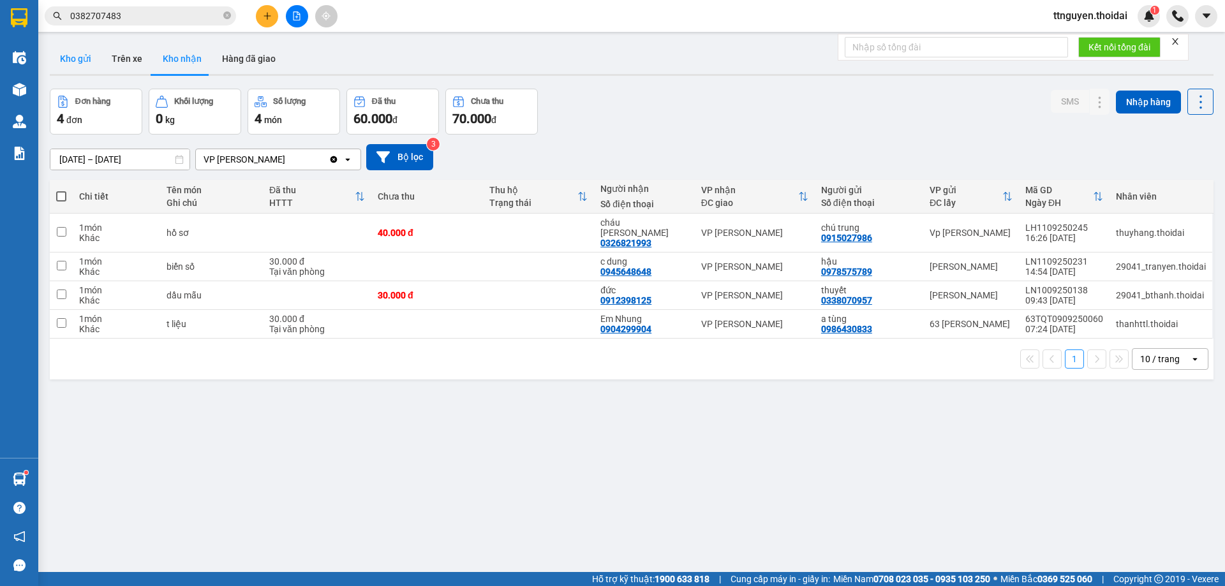
click at [85, 60] on button "Kho gửi" at bounding box center [76, 58] width 52 height 31
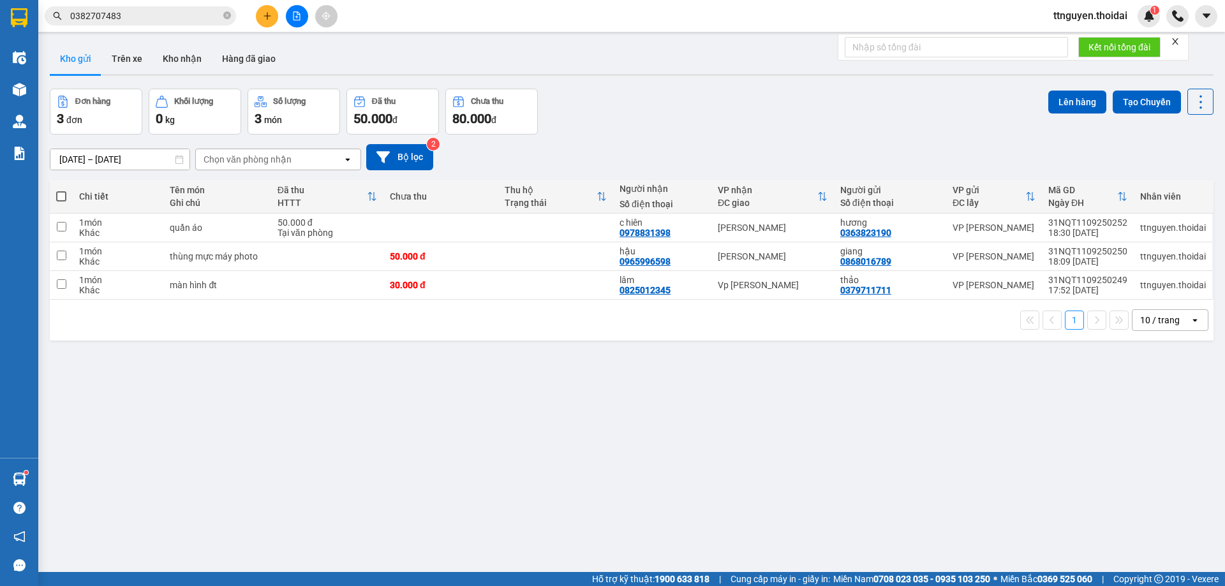
click at [64, 194] on span at bounding box center [61, 196] width 10 height 10
click at [61, 190] on input "checkbox" at bounding box center [61, 190] width 0 height 0
checkbox input "true"
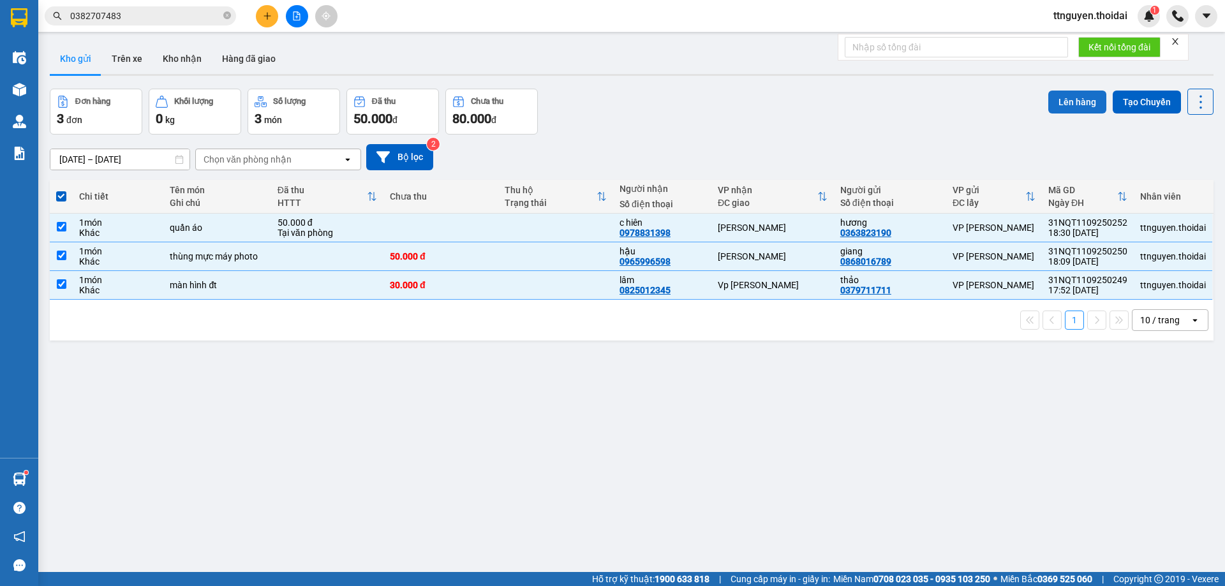
click at [1063, 104] on button "Lên hàng" at bounding box center [1077, 102] width 58 height 23
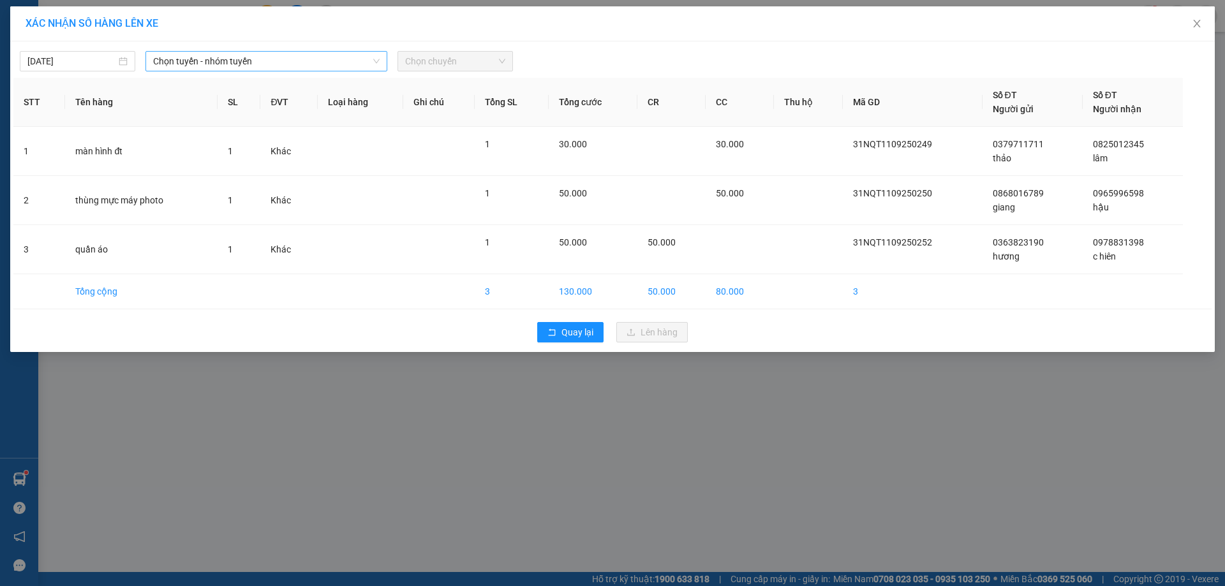
click at [264, 68] on span "Chọn tuyến - nhóm tuyến" at bounding box center [266, 61] width 226 height 19
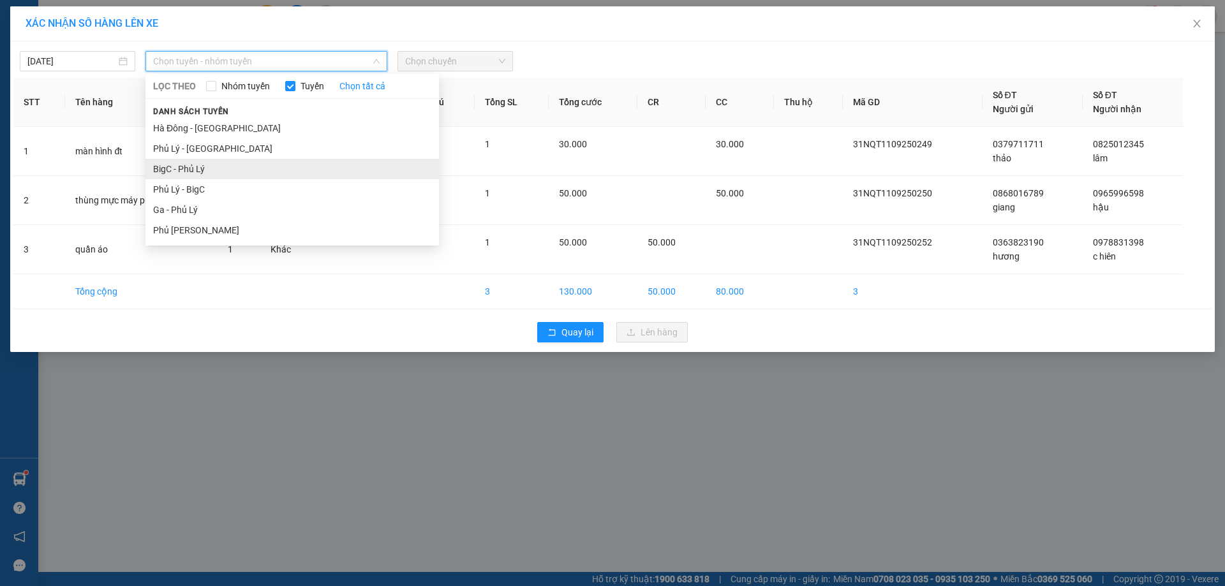
click at [240, 167] on li "BigC - Phủ Lý" at bounding box center [291, 169] width 293 height 20
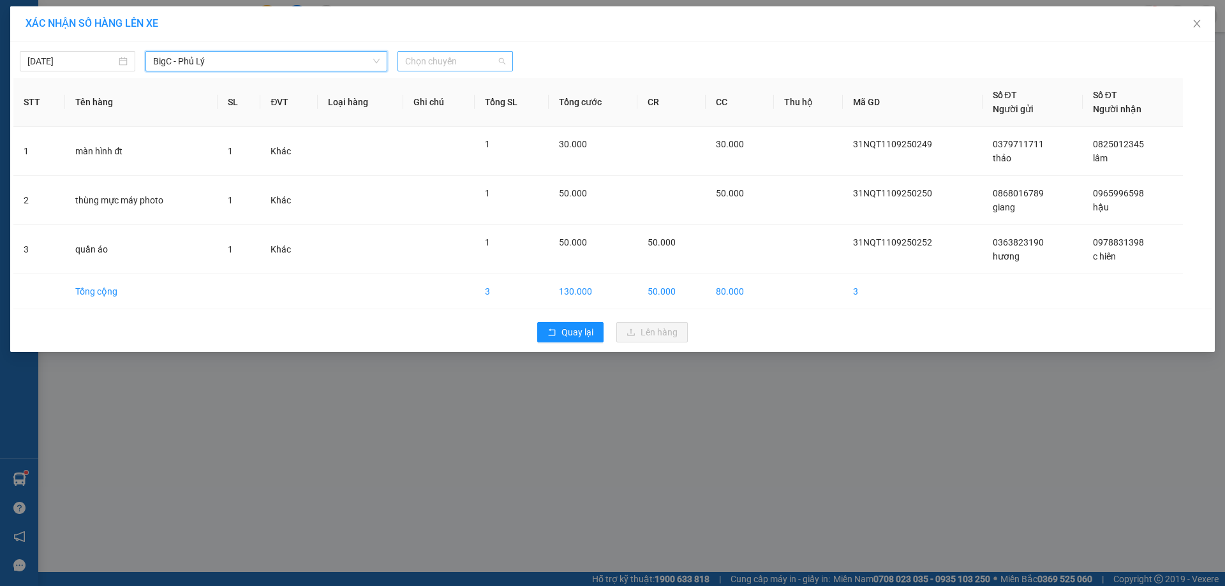
click at [437, 61] on span "Chọn chuyến" at bounding box center [455, 61] width 100 height 19
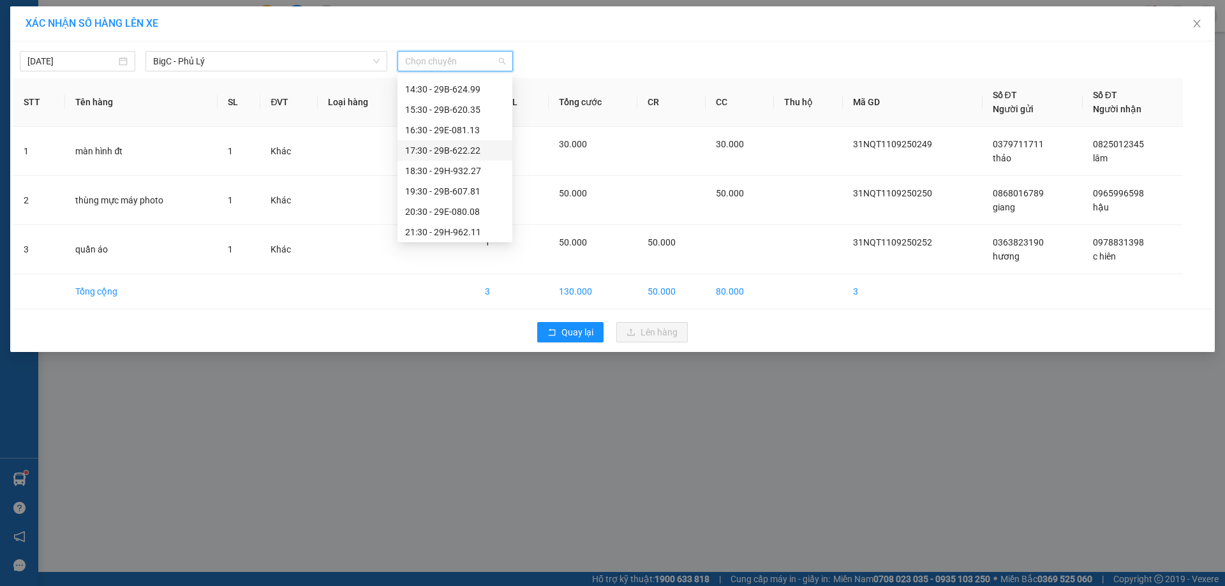
scroll to position [204, 0]
click at [472, 163] on div "18:30 - 29H-932.27" at bounding box center [454, 168] width 99 height 14
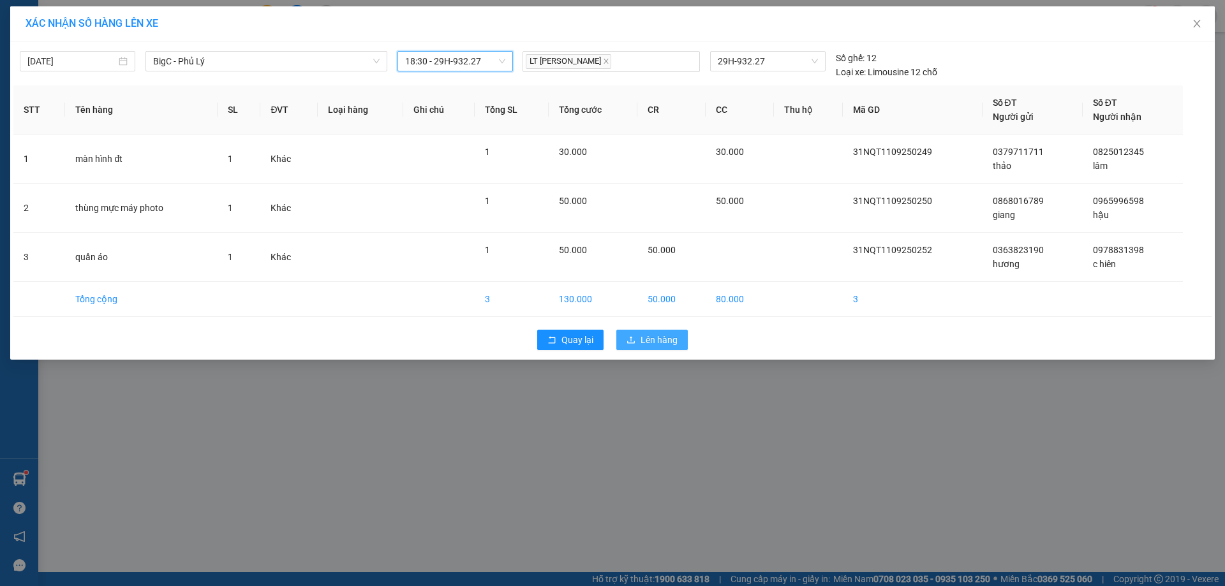
click at [642, 337] on span "Lên hàng" at bounding box center [658, 340] width 37 height 14
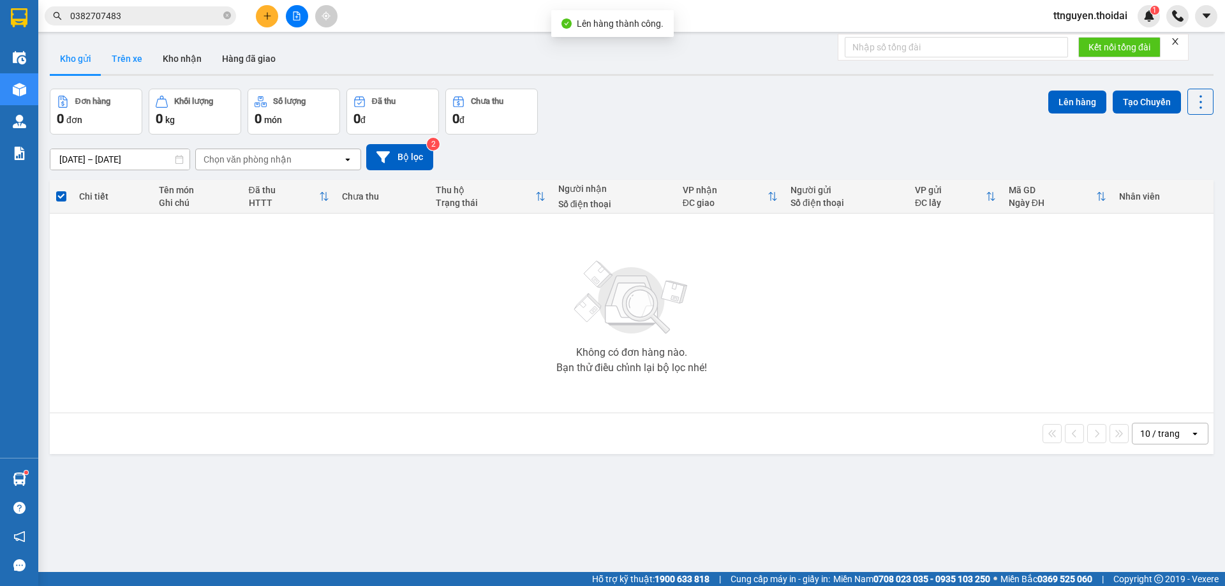
click at [133, 55] on button "Trên xe" at bounding box center [126, 58] width 51 height 31
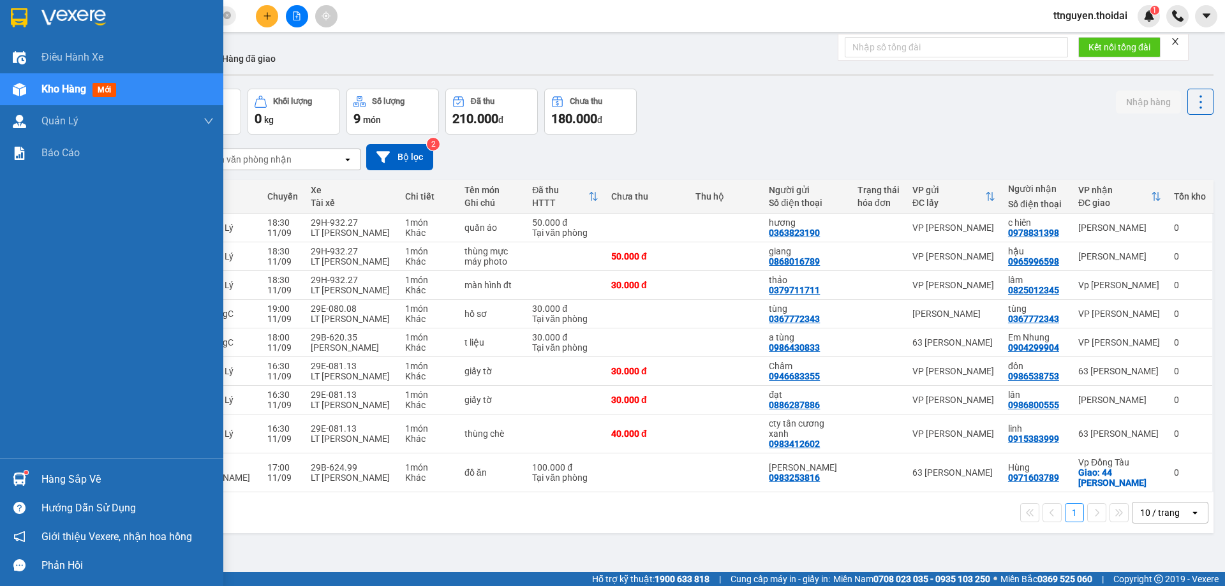
click at [66, 476] on div "Hàng sắp về" at bounding box center [127, 479] width 172 height 19
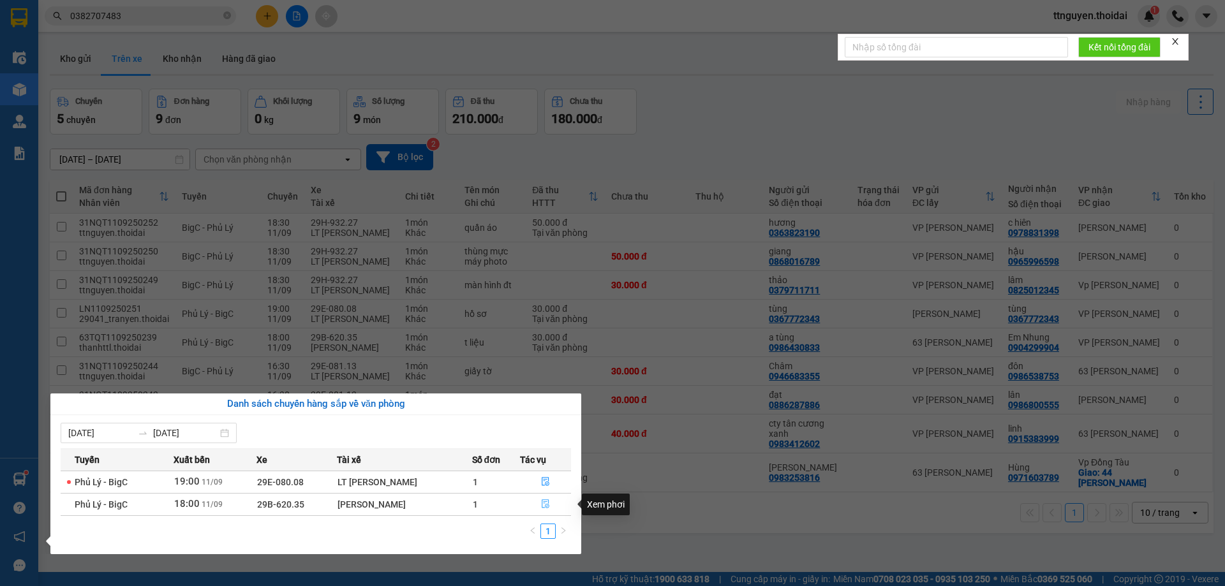
click at [551, 503] on button "button" at bounding box center [545, 504] width 50 height 20
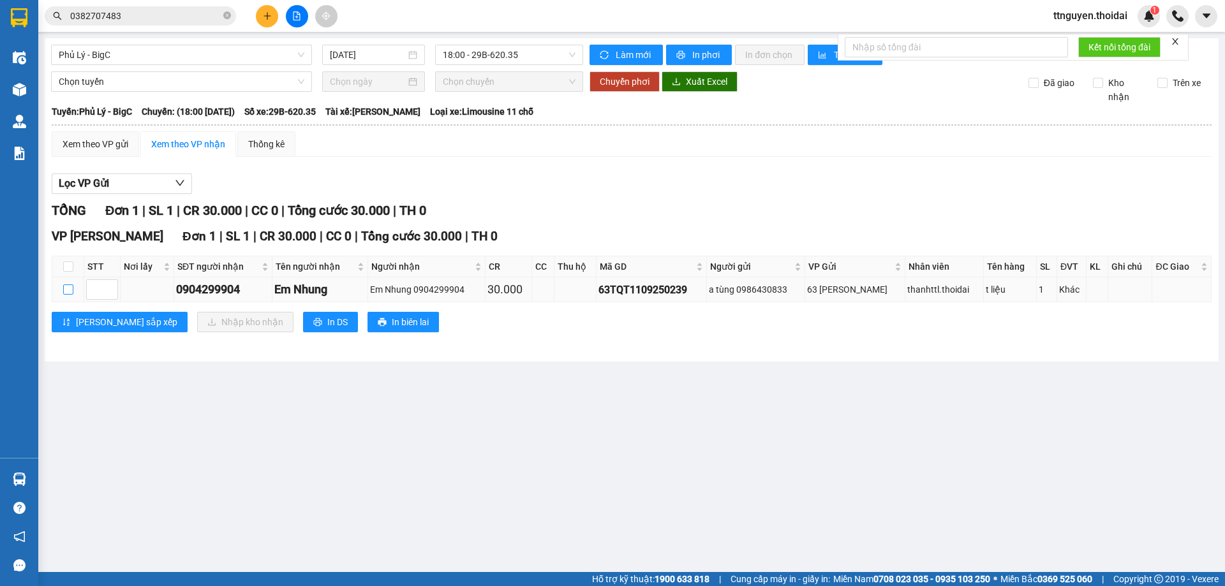
click at [68, 289] on input "checkbox" at bounding box center [68, 289] width 10 height 10
checkbox input "true"
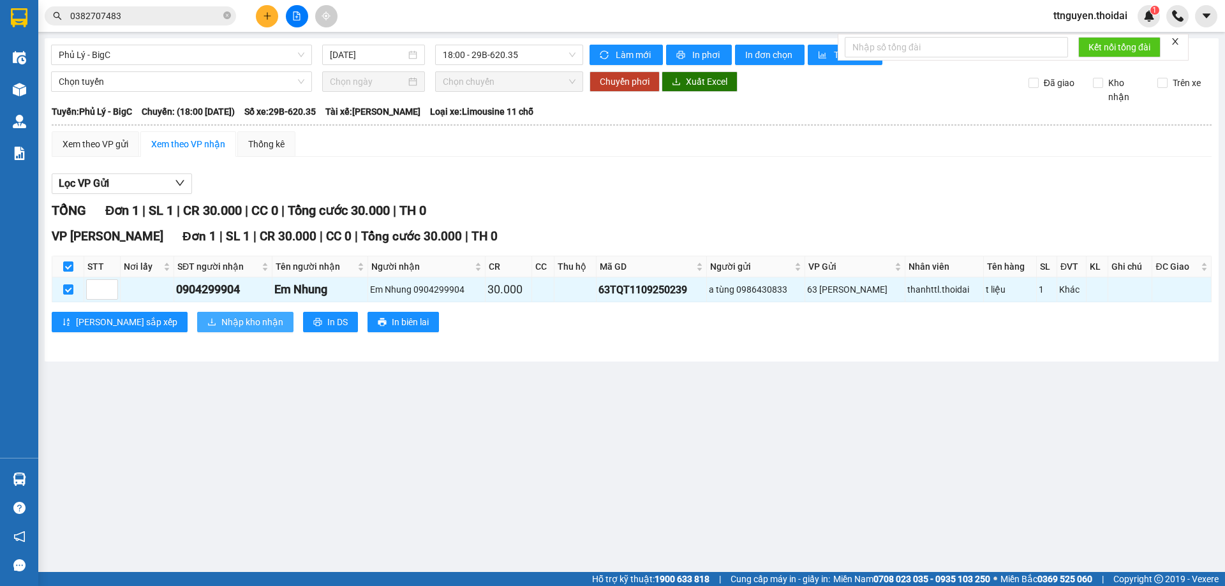
click at [221, 323] on span "Nhập kho nhận" at bounding box center [252, 322] width 62 height 14
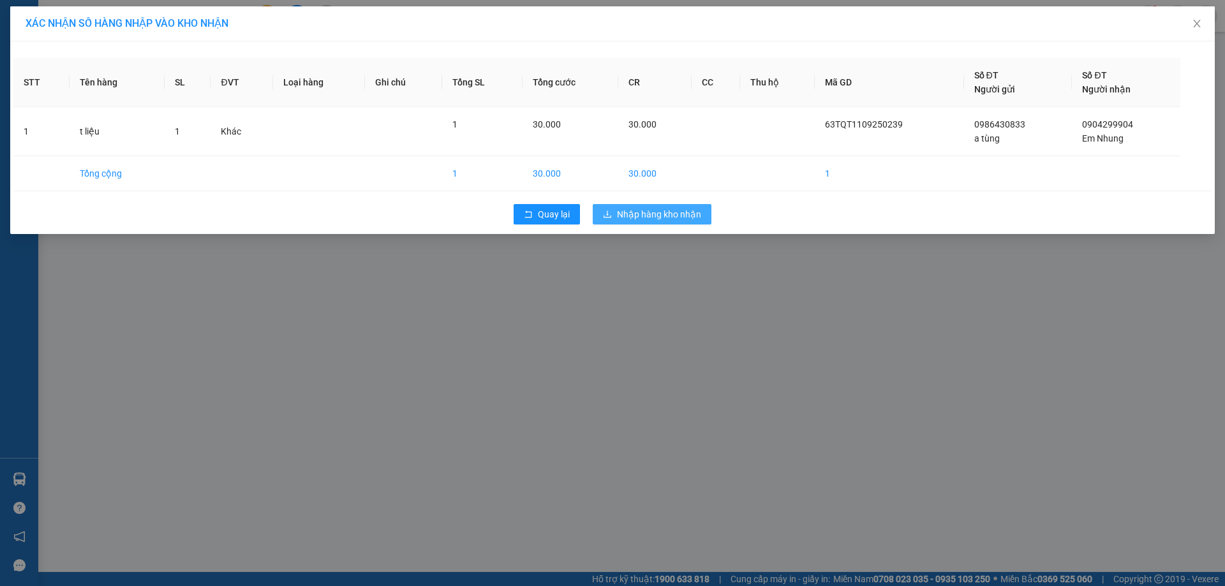
click at [663, 217] on span "Nhập hàng kho nhận" at bounding box center [659, 214] width 84 height 14
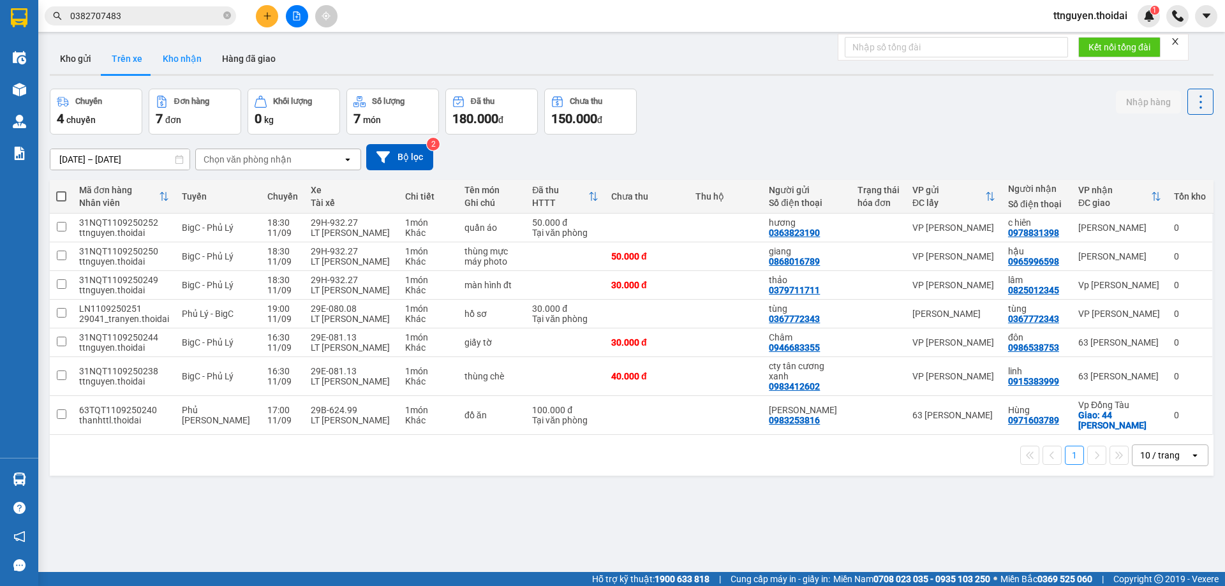
click at [186, 61] on button "Kho nhận" at bounding box center [181, 58] width 59 height 31
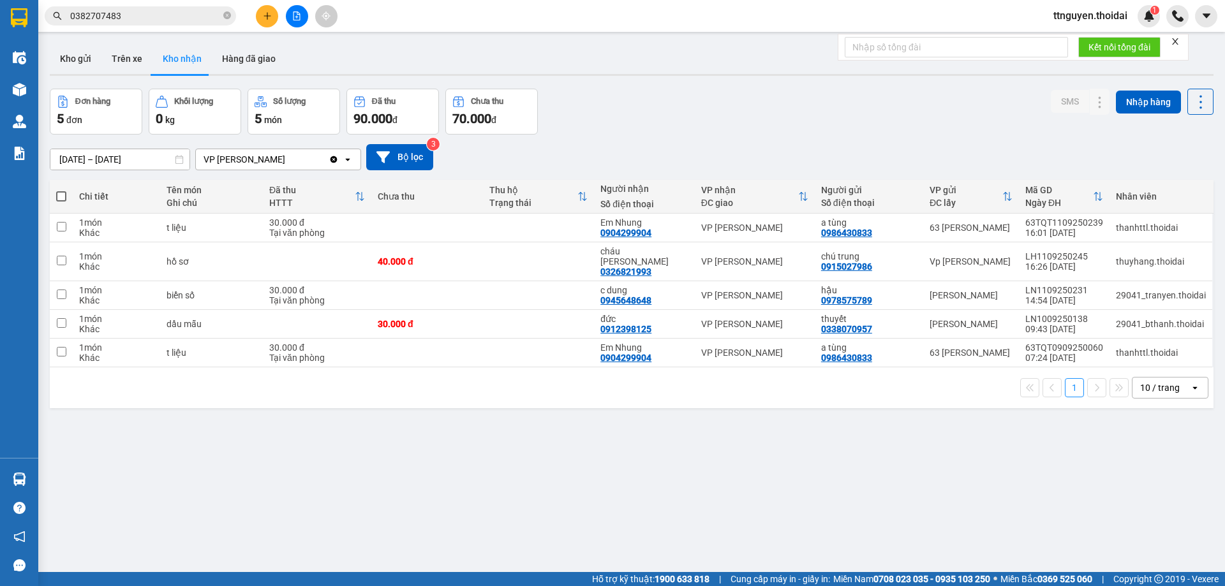
click at [129, 11] on input "0382707483" at bounding box center [145, 16] width 151 height 14
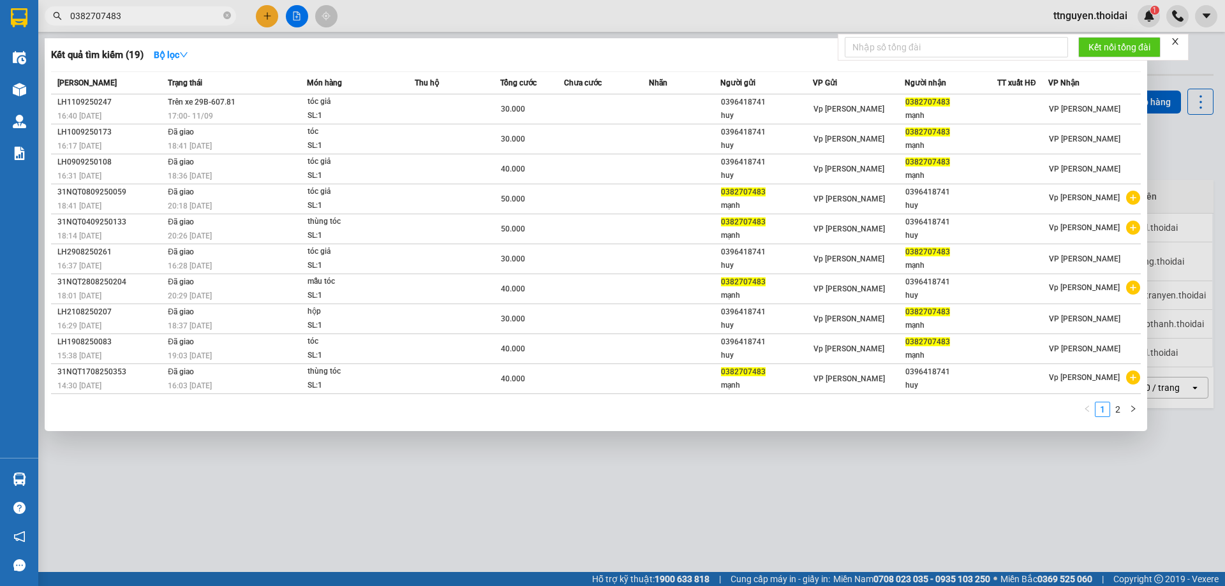
click at [129, 11] on input "0382707483" at bounding box center [145, 16] width 151 height 14
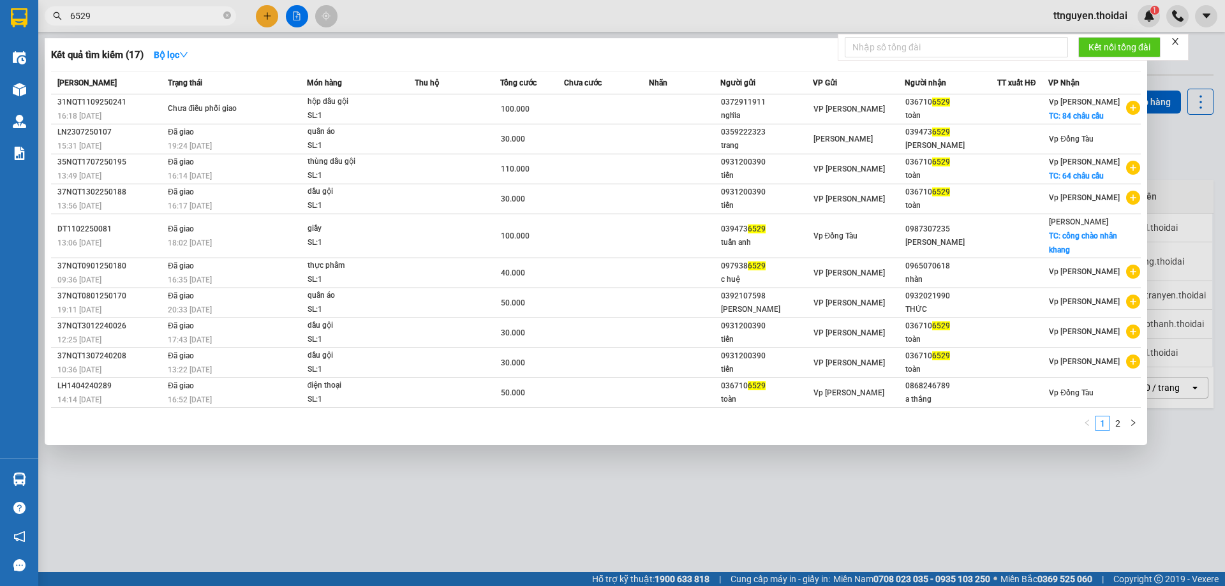
type input "6529"
click at [138, 18] on input "6529" at bounding box center [145, 16] width 151 height 14
type input "7031"
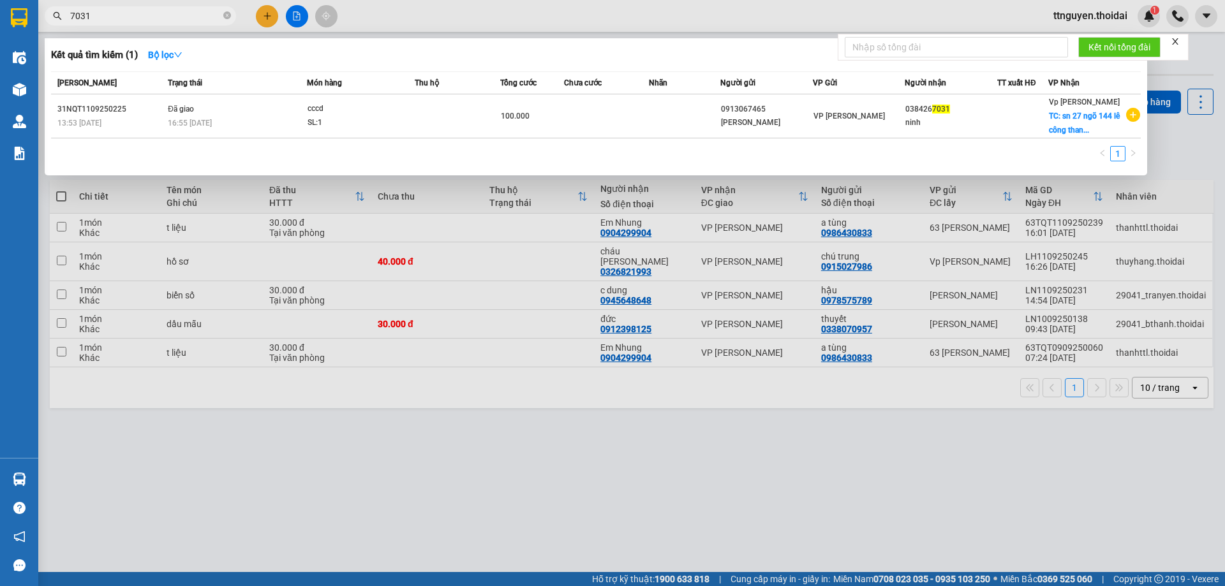
click at [113, 20] on input "7031" at bounding box center [145, 16] width 151 height 14
type input "2912"
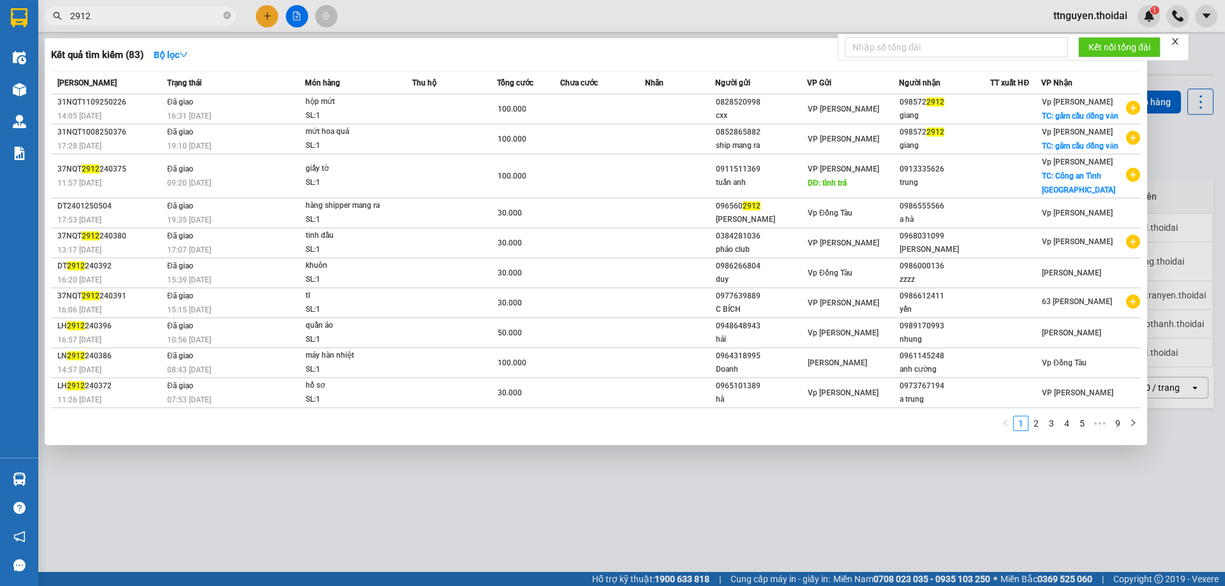
click at [139, 17] on input "2912" at bounding box center [145, 16] width 151 height 14
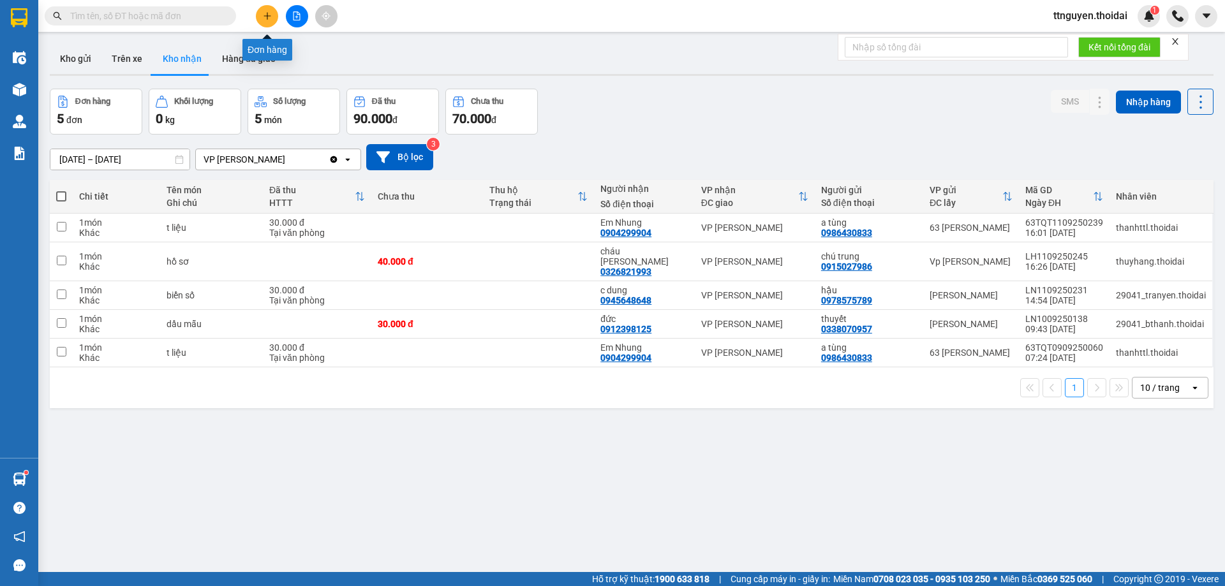
click at [265, 11] on icon "plus" at bounding box center [267, 15] width 9 height 9
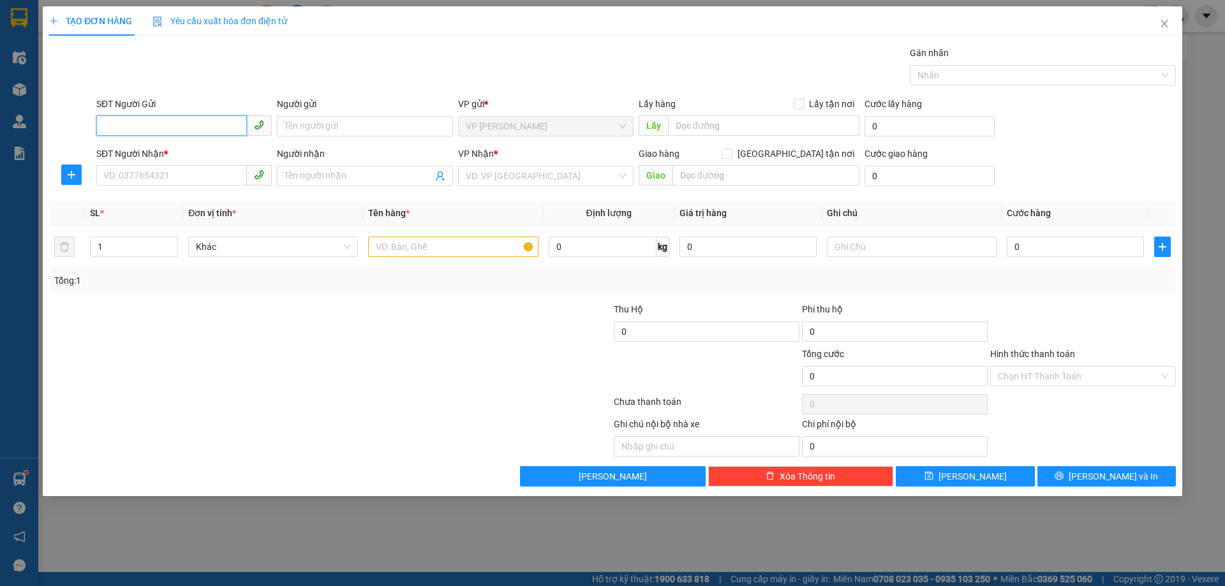
drag, startPoint x: 161, startPoint y: 125, endPoint x: 406, endPoint y: 61, distance: 253.1
click at [172, 122] on input "SĐT Người Gửi" at bounding box center [171, 125] width 151 height 20
click at [167, 147] on div "0812324686 - chi anh" at bounding box center [184, 152] width 160 height 14
type input "0812324686"
type input "chi anh"
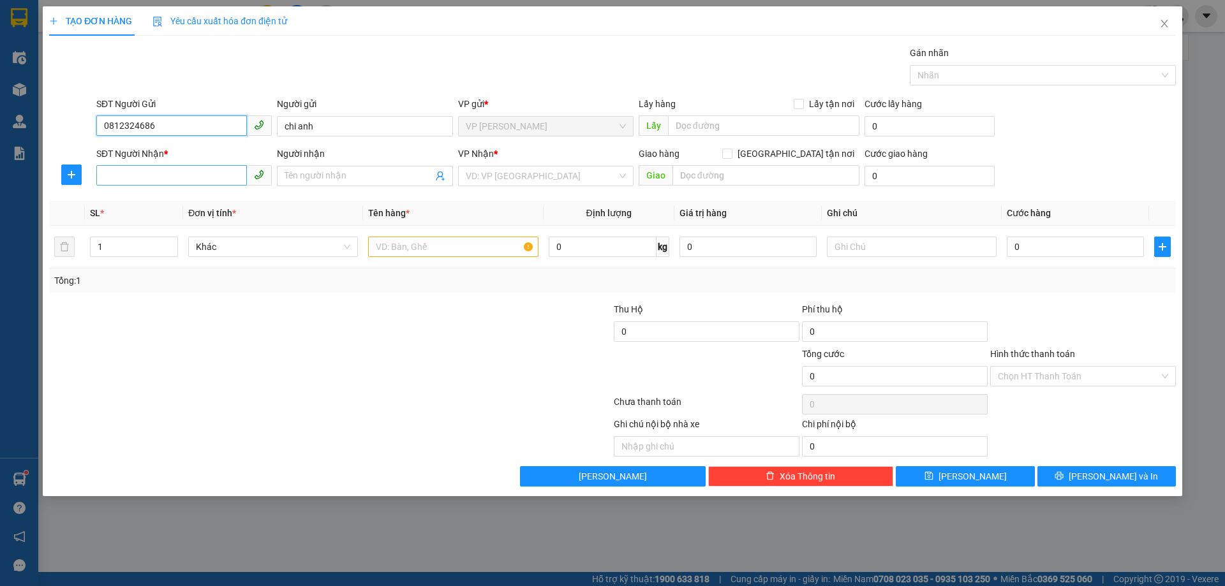
type input "0812324686"
click at [171, 182] on input "SĐT Người Nhận *" at bounding box center [171, 175] width 151 height 20
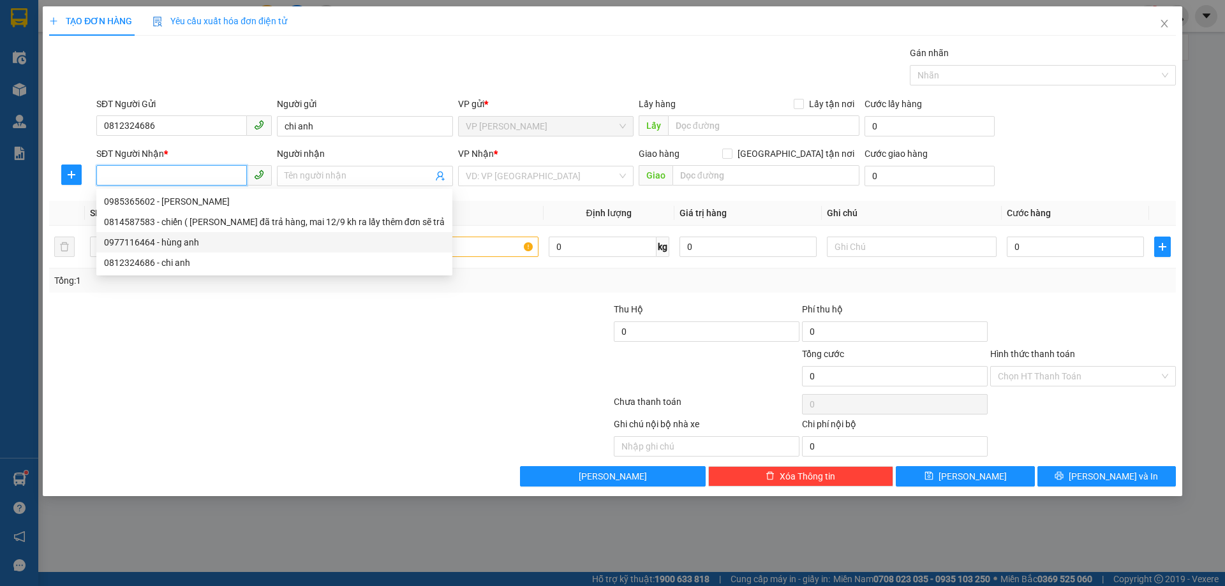
click at [186, 246] on div "0977116464 - hùng anh" at bounding box center [274, 242] width 341 height 14
type input "0977116464"
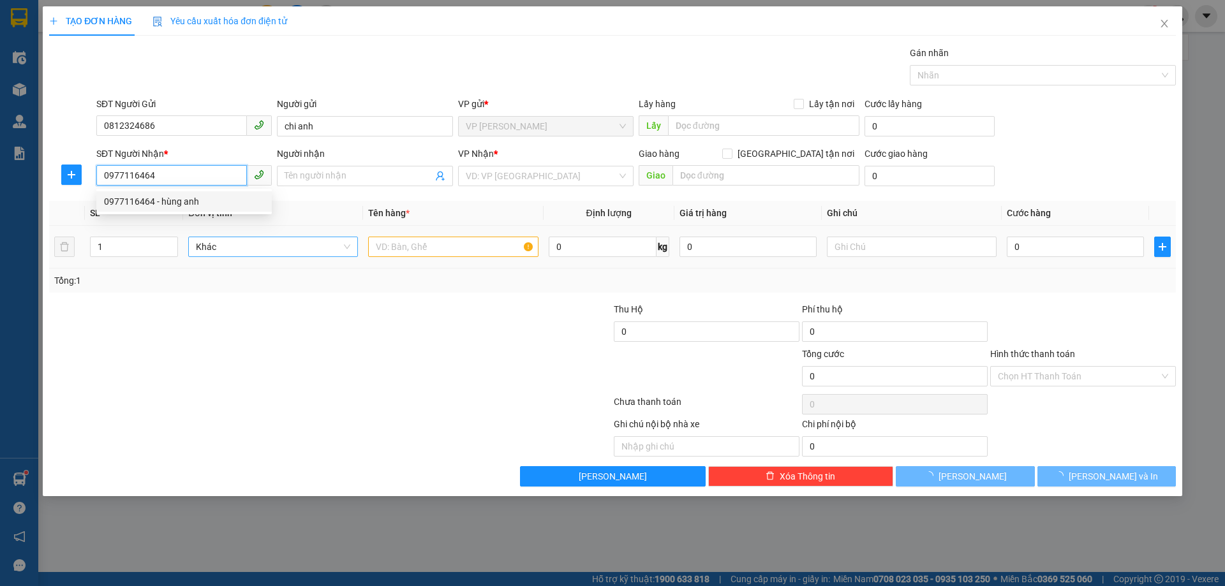
type input "hùng anh"
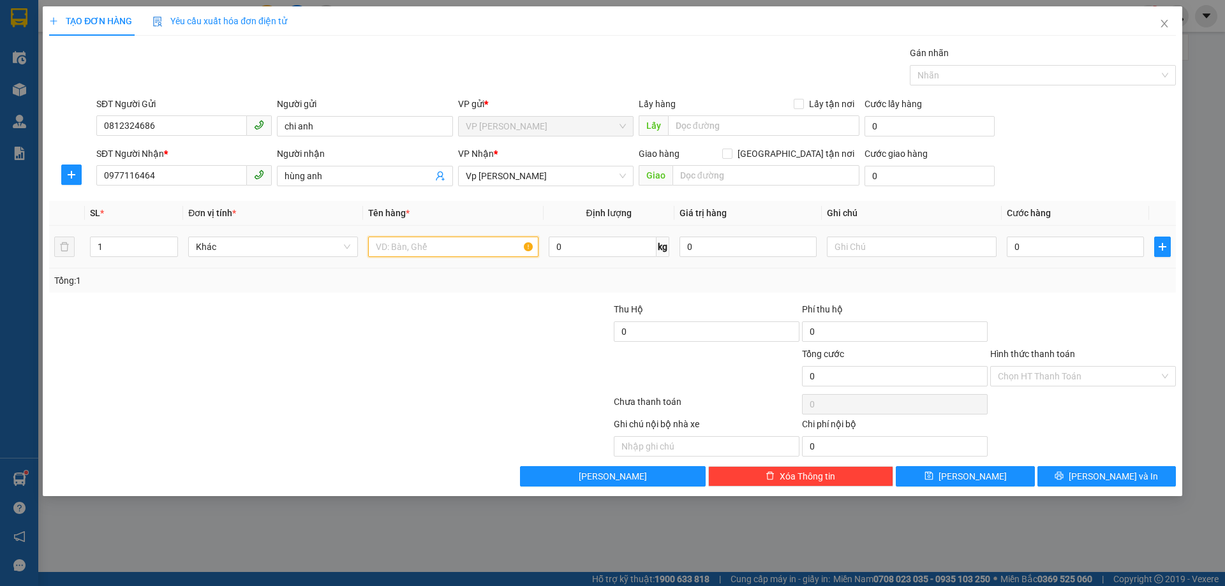
click at [399, 253] on input "text" at bounding box center [453, 247] width 170 height 20
type input "lk đt"
click at [1078, 244] on input "0" at bounding box center [1074, 247] width 137 height 20
type input "04"
type input "4"
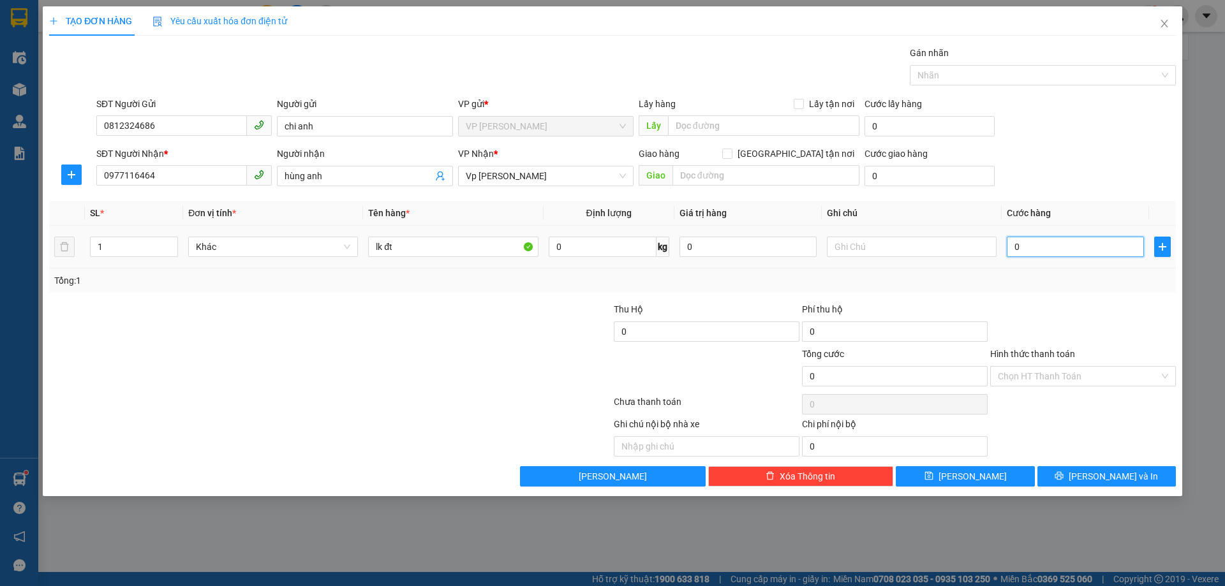
type input "4"
type input "040"
type input "40"
type input "40.000"
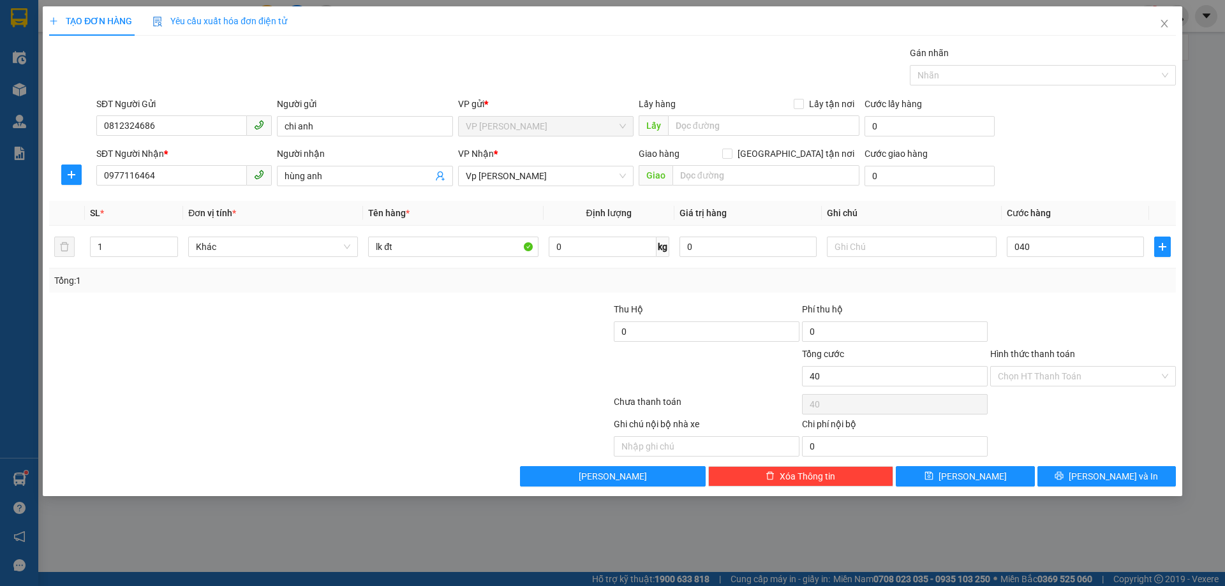
type input "40.000"
click at [1047, 300] on div "Transit Pickup Surcharge Ids Transit Deliver Surcharge Ids Transit Deliver Surc…" at bounding box center [612, 266] width 1126 height 441
click at [1124, 473] on span "[PERSON_NAME] và In" at bounding box center [1112, 476] width 89 height 14
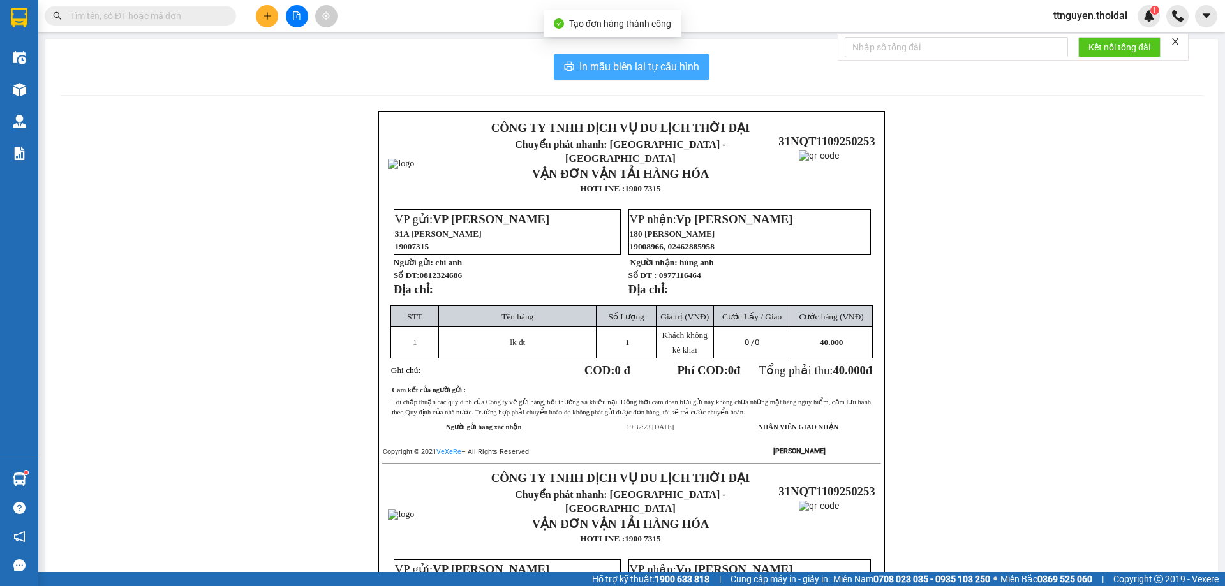
click at [583, 63] on span "In mẫu biên lai tự cấu hình" at bounding box center [639, 67] width 120 height 16
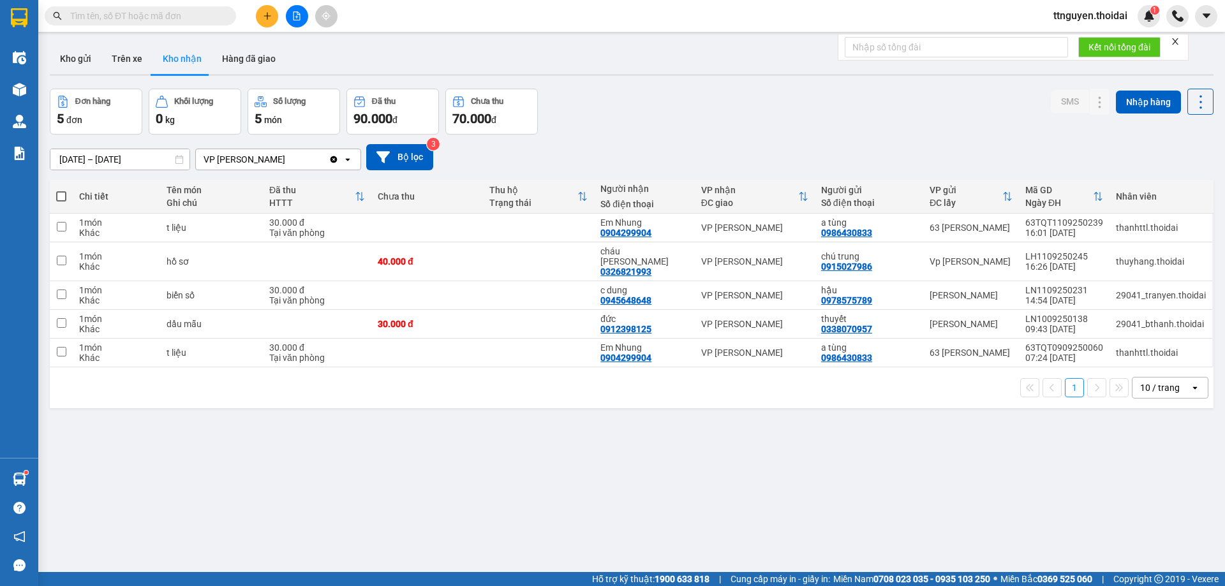
click at [844, 138] on div "[DATE] – [DATE] Press the down arrow key to interact with the calendar and sele…" at bounding box center [631, 157] width 1163 height 45
click at [74, 64] on button "Kho gửi" at bounding box center [76, 58] width 52 height 31
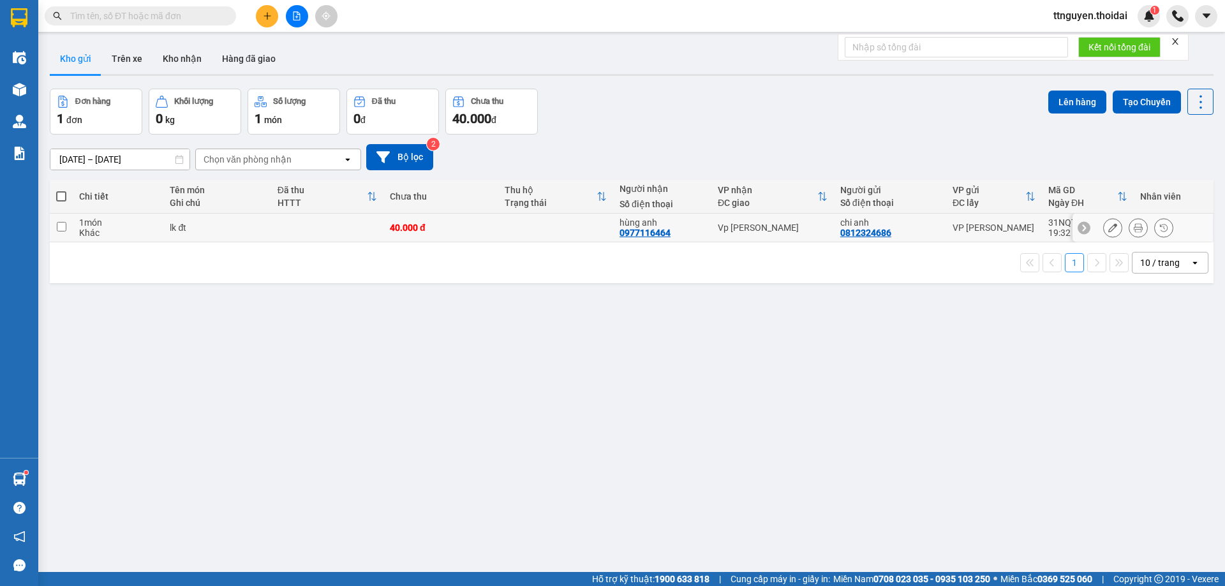
click at [58, 226] on input "checkbox" at bounding box center [62, 227] width 10 height 10
checkbox input "true"
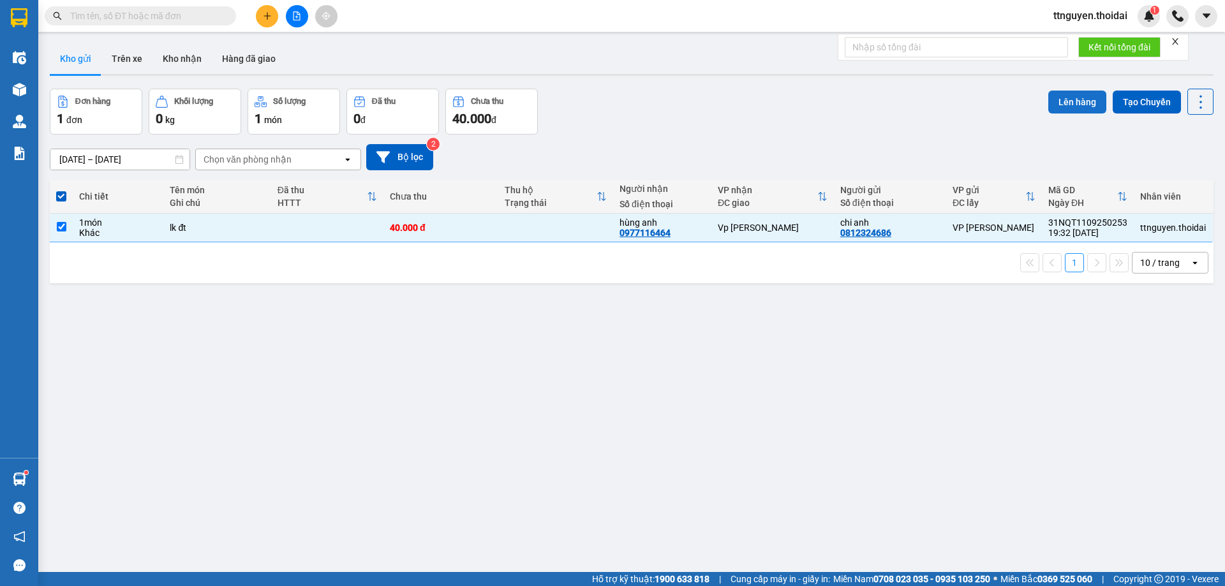
click at [1083, 93] on button "Lên hàng" at bounding box center [1077, 102] width 58 height 23
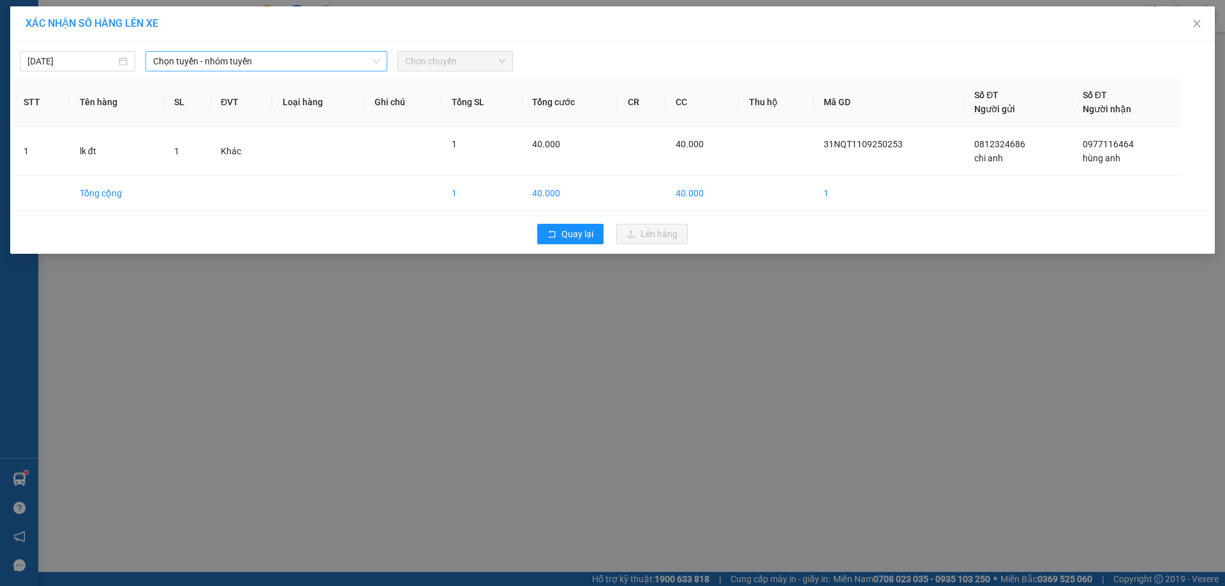
click at [316, 64] on span "Chọn tuyến - nhóm tuyến" at bounding box center [266, 61] width 226 height 19
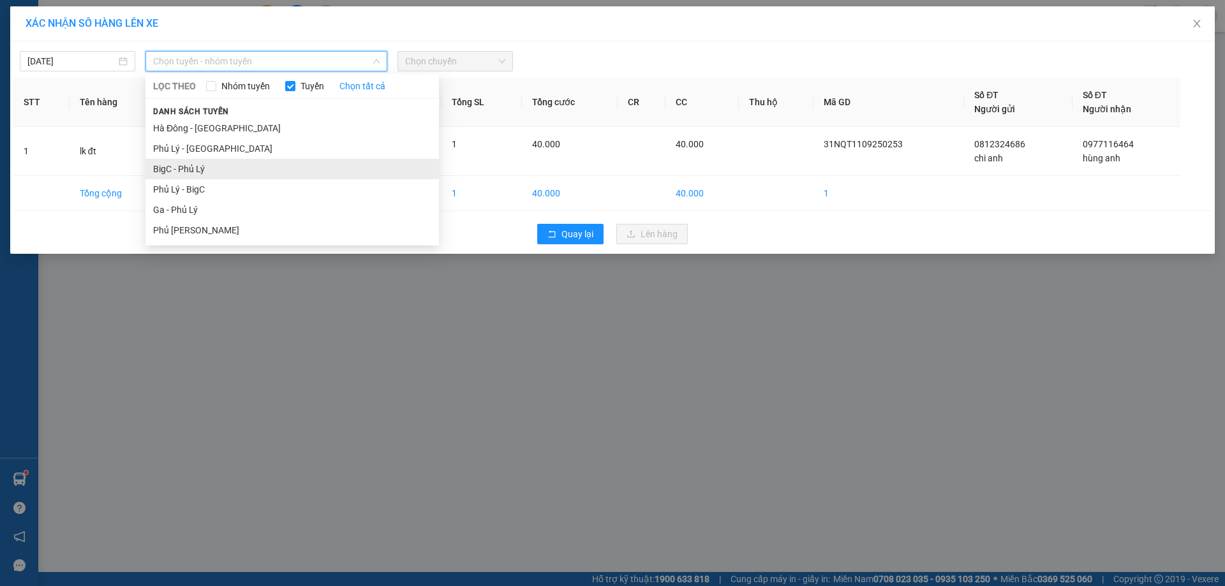
click at [189, 165] on li "BigC - Phủ Lý" at bounding box center [291, 169] width 293 height 20
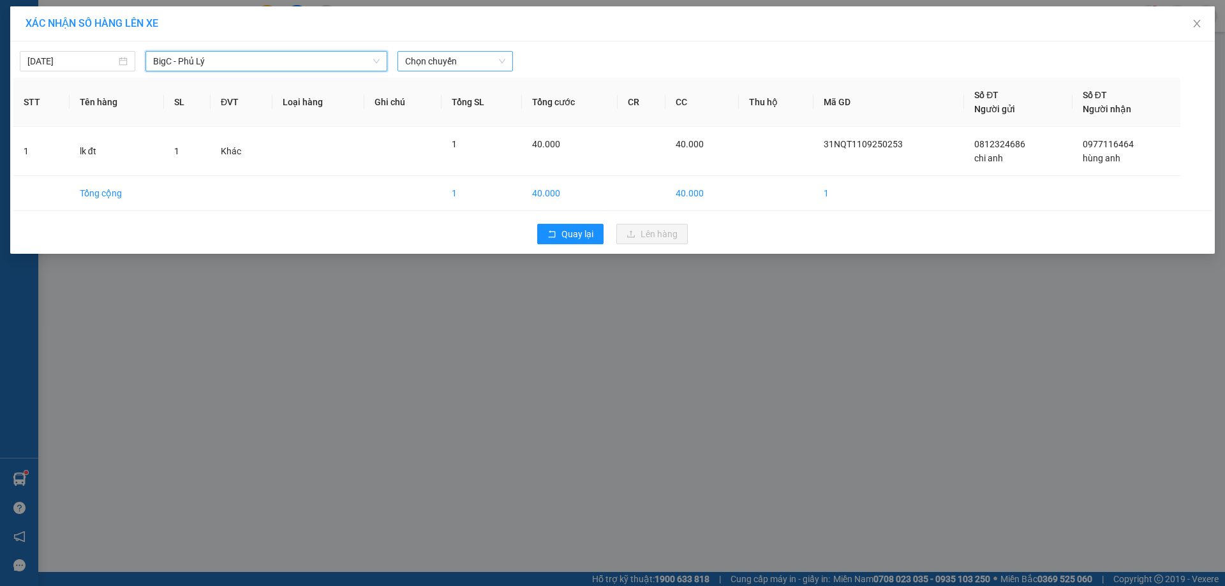
click at [450, 54] on span "Chọn chuyến" at bounding box center [455, 61] width 100 height 19
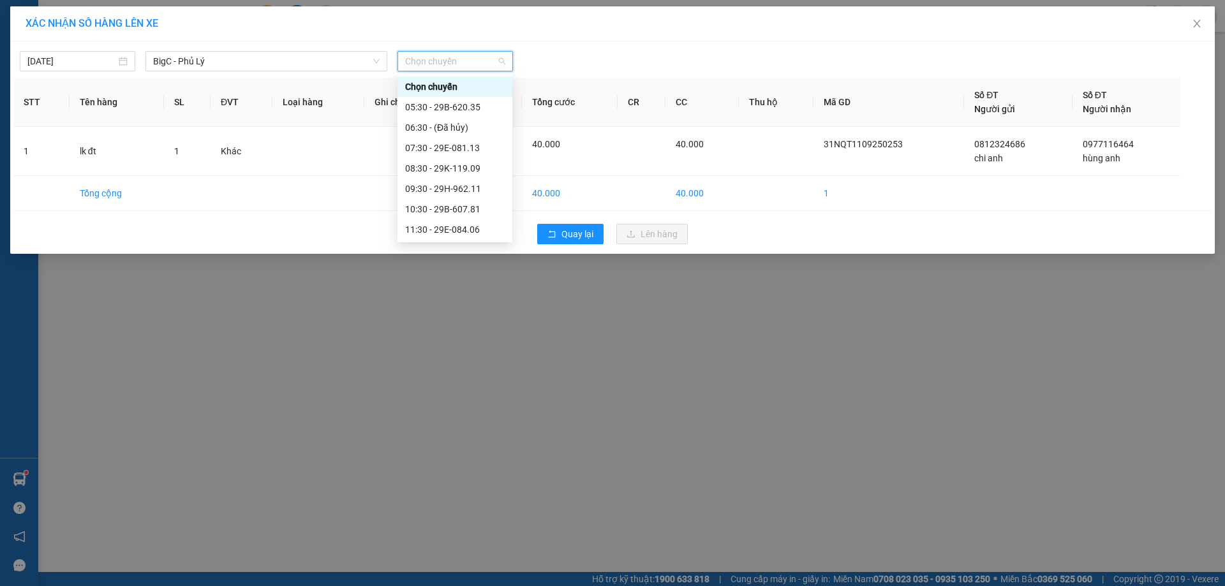
click at [453, 386] on div "19:30 - 29B-607.81" at bounding box center [454, 393] width 99 height 14
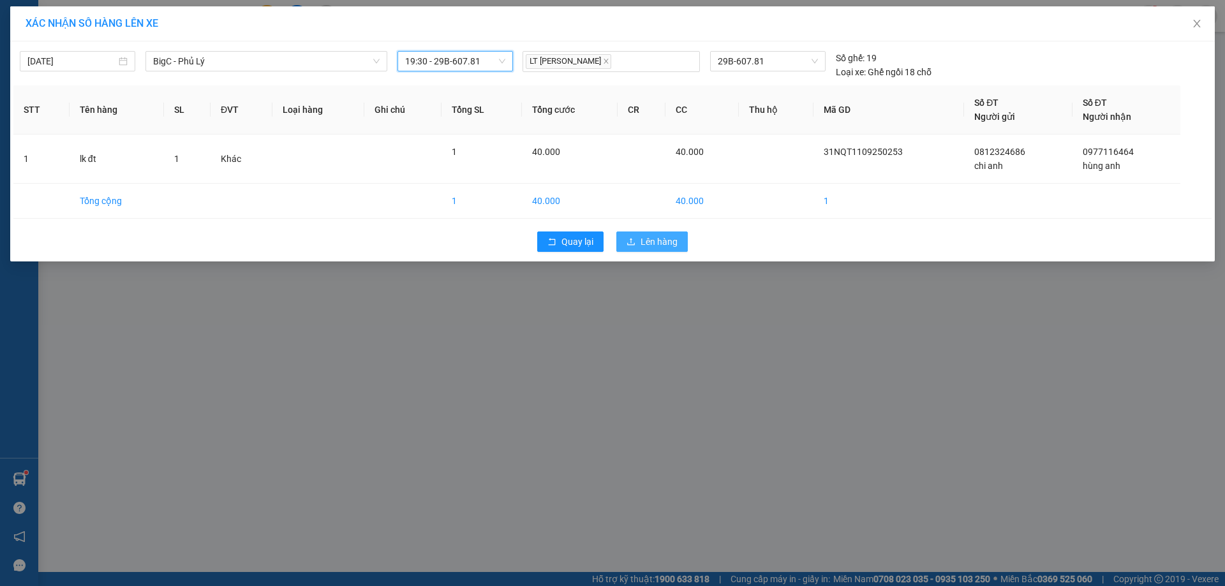
drag, startPoint x: 660, startPoint y: 239, endPoint x: 617, endPoint y: 223, distance: 45.6
click at [661, 239] on span "Lên hàng" at bounding box center [658, 242] width 37 height 14
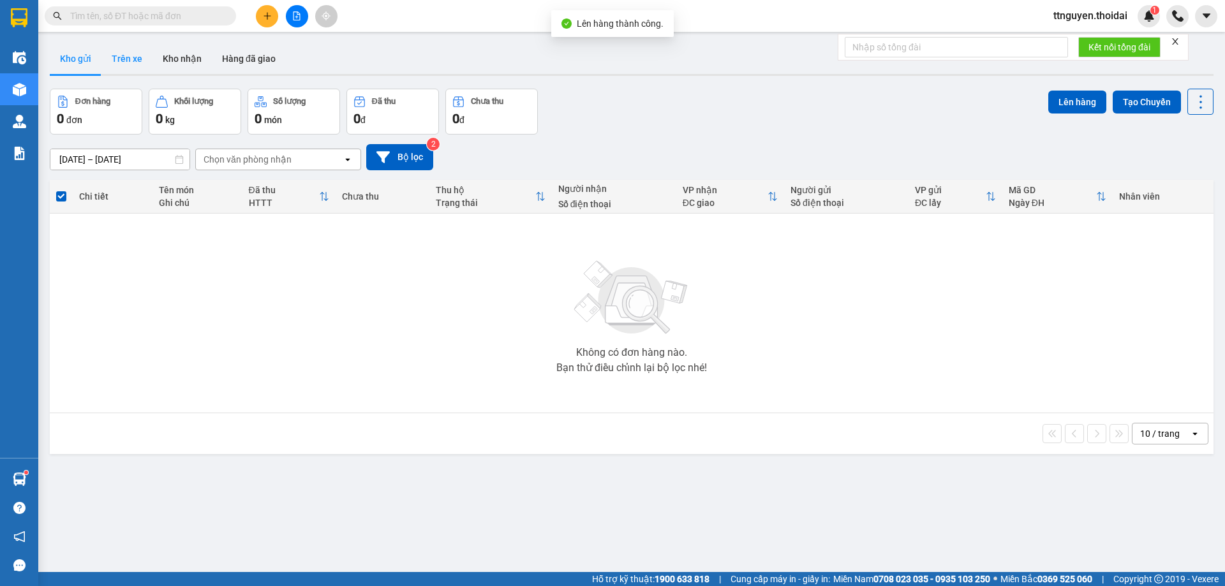
click at [138, 55] on button "Trên xe" at bounding box center [126, 58] width 51 height 31
